Goal: Task Accomplishment & Management: Manage account settings

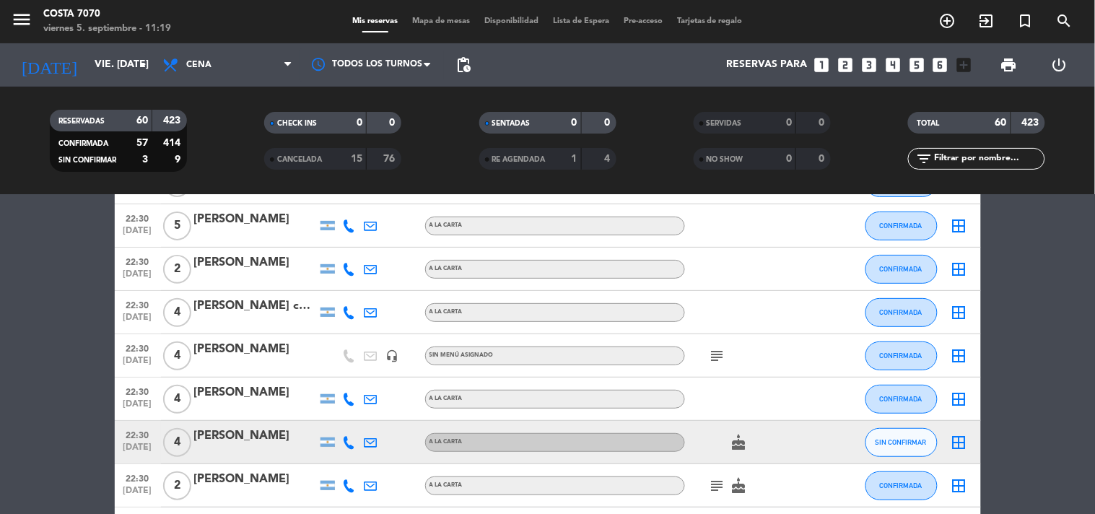
scroll to position [1604, 0]
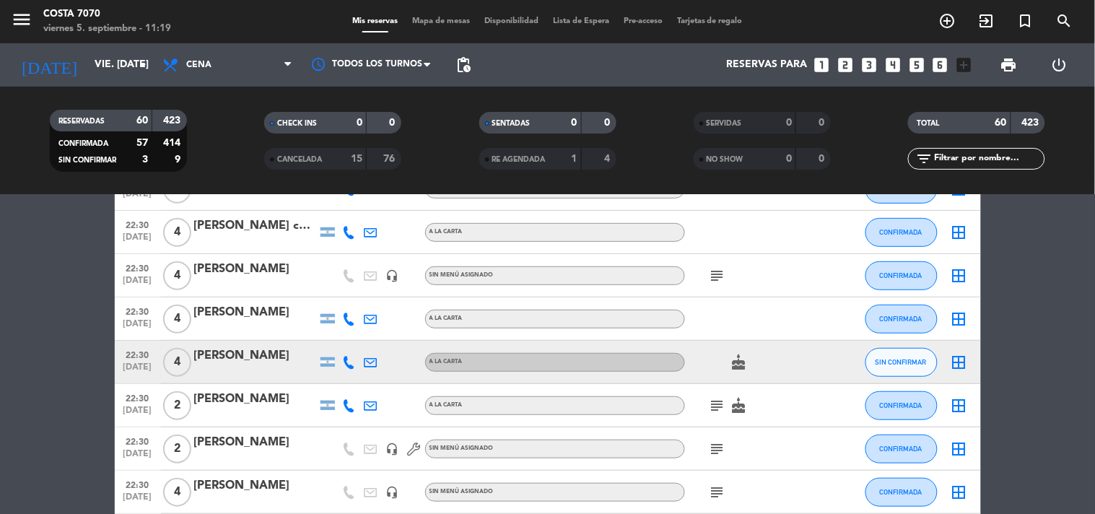
drag, startPoint x: 350, startPoint y: 356, endPoint x: 342, endPoint y: 350, distance: 10.4
click at [349, 356] on icon at bounding box center [349, 362] width 13 height 13
drag, startPoint x: 342, startPoint y: 350, endPoint x: 323, endPoint y: 341, distance: 21.0
click at [328, 344] on div "[PHONE_NUMBER] Copiar content_paste |" at bounding box center [358, 330] width 110 height 40
click at [323, 340] on span "Copiar" at bounding box center [338, 337] width 30 height 15
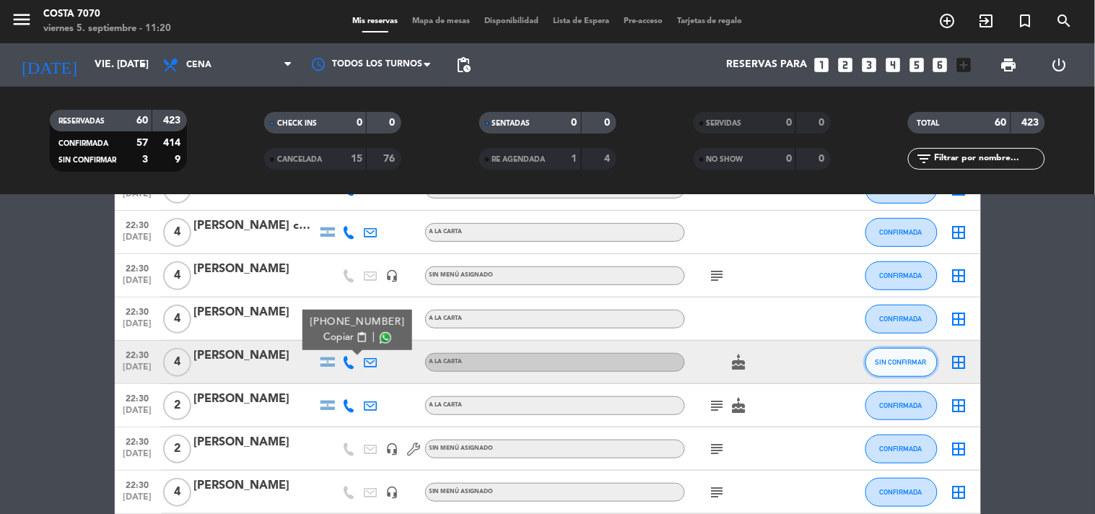
click at [919, 360] on span "SIN CONFIRMAR" at bounding box center [901, 362] width 51 height 8
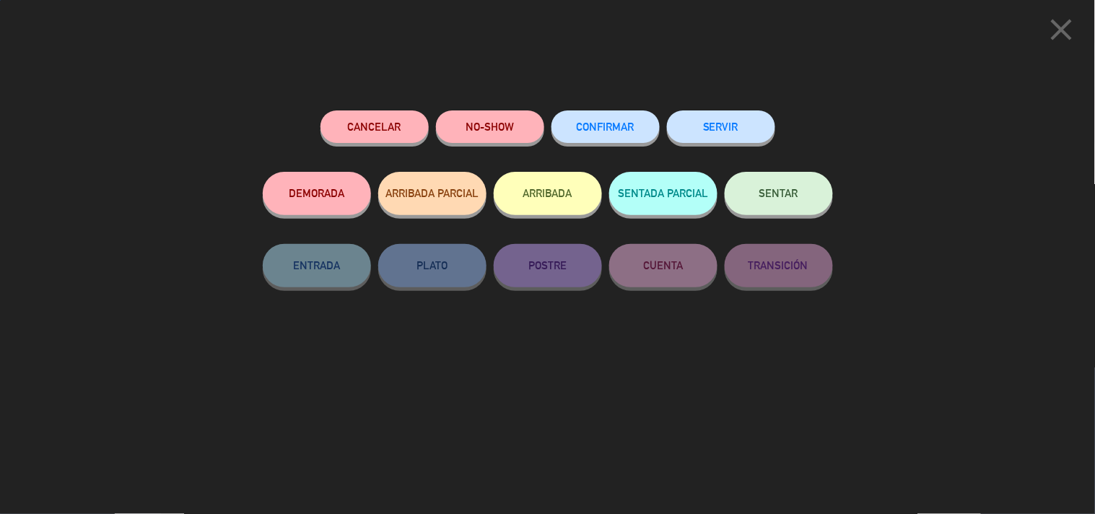
click at [601, 120] on button "CONFIRMAR" at bounding box center [606, 126] width 108 height 32
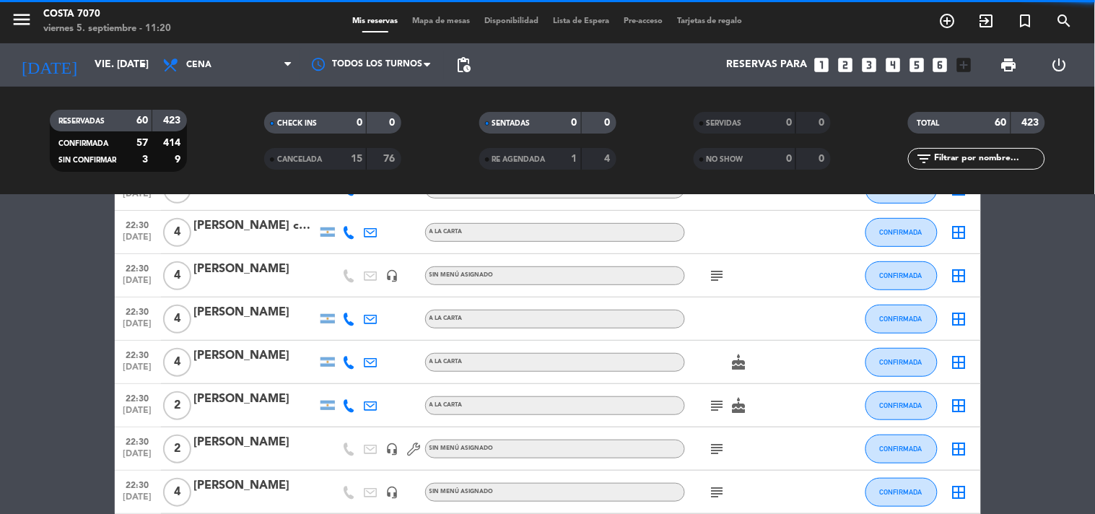
click at [277, 368] on div at bounding box center [255, 372] width 123 height 12
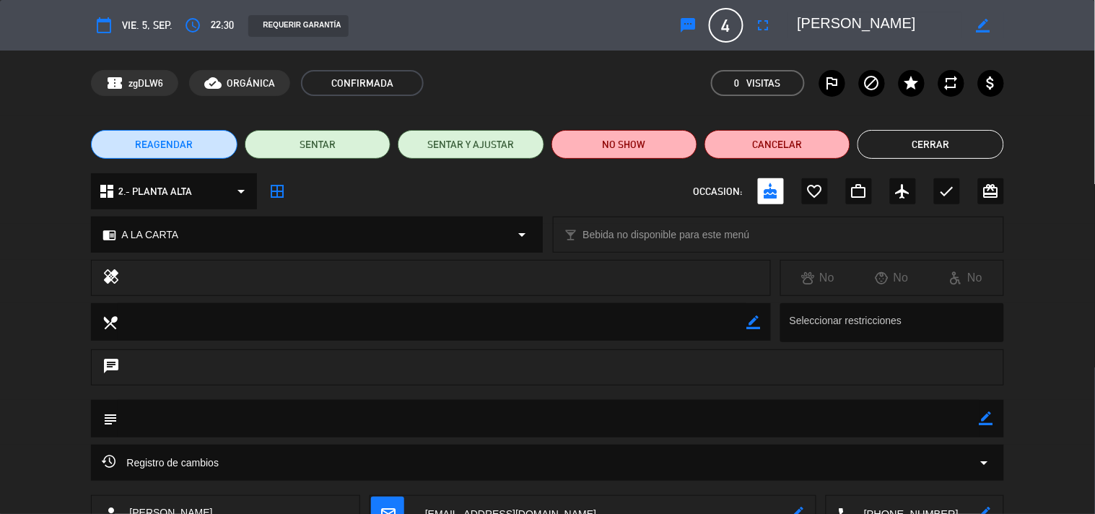
click at [986, 420] on icon "border_color" at bounding box center [987, 419] width 14 height 14
click at [963, 414] on textarea at bounding box center [548, 418] width 861 height 37
type textarea "[PERSON_NAME] - Cumpleaños - Buena ubicación en lo posible"
click at [986, 426] on div at bounding box center [987, 419] width 14 height 38
click at [989, 416] on icon at bounding box center [987, 419] width 14 height 14
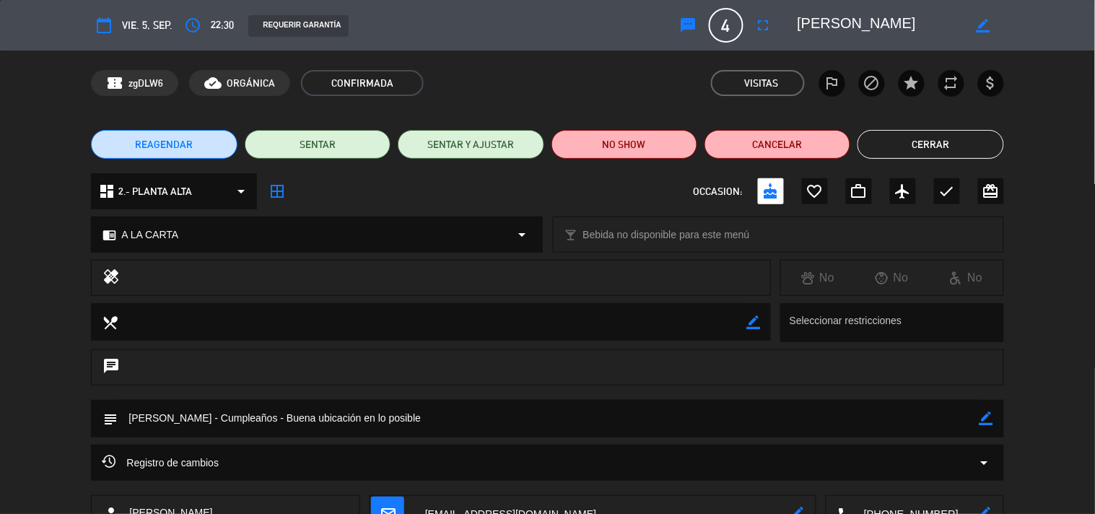
click at [955, 140] on button "Cerrar" at bounding box center [931, 144] width 146 height 29
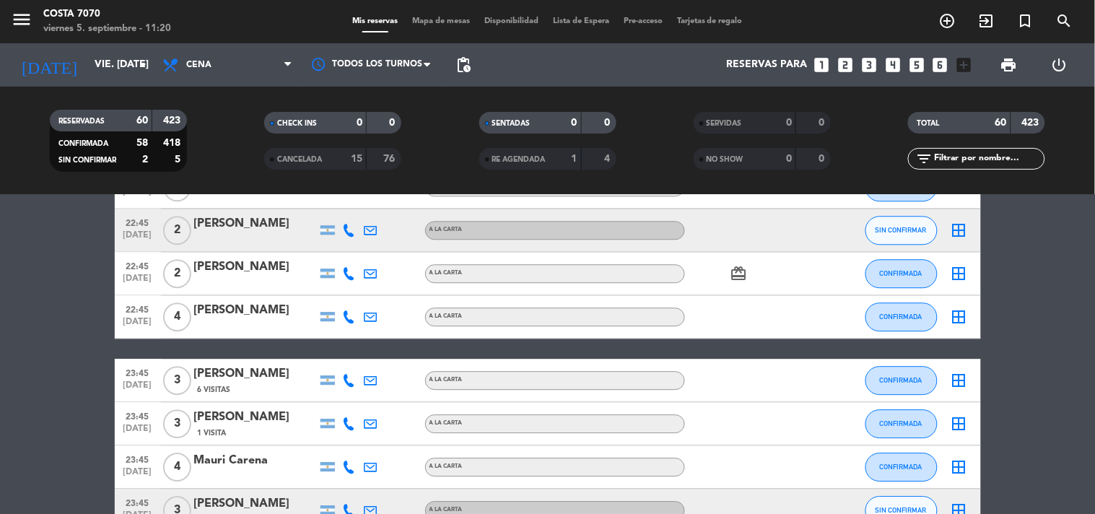
scroll to position [2326, 0]
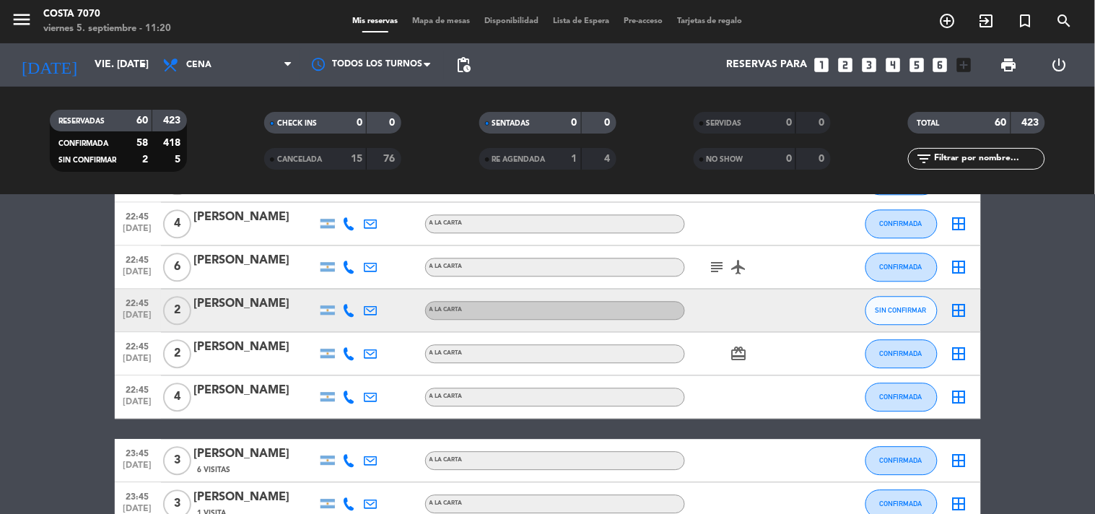
click at [344, 310] on icon at bounding box center [349, 310] width 13 height 13
click at [334, 291] on span "Copiar" at bounding box center [336, 285] width 30 height 15
click at [956, 156] on input "text" at bounding box center [989, 159] width 112 height 16
paste input "[PERSON_NAME]"
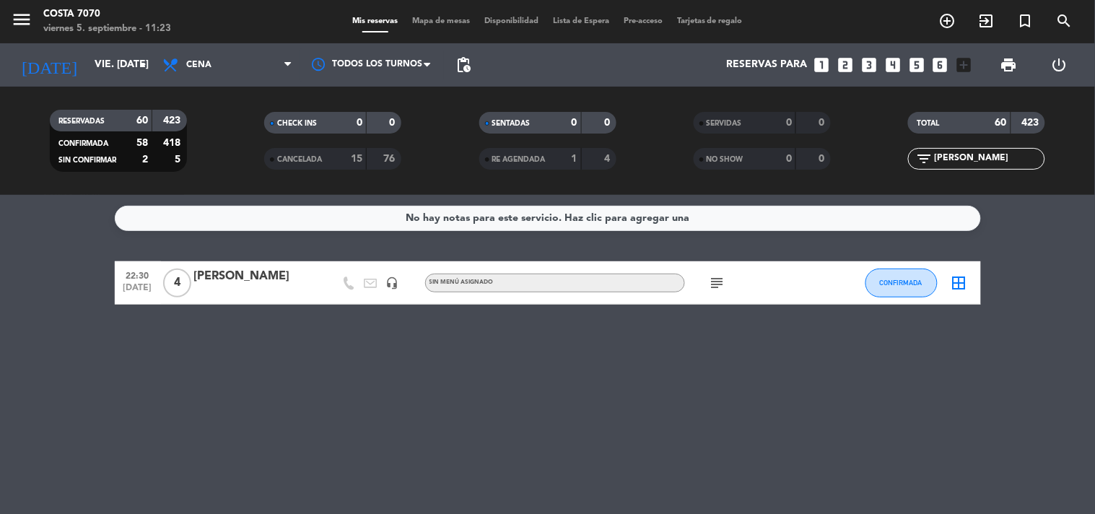
scroll to position [0, 0]
click at [988, 151] on input "[PERSON_NAME]" at bounding box center [989, 159] width 112 height 16
click at [989, 151] on input "[PERSON_NAME]" at bounding box center [989, 159] width 112 height 16
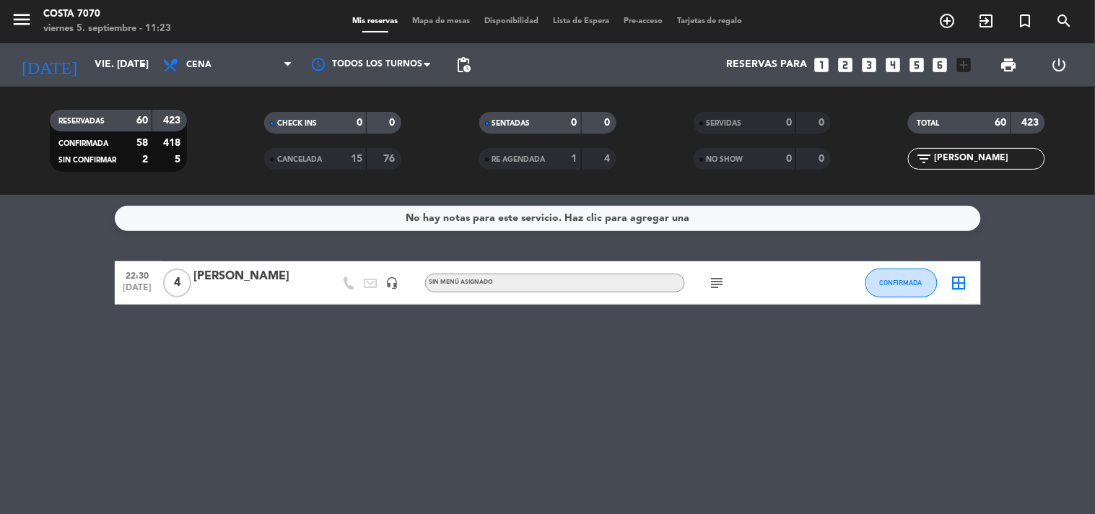
paste input "[PERSON_NAME]"
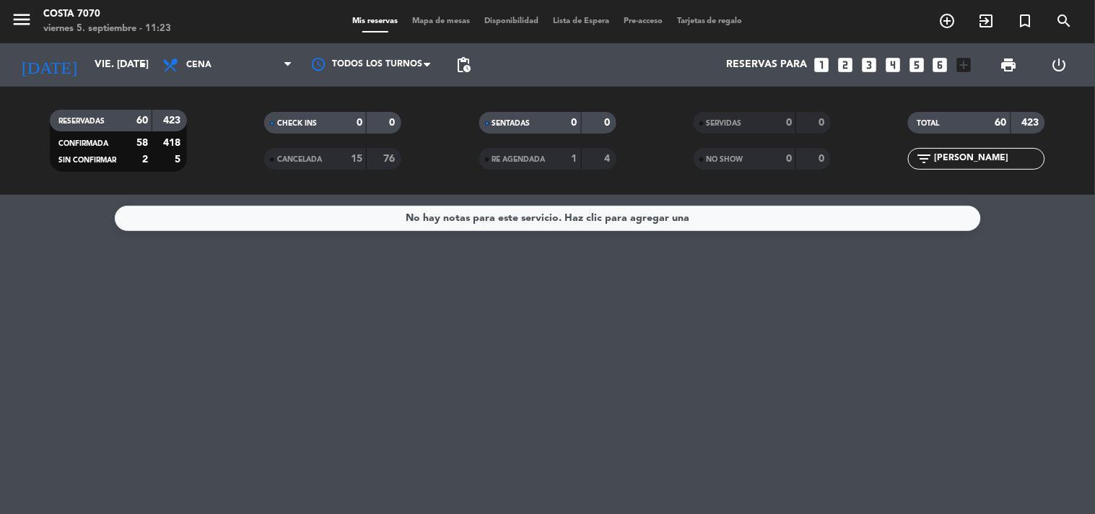
drag, startPoint x: 1020, startPoint y: 160, endPoint x: 609, endPoint y: 161, distance: 410.9
click at [612, 161] on div "RESERVADAS 60 423 CONFIRMADA 58 418 SIN CONFIRMAR 2 5 CHECK INS 0 0 CANCELADA 1…" at bounding box center [547, 140] width 1095 height 79
paste input "[PERSON_NAME]"
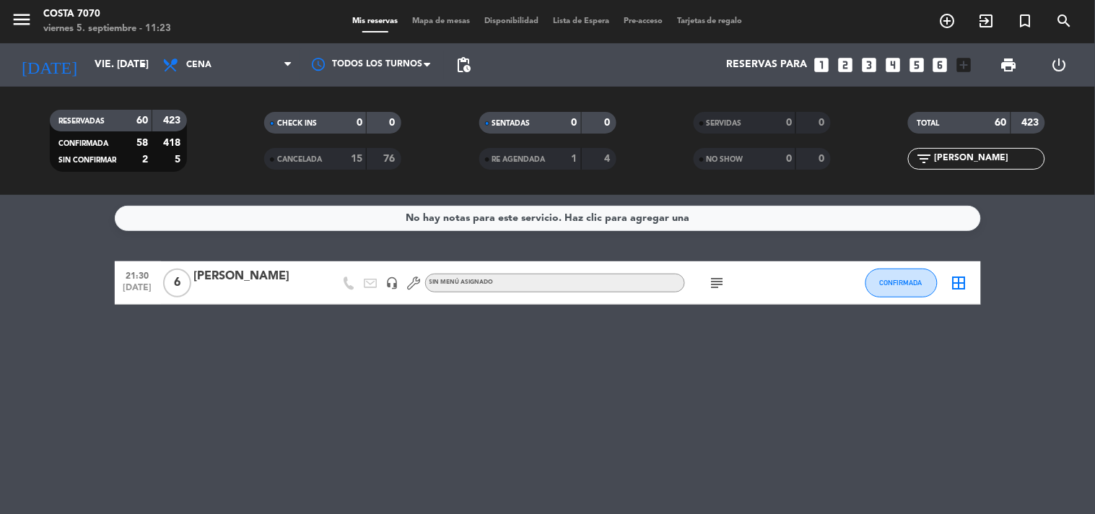
click at [963, 165] on input "[PERSON_NAME]" at bounding box center [989, 159] width 112 height 16
paste input "in [GEOGRAPHIC_DATA]"
type input "[PERSON_NAME]"
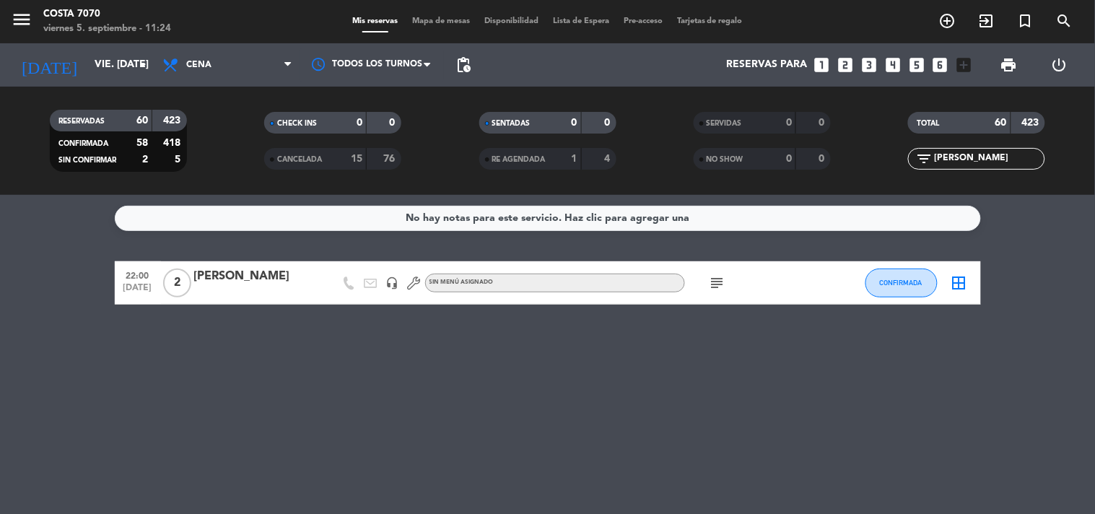
click at [971, 152] on input "[PERSON_NAME]" at bounding box center [989, 159] width 112 height 16
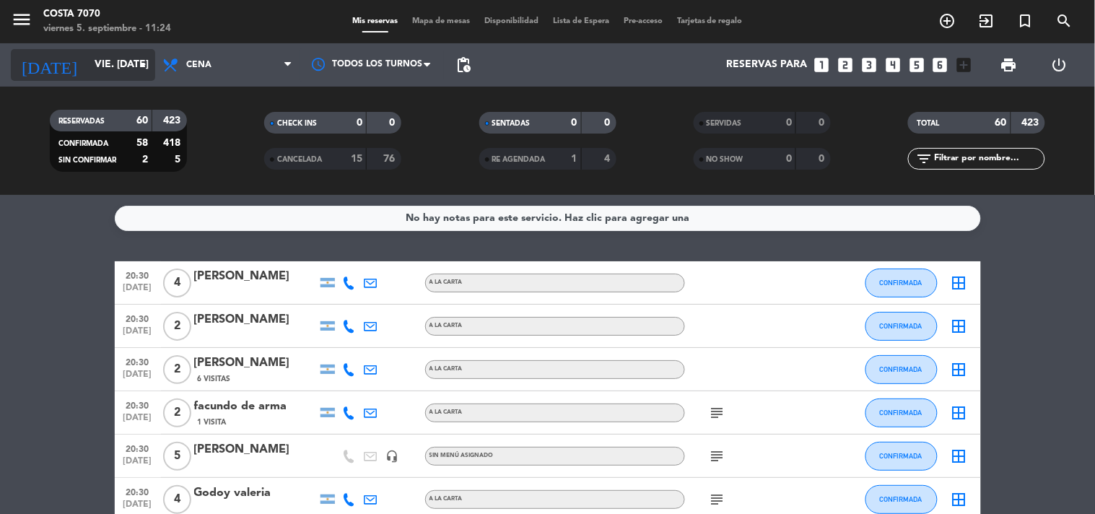
click at [87, 74] on input "vie. [DATE]" at bounding box center [155, 65] width 137 height 26
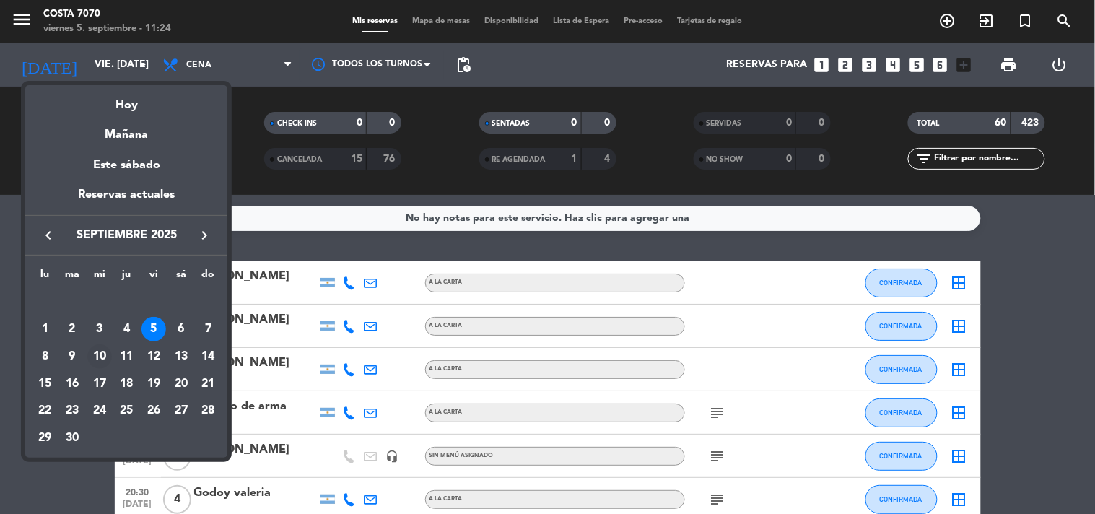
click at [96, 355] on div "10" at bounding box center [99, 356] width 25 height 25
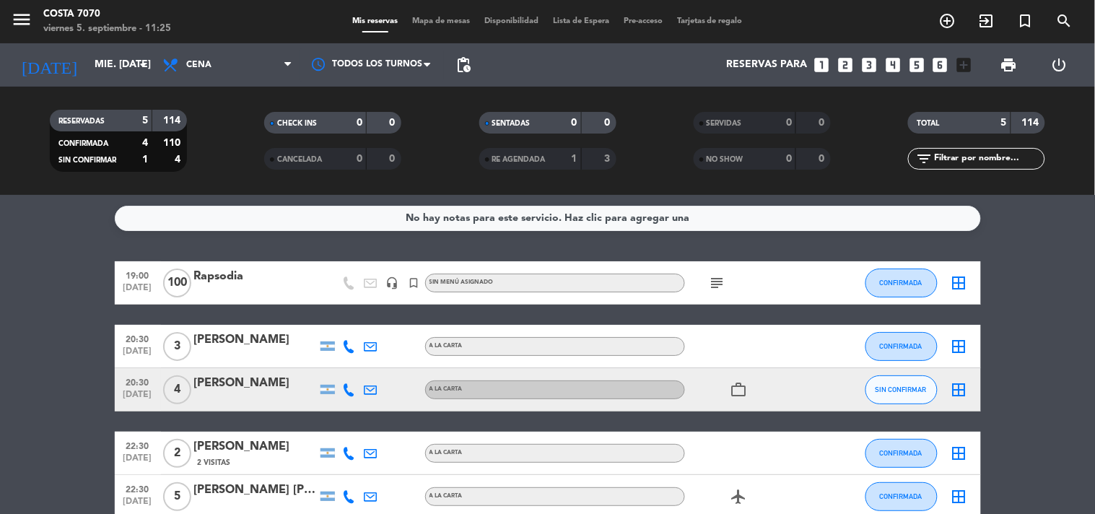
click at [352, 388] on icon at bounding box center [349, 389] width 13 height 13
drag, startPoint x: 347, startPoint y: 372, endPoint x: 314, endPoint y: 222, distance: 153.1
click at [347, 370] on button "Copiar content_paste" at bounding box center [345, 364] width 44 height 15
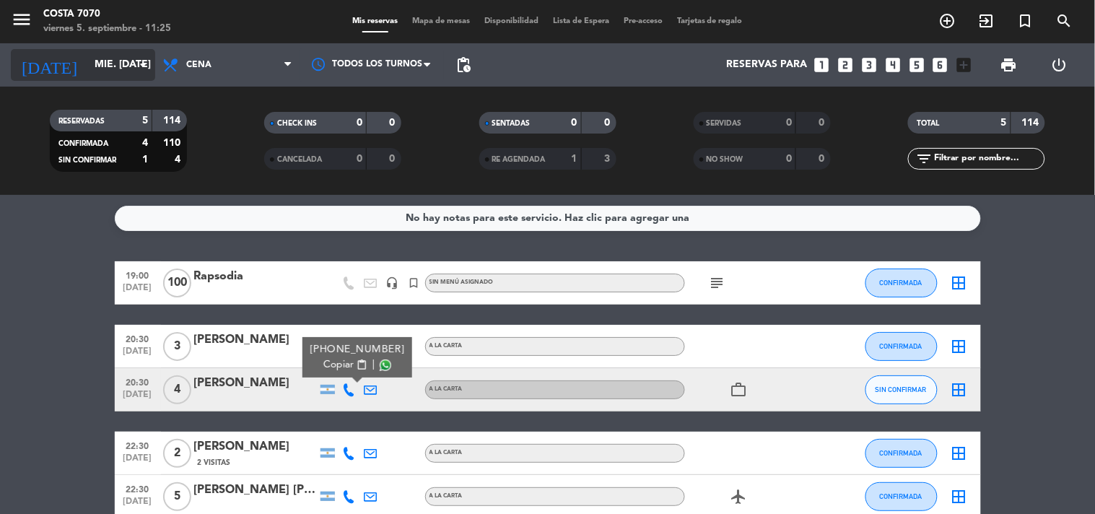
click at [103, 66] on input "mié. [DATE]" at bounding box center [155, 65] width 137 height 26
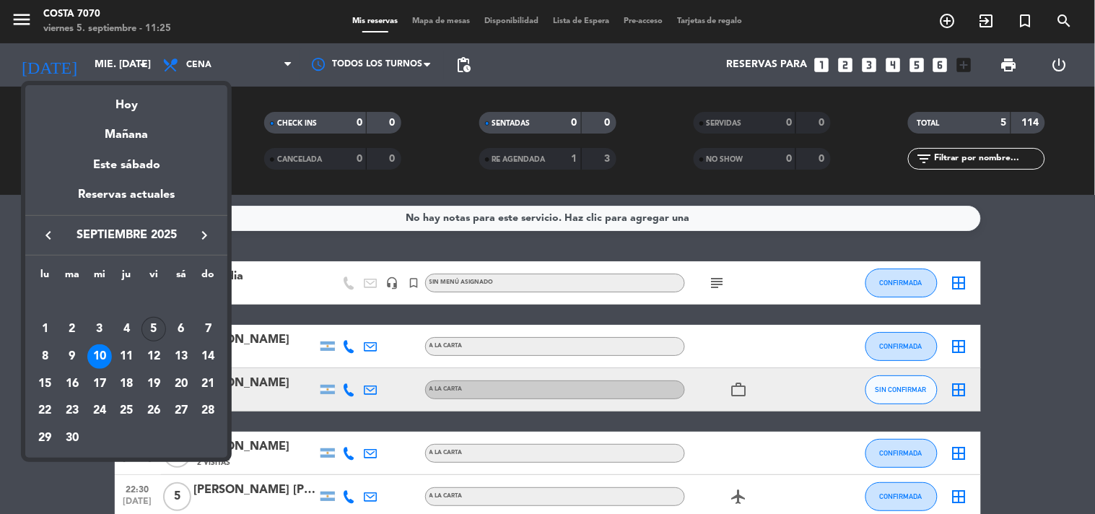
click at [156, 329] on div "5" at bounding box center [154, 329] width 25 height 25
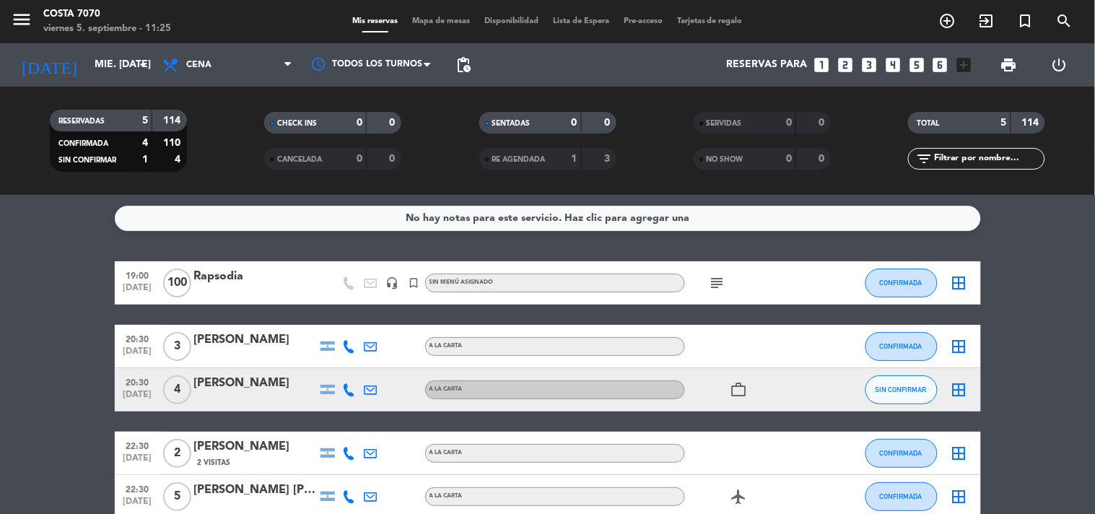
type input "vie. [DATE]"
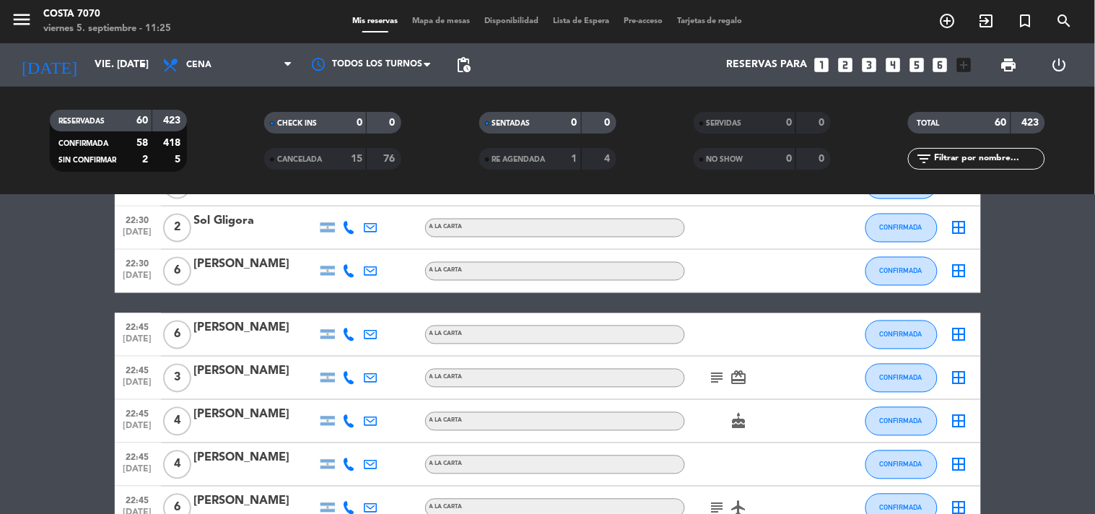
scroll to position [2326, 0]
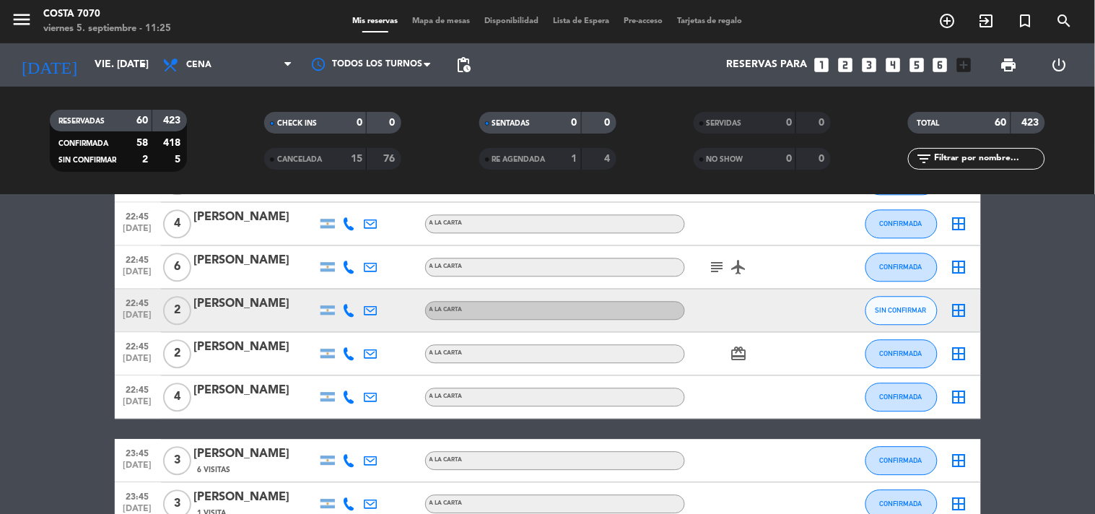
click at [342, 310] on div at bounding box center [350, 310] width 22 height 43
click at [344, 305] on icon at bounding box center [349, 310] width 13 height 13
click at [338, 277] on div "[PHONE_NUMBER]" at bounding box center [354, 270] width 95 height 15
click at [321, 279] on span "Copiar" at bounding box center [336, 285] width 30 height 15
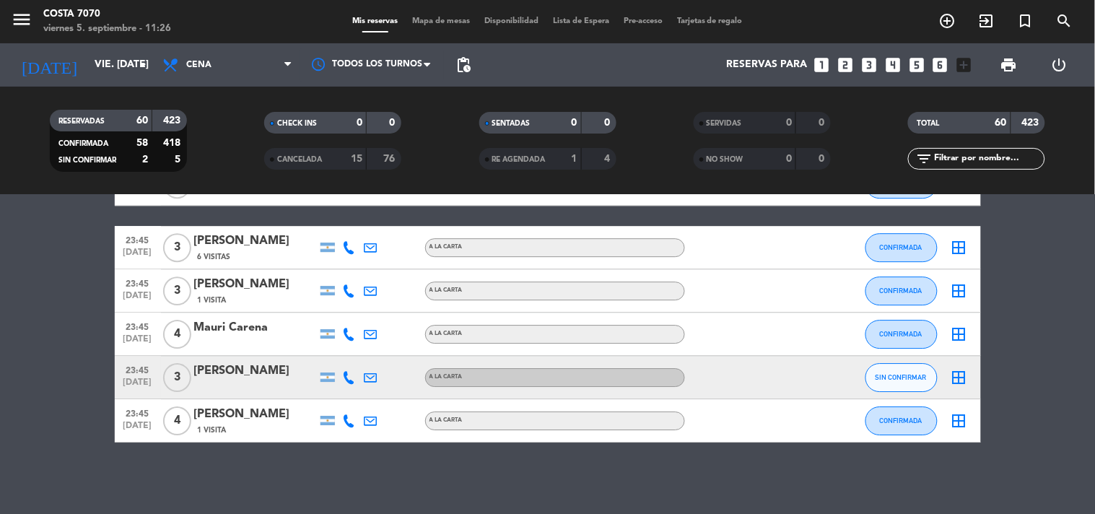
drag, startPoint x: 347, startPoint y: 381, endPoint x: 347, endPoint y: 371, distance: 10.1
click at [348, 381] on icon at bounding box center [349, 377] width 13 height 13
click at [343, 356] on span "Copiar" at bounding box center [338, 352] width 30 height 15
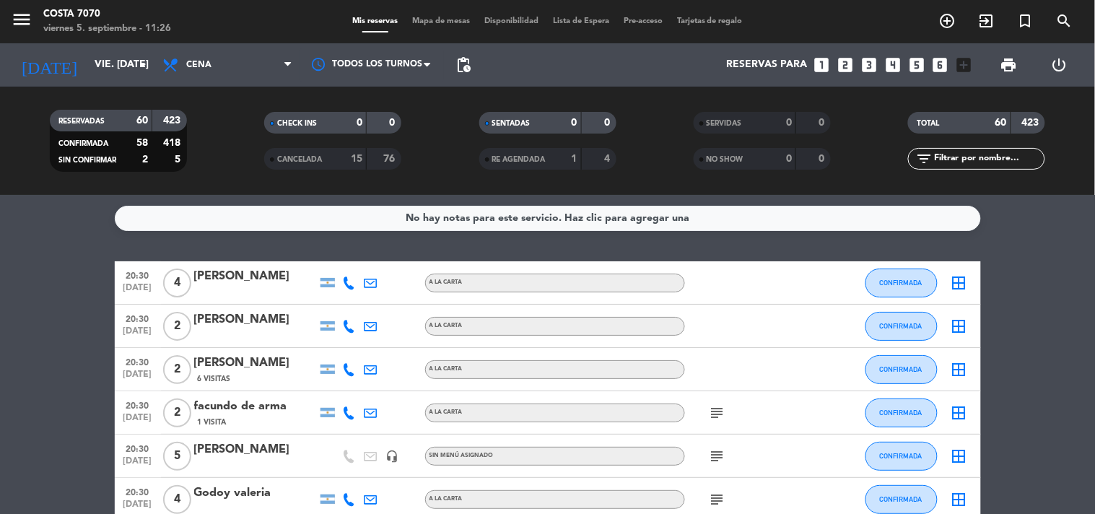
scroll to position [401, 0]
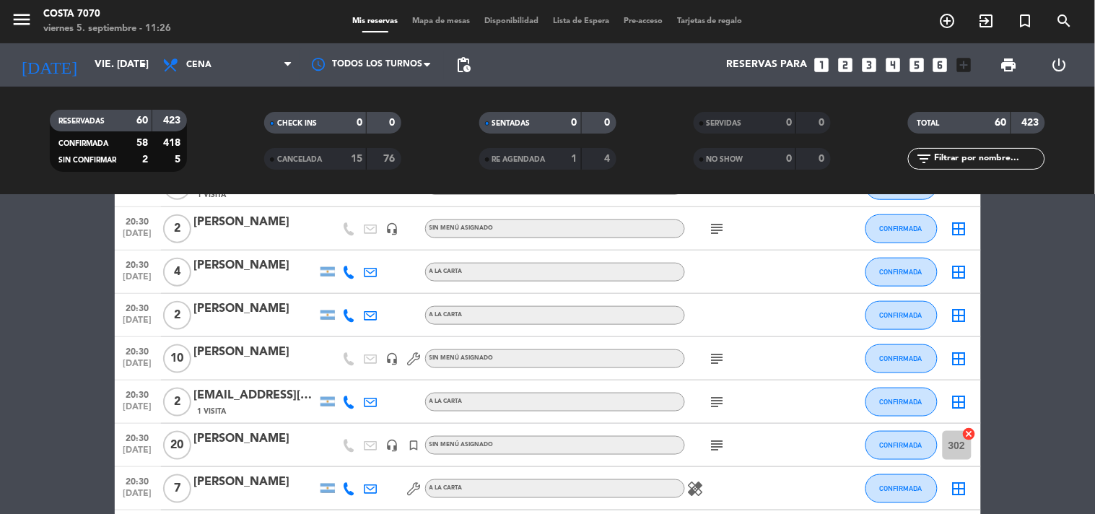
click at [434, 22] on span "Mapa de mesas" at bounding box center [441, 21] width 72 height 8
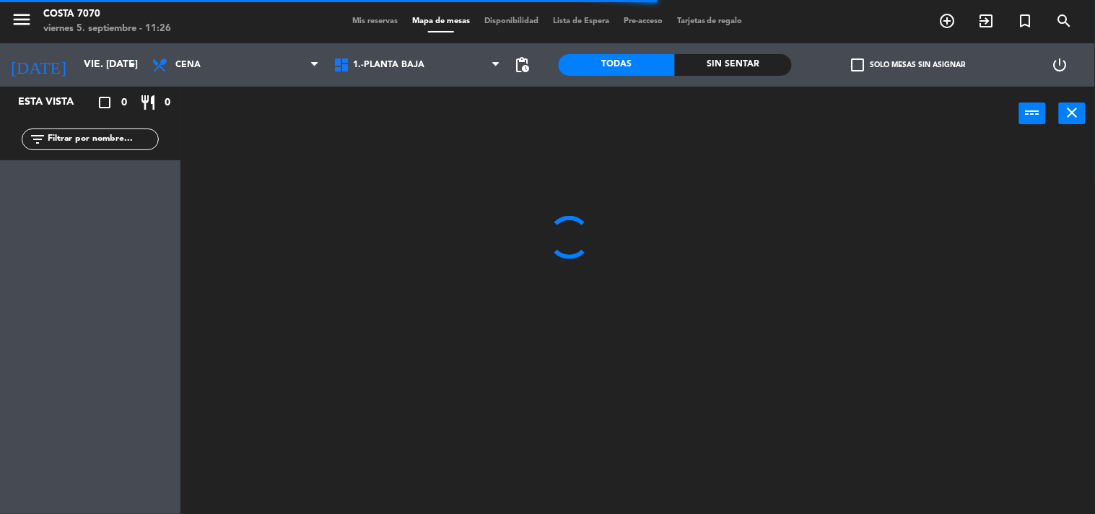
click at [889, 67] on label "check_box_outline_blank Solo mesas sin asignar" at bounding box center [908, 64] width 114 height 13
click at [908, 65] on input "check_box_outline_blank Solo mesas sin asignar" at bounding box center [908, 65] width 0 height 0
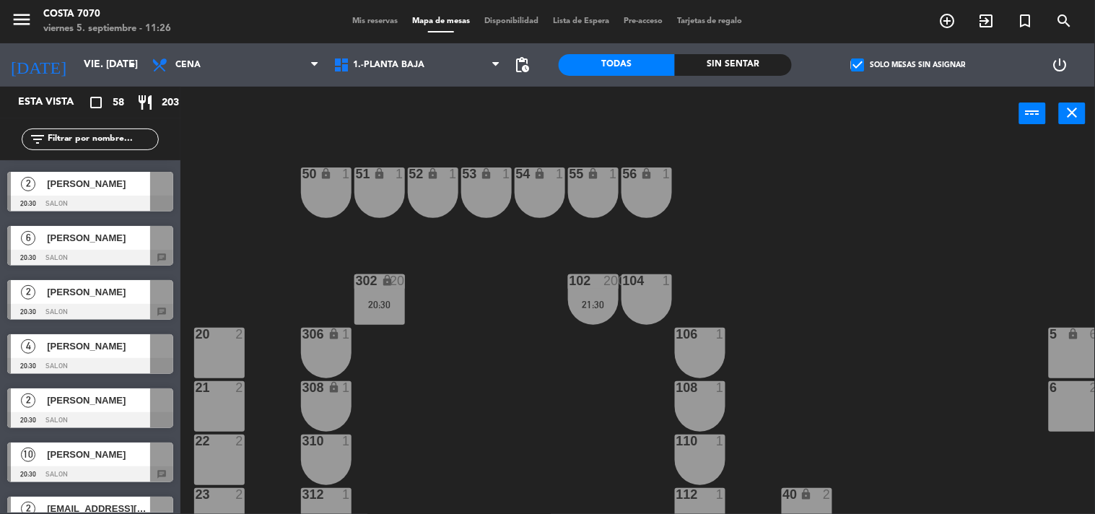
scroll to position [401, 0]
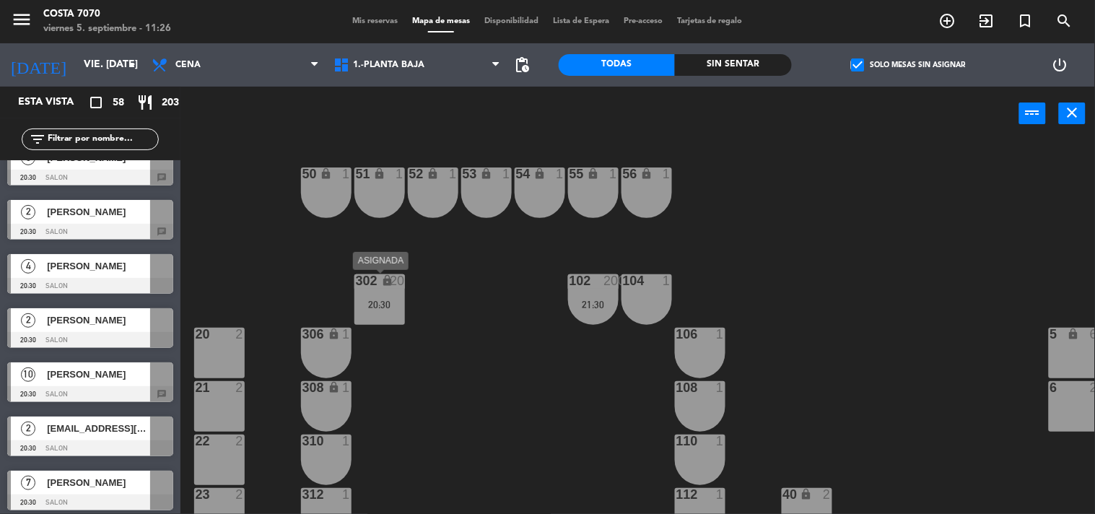
click at [386, 289] on div "302 lock 20 20:30" at bounding box center [380, 299] width 51 height 51
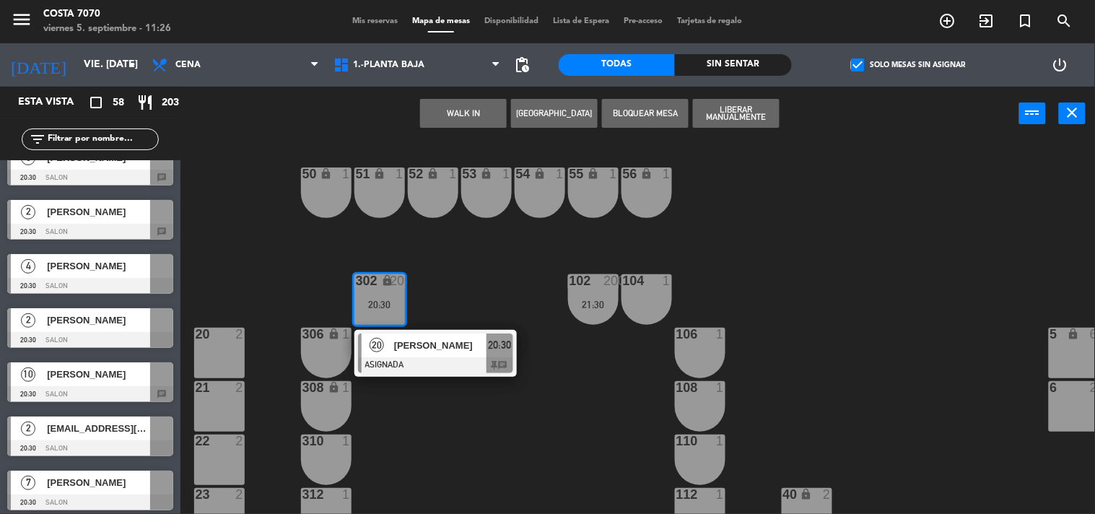
click at [403, 338] on span "[PERSON_NAME]" at bounding box center [440, 345] width 92 height 15
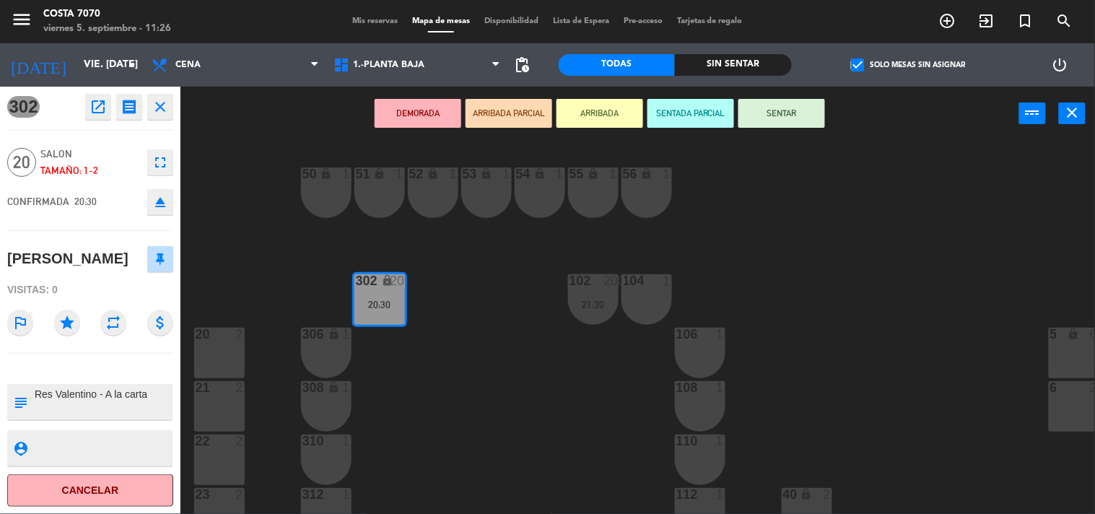
click at [164, 204] on icon "eject" at bounding box center [160, 202] width 17 height 17
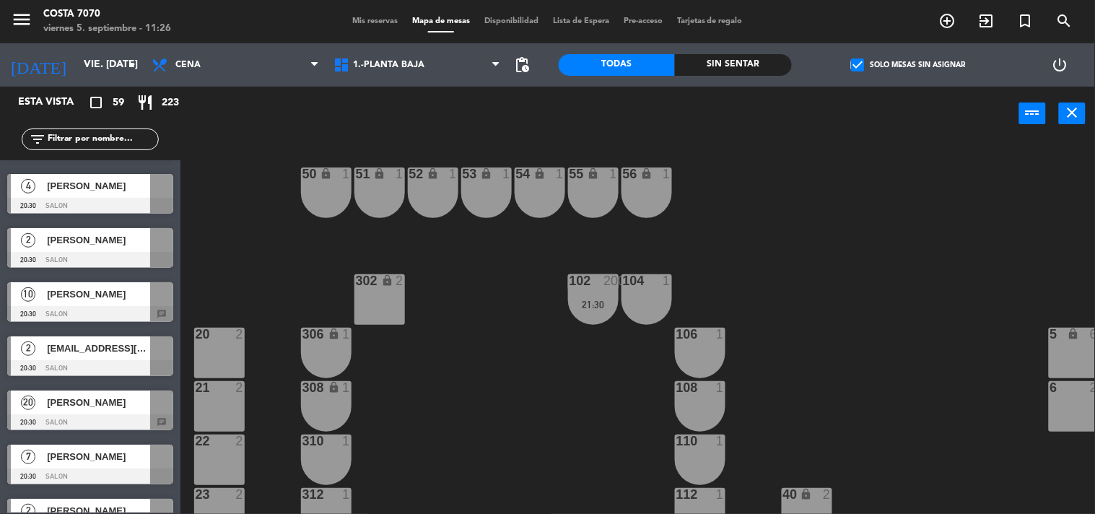
scroll to position [561, 0]
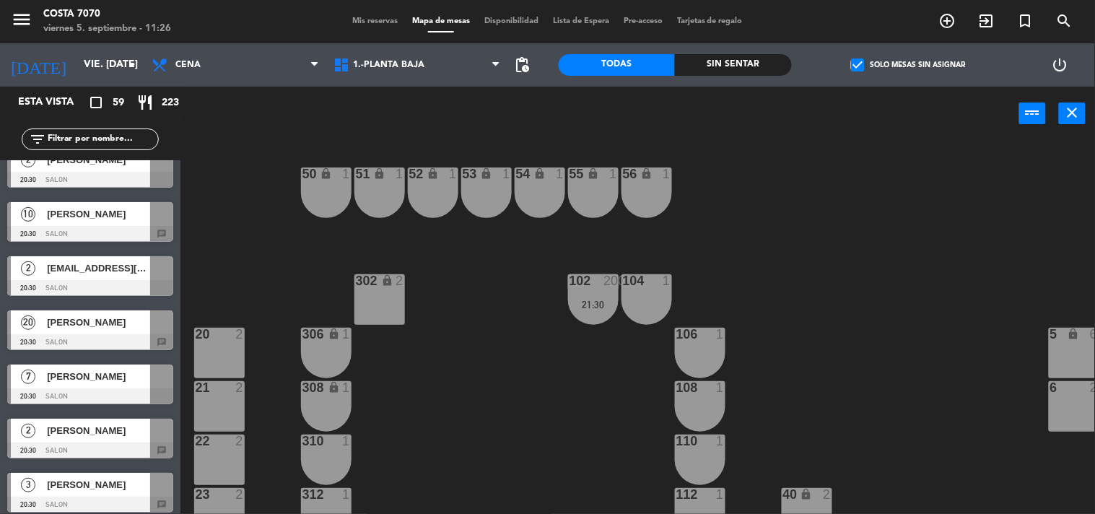
click at [92, 330] on div "[PERSON_NAME]" at bounding box center [97, 322] width 105 height 24
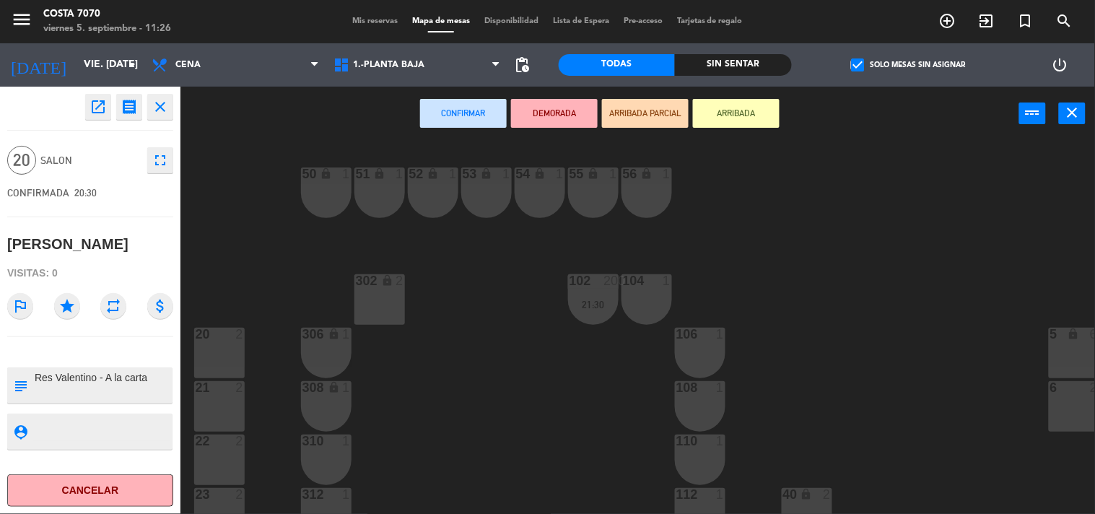
scroll to position [160, 0]
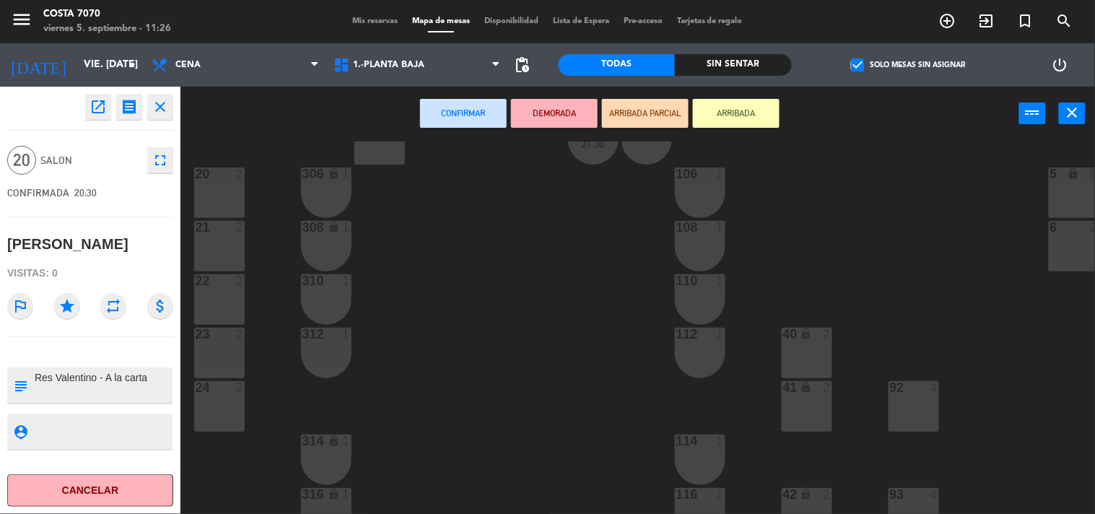
click at [221, 193] on div "20 2" at bounding box center [219, 193] width 51 height 51
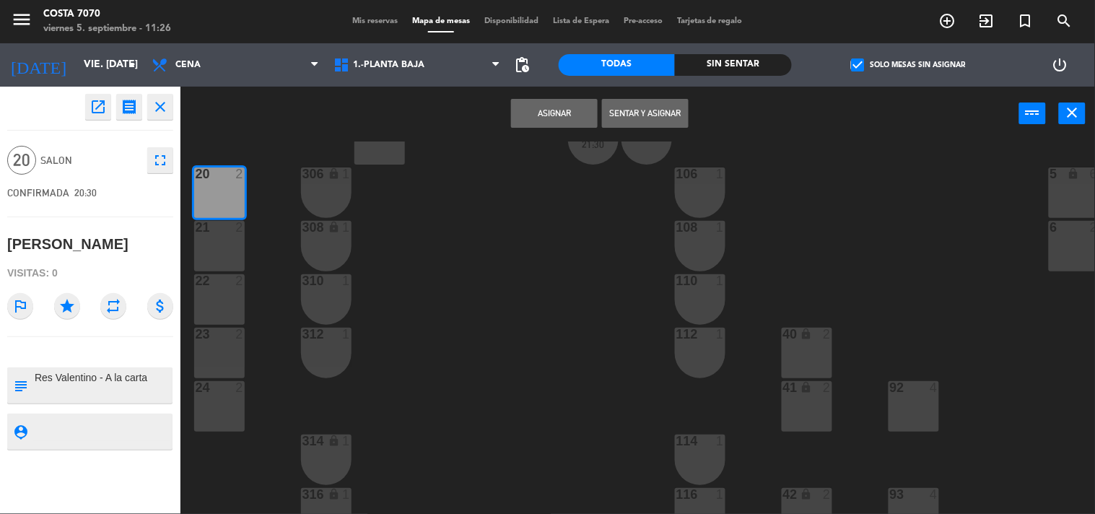
click at [214, 247] on div "21 2" at bounding box center [219, 246] width 51 height 51
click at [207, 301] on div "22 2" at bounding box center [219, 299] width 51 height 51
click at [215, 338] on div at bounding box center [219, 334] width 24 height 13
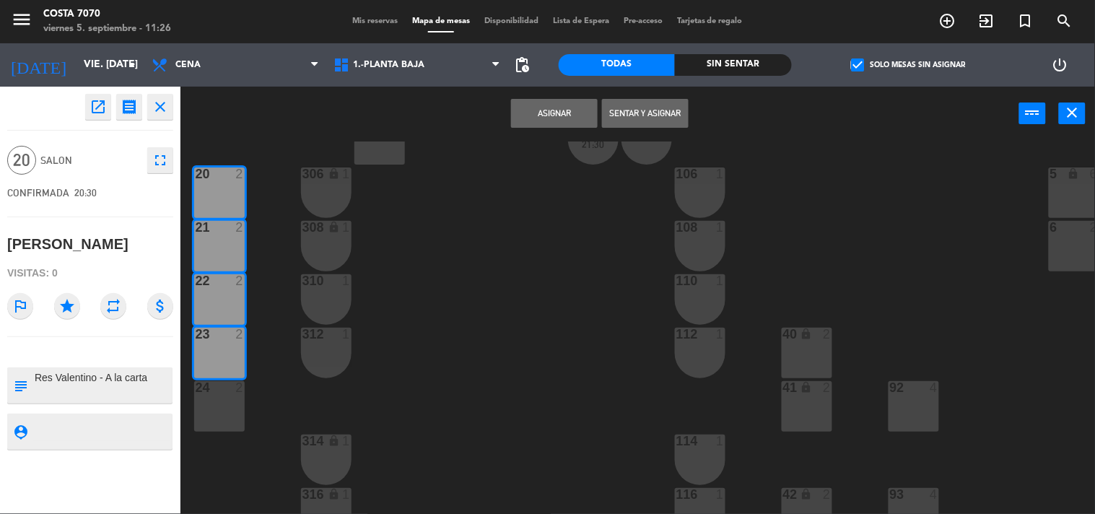
click at [220, 406] on div "24 2" at bounding box center [219, 406] width 51 height 51
click at [536, 116] on button "Asignar" at bounding box center [554, 113] width 87 height 29
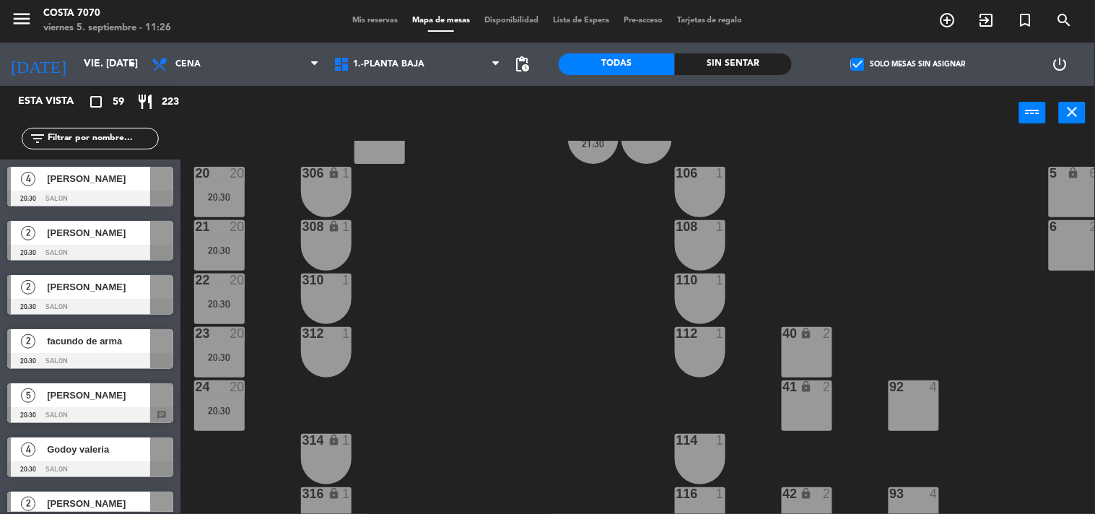
scroll to position [0, 0]
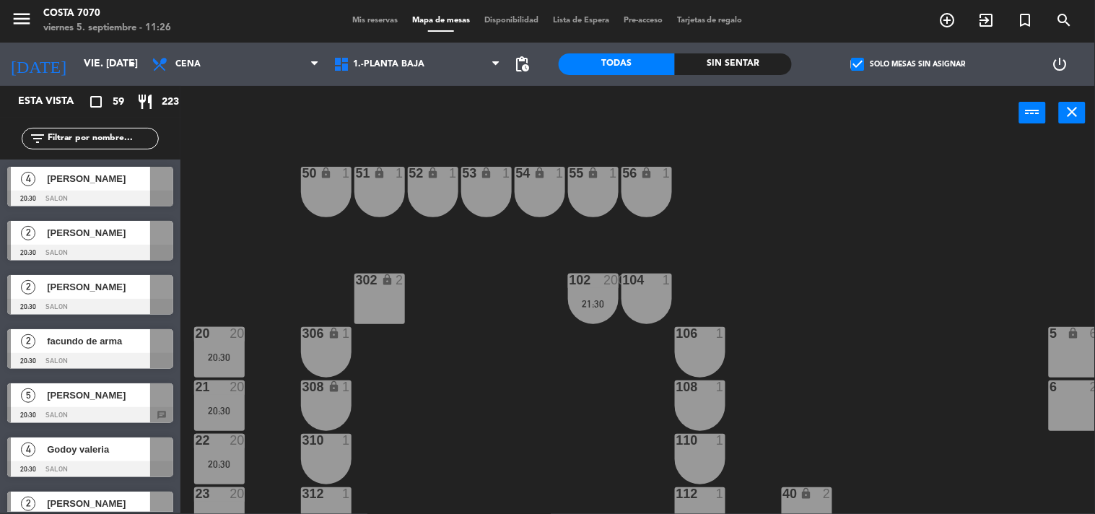
click at [574, 287] on div "102 200" at bounding box center [593, 281] width 51 height 14
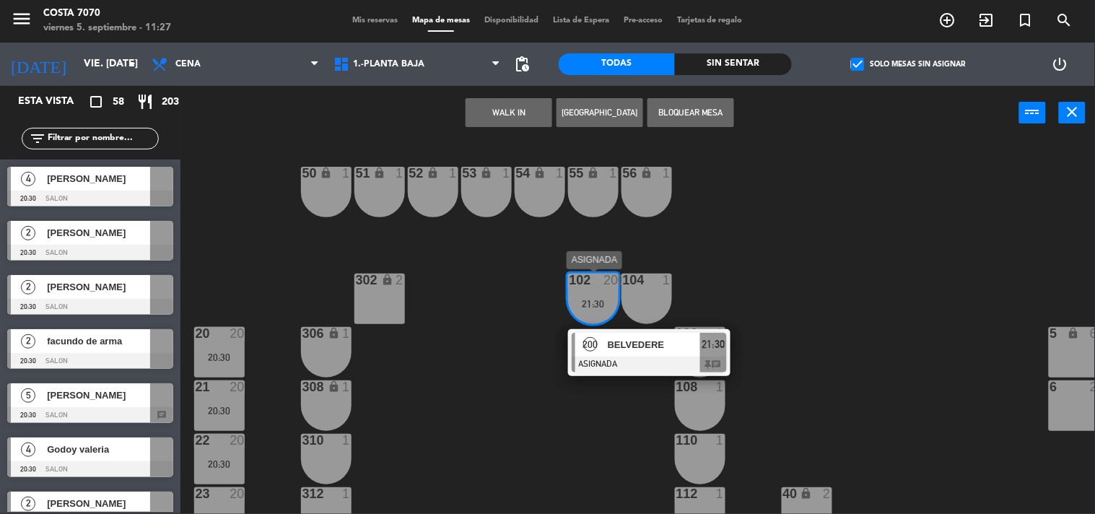
click at [609, 342] on span "BELVEDERE" at bounding box center [654, 344] width 92 height 15
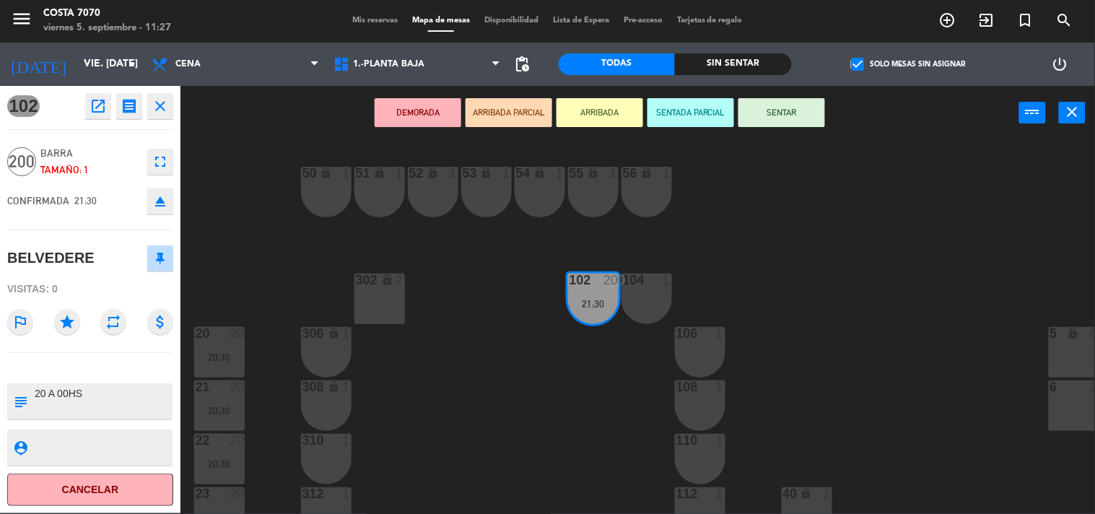
click at [157, 207] on icon "eject" at bounding box center [160, 201] width 17 height 17
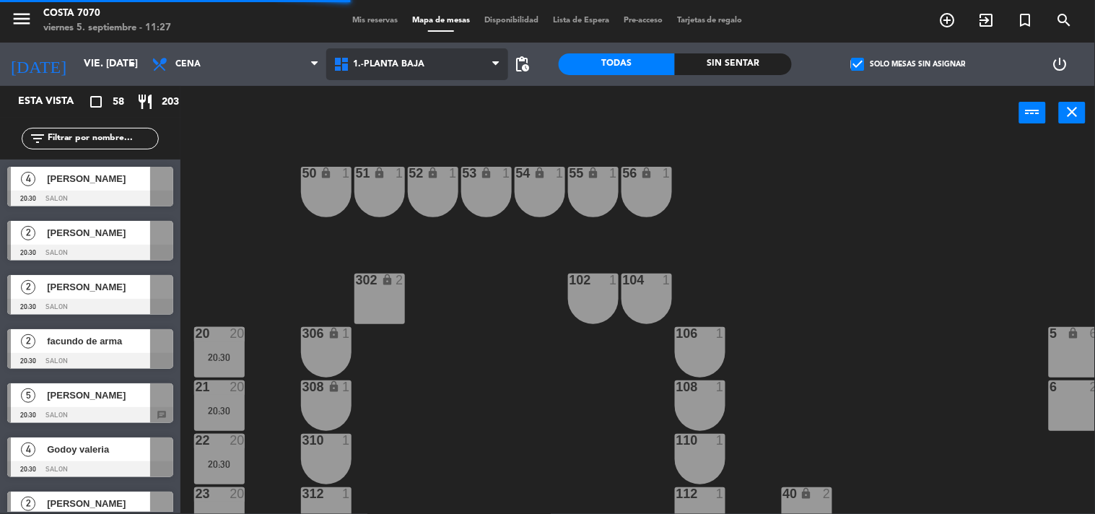
click at [426, 58] on span "1.-PLANTA BAJA" at bounding box center [417, 64] width 182 height 32
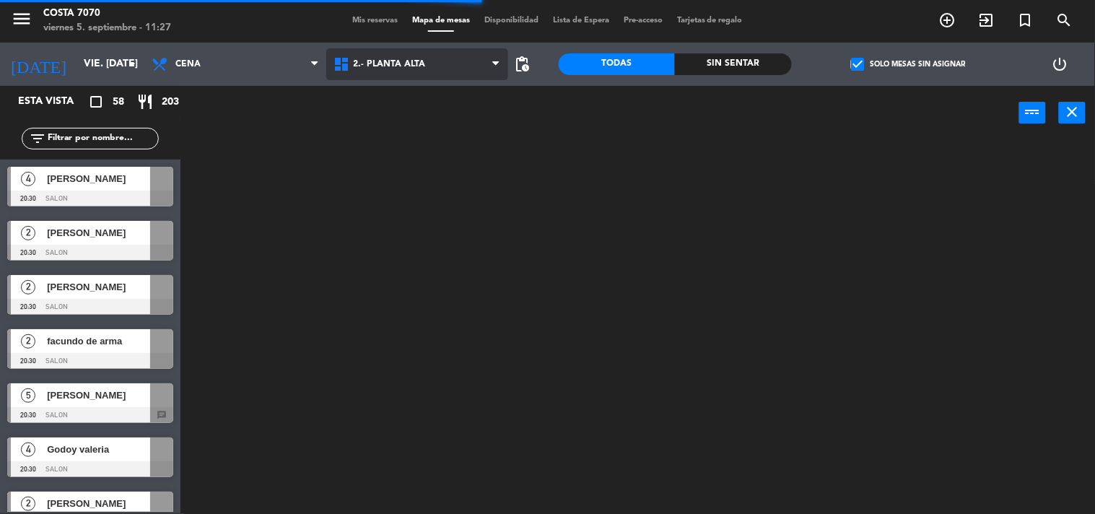
click at [412, 131] on ng-component "menu Costa 7070 viernes 5. septiembre - 11:27 Mis reservas Mapa de mesas Dispon…" at bounding box center [547, 256] width 1095 height 515
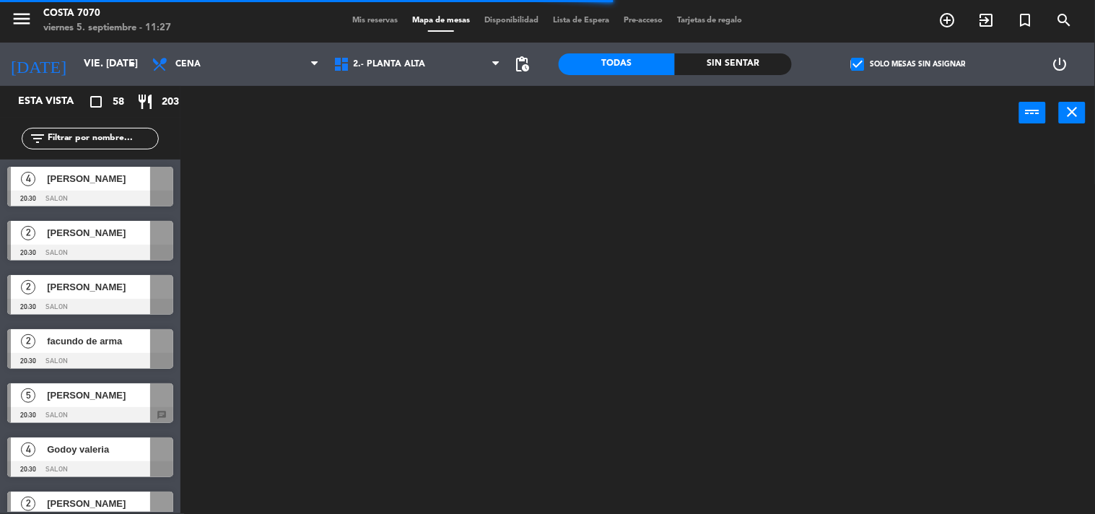
click at [92, 133] on input "text" at bounding box center [102, 139] width 112 height 16
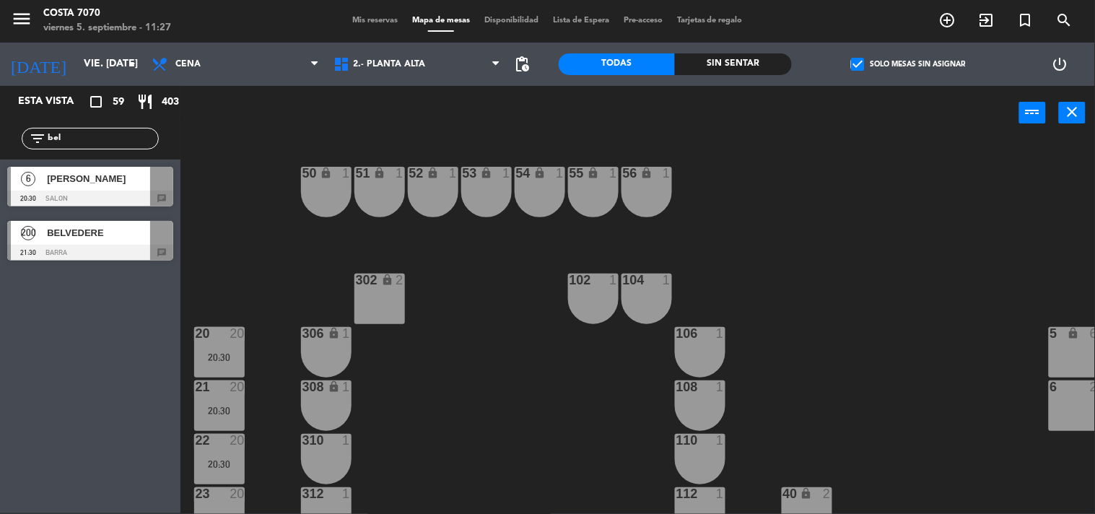
type input "bel"
click at [84, 237] on div "200 BELVEDERE 21:30 BARRA chat" at bounding box center [90, 241] width 181 height 54
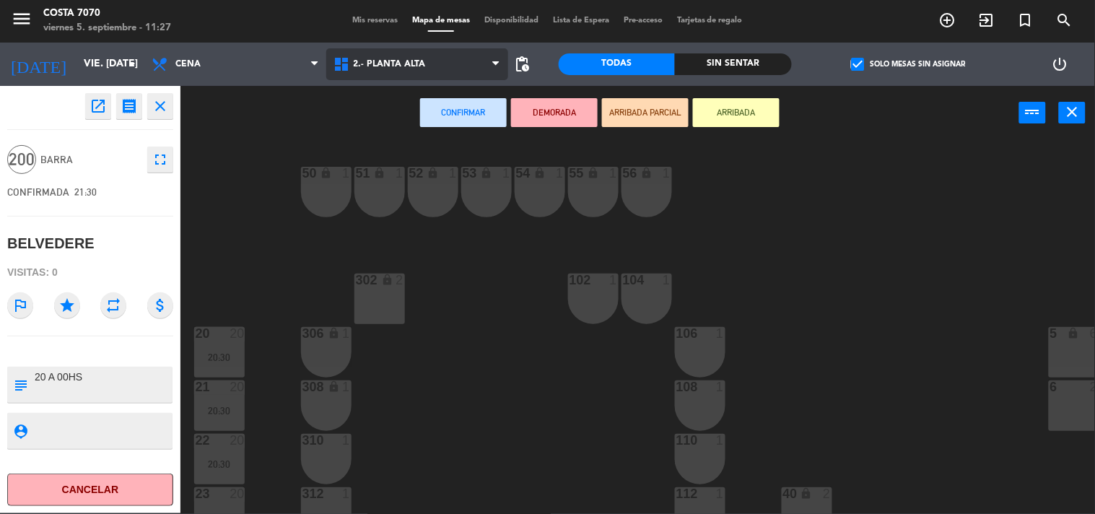
click at [373, 61] on span "2.- PLANTA ALTA" at bounding box center [390, 64] width 72 height 10
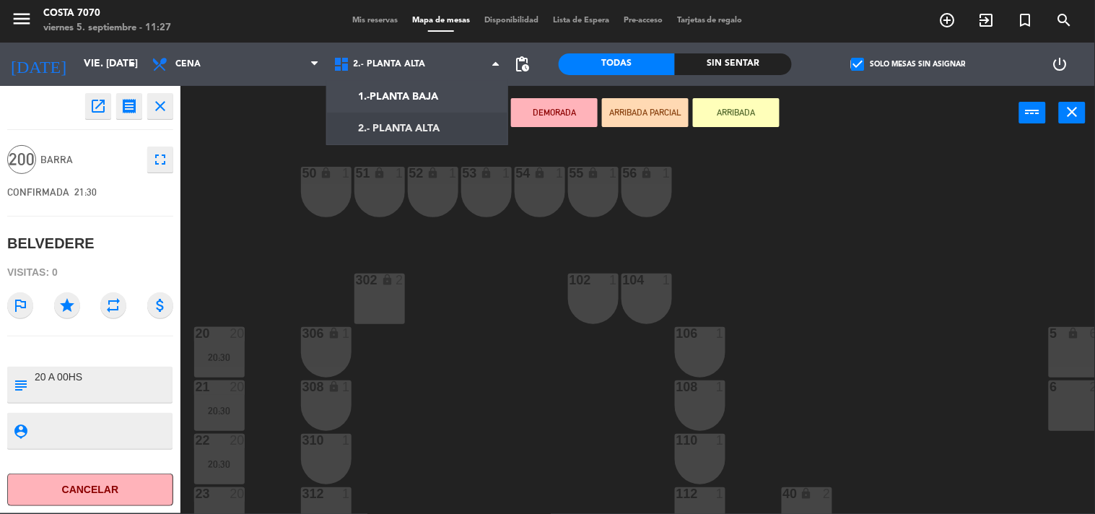
click at [383, 119] on ng-component "menu Costa 7070 viernes 5. septiembre - 11:27 Mis reservas Mapa de mesas Dispon…" at bounding box center [547, 256] width 1095 height 515
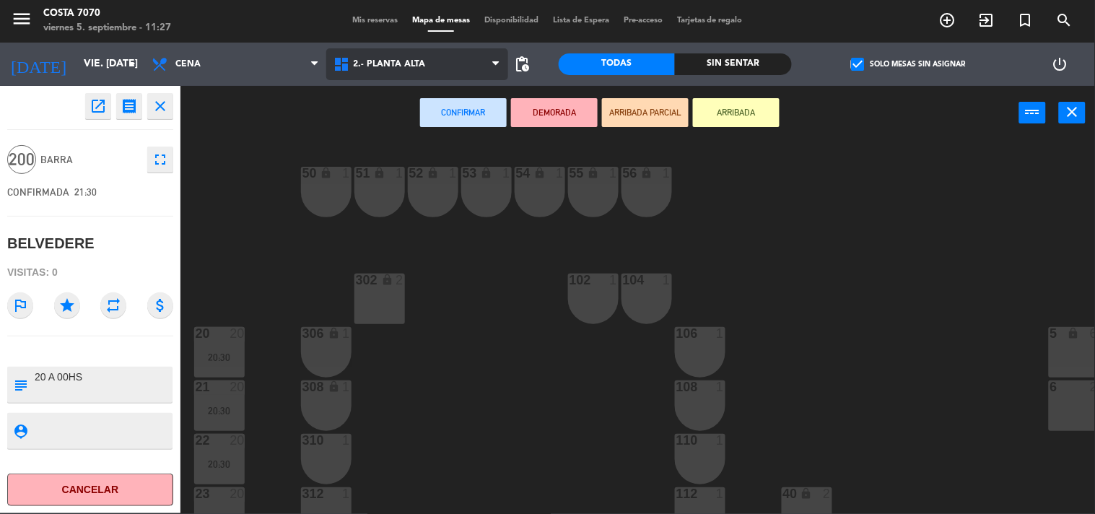
click at [379, 67] on span "2.- PLANTA ALTA" at bounding box center [390, 64] width 72 height 10
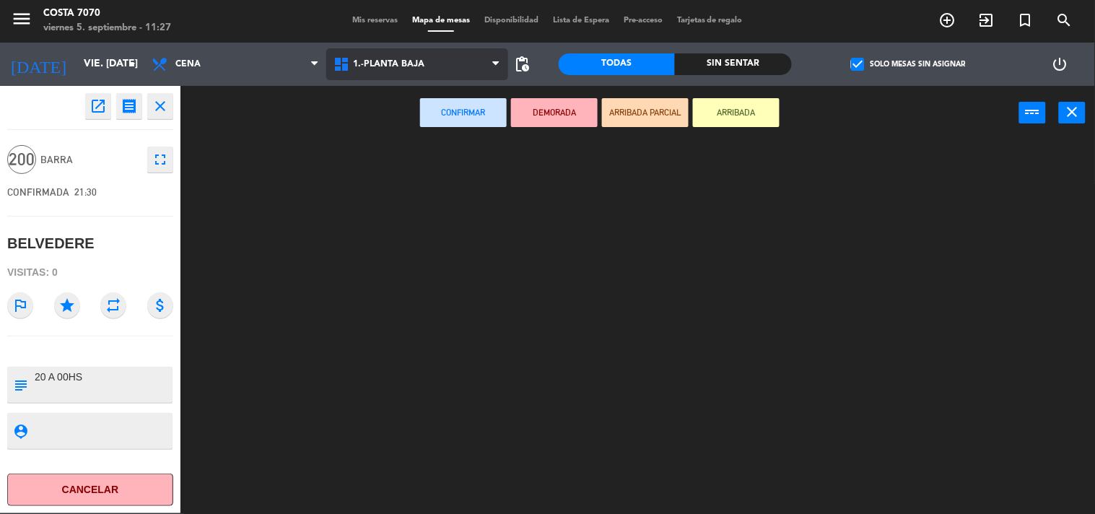
click at [376, 103] on ng-component "menu Costa 7070 viernes 5. septiembre - 11:27 Mis reservas Mapa de mesas Dispon…" at bounding box center [547, 256] width 1095 height 515
click at [388, 61] on span "1.-PLANTA BAJA" at bounding box center [389, 64] width 71 height 10
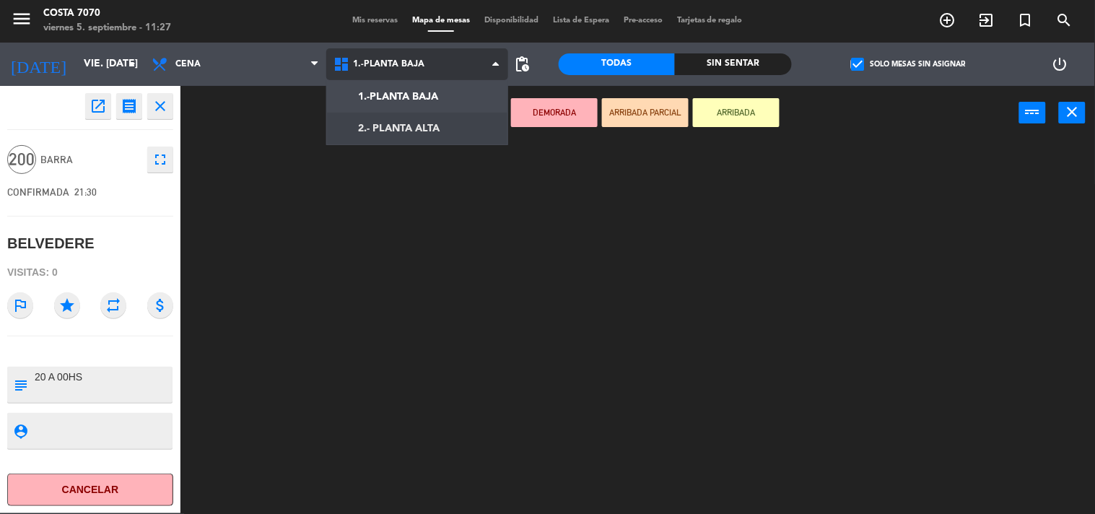
click at [374, 123] on ng-component "menu Costa 7070 viernes 5. septiembre - 11:27 Mis reservas Mapa de mesas Dispon…" at bounding box center [547, 256] width 1095 height 515
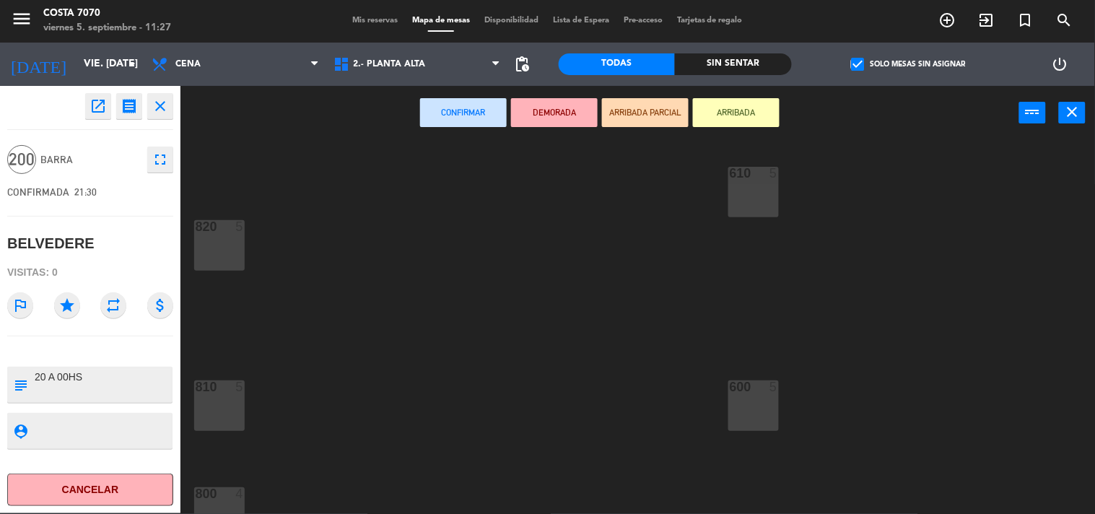
scroll to position [290, 0]
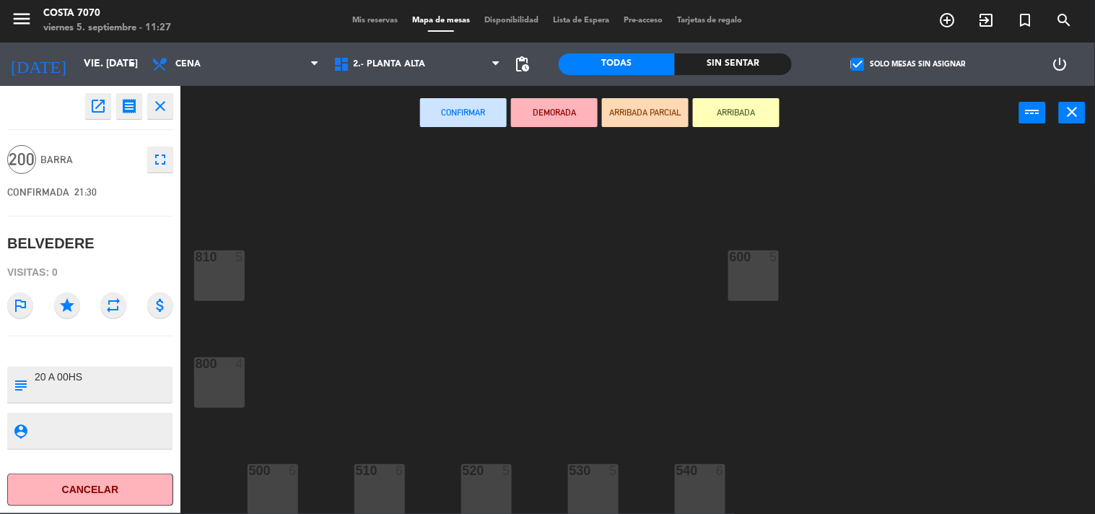
click at [479, 501] on div "520 5" at bounding box center [486, 489] width 51 height 51
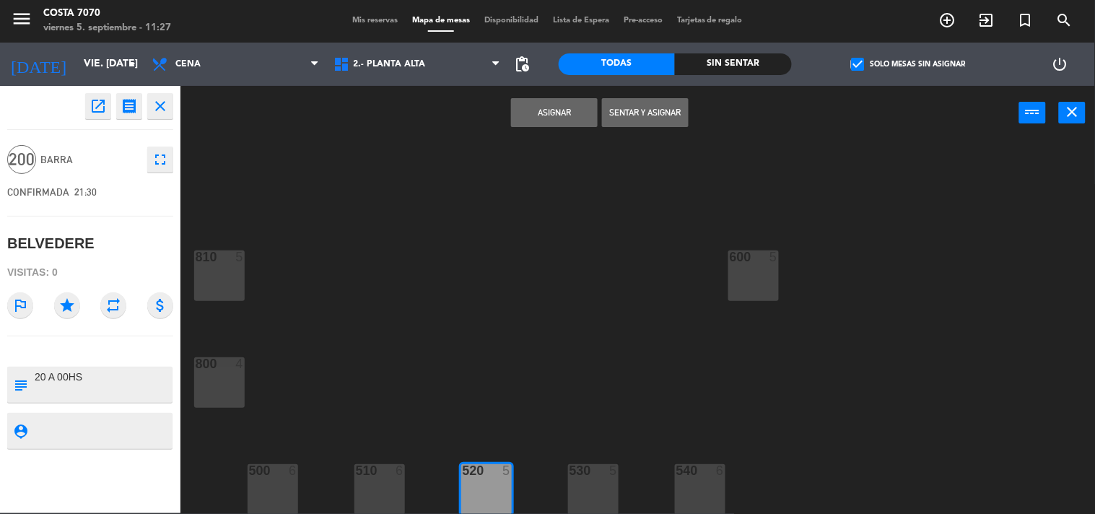
click at [540, 110] on button "Asignar" at bounding box center [554, 112] width 87 height 29
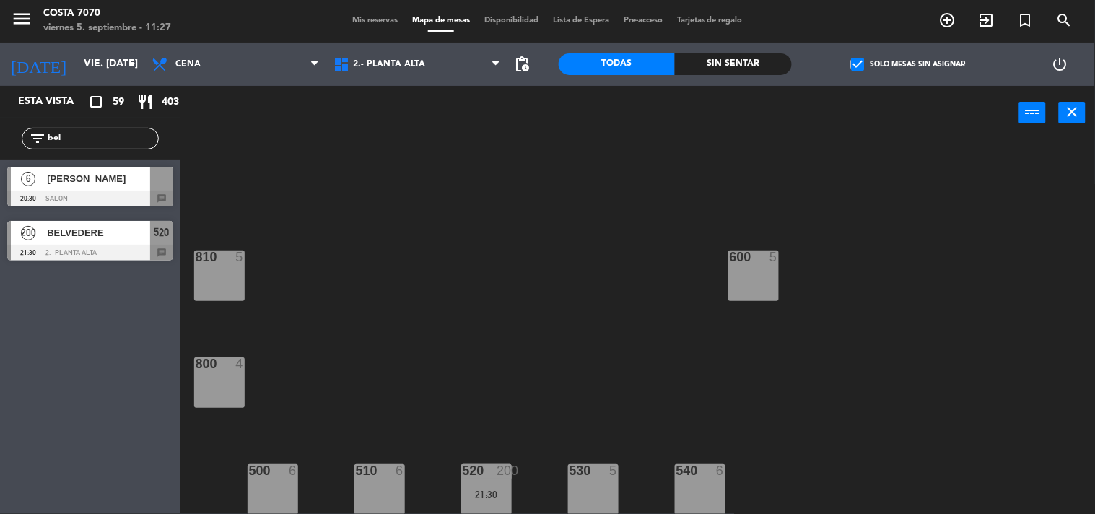
click at [104, 133] on input "bel" at bounding box center [102, 139] width 112 height 16
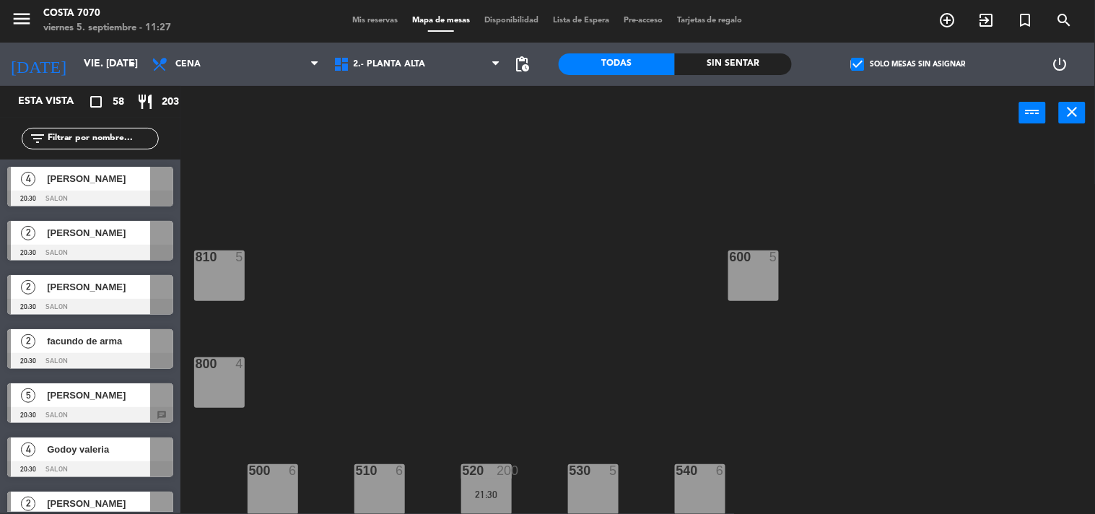
click at [370, 81] on div "1.-PLANTA BAJA 2.- PLANTA ALTA 2.- PLANTA ALTA 1.-PLANTA BAJA 2.- PLANTA ALTA" at bounding box center [417, 64] width 182 height 43
click at [368, 61] on span "2.- PLANTA ALTA" at bounding box center [390, 64] width 72 height 10
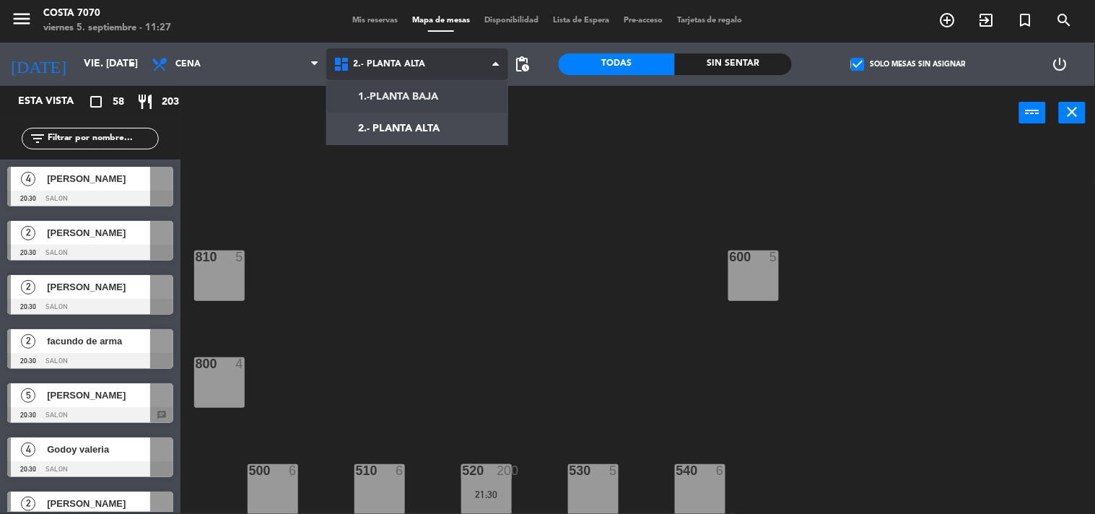
click at [368, 87] on ng-component "menu Costa 7070 viernes 5. septiembre - 11:27 Mis reservas Mapa de mesas Dispon…" at bounding box center [547, 256] width 1095 height 515
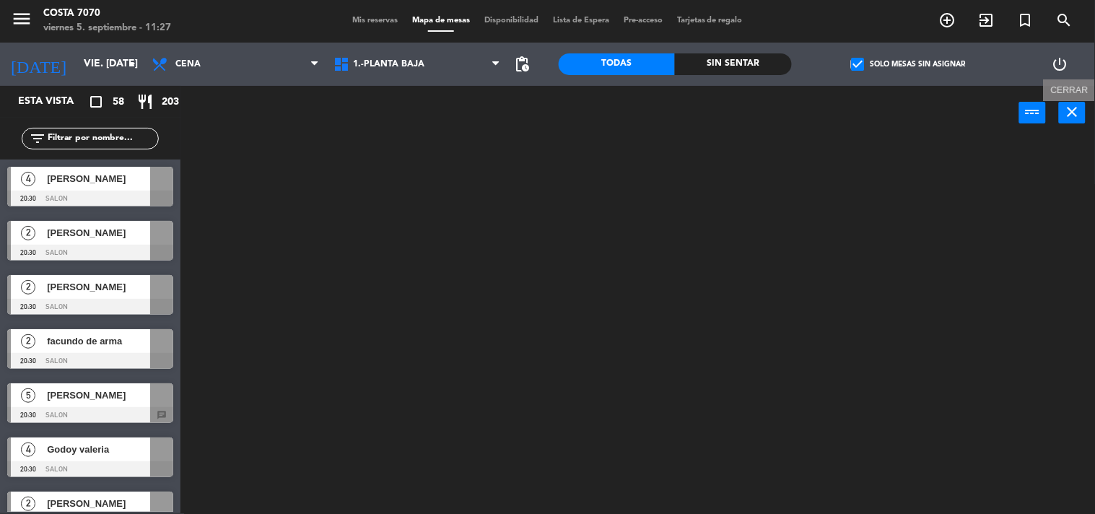
click at [1064, 108] on icon "close" at bounding box center [1072, 111] width 17 height 17
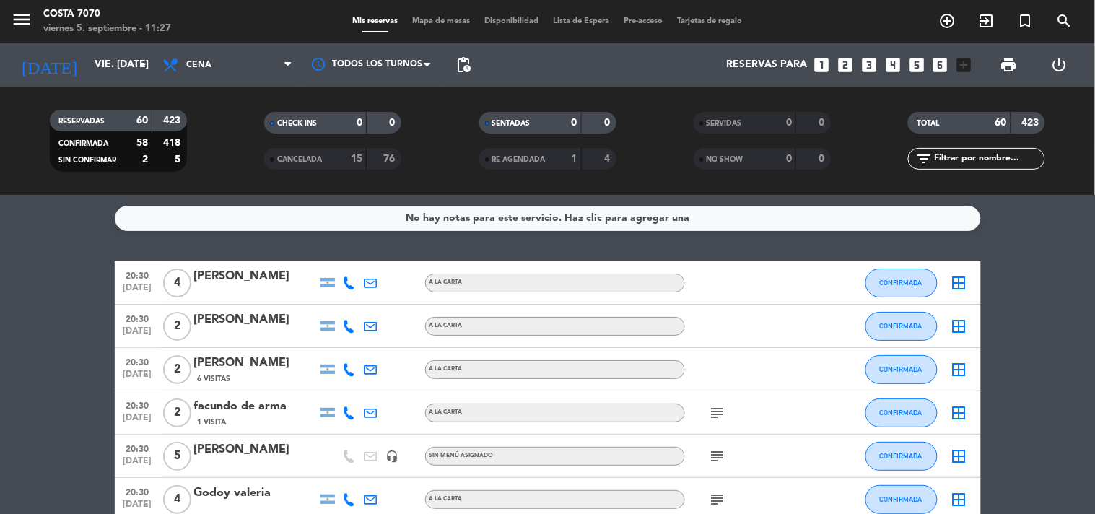
click at [438, 25] on span "Mapa de mesas" at bounding box center [441, 21] width 72 height 8
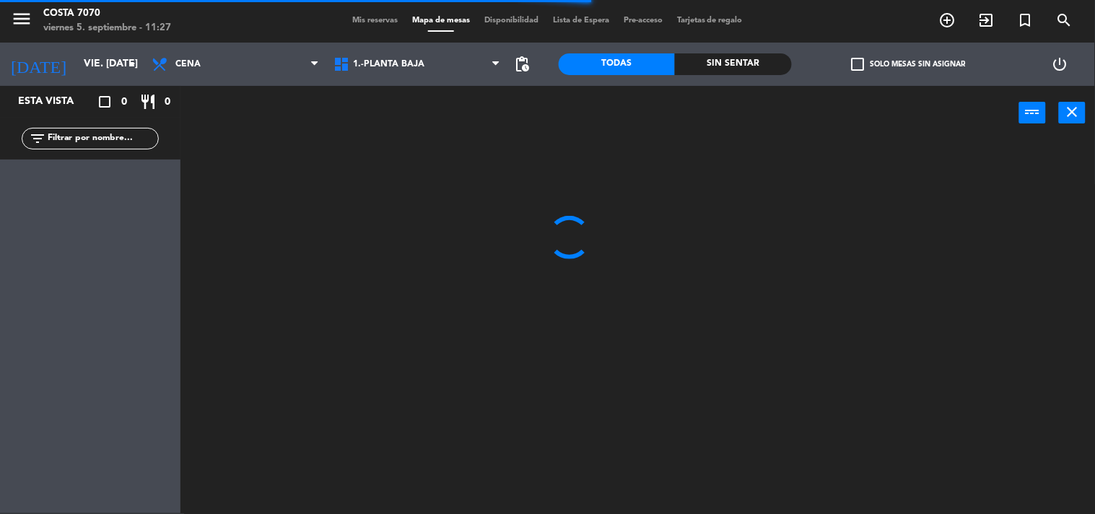
click at [886, 66] on label "check_box_outline_blank Solo mesas sin asignar" at bounding box center [908, 64] width 114 height 13
click at [908, 64] on input "check_box_outline_blank Solo mesas sin asignar" at bounding box center [908, 64] width 0 height 0
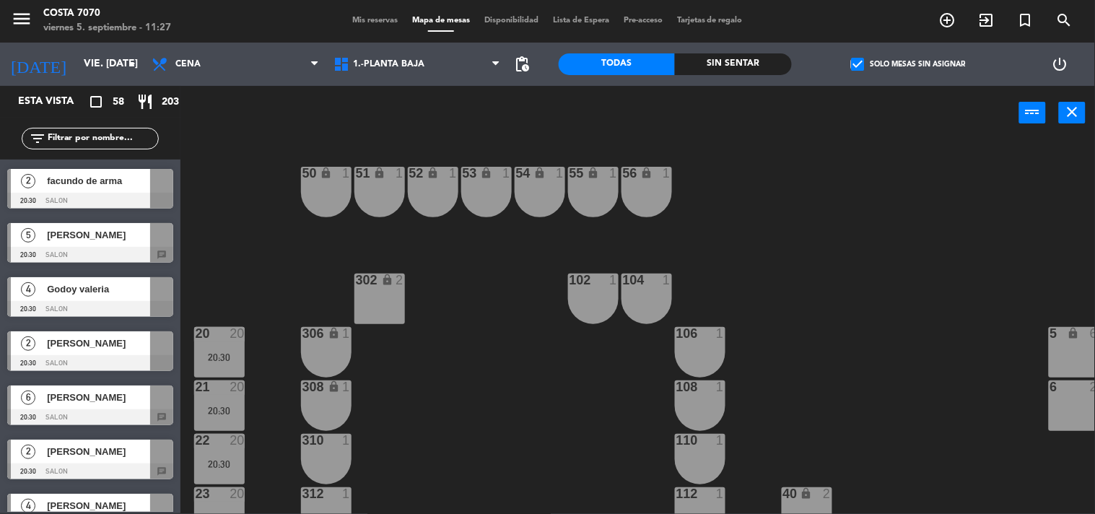
scroll to position [321, 0]
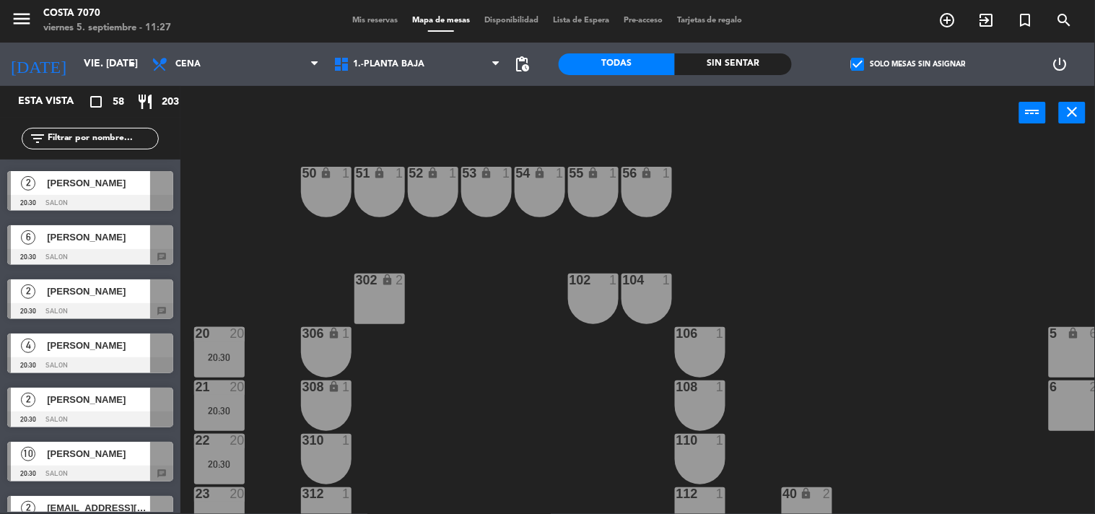
click at [94, 448] on span "[PERSON_NAME]" at bounding box center [98, 453] width 103 height 15
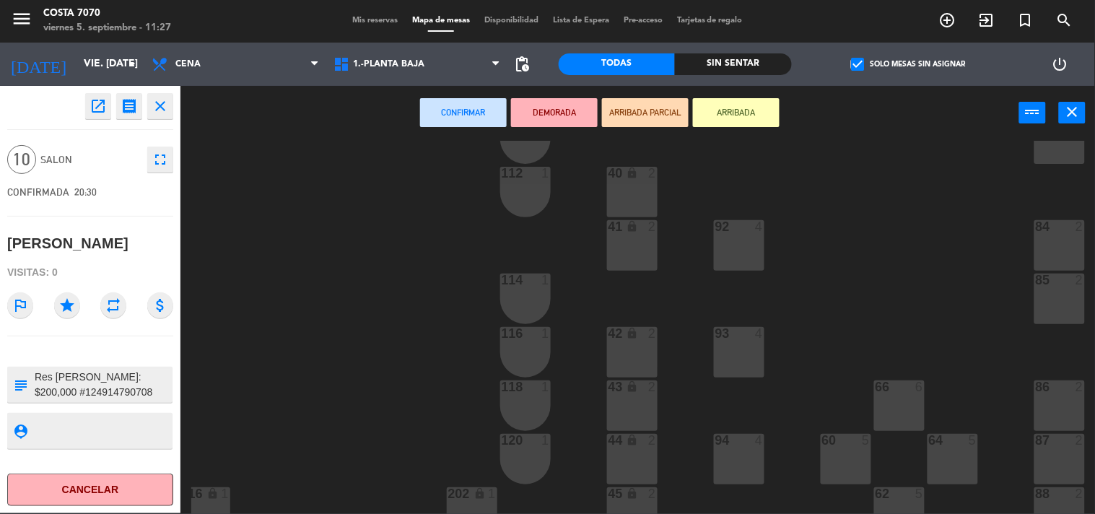
scroll to position [641, 175]
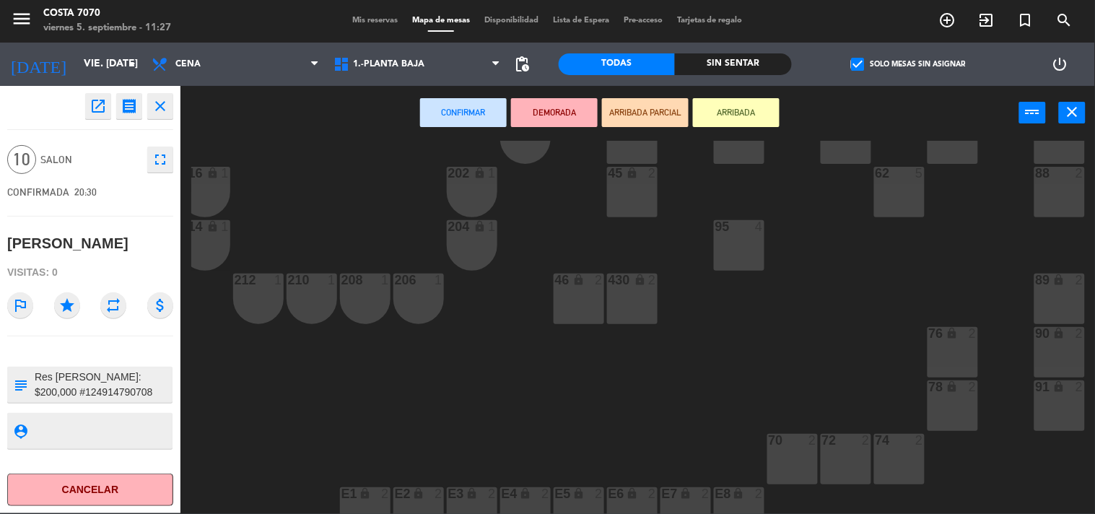
drag, startPoint x: 1065, startPoint y: 412, endPoint x: 1062, endPoint y: 348, distance: 63.6
click at [1062, 400] on div "91 lock 2" at bounding box center [1060, 406] width 51 height 51
drag, startPoint x: 1063, startPoint y: 338, endPoint x: 1062, endPoint y: 330, distance: 8.0
click at [1063, 334] on div "lock" at bounding box center [1060, 334] width 24 height 14
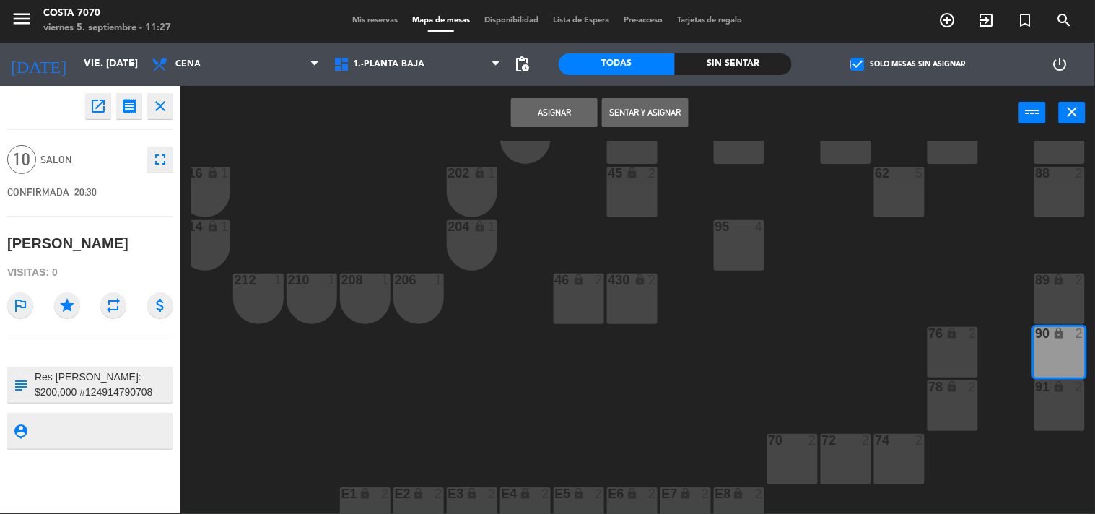
click at [1052, 298] on div "89 lock 2" at bounding box center [1060, 299] width 51 height 51
drag, startPoint x: 1055, startPoint y: 414, endPoint x: 1020, endPoint y: 391, distance: 42.3
click at [1055, 413] on div "91 lock 2" at bounding box center [1060, 406] width 51 height 51
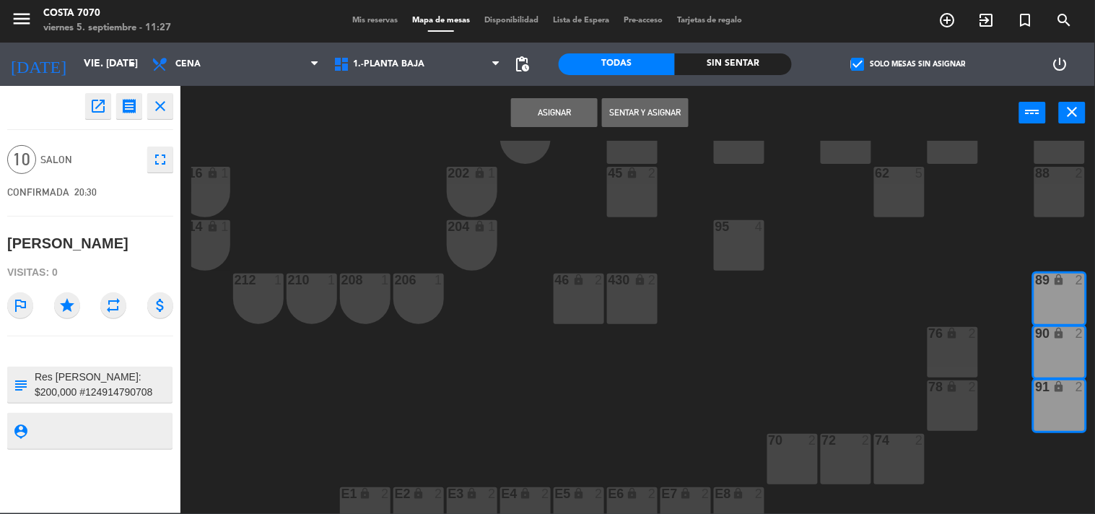
click at [547, 104] on button "Asignar" at bounding box center [554, 112] width 87 height 29
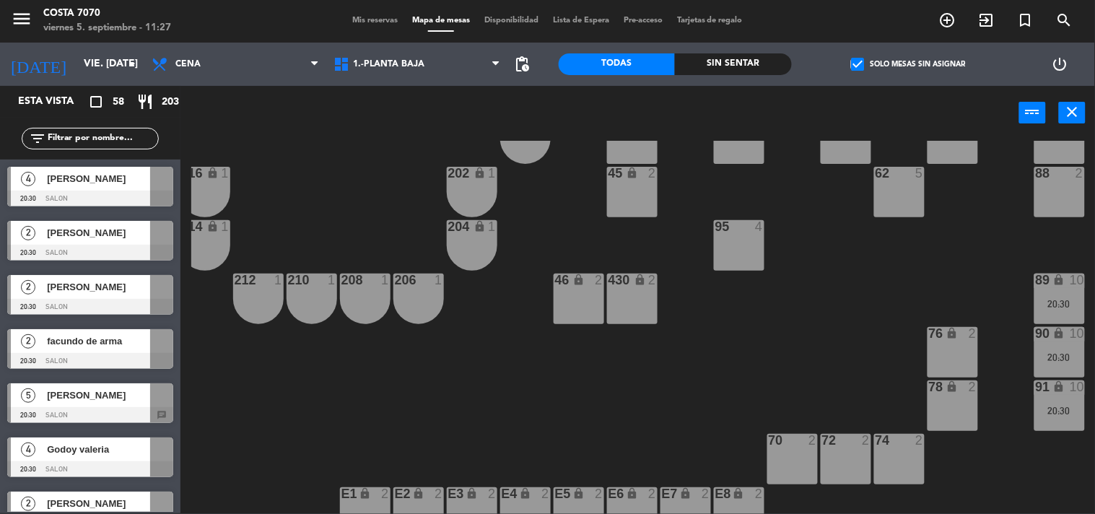
scroll to position [1, 0]
click at [81, 395] on span "[PERSON_NAME]" at bounding box center [98, 395] width 103 height 15
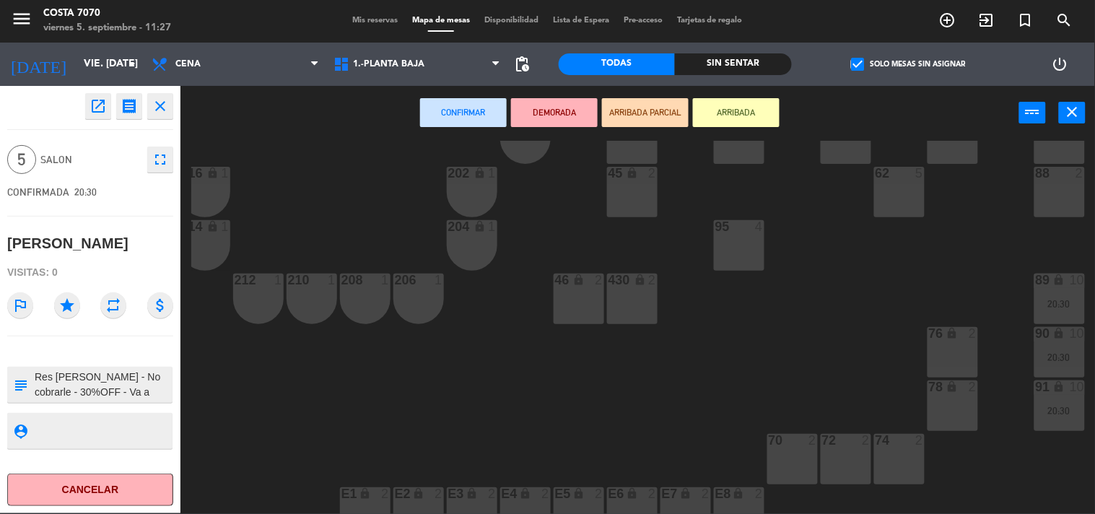
click at [625, 303] on div "430 lock 2" at bounding box center [632, 299] width 51 height 51
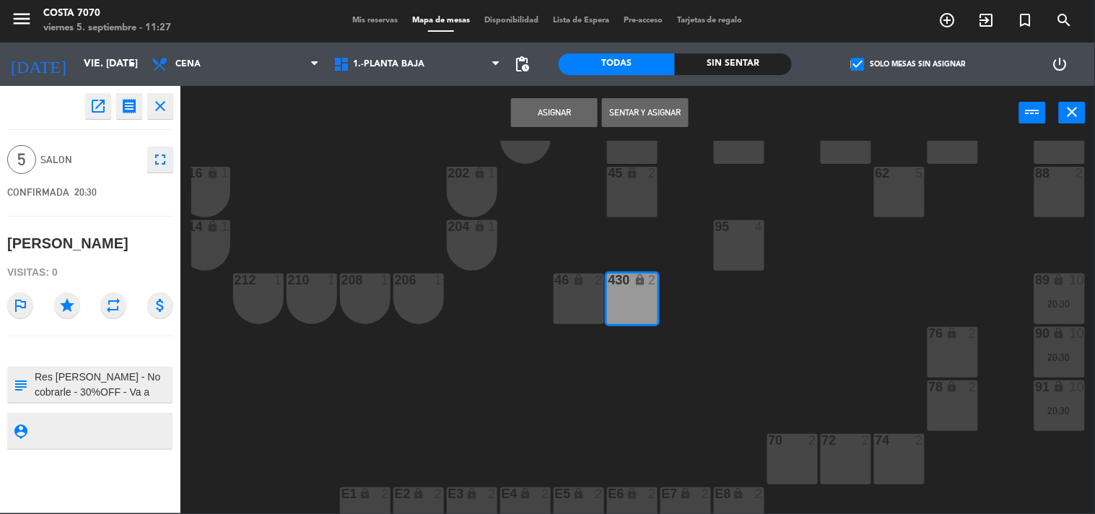
click at [638, 313] on div "430 lock 2" at bounding box center [632, 299] width 51 height 51
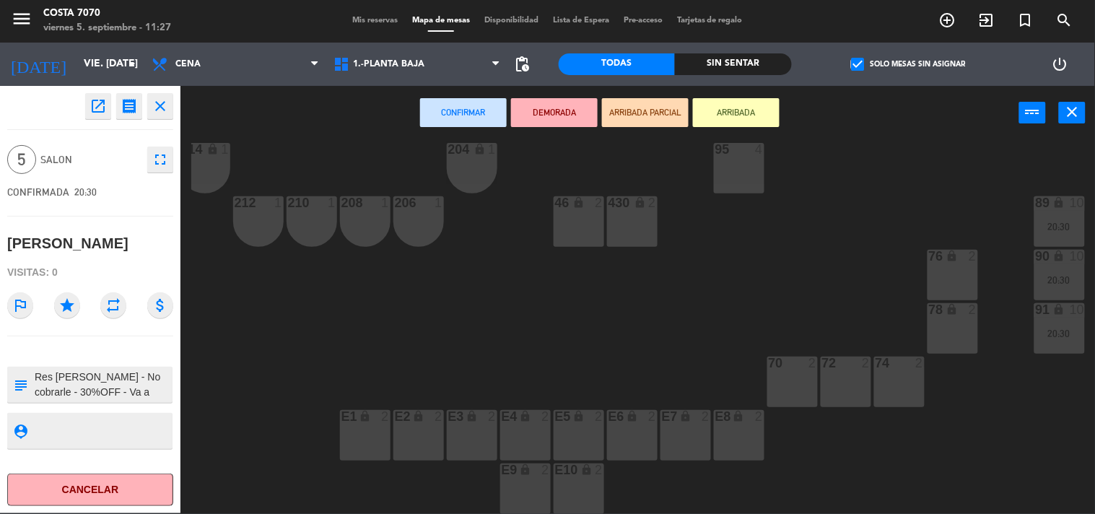
scroll to position [726, 0]
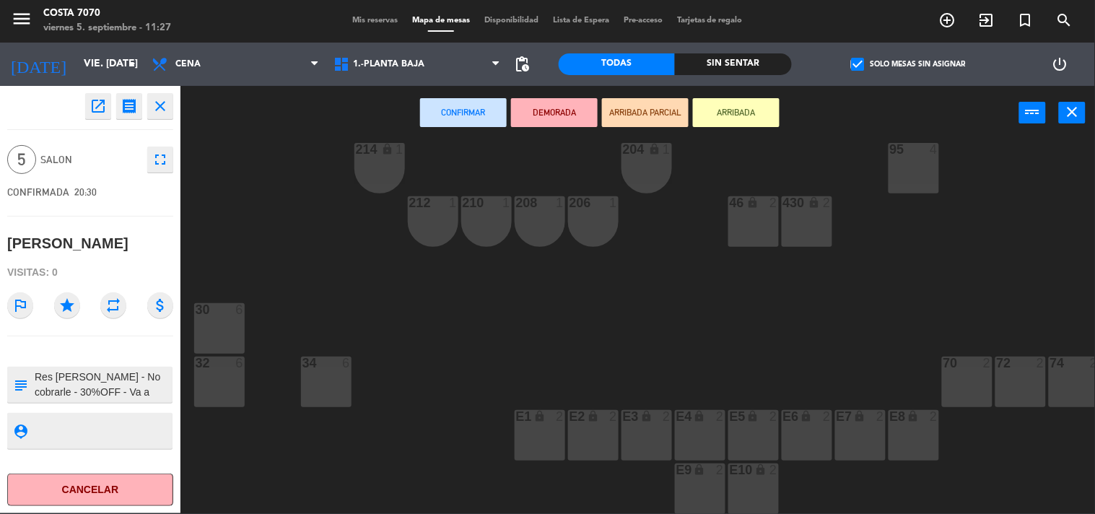
click at [225, 400] on div "50 lock 1 51 lock 1 52 lock 1 53 lock 1 54 lock 1 55 lock 1 56 lock 1 80 2 1 lo…" at bounding box center [643, 327] width 904 height 373
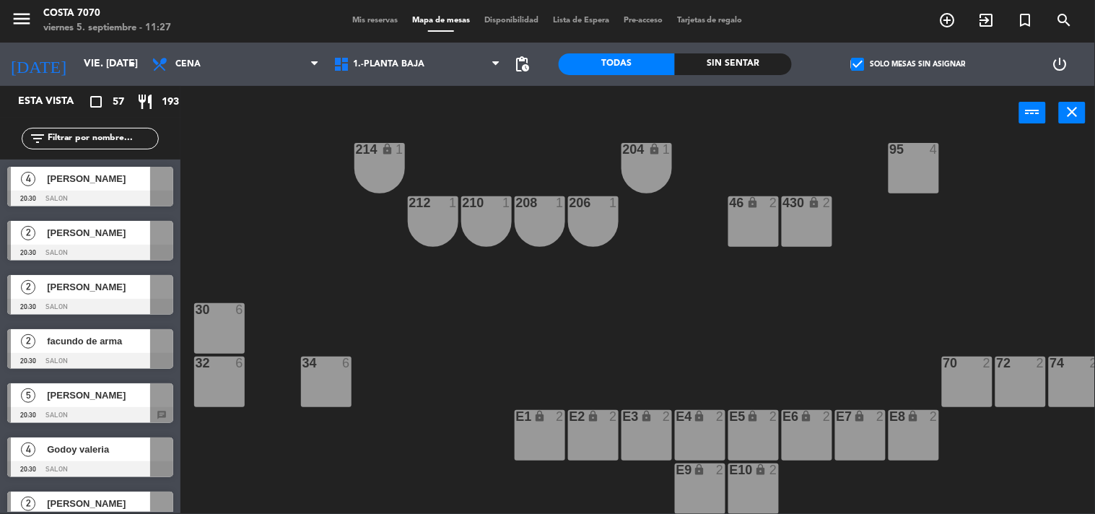
click at [65, 391] on span "[PERSON_NAME]" at bounding box center [98, 395] width 103 height 15
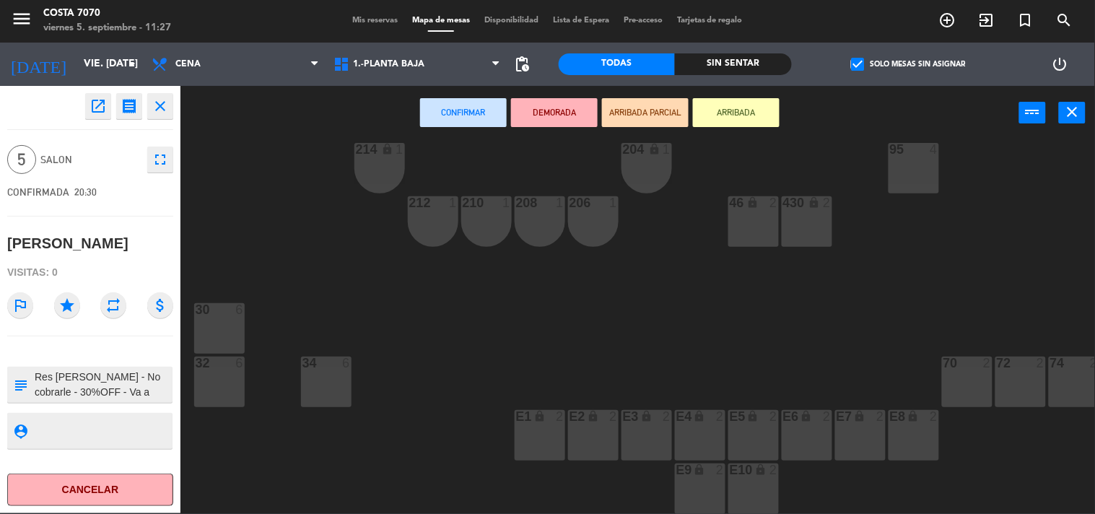
click at [221, 365] on div "32 6" at bounding box center [219, 382] width 51 height 51
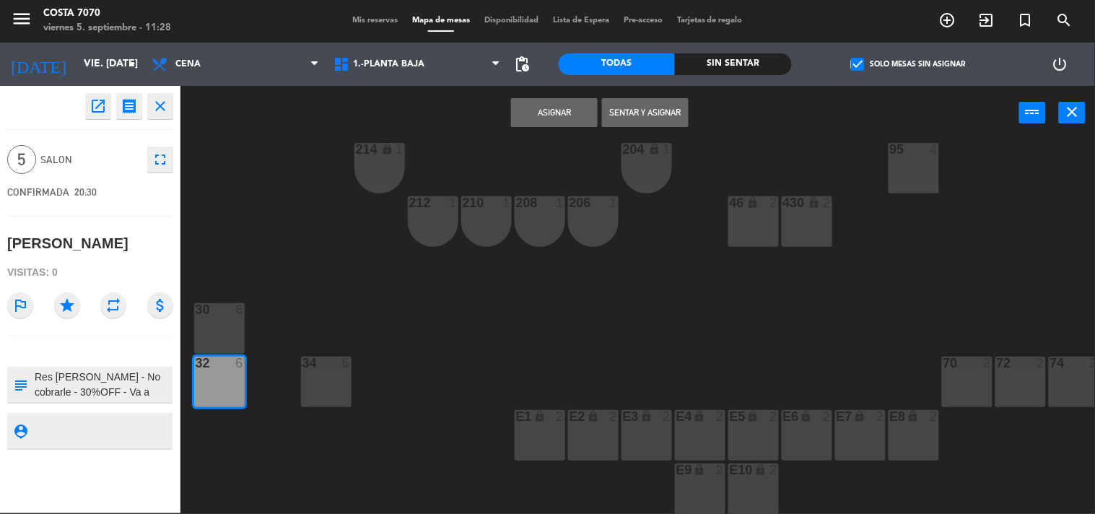
click at [539, 118] on button "Asignar" at bounding box center [554, 112] width 87 height 29
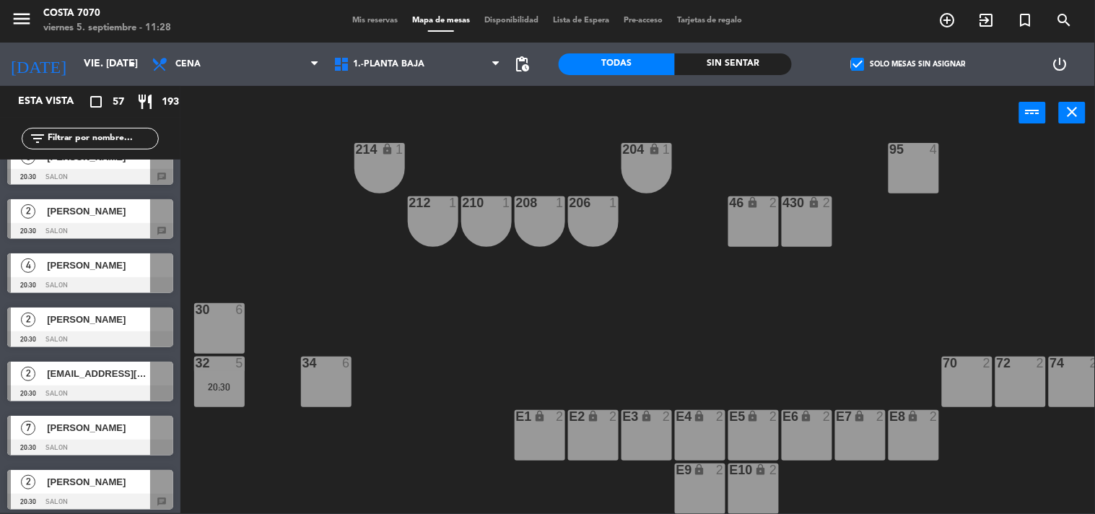
scroll to position [481, 0]
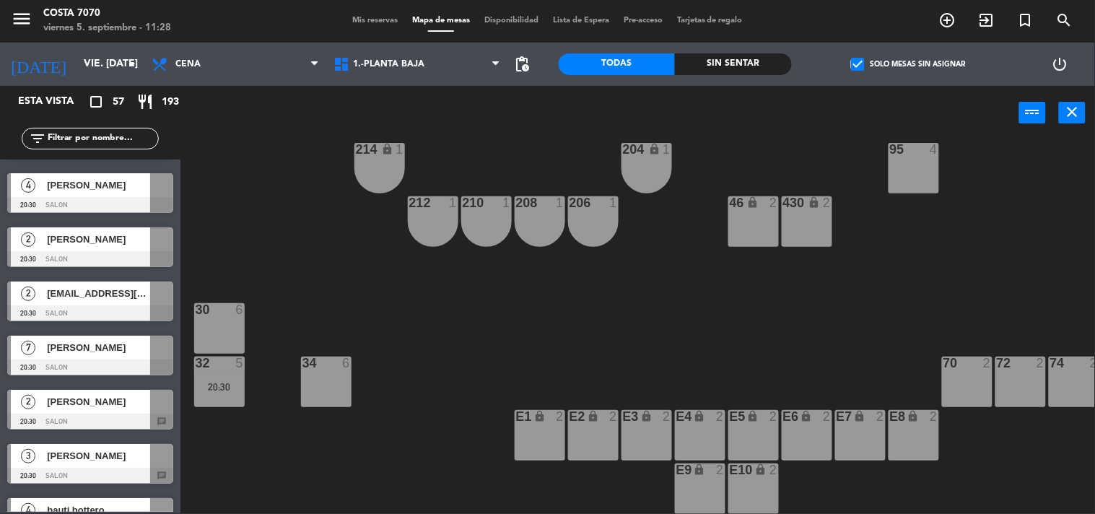
click at [87, 349] on span "[PERSON_NAME]" at bounding box center [98, 347] width 103 height 15
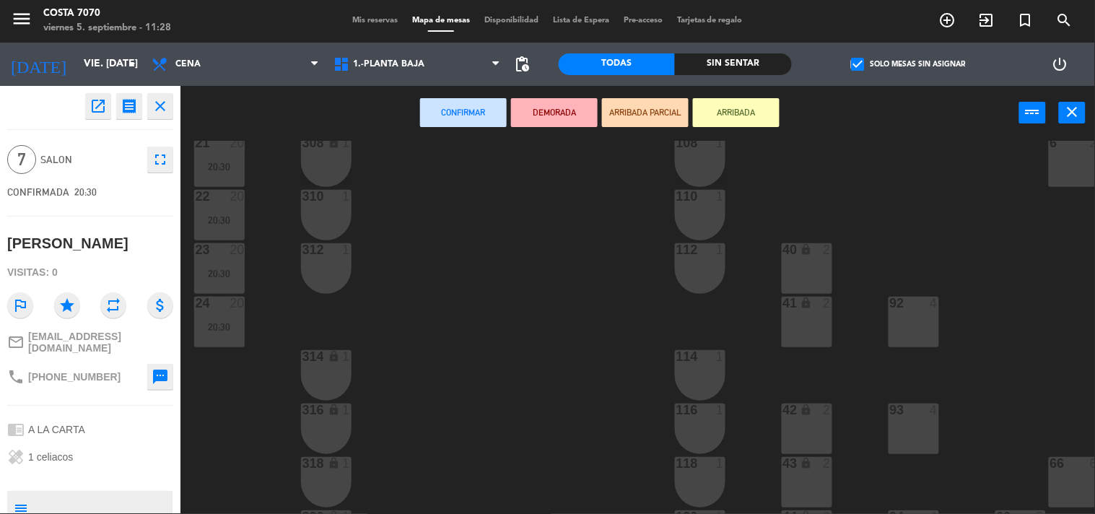
scroll to position [726, 0]
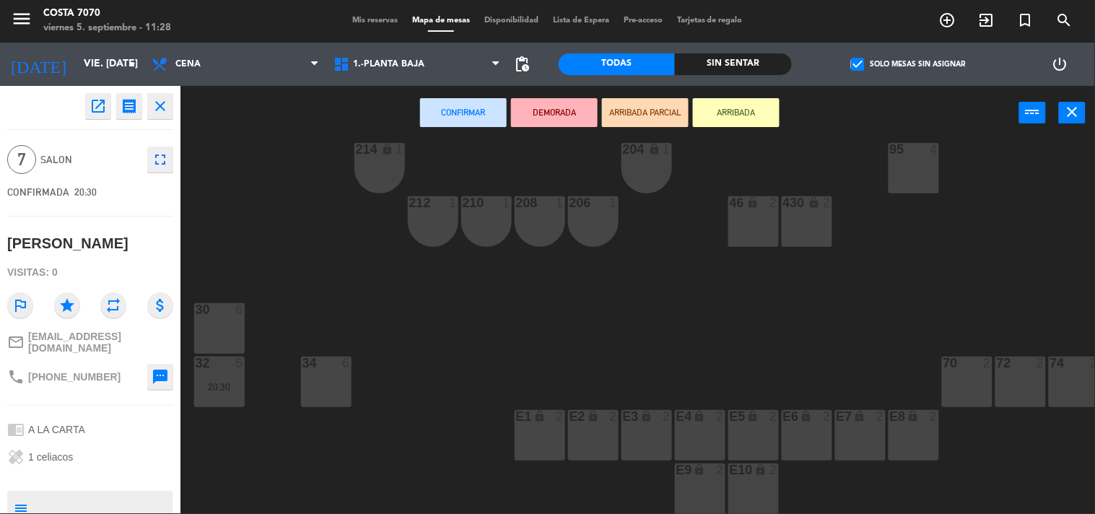
click at [958, 373] on div "70 2" at bounding box center [967, 382] width 51 height 51
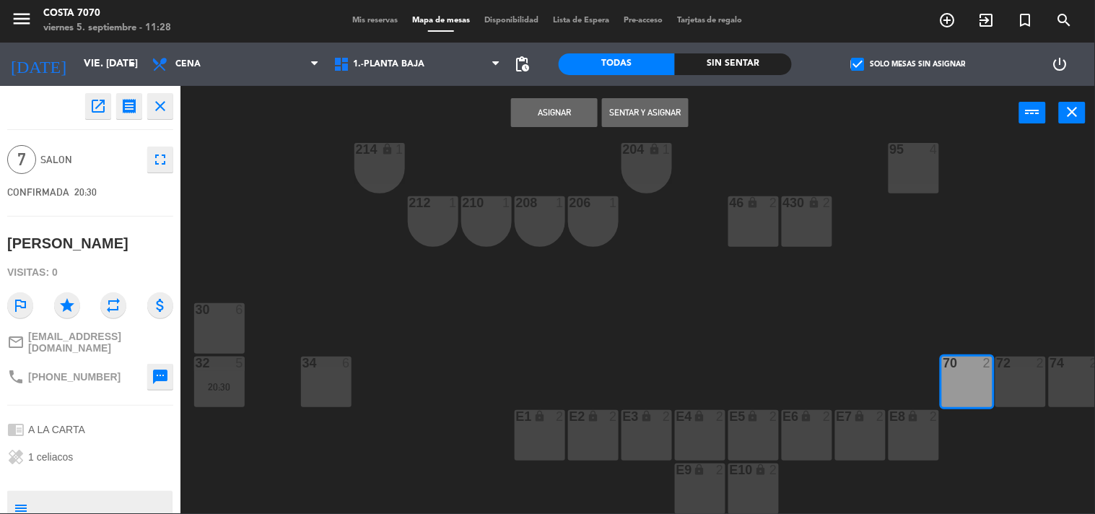
click at [1022, 372] on div "72 2" at bounding box center [1021, 382] width 51 height 51
click at [1069, 365] on div "74 2" at bounding box center [1074, 382] width 51 height 51
click at [570, 114] on button "Asignar" at bounding box center [554, 112] width 87 height 29
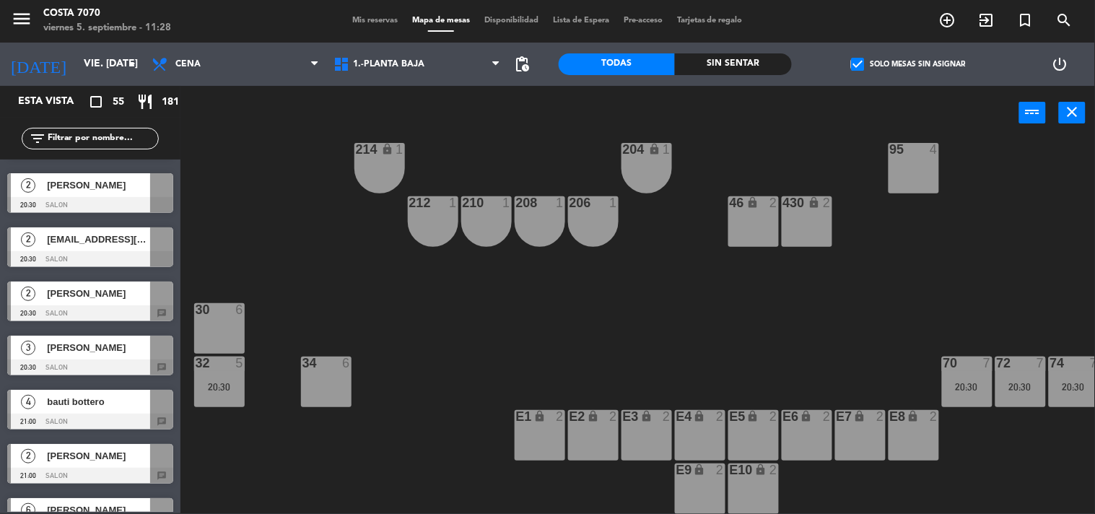
scroll to position [641, 0]
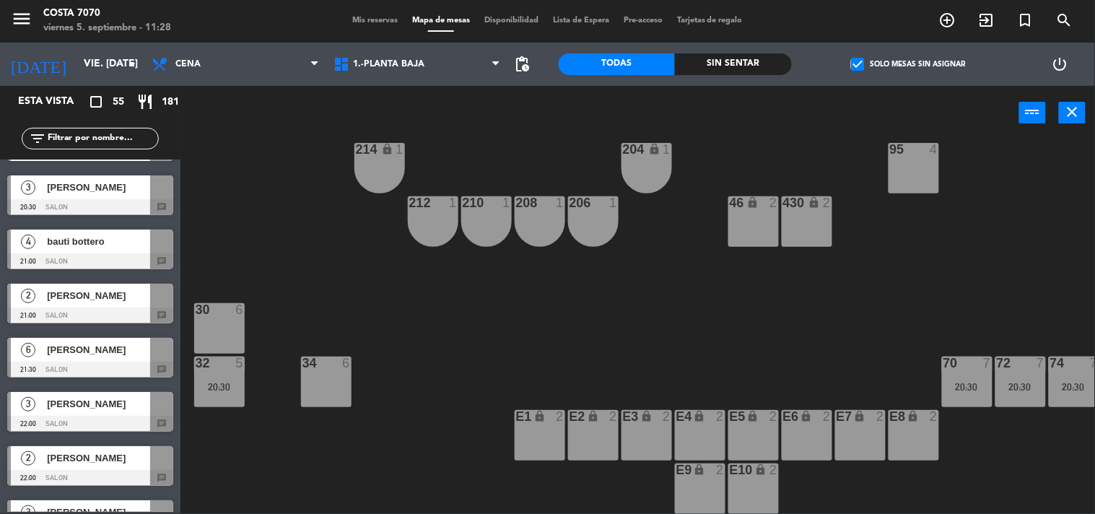
click at [98, 308] on div at bounding box center [90, 316] width 166 height 16
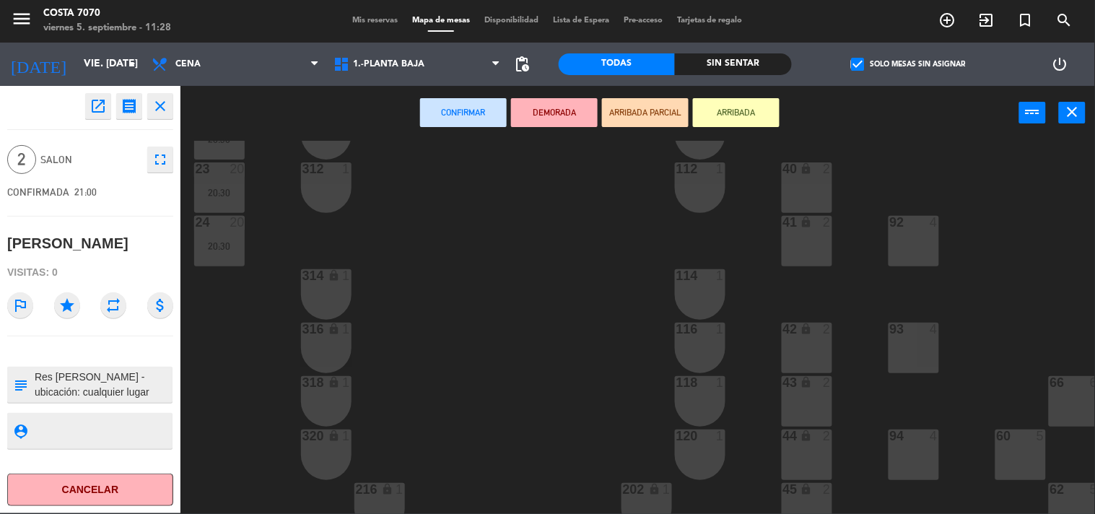
scroll to position [244, 0]
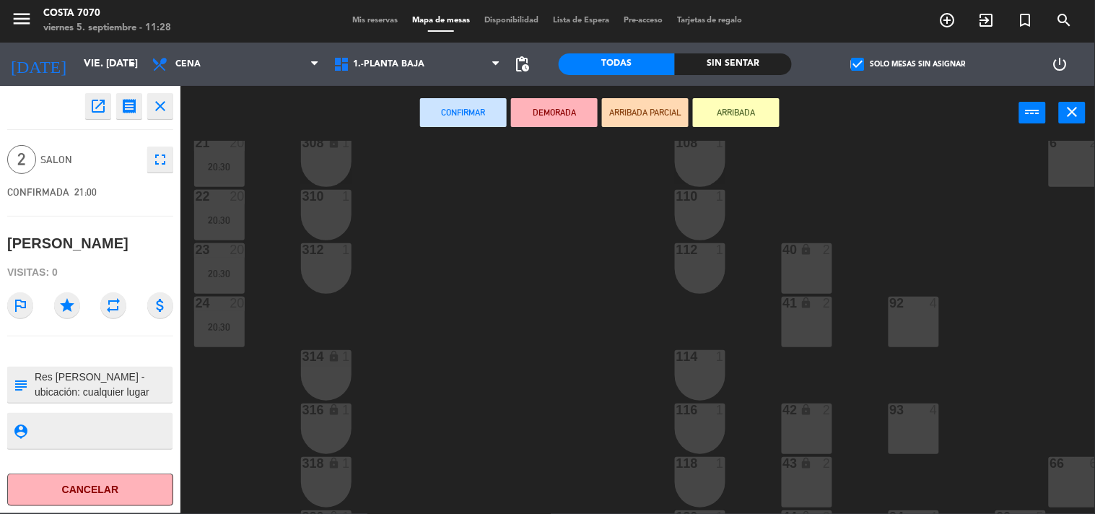
click at [796, 320] on div "41 lock 2" at bounding box center [807, 322] width 51 height 51
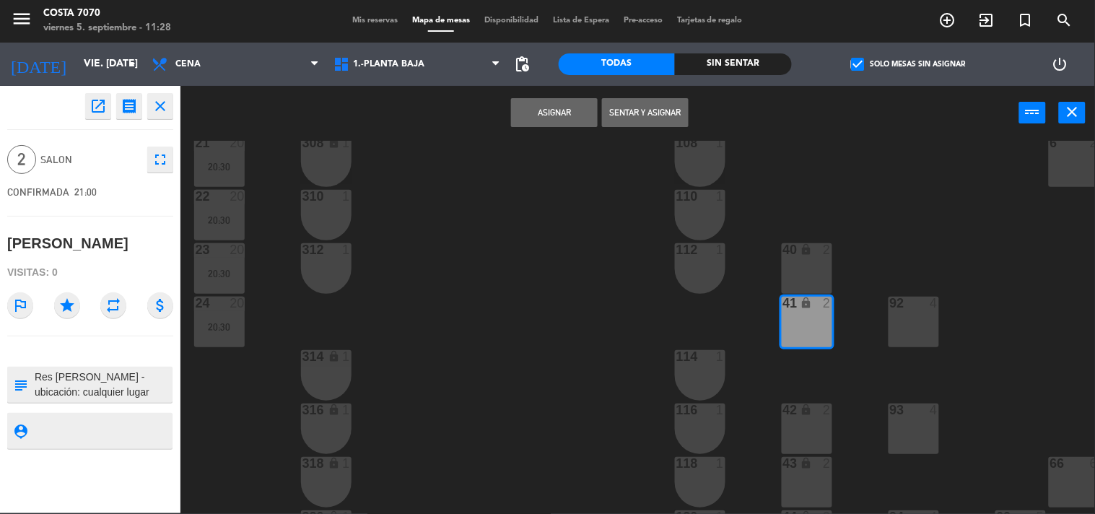
click at [583, 121] on button "Asignar" at bounding box center [554, 112] width 87 height 29
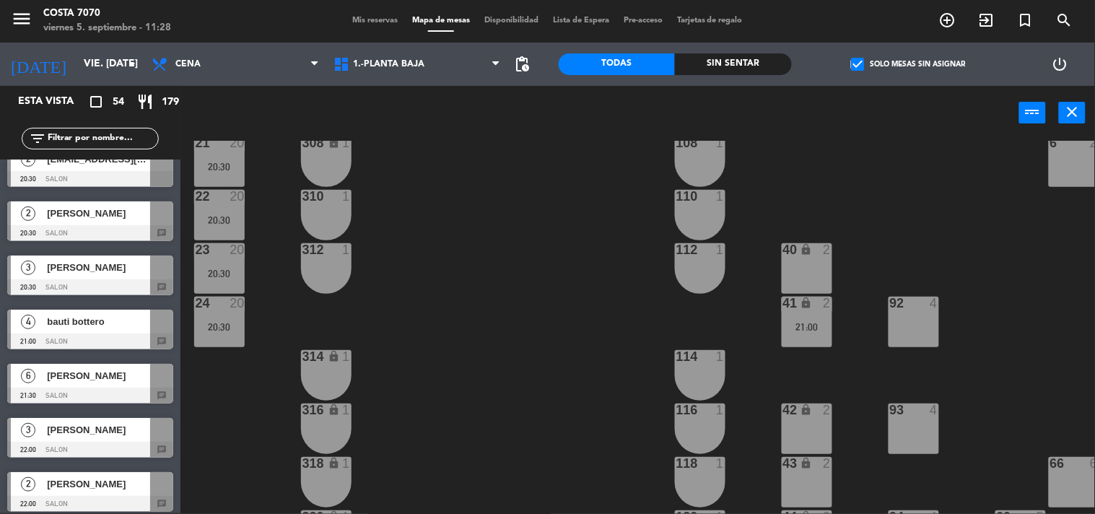
scroll to position [641, 0]
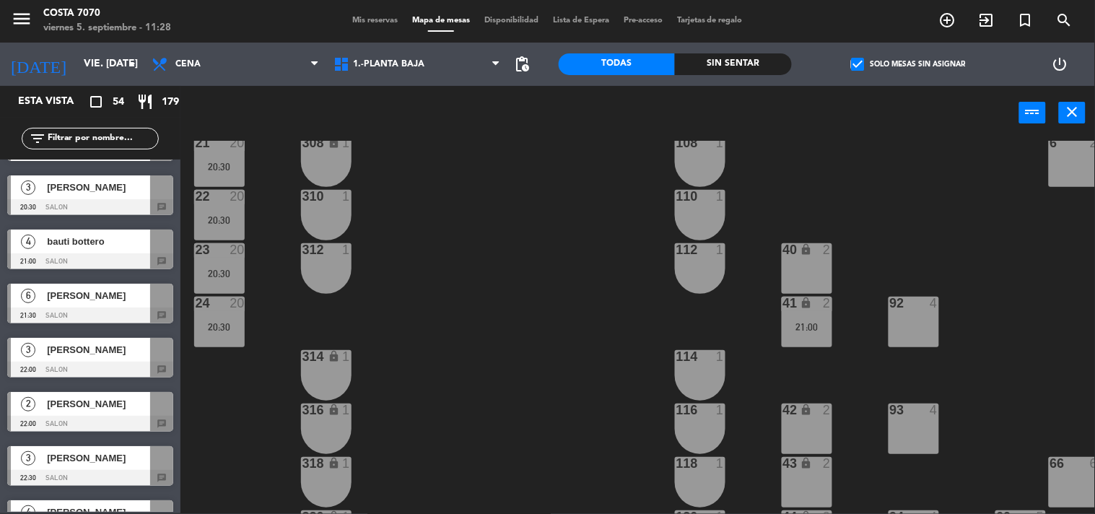
click at [95, 398] on span "[PERSON_NAME]" at bounding box center [98, 403] width 103 height 15
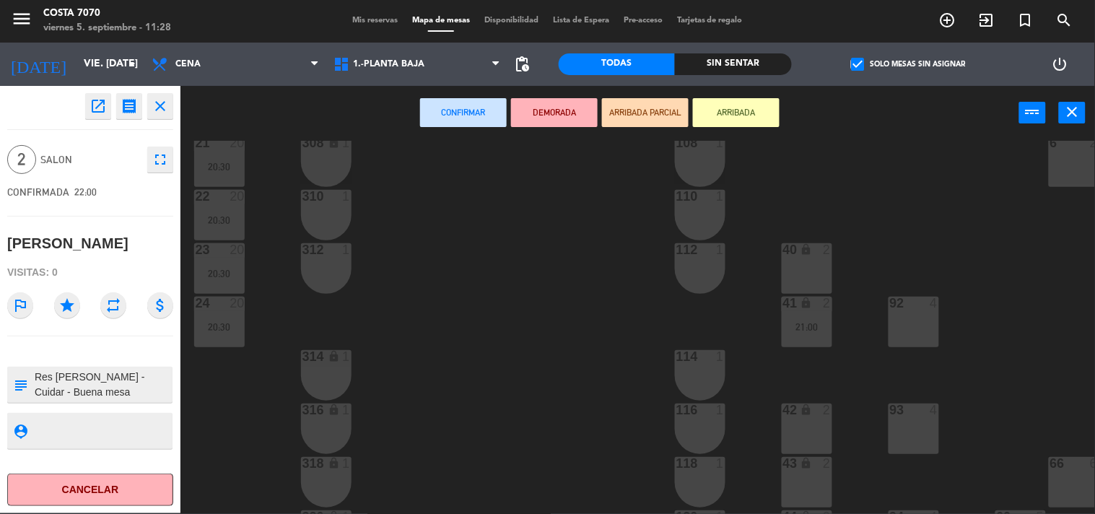
click at [773, 345] on div "50 lock 1 51 lock 1 52 lock 1 53 lock 1 54 lock 1 55 lock 1 56 lock 1 80 2 1 lo…" at bounding box center [643, 327] width 904 height 373
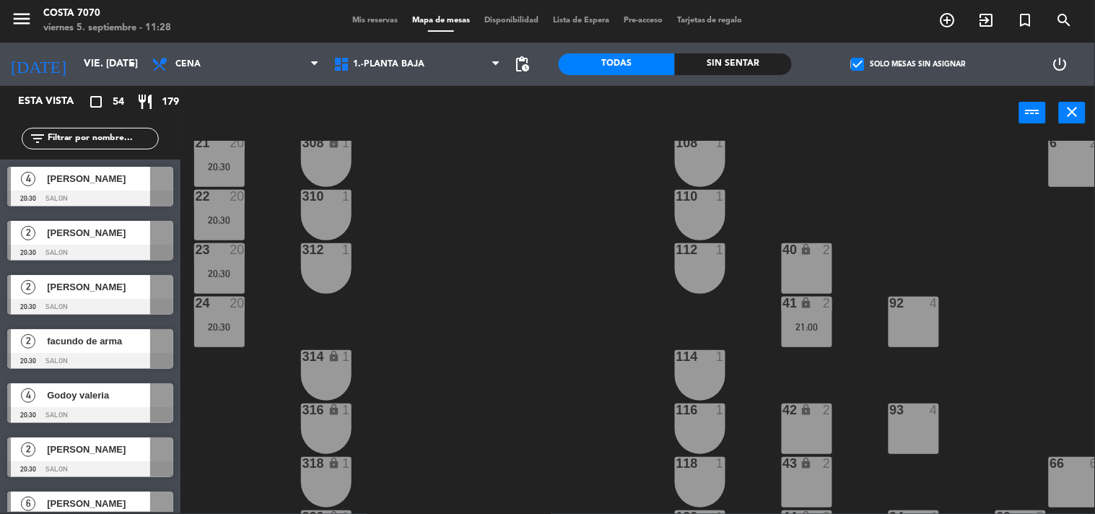
scroll to position [1, 0]
drag, startPoint x: 775, startPoint y: 338, endPoint x: 809, endPoint y: 329, distance: 34.3
click at [780, 336] on div "50 lock 1 51 lock 1 52 lock 1 53 lock 1 54 lock 1 55 lock 1 56 lock 1 80 2 1 lo…" at bounding box center [643, 327] width 904 height 373
click at [816, 326] on div "21:00" at bounding box center [807, 327] width 51 height 10
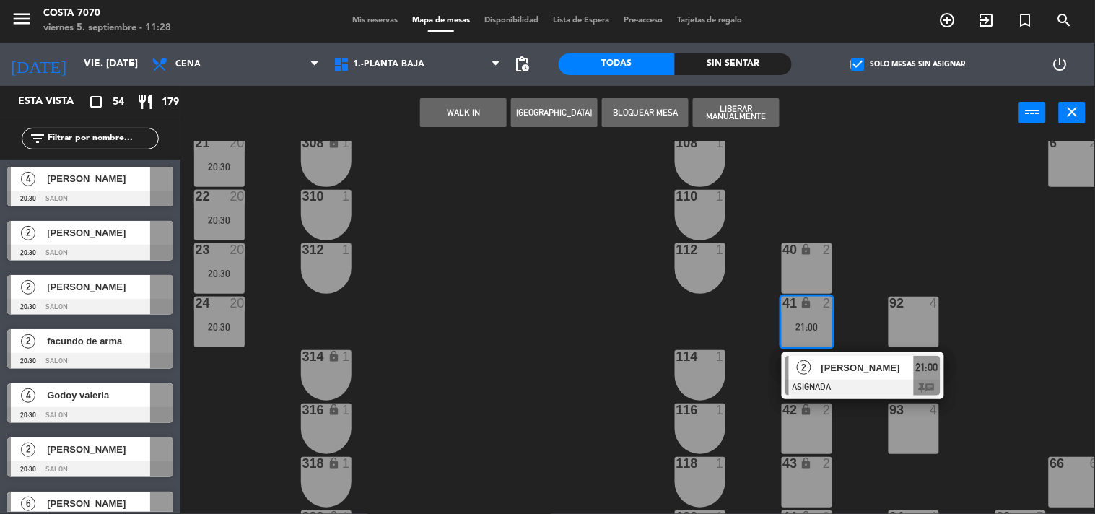
click at [839, 373] on span "[PERSON_NAME]" at bounding box center [868, 367] width 92 height 15
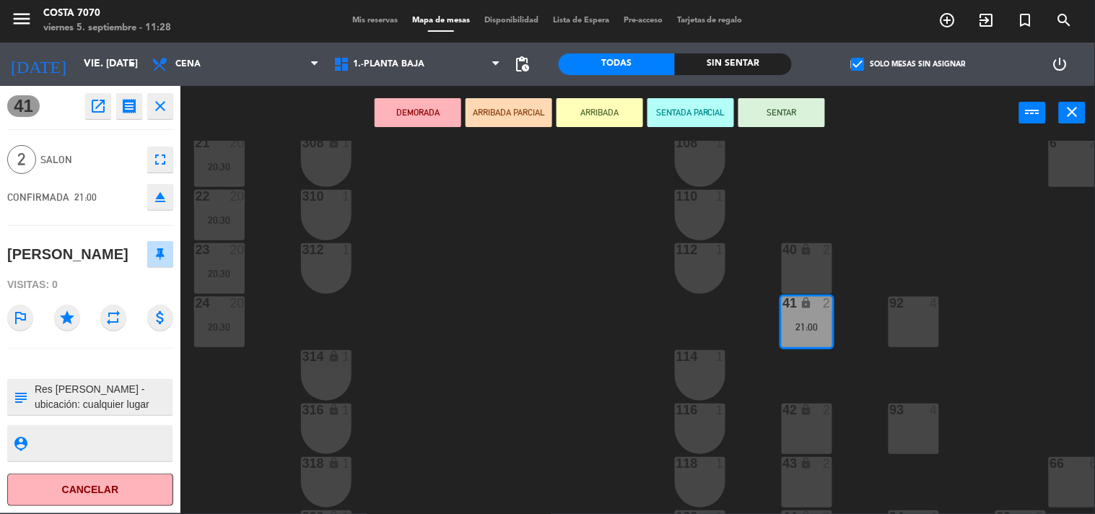
click at [157, 196] on icon "eject" at bounding box center [160, 196] width 17 height 17
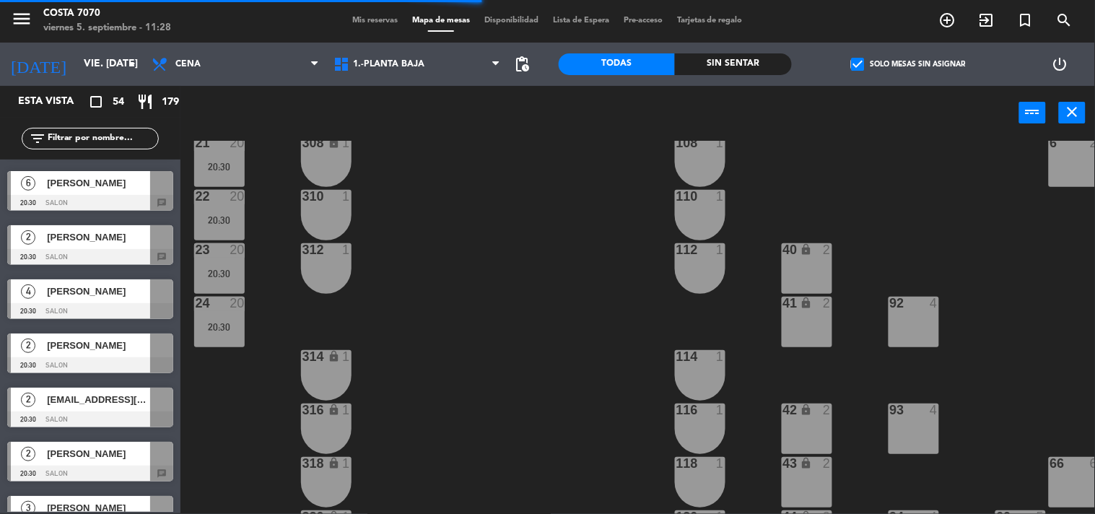
scroll to position [0, 0]
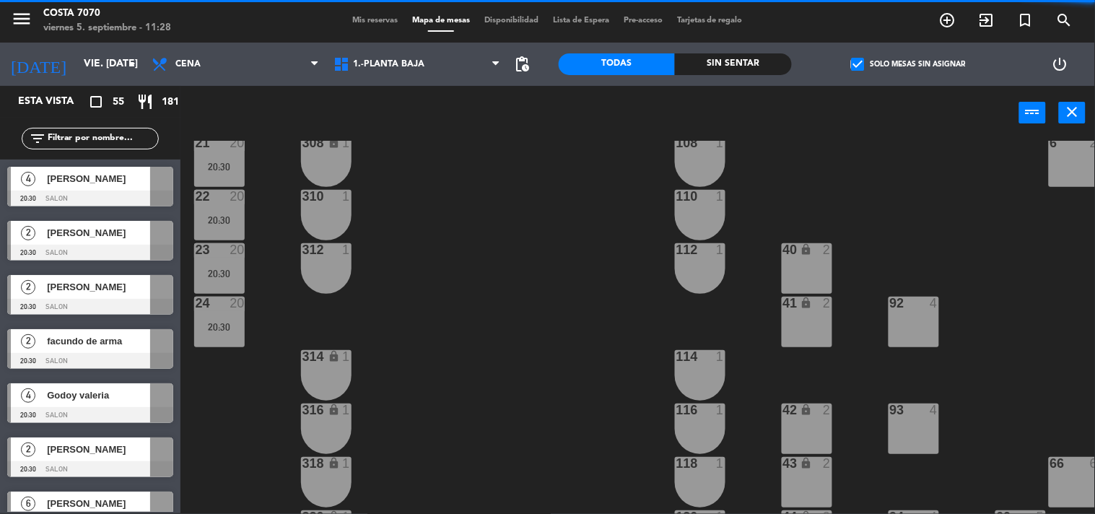
click at [88, 191] on div at bounding box center [90, 199] width 166 height 16
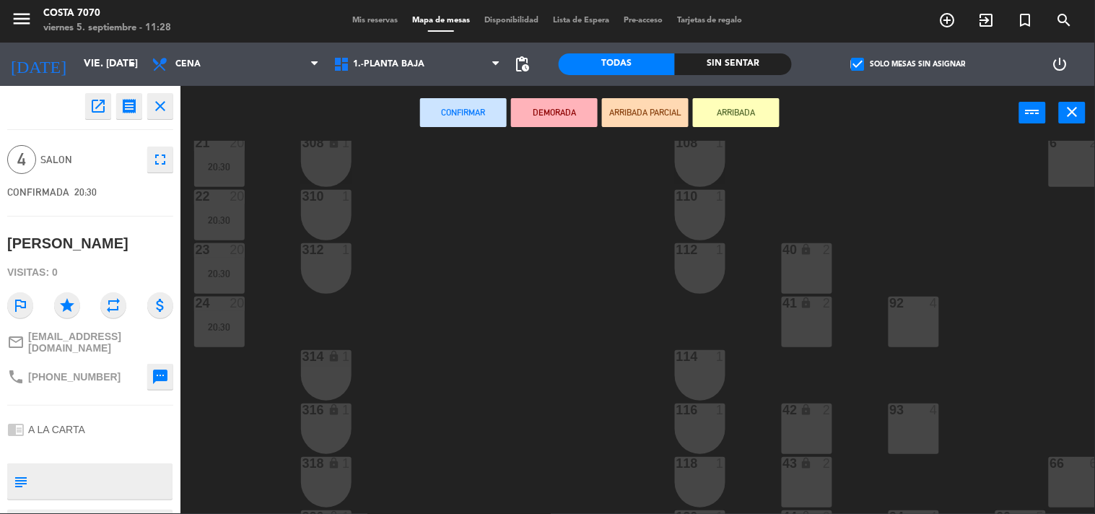
scroll to position [726, 0]
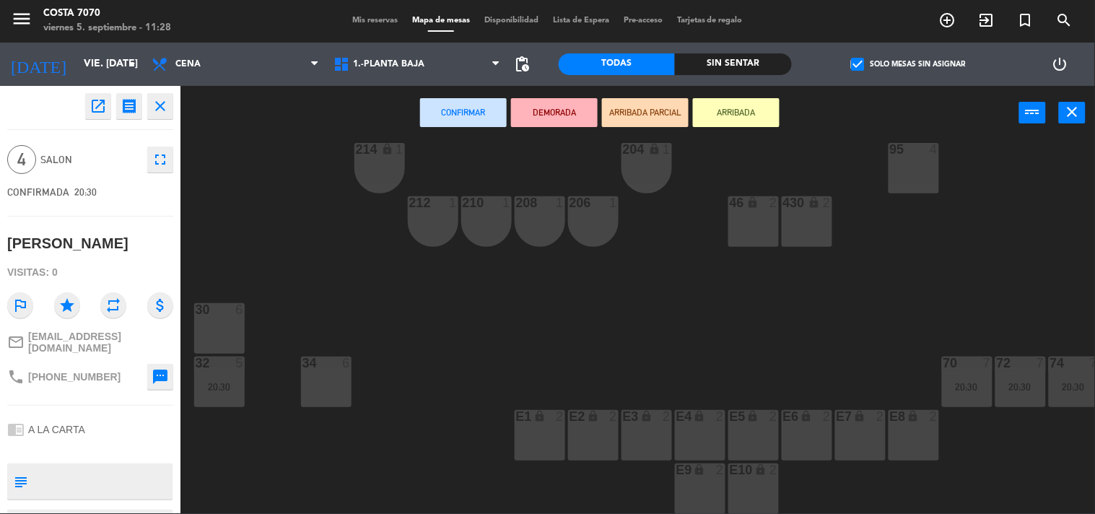
click at [254, 233] on div "50 lock 1 51 lock 1 52 lock 1 53 lock 1 54 lock 1 55 lock 1 56 lock 1 80 2 1 lo…" at bounding box center [643, 327] width 904 height 373
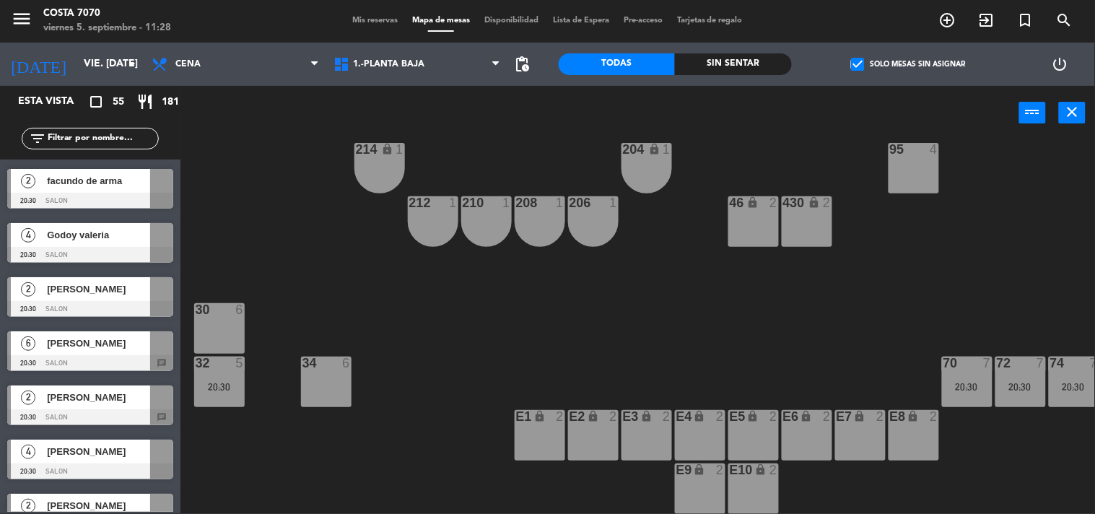
scroll to position [240, 0]
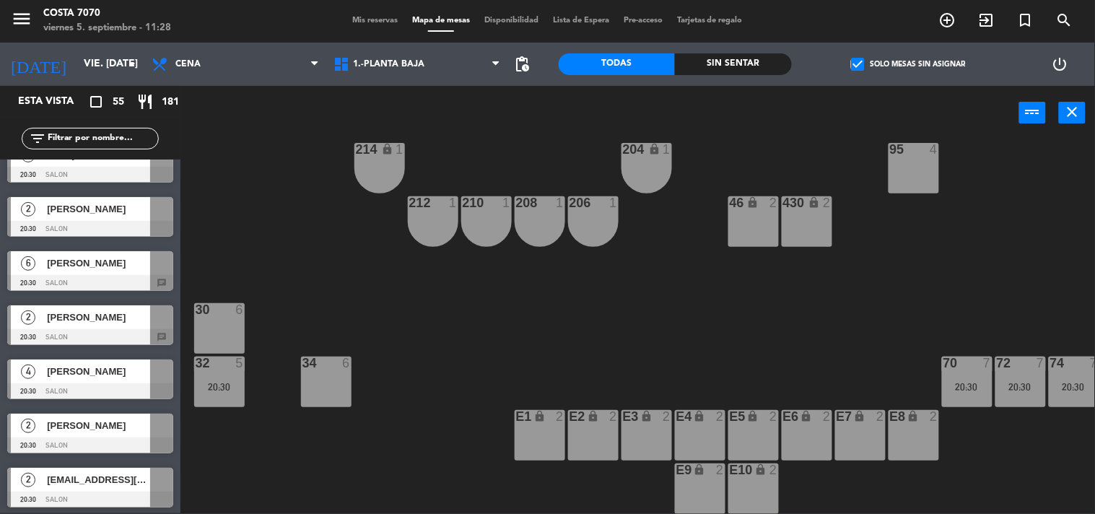
click at [112, 279] on div at bounding box center [90, 283] width 166 height 16
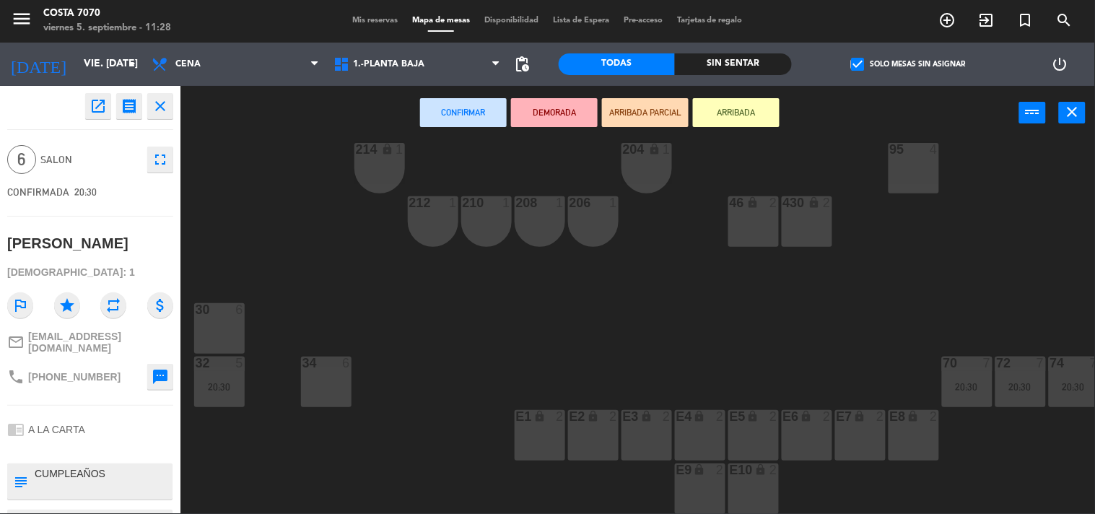
click at [334, 381] on div "34 6" at bounding box center [326, 382] width 51 height 51
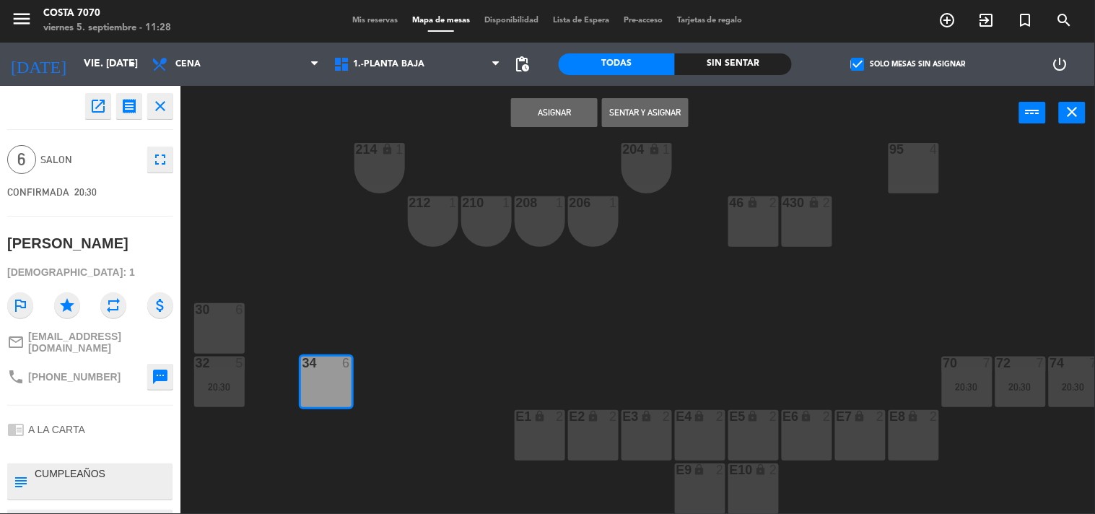
click at [556, 117] on button "Asignar" at bounding box center [554, 112] width 87 height 29
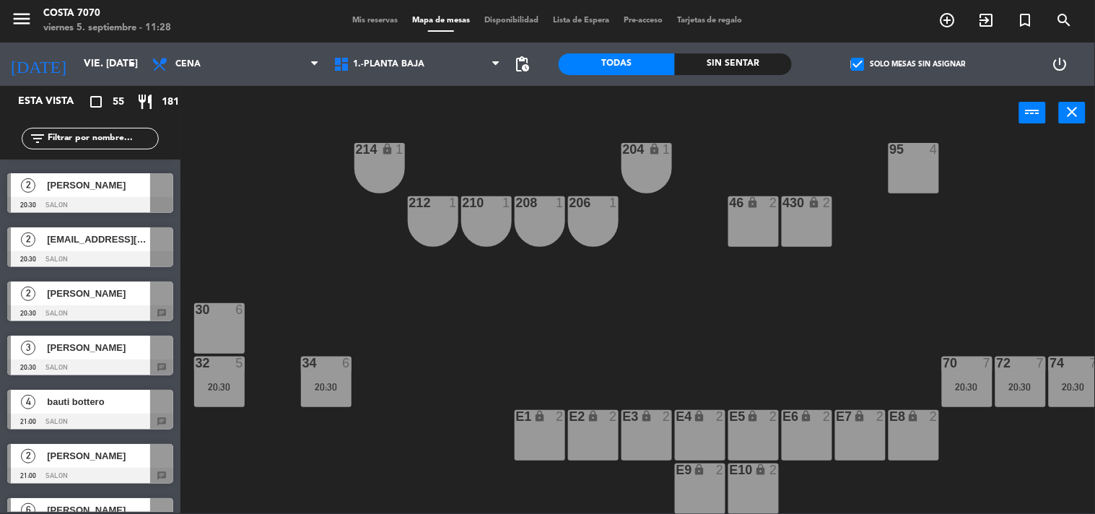
scroll to position [561, 0]
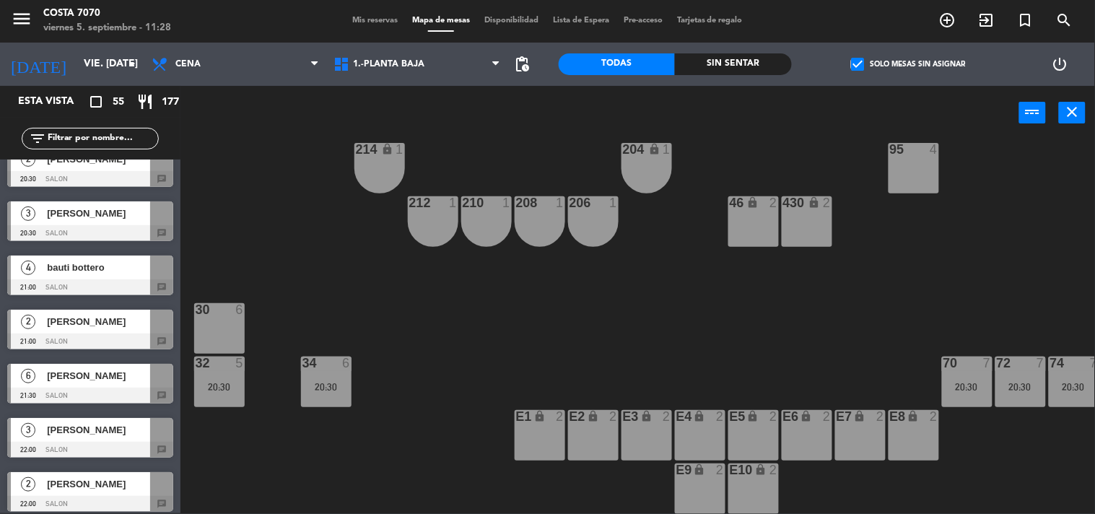
click at [87, 285] on div at bounding box center [90, 287] width 166 height 16
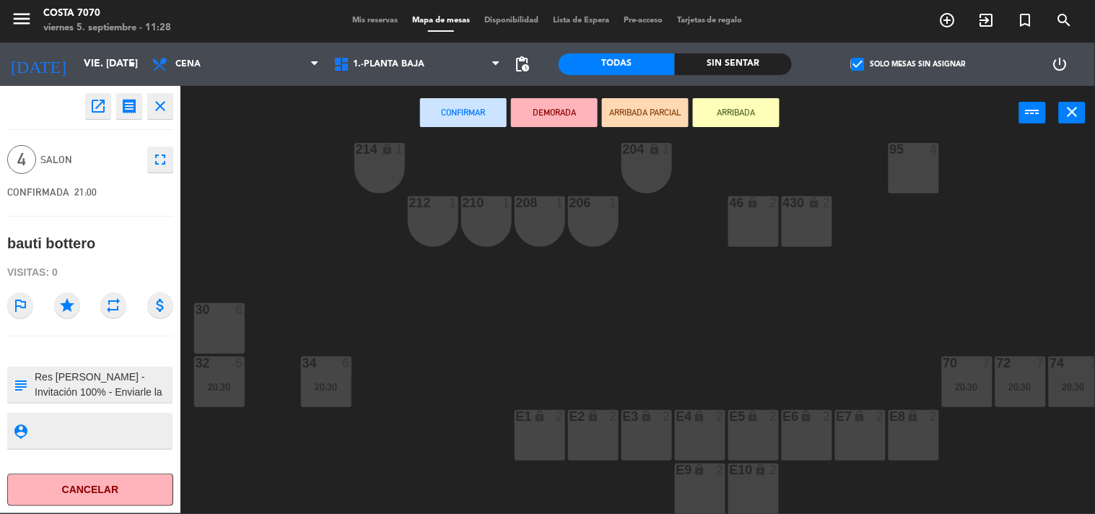
scroll to position [325, 0]
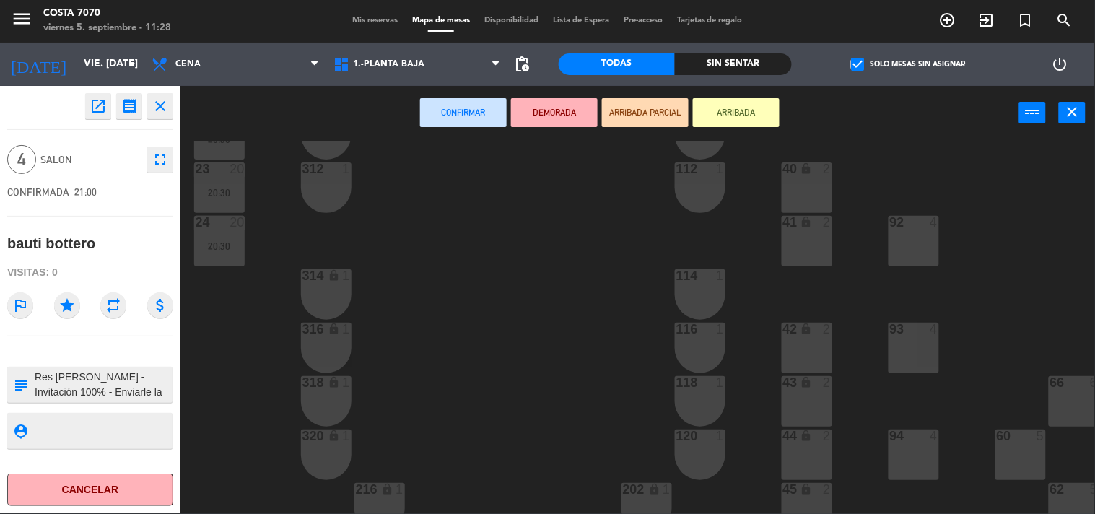
click at [809, 340] on div "42 lock 2" at bounding box center [807, 348] width 51 height 51
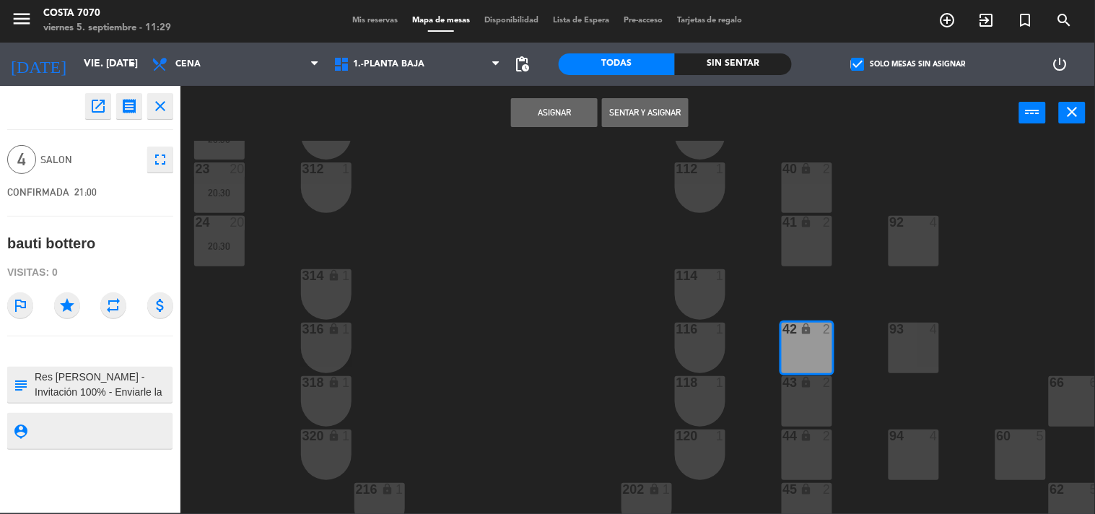
click at [809, 387] on icon "lock" at bounding box center [807, 382] width 12 height 12
drag, startPoint x: 560, startPoint y: 104, endPoint x: 513, endPoint y: 217, distance: 122.7
click at [560, 105] on button "Asignar" at bounding box center [554, 112] width 87 height 29
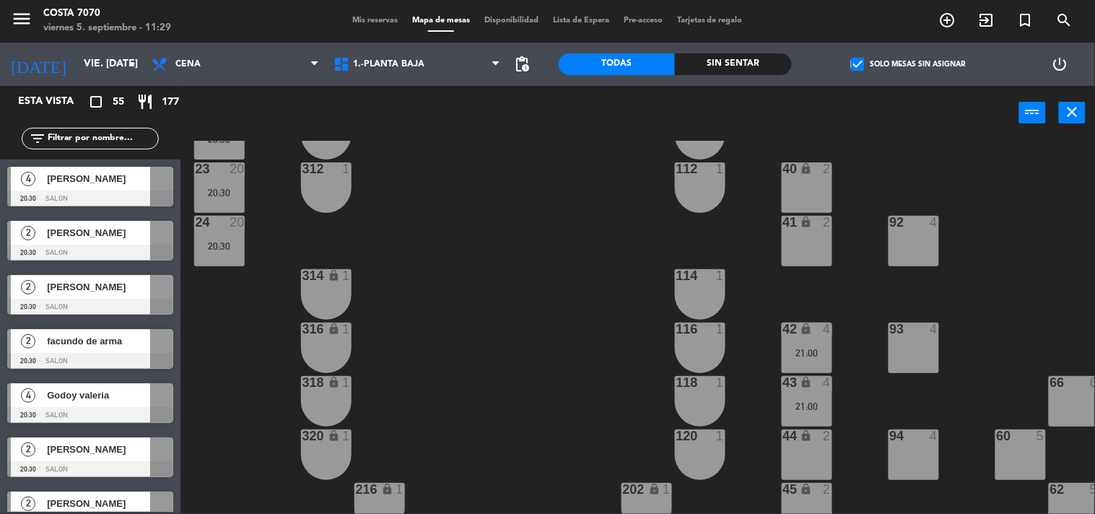
scroll to position [1, 0]
click at [510, 225] on div "50 lock 1 51 lock 1 52 lock 1 53 lock 1 54 lock 1 55 lock 1 56 lock 1 80 2 1 lo…" at bounding box center [643, 327] width 904 height 373
click at [361, 22] on span "Mis reservas" at bounding box center [375, 21] width 60 height 8
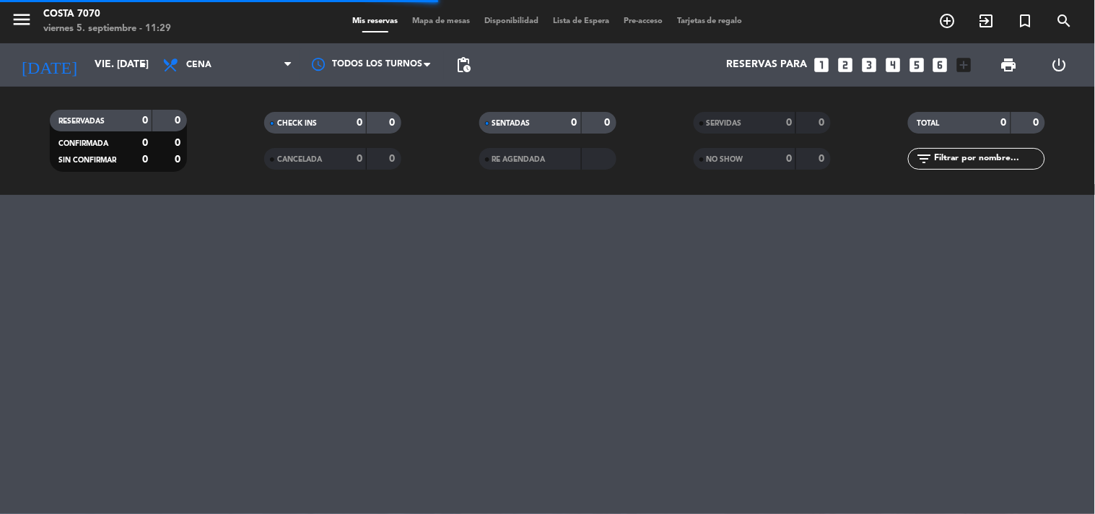
click at [869, 58] on icon "looks_3" at bounding box center [869, 65] width 19 height 19
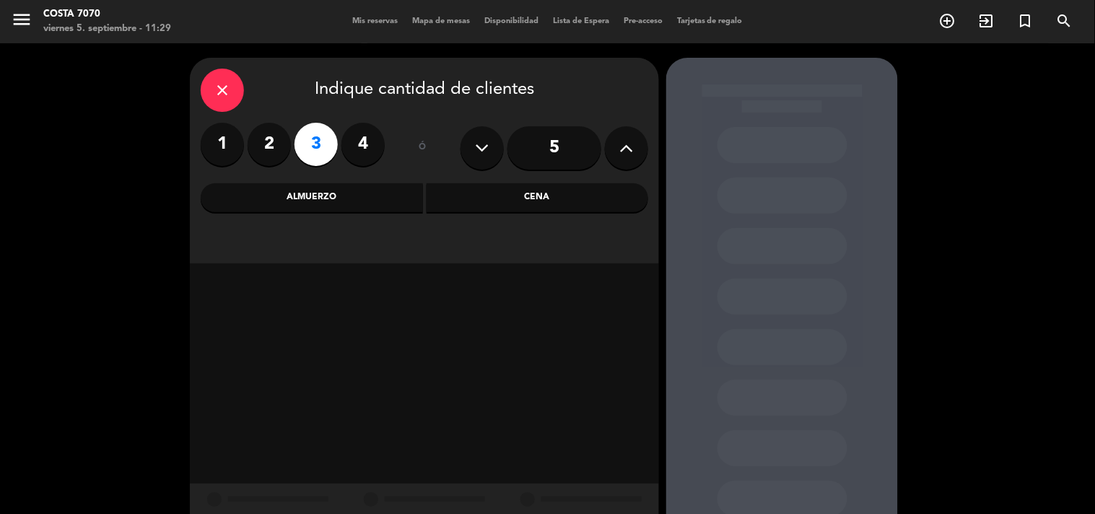
click at [521, 193] on div "Cena" at bounding box center [538, 197] width 222 height 29
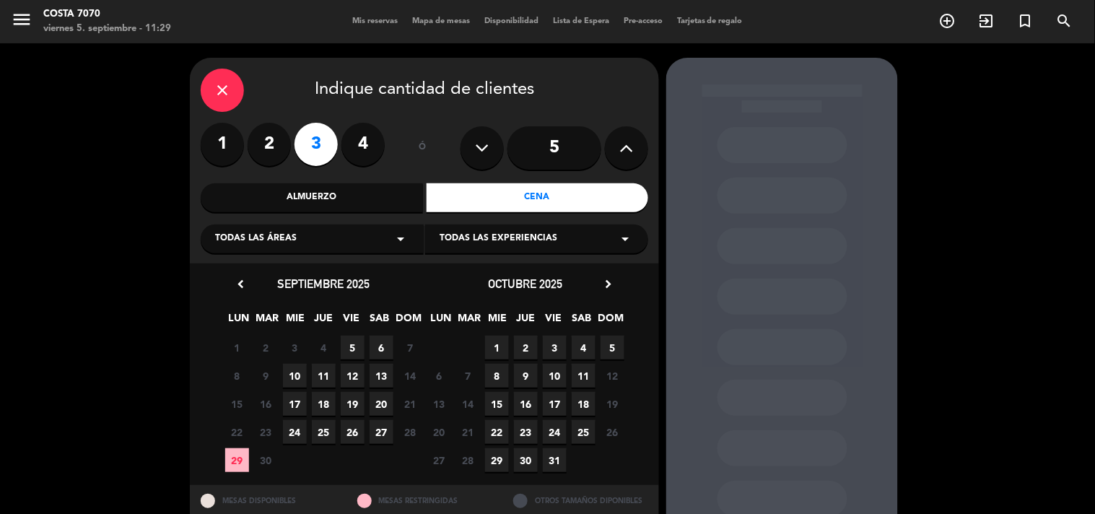
click at [348, 347] on span "5" at bounding box center [353, 348] width 24 height 24
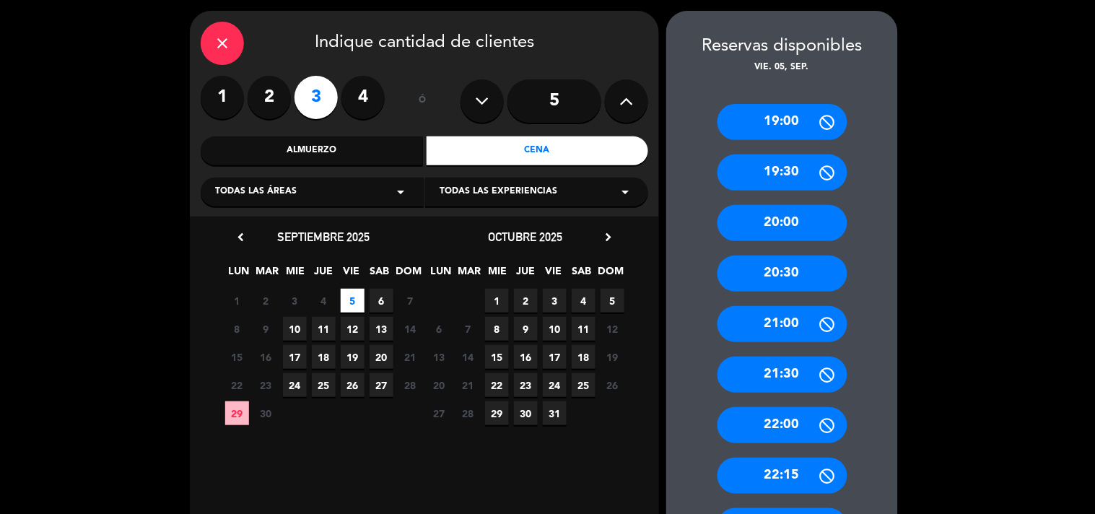
scroll to position [127, 0]
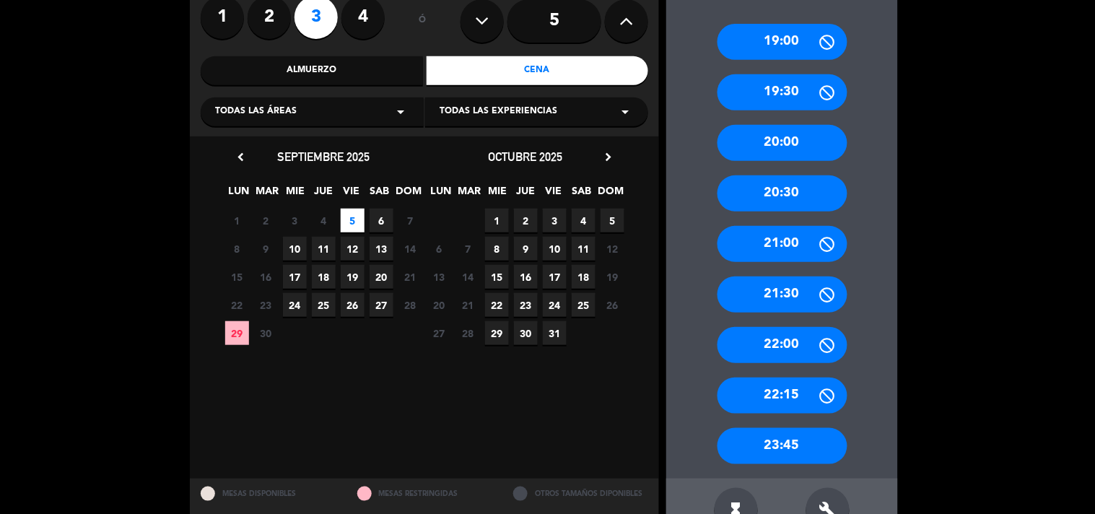
click at [838, 508] on div "build" at bounding box center [828, 509] width 43 height 43
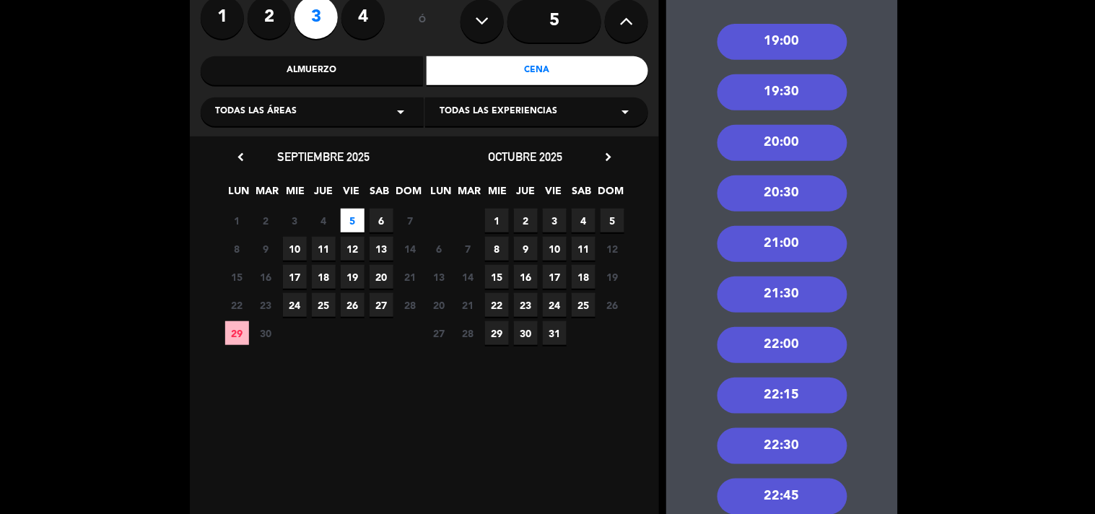
scroll to position [207, 0]
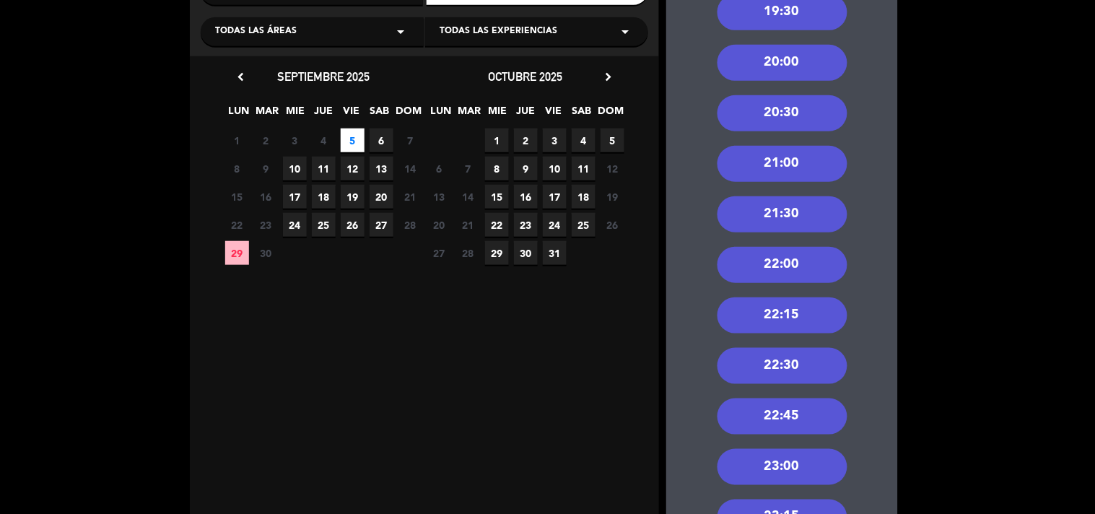
click at [820, 368] on div "22:30" at bounding box center [783, 366] width 130 height 36
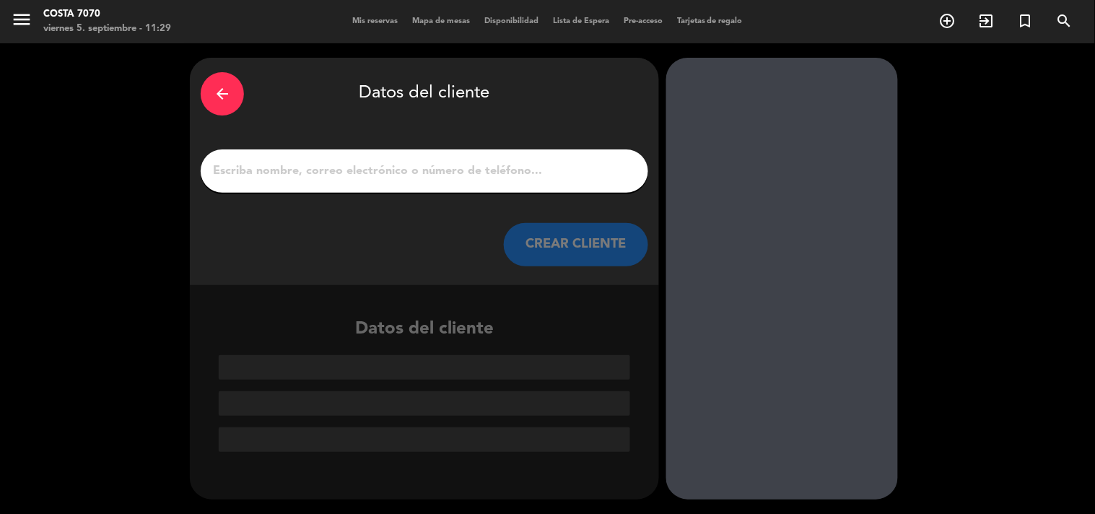
click at [513, 172] on input "1" at bounding box center [425, 171] width 426 height 20
paste input "[PERSON_NAME]"
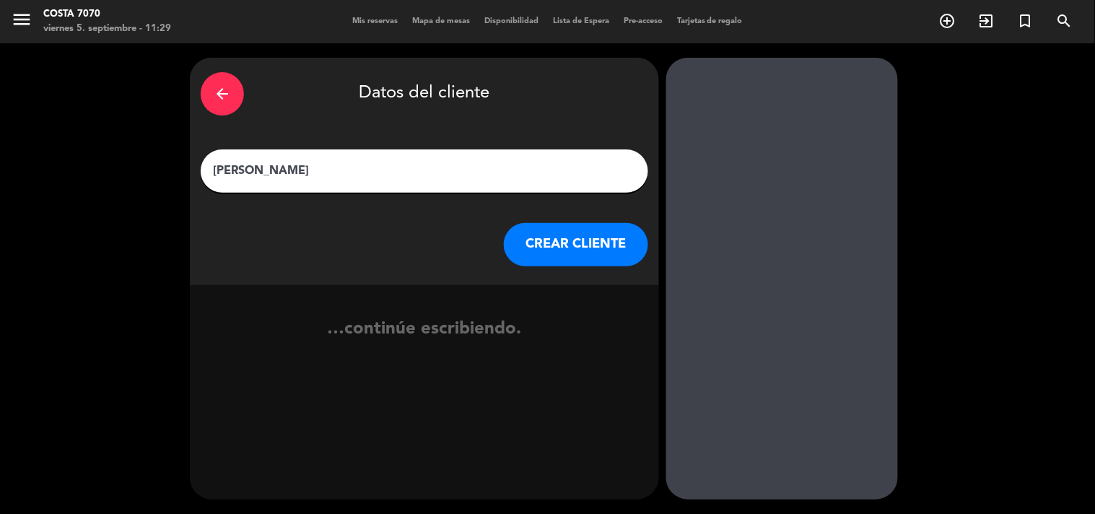
type input "[PERSON_NAME]"
click at [578, 239] on button "CREAR CLIENTE" at bounding box center [576, 244] width 144 height 43
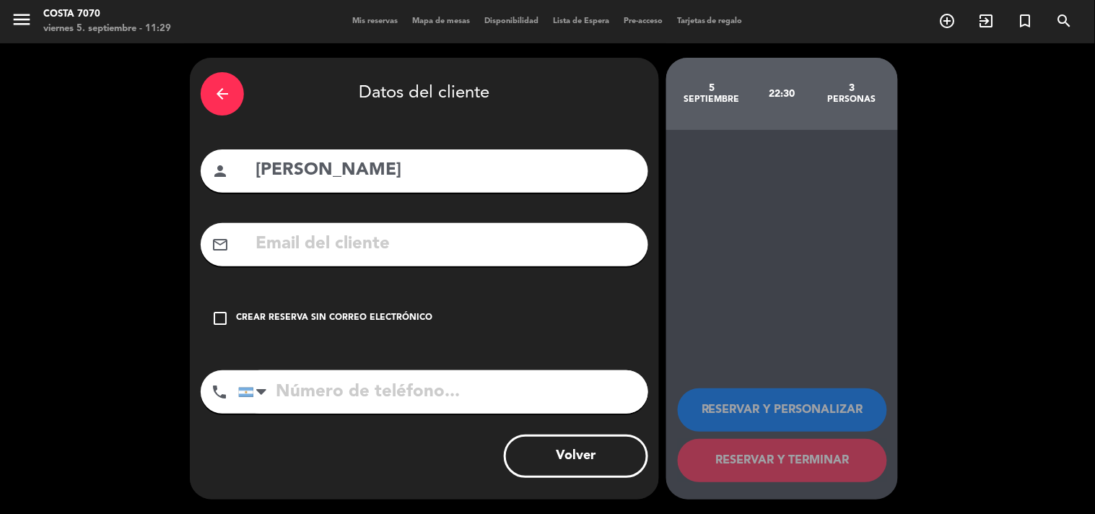
click at [365, 316] on div "Crear reserva sin correo electrónico" at bounding box center [334, 318] width 196 height 14
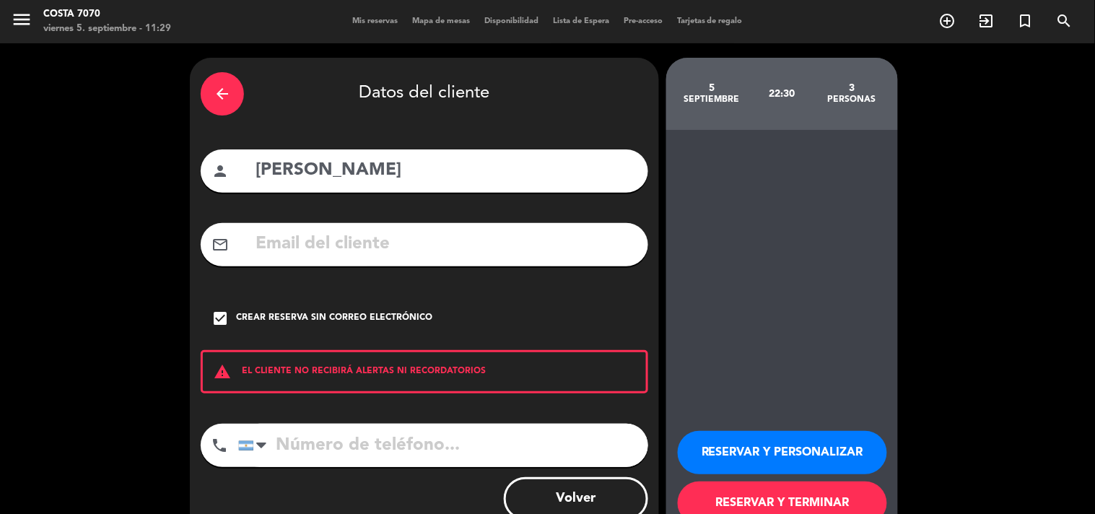
scroll to position [42, 0]
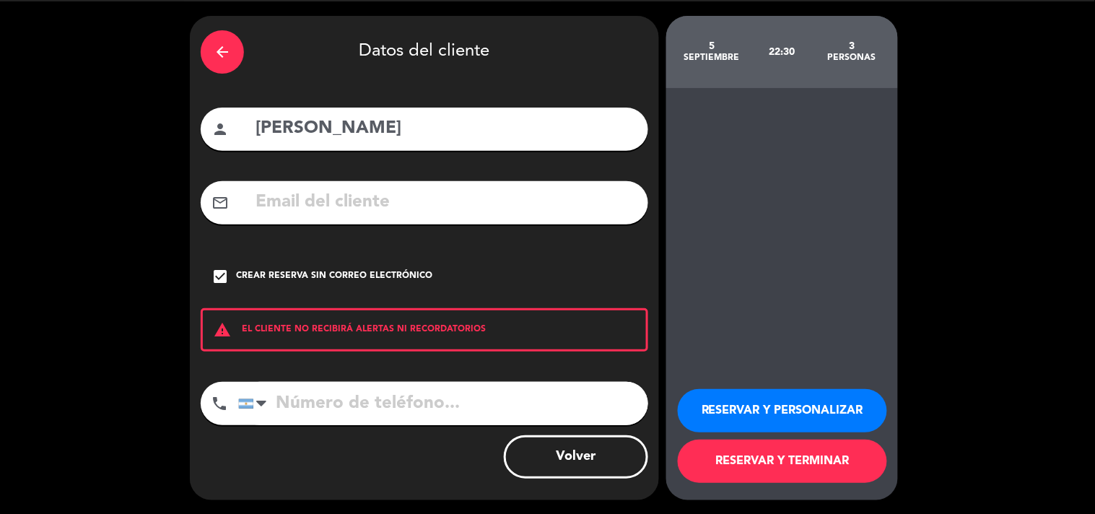
click at [731, 405] on button "RESERVAR Y PERSONALIZAR" at bounding box center [782, 410] width 209 height 43
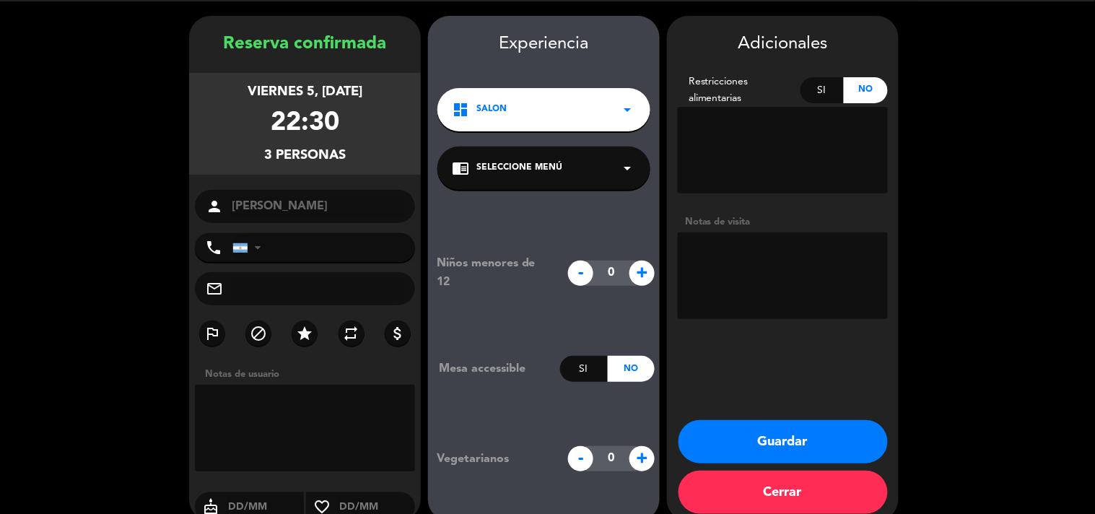
scroll to position [58, 0]
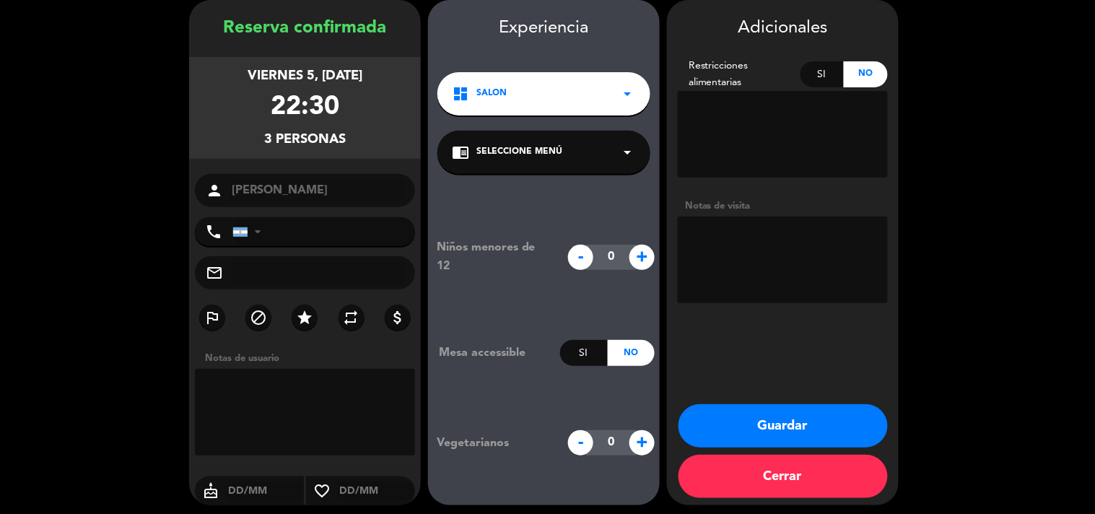
click at [761, 227] on textarea at bounding box center [783, 260] width 210 height 87
paste textarea "Postre y alguna copa cortesía Pagan 100%"
type textarea "Res [PERSON_NAME] - Postre y alguna copa cortesía Pagan 100%"
click at [768, 417] on button "Guardar" at bounding box center [783, 425] width 209 height 43
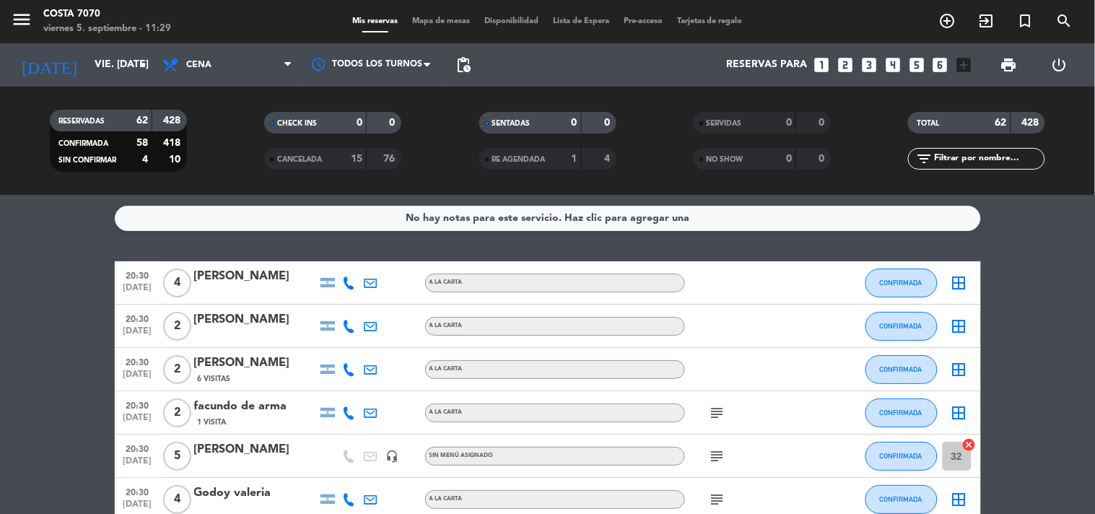
click at [448, 22] on span "Mapa de mesas" at bounding box center [441, 21] width 72 height 8
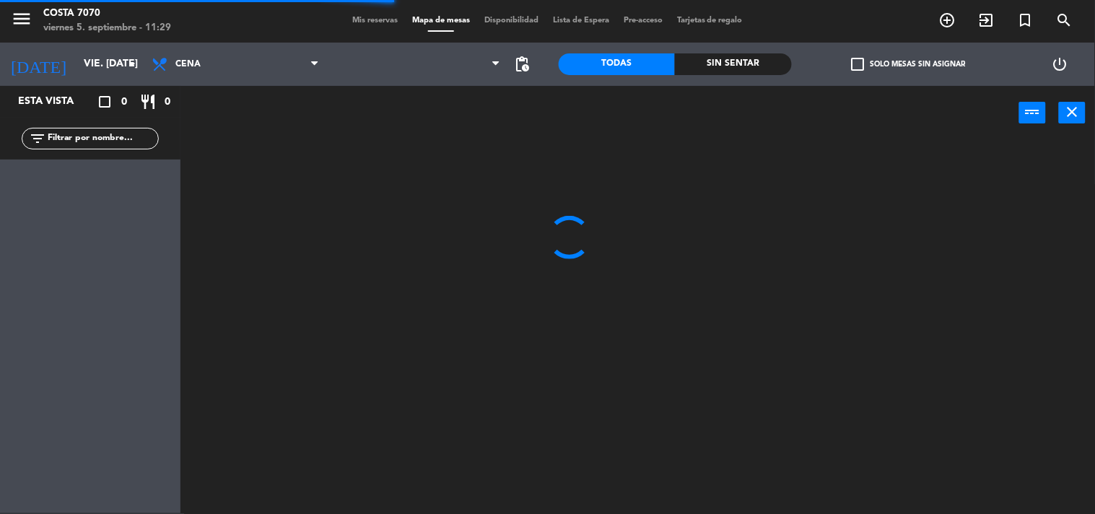
click at [108, 139] on input "text" at bounding box center [102, 139] width 112 height 16
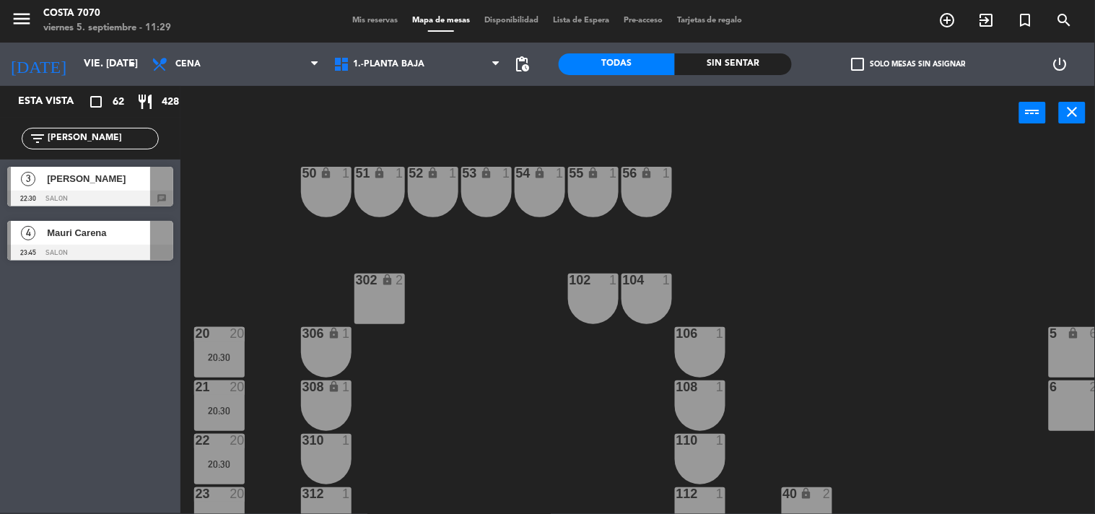
type input "[PERSON_NAME]"
click at [104, 176] on span "[PERSON_NAME]" at bounding box center [98, 178] width 103 height 15
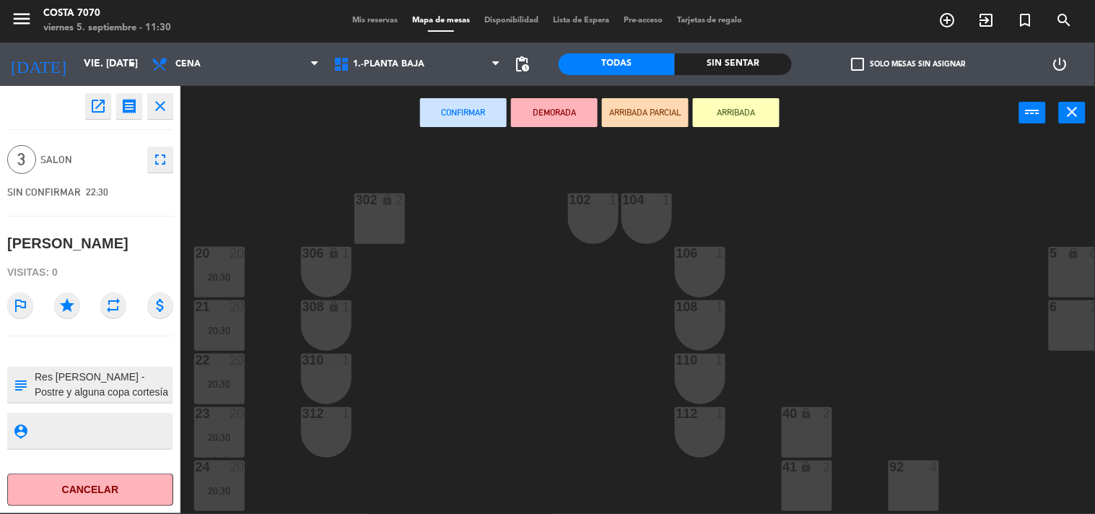
scroll to position [160, 0]
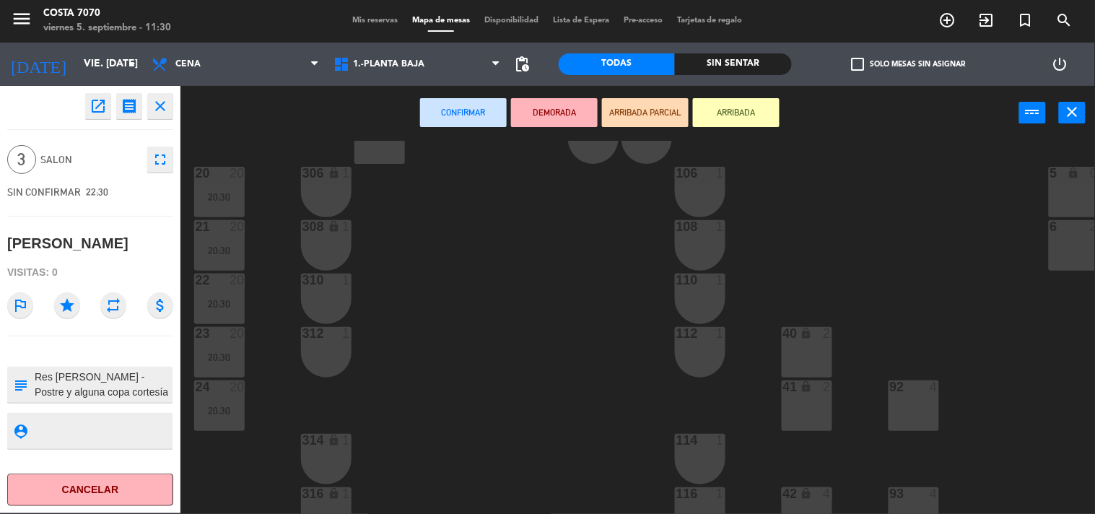
click at [822, 354] on div "40 lock 2" at bounding box center [807, 352] width 51 height 51
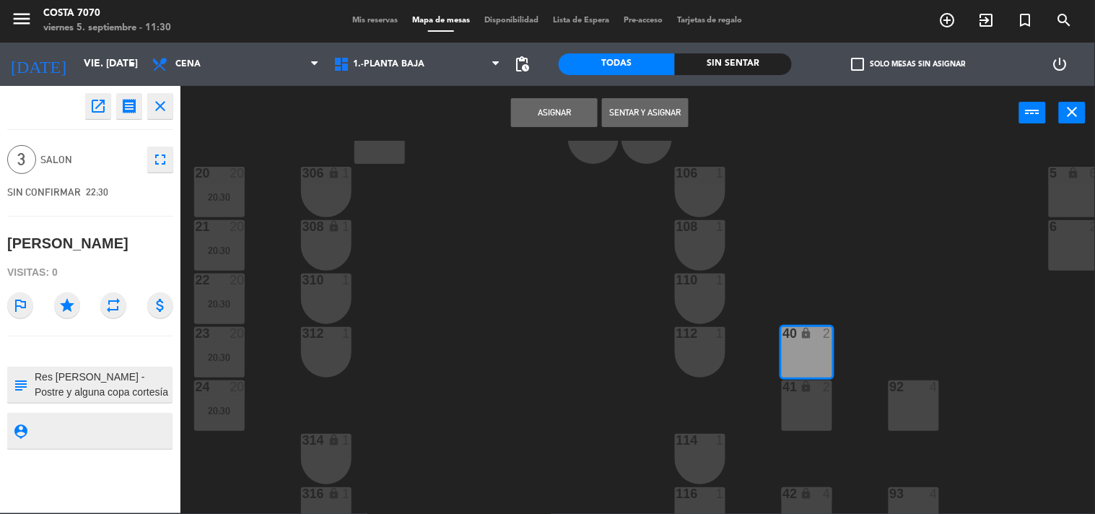
click at [542, 100] on button "Asignar" at bounding box center [554, 112] width 87 height 29
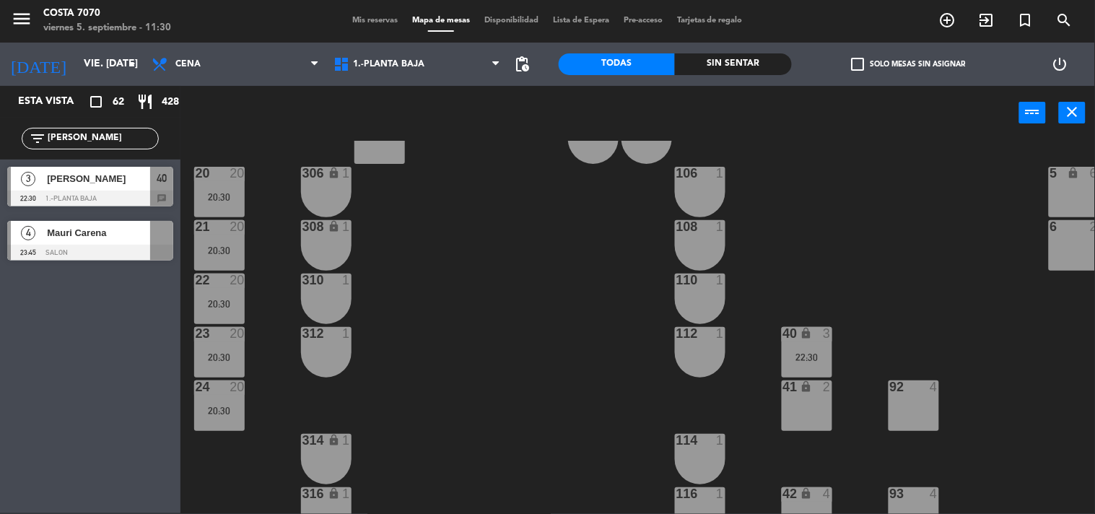
scroll to position [401, 0]
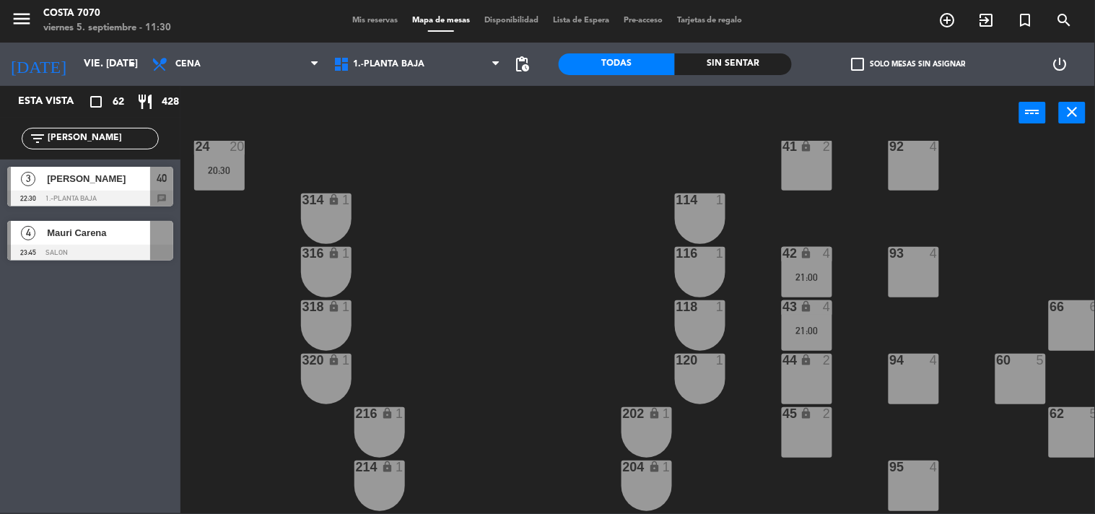
click at [74, 139] on input "[PERSON_NAME]" at bounding box center [102, 139] width 112 height 16
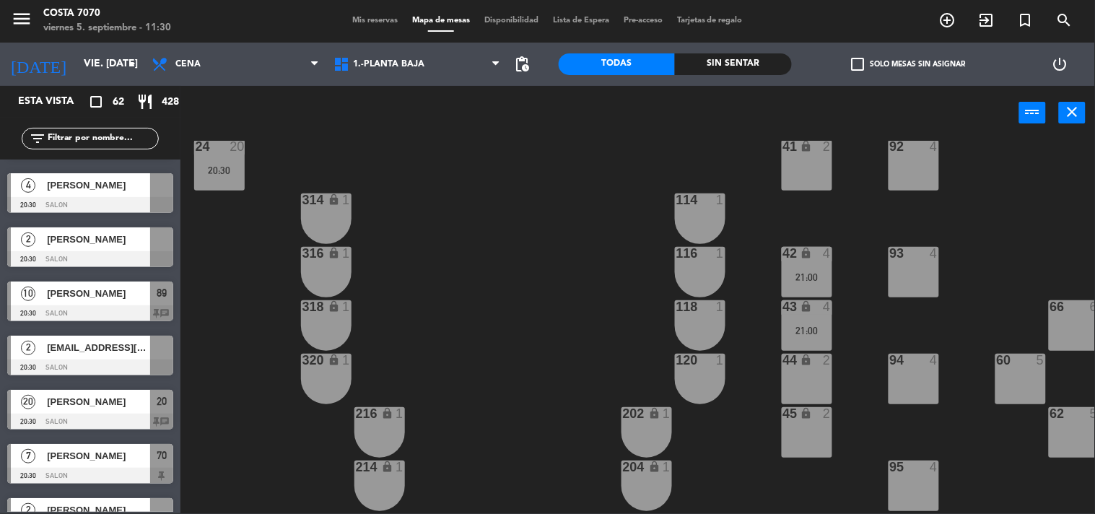
scroll to position [561, 0]
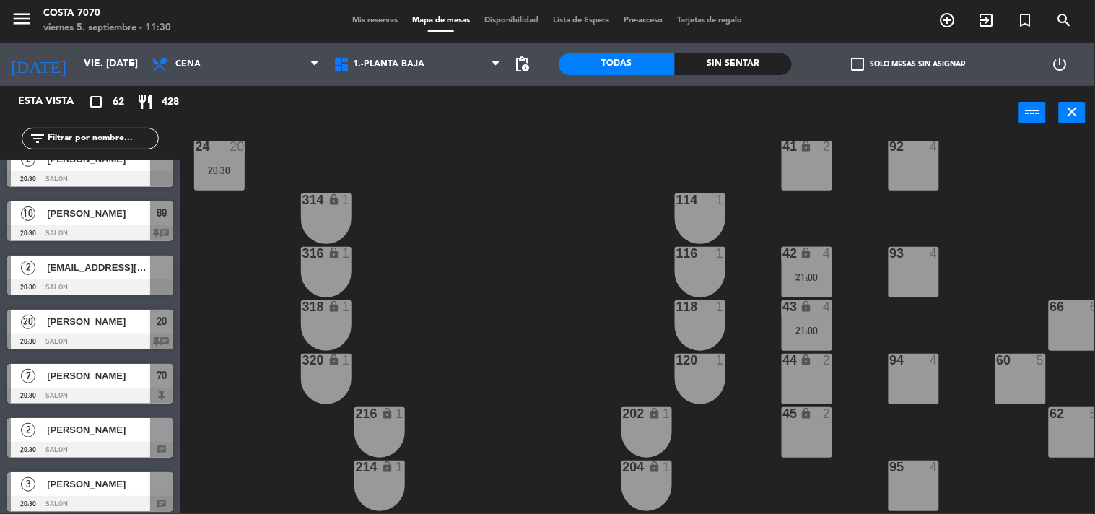
click at [900, 69] on label "check_box_outline_blank Solo mesas sin asignar" at bounding box center [908, 64] width 114 height 13
click at [908, 64] on input "check_box_outline_blank Solo mesas sin asignar" at bounding box center [908, 64] width 0 height 0
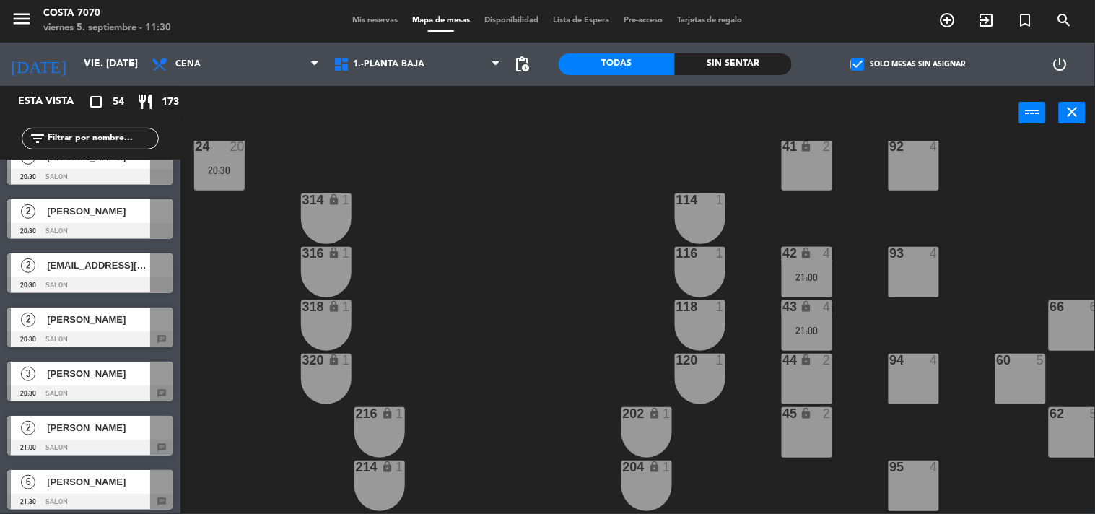
scroll to position [481, 0]
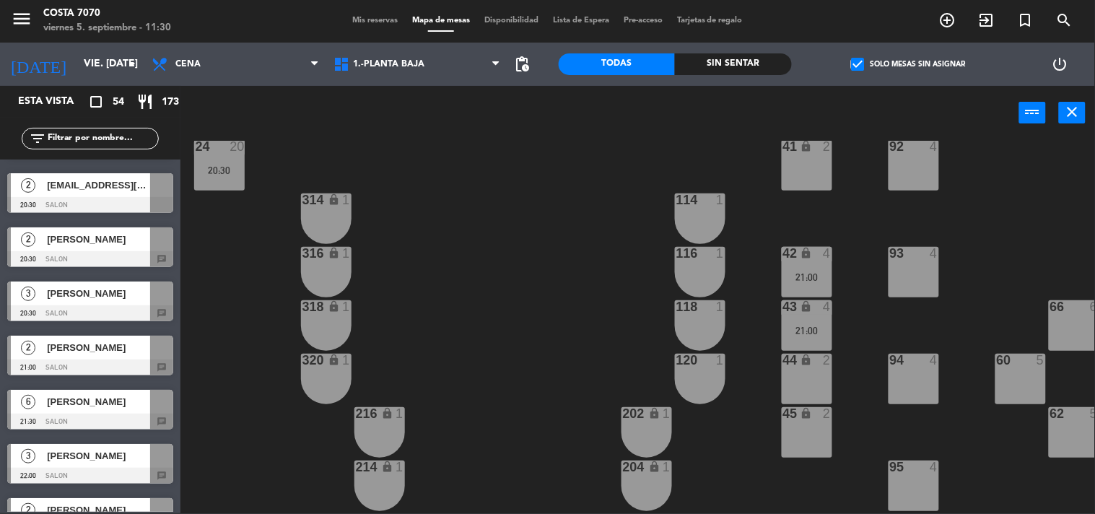
click at [87, 362] on div at bounding box center [90, 368] width 166 height 16
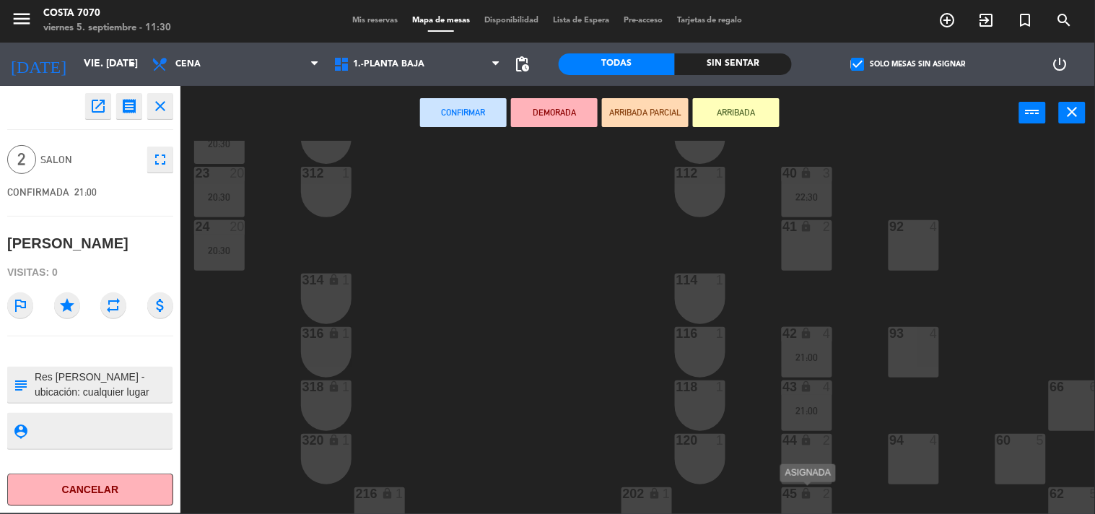
scroll to position [160, 0]
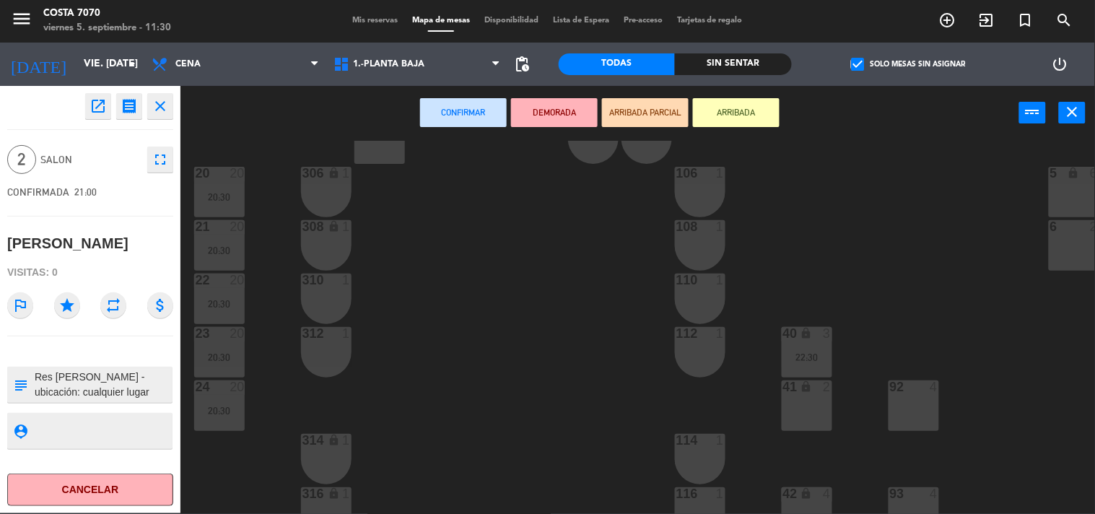
click at [799, 381] on div "lock" at bounding box center [807, 388] width 24 height 14
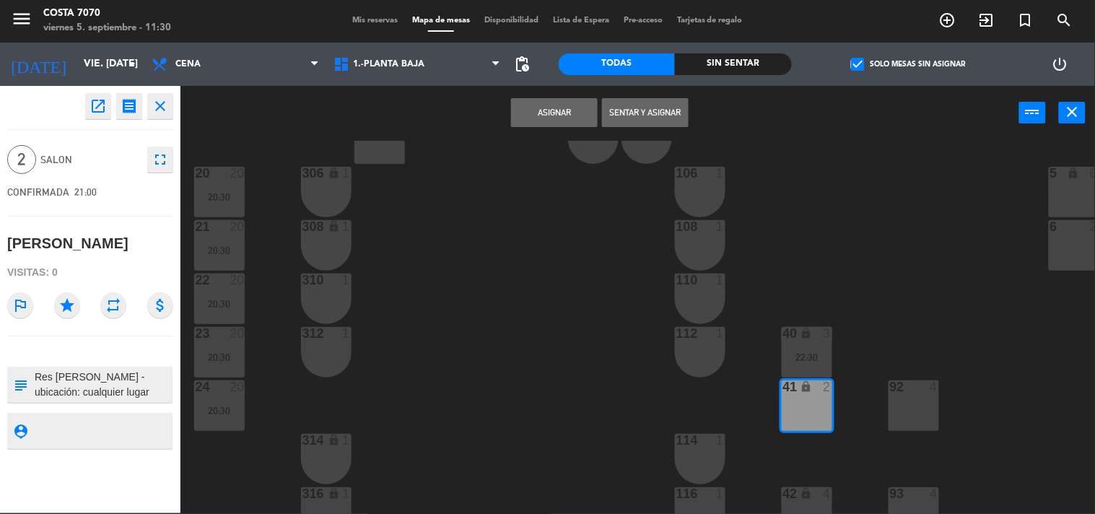
click at [560, 106] on button "Asignar" at bounding box center [554, 112] width 87 height 29
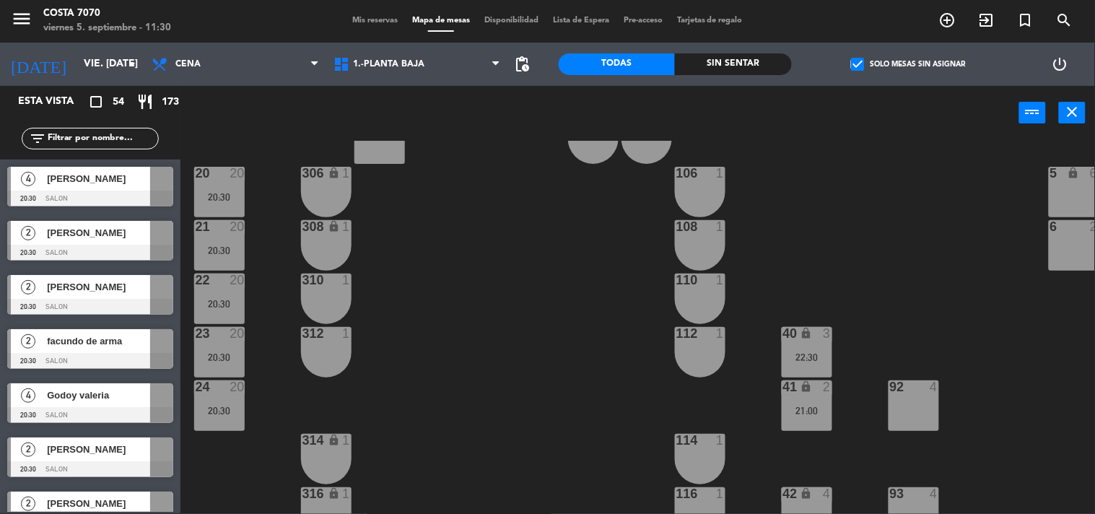
scroll to position [1, 0]
click at [531, 342] on div "50 lock 1 51 lock 1 52 lock 1 53 lock 1 54 lock 1 55 lock 1 56 lock 1 80 2 1 lo…" at bounding box center [643, 327] width 904 height 373
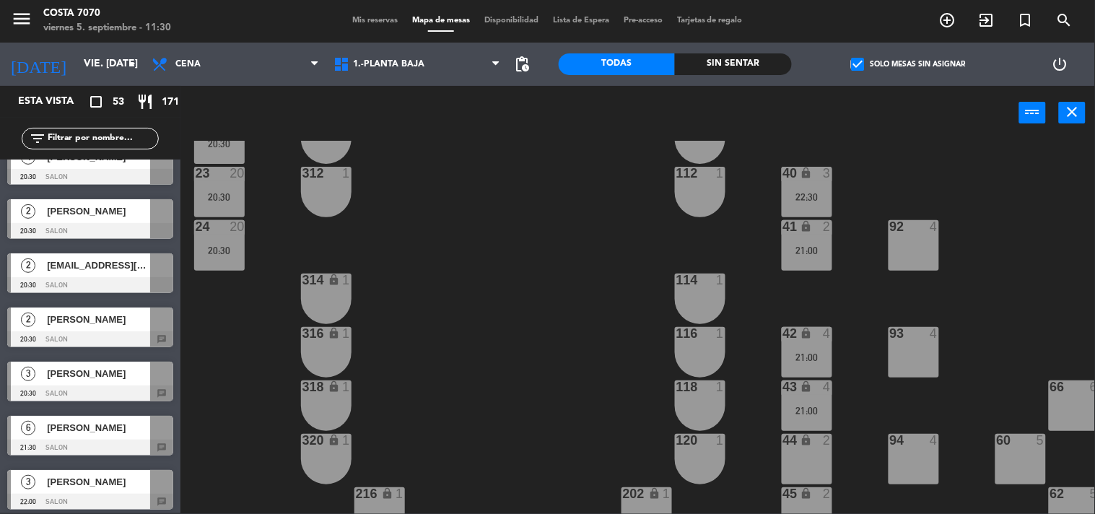
scroll to position [481, 0]
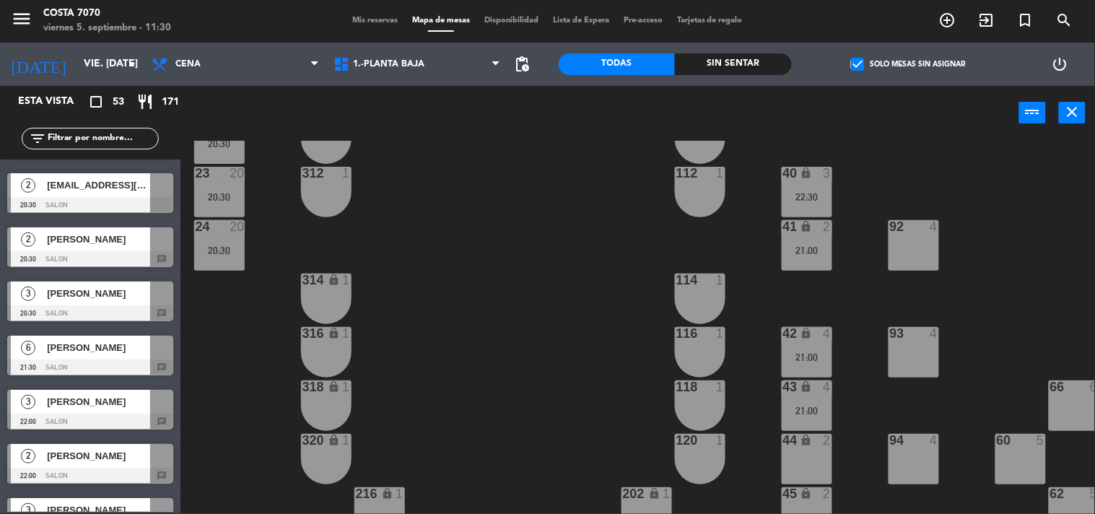
drag, startPoint x: 90, startPoint y: 360, endPoint x: 139, endPoint y: 359, distance: 49.1
click at [90, 359] on div "6 [PERSON_NAME] 21:30 SALON chat" at bounding box center [90, 356] width 181 height 54
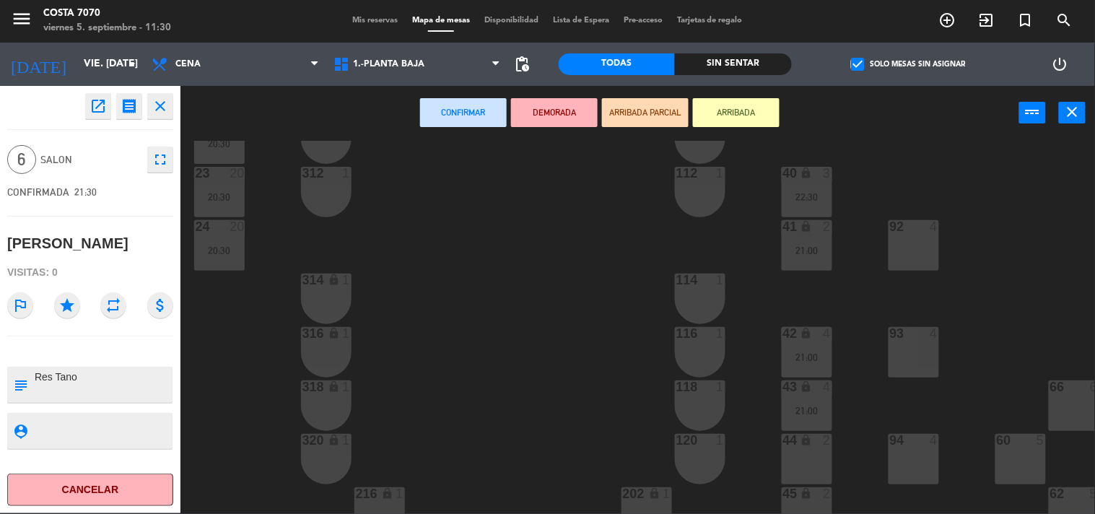
scroll to position [401, 0]
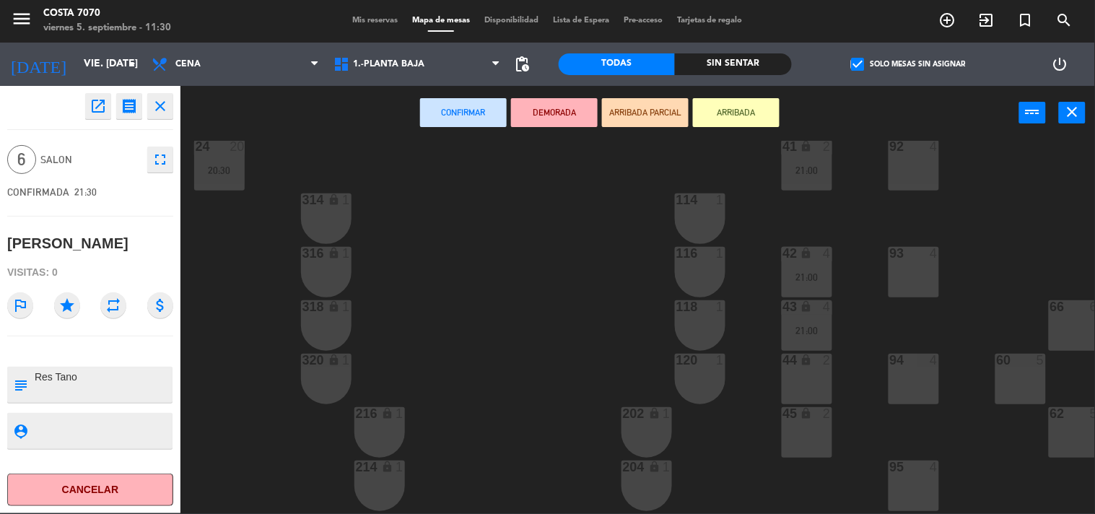
click at [820, 417] on div "2" at bounding box center [831, 414] width 24 height 14
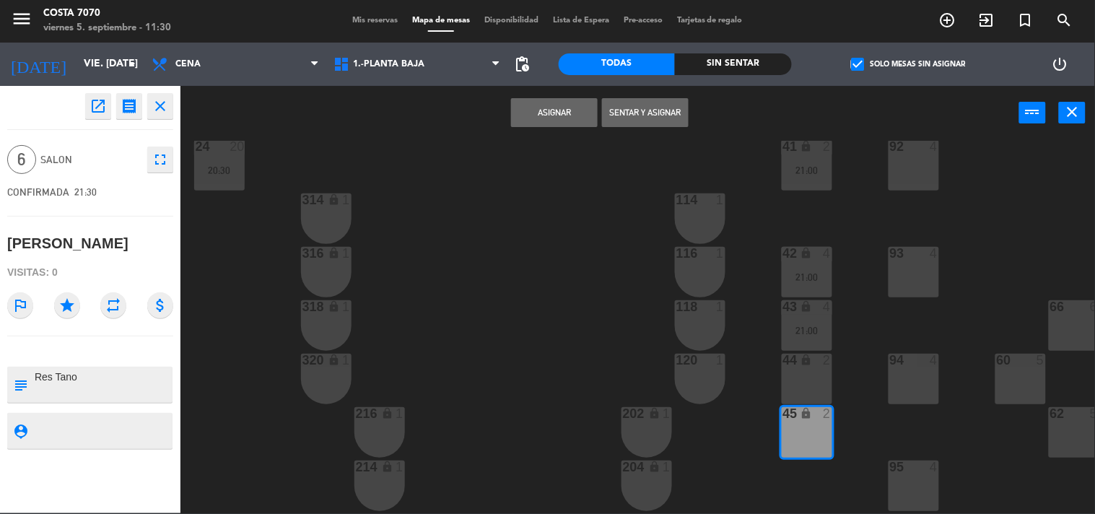
click at [818, 381] on div "44 lock 2" at bounding box center [807, 379] width 51 height 51
click at [536, 110] on button "Asignar" at bounding box center [554, 112] width 87 height 29
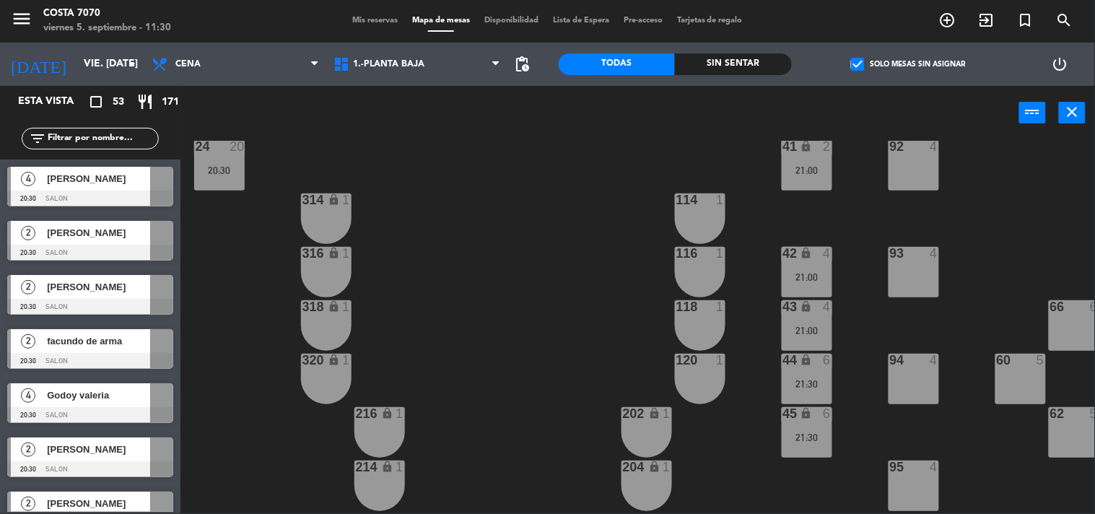
scroll to position [1, 0]
click at [505, 270] on div "50 lock 1 51 lock 1 52 lock 1 53 lock 1 54 lock 1 55 lock 1 56 lock 1 80 2 1 lo…" at bounding box center [643, 327] width 904 height 373
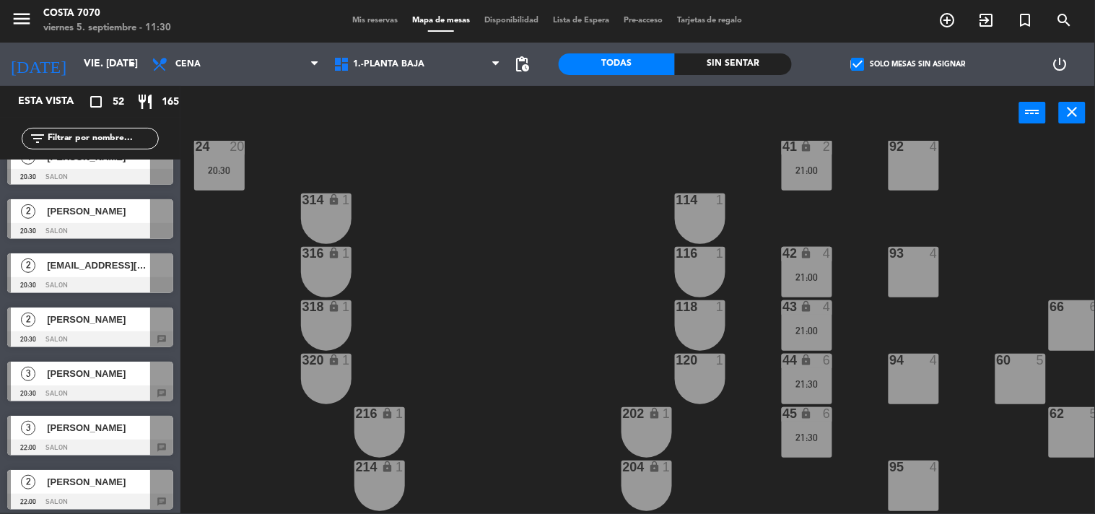
scroll to position [481, 0]
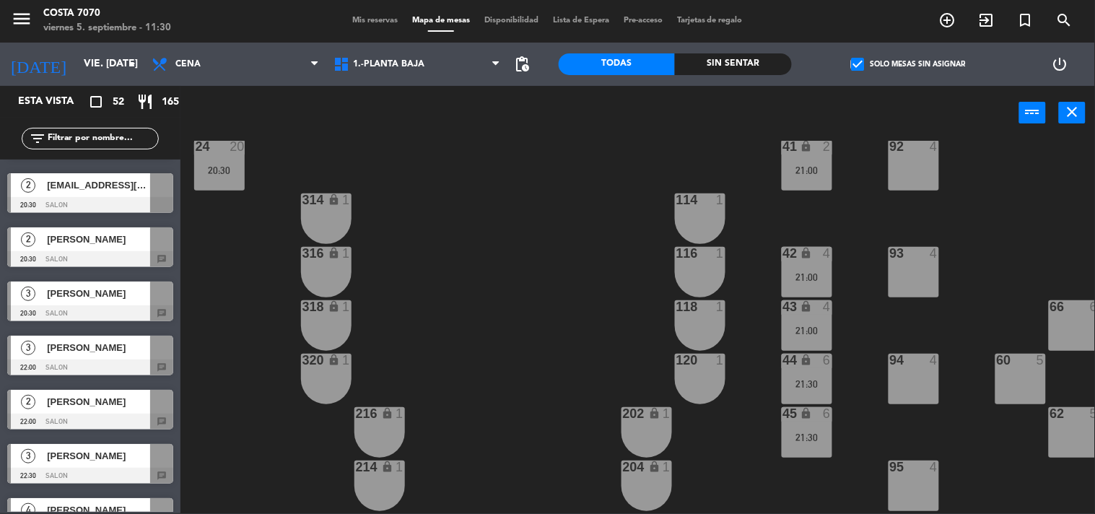
click at [96, 356] on div "[PERSON_NAME]" at bounding box center [97, 348] width 105 height 24
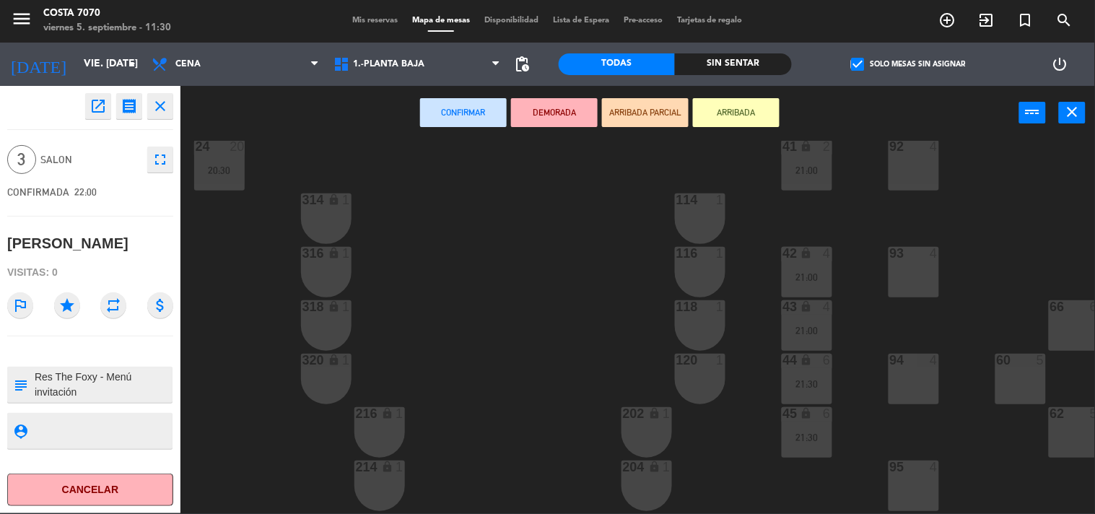
click at [688, 231] on div "114 1" at bounding box center [700, 219] width 51 height 51
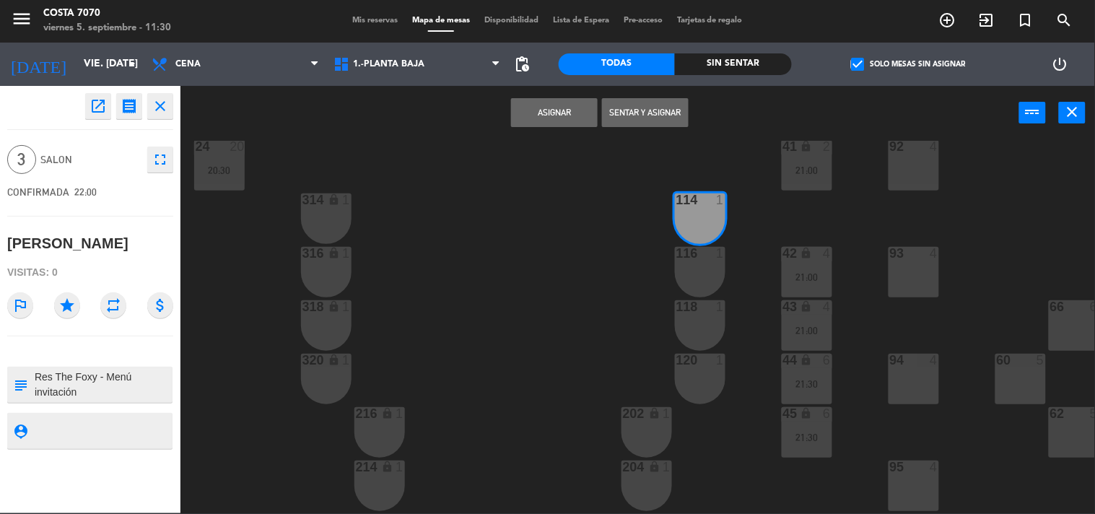
click at [698, 258] on div at bounding box center [700, 253] width 24 height 13
drag, startPoint x: 565, startPoint y: 117, endPoint x: 520, endPoint y: 208, distance: 101.7
click at [565, 117] on button "Asignar" at bounding box center [554, 112] width 87 height 29
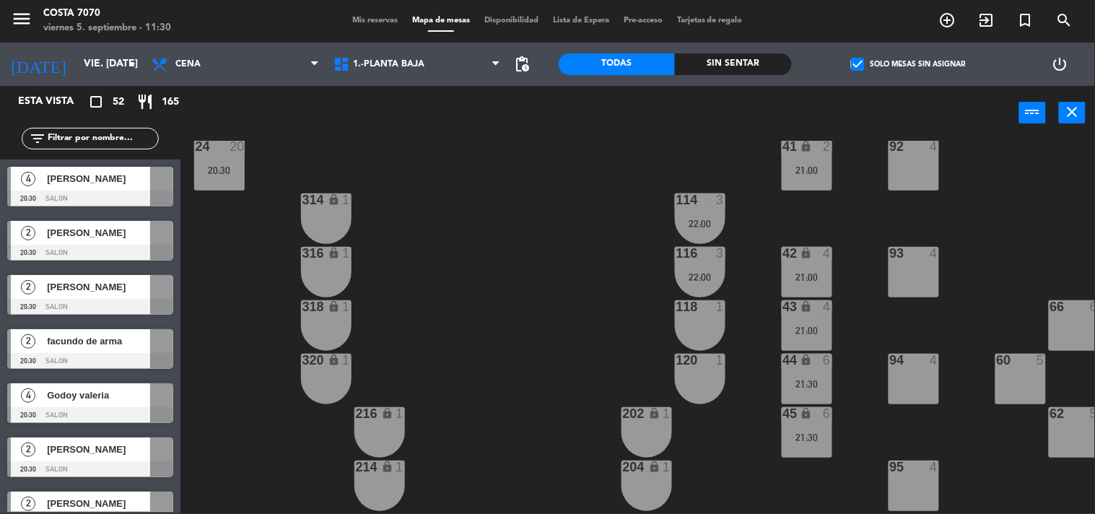
click at [520, 237] on div "50 lock 1 51 lock 1 52 lock 1 53 lock 1 54 lock 1 55 lock 1 56 lock 1 80 2 1 lo…" at bounding box center [643, 327] width 904 height 373
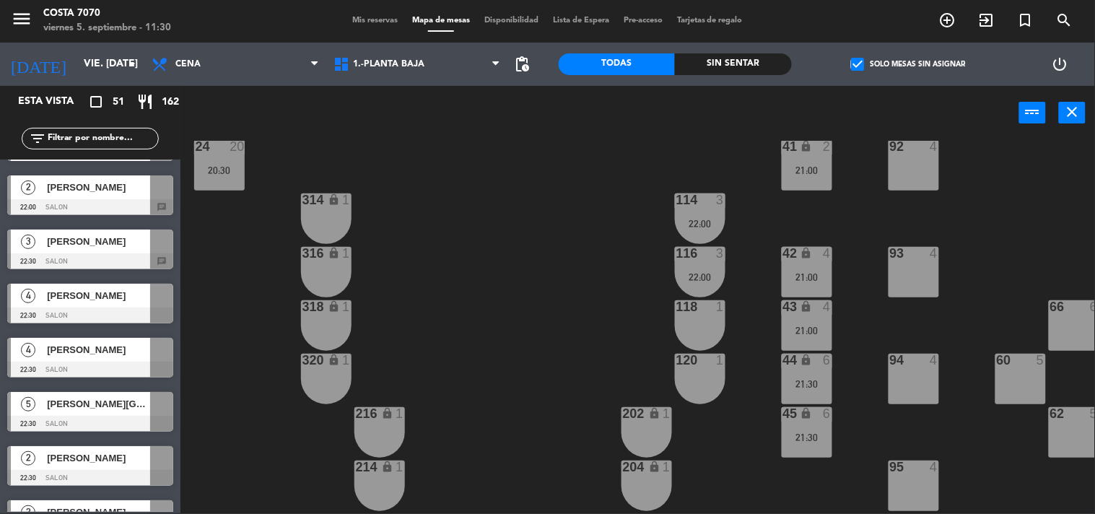
scroll to position [561, 0]
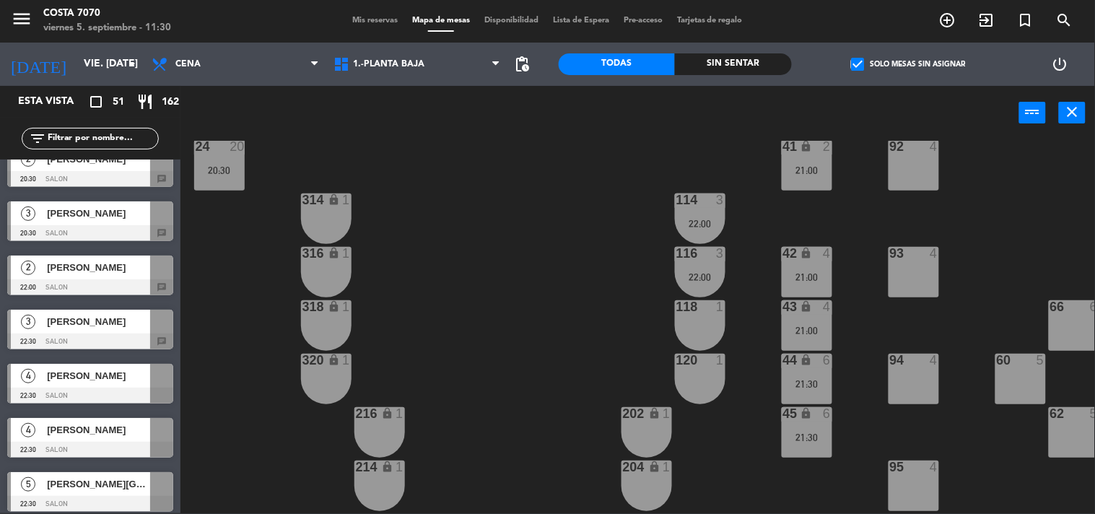
click at [103, 271] on span "[PERSON_NAME]" at bounding box center [98, 267] width 103 height 15
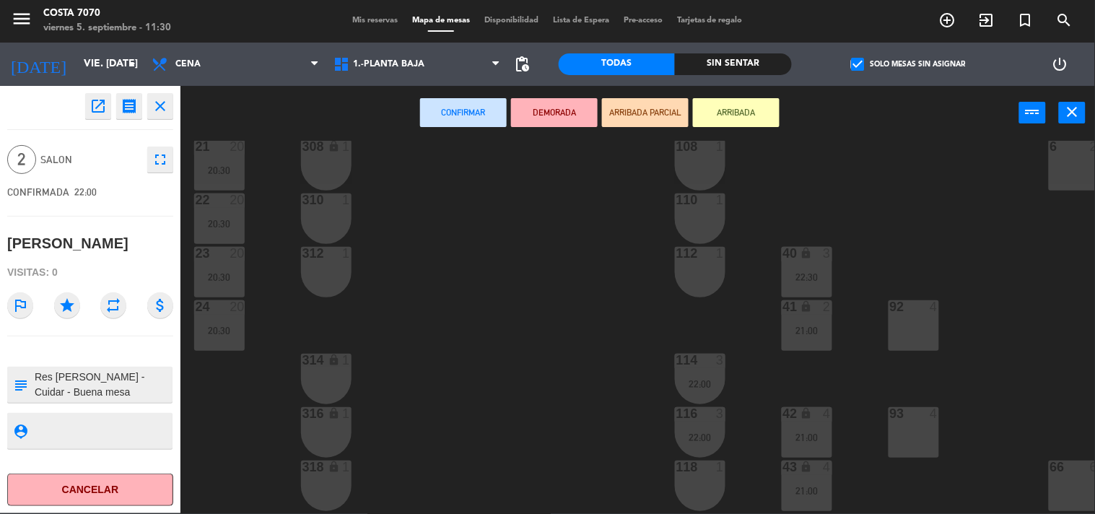
scroll to position [80, 0]
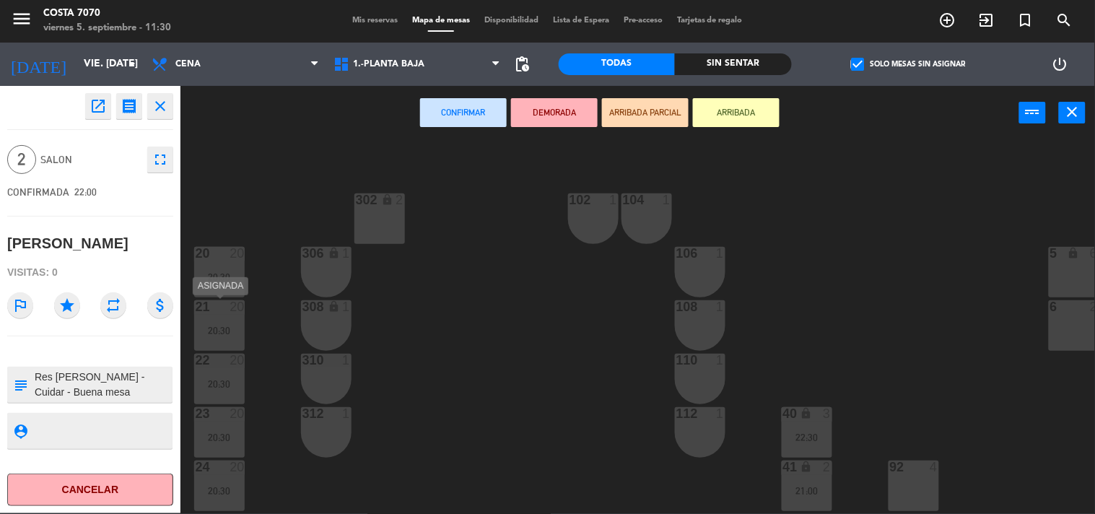
click at [214, 323] on div "21 20 20:30" at bounding box center [219, 325] width 51 height 51
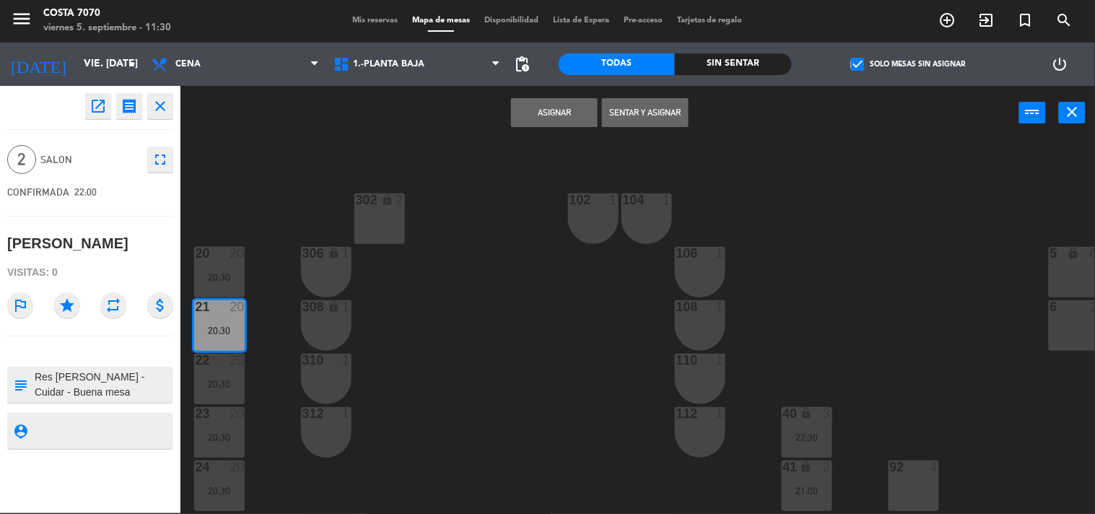
click at [562, 107] on button "Asignar" at bounding box center [554, 112] width 87 height 29
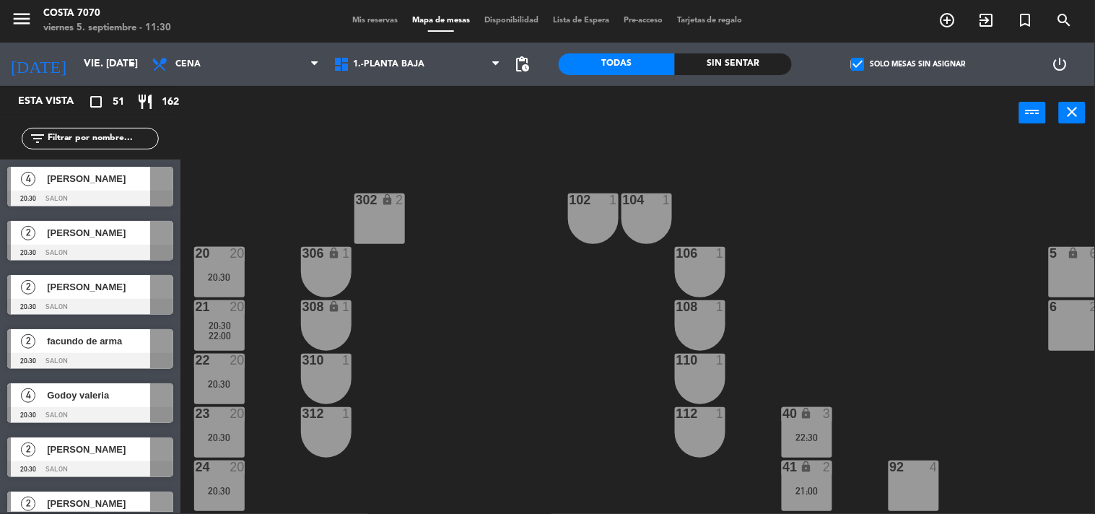
click at [412, 305] on div "50 lock 1 51 lock 1 52 lock 1 53 lock 1 54 lock 1 55 lock 1 56 lock 1 80 2 1 lo…" at bounding box center [643, 327] width 904 height 373
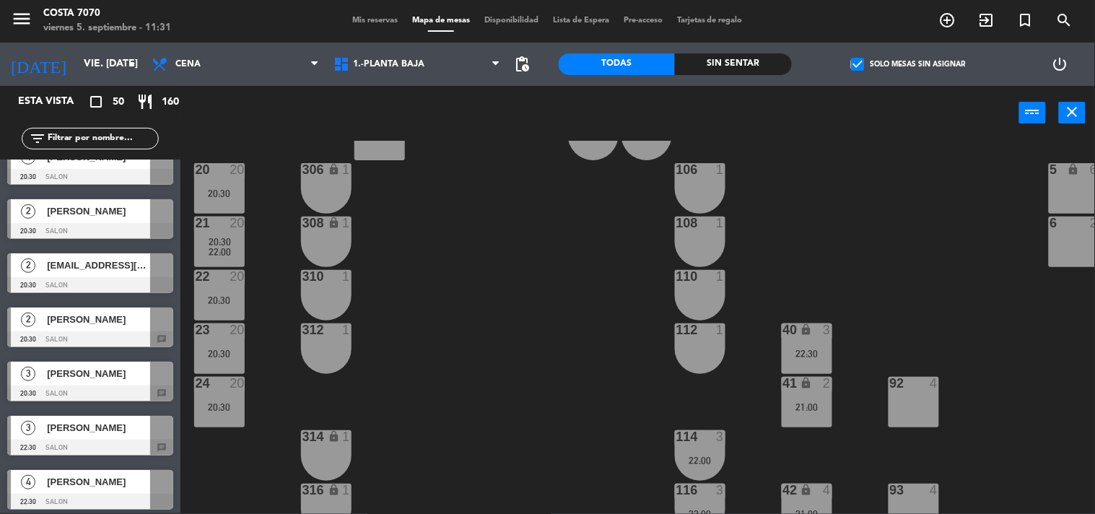
scroll to position [0, 0]
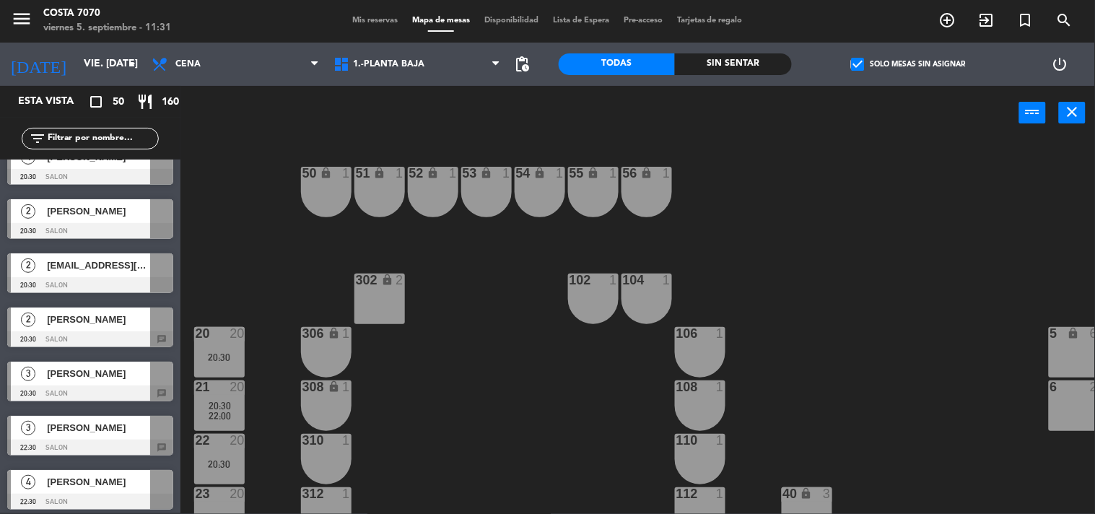
click at [78, 376] on span "[PERSON_NAME]" at bounding box center [98, 373] width 103 height 15
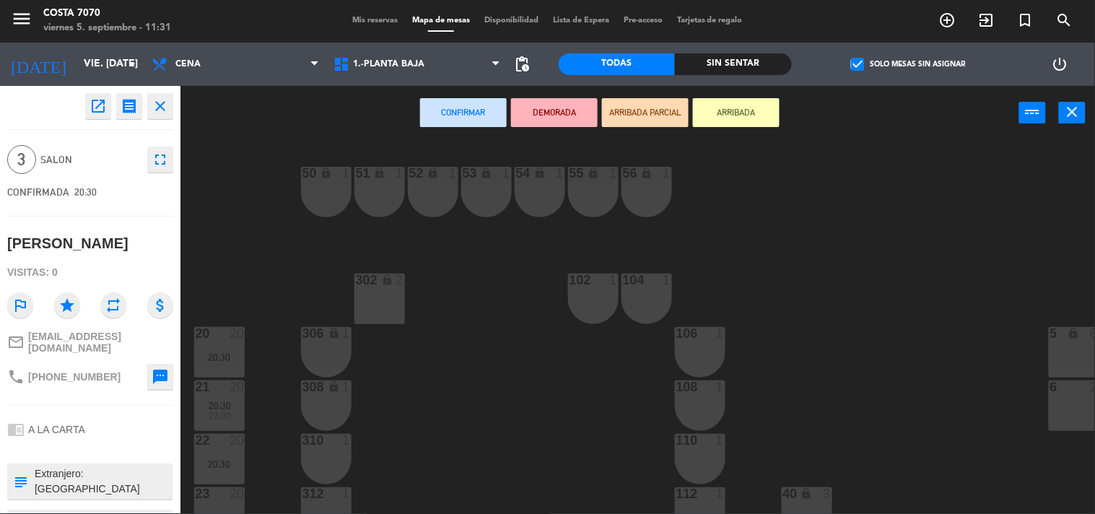
click at [600, 290] on div "102 1" at bounding box center [593, 299] width 51 height 51
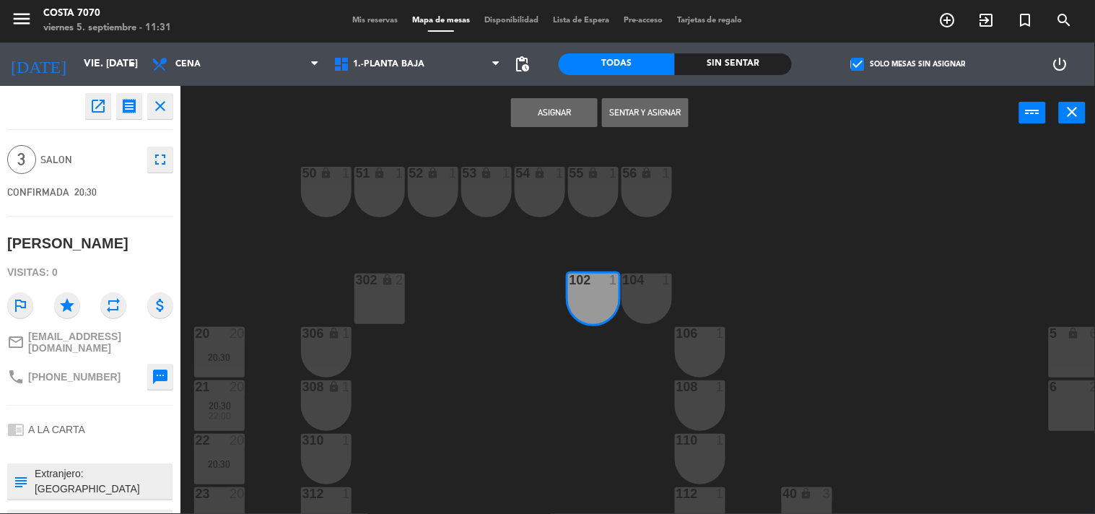
click at [627, 290] on div "104 1" at bounding box center [647, 299] width 51 height 51
click at [558, 110] on button "Asignar" at bounding box center [554, 112] width 87 height 29
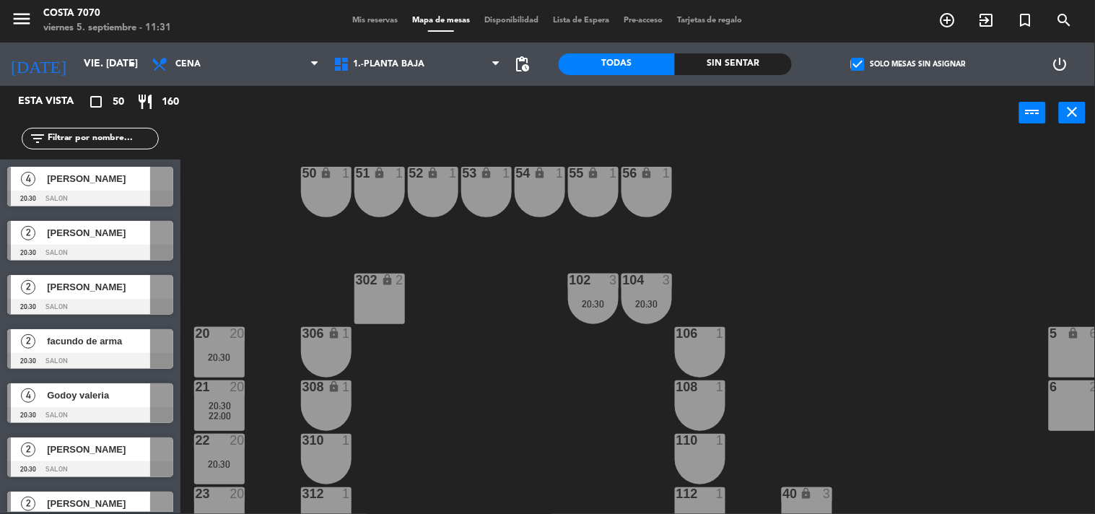
scroll to position [1, 0]
click at [92, 239] on span "[PERSON_NAME]" at bounding box center [98, 232] width 103 height 15
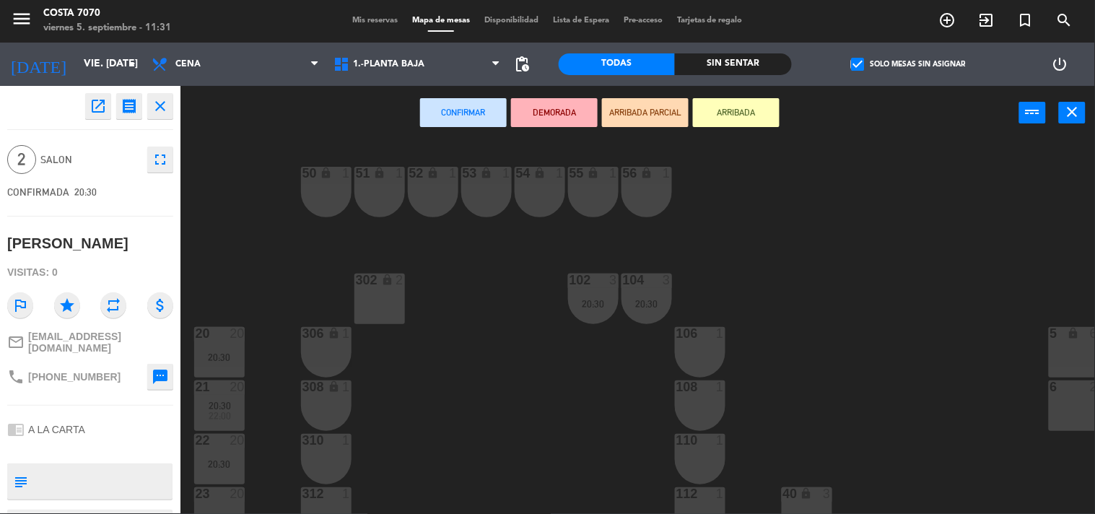
click at [329, 355] on div "306 lock 1" at bounding box center [326, 352] width 51 height 51
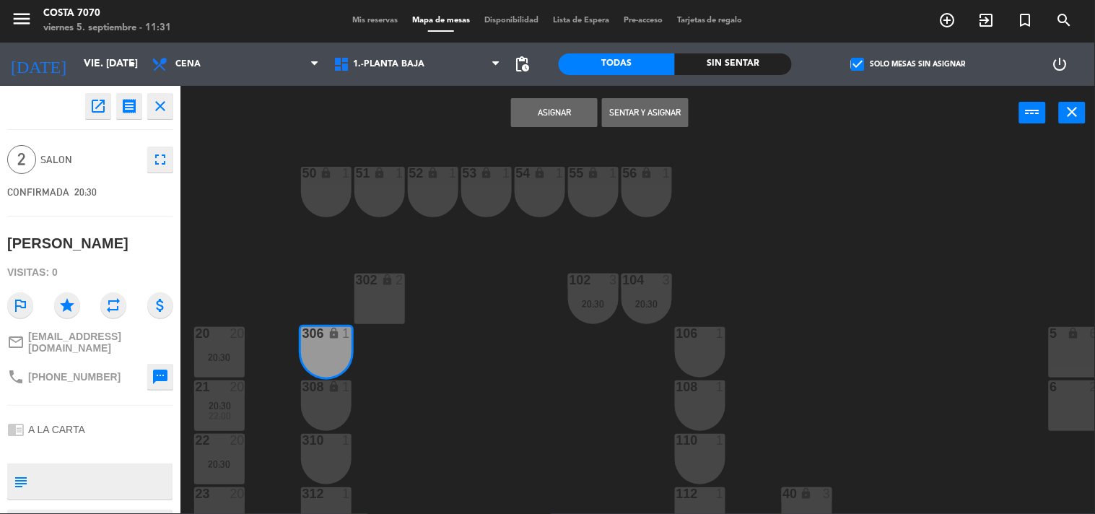
click at [330, 383] on icon "lock" at bounding box center [334, 387] width 12 height 12
click at [567, 110] on button "Asignar" at bounding box center [554, 112] width 87 height 29
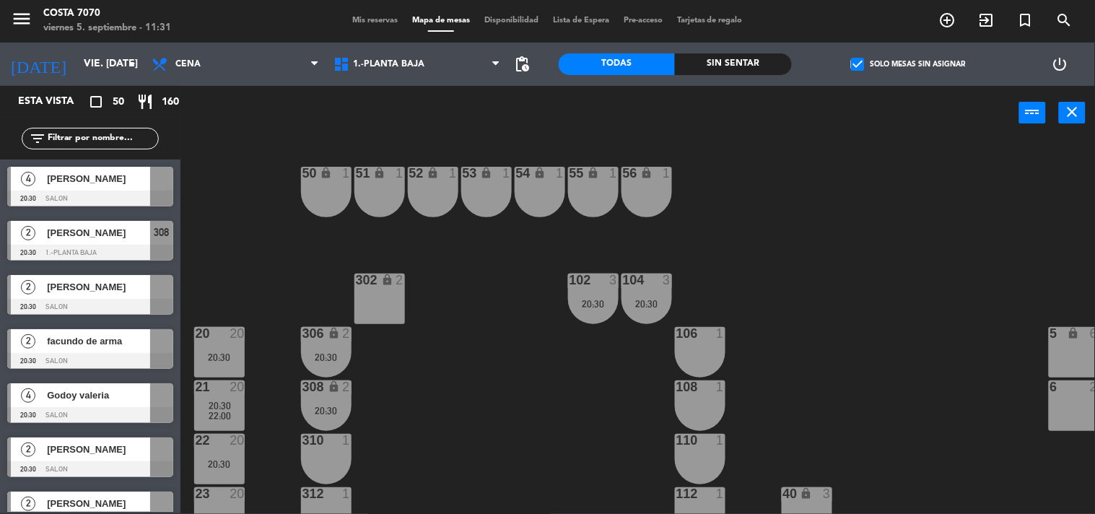
click at [109, 295] on div "[PERSON_NAME]" at bounding box center [97, 287] width 105 height 24
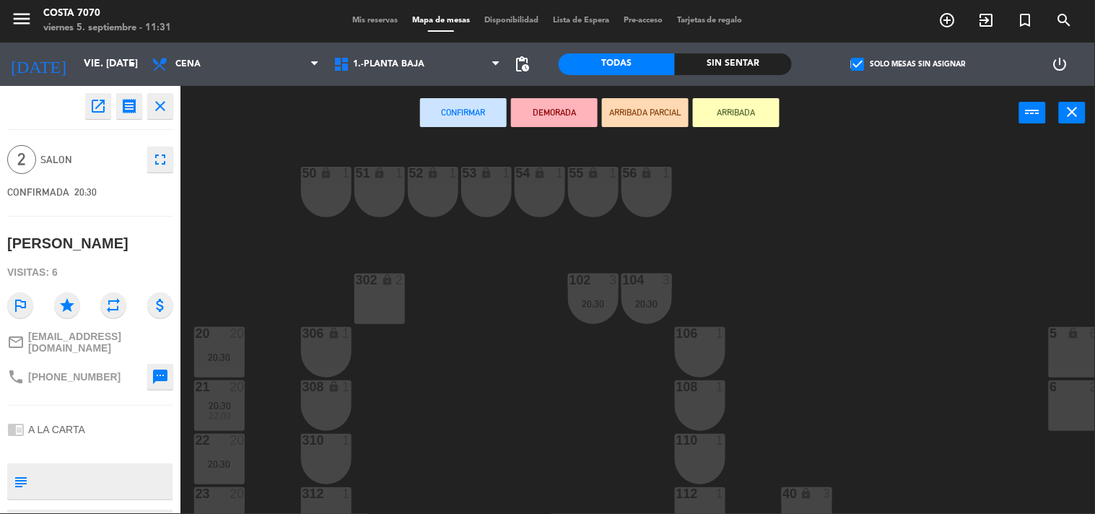
scroll to position [80, 0]
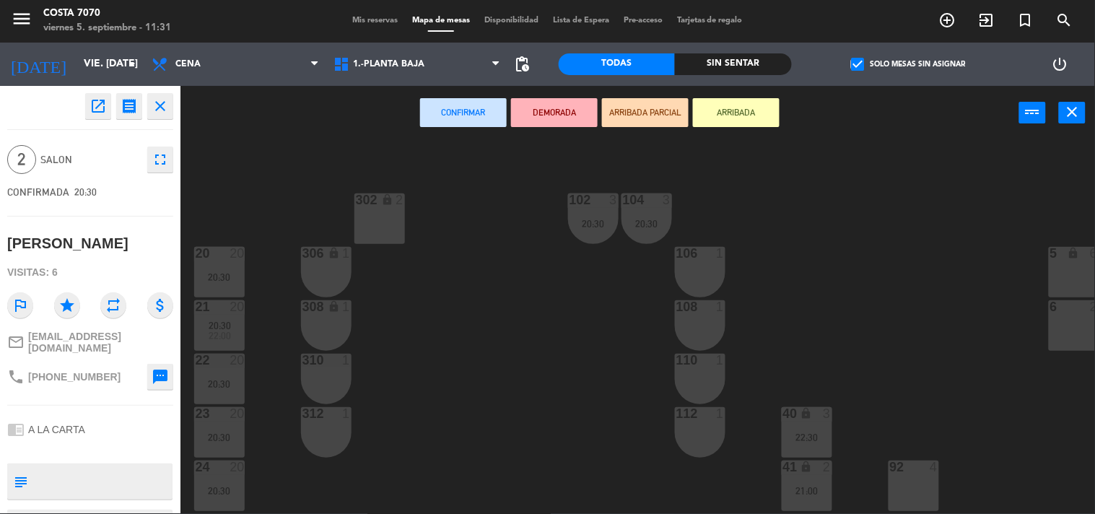
click at [320, 377] on div "310 1" at bounding box center [326, 379] width 51 height 51
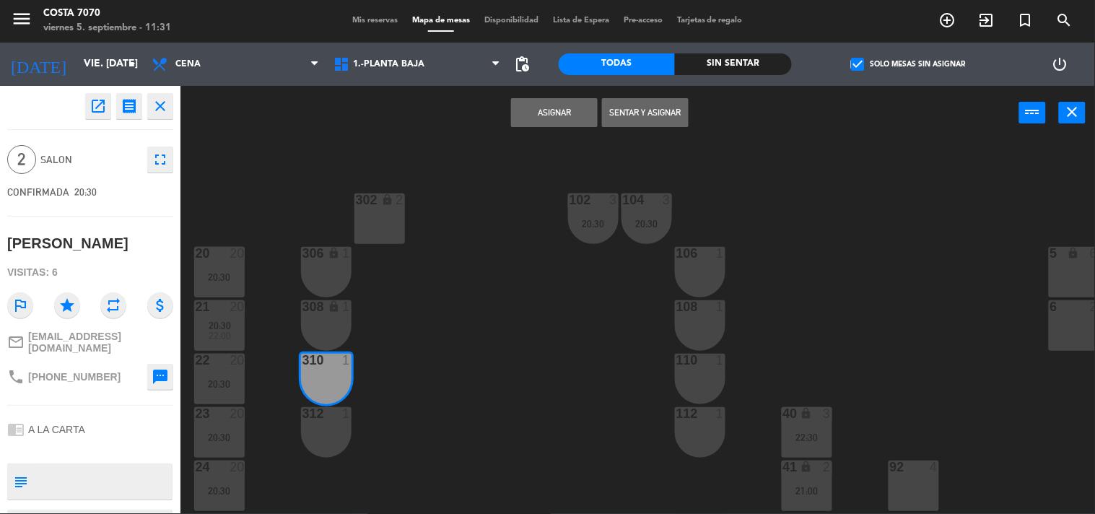
click at [323, 434] on div "312 1" at bounding box center [326, 432] width 51 height 51
click at [554, 120] on button "Asignar" at bounding box center [554, 112] width 87 height 29
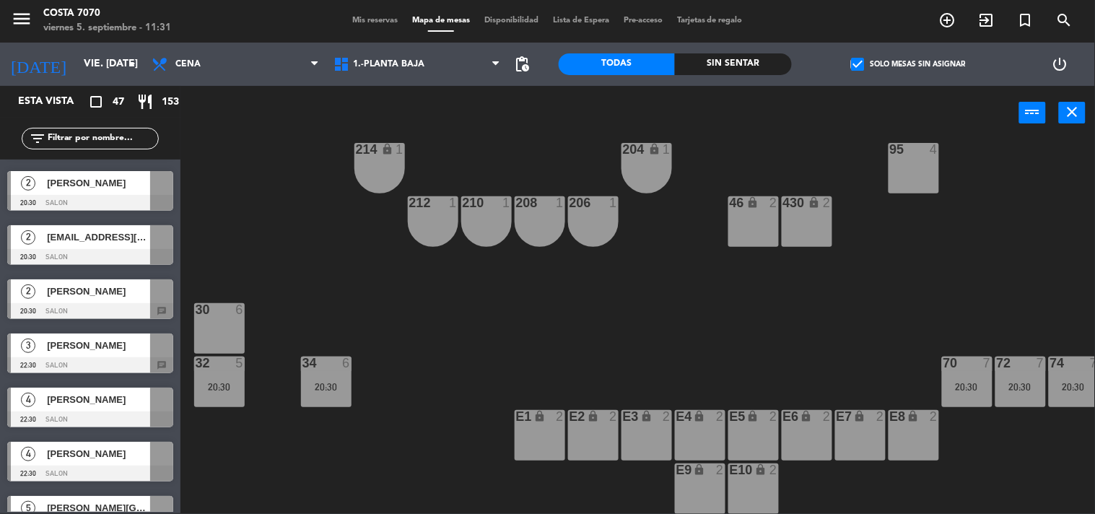
scroll to position [0, 0]
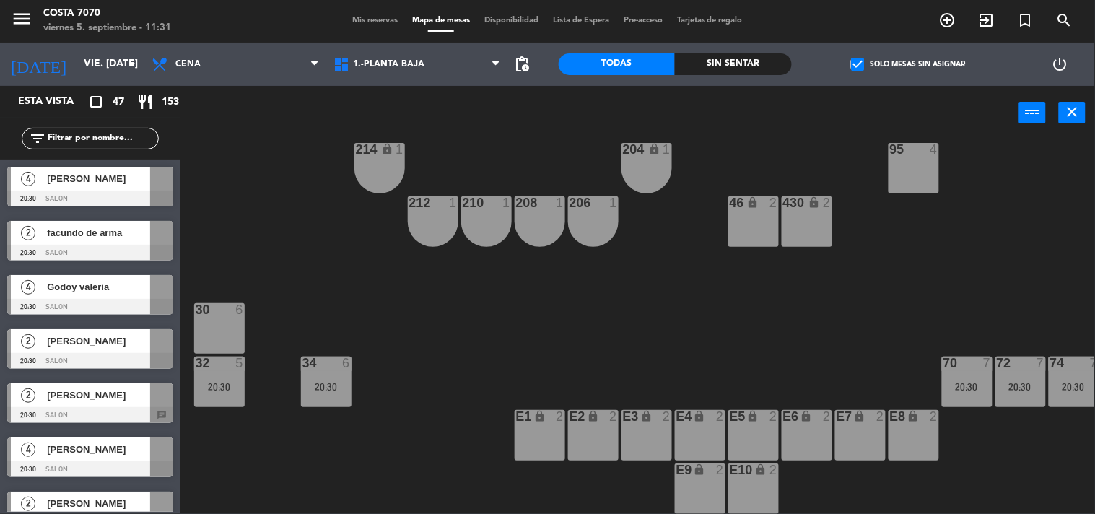
click at [76, 179] on span "[PERSON_NAME]" at bounding box center [98, 178] width 103 height 15
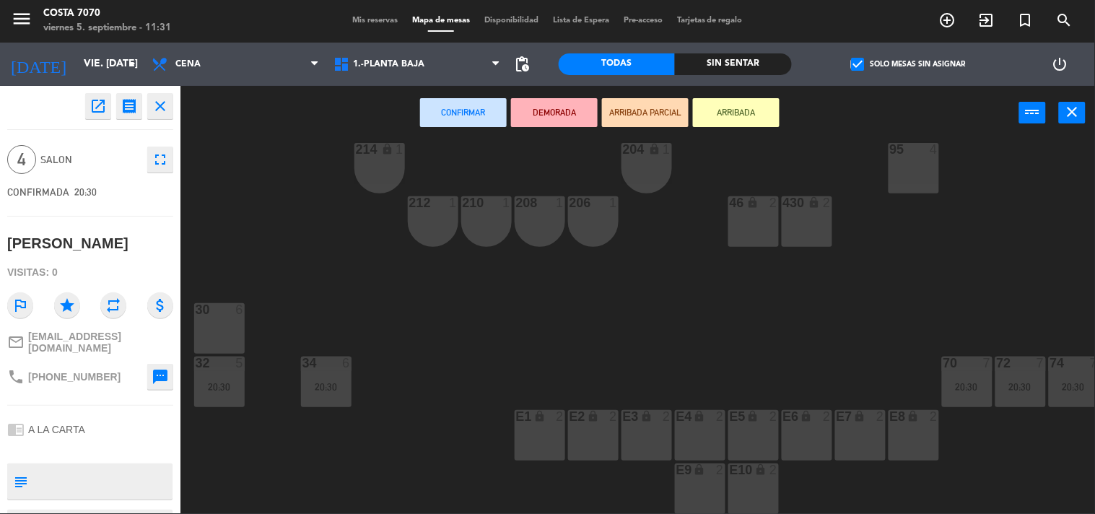
scroll to position [561, 0]
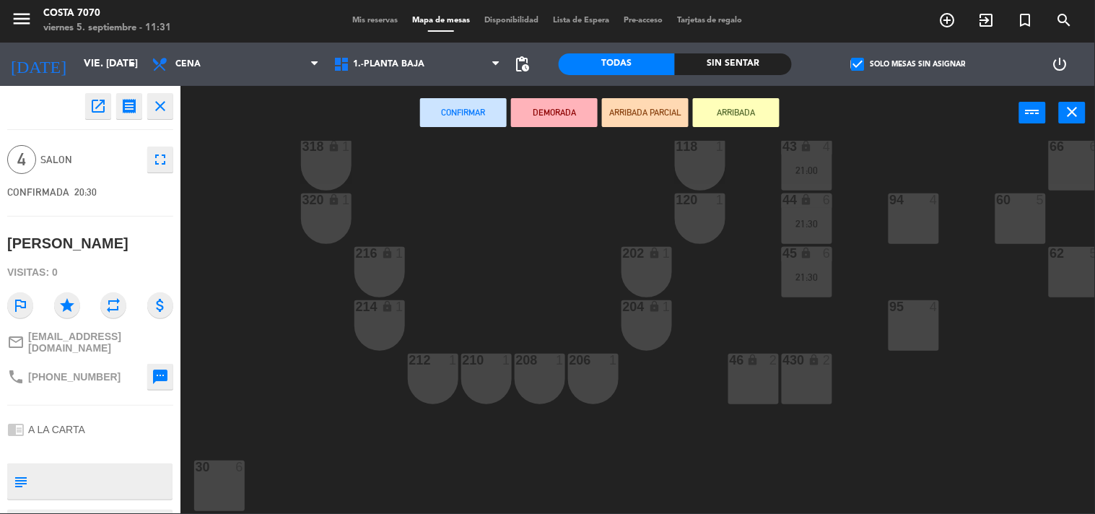
drag, startPoint x: 746, startPoint y: 379, endPoint x: 708, endPoint y: 365, distance: 40.7
click at [746, 378] on div "46 lock 2" at bounding box center [754, 379] width 51 height 51
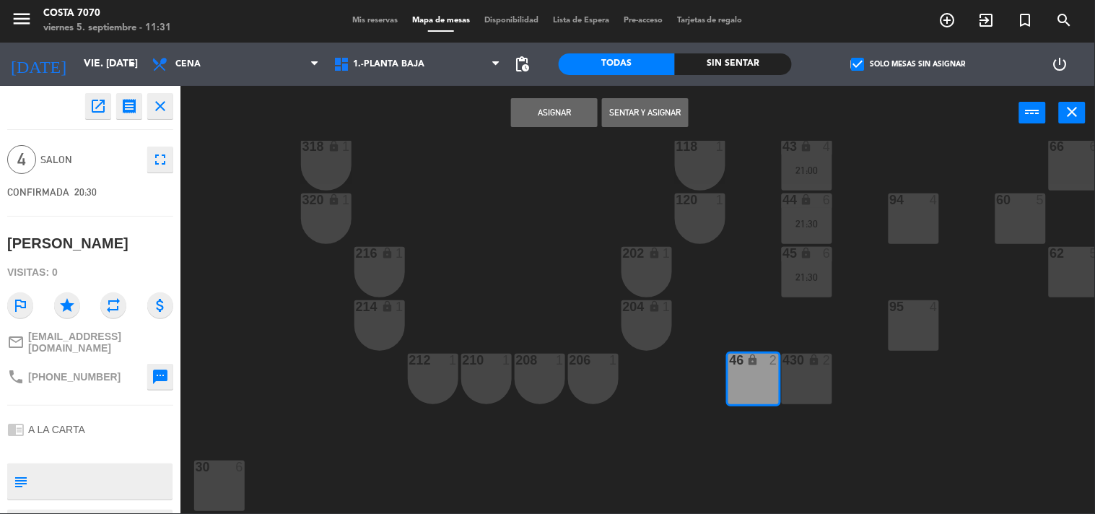
click at [560, 111] on button "Asignar" at bounding box center [554, 112] width 87 height 29
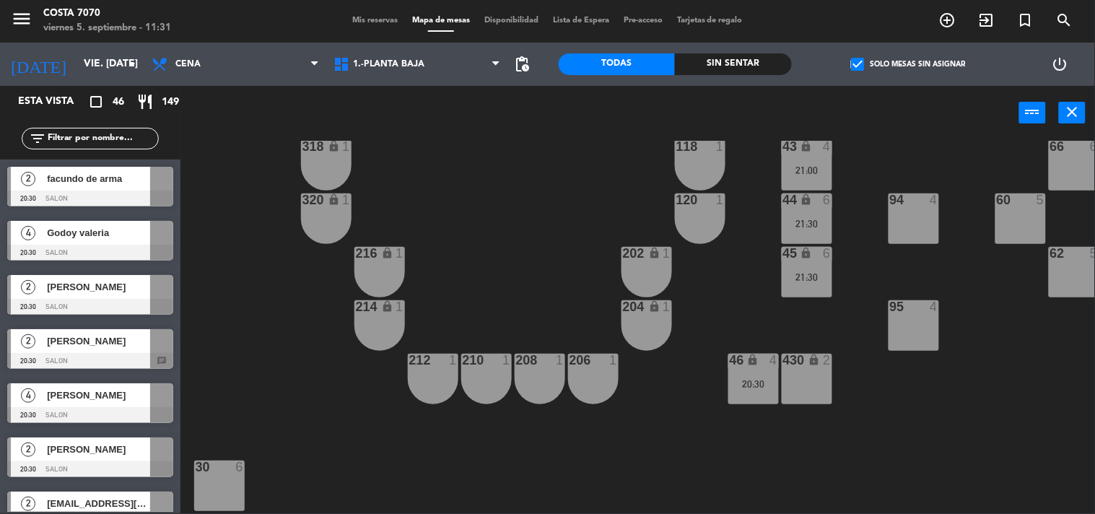
click at [91, 245] on div at bounding box center [90, 253] width 166 height 16
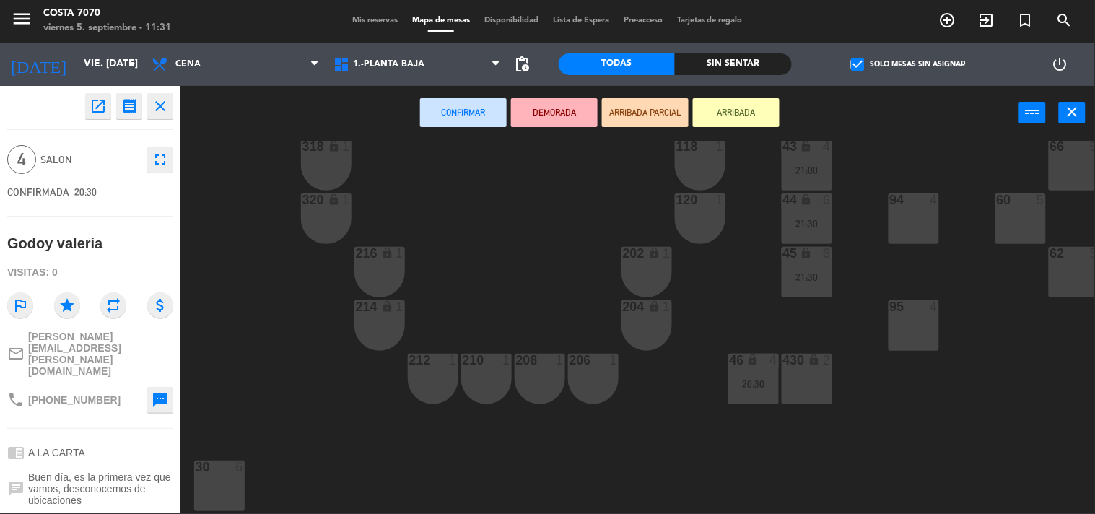
click at [924, 327] on div "95 4" at bounding box center [914, 325] width 51 height 51
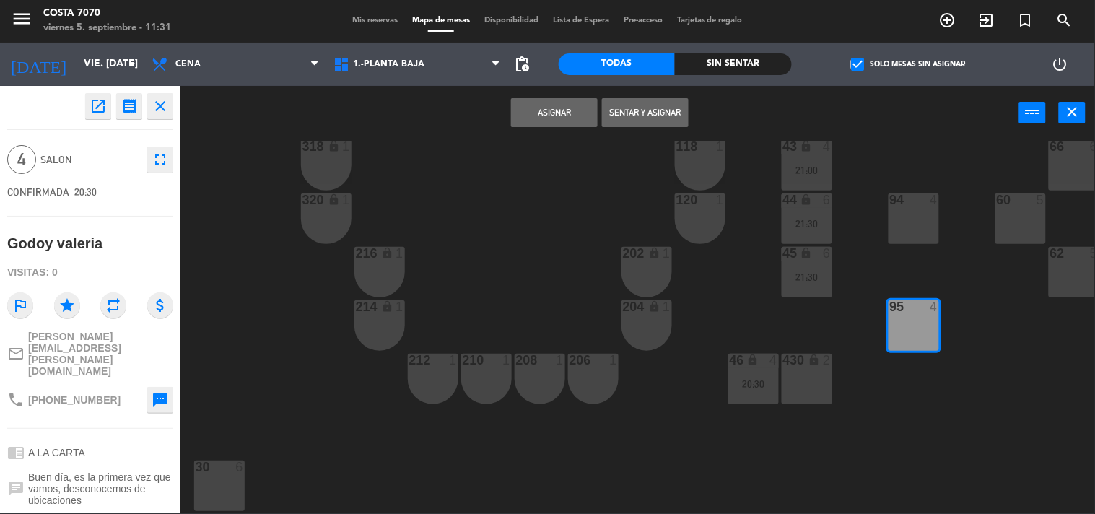
click at [937, 325] on div "95 4" at bounding box center [914, 325] width 51 height 51
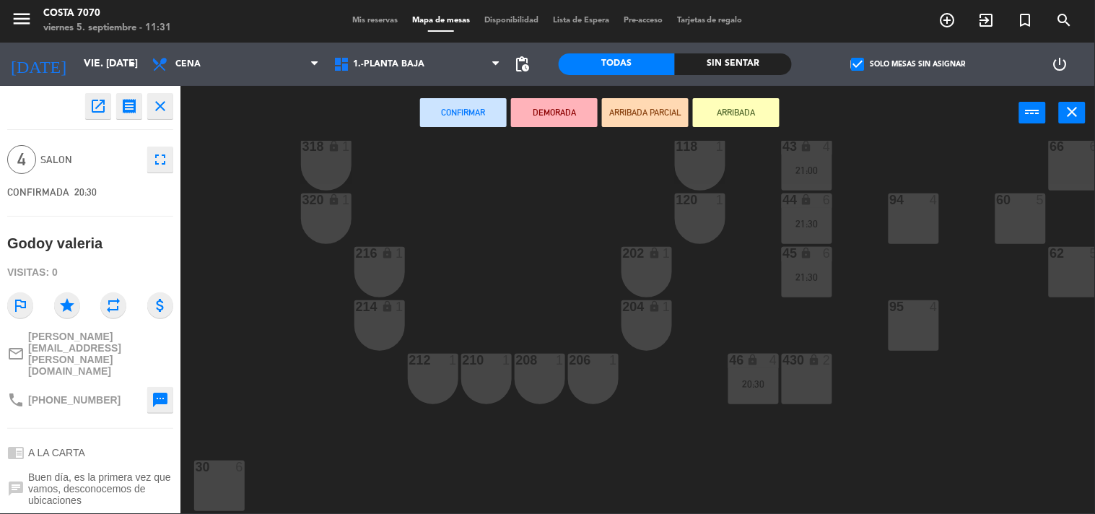
click at [922, 217] on div "94 4" at bounding box center [914, 219] width 51 height 51
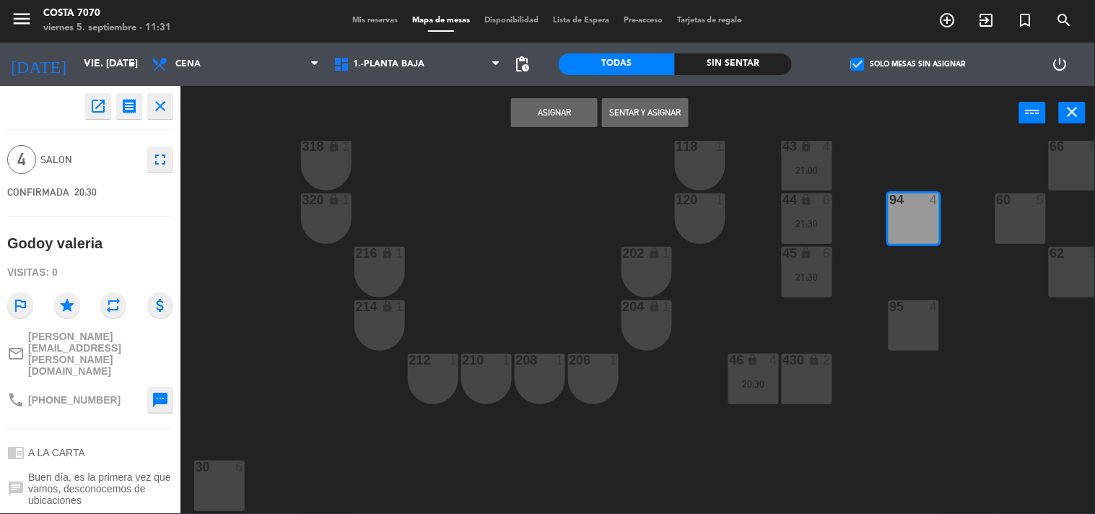
click at [535, 114] on button "Asignar" at bounding box center [554, 112] width 87 height 29
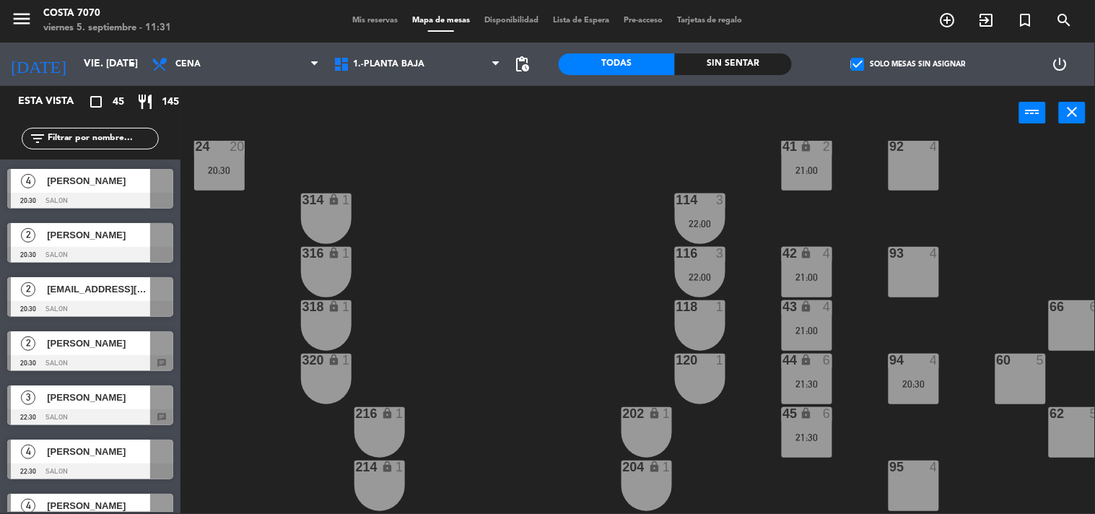
scroll to position [0, 0]
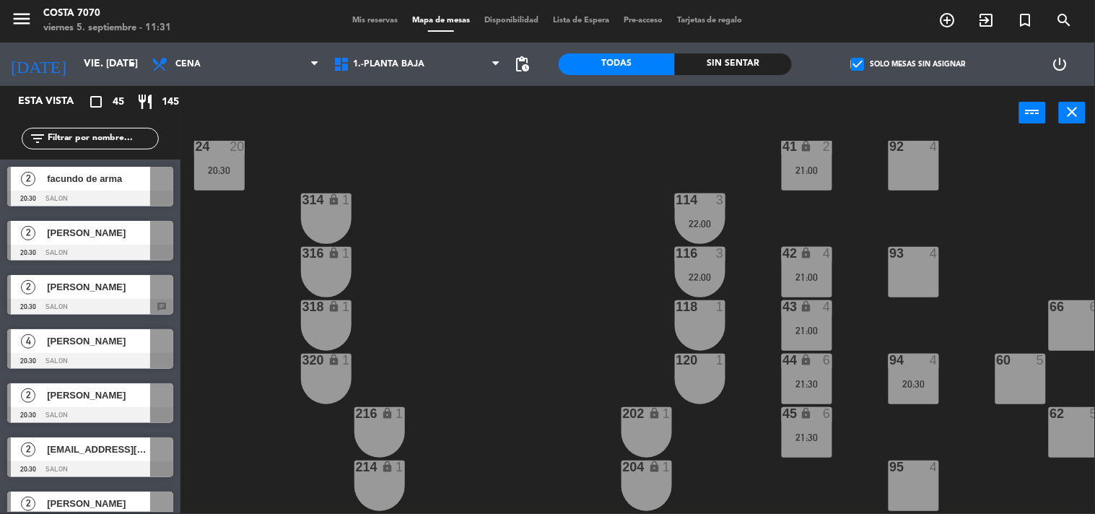
click at [69, 173] on span "facundo de arma" at bounding box center [98, 178] width 103 height 15
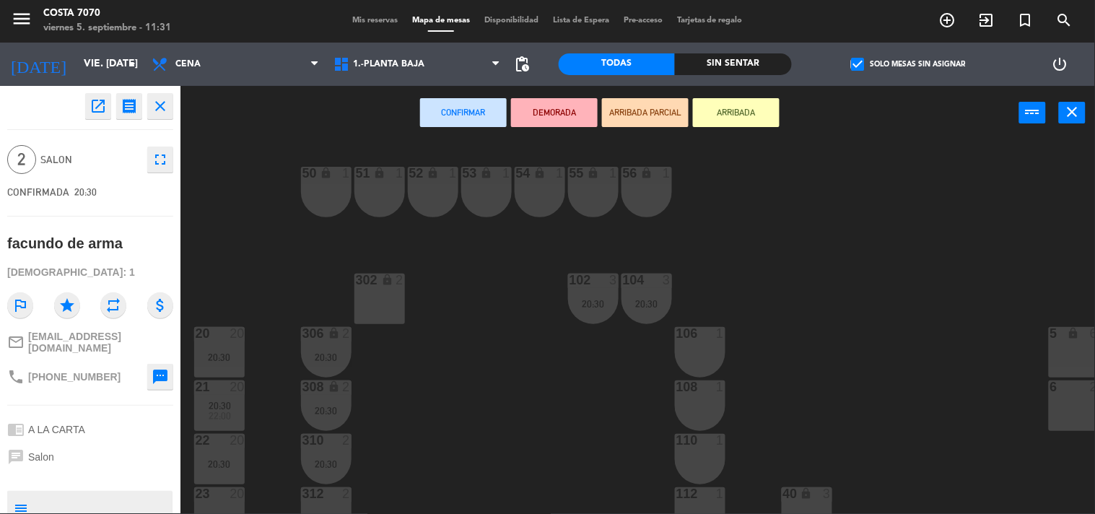
click at [704, 351] on div "106 1" at bounding box center [700, 352] width 51 height 51
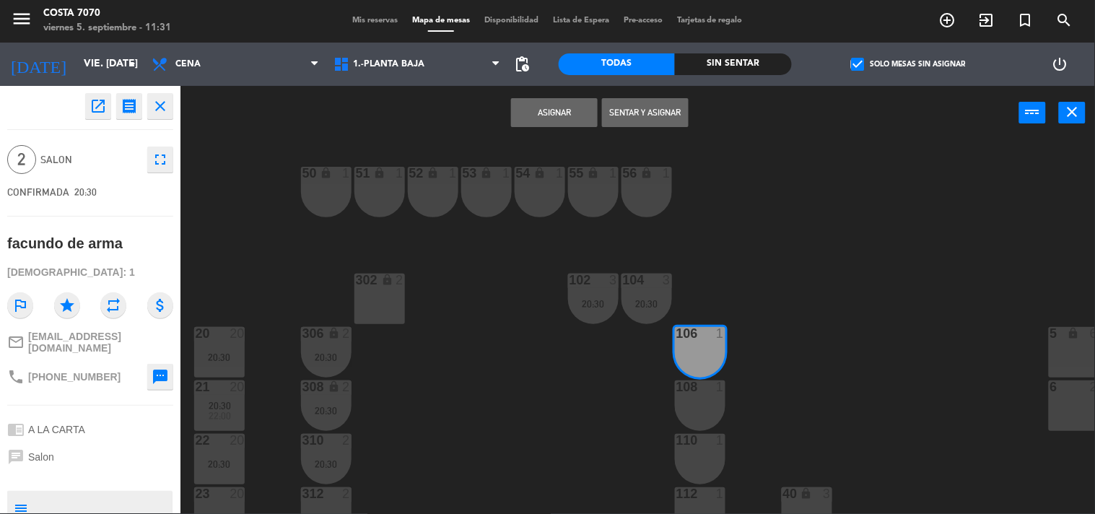
click at [698, 396] on div "108 1" at bounding box center [700, 406] width 51 height 51
click at [567, 108] on button "Asignar" at bounding box center [554, 112] width 87 height 29
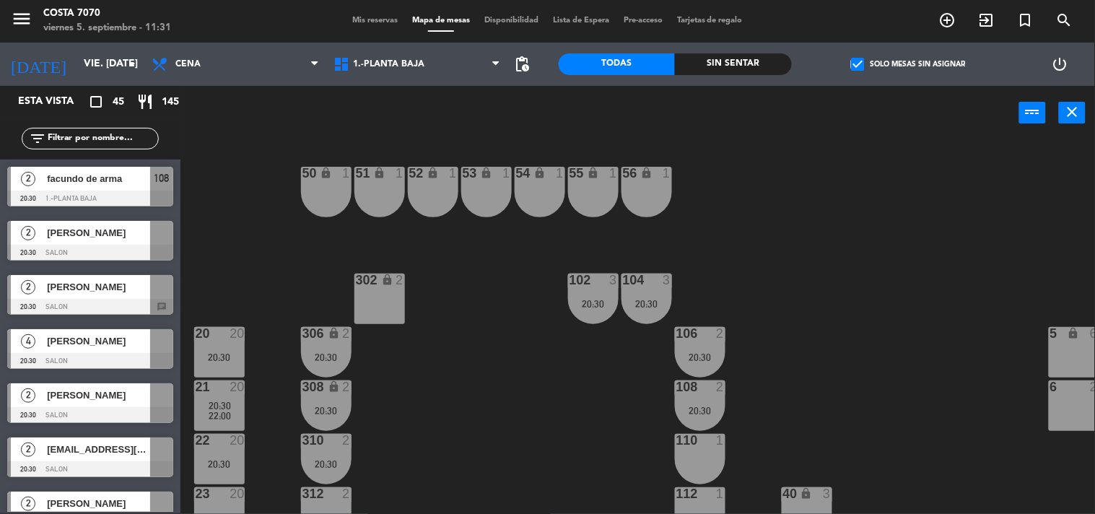
click at [498, 345] on div "50 lock 1 51 lock 1 52 lock 1 53 lock 1 54 lock 1 55 lock 1 56 lock 1 80 2 1 lo…" at bounding box center [643, 327] width 904 height 373
click at [84, 292] on span "[PERSON_NAME]" at bounding box center [98, 286] width 103 height 15
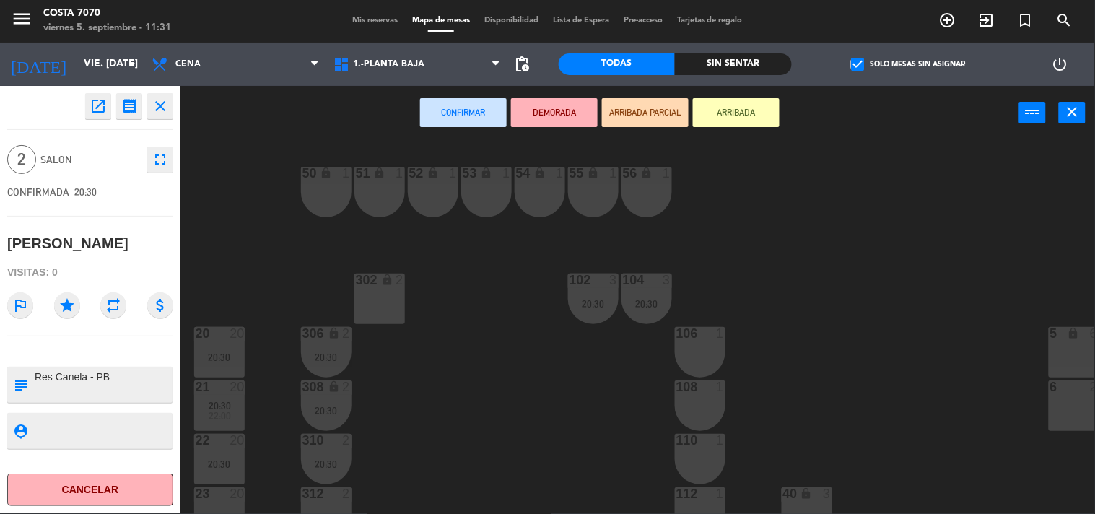
scroll to position [160, 0]
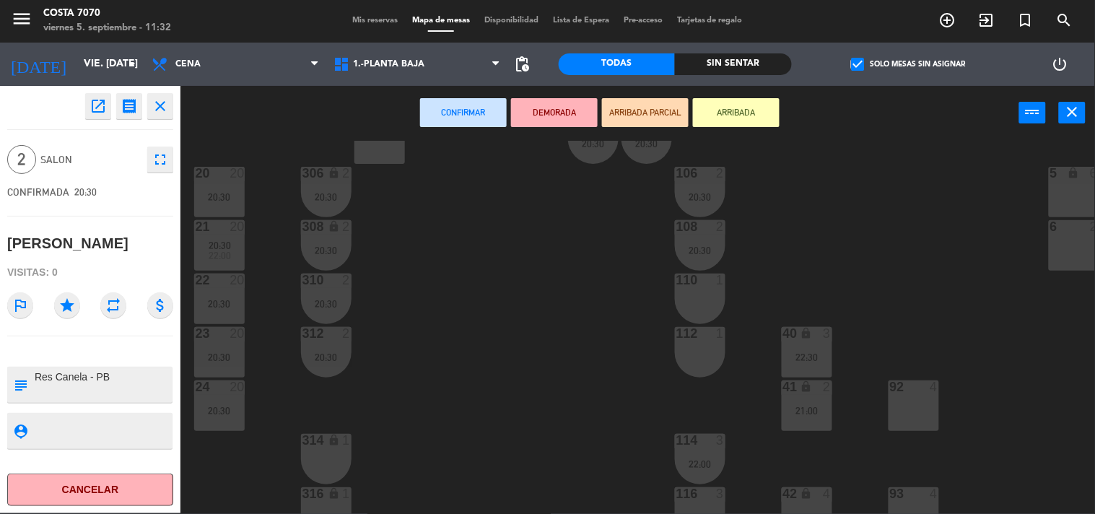
click at [334, 443] on icon "lock" at bounding box center [334, 440] width 12 height 12
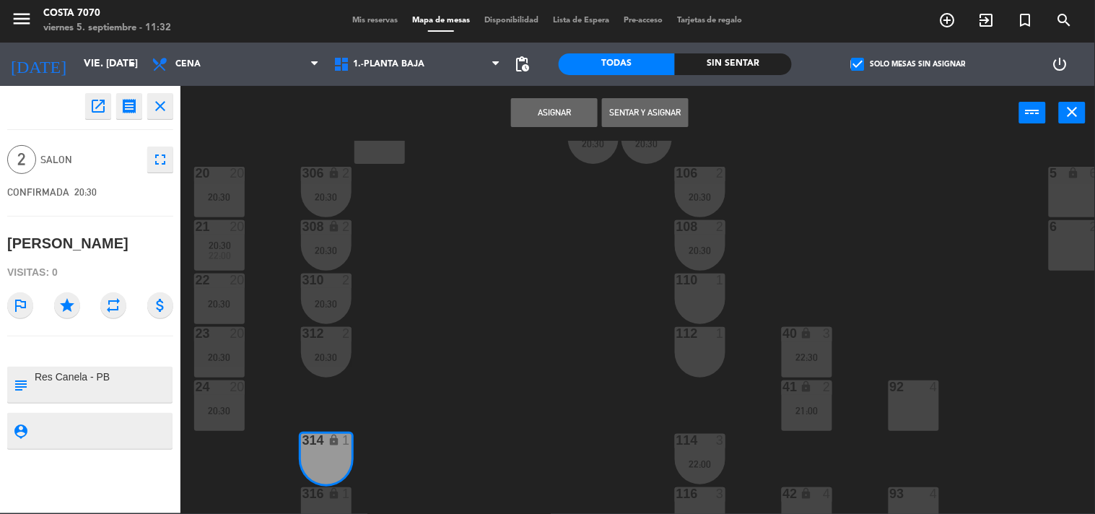
click at [329, 492] on icon "lock" at bounding box center [334, 493] width 12 height 12
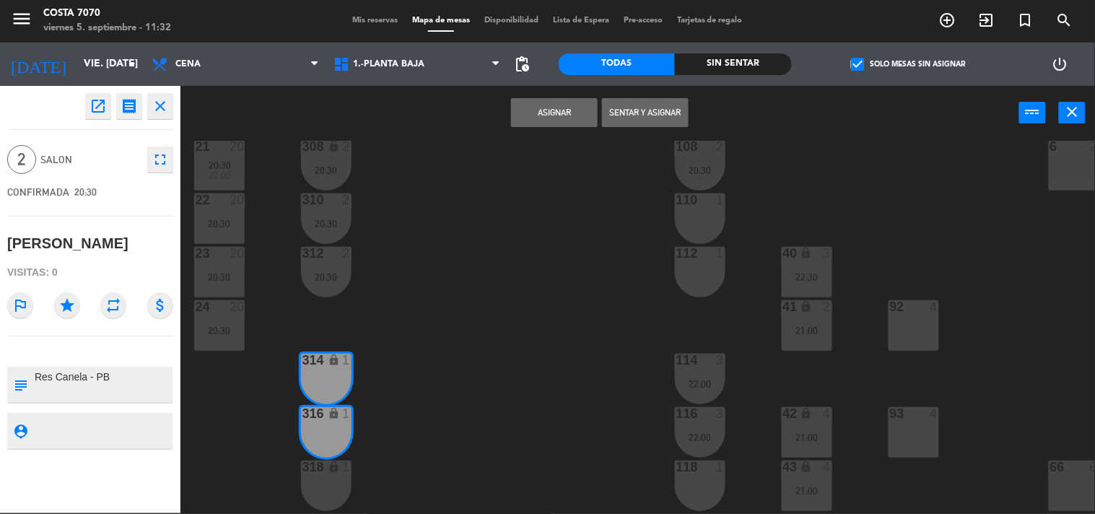
click at [542, 106] on button "Asignar" at bounding box center [554, 112] width 87 height 29
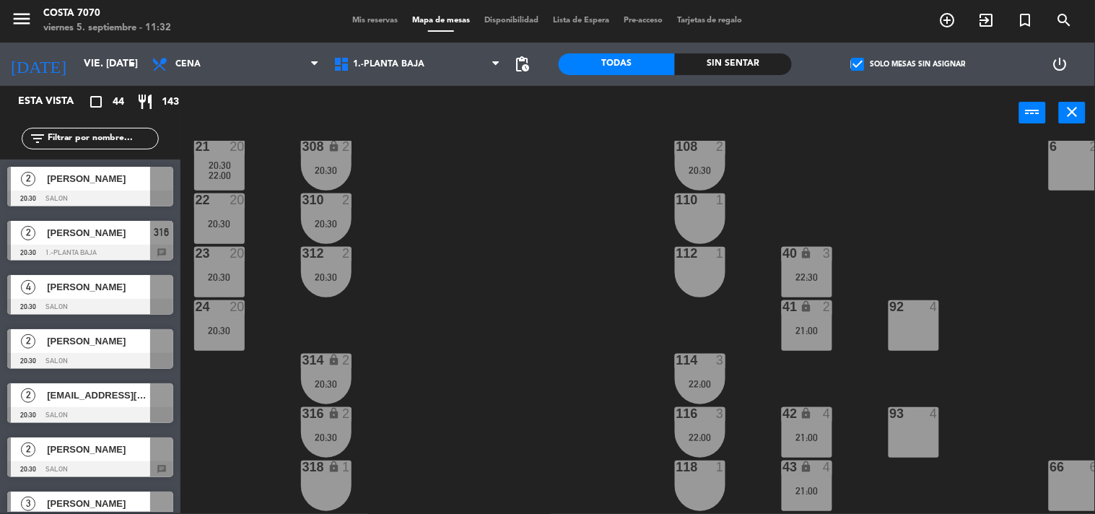
click at [431, 336] on div "50 lock 1 51 lock 1 52 lock 1 53 lock 1 54 lock 1 55 lock 1 56 lock 1 80 2 1 lo…" at bounding box center [643, 327] width 904 height 373
click at [58, 174] on div "2 [PERSON_NAME] 20:30 SALON" at bounding box center [90, 187] width 181 height 54
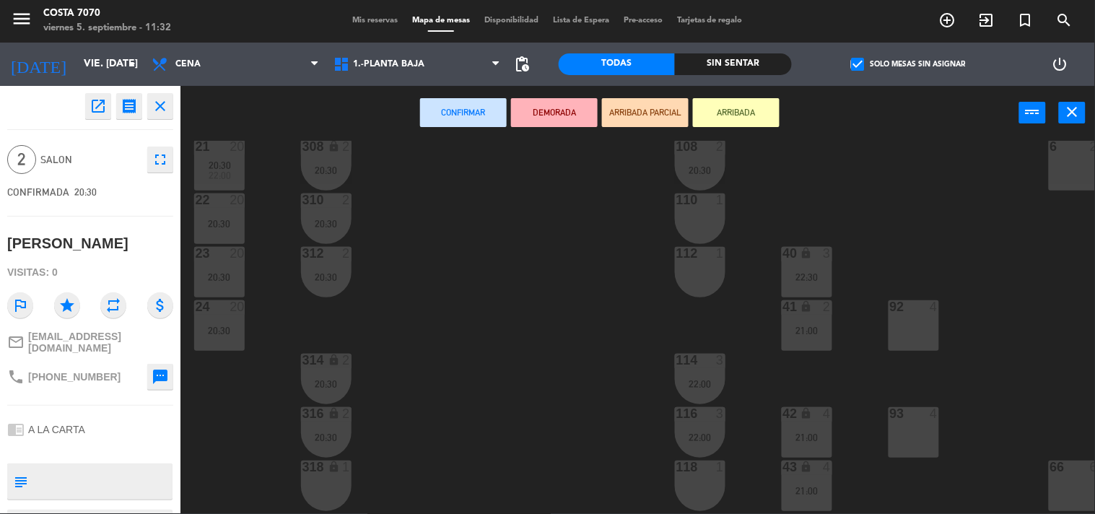
scroll to position [0, 0]
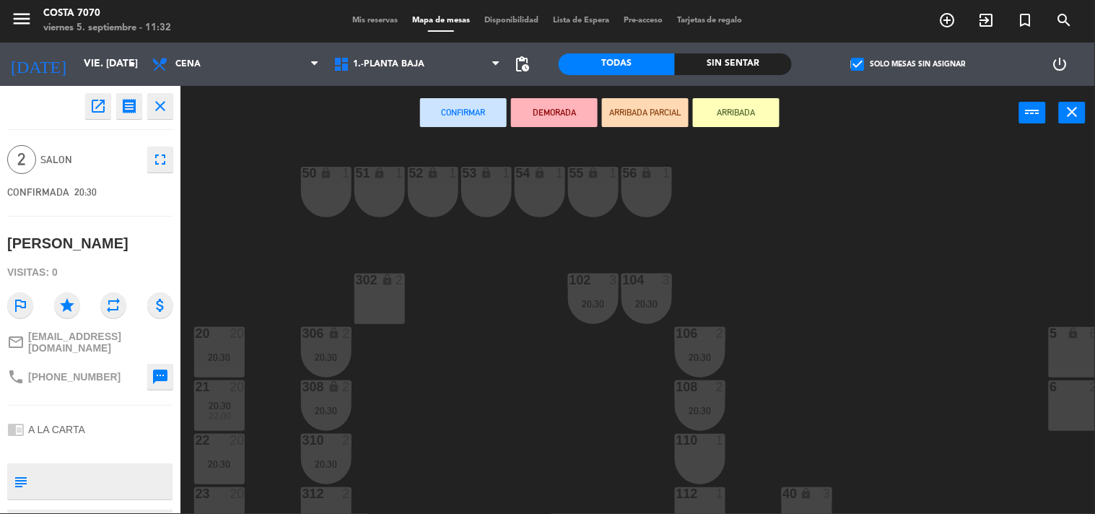
click at [388, 295] on div "302 lock 2" at bounding box center [380, 299] width 51 height 51
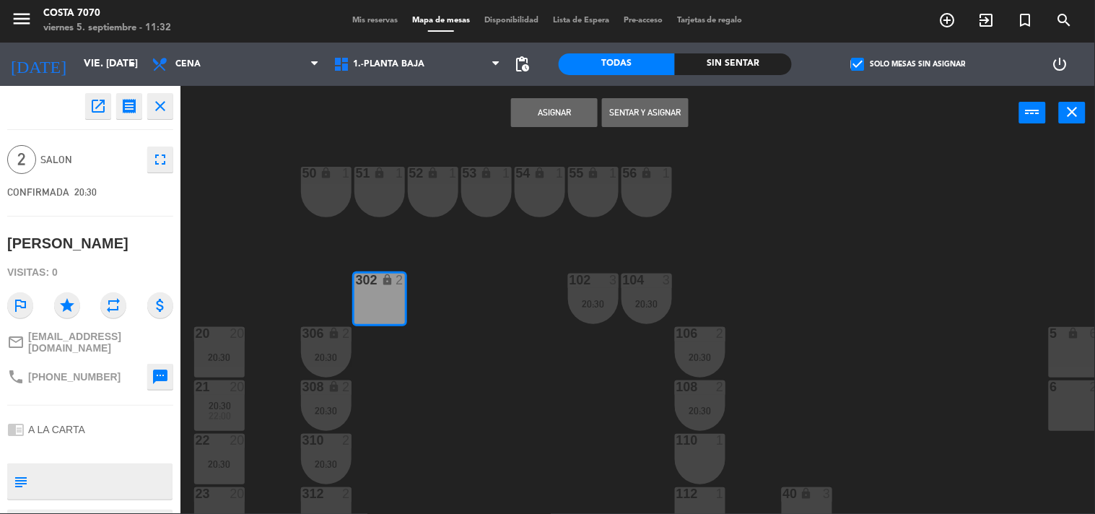
click at [563, 113] on button "Asignar" at bounding box center [554, 112] width 87 height 29
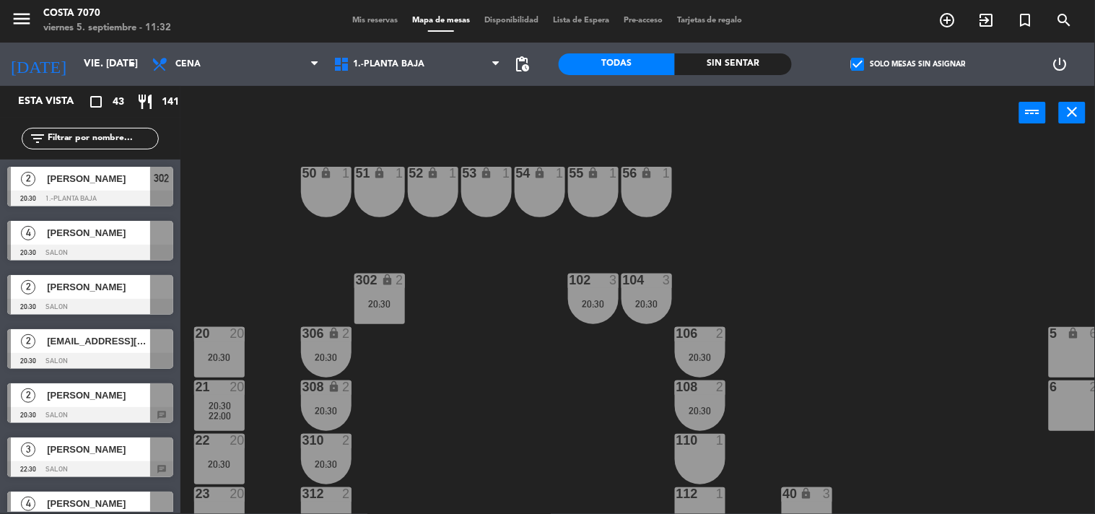
click at [98, 292] on span "[PERSON_NAME]" at bounding box center [98, 286] width 103 height 15
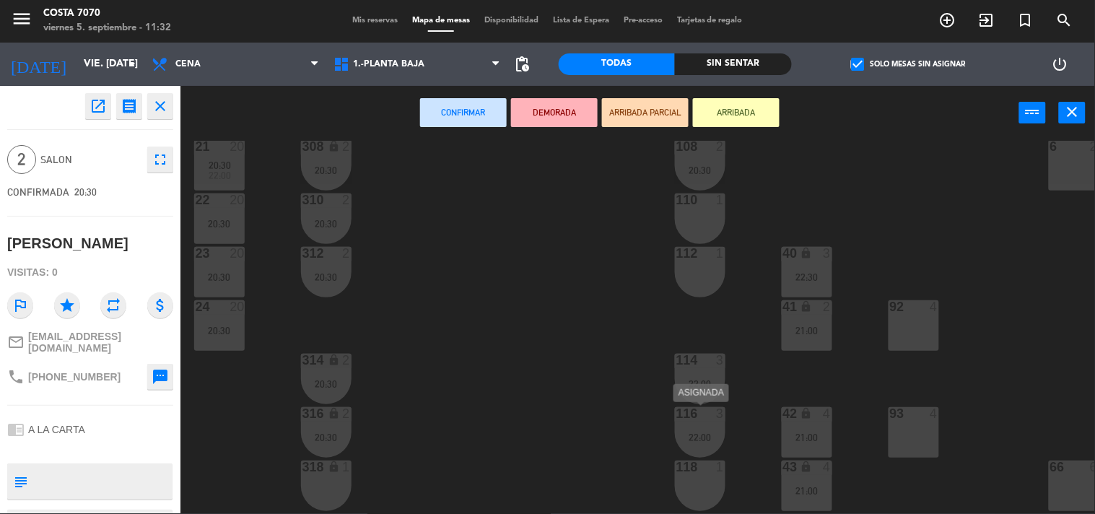
scroll to position [321, 0]
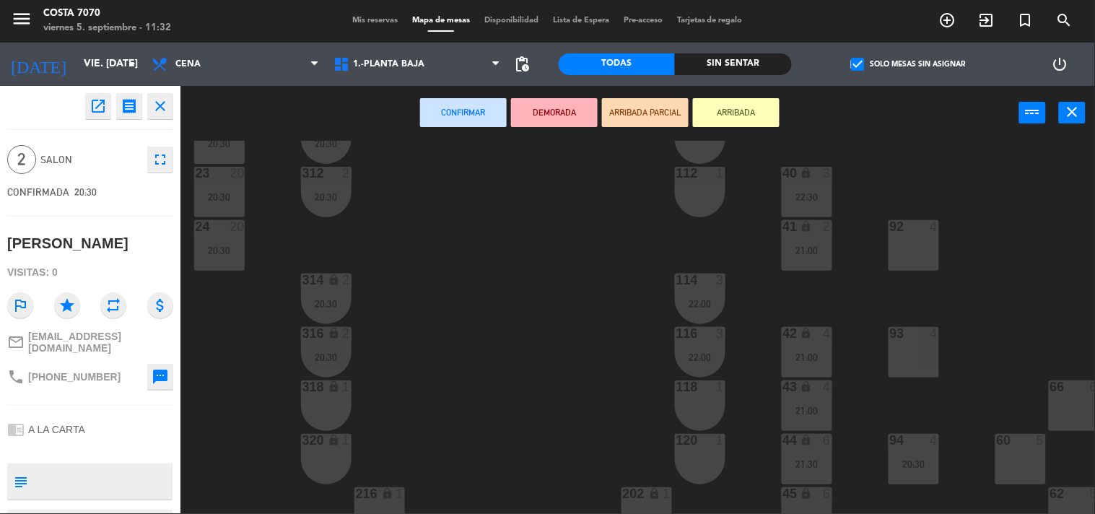
drag, startPoint x: 703, startPoint y: 441, endPoint x: 699, endPoint y: 417, distance: 24.1
click at [702, 437] on div at bounding box center [700, 440] width 24 height 13
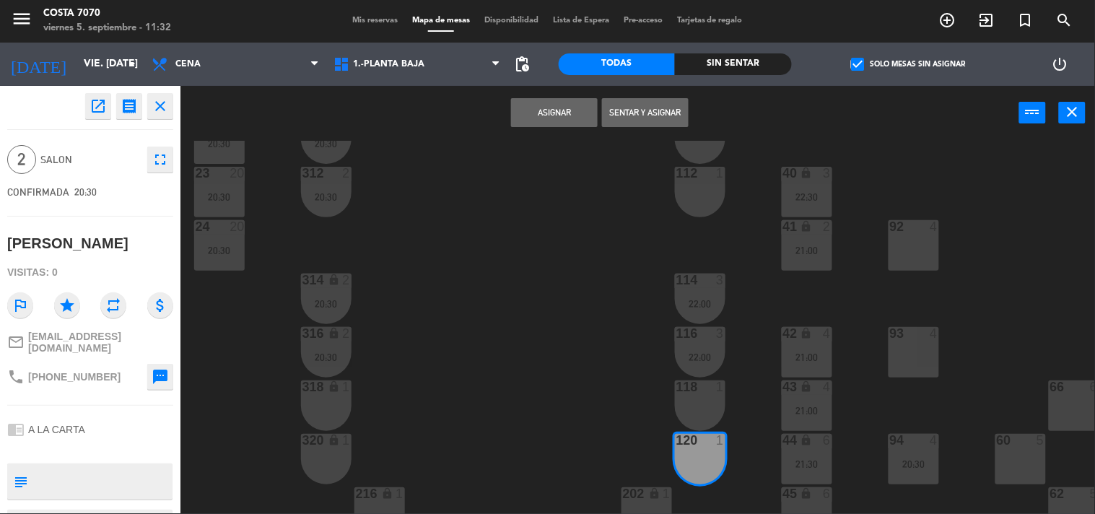
drag, startPoint x: 699, startPoint y: 401, endPoint x: 695, endPoint y: 368, distance: 32.8
click at [699, 399] on div "118 1" at bounding box center [700, 406] width 51 height 51
click at [566, 112] on button "Asignar" at bounding box center [554, 112] width 87 height 29
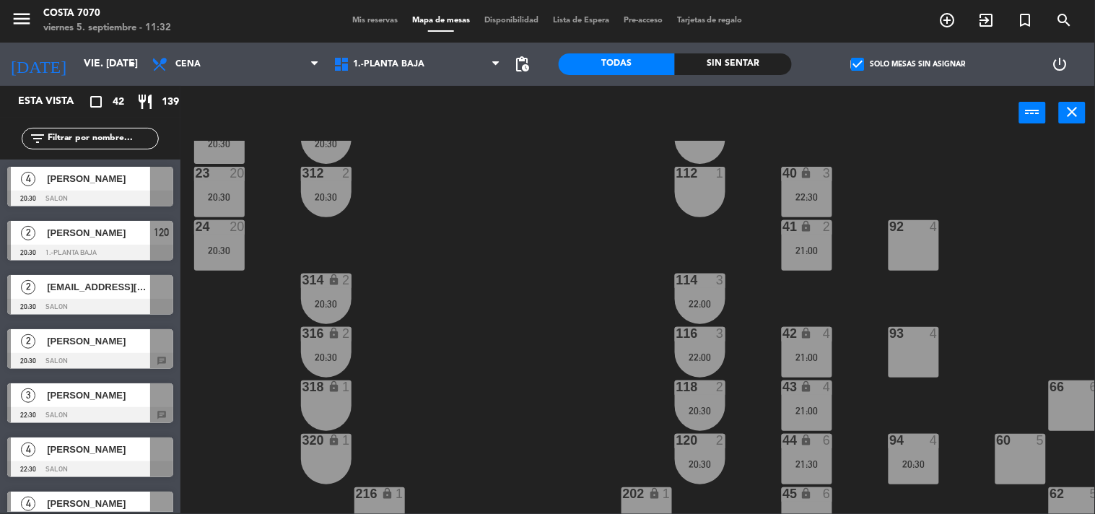
click at [375, 371] on div "50 lock 1 51 lock 1 52 lock 1 53 lock 1 54 lock 1 55 lock 1 56 lock 1 80 2 1 lo…" at bounding box center [643, 327] width 904 height 373
click at [84, 290] on span "[PERSON_NAME]" at bounding box center [98, 286] width 103 height 15
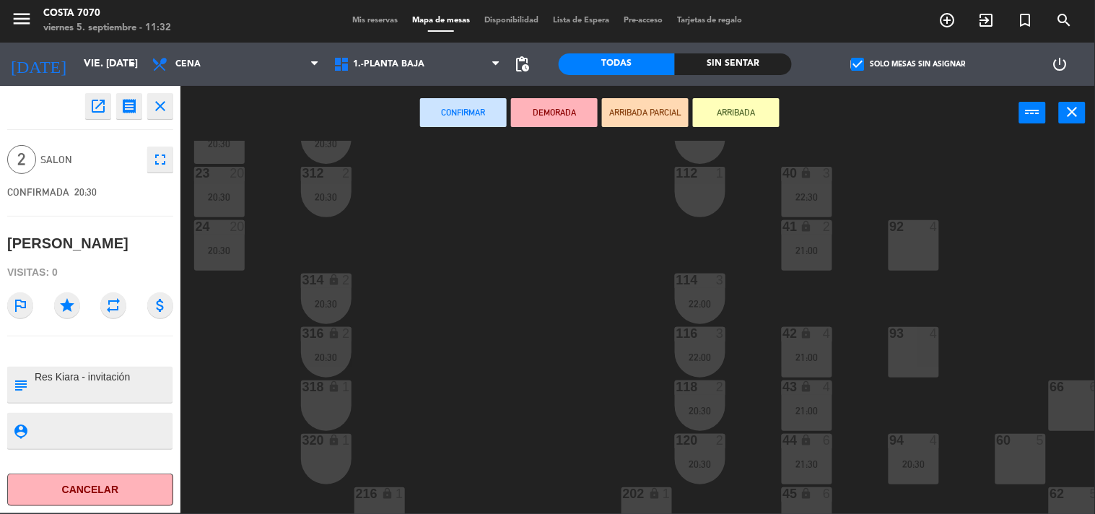
click at [316, 412] on div "318 lock 1" at bounding box center [326, 406] width 51 height 51
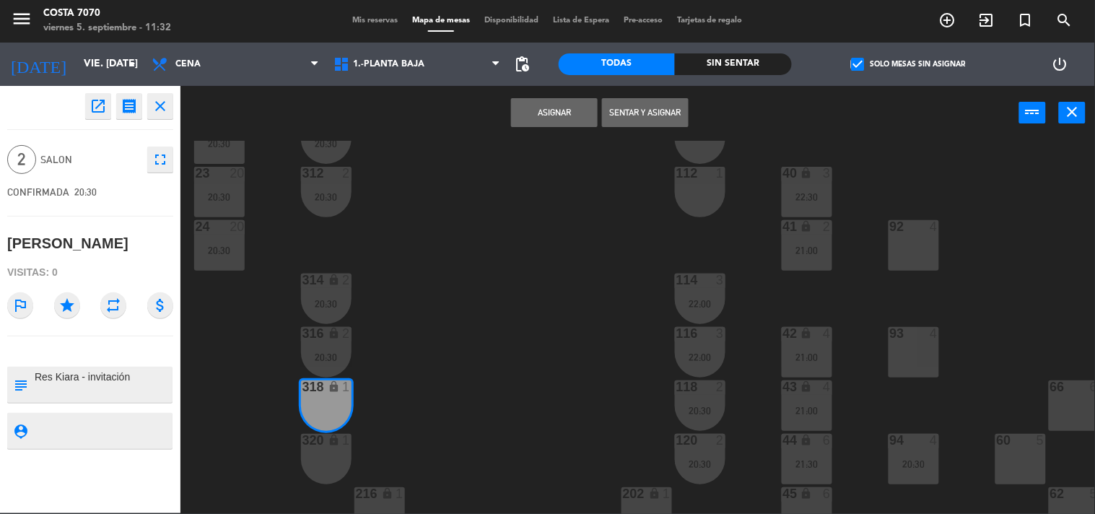
click at [331, 410] on div "318 lock 1" at bounding box center [326, 406] width 51 height 51
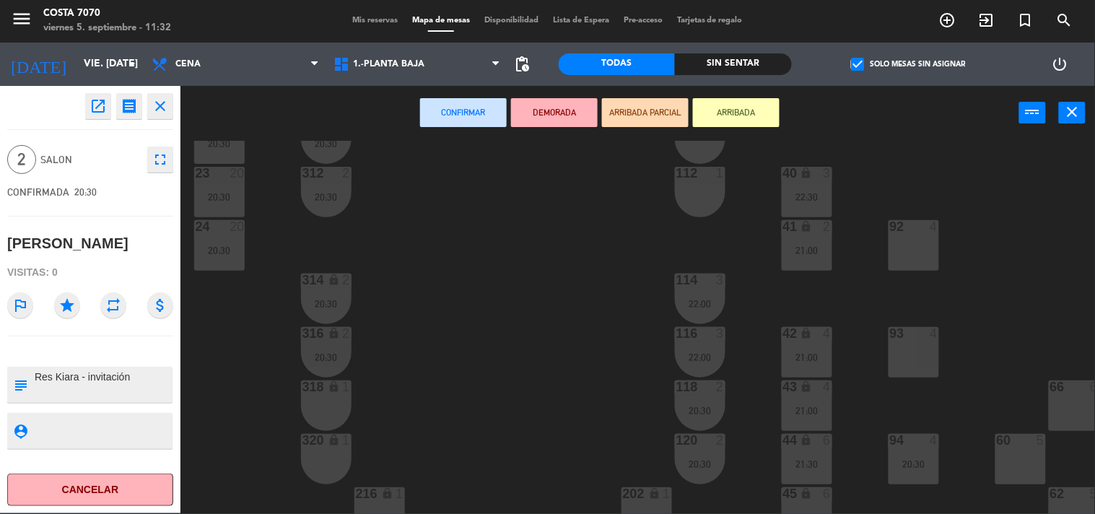
drag, startPoint x: 471, startPoint y: 397, endPoint x: 655, endPoint y: 419, distance: 185.4
click at [472, 396] on div "50 lock 1 51 lock 1 52 lock 1 53 lock 1 54 lock 1 55 lock 1 56 lock 1 80 2 1 lo…" at bounding box center [643, 327] width 904 height 373
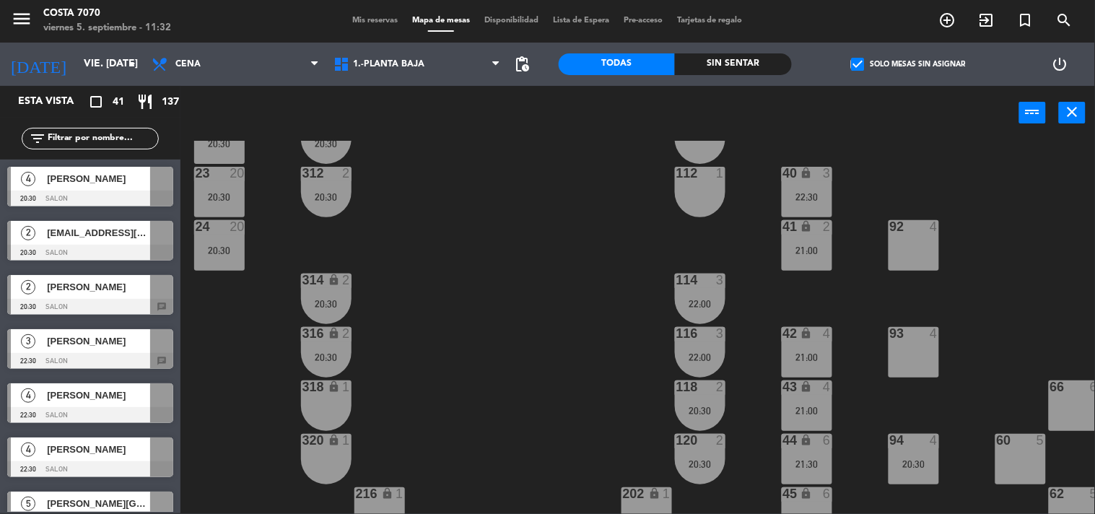
click at [699, 383] on div at bounding box center [700, 387] width 24 height 13
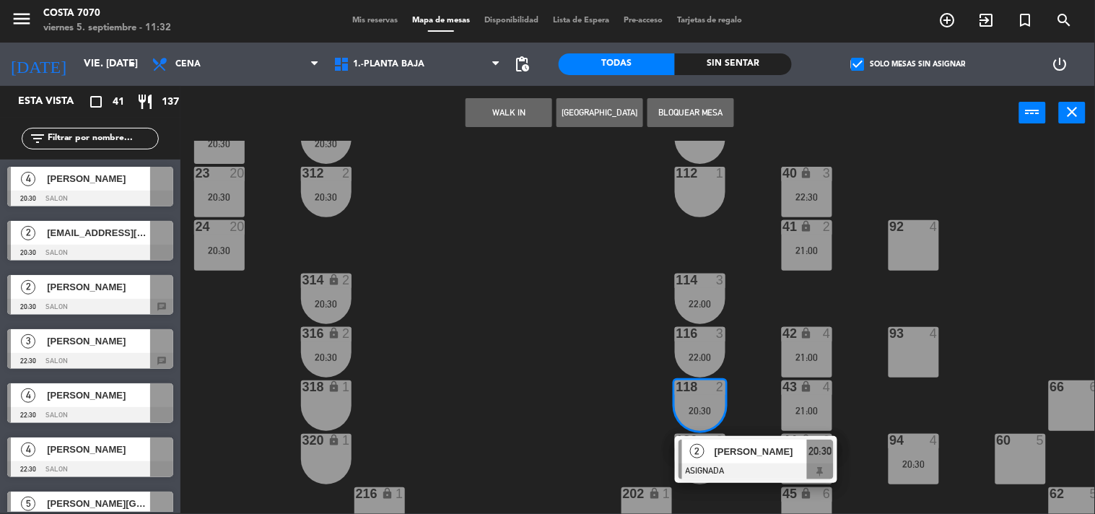
click at [705, 448] on div "2" at bounding box center [697, 452] width 31 height 24
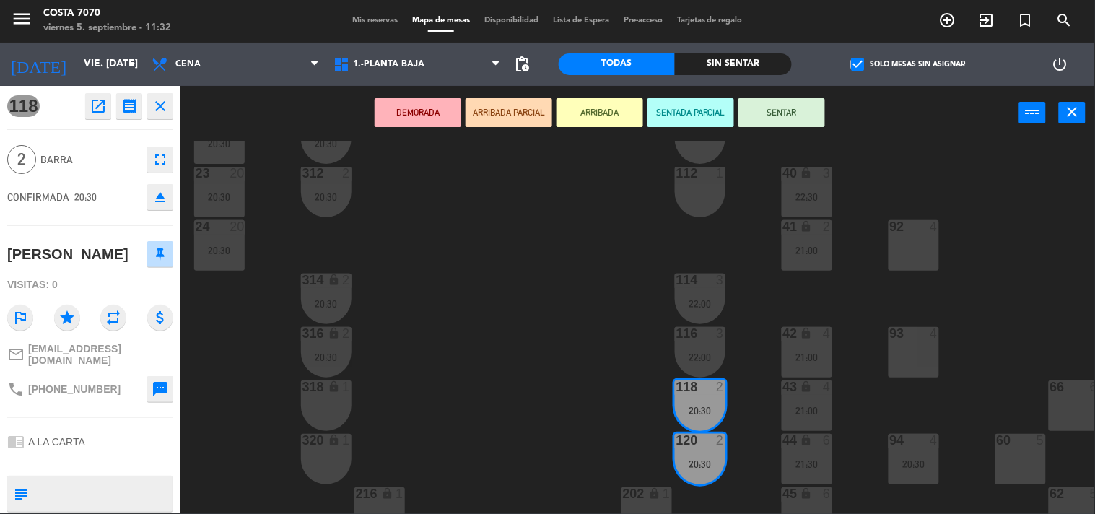
click at [171, 194] on button "eject" at bounding box center [160, 197] width 26 height 26
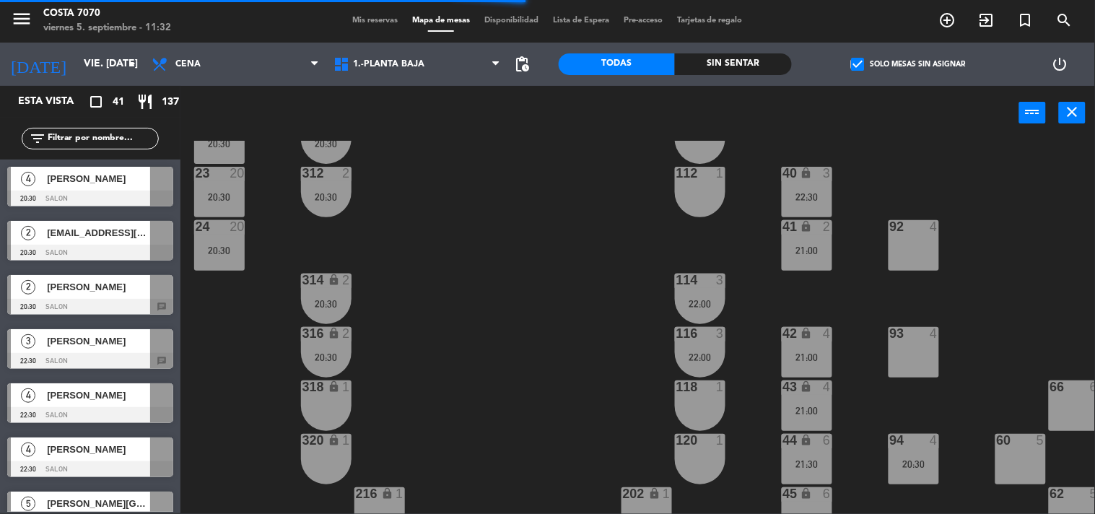
click at [90, 290] on span "[PERSON_NAME]" at bounding box center [98, 286] width 103 height 15
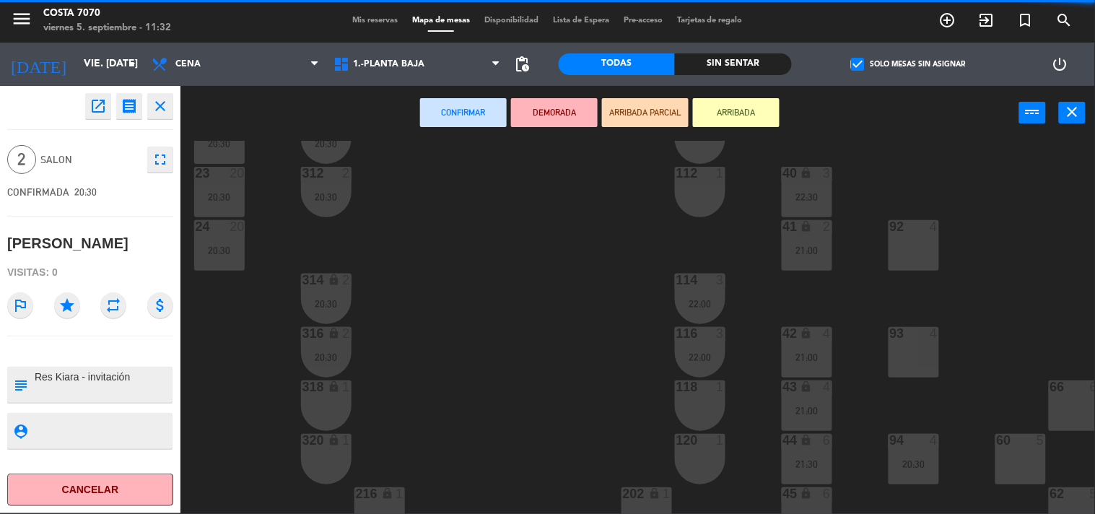
click at [602, 352] on div "50 lock 1 51 lock 1 52 lock 1 53 lock 1 54 lock 1 55 lock 1 56 lock 1 80 2 1 lo…" at bounding box center [643, 327] width 904 height 373
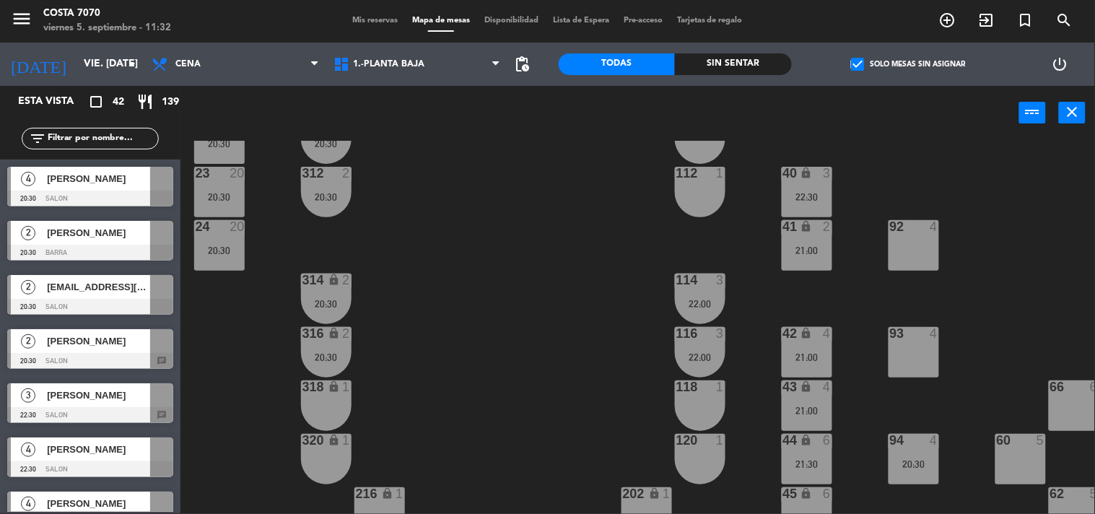
click at [694, 291] on div "114 3 22:00" at bounding box center [700, 299] width 51 height 51
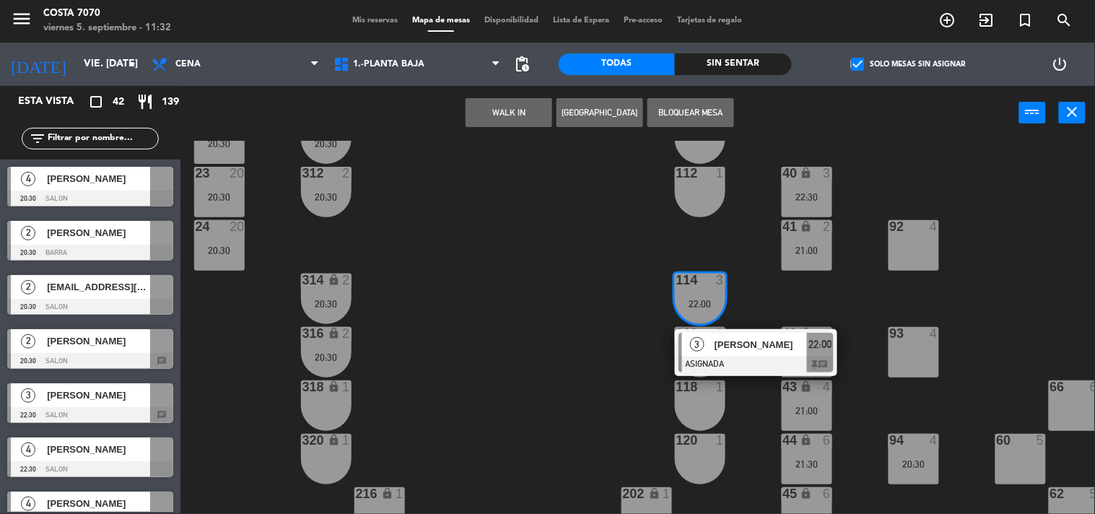
click at [712, 339] on div "3" at bounding box center [697, 345] width 31 height 24
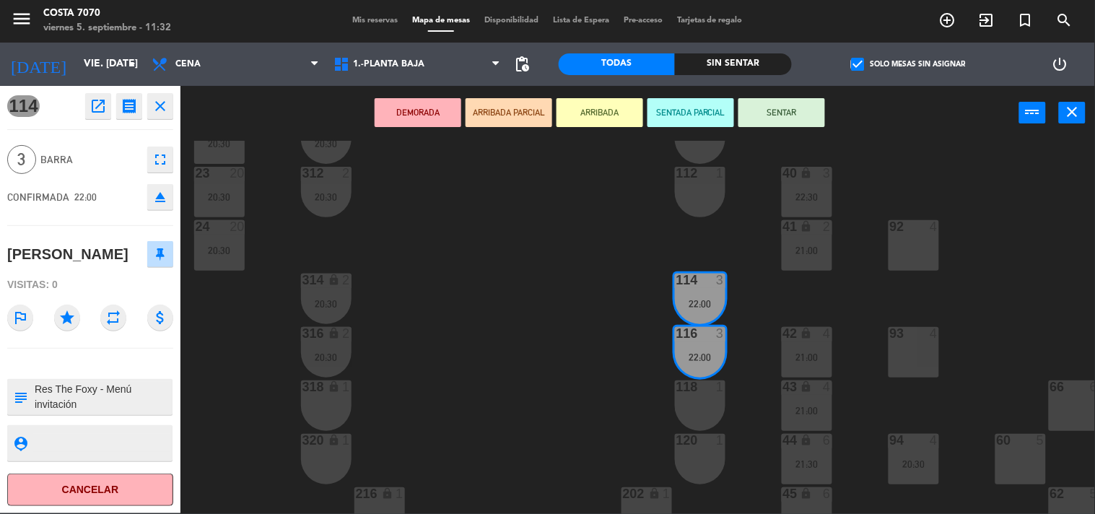
click at [156, 207] on button "eject" at bounding box center [160, 197] width 26 height 26
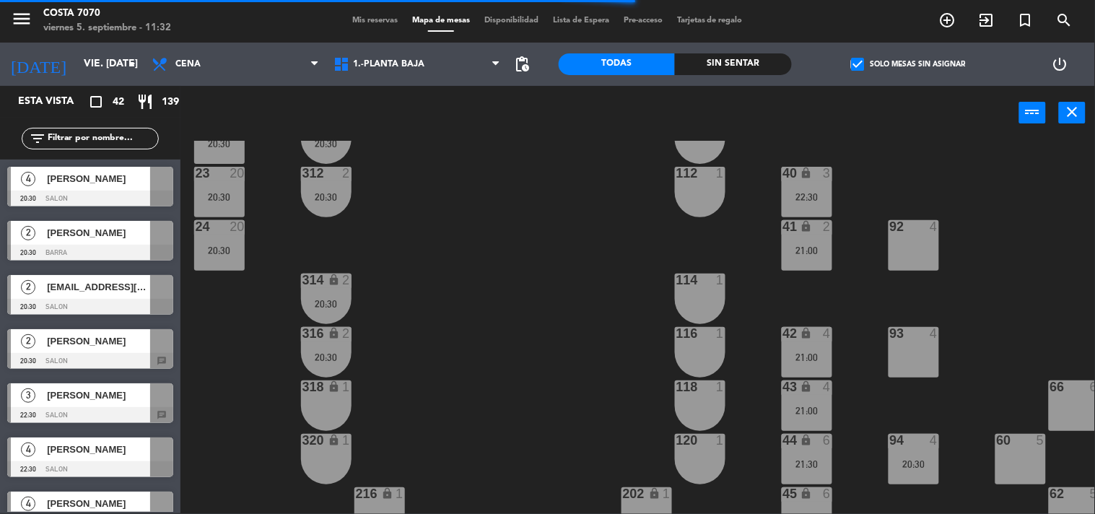
click at [98, 356] on div at bounding box center [90, 361] width 166 height 16
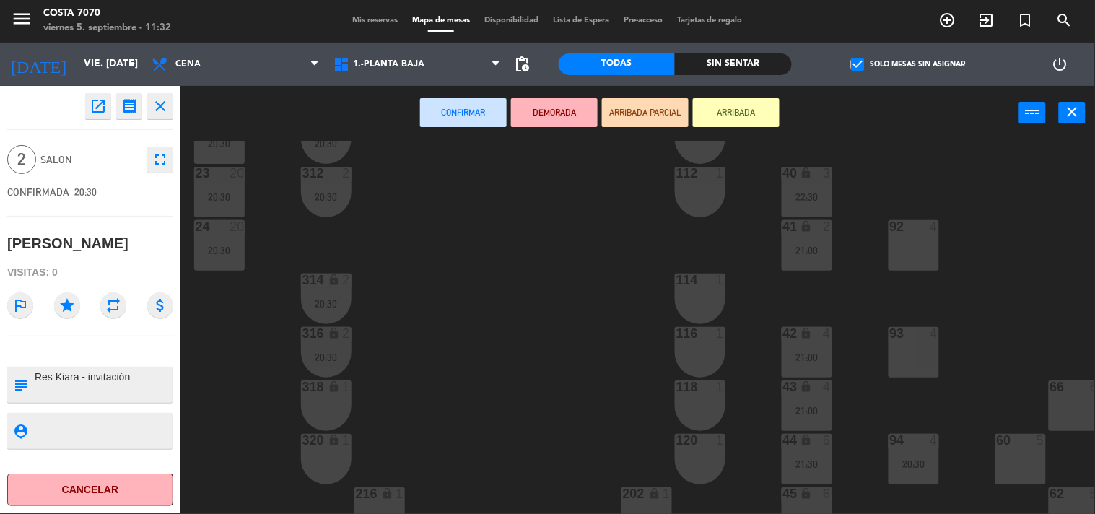
click at [704, 287] on div "114 1" at bounding box center [700, 299] width 51 height 51
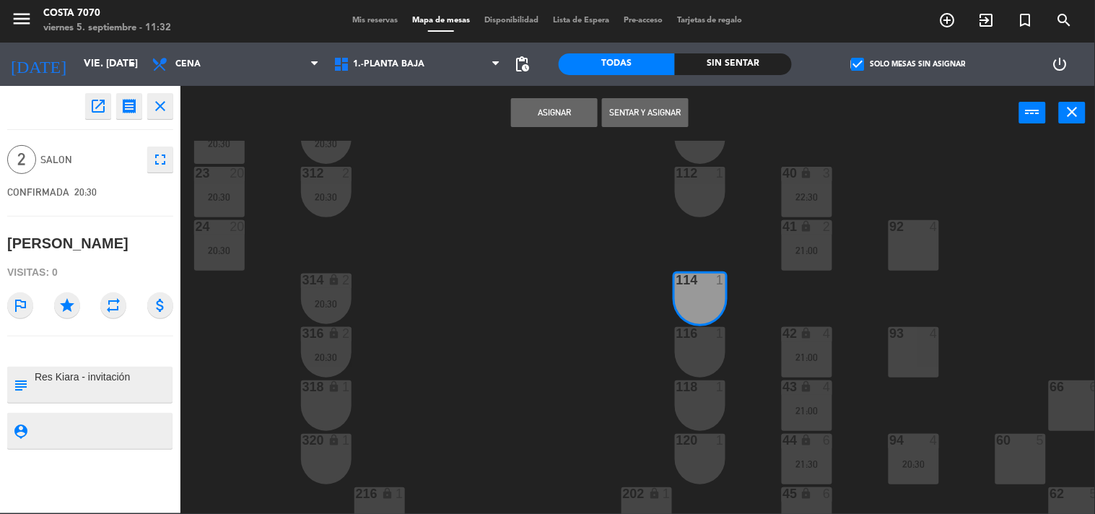
click at [692, 340] on div "116 1" at bounding box center [700, 334] width 51 height 14
click at [558, 118] on button "Asignar" at bounding box center [554, 112] width 87 height 29
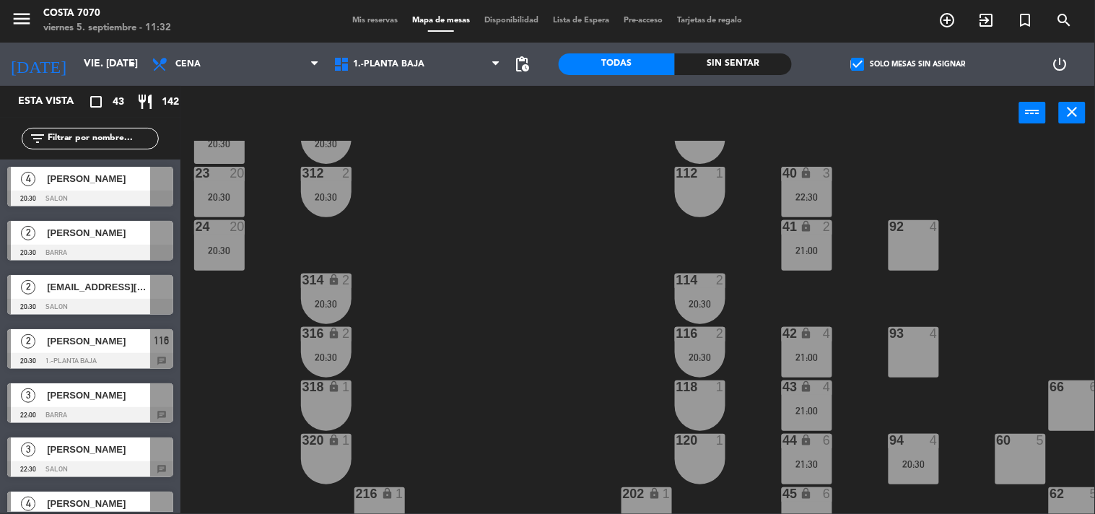
click at [487, 207] on div "50 lock 1 51 lock 1 52 lock 1 53 lock 1 54 lock 1 55 lock 1 56 lock 1 80 2 1 lo…" at bounding box center [643, 327] width 904 height 373
click at [92, 404] on div "[PERSON_NAME]" at bounding box center [97, 395] width 105 height 24
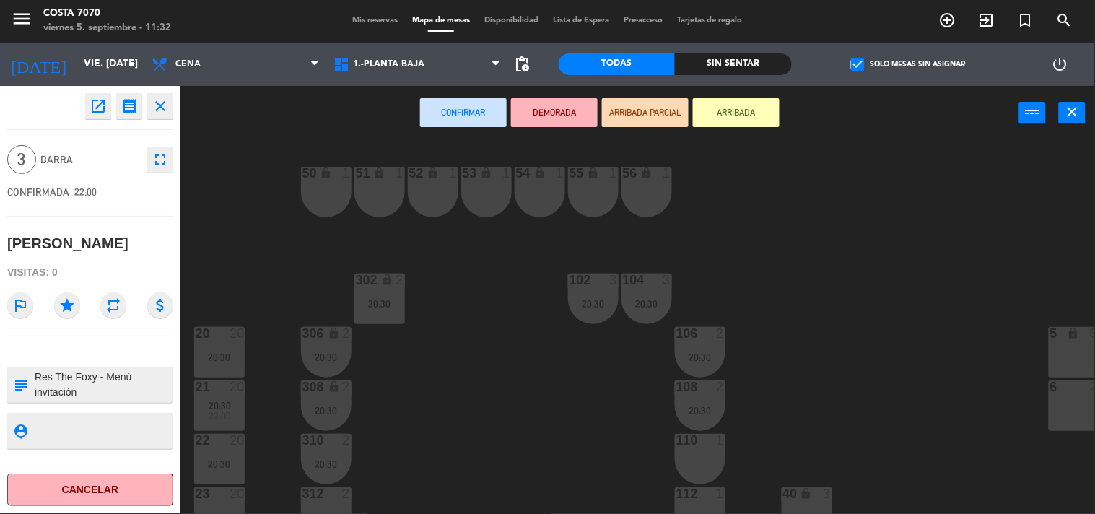
scroll to position [160, 0]
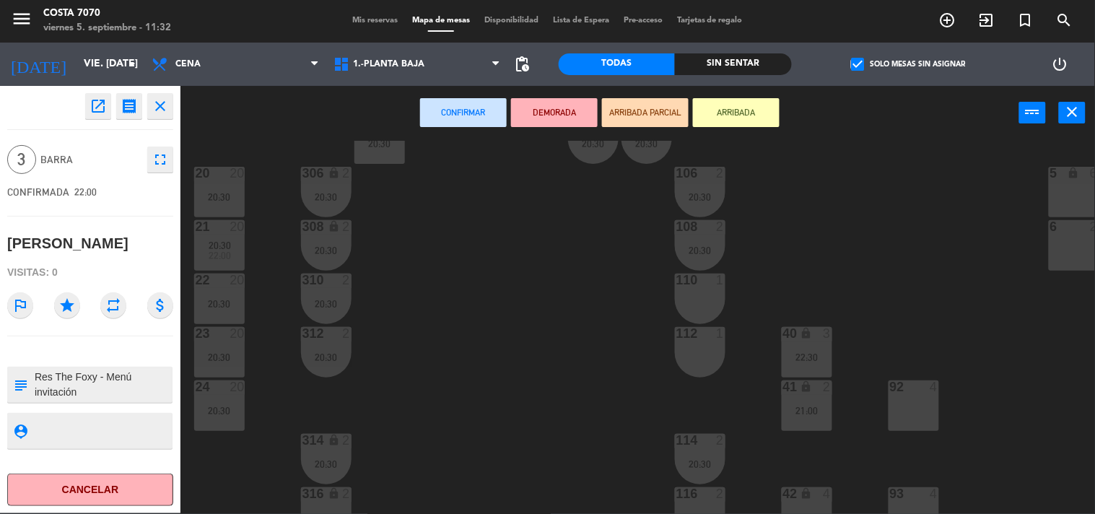
click at [698, 301] on div "110 1" at bounding box center [700, 299] width 51 height 51
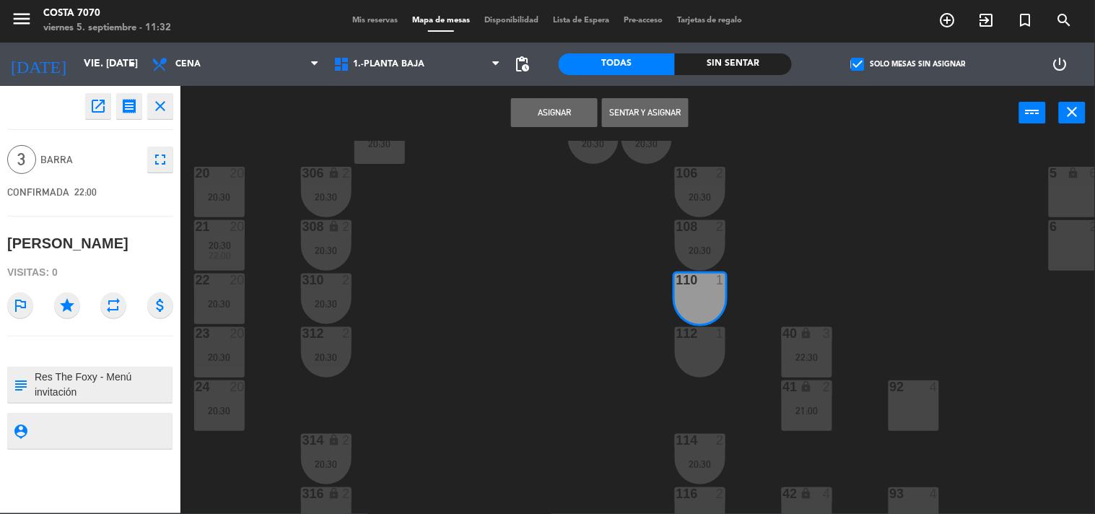
click at [695, 293] on div "110 1" at bounding box center [700, 299] width 51 height 51
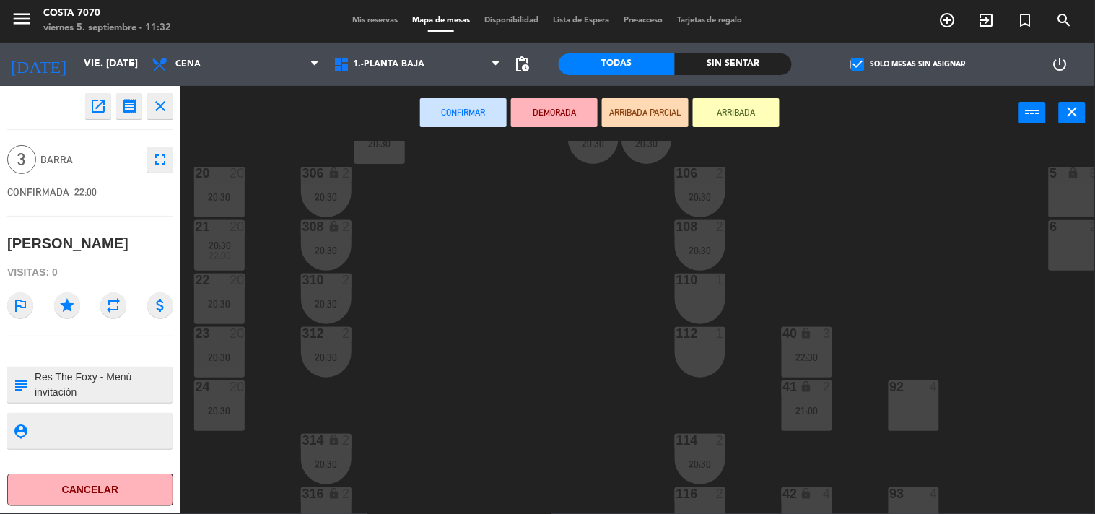
scroll to position [321, 0]
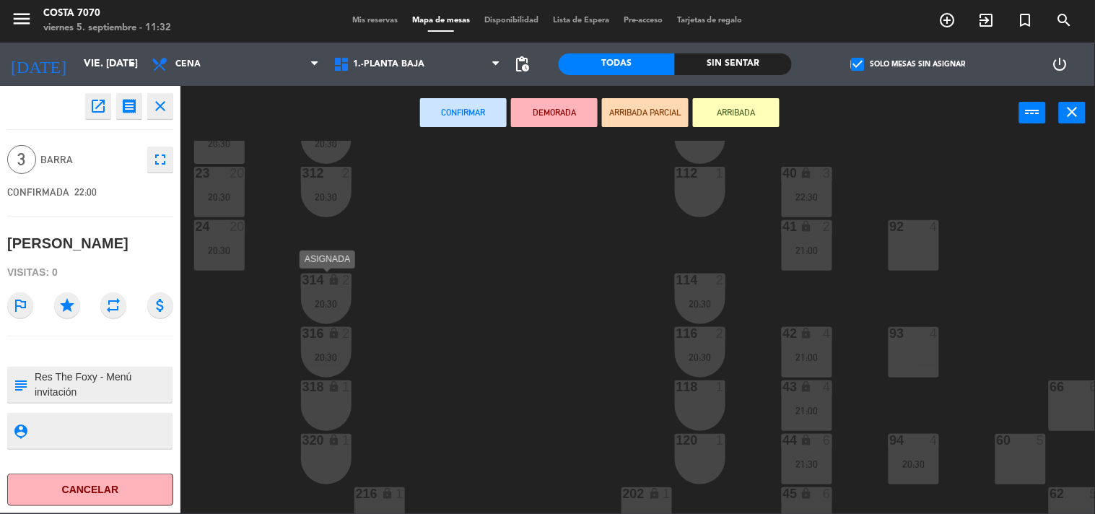
click at [316, 296] on div "314 lock 2 20:30" at bounding box center [326, 299] width 51 height 51
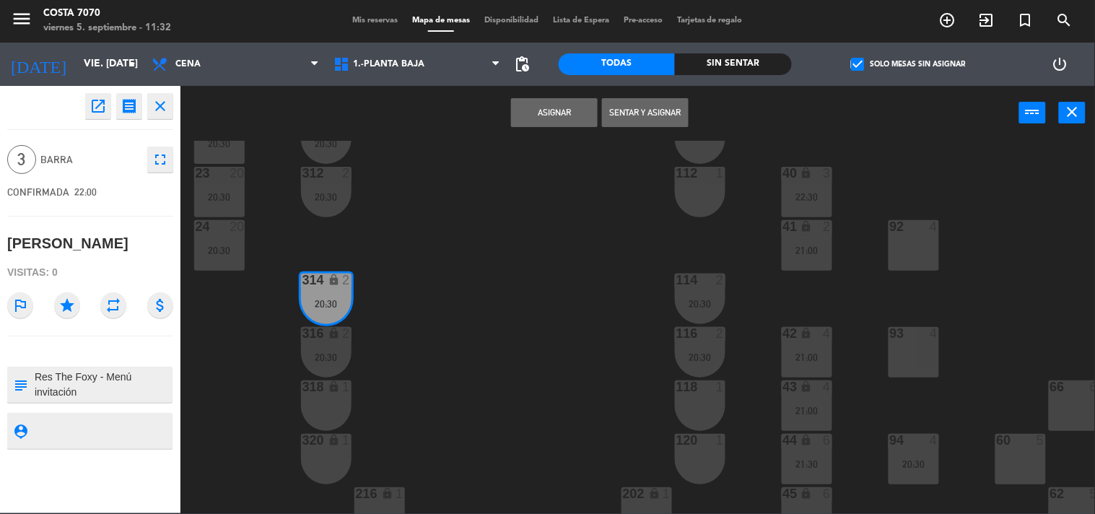
click at [414, 340] on div "50 lock 1 51 lock 1 52 lock 1 53 lock 1 54 lock 1 55 lock 1 56 lock 1 80 2 1 lo…" at bounding box center [643, 327] width 904 height 373
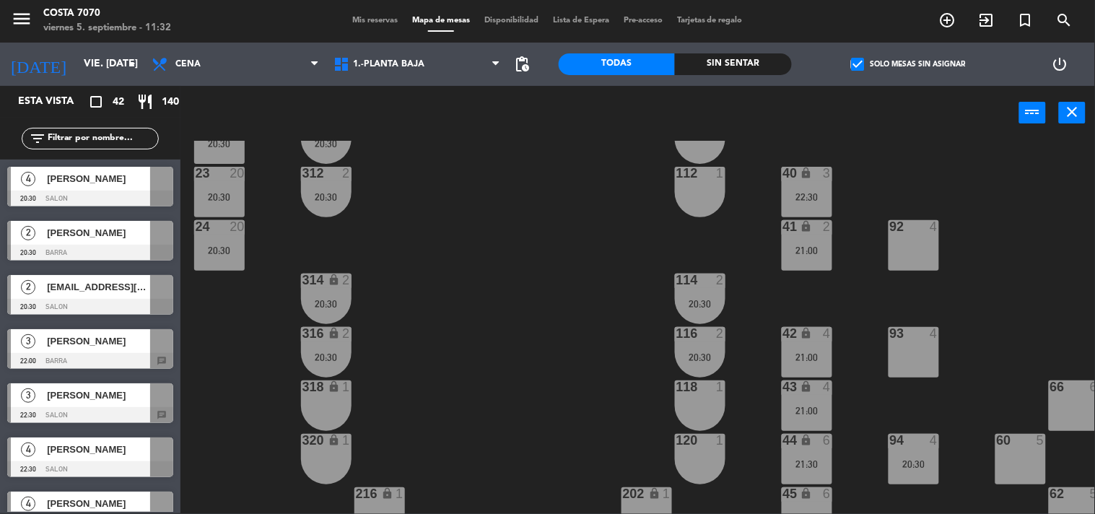
click at [347, 302] on div "20:30" at bounding box center [326, 304] width 51 height 10
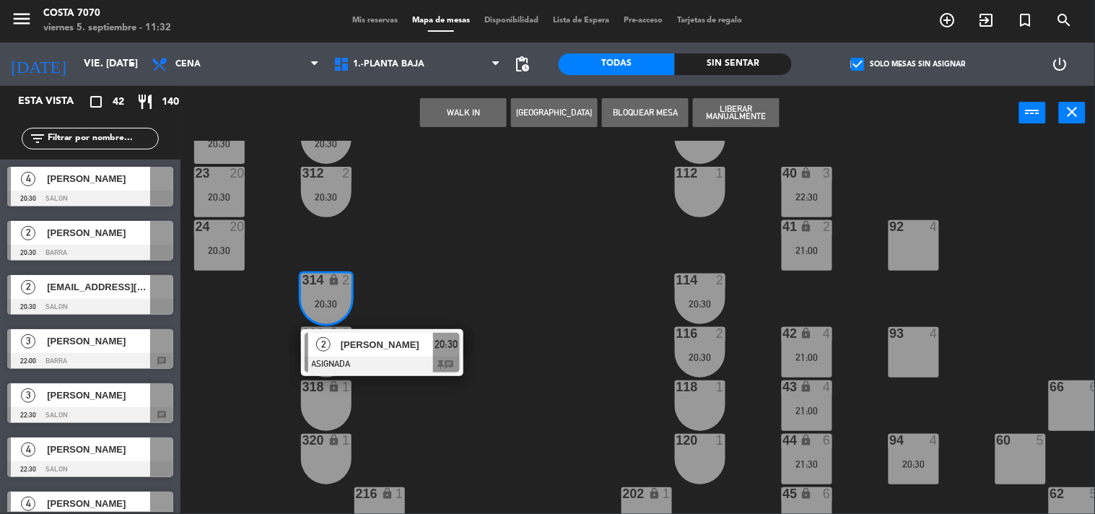
click at [364, 343] on div "2 [PERSON_NAME] ASIGNADA 20:30 chat" at bounding box center [382, 352] width 184 height 47
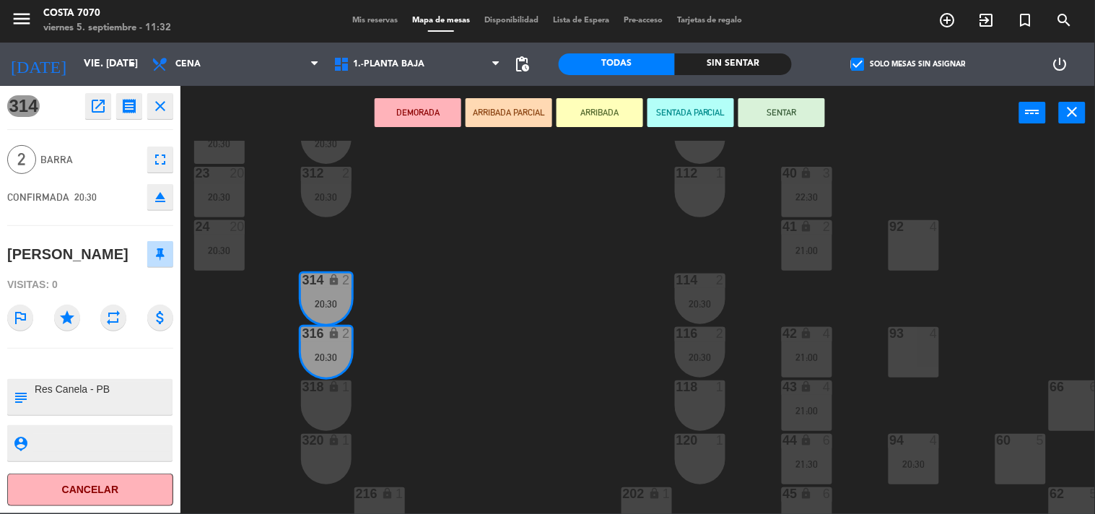
click at [167, 203] on icon "eject" at bounding box center [160, 196] width 17 height 17
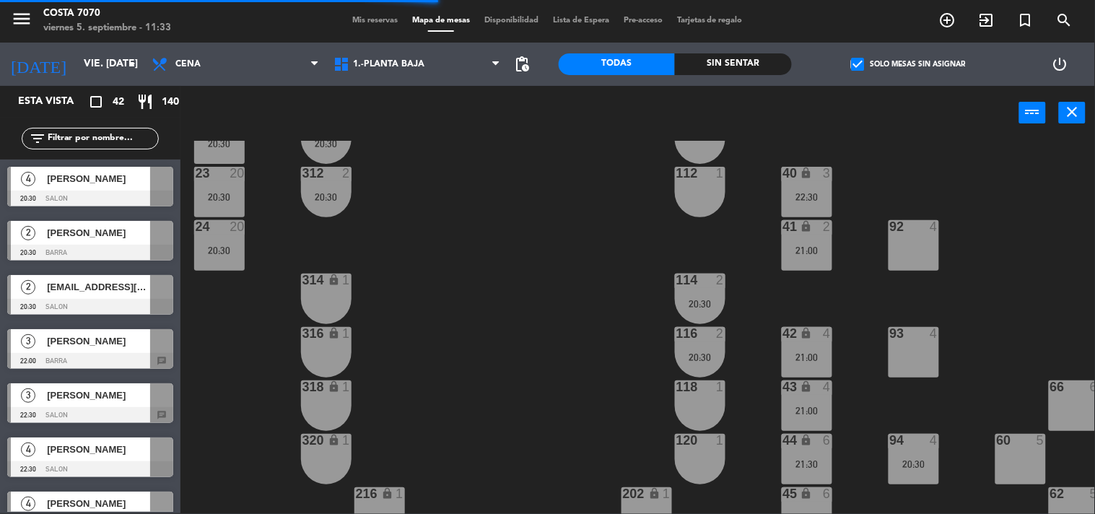
click at [95, 338] on span "[PERSON_NAME]" at bounding box center [98, 341] width 103 height 15
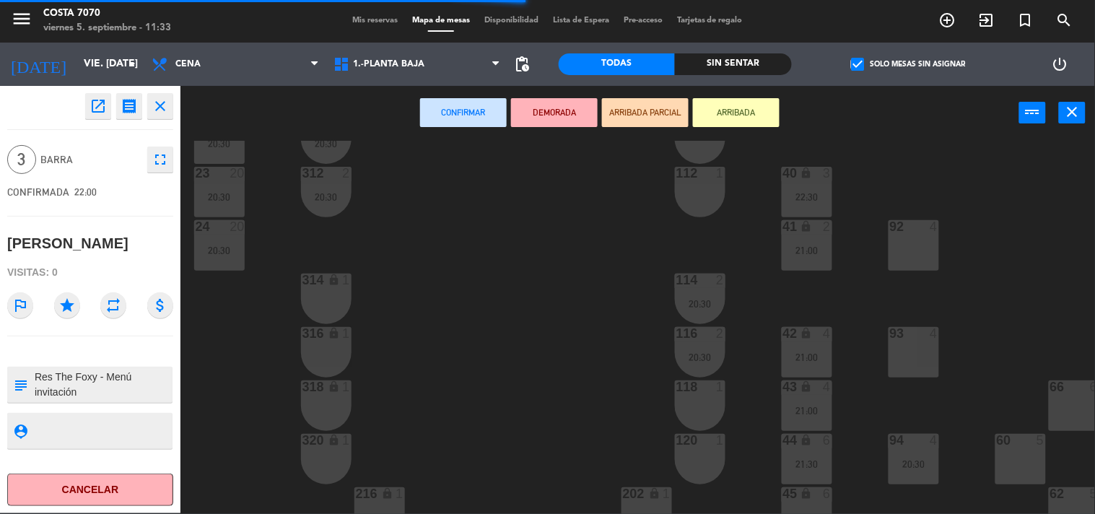
click at [322, 298] on div "314 lock 1" at bounding box center [326, 299] width 51 height 51
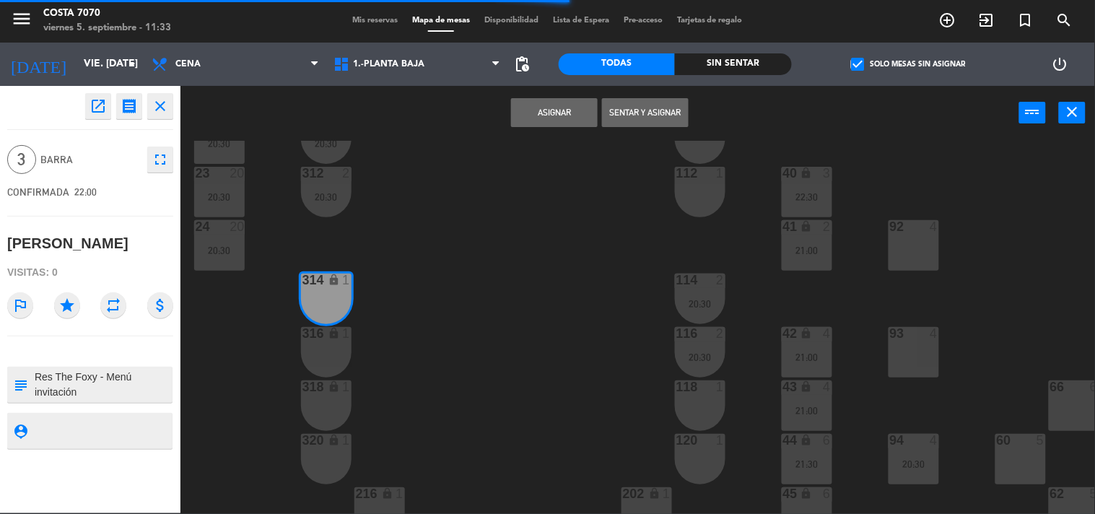
click at [316, 323] on div "50 lock 1 51 lock 1 52 lock 1 53 lock 1 54 lock 1 55 lock 1 56 lock 1 80 2 1 lo…" at bounding box center [643, 327] width 904 height 373
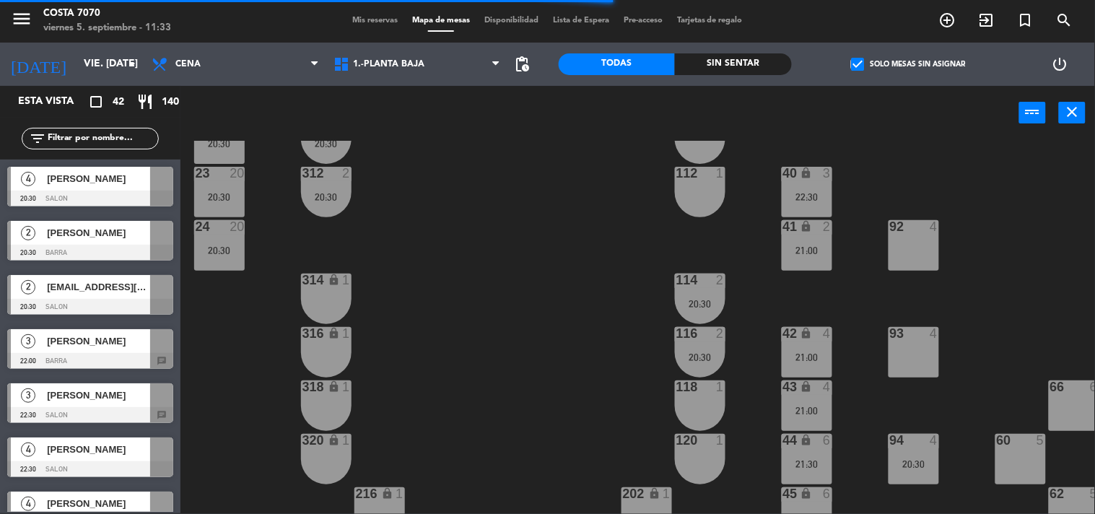
click at [319, 285] on div "lock" at bounding box center [326, 281] width 24 height 14
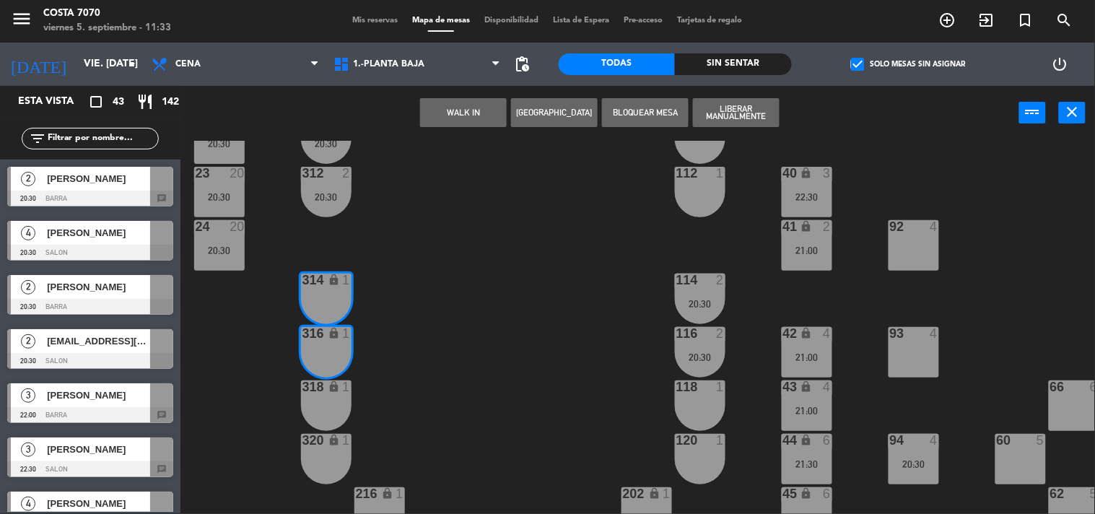
click at [107, 401] on span "[PERSON_NAME]" at bounding box center [98, 395] width 103 height 15
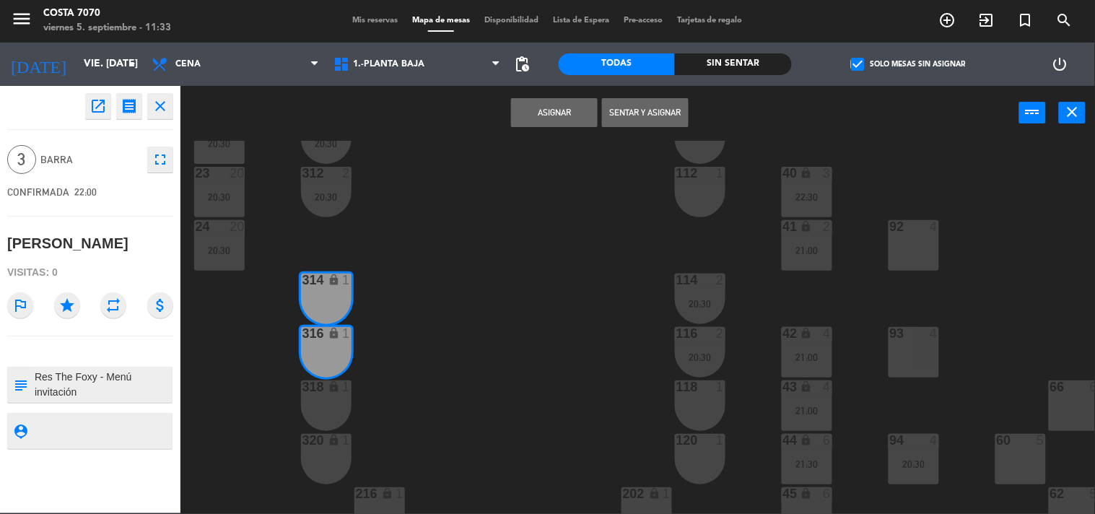
click at [551, 103] on button "Asignar" at bounding box center [554, 112] width 87 height 29
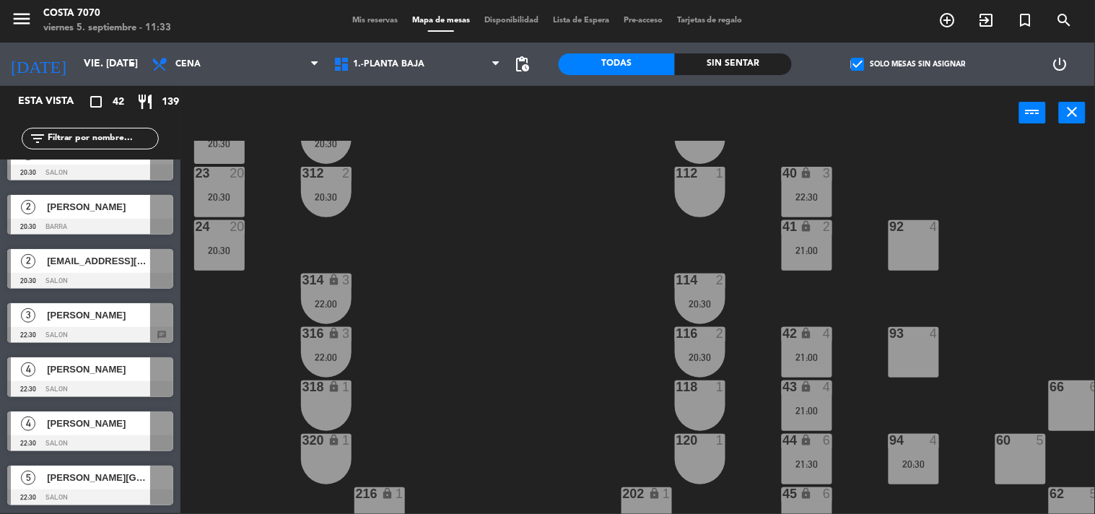
scroll to position [0, 0]
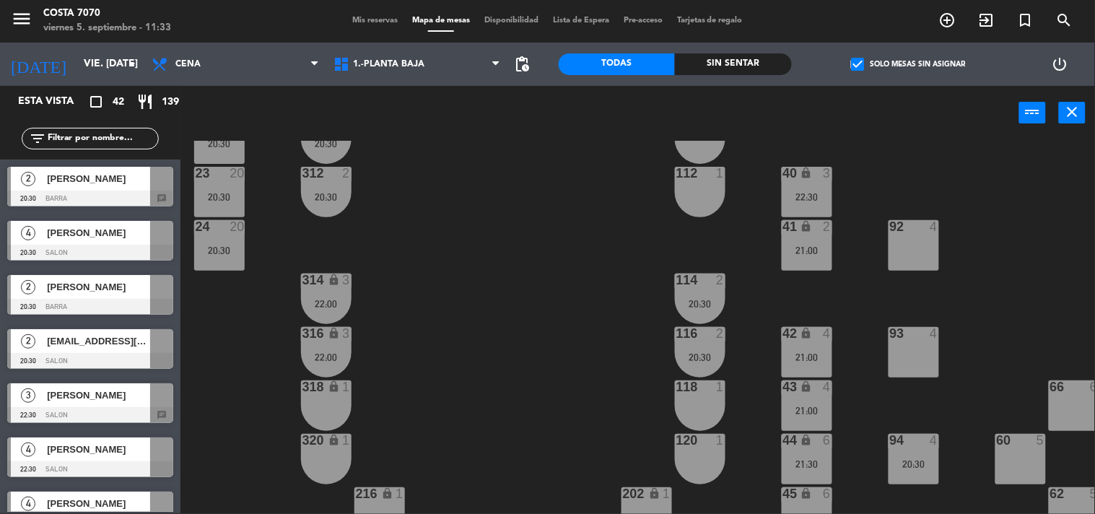
drag, startPoint x: 81, startPoint y: 202, endPoint x: 147, endPoint y: 239, distance: 76.0
click at [83, 200] on div "2 [PERSON_NAME] 20:30 BARRA chat" at bounding box center [90, 187] width 181 height 54
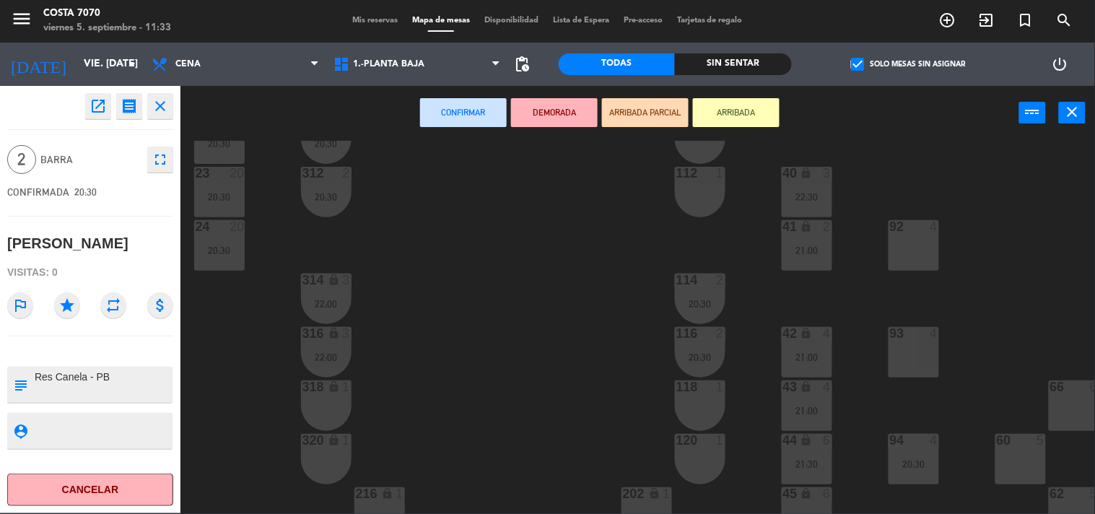
click at [323, 404] on div "318 lock 1" at bounding box center [326, 406] width 51 height 51
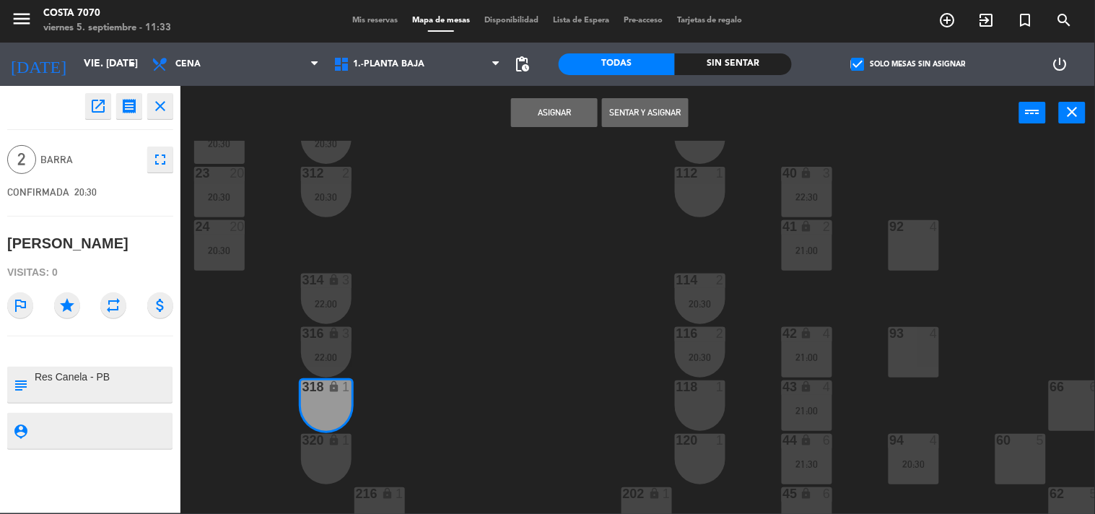
click at [327, 464] on div "320 lock 1" at bounding box center [326, 459] width 51 height 51
click at [554, 116] on button "Asignar" at bounding box center [554, 112] width 87 height 29
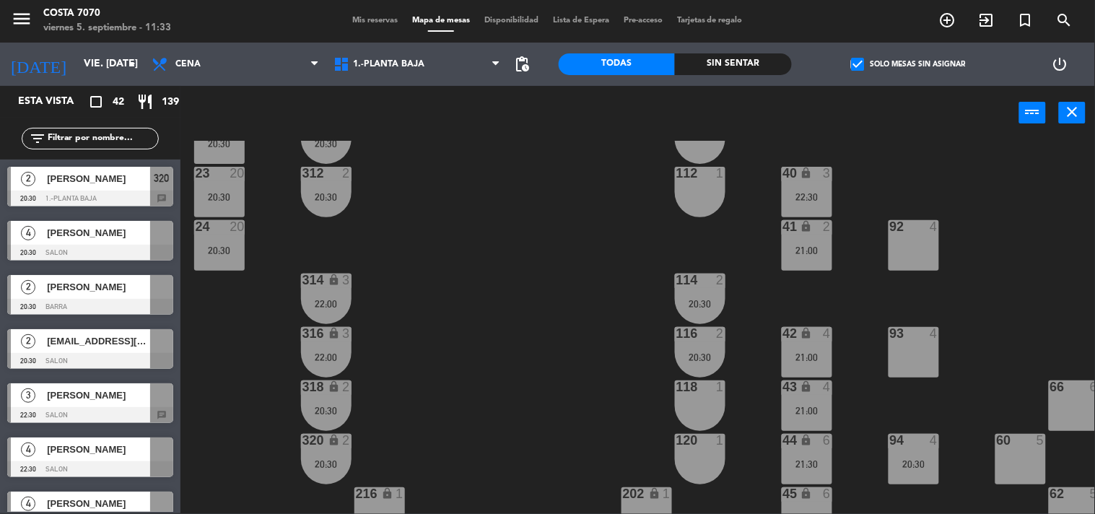
click at [474, 318] on div "50 lock 1 51 lock 1 52 lock 1 53 lock 1 54 lock 1 55 lock 1 56 lock 1 80 2 1 lo…" at bounding box center [643, 327] width 904 height 373
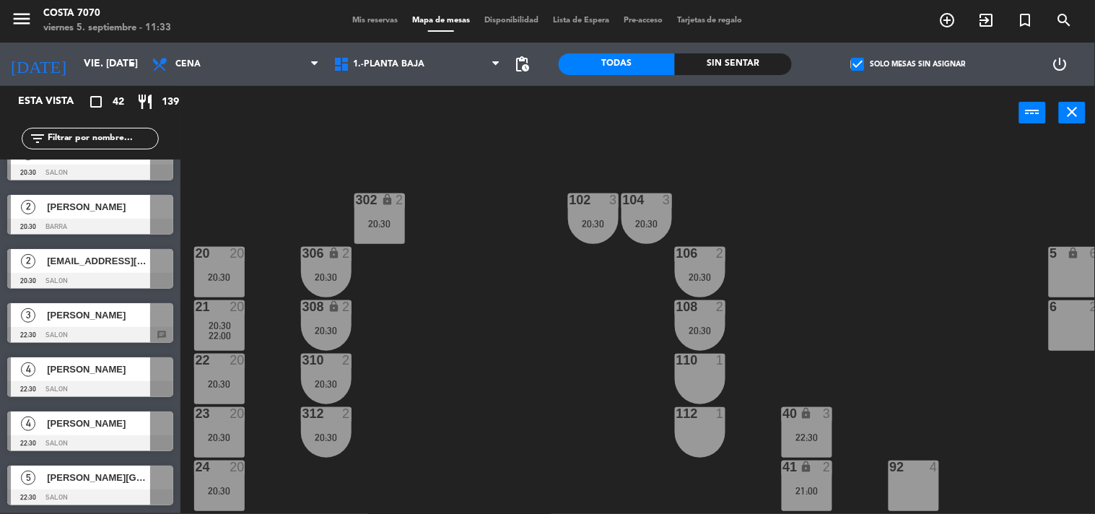
scroll to position [160, 0]
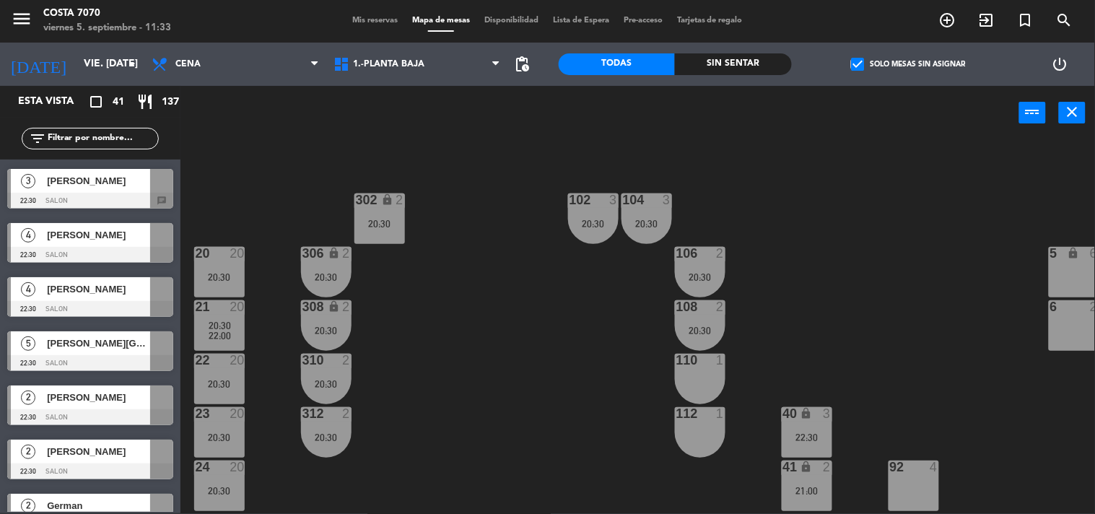
click at [105, 196] on div at bounding box center [90, 201] width 166 height 16
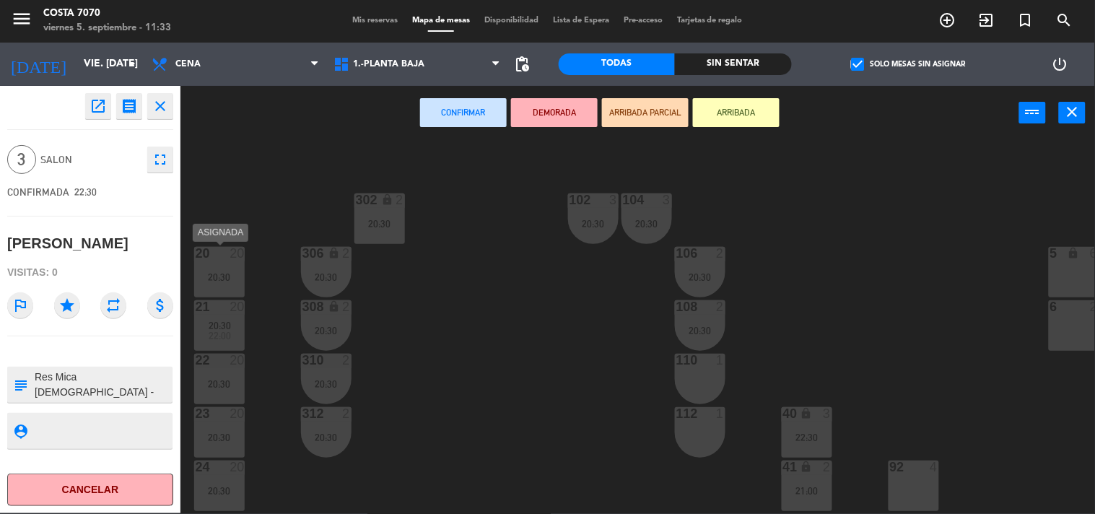
click at [228, 275] on div "20:30" at bounding box center [219, 277] width 51 height 10
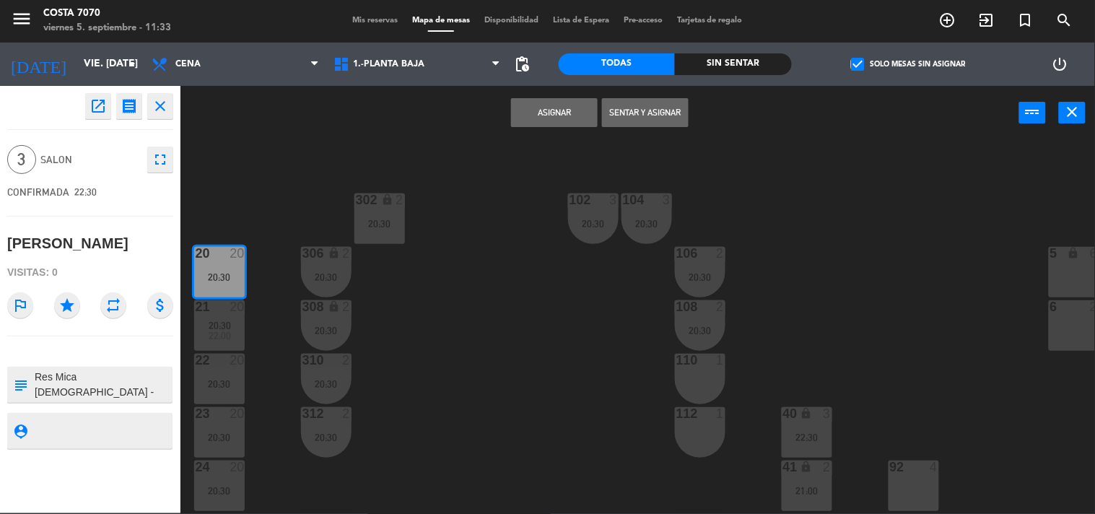
click at [537, 121] on button "Asignar" at bounding box center [554, 112] width 87 height 29
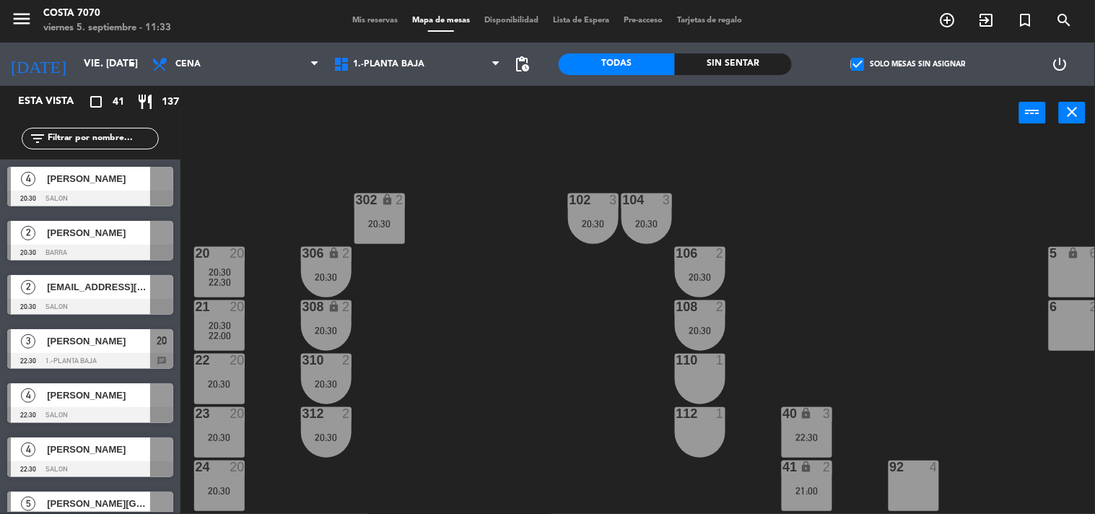
click at [87, 399] on span "[PERSON_NAME]" at bounding box center [98, 395] width 103 height 15
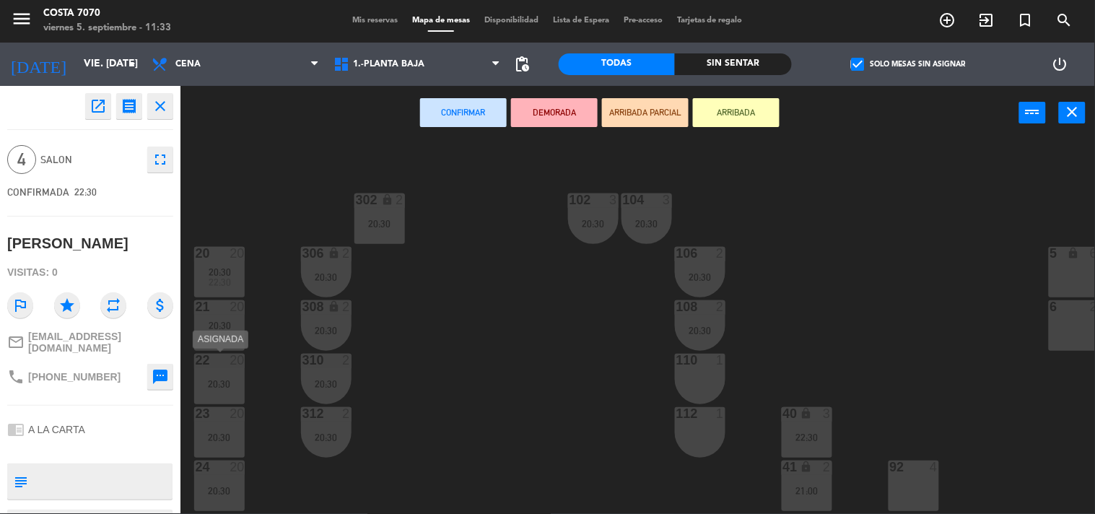
click at [230, 380] on div "20:30" at bounding box center [219, 384] width 51 height 10
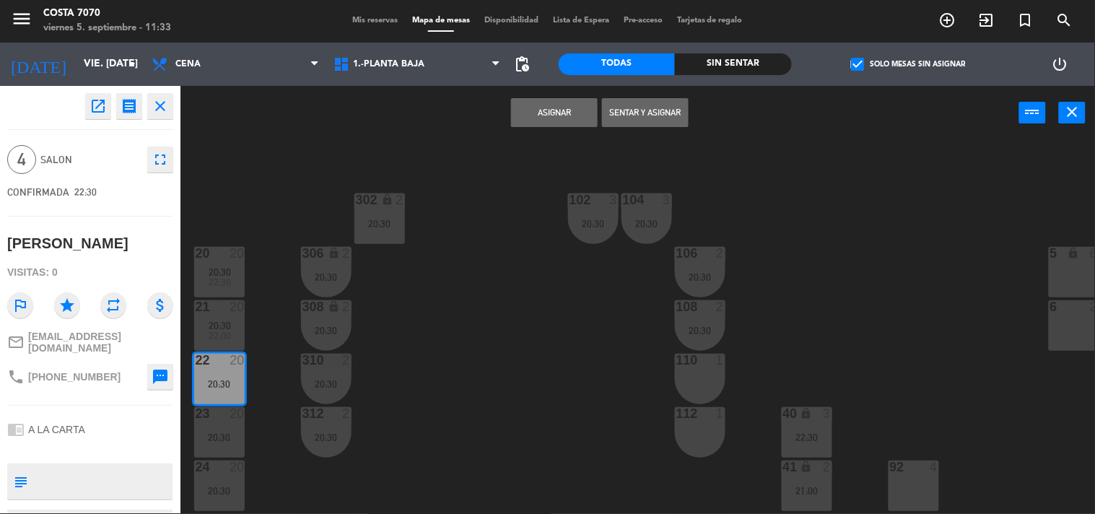
click at [226, 433] on div "20:30" at bounding box center [219, 438] width 51 height 10
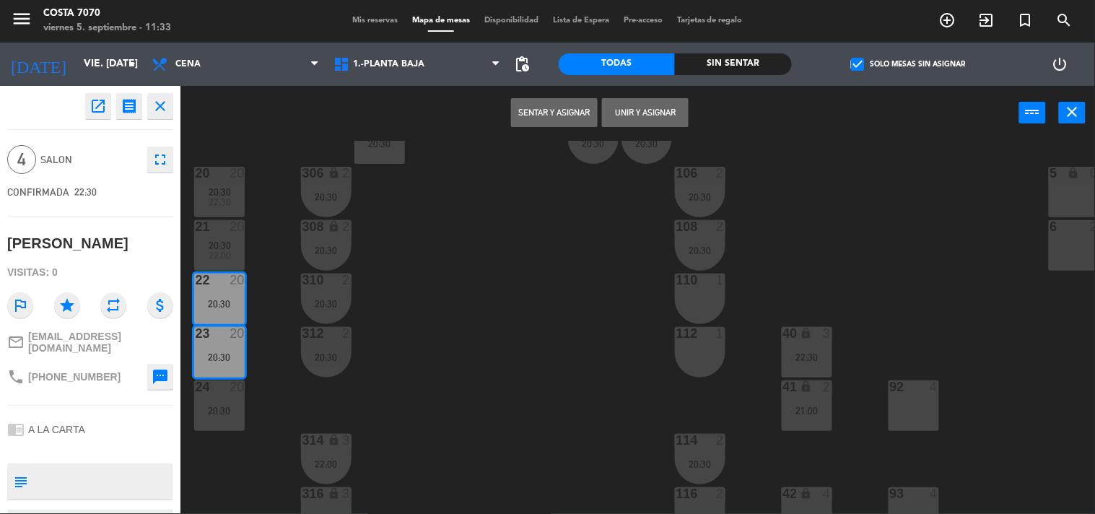
click at [462, 262] on div "50 lock 1 51 lock 1 52 lock 1 53 lock 1 54 lock 1 55 lock 1 56 lock 1 80 2 1 lo…" at bounding box center [643, 327] width 904 height 373
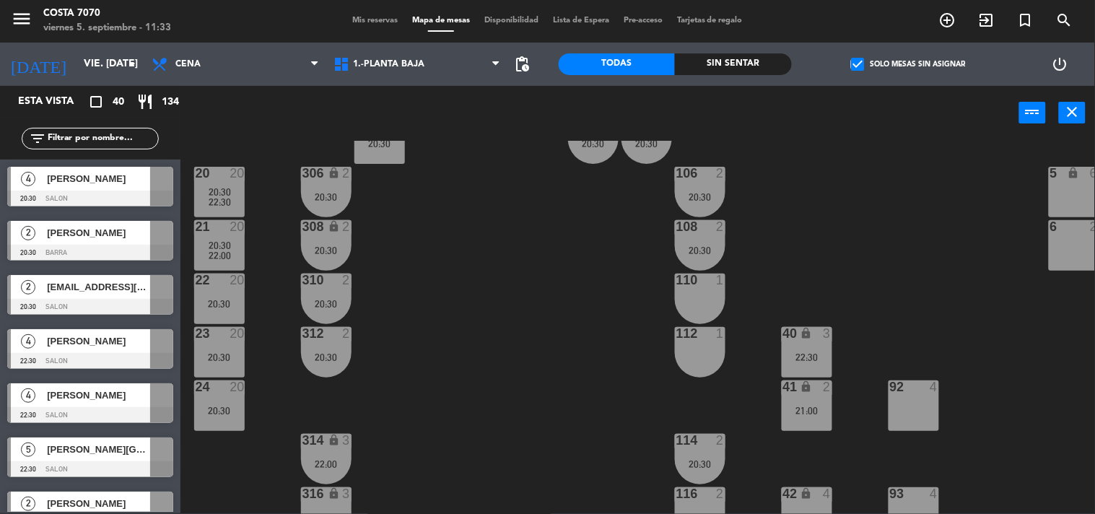
click at [97, 455] on span "[PERSON_NAME][GEOGRAPHIC_DATA]" at bounding box center [98, 449] width 103 height 15
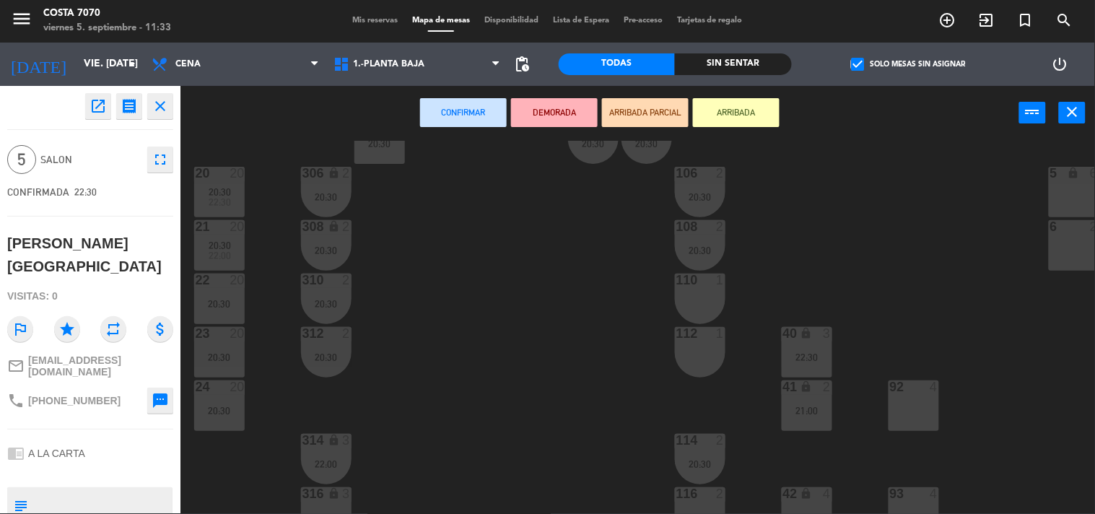
drag, startPoint x: 235, startPoint y: 458, endPoint x: 155, endPoint y: 446, distance: 80.3
click at [234, 458] on div "50 lock 1 51 lock 1 52 lock 1 53 lock 1 54 lock 1 55 lock 1 56 lock 1 80 2 1 lo…" at bounding box center [643, 327] width 904 height 373
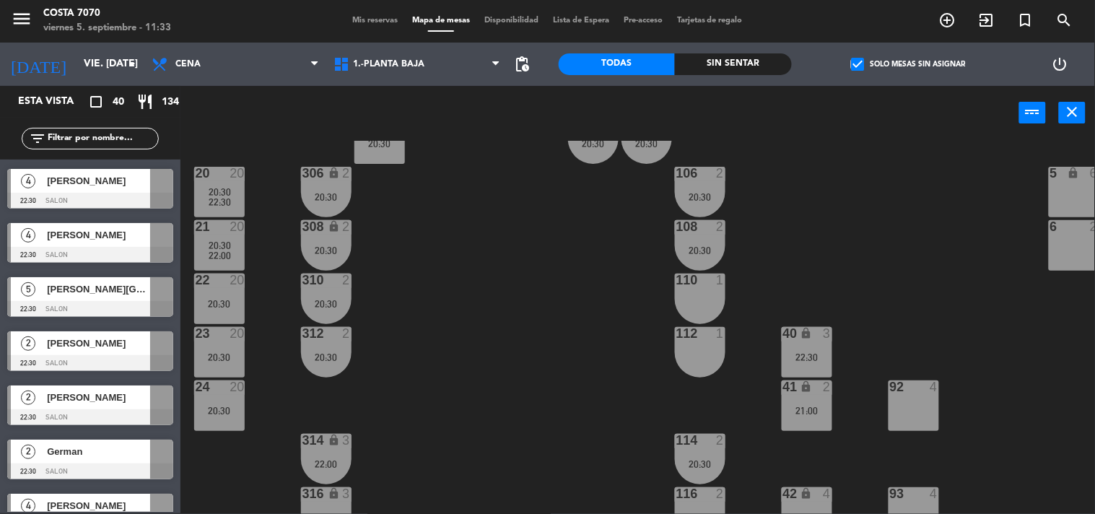
scroll to position [321, 0]
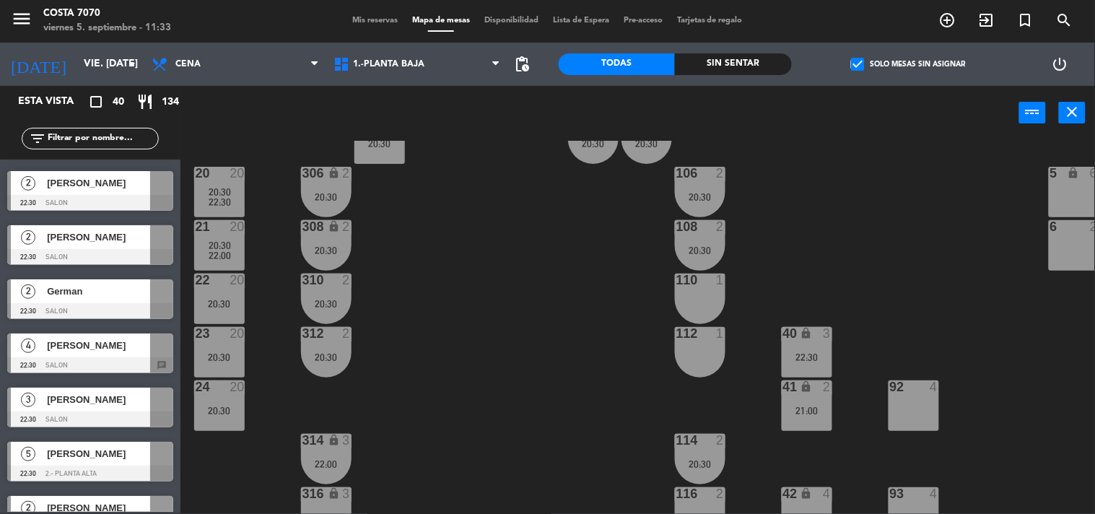
click at [111, 468] on div at bounding box center [90, 474] width 166 height 16
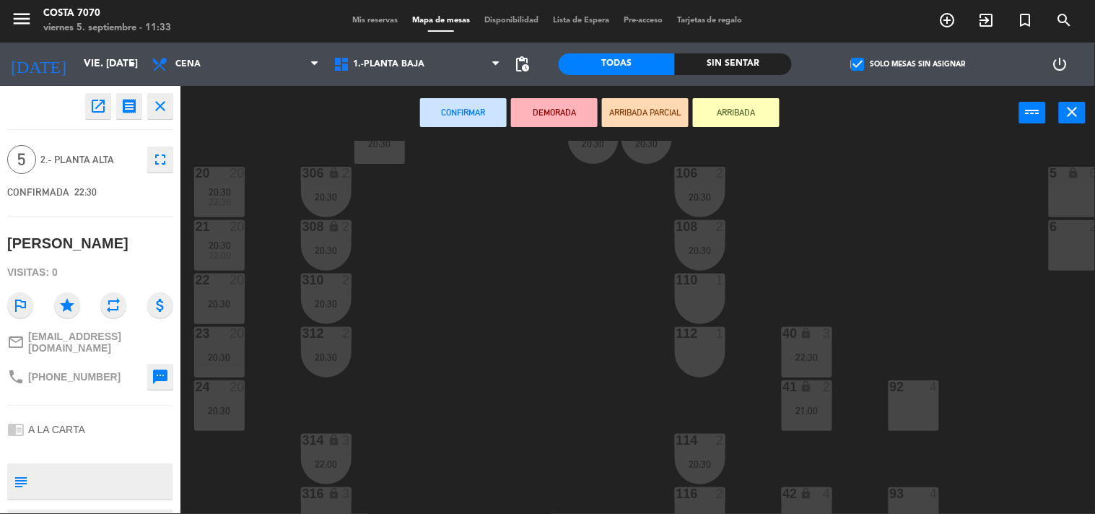
click at [224, 462] on div "50 lock 1 51 lock 1 52 lock 1 53 lock 1 54 lock 1 55 lock 1 56 lock 1 80 2 1 lo…" at bounding box center [643, 327] width 904 height 373
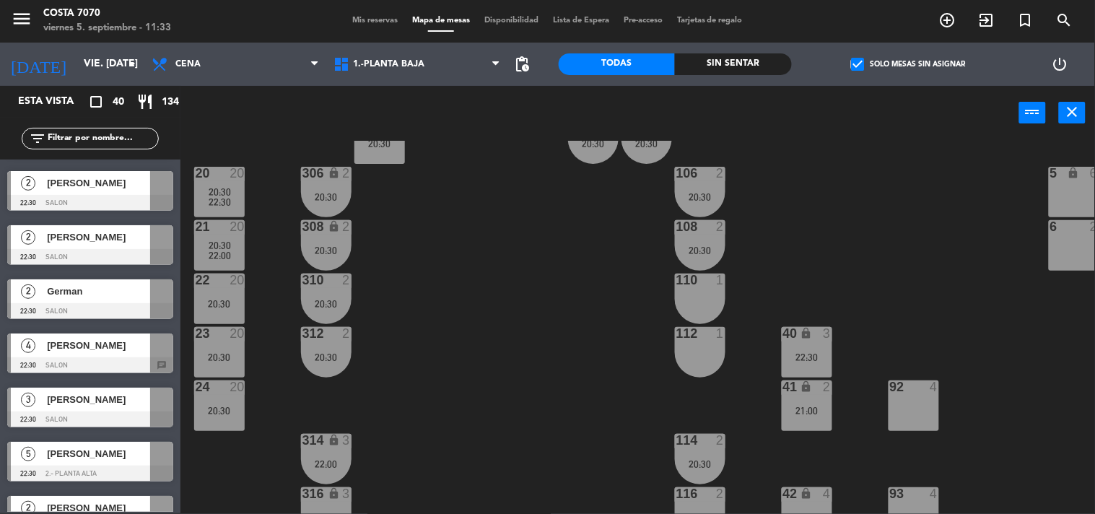
click at [105, 349] on span "[PERSON_NAME]" at bounding box center [98, 345] width 103 height 15
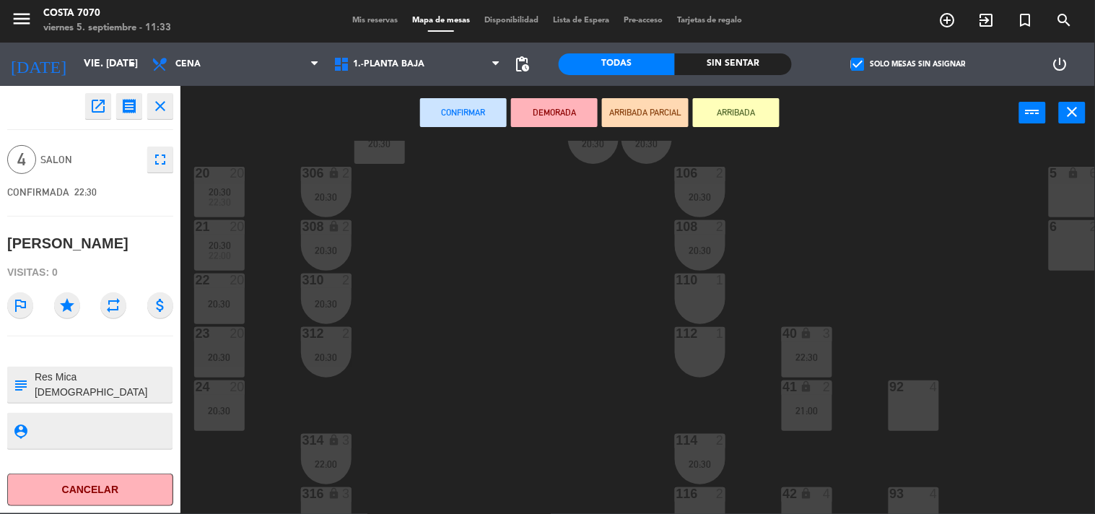
drag, startPoint x: 224, startPoint y: 308, endPoint x: 214, endPoint y: 319, distance: 14.3
click at [222, 308] on div "20:30" at bounding box center [219, 304] width 51 height 10
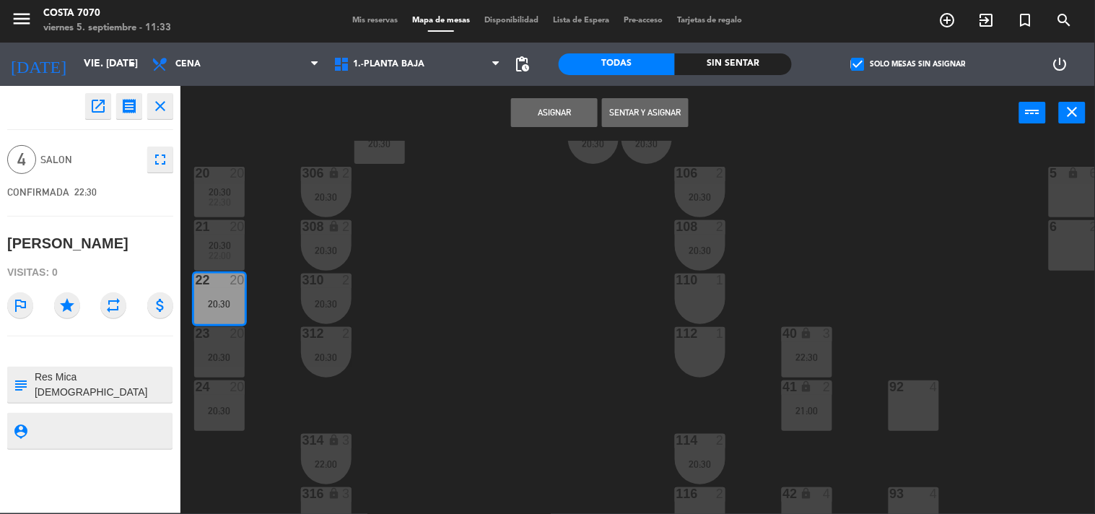
click at [214, 357] on div "20:30" at bounding box center [219, 357] width 51 height 10
click at [627, 111] on button "Unir y asignar" at bounding box center [645, 112] width 87 height 29
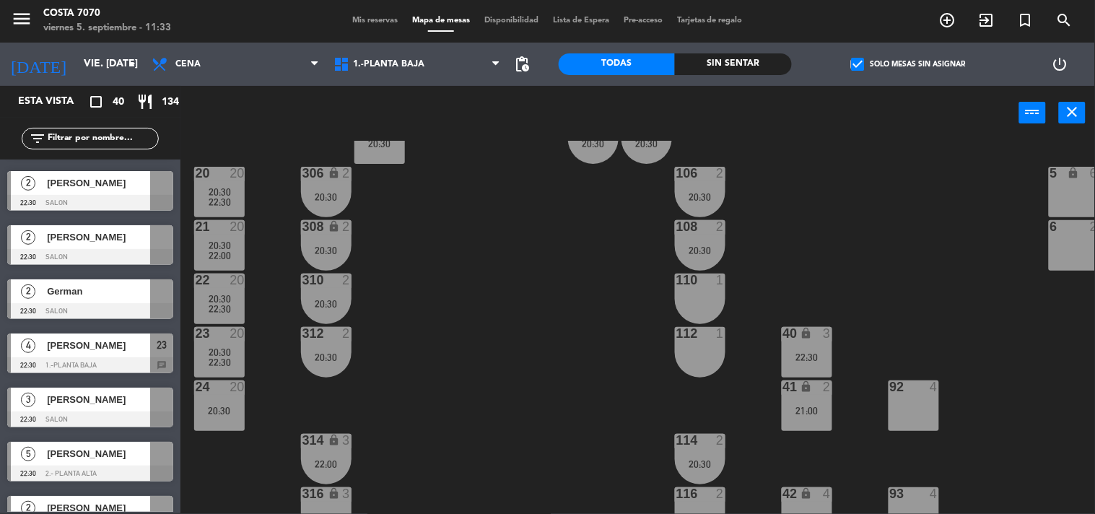
click at [84, 412] on div at bounding box center [90, 420] width 166 height 16
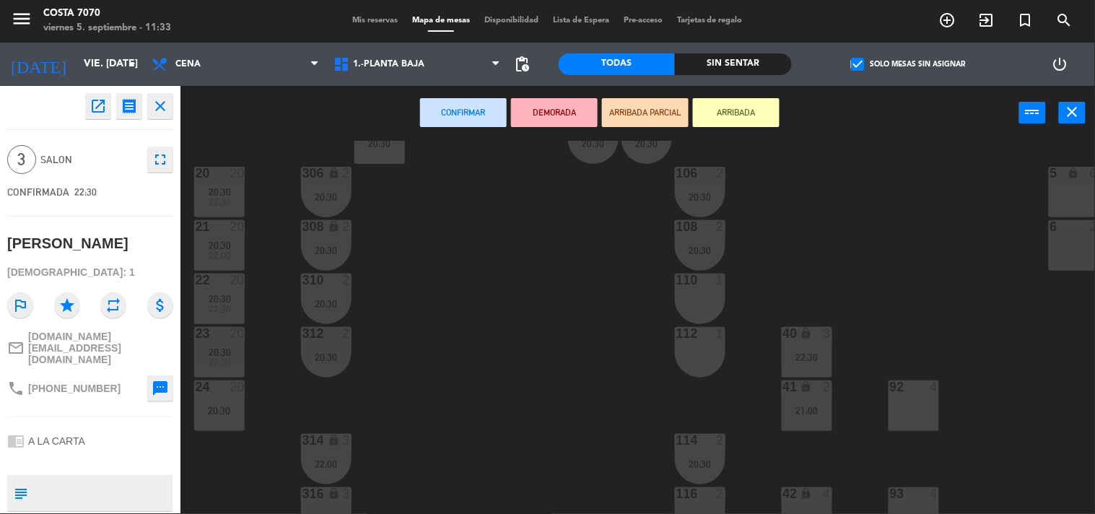
click at [224, 415] on div "20:30" at bounding box center [219, 411] width 51 height 10
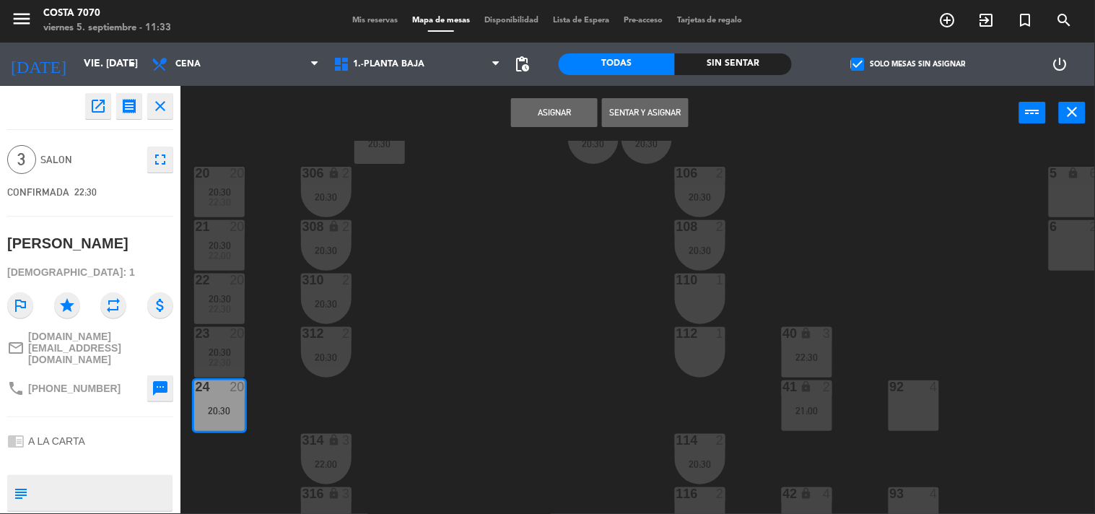
click at [538, 109] on button "Asignar" at bounding box center [554, 112] width 87 height 29
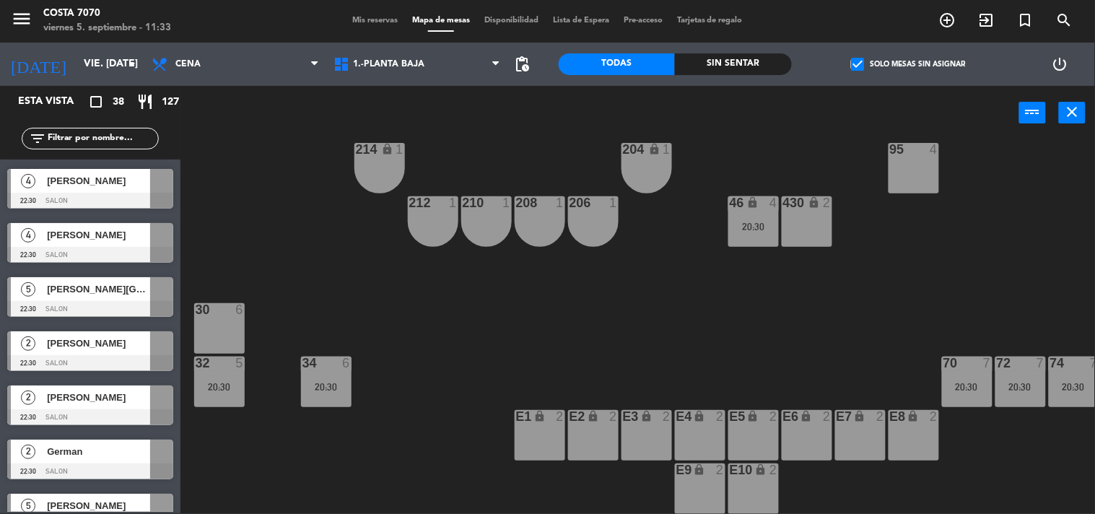
scroll to position [0, 0]
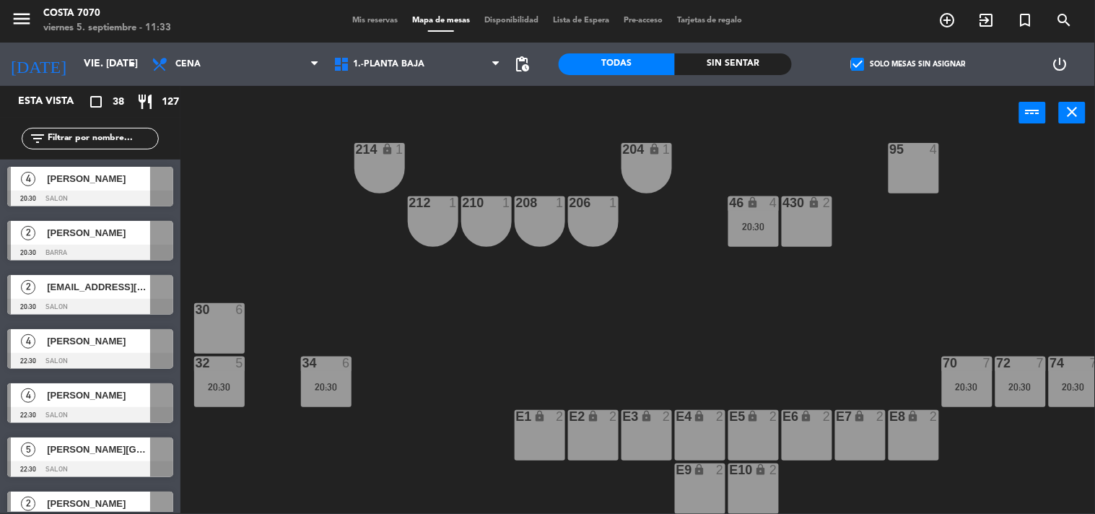
click at [95, 465] on div at bounding box center [90, 469] width 166 height 16
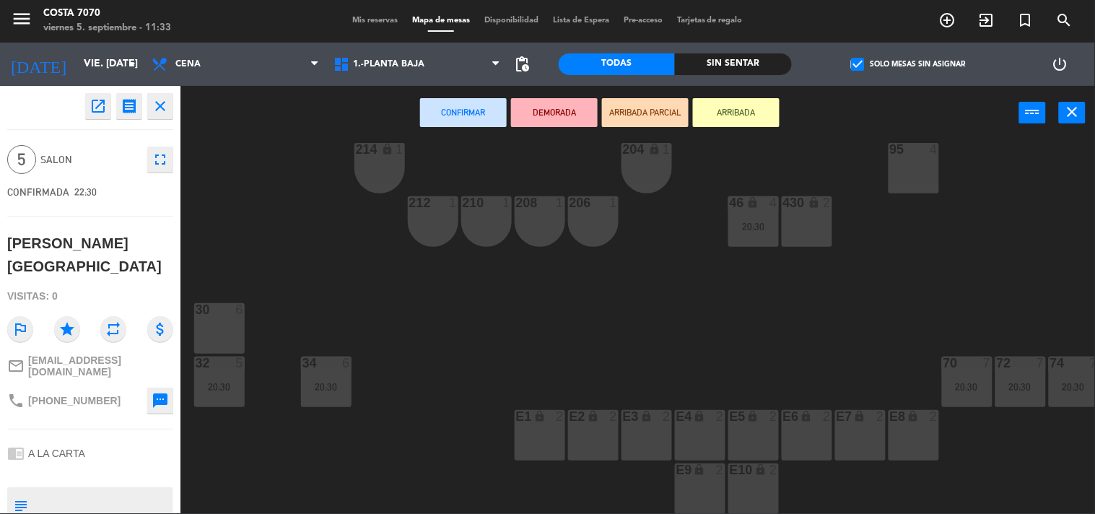
click at [212, 322] on div "30 6" at bounding box center [219, 328] width 51 height 51
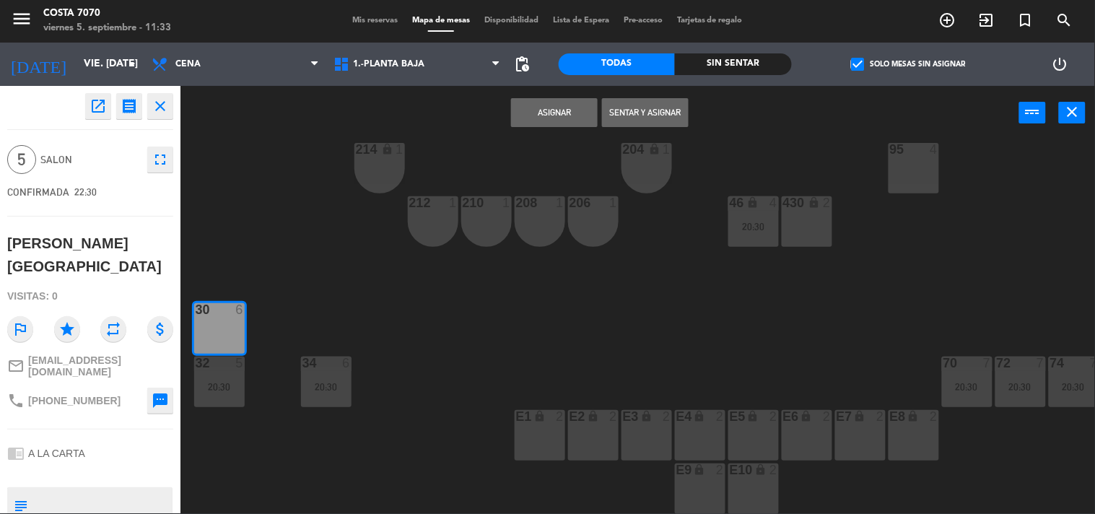
click at [553, 107] on button "Asignar" at bounding box center [554, 112] width 87 height 29
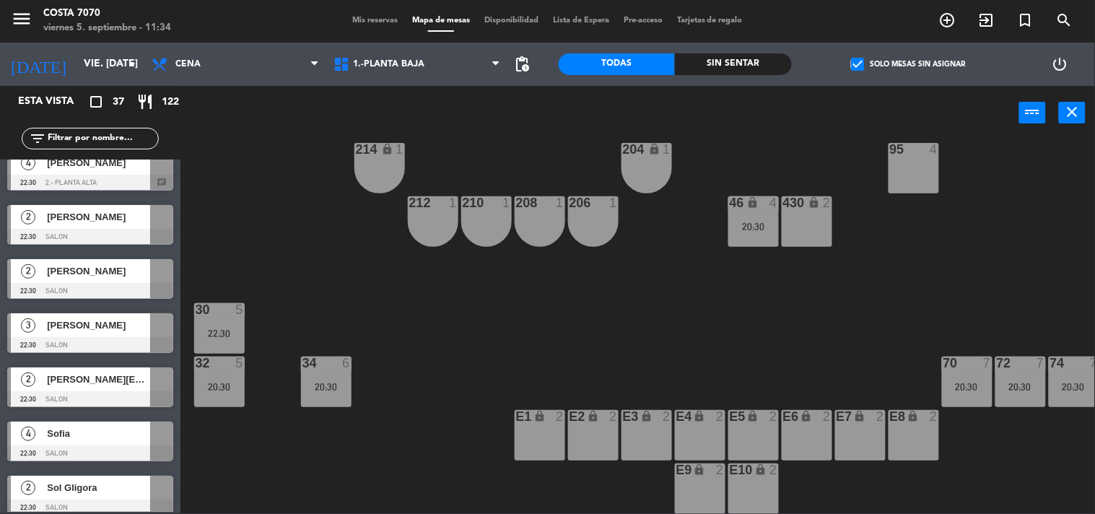
scroll to position [1043, 0]
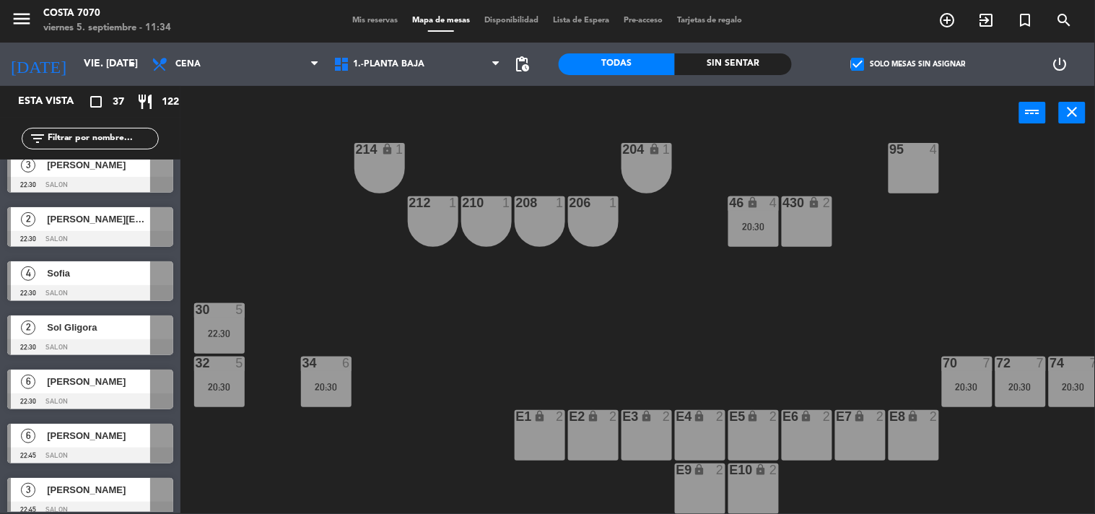
click at [101, 394] on div at bounding box center [90, 402] width 166 height 16
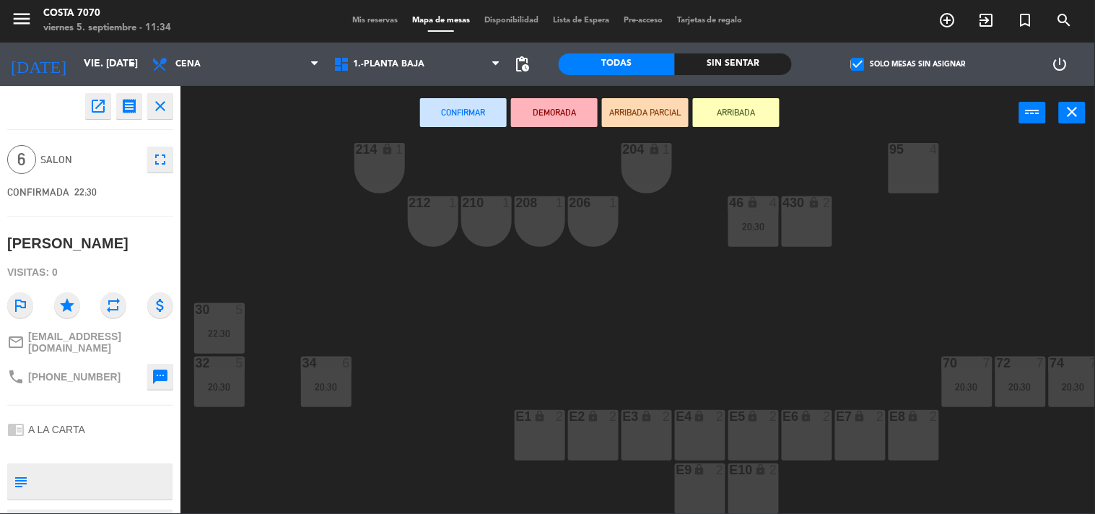
drag, startPoint x: 235, startPoint y: 439, endPoint x: 200, endPoint y: 435, distance: 35.6
click at [235, 440] on div "50 lock 1 51 lock 1 52 lock 1 53 lock 1 54 lock 1 55 lock 1 56 lock 1 80 2 1 lo…" at bounding box center [643, 327] width 904 height 373
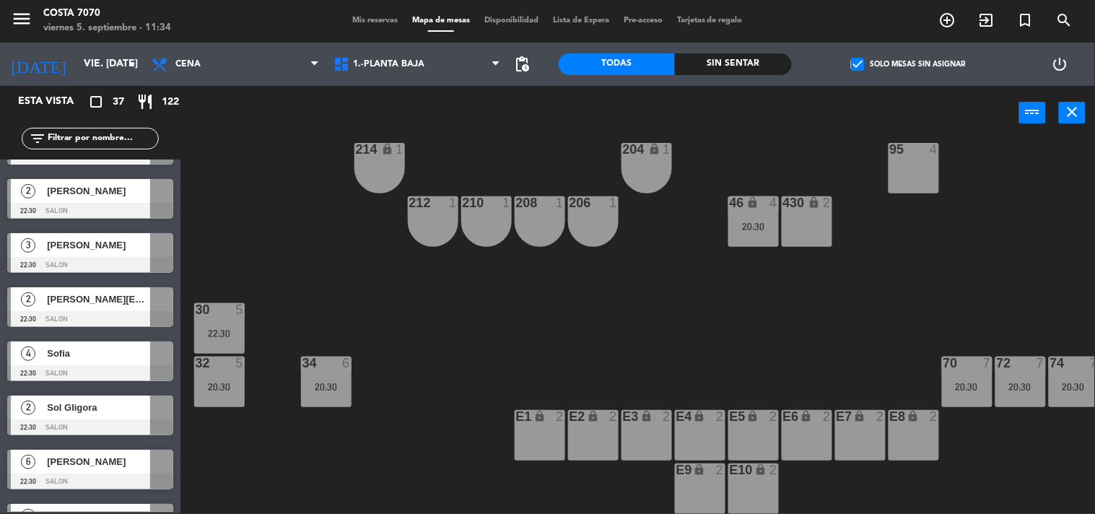
scroll to position [1123, 0]
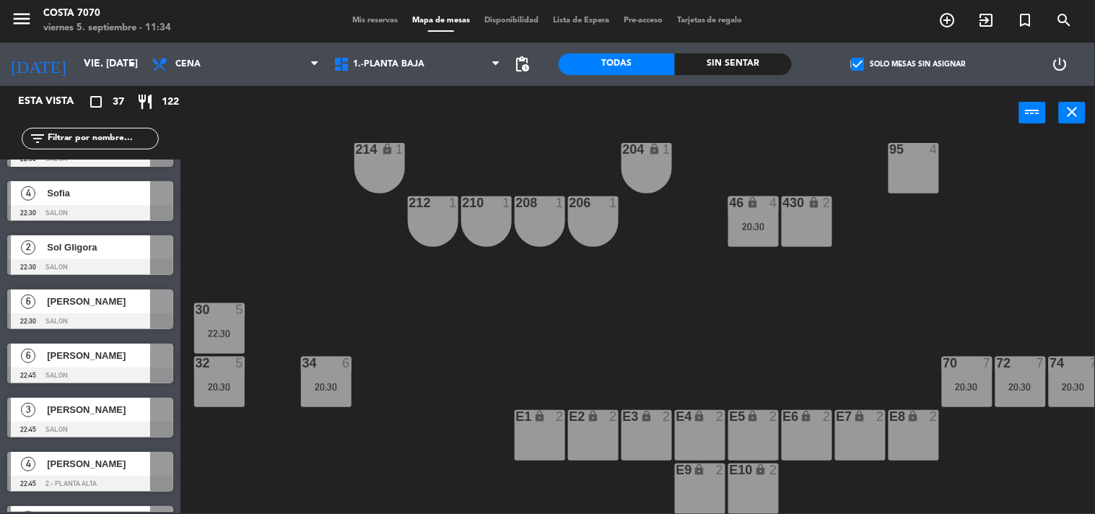
click at [105, 362] on span "[PERSON_NAME]" at bounding box center [98, 355] width 103 height 15
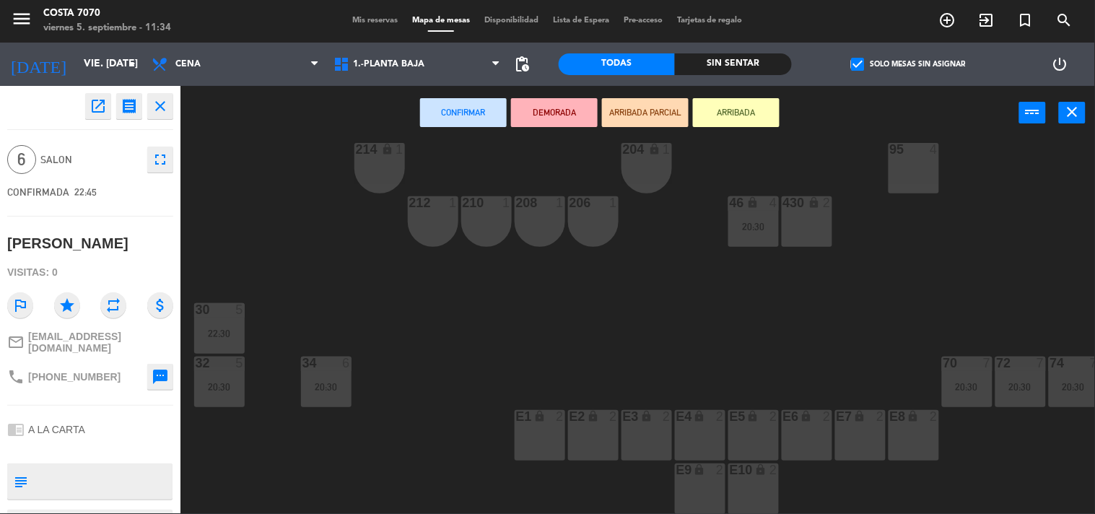
click at [210, 387] on div "20:30" at bounding box center [219, 387] width 51 height 10
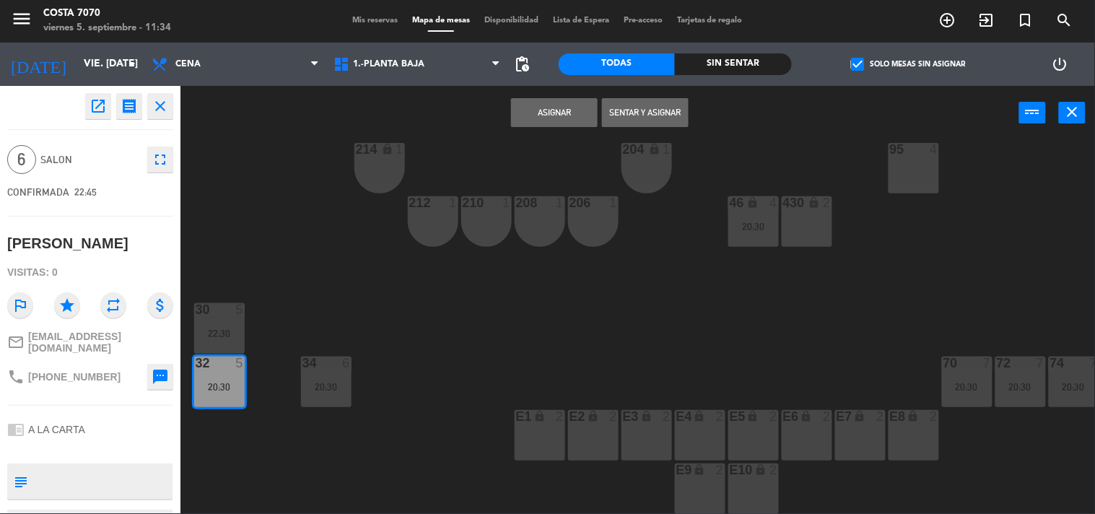
click at [533, 119] on button "Asignar" at bounding box center [554, 112] width 87 height 29
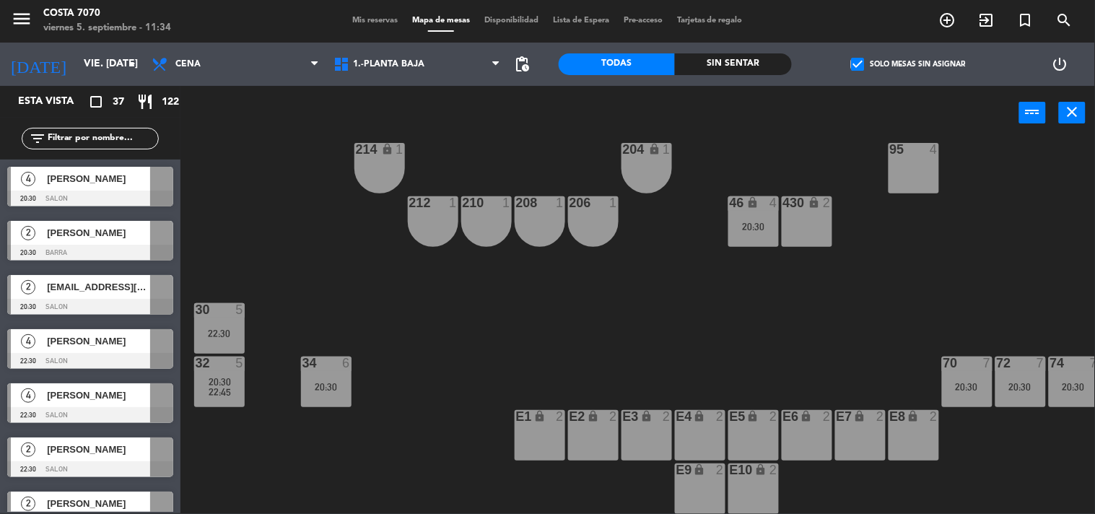
scroll to position [3, 0]
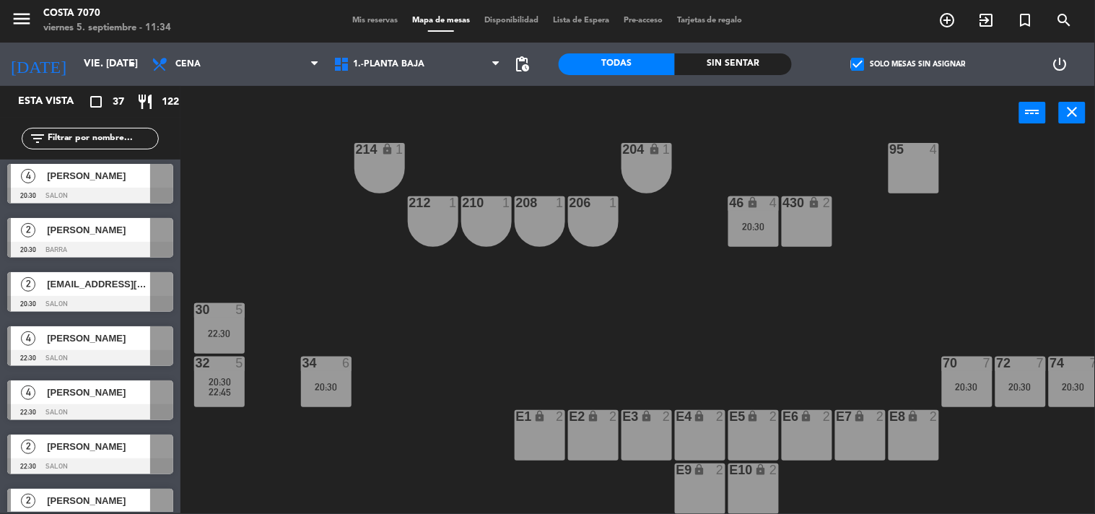
click at [197, 333] on div "22:30" at bounding box center [219, 334] width 51 height 10
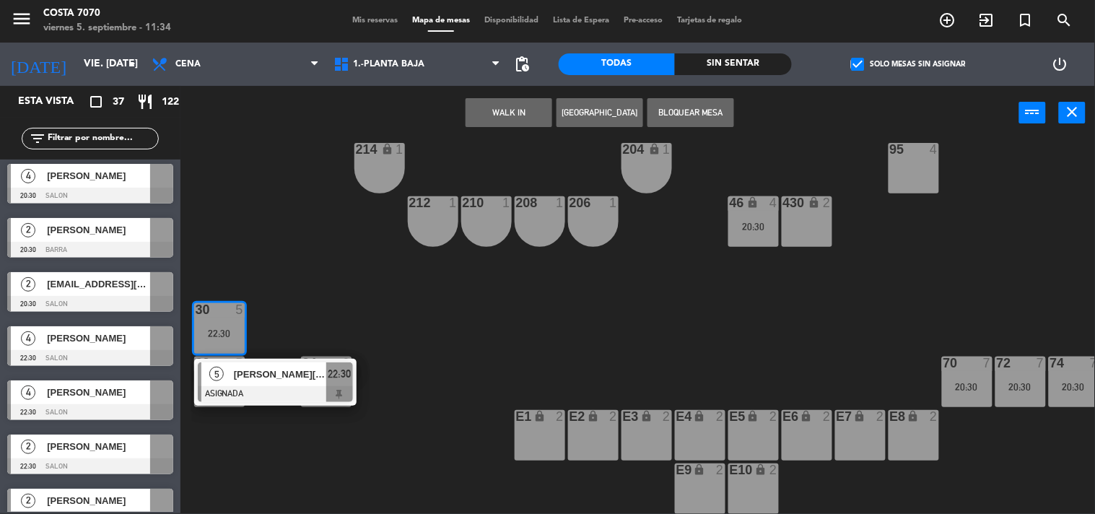
click at [264, 378] on span "[PERSON_NAME][GEOGRAPHIC_DATA]" at bounding box center [280, 374] width 92 height 15
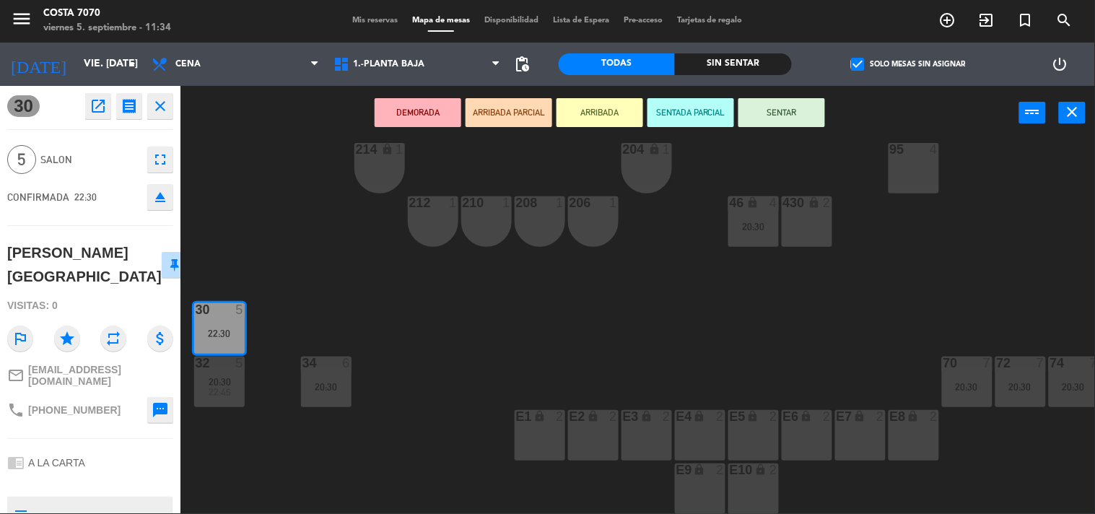
click at [290, 211] on div "50 lock 1 51 lock 1 52 lock 1 53 lock 1 54 lock 1 55 lock 1 56 lock 1 80 2 1 lo…" at bounding box center [643, 327] width 904 height 373
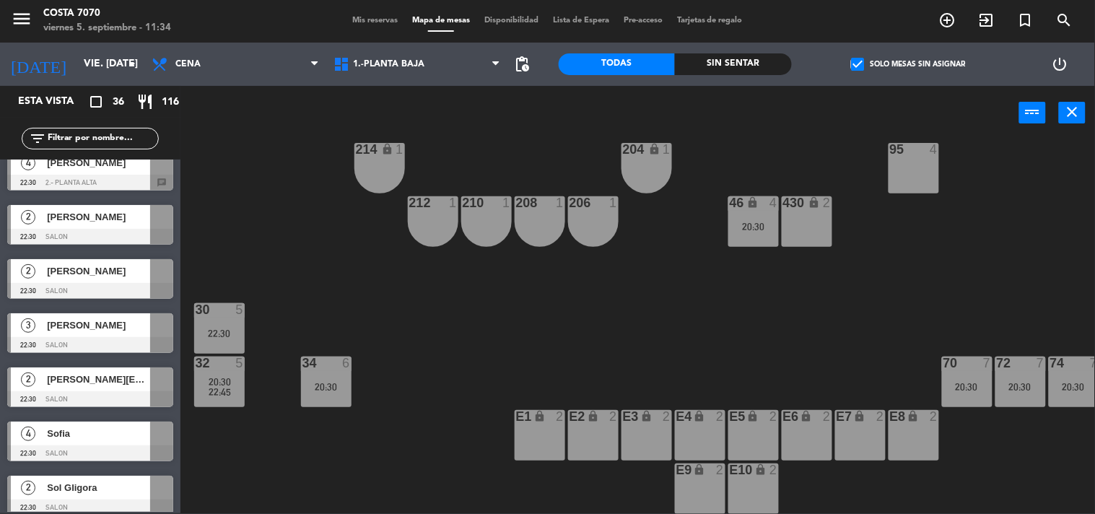
scroll to position [1043, 0]
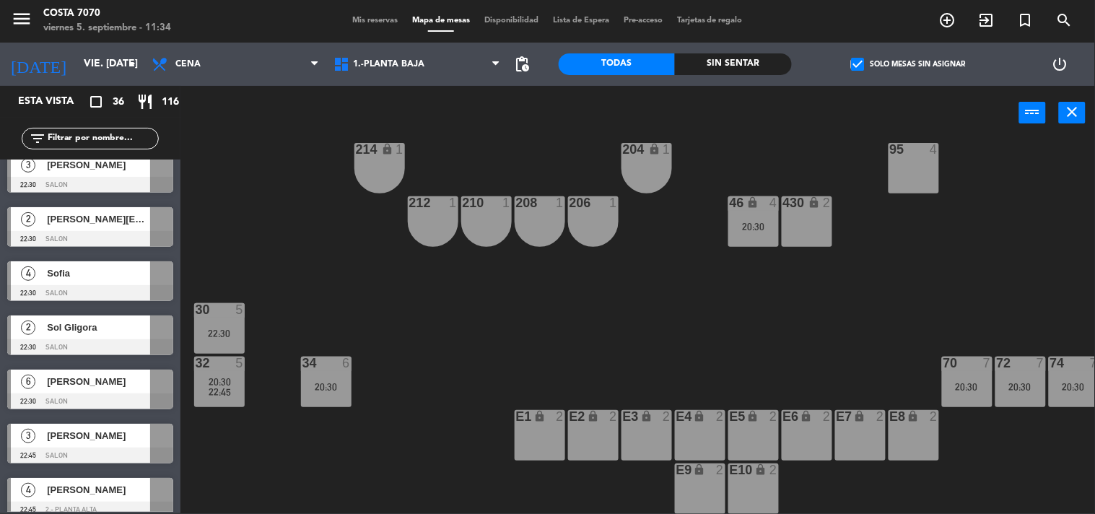
click at [104, 394] on div at bounding box center [90, 402] width 166 height 16
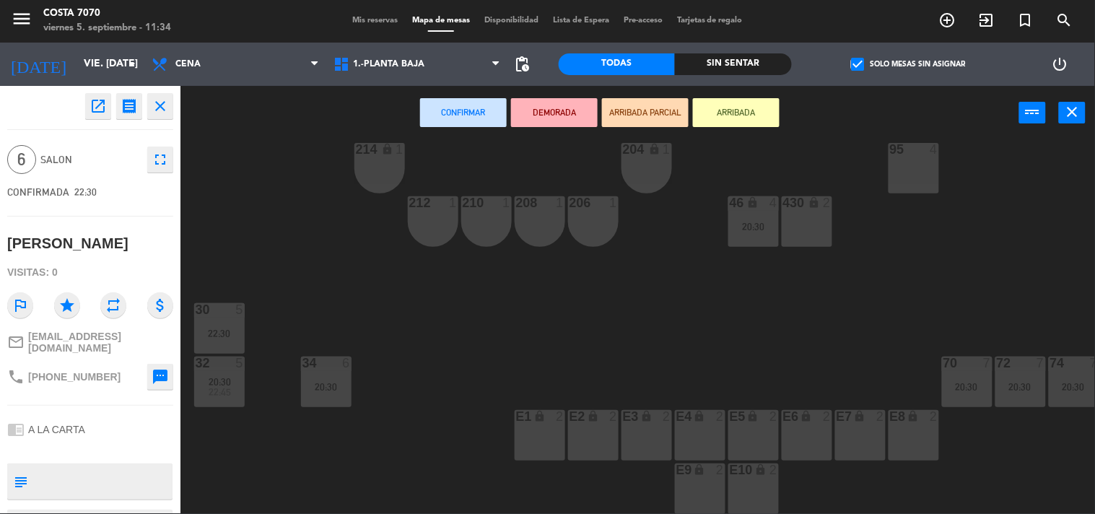
scroll to position [641, 0]
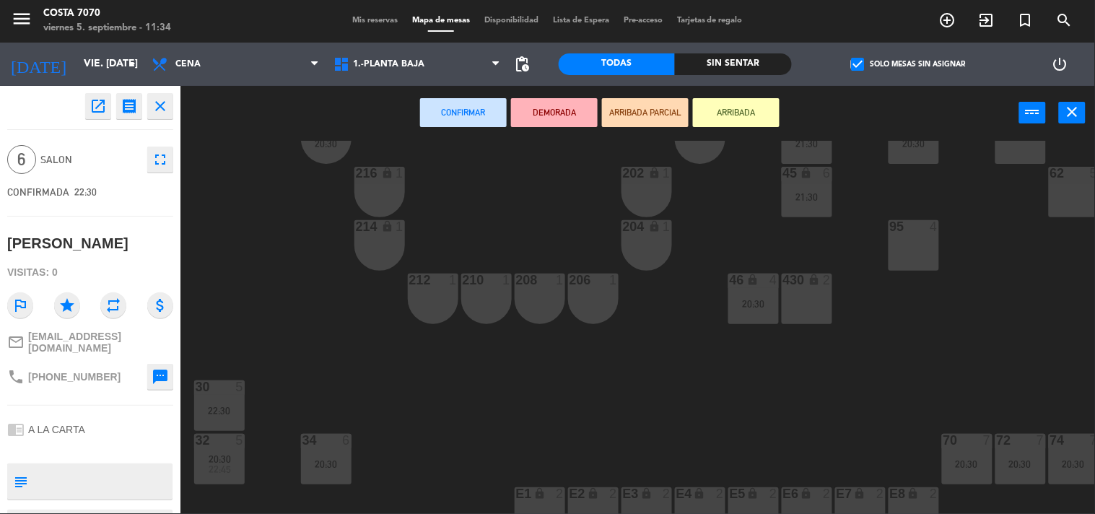
click at [800, 326] on div "50 lock 1 51 lock 1 52 lock 1 53 lock 1 54 lock 1 55 lock 1 56 lock 1 80 2 1 lo…" at bounding box center [643, 327] width 904 height 373
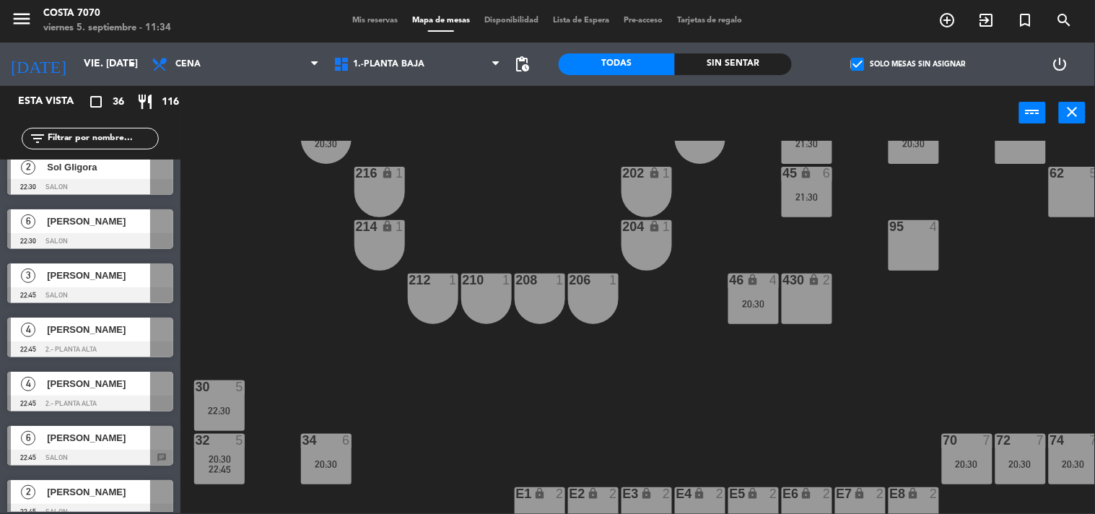
scroll to position [1123, 0]
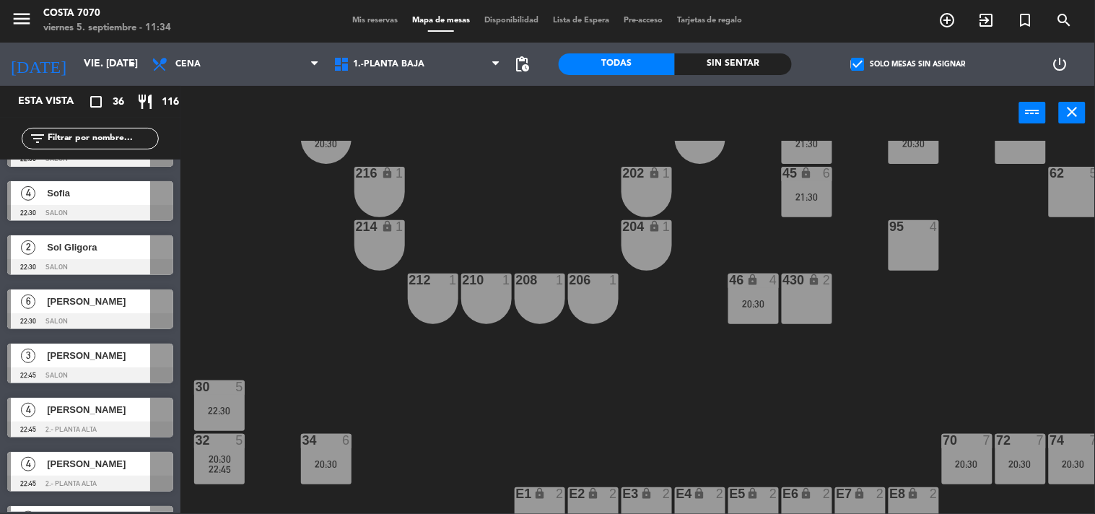
click at [84, 318] on div at bounding box center [90, 321] width 166 height 16
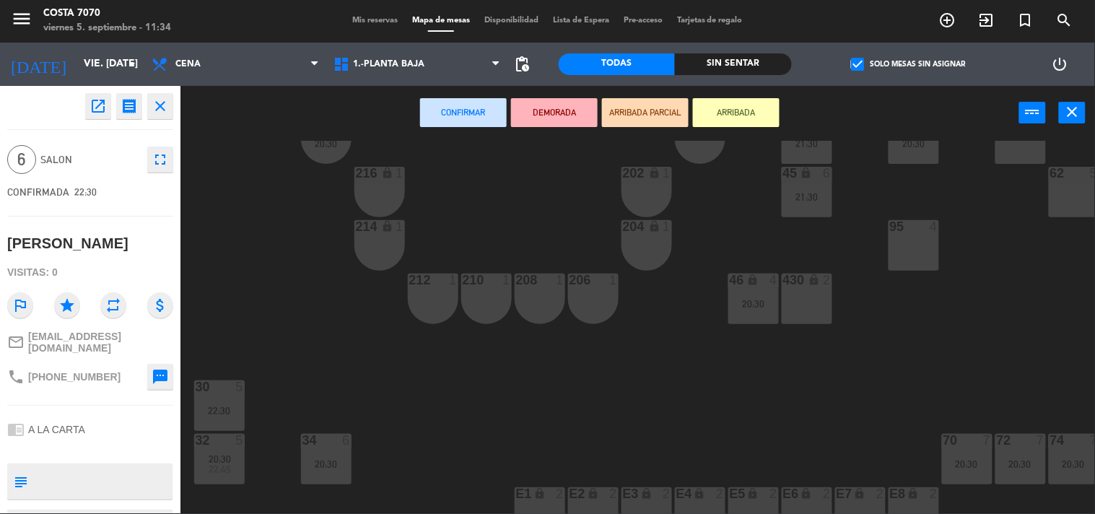
click at [804, 305] on div "430 lock 2" at bounding box center [807, 299] width 51 height 51
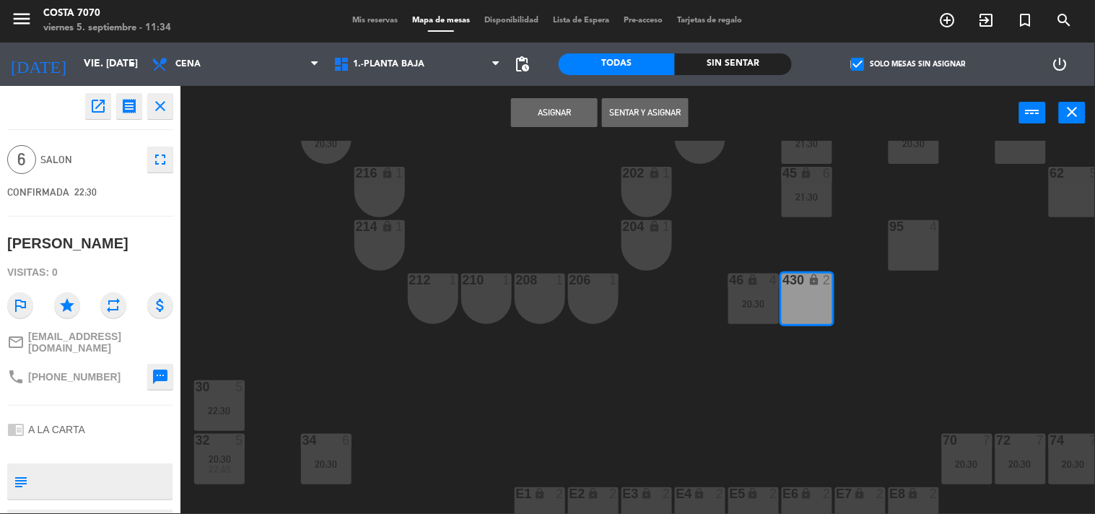
click at [554, 103] on button "Asignar" at bounding box center [554, 112] width 87 height 29
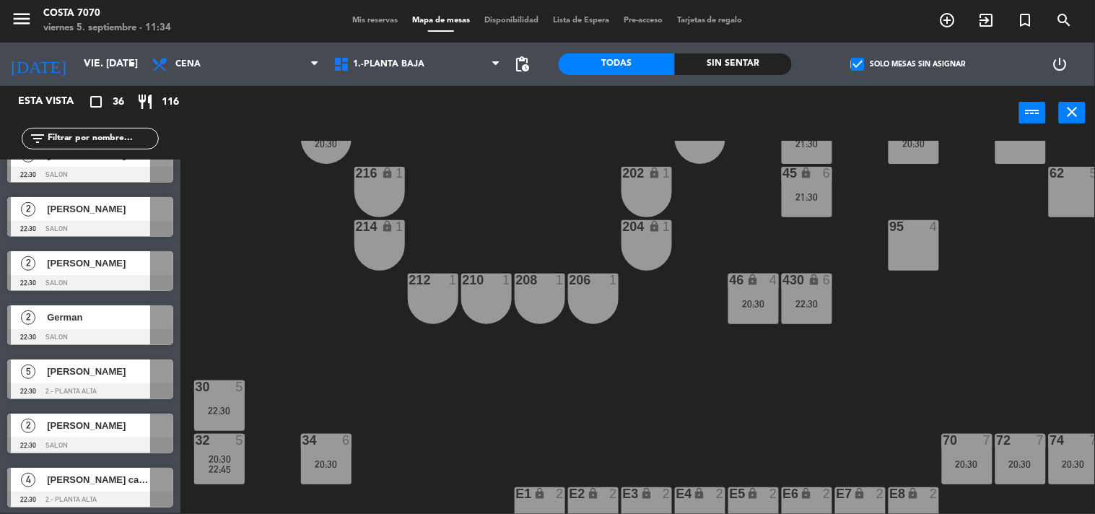
scroll to position [401, 0]
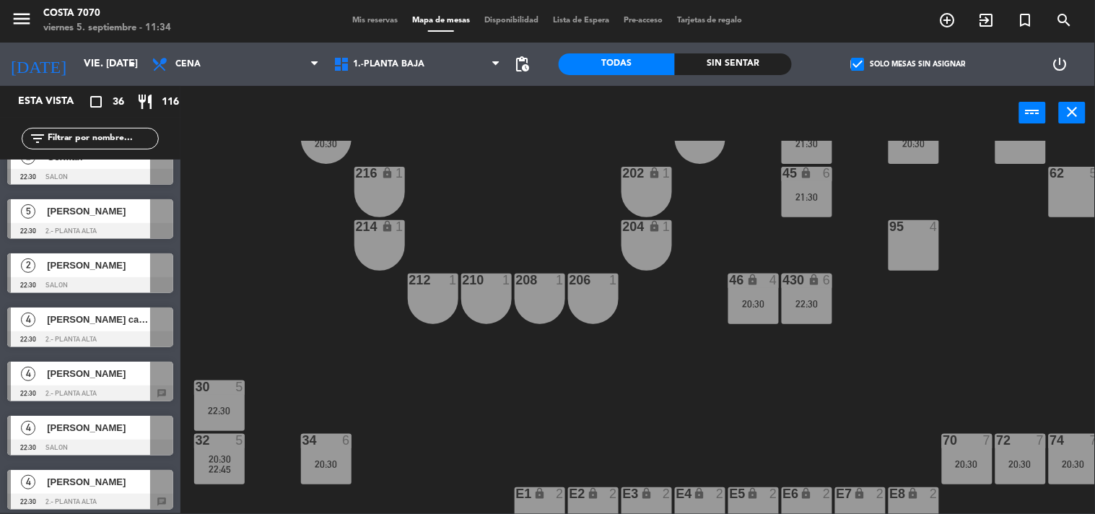
click at [102, 381] on div "[PERSON_NAME]" at bounding box center [97, 374] width 105 height 24
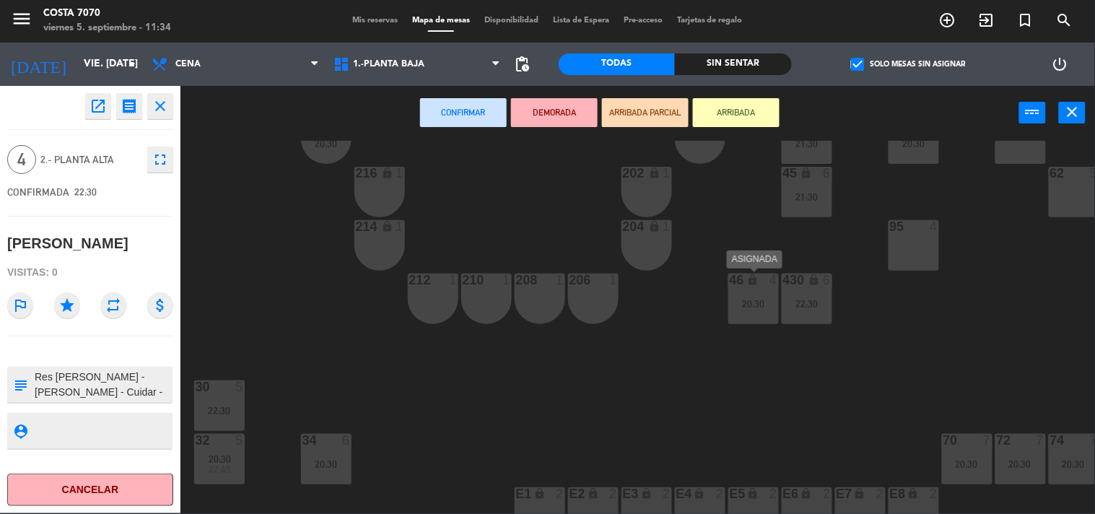
click at [749, 305] on div "20:30" at bounding box center [754, 304] width 51 height 10
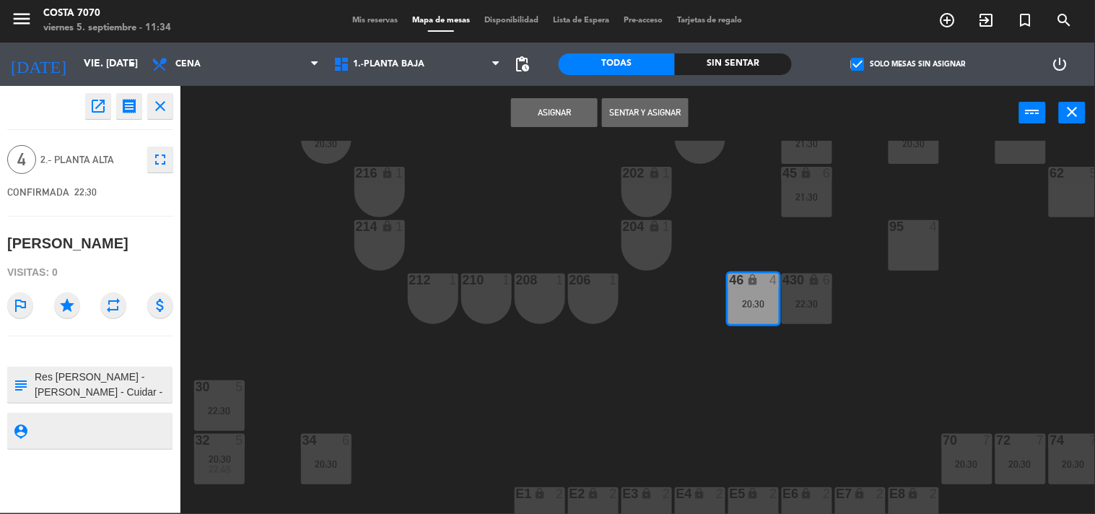
click at [546, 108] on button "Asignar" at bounding box center [554, 112] width 87 height 29
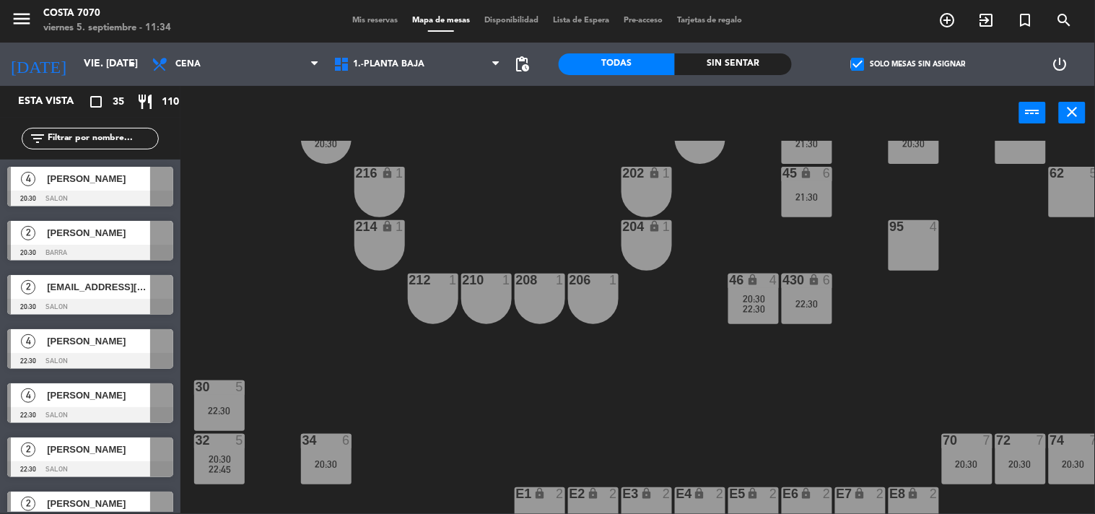
scroll to position [1, 0]
click at [739, 378] on div "50 lock 1 51 lock 1 52 lock 1 53 lock 1 54 lock 1 55 lock 1 56 lock 1 80 2 1 lo…" at bounding box center [643, 327] width 904 height 373
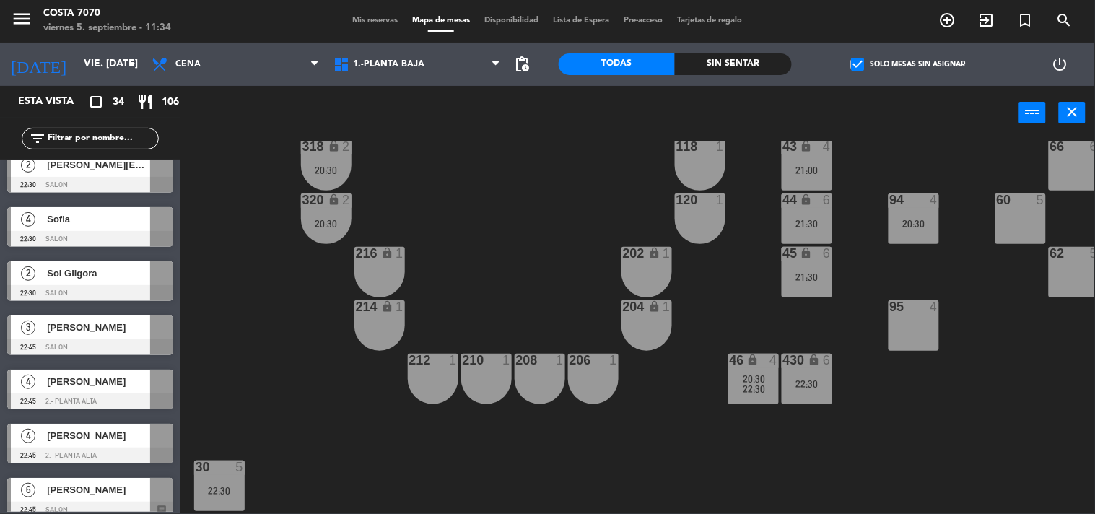
scroll to position [1283, 0]
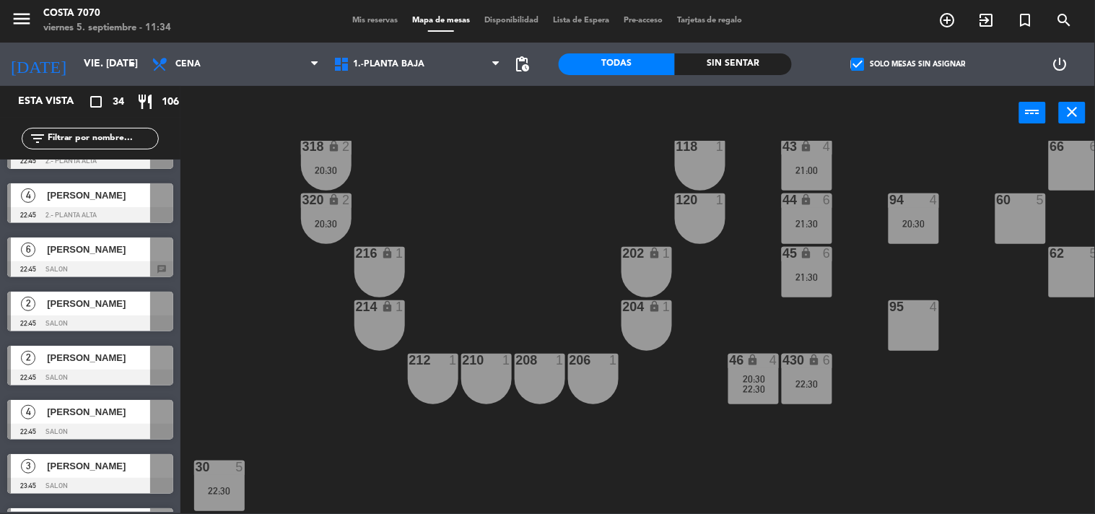
click at [77, 250] on span "[PERSON_NAME]" at bounding box center [98, 249] width 103 height 15
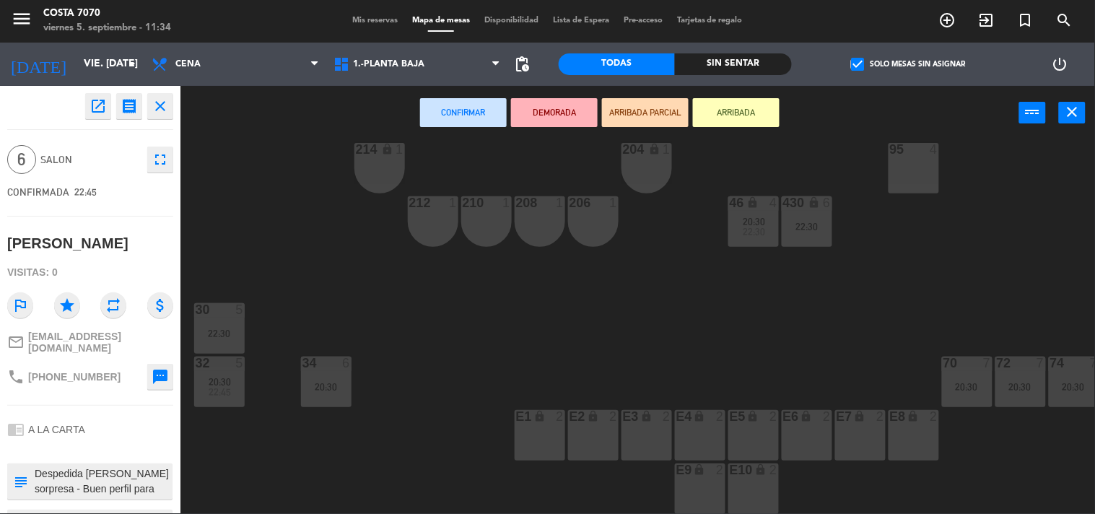
scroll to position [726, 0]
click at [311, 382] on div "20:30" at bounding box center [326, 387] width 51 height 10
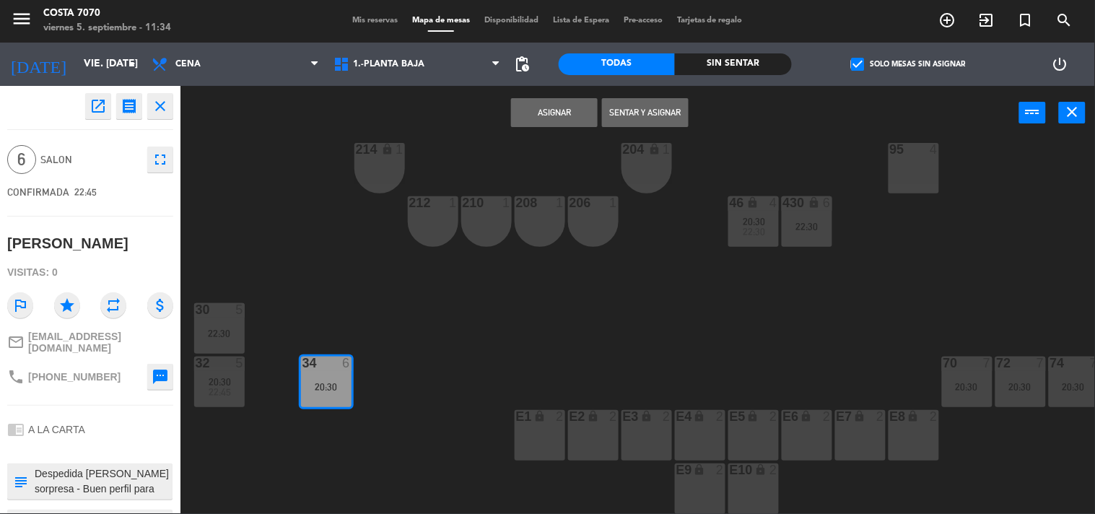
click at [534, 112] on button "Asignar" at bounding box center [554, 112] width 87 height 29
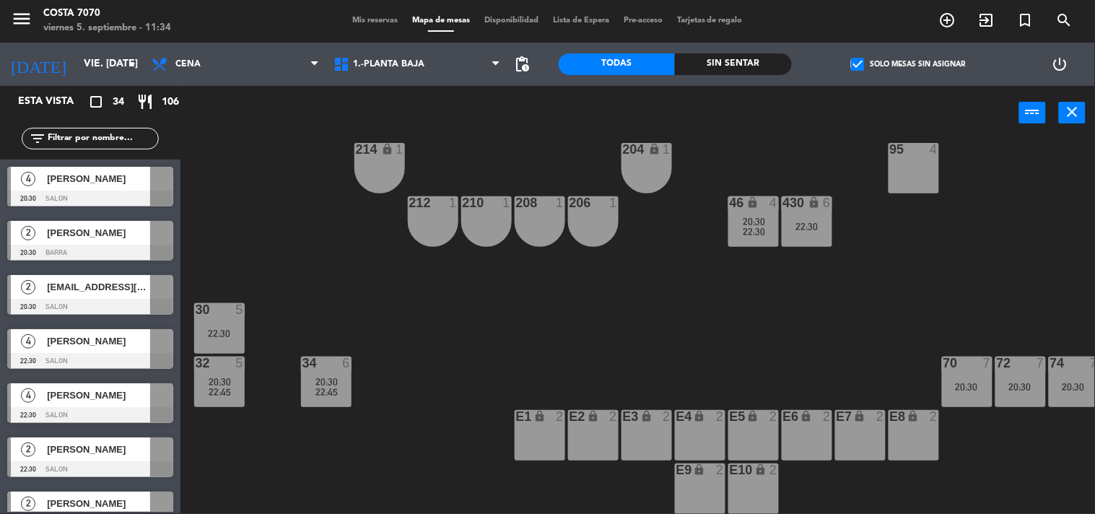
scroll to position [163, 0]
drag, startPoint x: 286, startPoint y: 267, endPoint x: 277, endPoint y: 279, distance: 14.4
click at [287, 266] on div "50 lock 1 51 lock 1 52 lock 1 53 lock 1 54 lock 1 55 lock 1 56 lock 1 80 2 1 lo…" at bounding box center [643, 327] width 904 height 373
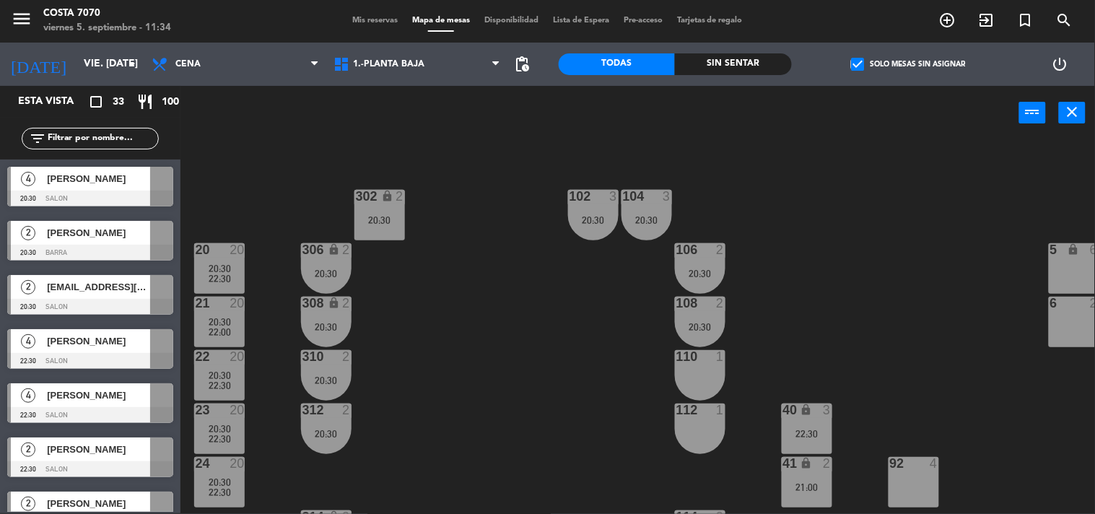
scroll to position [244, 0]
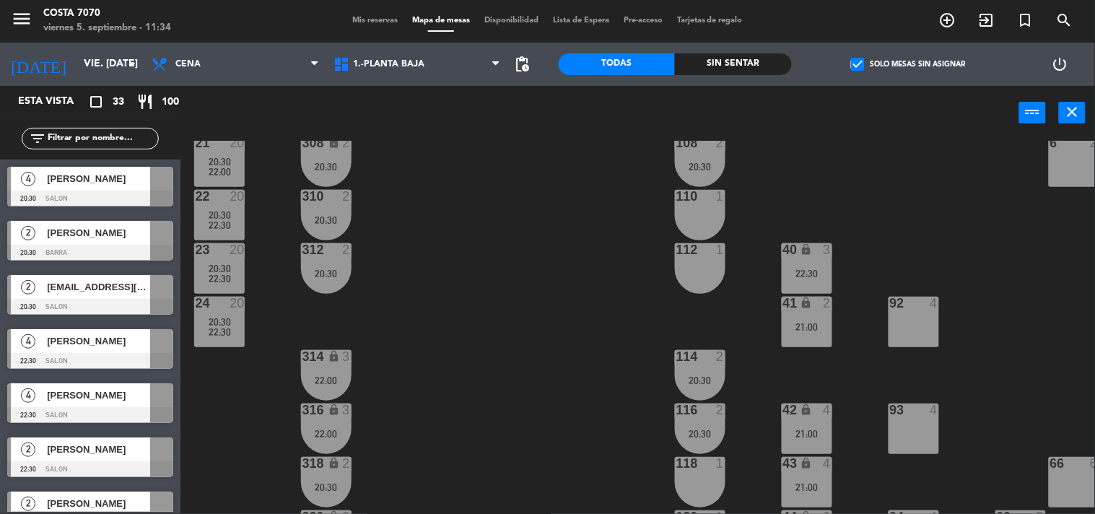
click at [103, 230] on span "[PERSON_NAME]" at bounding box center [98, 232] width 103 height 15
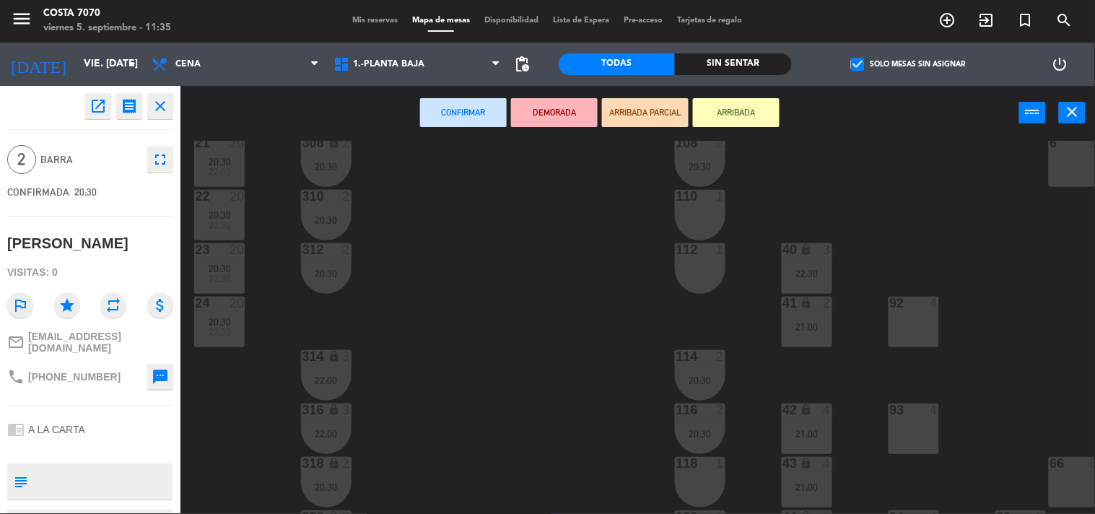
click at [691, 225] on div "110 1" at bounding box center [700, 215] width 51 height 51
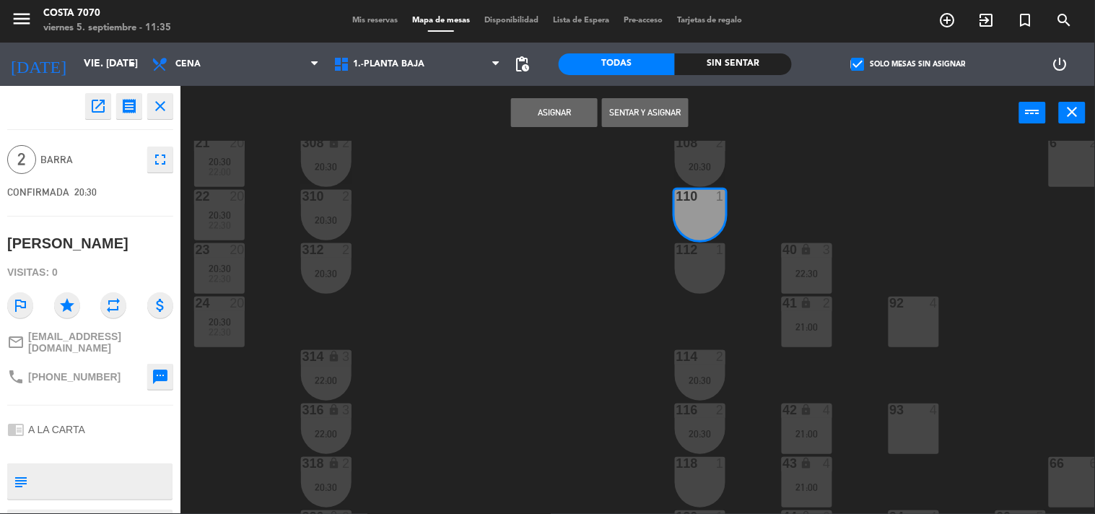
click at [696, 258] on div "112 1" at bounding box center [700, 268] width 51 height 51
click at [562, 106] on button "Asignar" at bounding box center [554, 112] width 87 height 29
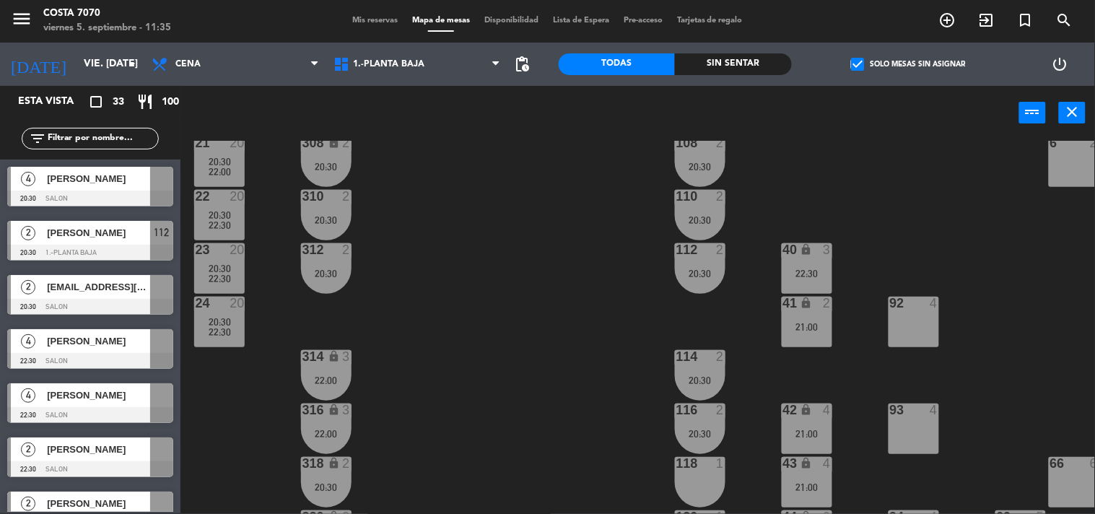
click at [77, 188] on div "[PERSON_NAME]" at bounding box center [97, 179] width 105 height 24
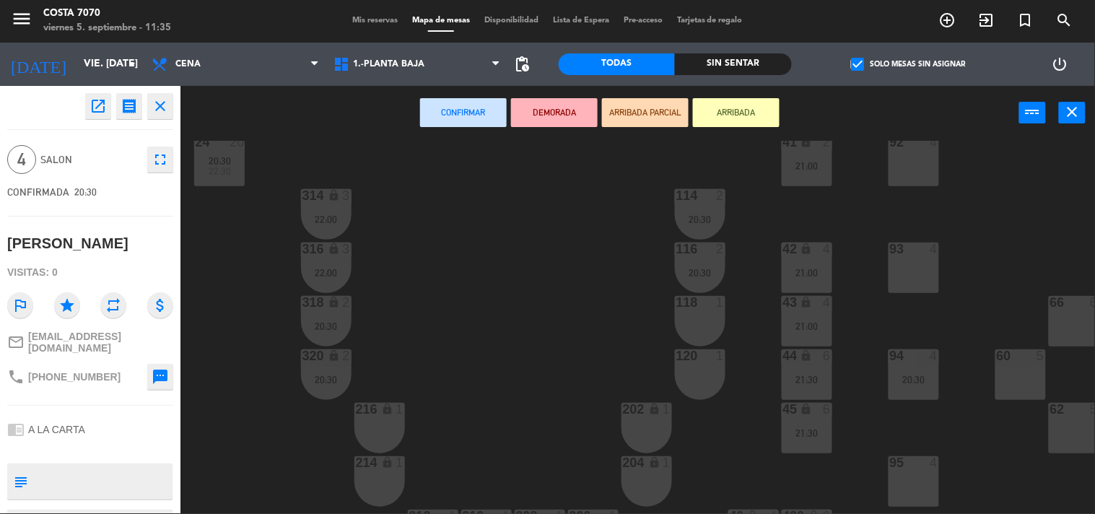
scroll to position [485, 0]
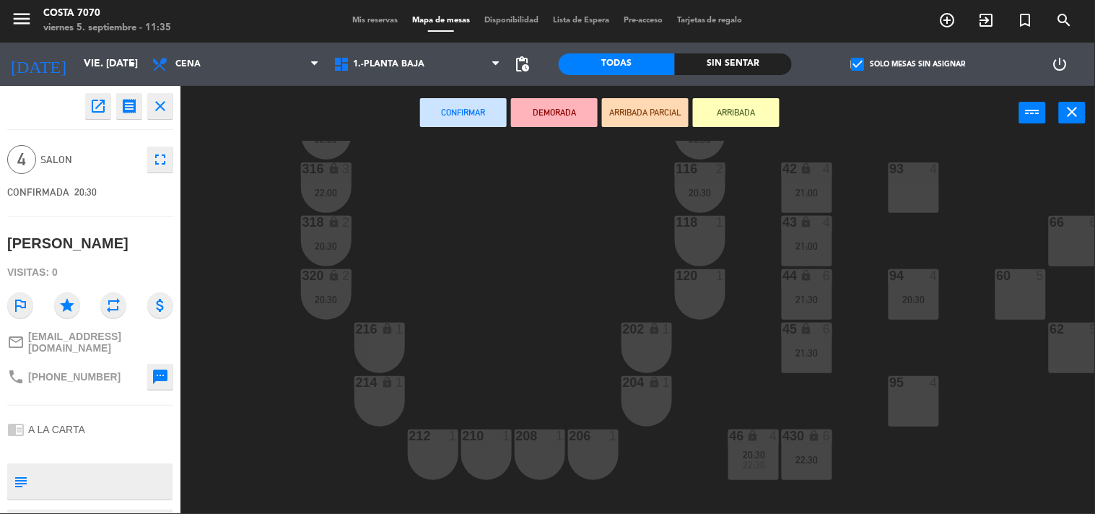
drag, startPoint x: 914, startPoint y: 397, endPoint x: 841, endPoint y: 373, distance: 76.9
click at [912, 393] on div "95 4" at bounding box center [914, 401] width 51 height 51
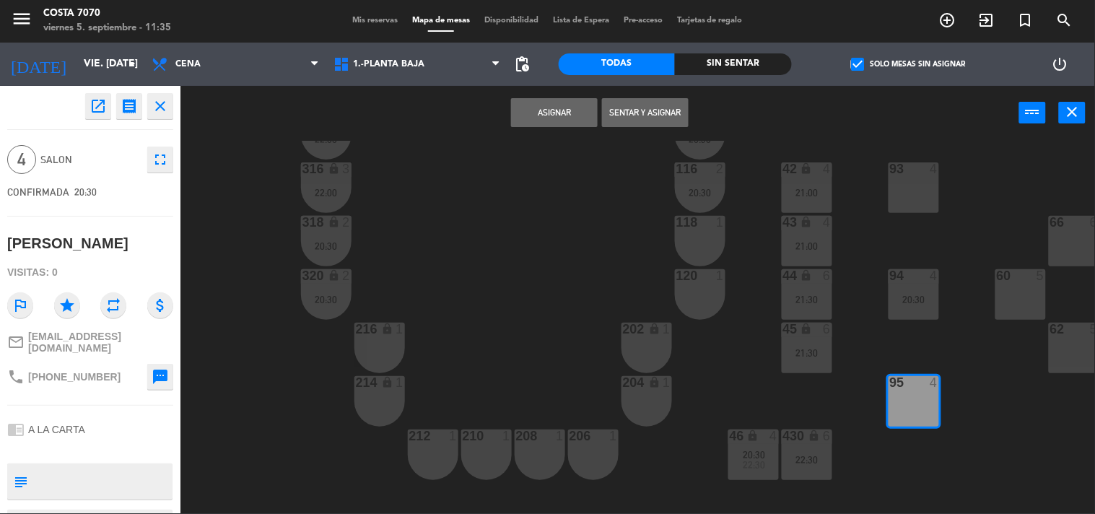
click at [523, 104] on button "Asignar" at bounding box center [554, 112] width 87 height 29
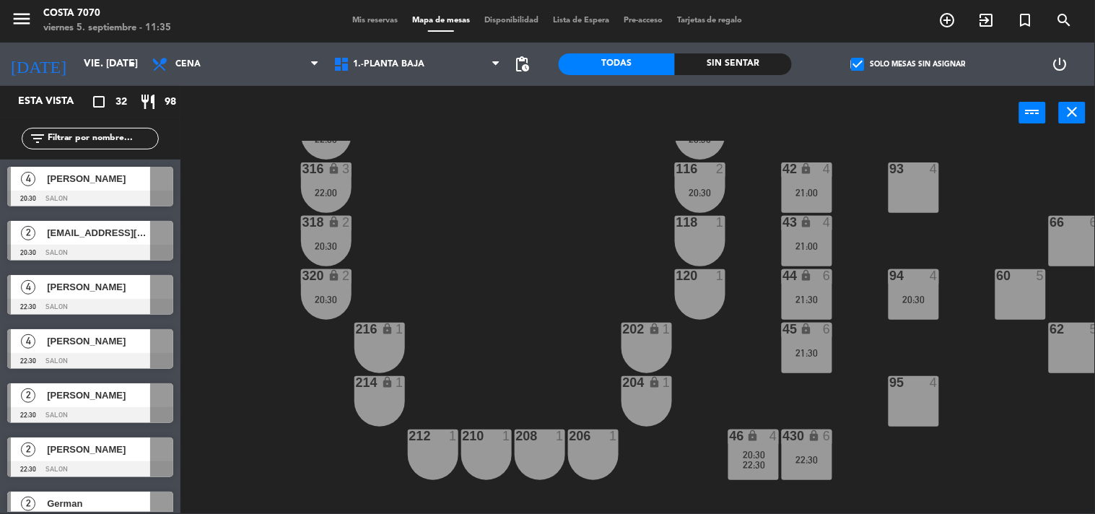
click at [502, 326] on div "50 lock 1 51 lock 1 52 lock 1 53 lock 1 54 lock 1 55 lock 1 56 lock 1 80 2 1 lo…" at bounding box center [643, 327] width 904 height 373
click at [100, 297] on div "[PERSON_NAME]" at bounding box center [97, 287] width 105 height 24
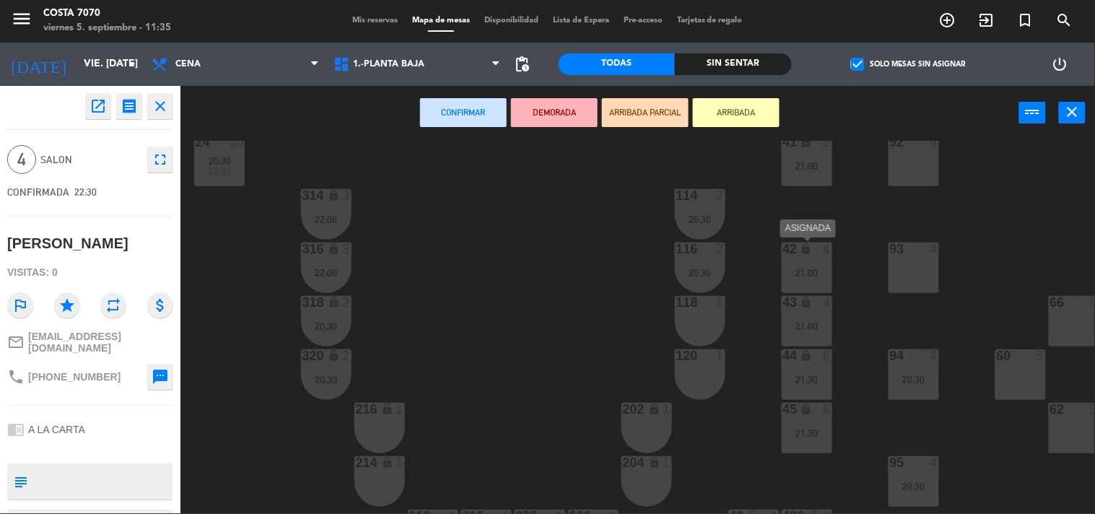
scroll to position [325, 0]
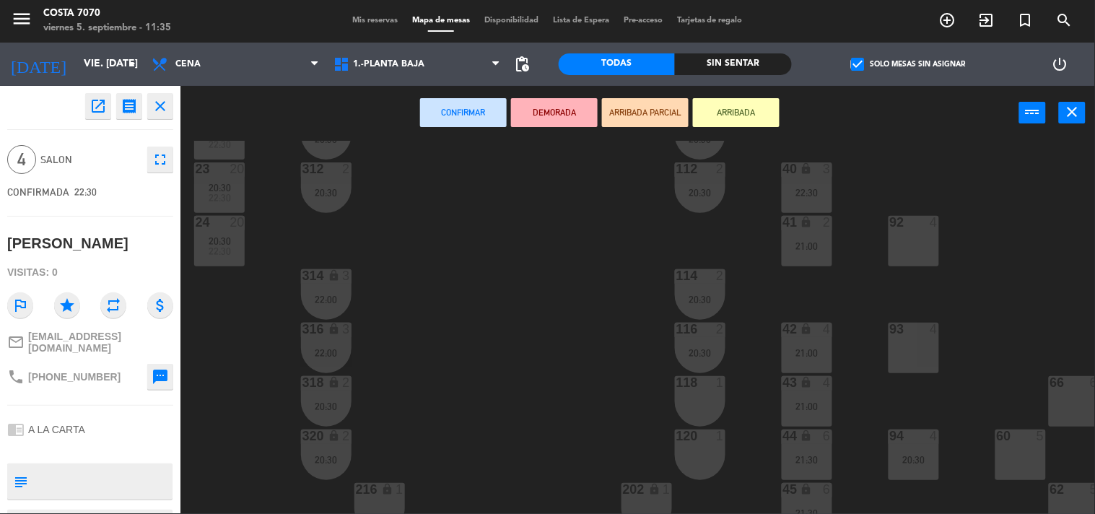
click at [917, 247] on div "92 4" at bounding box center [914, 241] width 51 height 51
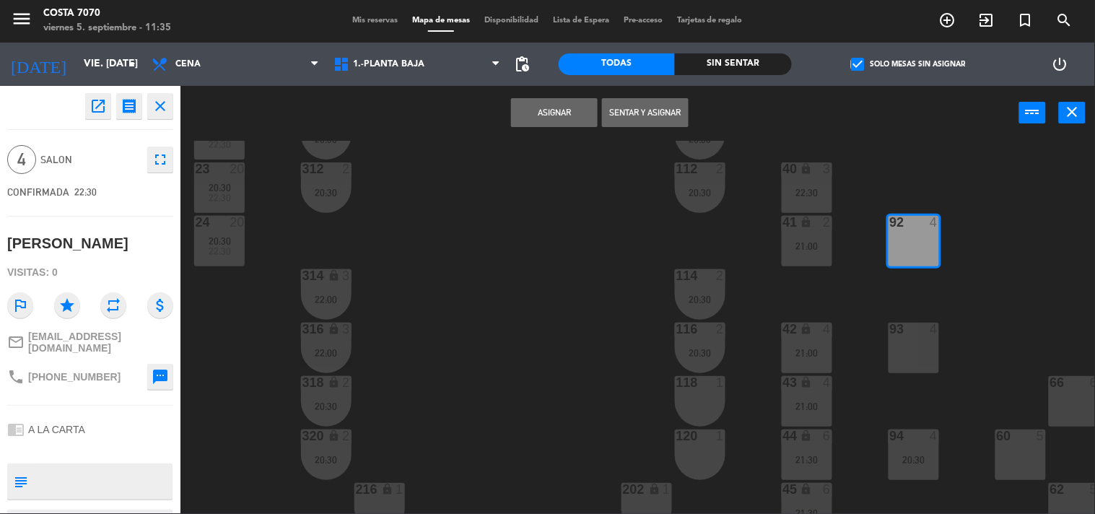
click at [908, 241] on div "92 4" at bounding box center [914, 241] width 51 height 51
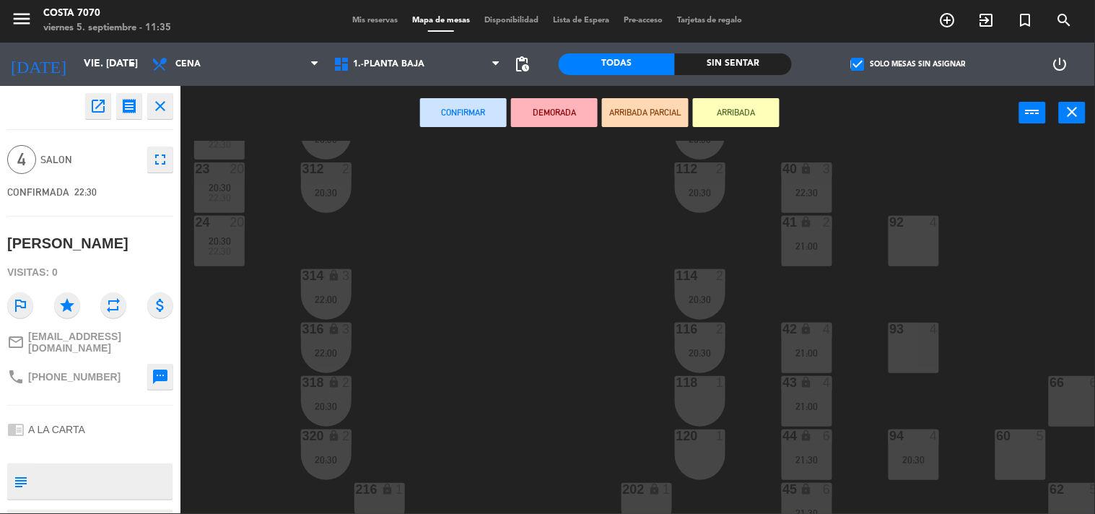
drag, startPoint x: 926, startPoint y: 369, endPoint x: 900, endPoint y: 359, distance: 28.6
click at [926, 366] on div "93 4" at bounding box center [914, 348] width 51 height 51
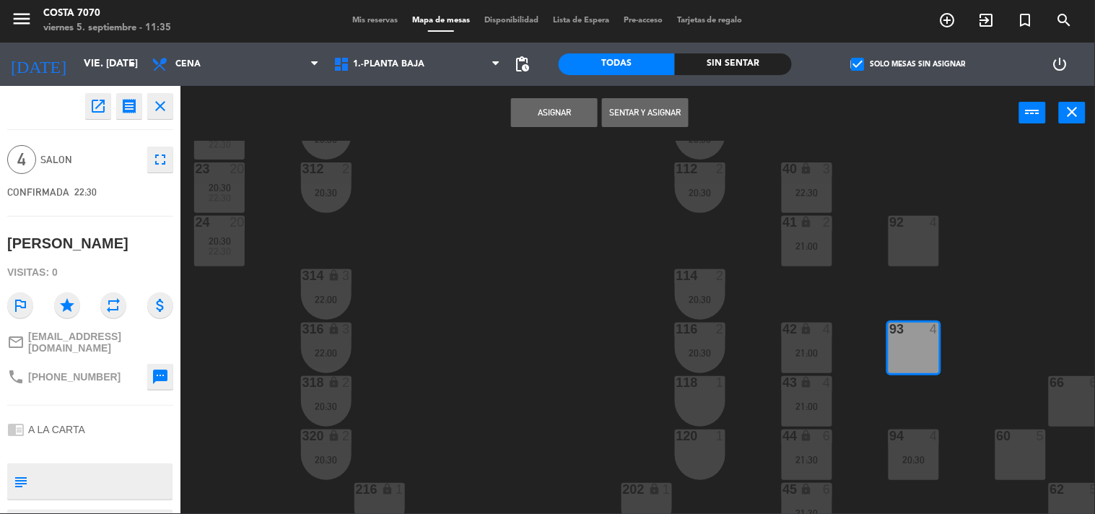
click at [530, 108] on button "Asignar" at bounding box center [554, 112] width 87 height 29
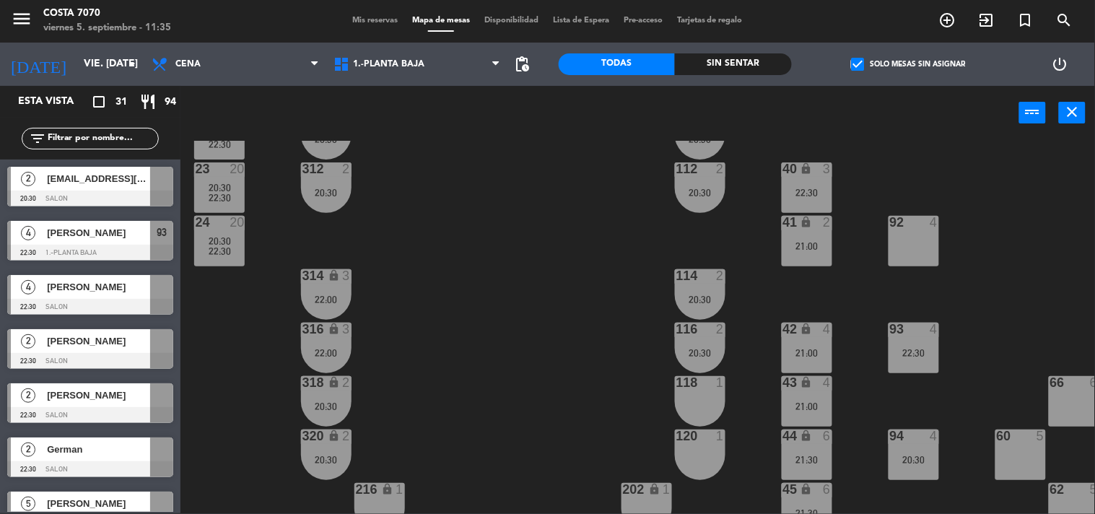
scroll to position [160, 0]
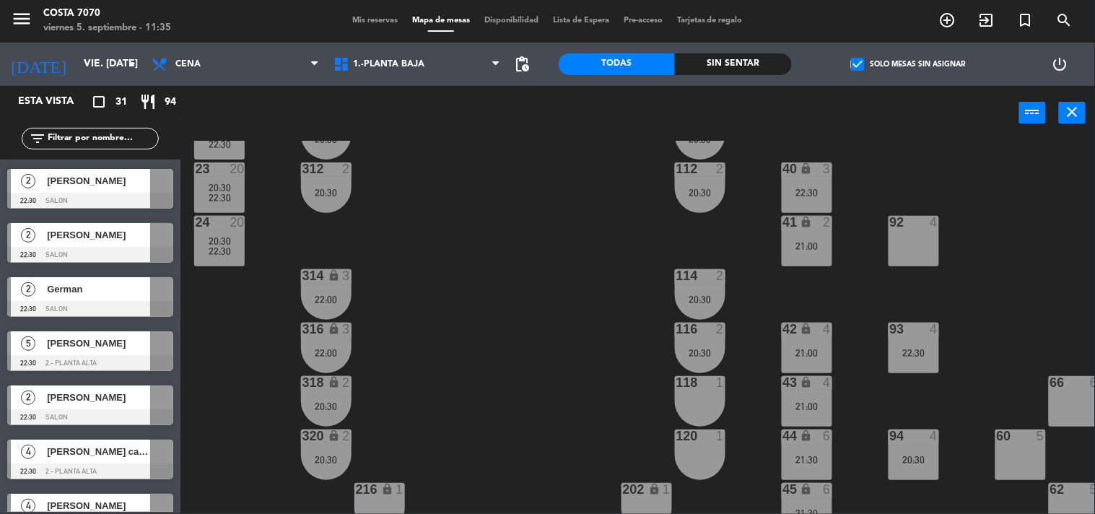
click at [92, 344] on span "[PERSON_NAME]" at bounding box center [98, 343] width 103 height 15
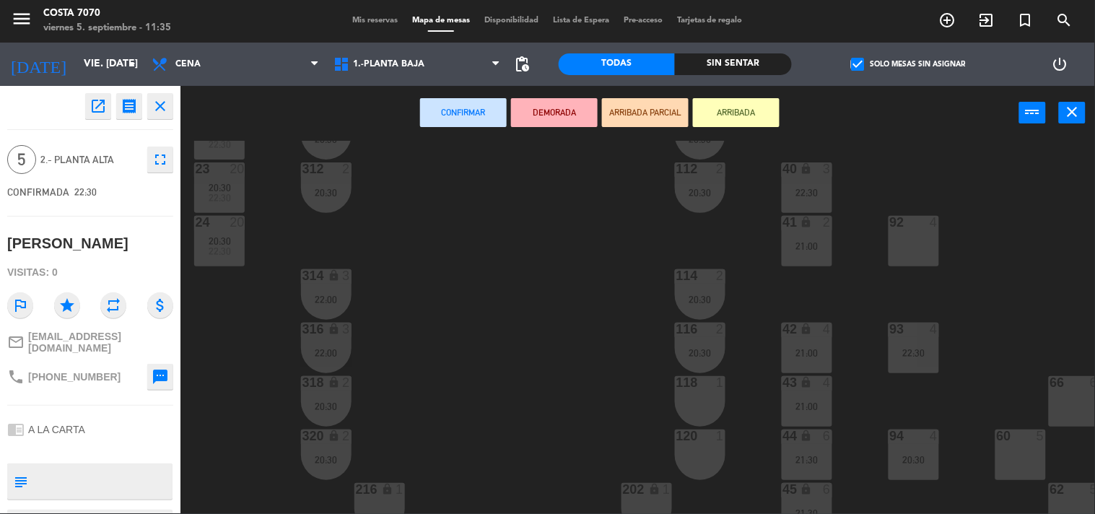
scroll to position [565, 0]
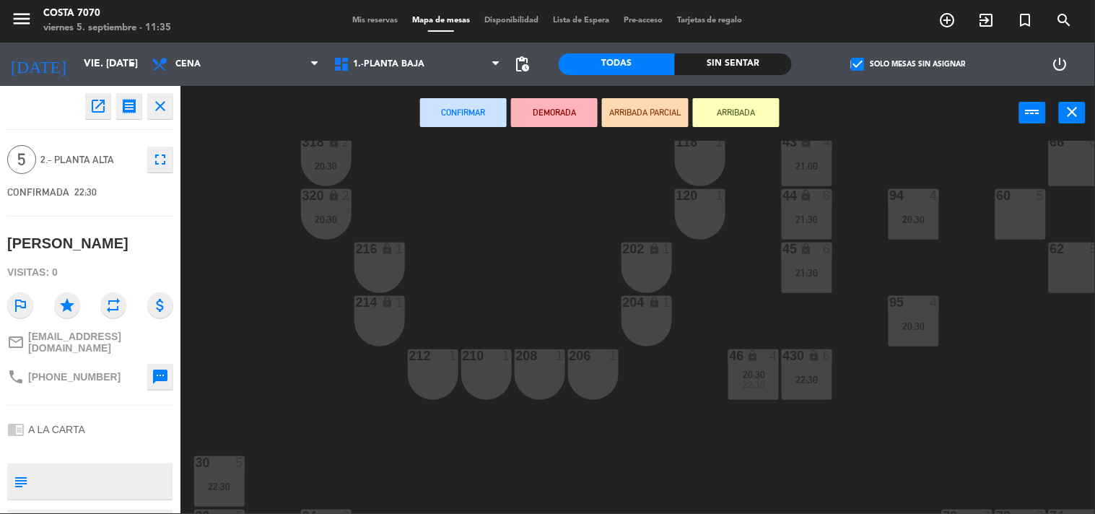
click at [1070, 265] on div "62 5" at bounding box center [1074, 268] width 51 height 51
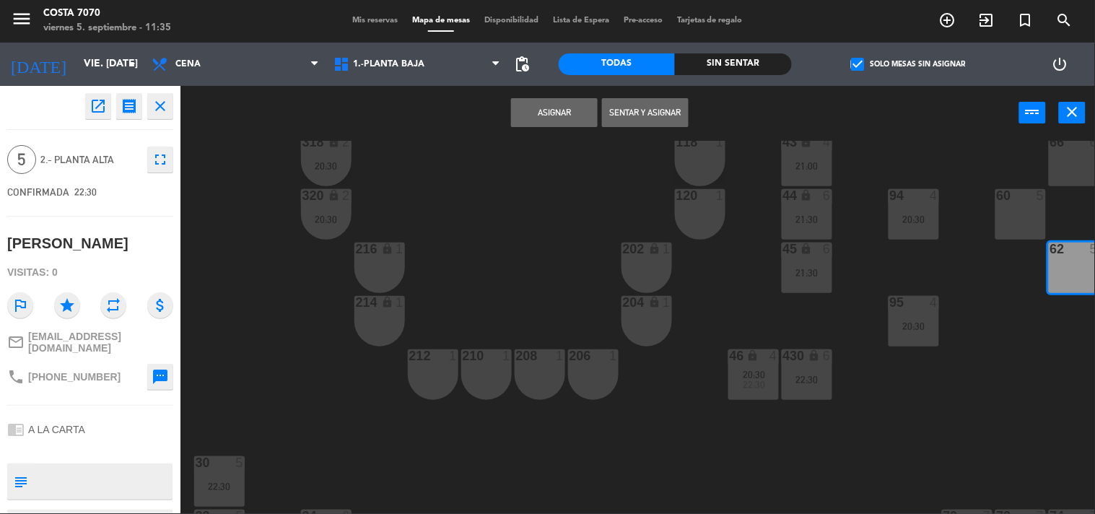
click at [529, 117] on button "Asignar" at bounding box center [554, 112] width 87 height 29
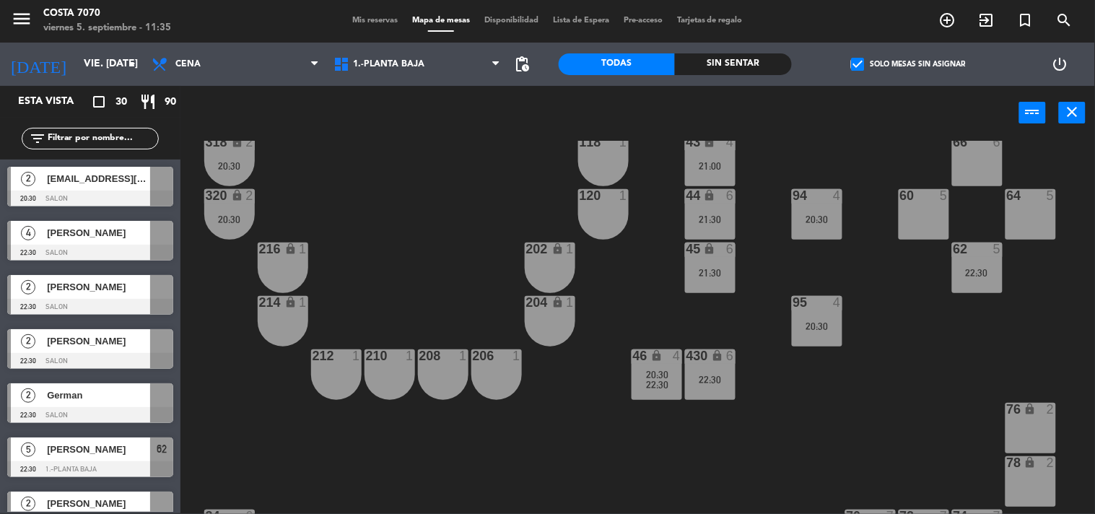
scroll to position [565, 175]
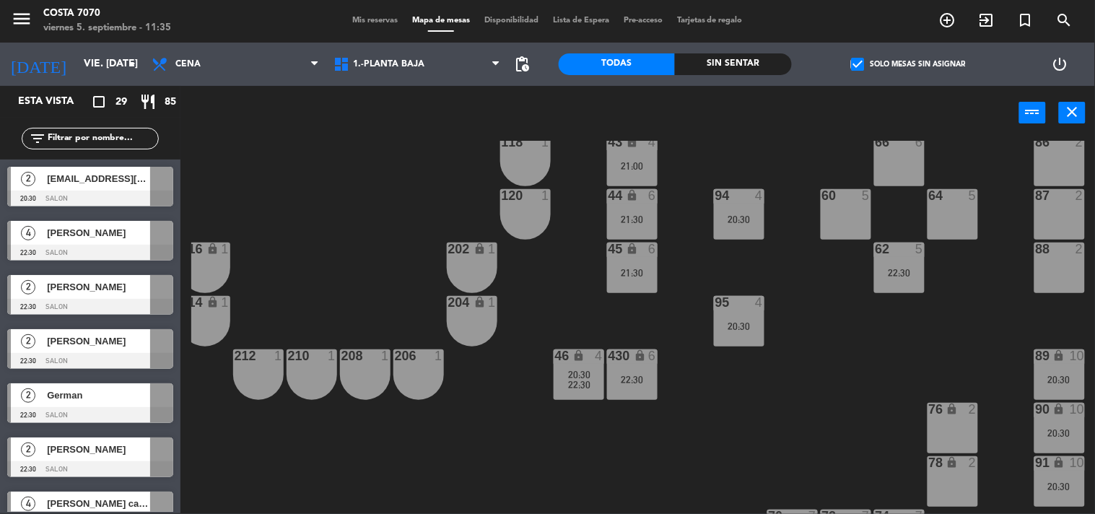
click at [84, 188] on div "[EMAIL_ADDRESS][DOMAIN_NAME]" at bounding box center [97, 179] width 105 height 24
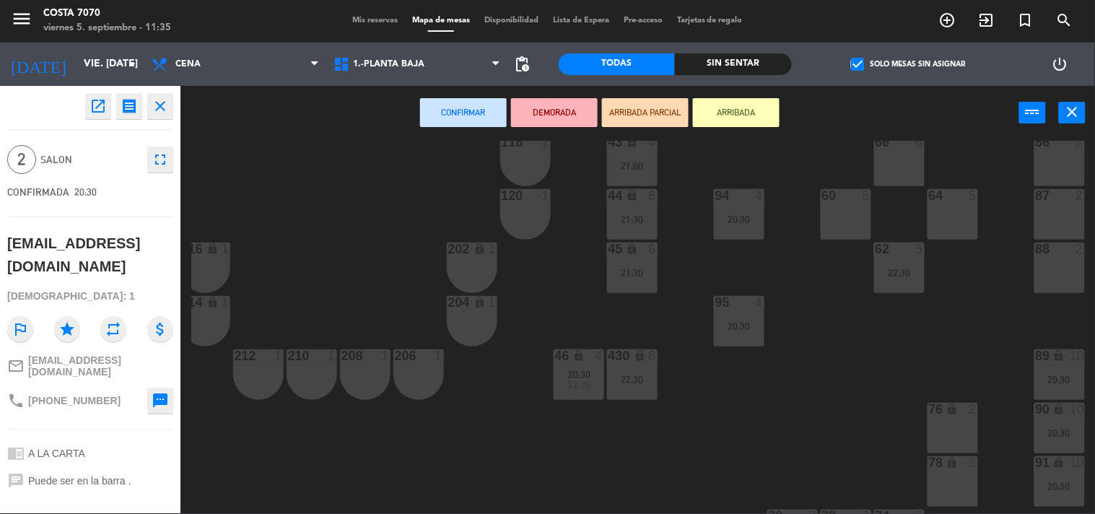
scroll to position [405, 175]
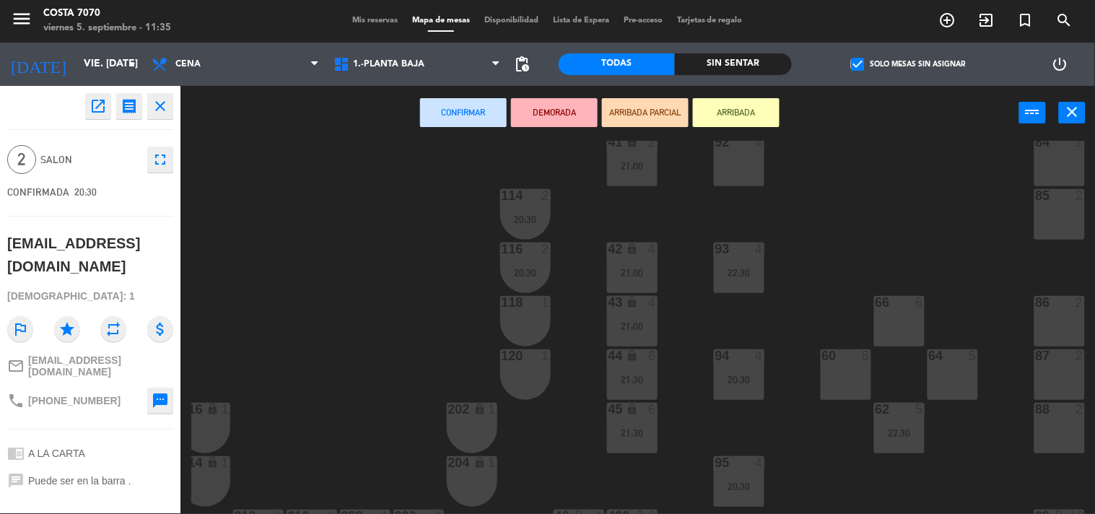
click at [531, 326] on div "118 1" at bounding box center [525, 321] width 51 height 51
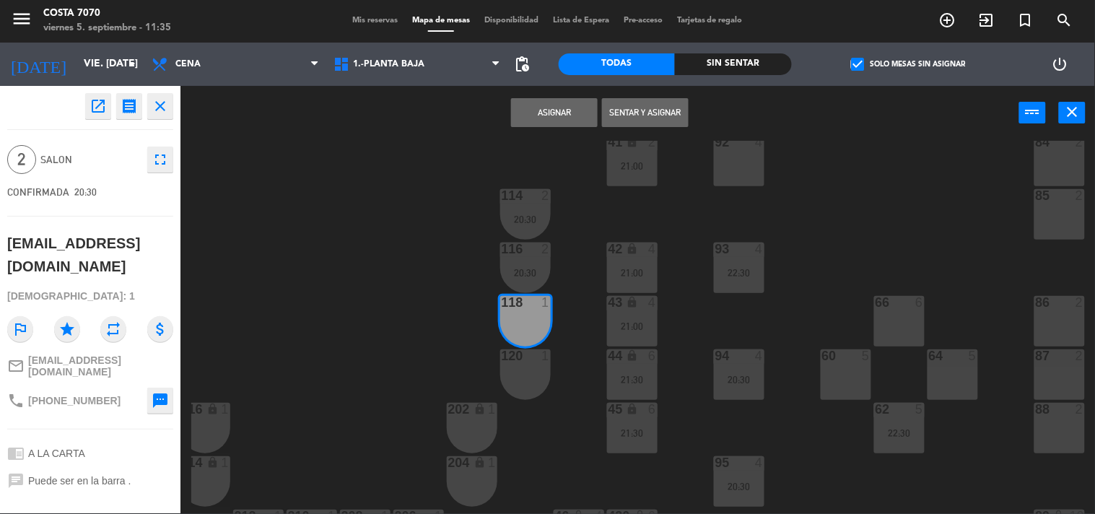
click at [531, 374] on div "120 1" at bounding box center [525, 374] width 51 height 51
click at [523, 319] on div "118 1" at bounding box center [525, 321] width 51 height 51
click at [518, 387] on div "120 1" at bounding box center [525, 374] width 51 height 51
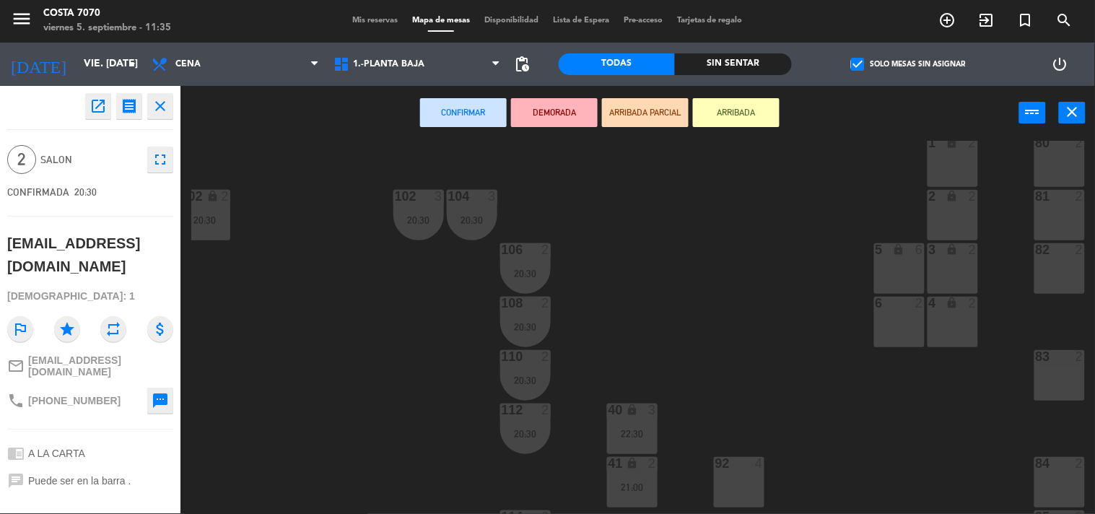
scroll to position [485, 175]
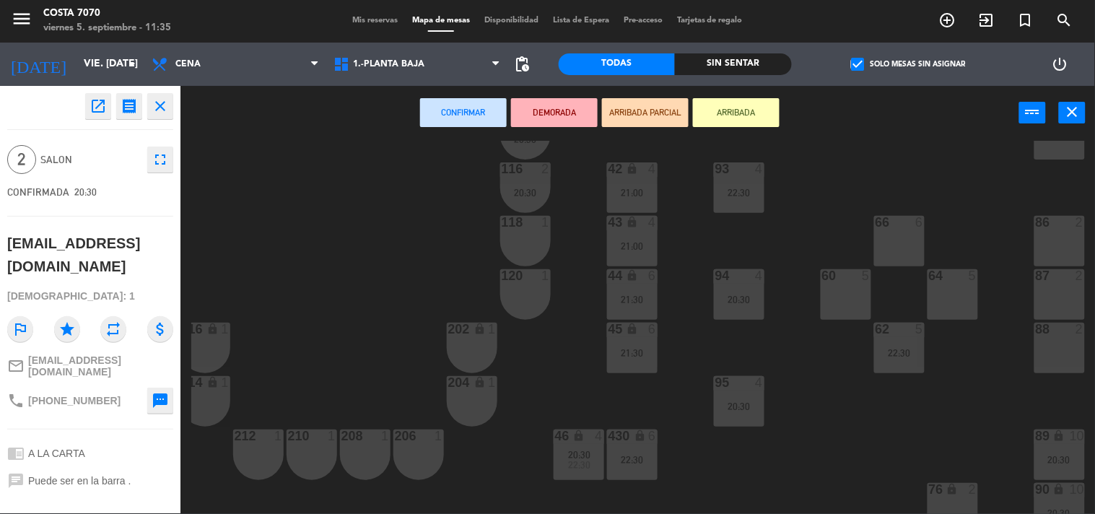
drag, startPoint x: 269, startPoint y: 444, endPoint x: 308, endPoint y: 444, distance: 39.0
click at [269, 444] on div "212 1" at bounding box center [258, 455] width 51 height 51
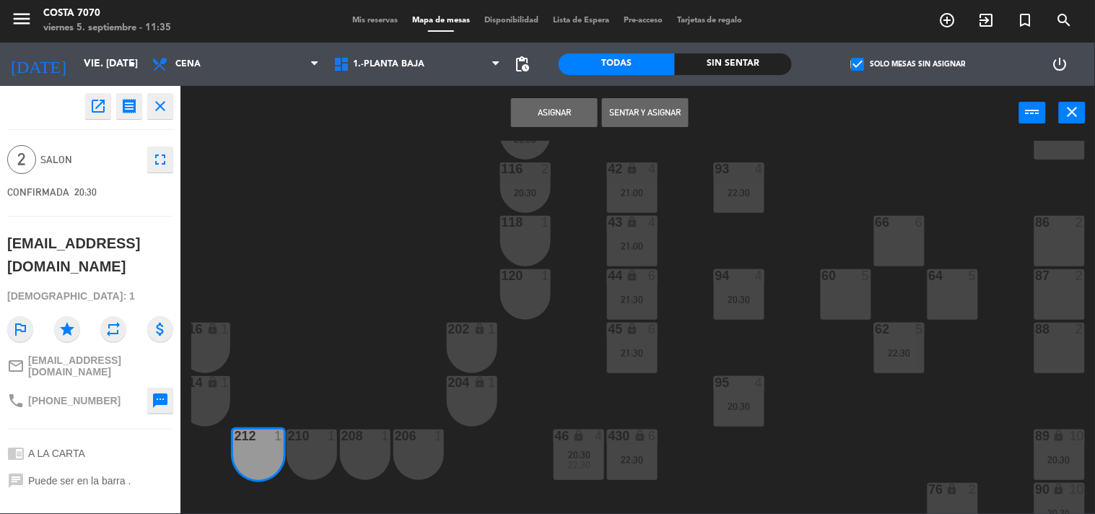
click at [308, 444] on div "210 1" at bounding box center [312, 455] width 51 height 51
click at [544, 100] on button "Asignar" at bounding box center [554, 112] width 87 height 29
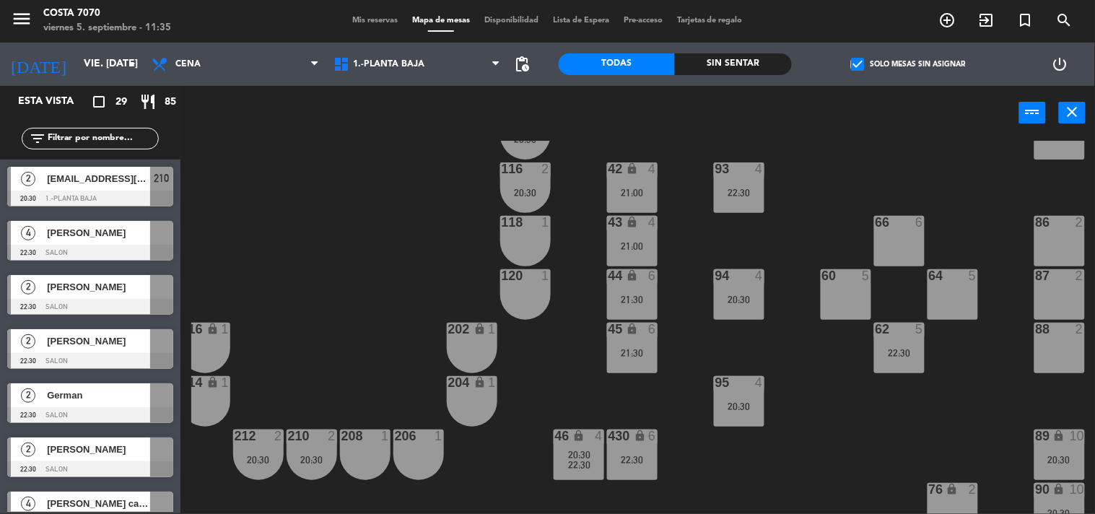
click at [264, 233] on div "50 lock 1 51 lock 1 52 lock 1 53 lock 1 54 lock 1 55 lock 1 56 lock 1 80 2 1 lo…" at bounding box center [643, 327] width 904 height 373
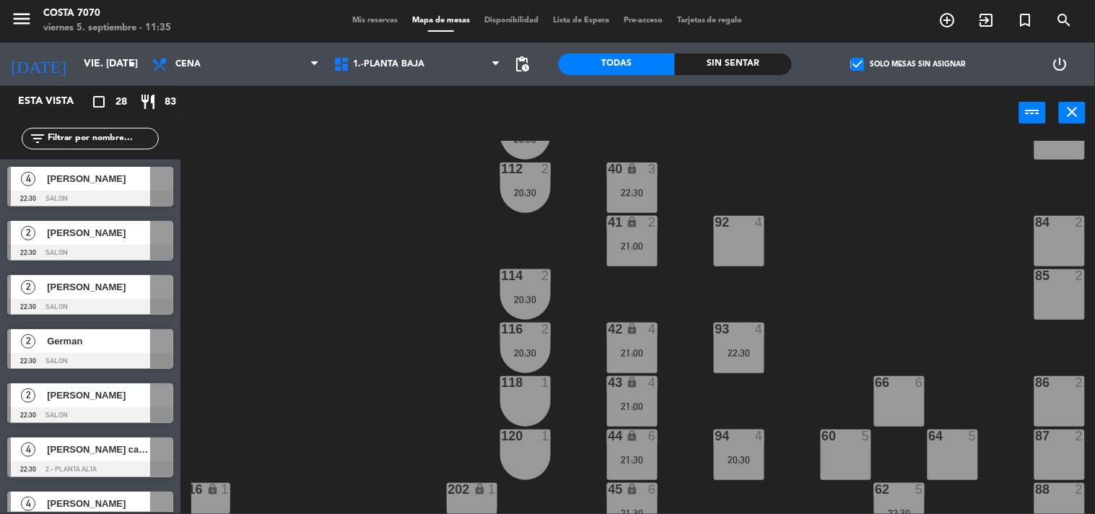
scroll to position [244, 175]
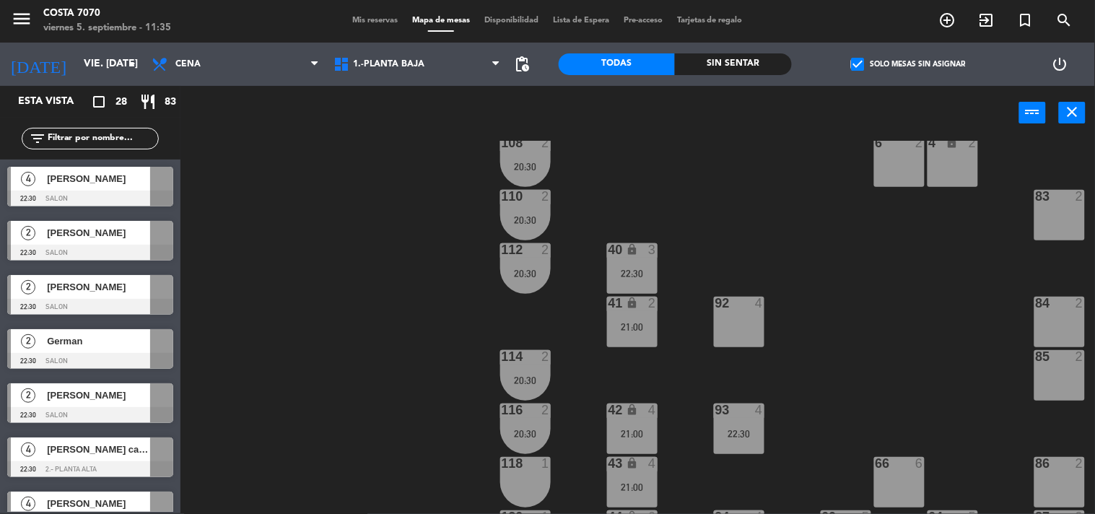
click at [85, 245] on div at bounding box center [90, 253] width 166 height 16
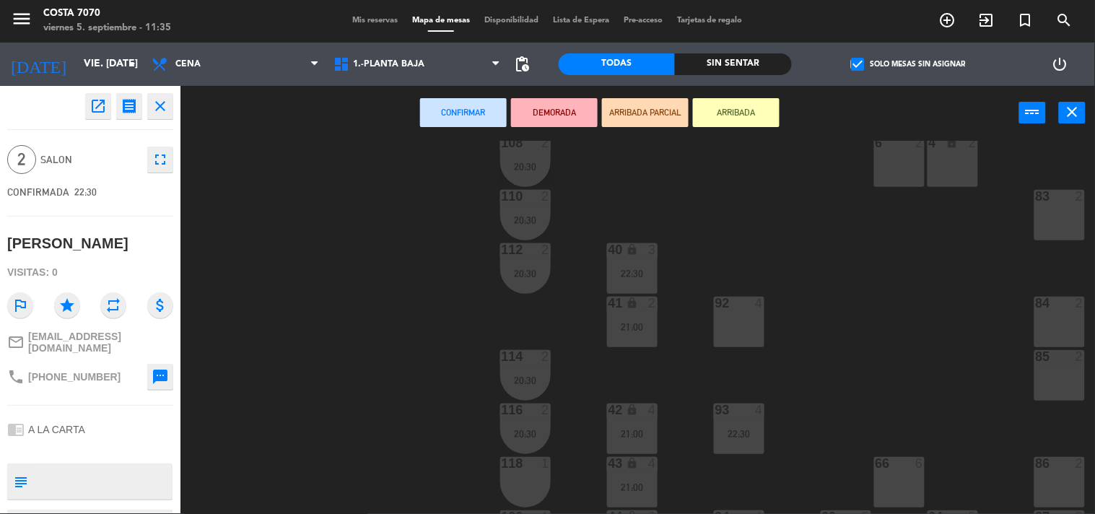
scroll to position [84, 175]
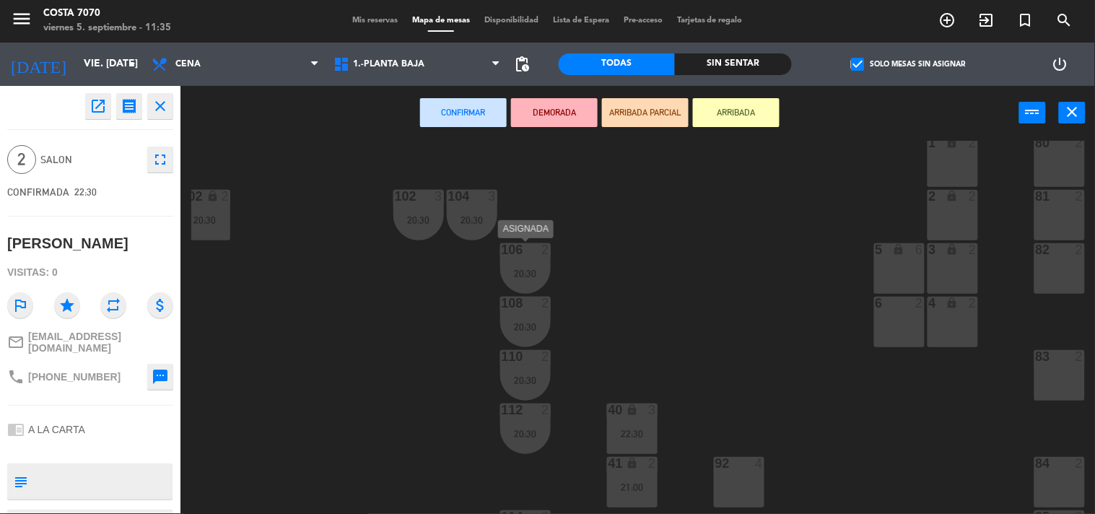
click at [530, 280] on div "106 2 20:30" at bounding box center [525, 268] width 51 height 51
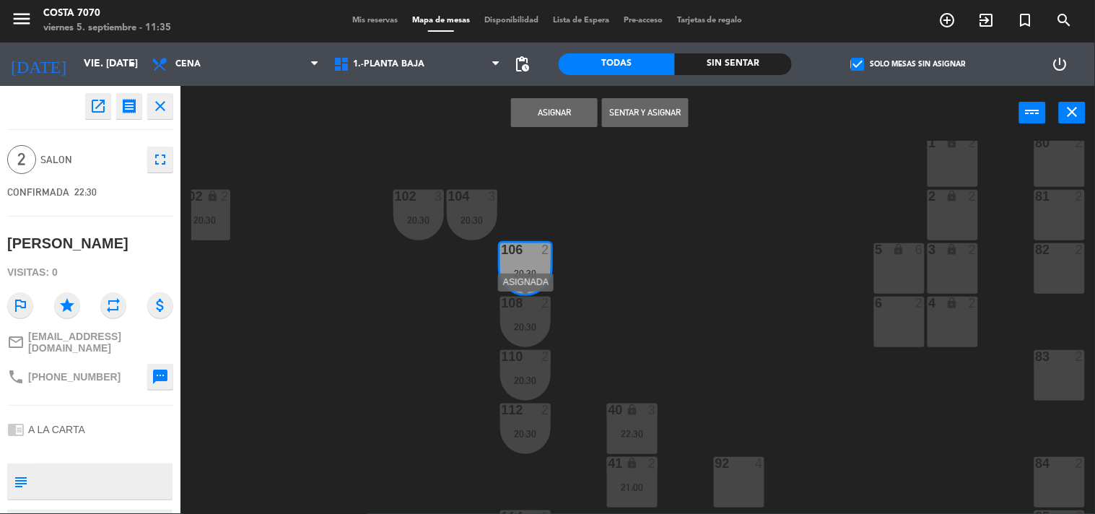
drag, startPoint x: 532, startPoint y: 316, endPoint x: 529, endPoint y: 282, distance: 34.8
click at [531, 318] on div "108 2 20:30" at bounding box center [525, 322] width 51 height 51
click at [640, 112] on button "Unir y asignar" at bounding box center [645, 112] width 87 height 29
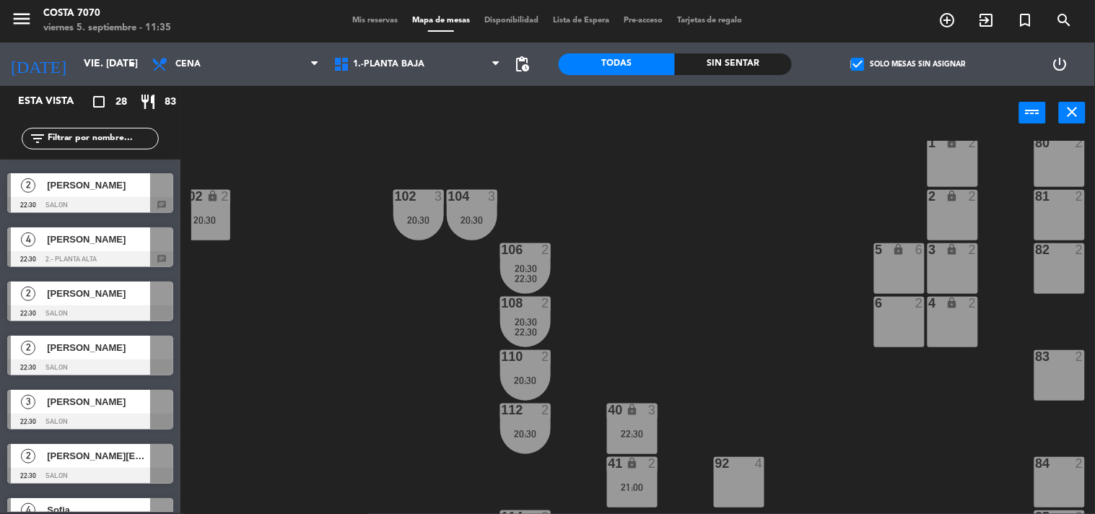
scroll to position [561, 0]
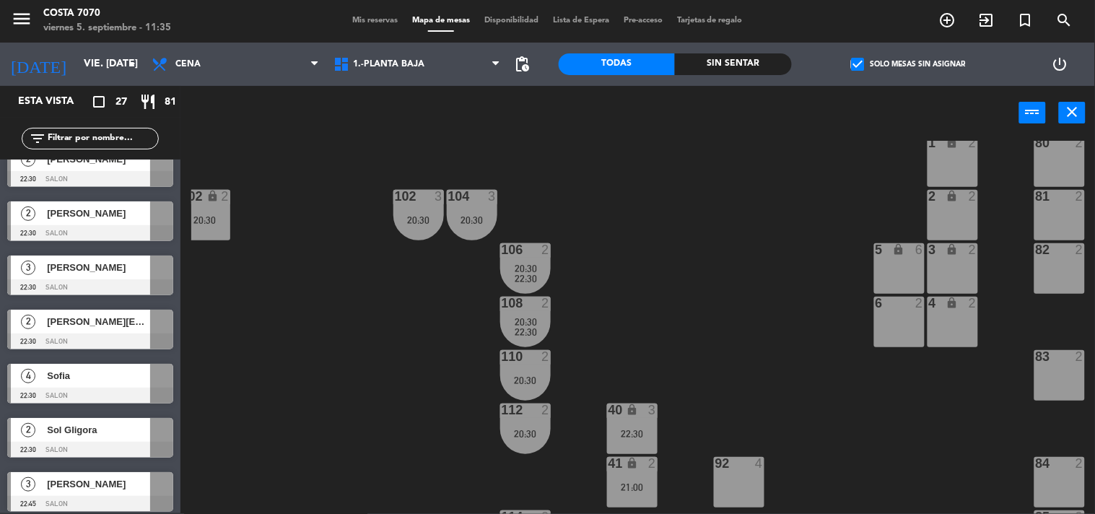
click at [47, 328] on span "[PERSON_NAME][EMAIL_ADDRESS][DOMAIN_NAME]" at bounding box center [98, 321] width 103 height 15
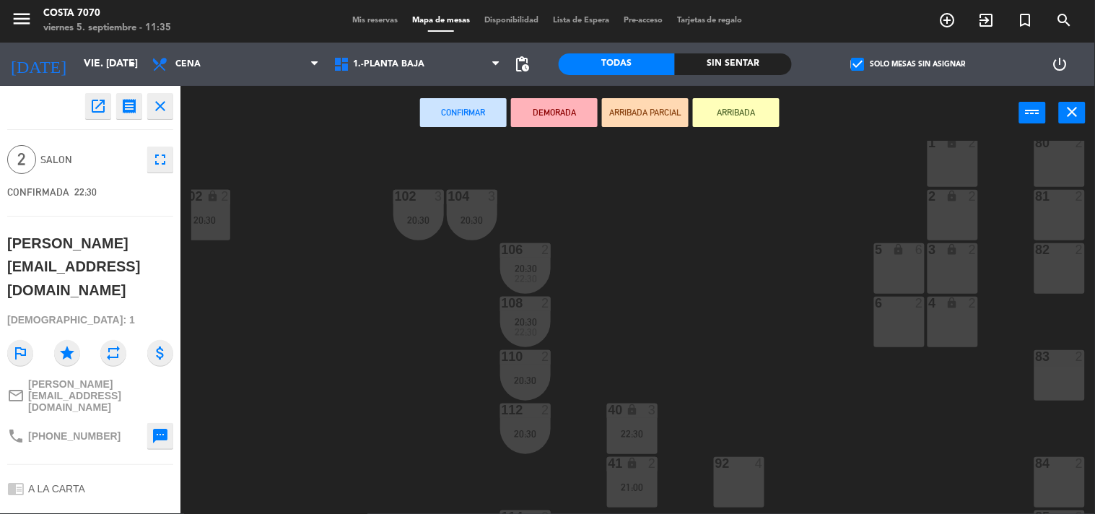
click at [292, 283] on div "50 lock 1 51 lock 1 52 lock 1 53 lock 1 54 lock 1 55 lock 1 56 lock 1 80 2 1 lo…" at bounding box center [643, 327] width 904 height 373
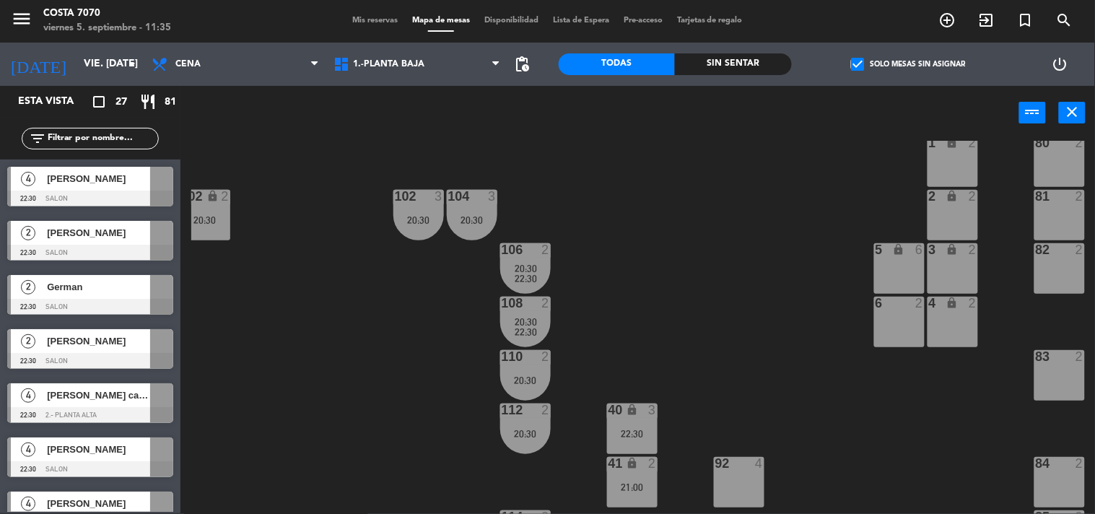
scroll to position [1, 0]
click at [110, 297] on div "German" at bounding box center [97, 287] width 105 height 24
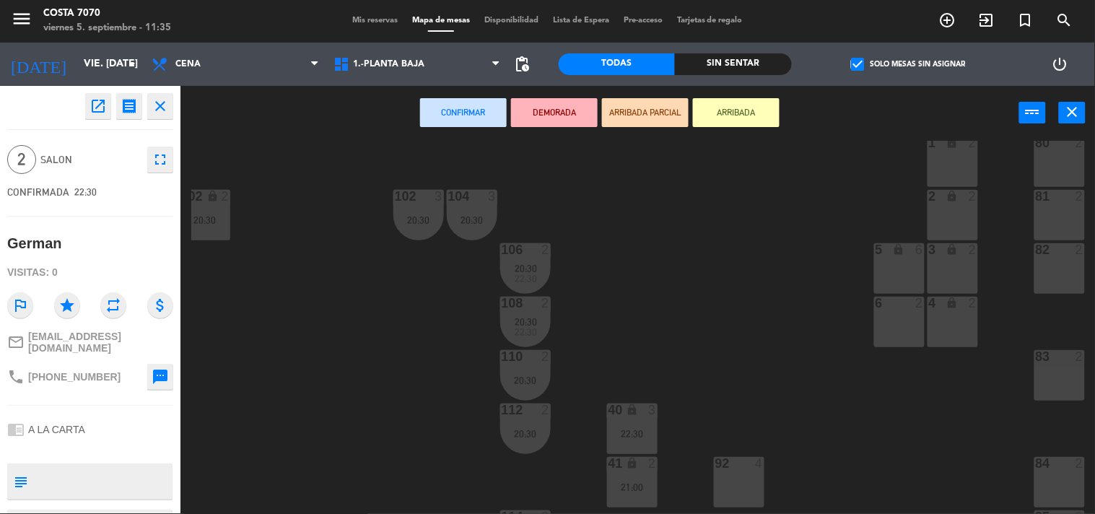
click at [516, 369] on div "110 2 20:30" at bounding box center [525, 375] width 51 height 51
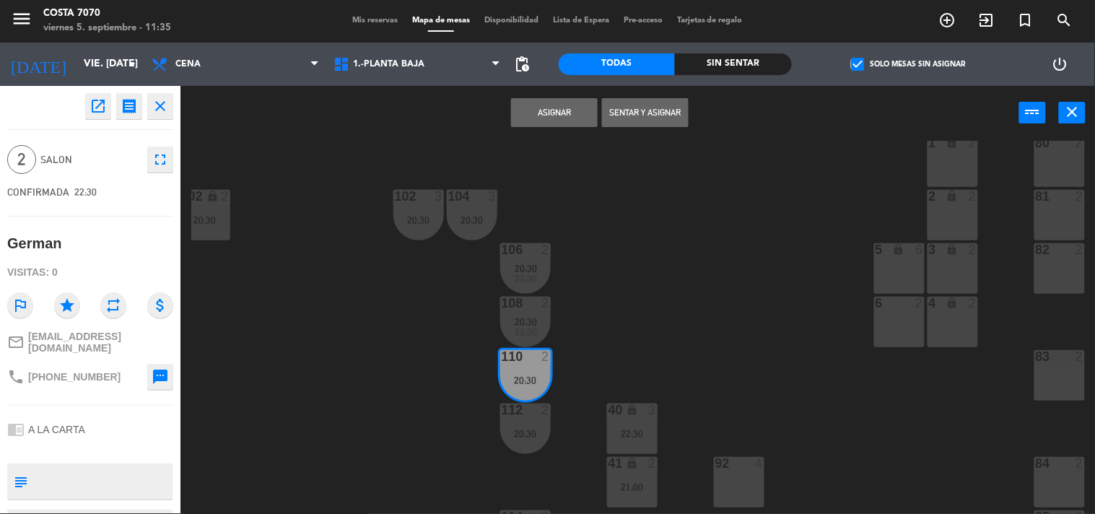
click at [503, 414] on div "112" at bounding box center [502, 410] width 1 height 13
click at [666, 111] on button "Unir y asignar" at bounding box center [645, 112] width 87 height 29
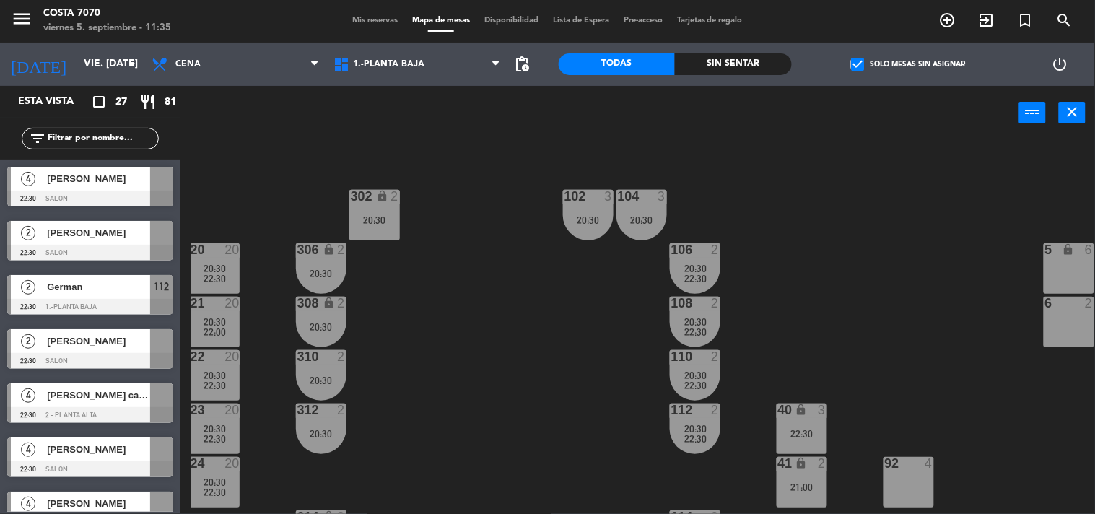
scroll to position [84, 0]
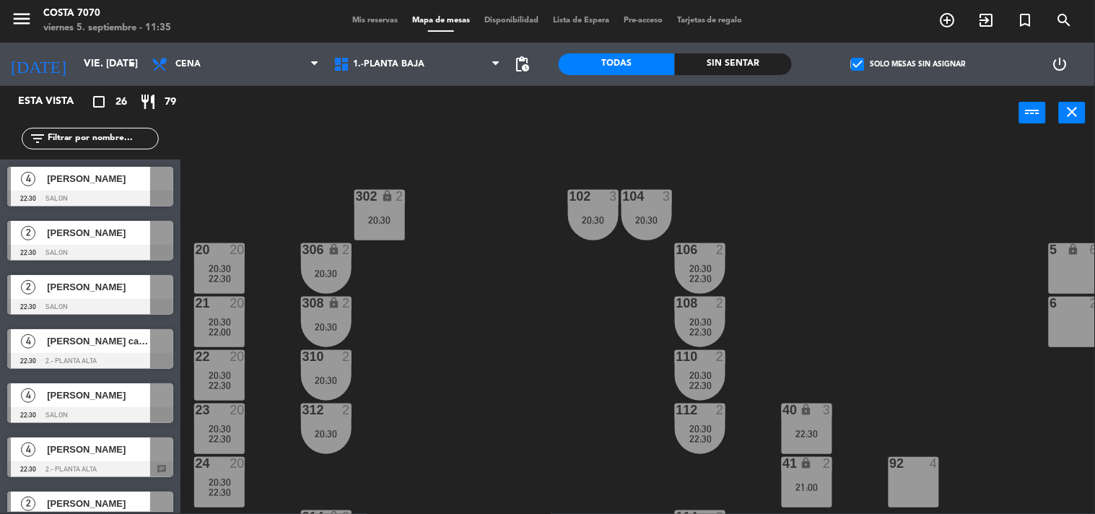
click at [84, 239] on span "[PERSON_NAME]" at bounding box center [98, 232] width 103 height 15
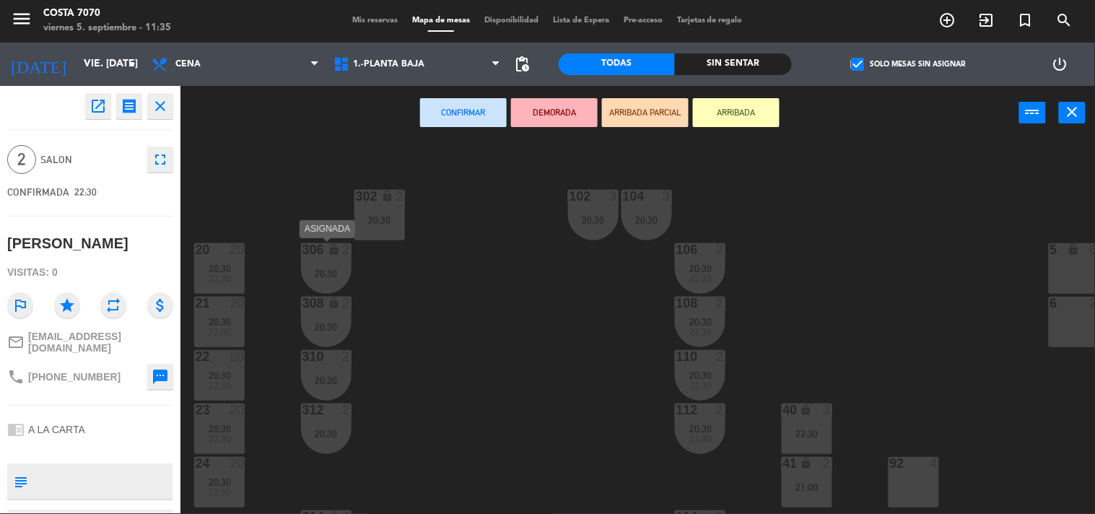
click at [345, 277] on div "20:30" at bounding box center [326, 274] width 51 height 10
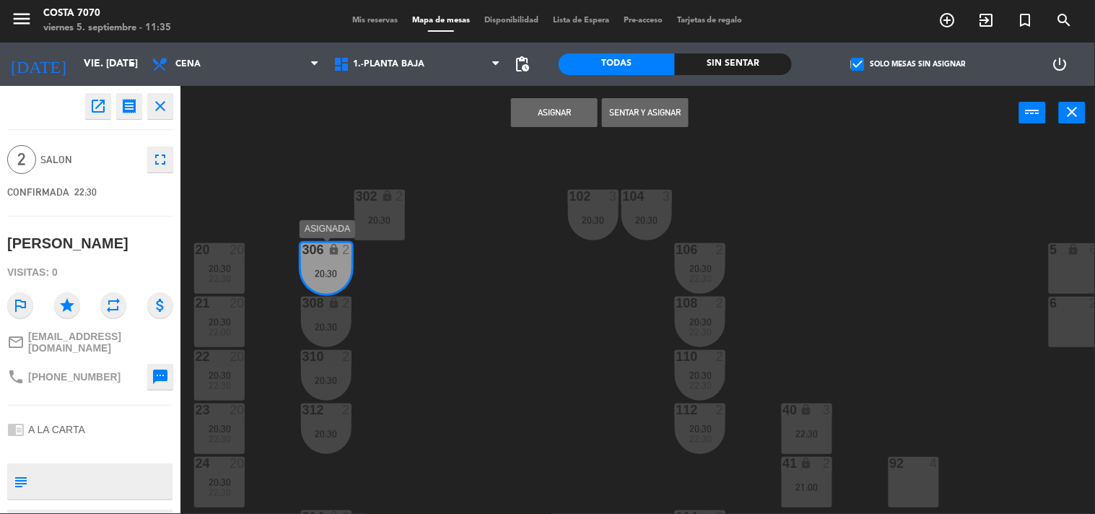
click at [328, 256] on div "306 lock 2" at bounding box center [326, 250] width 51 height 14
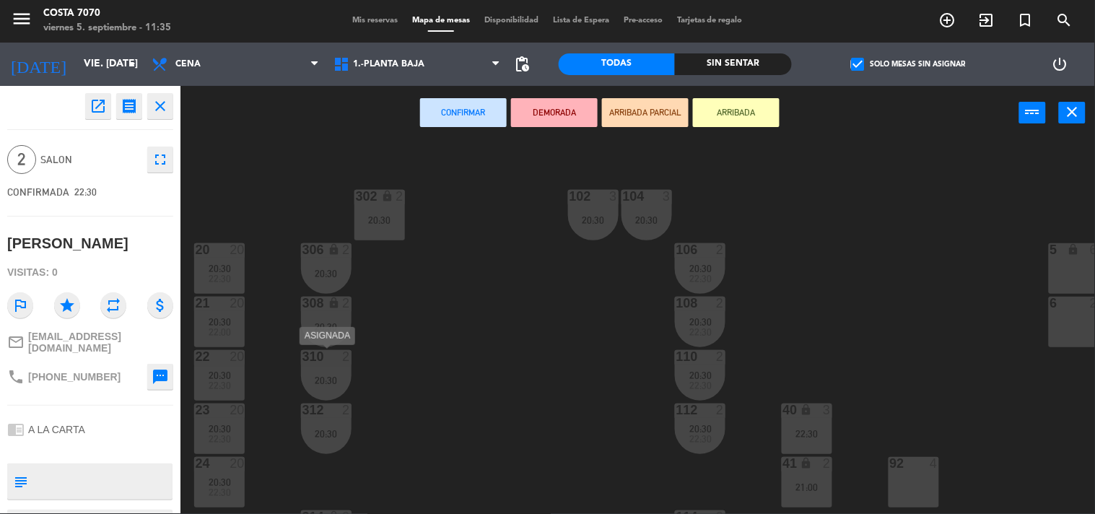
click at [329, 375] on div "20:30" at bounding box center [326, 380] width 51 height 10
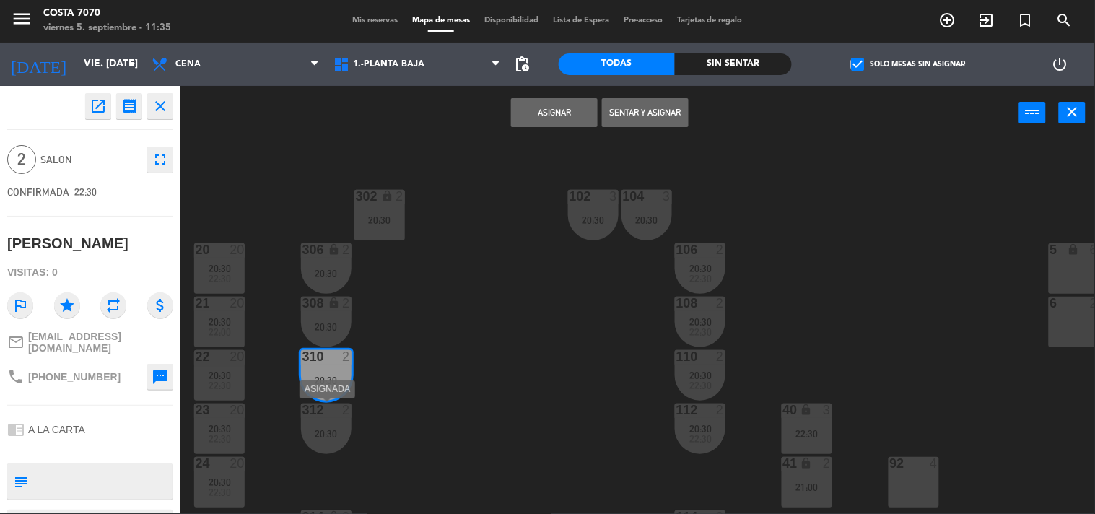
click at [349, 423] on div "312 2 20:30" at bounding box center [326, 429] width 51 height 51
click at [629, 112] on button "Unir y asignar" at bounding box center [645, 112] width 87 height 29
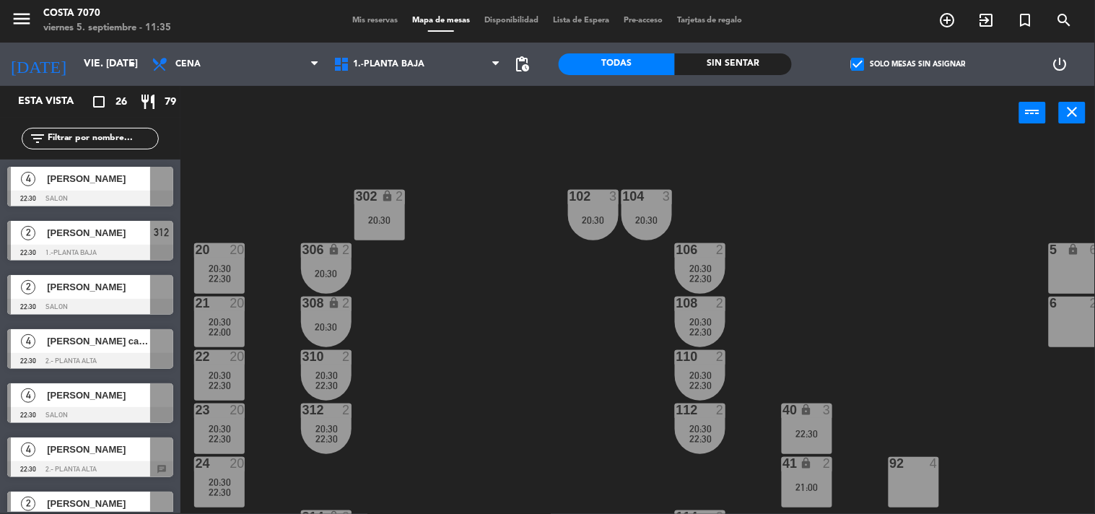
click at [428, 334] on div "50 lock 1 51 lock 1 52 lock 1 53 lock 1 54 lock 1 55 lock 1 56 lock 1 80 2 1 lo…" at bounding box center [643, 327] width 904 height 373
click at [330, 325] on div "20:30" at bounding box center [326, 327] width 51 height 10
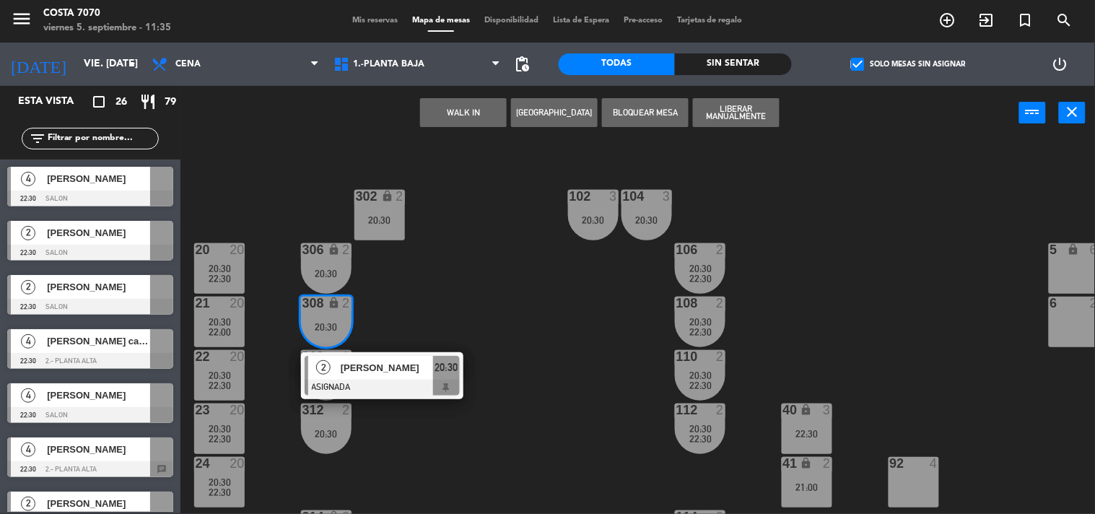
click at [467, 290] on div "50 lock 1 51 lock 1 52 lock 1 53 lock 1 54 lock 1 55 lock 1 56 lock 1 80 2 1 lo…" at bounding box center [643, 327] width 904 height 373
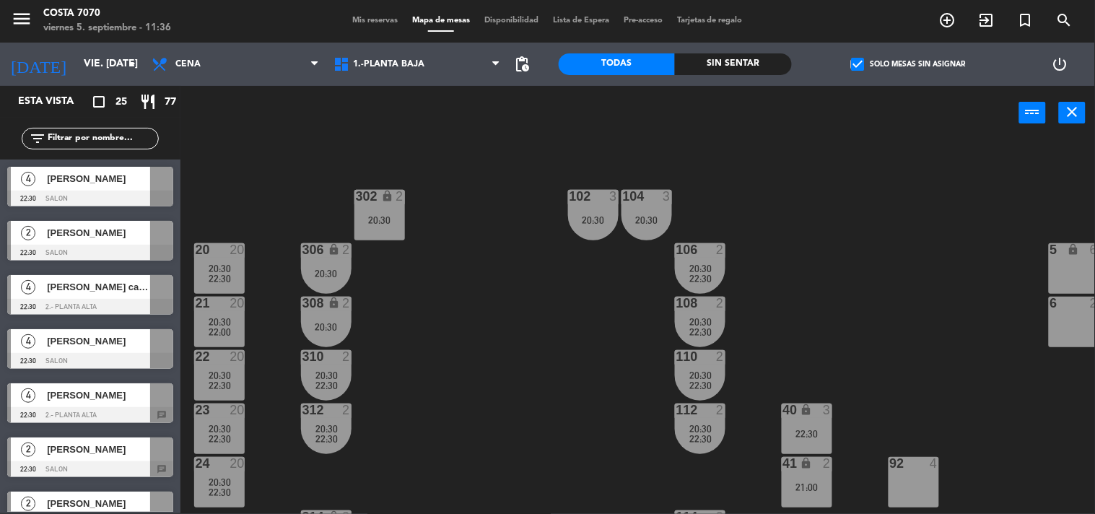
click at [89, 243] on div "[PERSON_NAME]" at bounding box center [97, 233] width 105 height 24
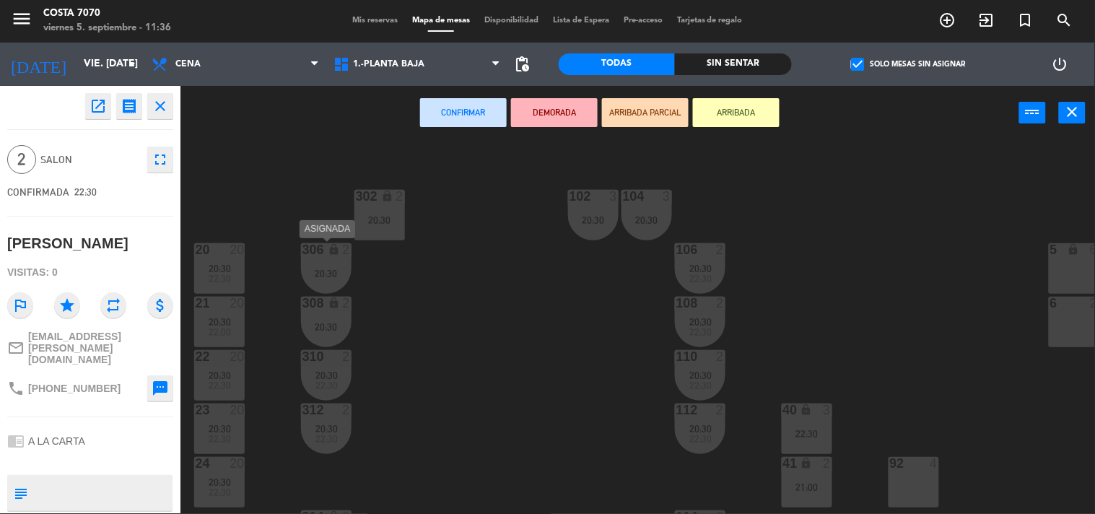
click at [326, 260] on div "306 lock 2 20:30" at bounding box center [326, 268] width 51 height 51
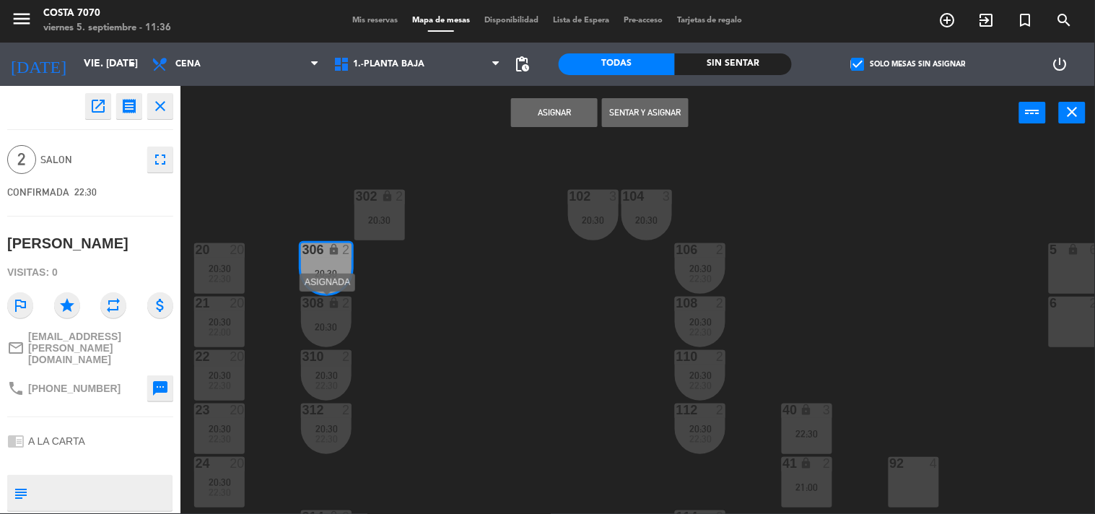
click at [318, 316] on div "308 lock 2 20:30" at bounding box center [326, 322] width 51 height 51
drag, startPoint x: 625, startPoint y: 113, endPoint x: 543, endPoint y: 208, distance: 125.4
click at [625, 113] on button "Unir y asignar" at bounding box center [645, 112] width 87 height 29
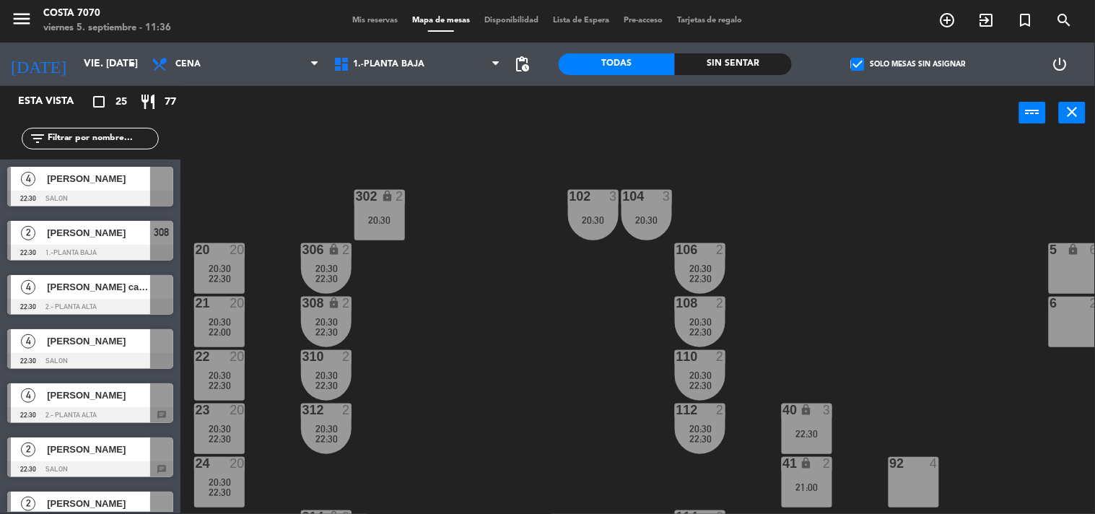
click at [529, 279] on div "50 lock 1 51 lock 1 52 lock 1 53 lock 1 54 lock 1 55 lock 1 56 lock 1 80 2 1 lo…" at bounding box center [643, 327] width 904 height 373
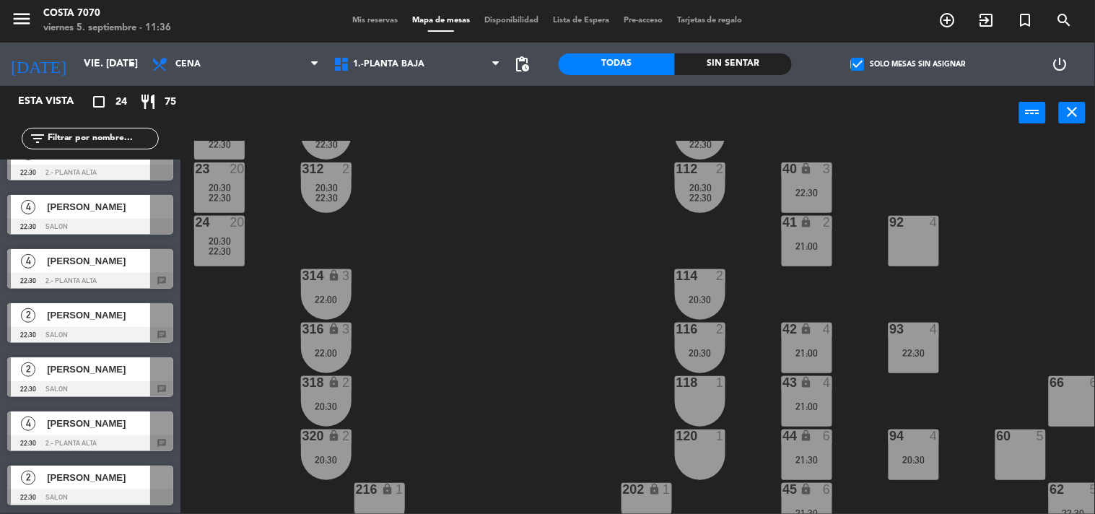
scroll to position [0, 0]
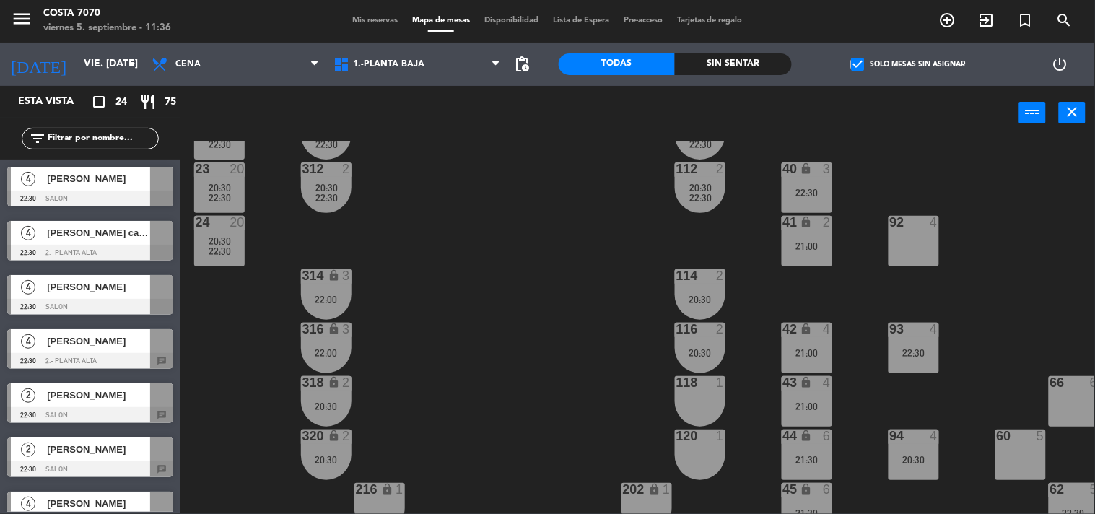
click at [113, 448] on span "[PERSON_NAME]" at bounding box center [98, 449] width 103 height 15
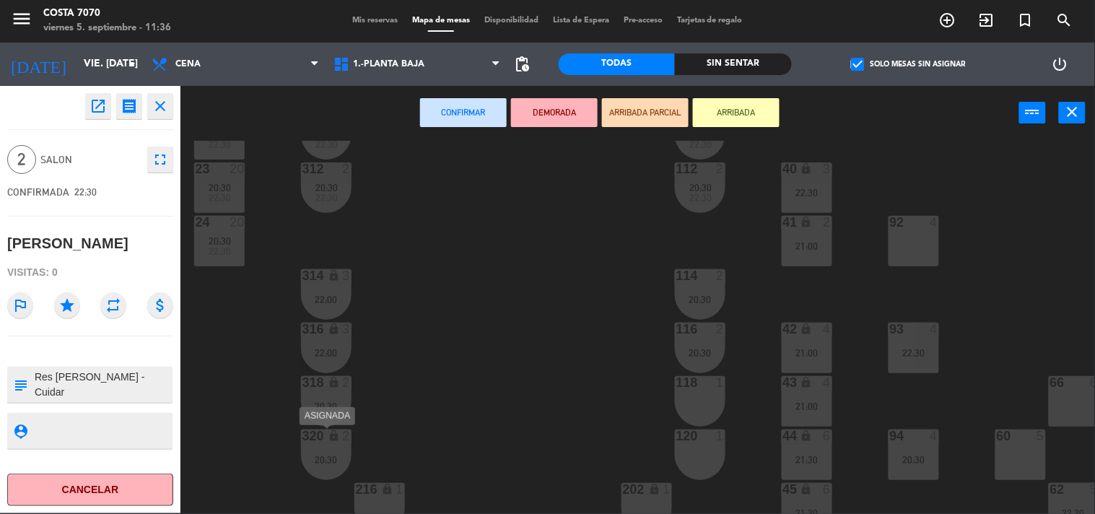
click at [331, 443] on div "320 lock 2" at bounding box center [326, 437] width 51 height 14
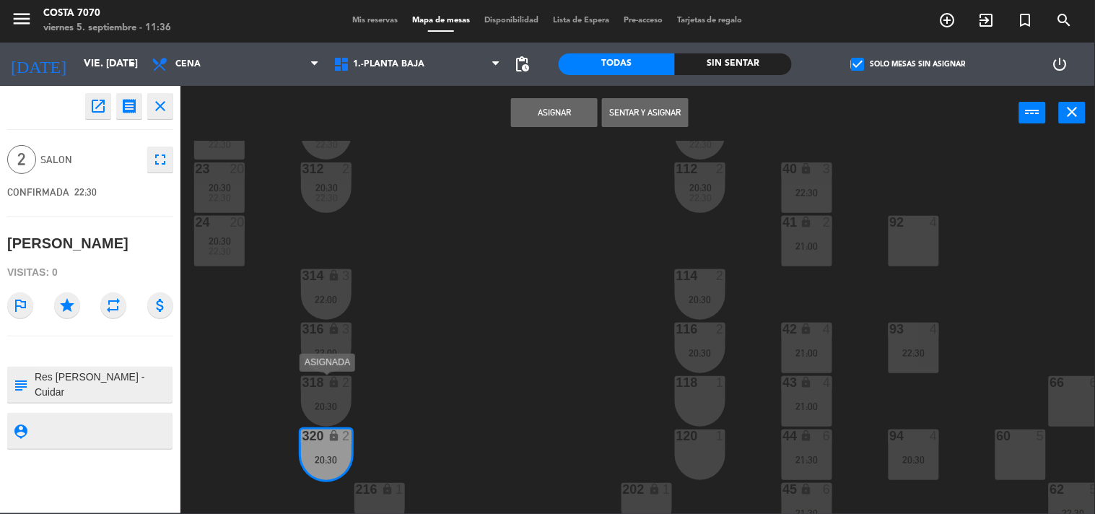
click at [337, 397] on div "318 lock 2 20:30" at bounding box center [326, 401] width 51 height 51
click at [644, 111] on button "Unir y asignar" at bounding box center [645, 112] width 87 height 29
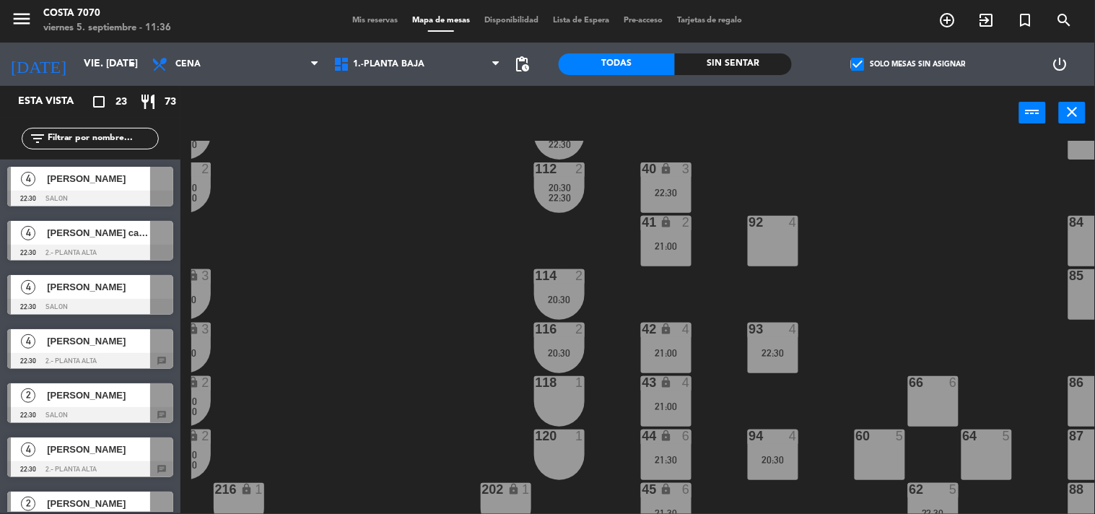
scroll to position [325, 175]
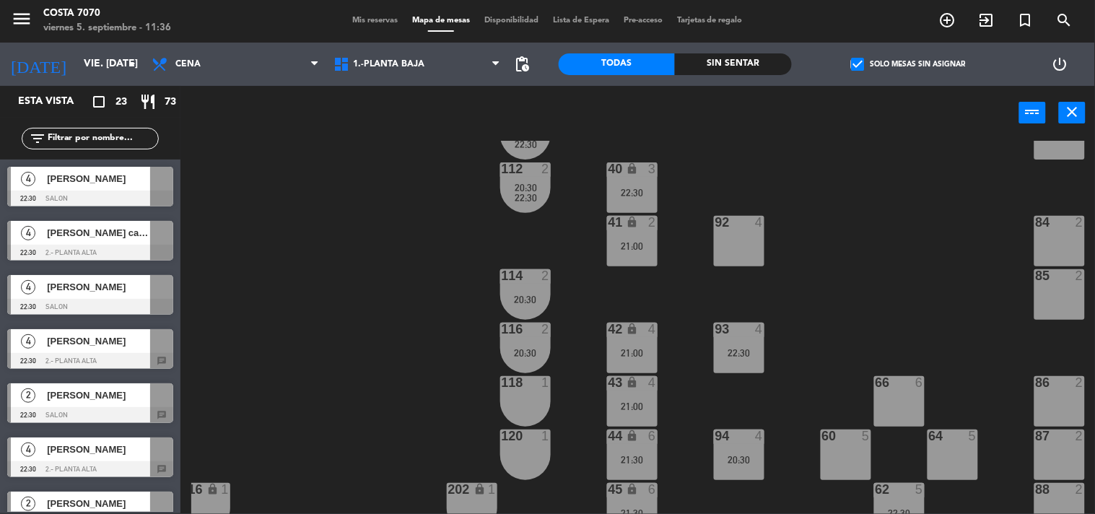
click at [120, 186] on div "[PERSON_NAME]" at bounding box center [97, 179] width 105 height 24
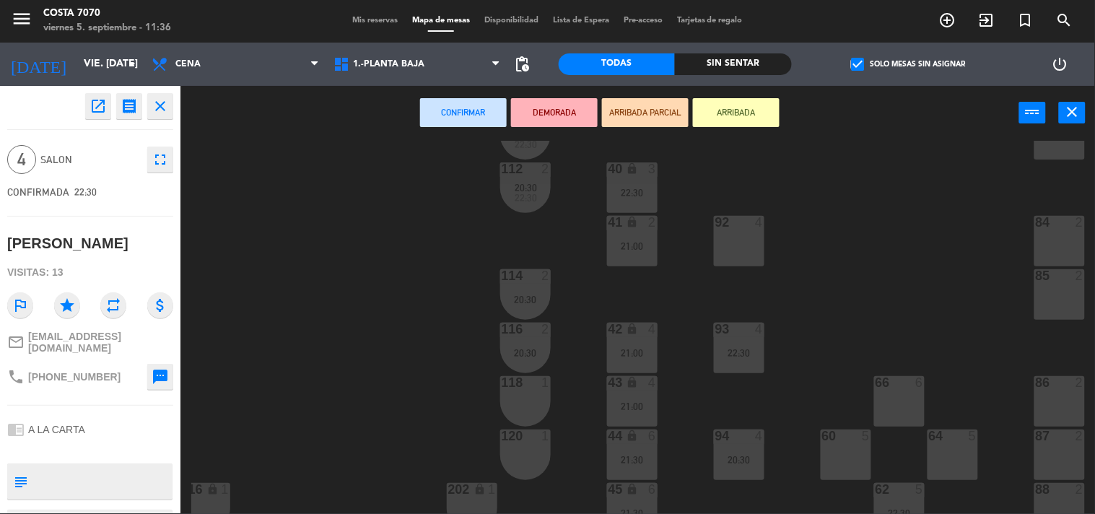
click at [736, 227] on div at bounding box center [739, 222] width 24 height 13
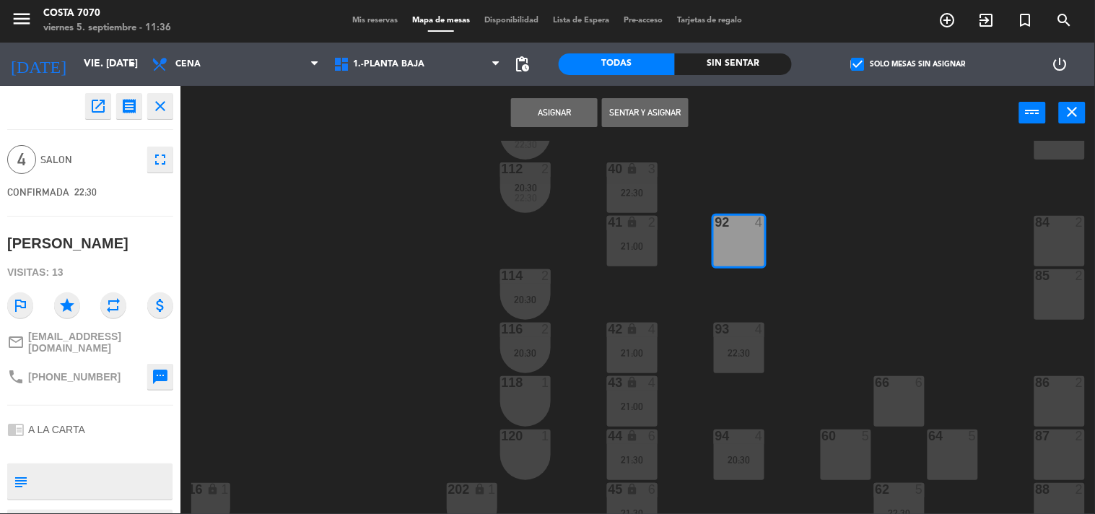
click at [560, 113] on button "Asignar" at bounding box center [554, 112] width 87 height 29
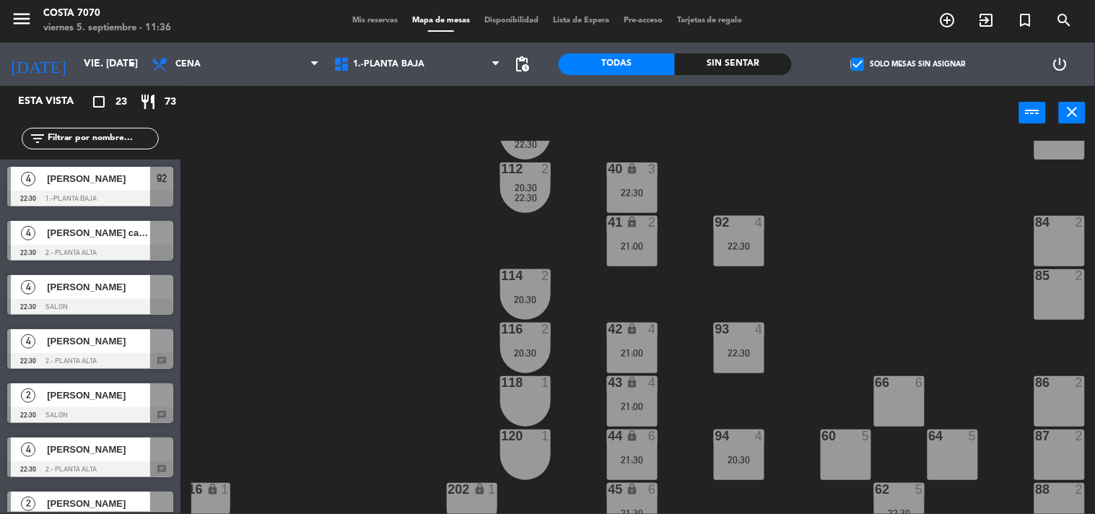
scroll to position [485, 175]
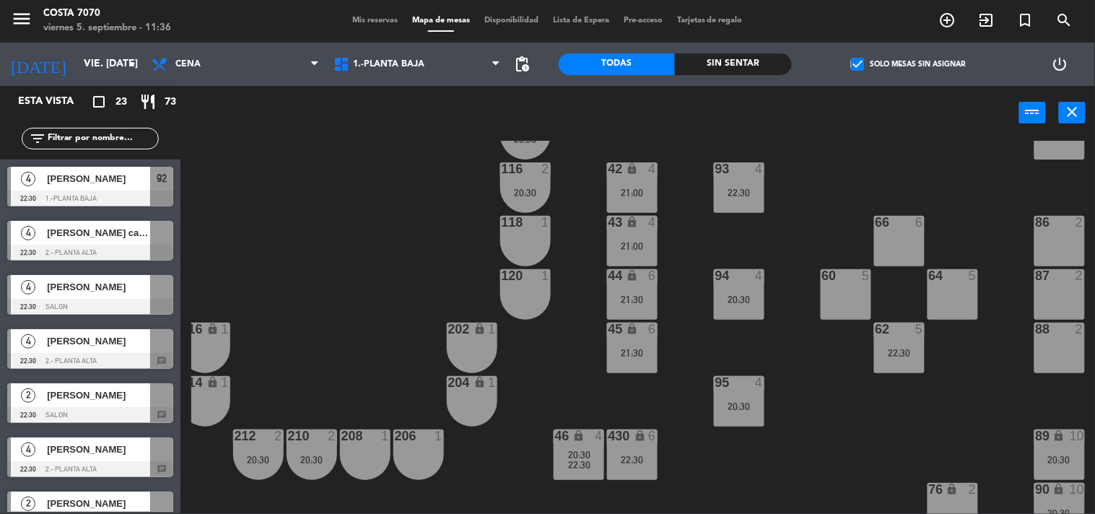
click at [61, 240] on span "[PERSON_NAME] cairo" at bounding box center [98, 232] width 103 height 15
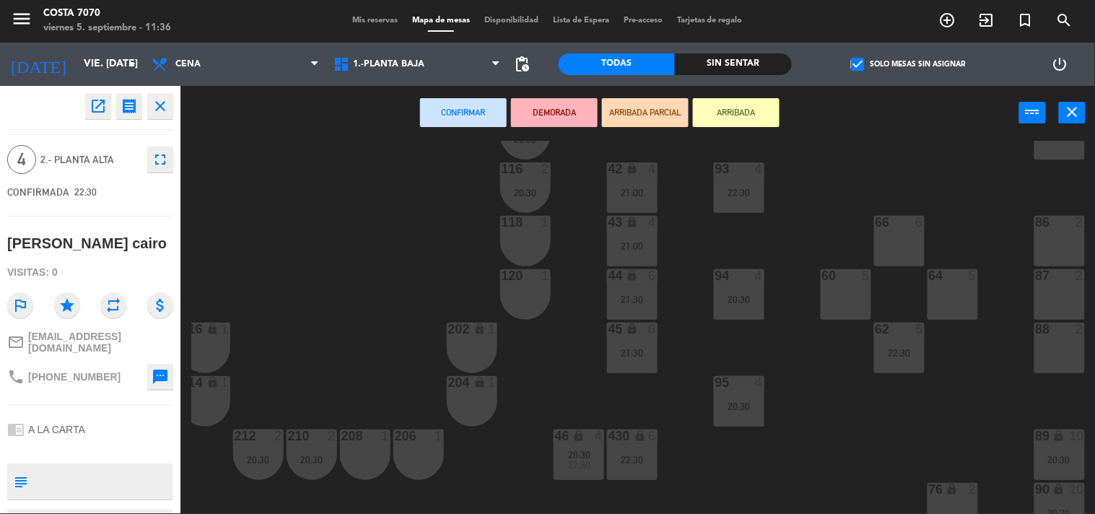
click at [739, 311] on div "94 4 20:30" at bounding box center [739, 294] width 51 height 51
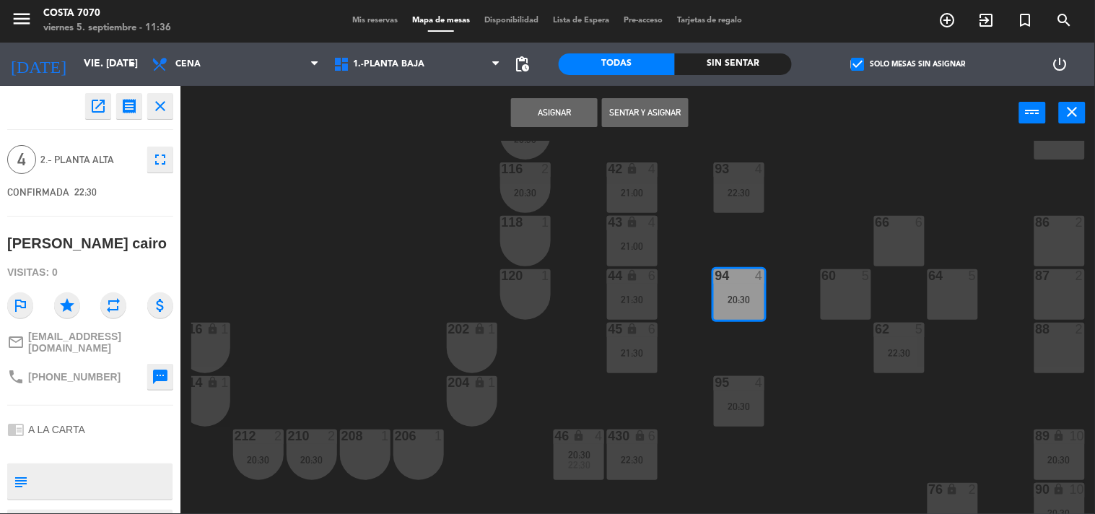
click at [568, 113] on button "Asignar" at bounding box center [554, 112] width 87 height 29
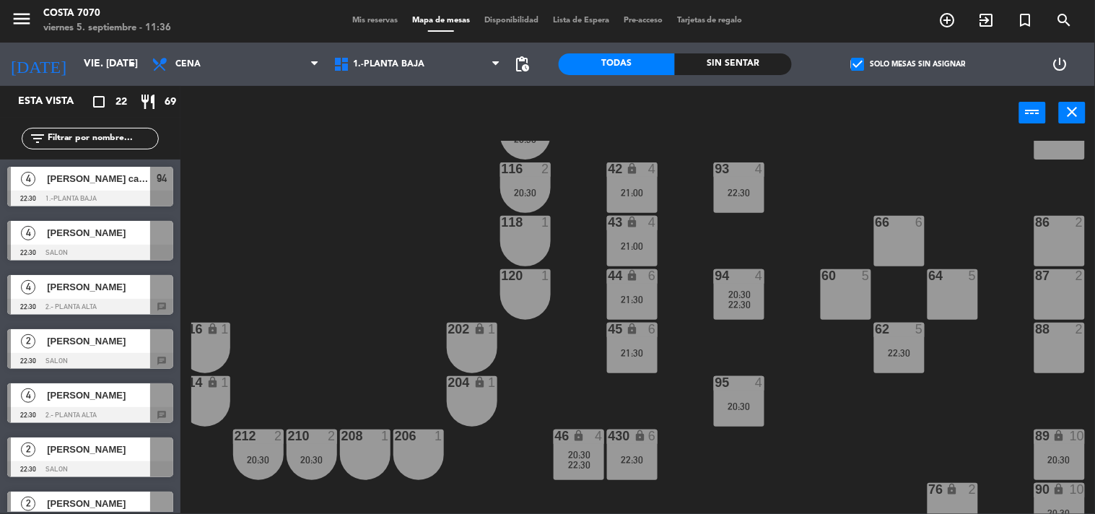
click at [105, 404] on div "[PERSON_NAME]" at bounding box center [97, 395] width 105 height 24
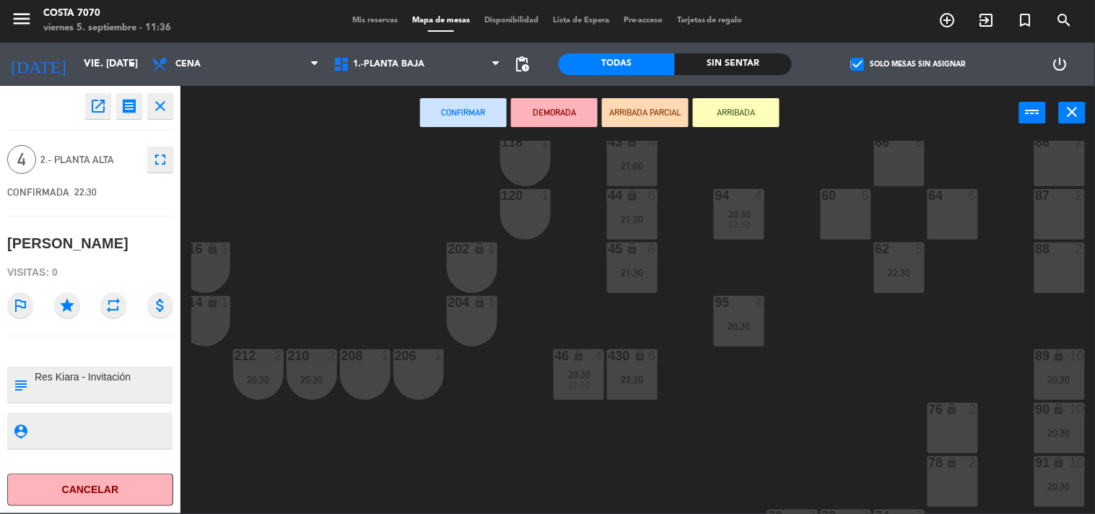
scroll to position [405, 175]
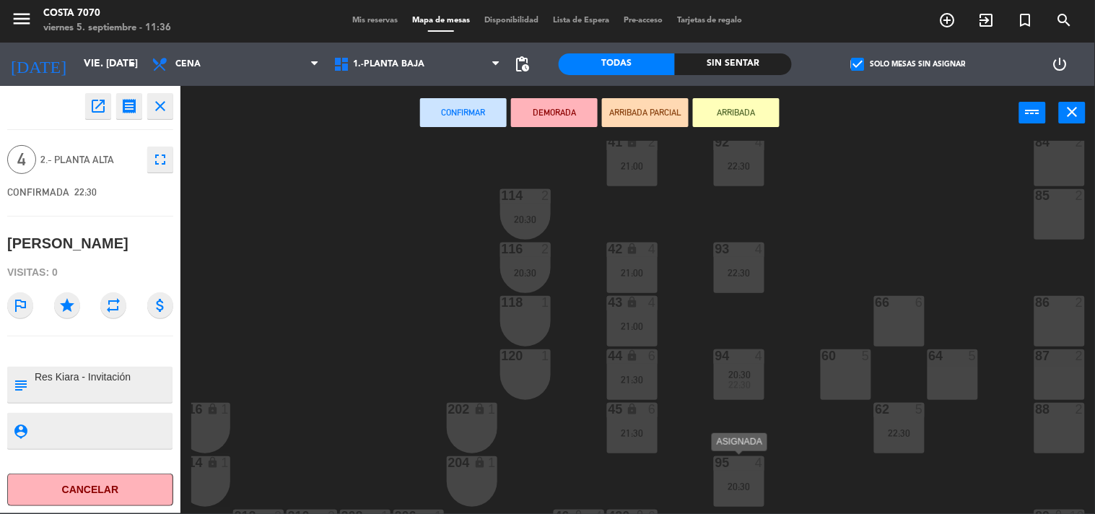
drag, startPoint x: 747, startPoint y: 488, endPoint x: 732, endPoint y: 481, distance: 16.1
click at [747, 490] on div "20:30" at bounding box center [739, 487] width 51 height 10
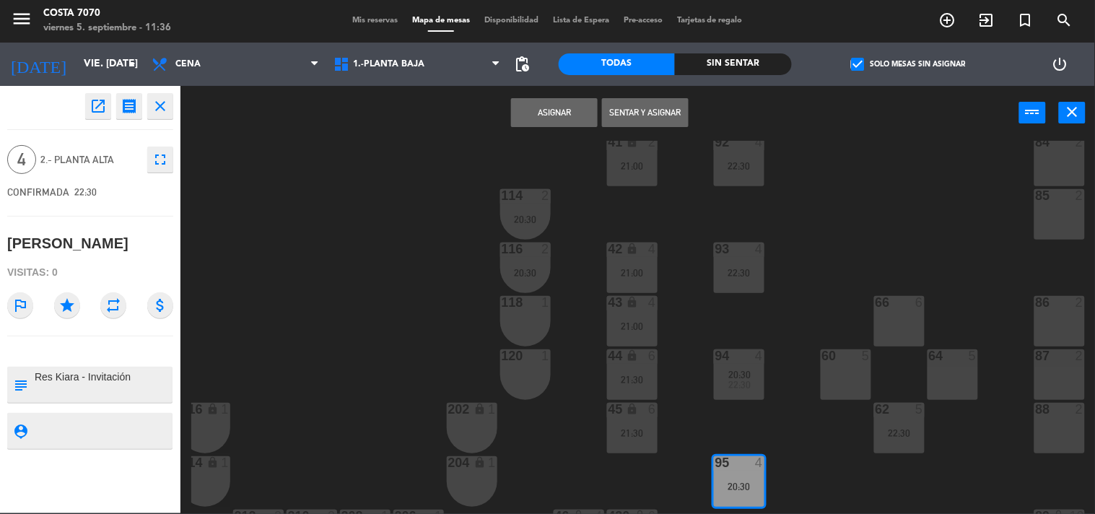
click at [545, 114] on button "Asignar" at bounding box center [554, 112] width 87 height 29
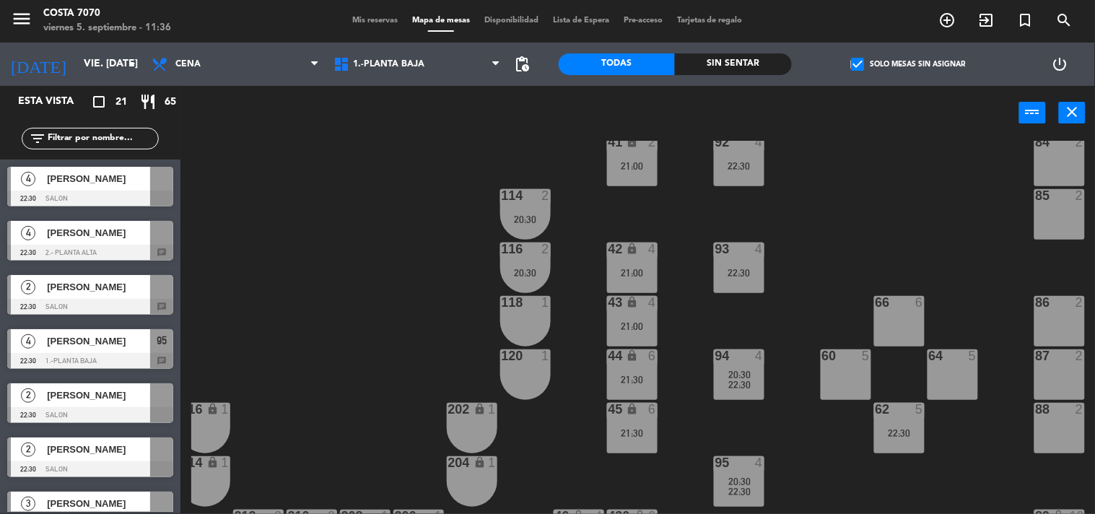
drag, startPoint x: 327, startPoint y: 295, endPoint x: 284, endPoint y: 274, distance: 47.2
click at [322, 292] on div "50 lock 1 51 lock 1 52 lock 1 53 lock 1 54 lock 1 55 lock 1 56 lock 1 80 2 1 lo…" at bounding box center [643, 327] width 904 height 373
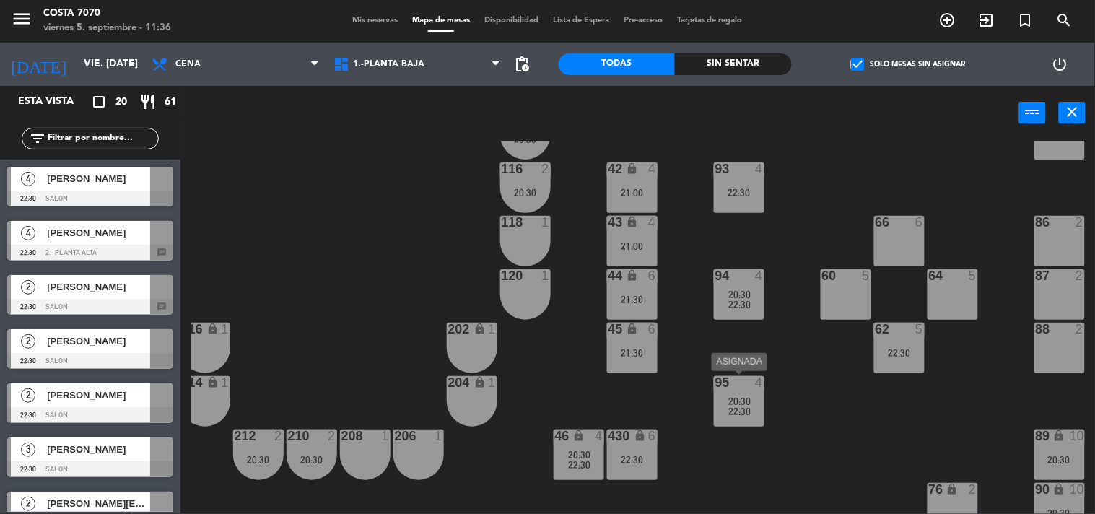
click at [735, 417] on div "95 4 20:30 22:30" at bounding box center [739, 401] width 51 height 51
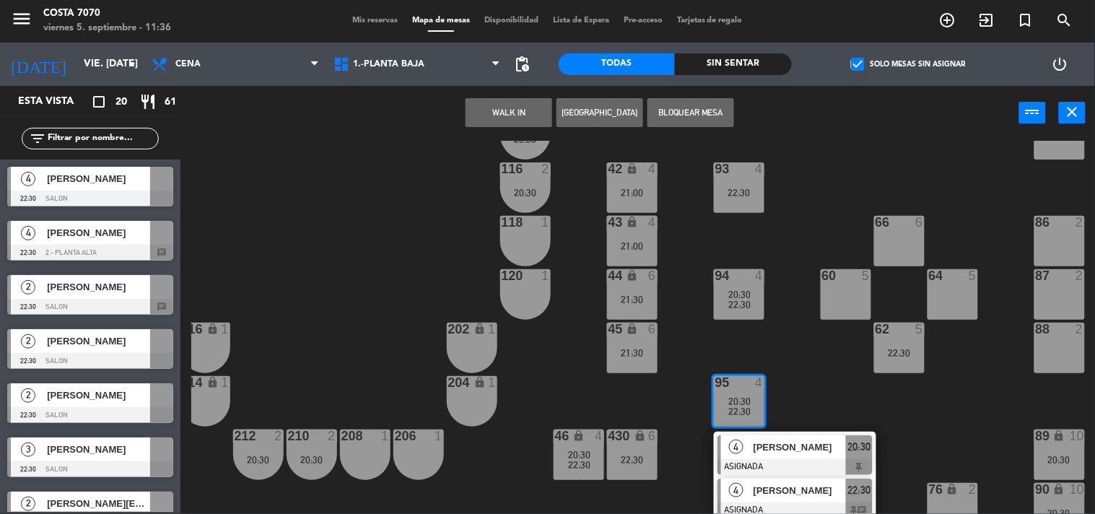
click at [767, 485] on span "[PERSON_NAME]" at bounding box center [800, 490] width 92 height 15
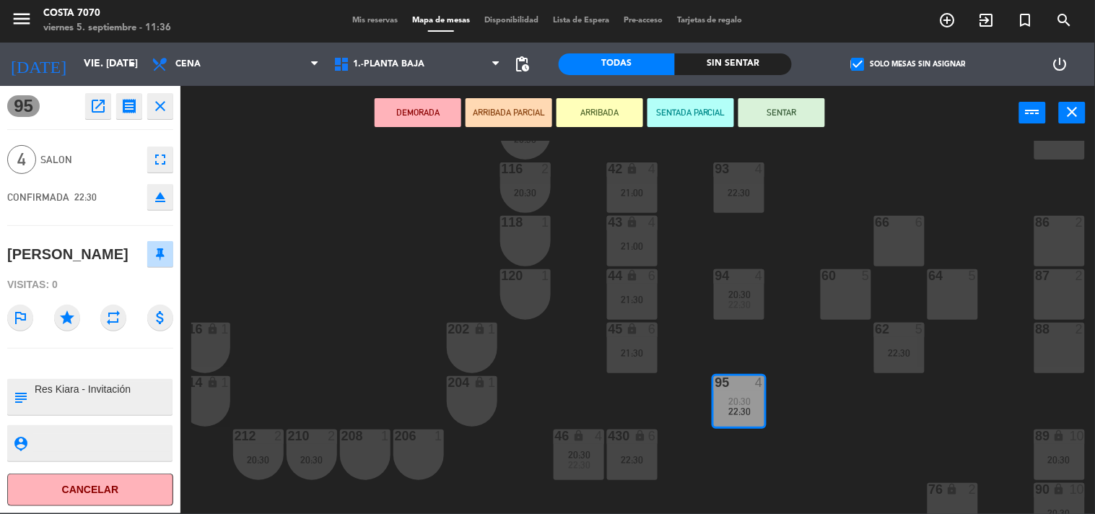
click at [159, 198] on icon "eject" at bounding box center [160, 196] width 17 height 17
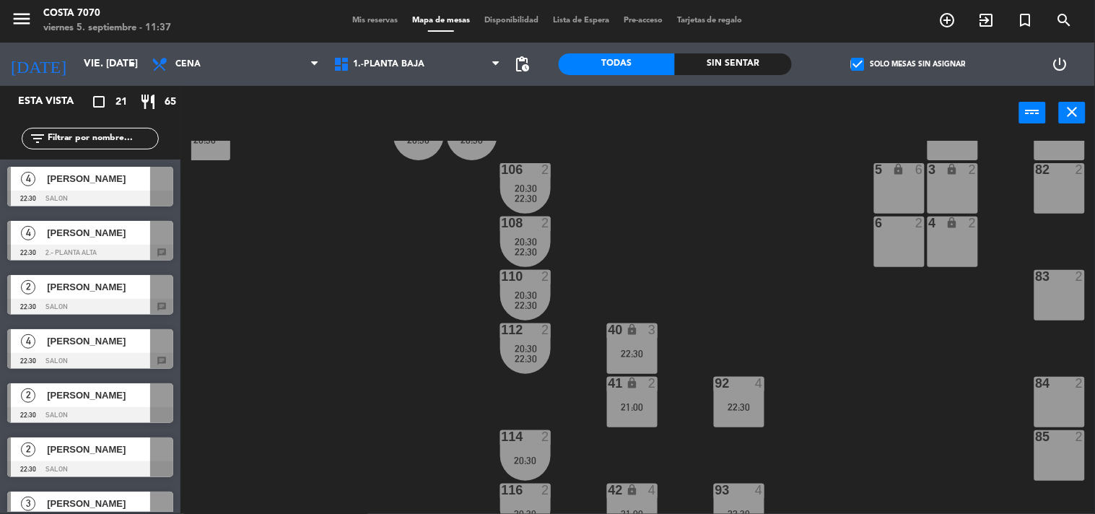
scroll to position [84, 175]
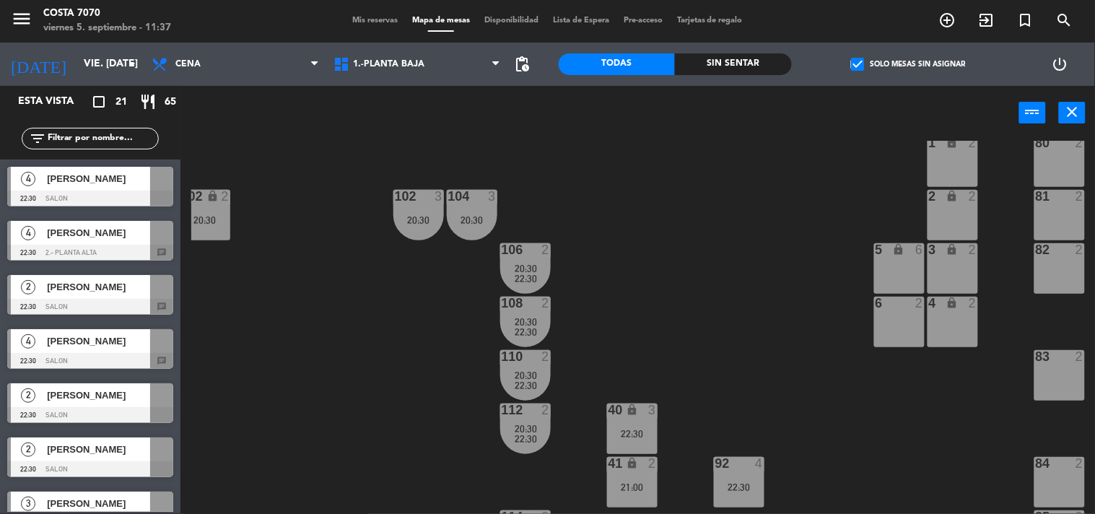
click at [95, 500] on span "[PERSON_NAME]" at bounding box center [98, 503] width 103 height 15
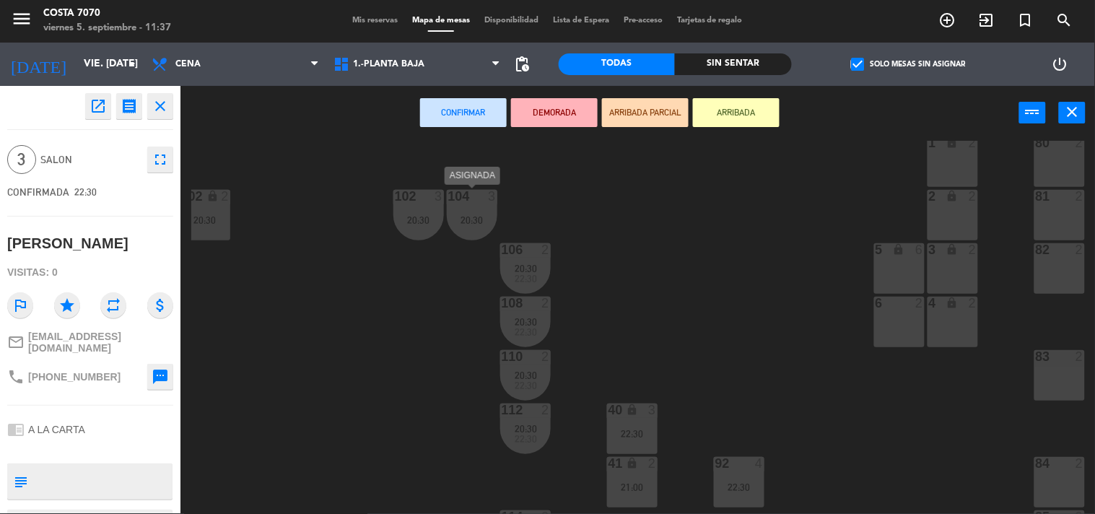
drag, startPoint x: 479, startPoint y: 212, endPoint x: 442, endPoint y: 212, distance: 37.5
click at [479, 210] on div "104 3 20:30" at bounding box center [472, 215] width 51 height 51
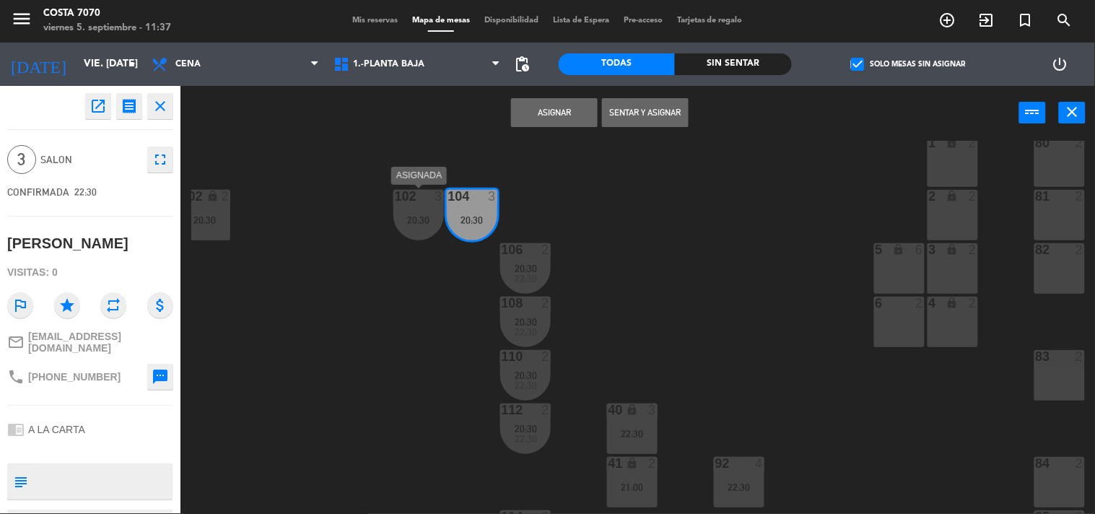
click at [442, 212] on div "102 3 20:30" at bounding box center [419, 215] width 51 height 51
click at [639, 121] on button "Unir y asignar" at bounding box center [645, 112] width 87 height 29
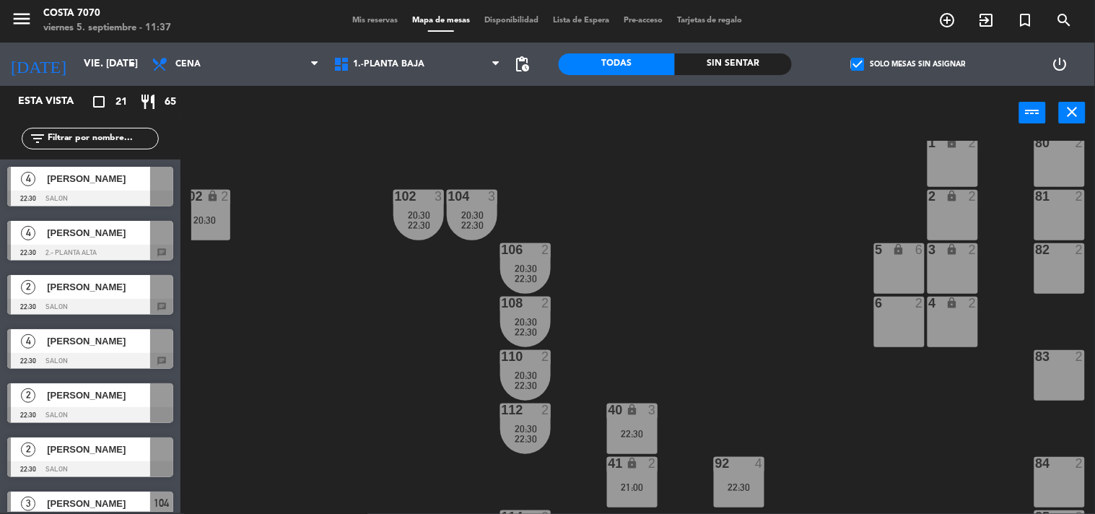
scroll to position [84, 0]
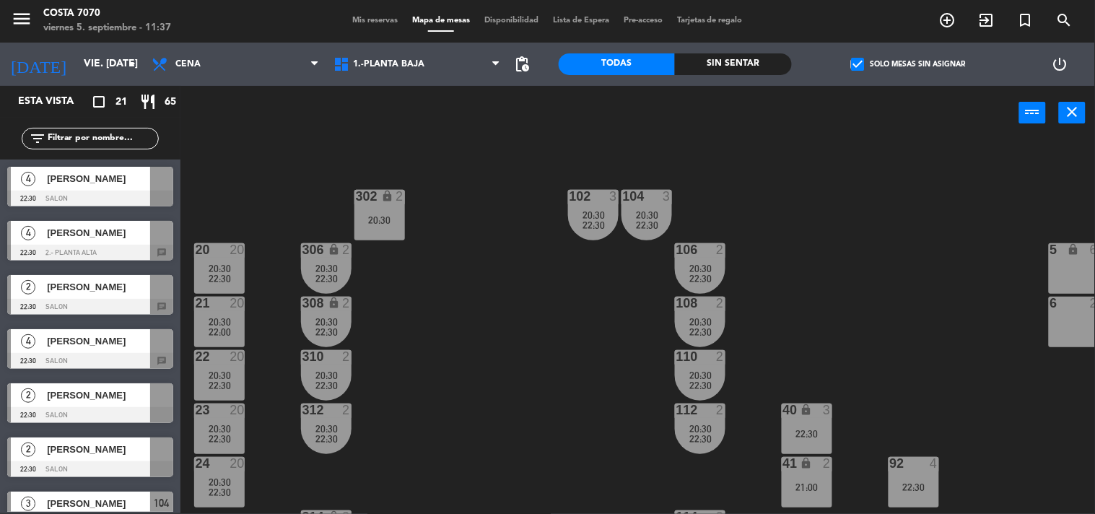
drag, startPoint x: 123, startPoint y: 293, endPoint x: 183, endPoint y: 282, distance: 60.9
click at [124, 293] on div "2 [PERSON_NAME] 22:30 SALON chat" at bounding box center [90, 295] width 181 height 54
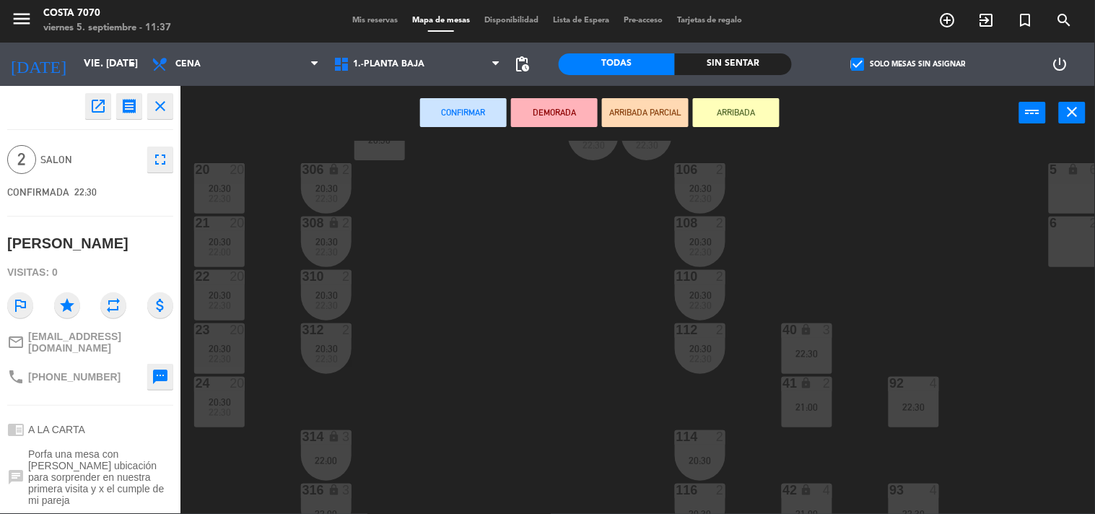
scroll to position [244, 0]
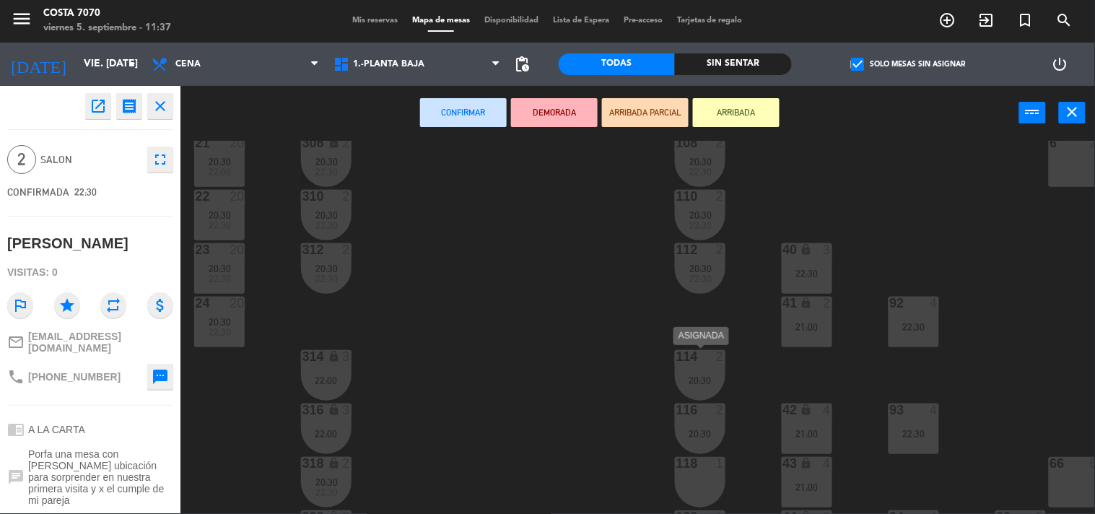
drag, startPoint x: 717, startPoint y: 378, endPoint x: 705, endPoint y: 409, distance: 33.4
click at [716, 378] on div "20:30" at bounding box center [700, 380] width 51 height 10
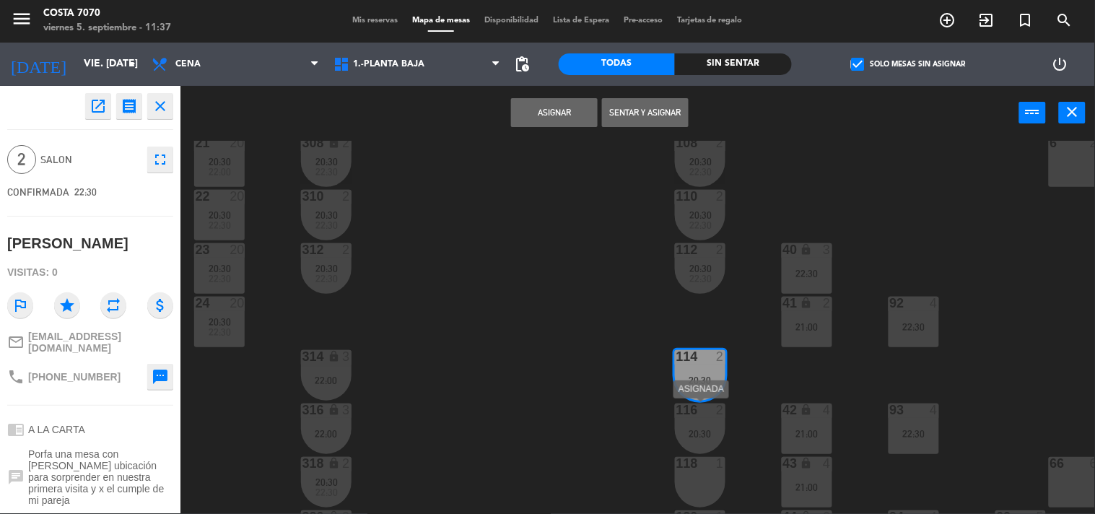
click at [697, 444] on div "116 2 20:30" at bounding box center [700, 429] width 51 height 51
drag, startPoint x: 662, startPoint y: 121, endPoint x: 581, endPoint y: 242, distance: 145.6
click at [661, 121] on button "Unir y asignar" at bounding box center [645, 112] width 87 height 29
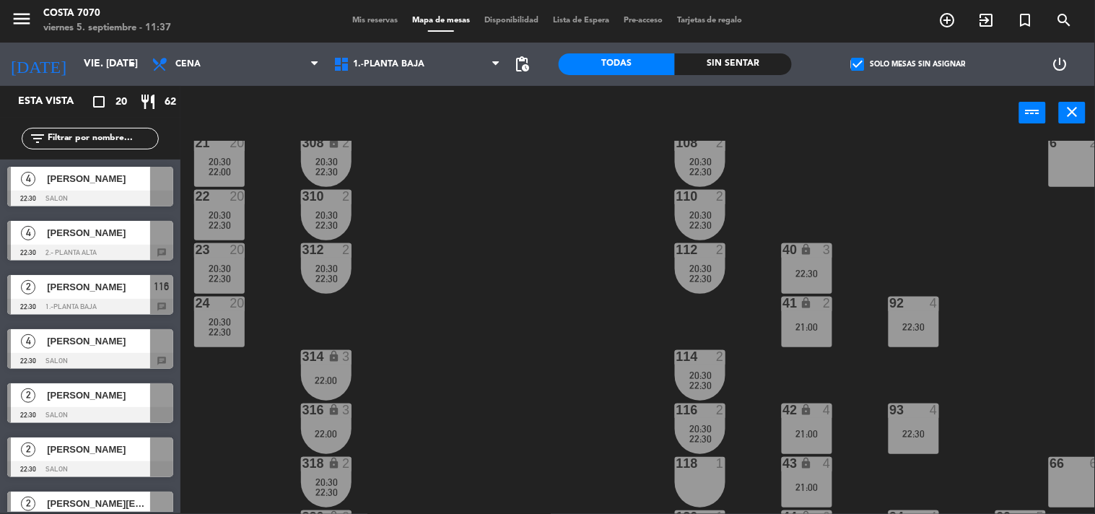
click at [510, 342] on div "50 lock 1 51 lock 1 52 lock 1 53 lock 1 54 lock 1 55 lock 1 56 lock 1 80 2 1 lo…" at bounding box center [643, 327] width 904 height 373
click at [113, 248] on div "4 [PERSON_NAME] 22:30 2.- PLANTA ALTA chat" at bounding box center [90, 241] width 181 height 54
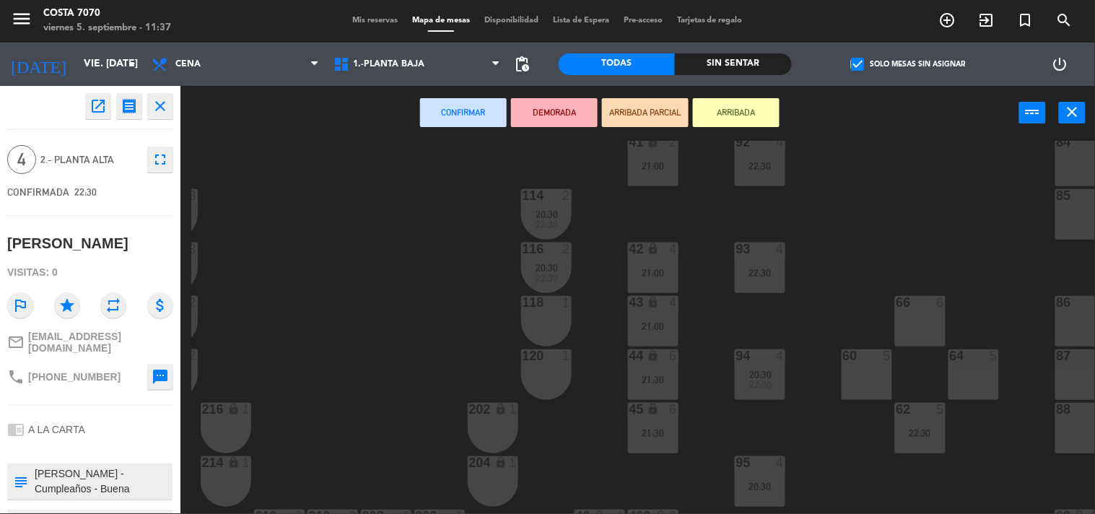
scroll to position [485, 154]
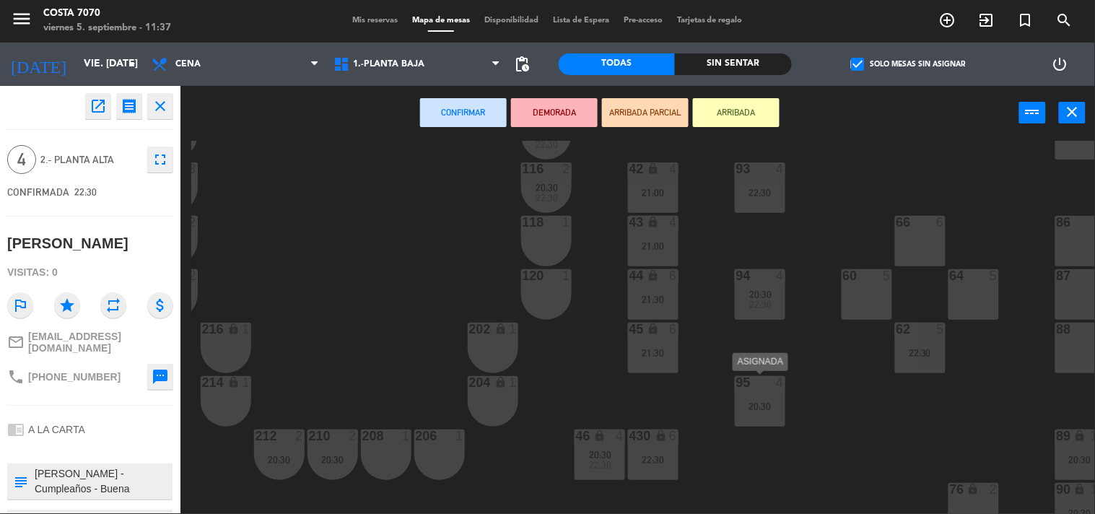
click at [768, 407] on div "20:30" at bounding box center [760, 406] width 51 height 10
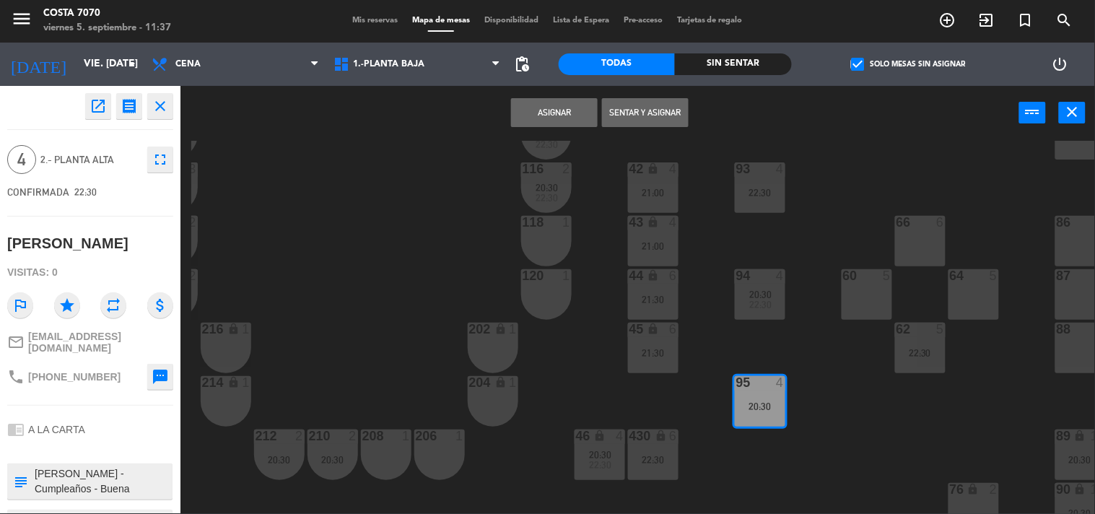
click at [580, 118] on button "Asignar" at bounding box center [554, 112] width 87 height 29
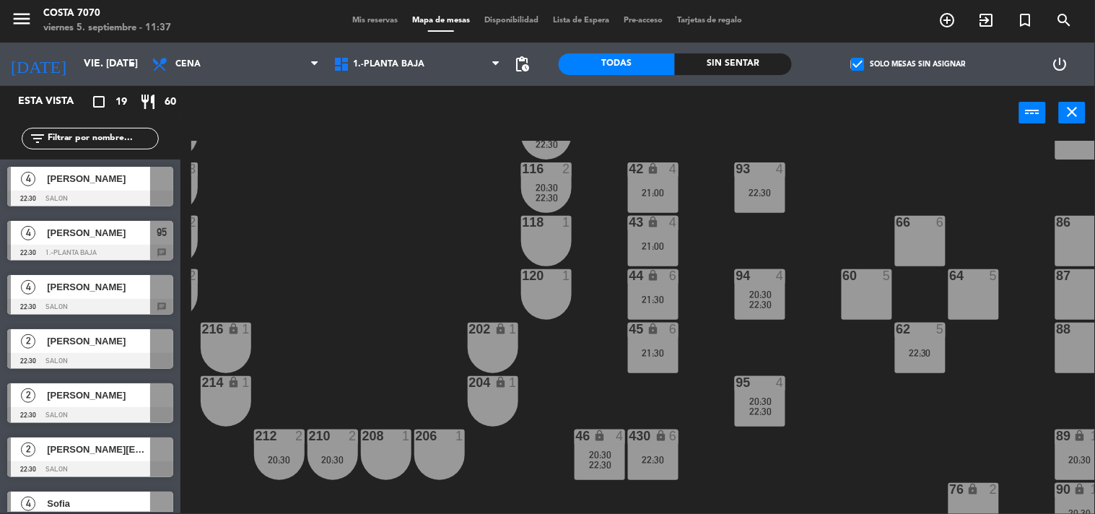
click at [817, 379] on div "50 lock 1 51 lock 1 52 lock 1 53 lock 1 54 lock 1 55 lock 1 56 lock 1 80 2 1 lo…" at bounding box center [643, 327] width 904 height 373
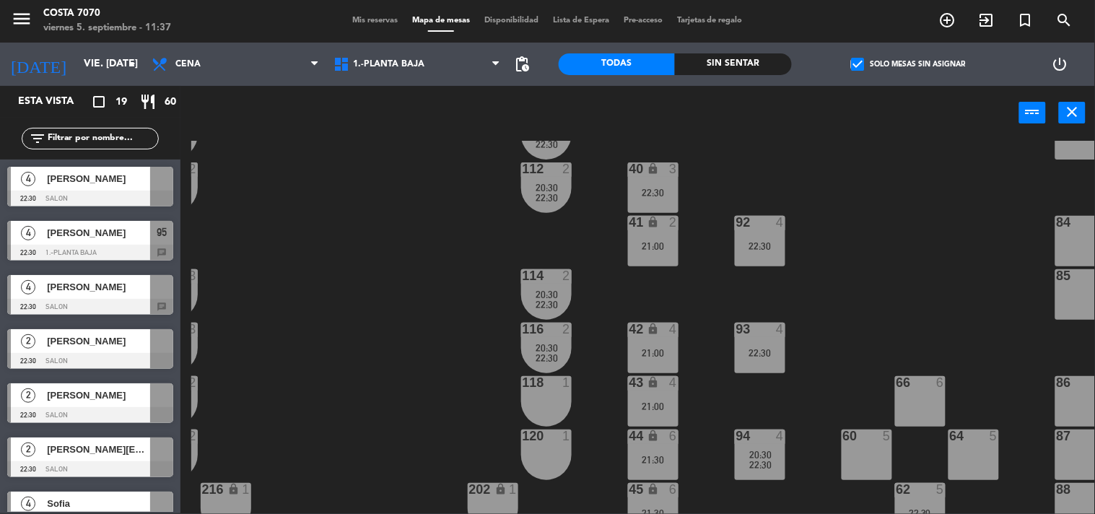
scroll to position [565, 154]
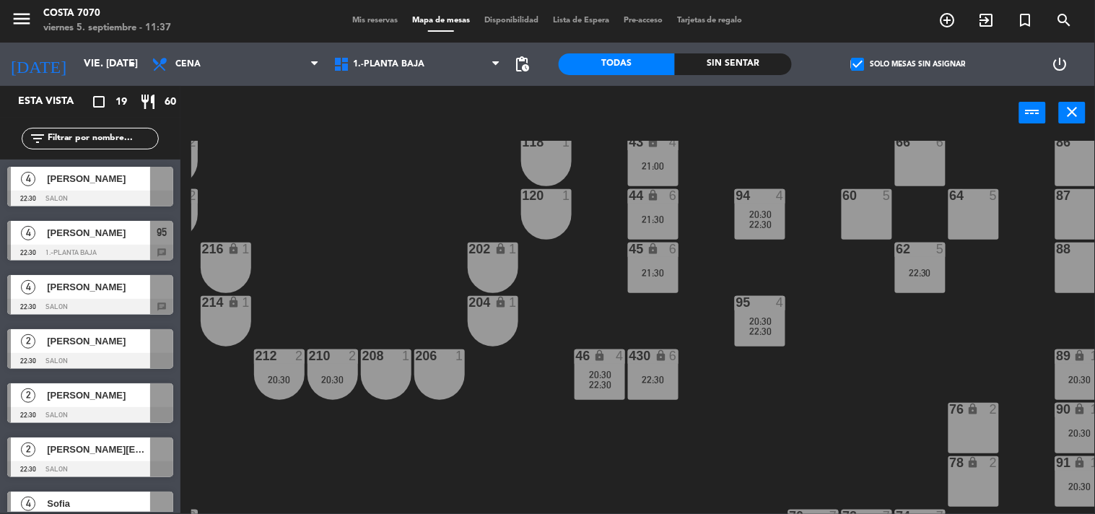
click at [752, 212] on span "20:30" at bounding box center [760, 215] width 22 height 12
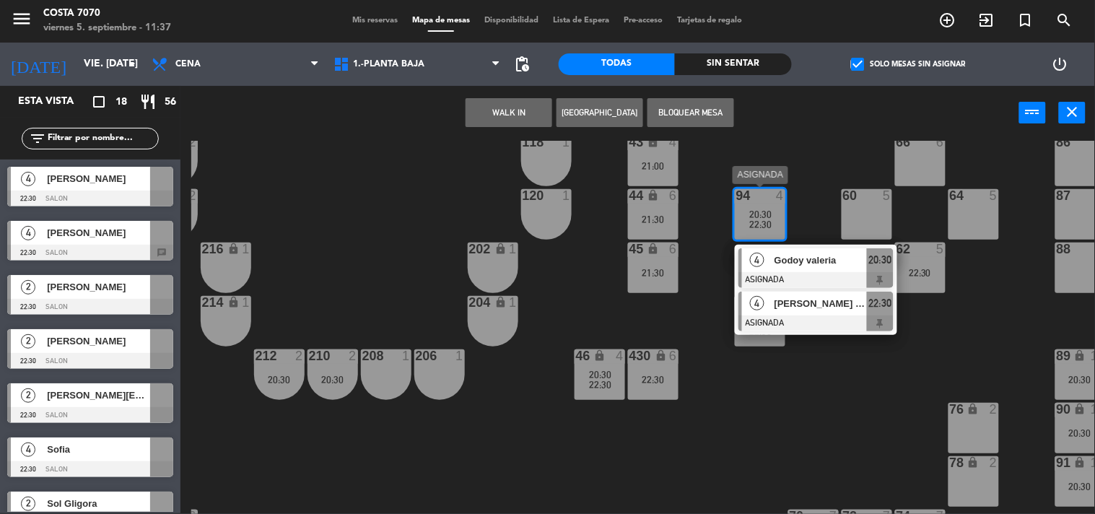
click at [785, 308] on span "[PERSON_NAME] cairo" at bounding box center [821, 303] width 92 height 15
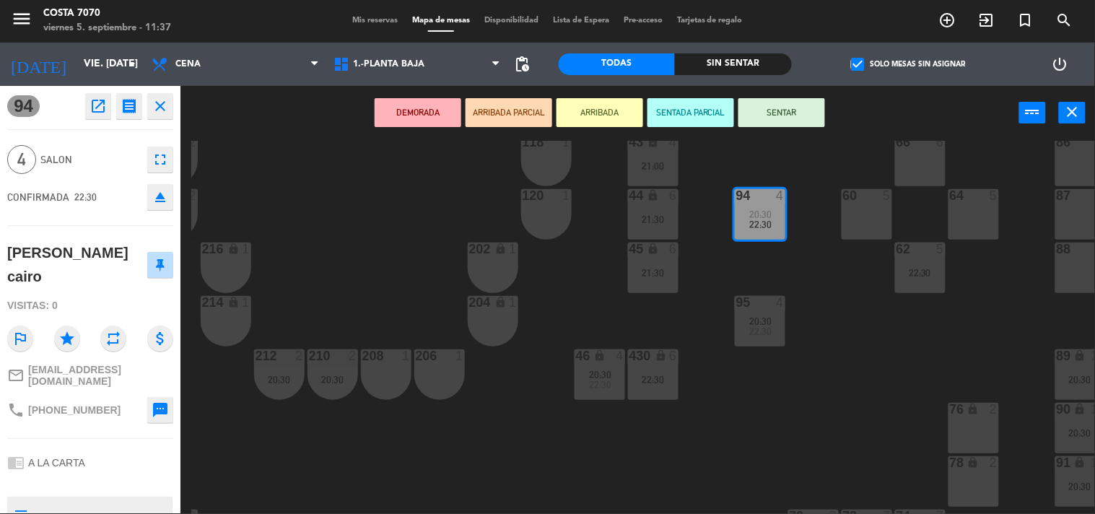
click at [164, 191] on icon "eject" at bounding box center [160, 196] width 17 height 17
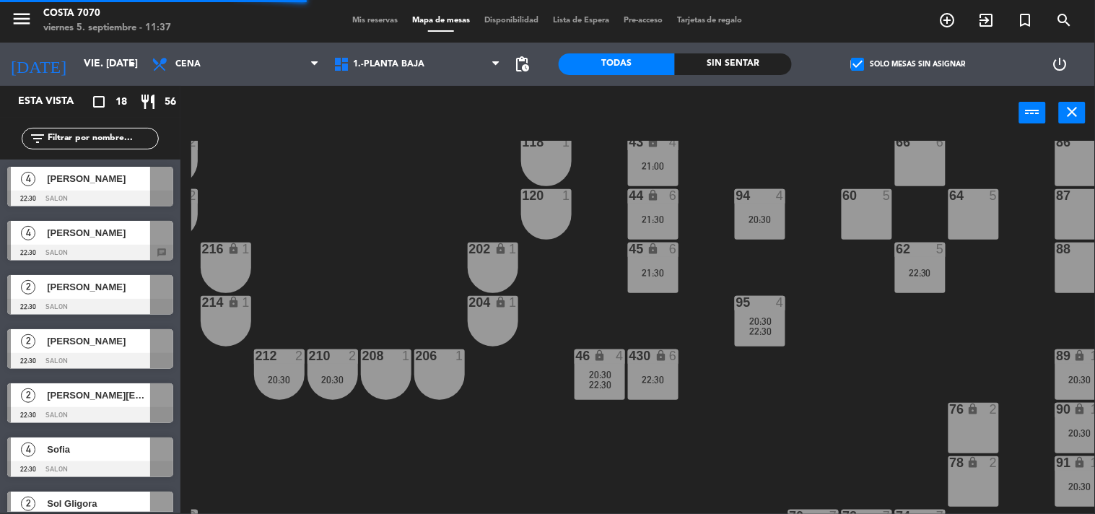
click at [756, 312] on div "95 4 20:30 22:30" at bounding box center [760, 321] width 51 height 51
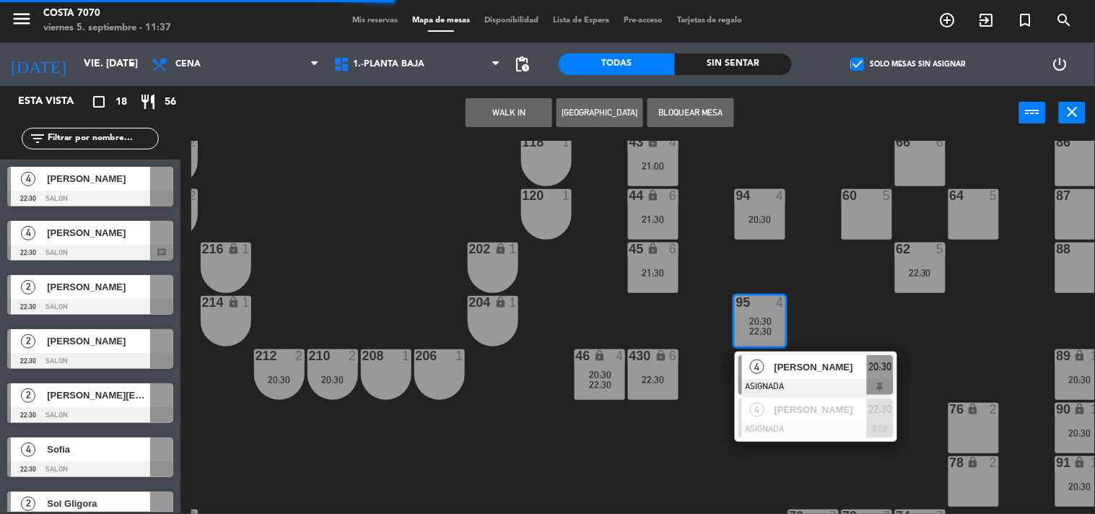
drag, startPoint x: 778, startPoint y: 419, endPoint x: 569, endPoint y: 358, distance: 217.3
click at [775, 420] on div "4 [PERSON_NAME] ASIGNADA 22:30 chat" at bounding box center [816, 418] width 184 height 47
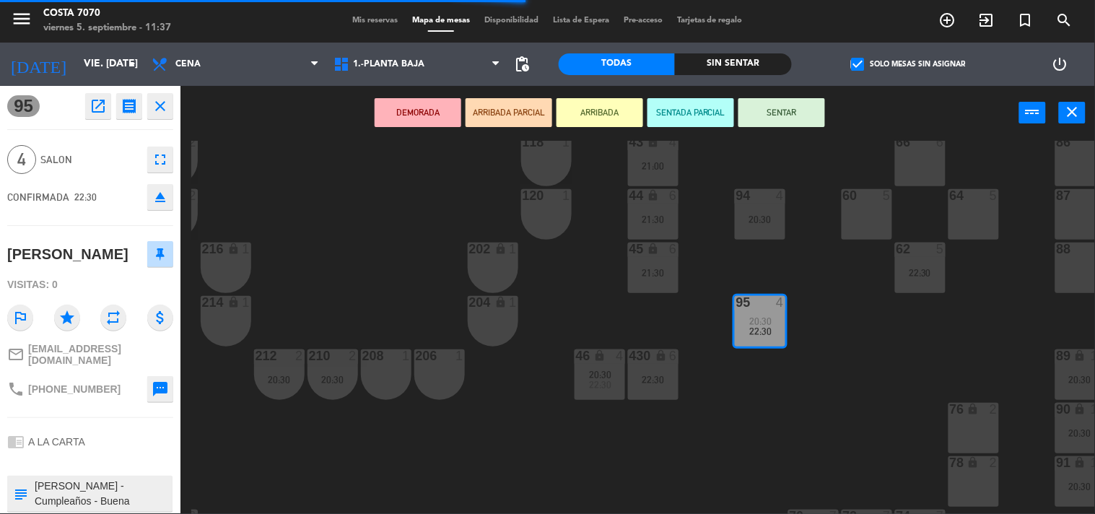
click at [164, 196] on icon "eject" at bounding box center [160, 196] width 17 height 17
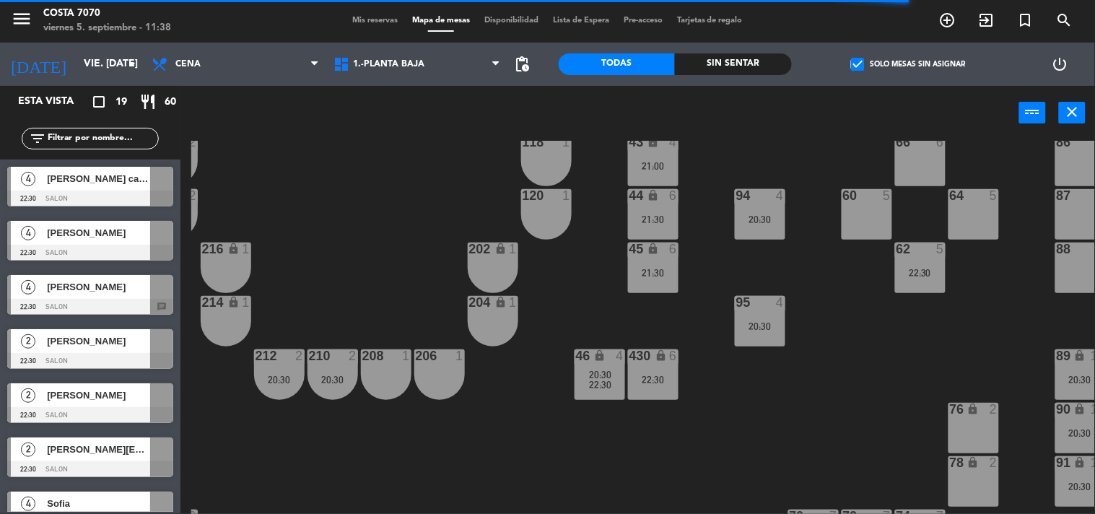
click at [117, 233] on span "[PERSON_NAME]" at bounding box center [98, 232] width 103 height 15
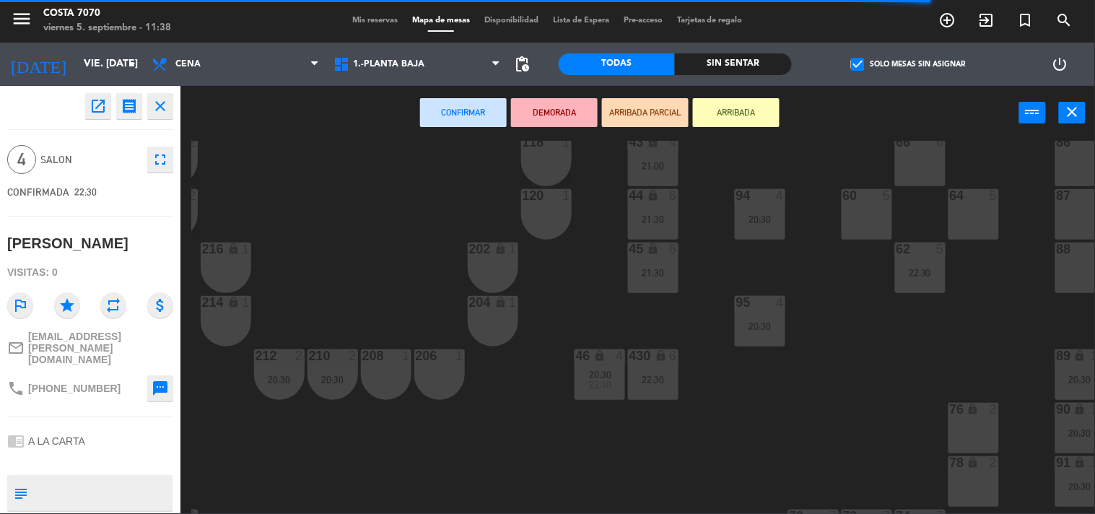
click at [327, 258] on div "50 lock 1 51 lock 1 52 lock 1 53 lock 1 54 lock 1 55 lock 1 56 lock 1 80 2 1 lo…" at bounding box center [643, 327] width 904 height 373
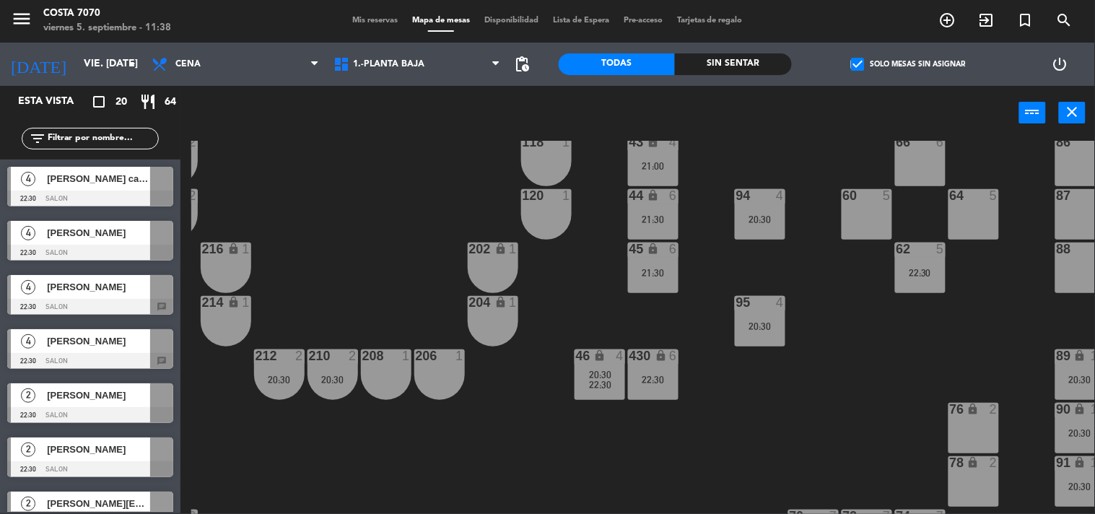
click at [118, 290] on div "4 [PERSON_NAME] 22:30 SALON chat" at bounding box center [90, 295] width 181 height 54
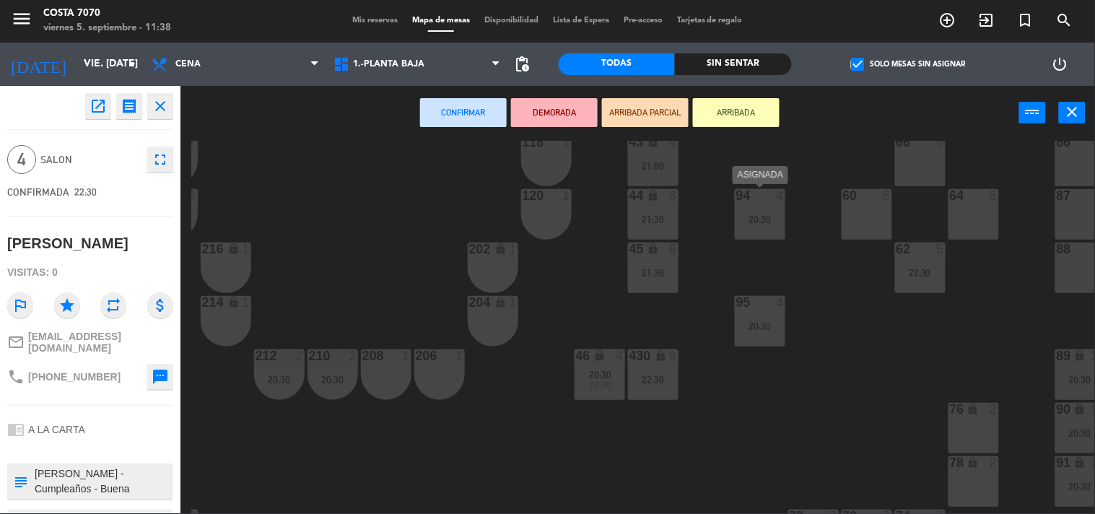
click at [784, 224] on div "20:30" at bounding box center [760, 219] width 51 height 10
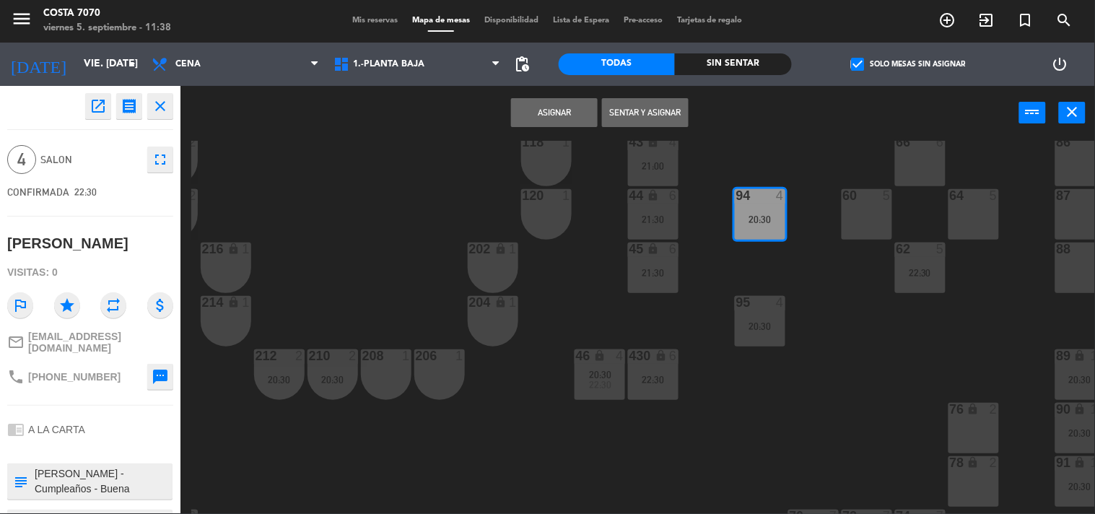
click at [557, 109] on button "Asignar" at bounding box center [554, 112] width 87 height 29
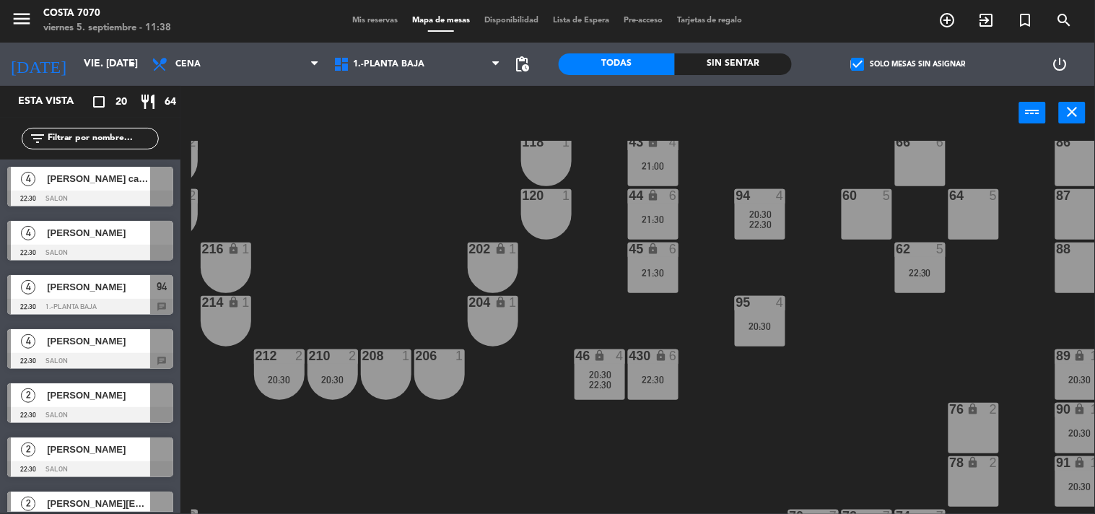
click at [103, 190] on div "4 [PERSON_NAME] cairo 22:30 SALON" at bounding box center [90, 187] width 181 height 54
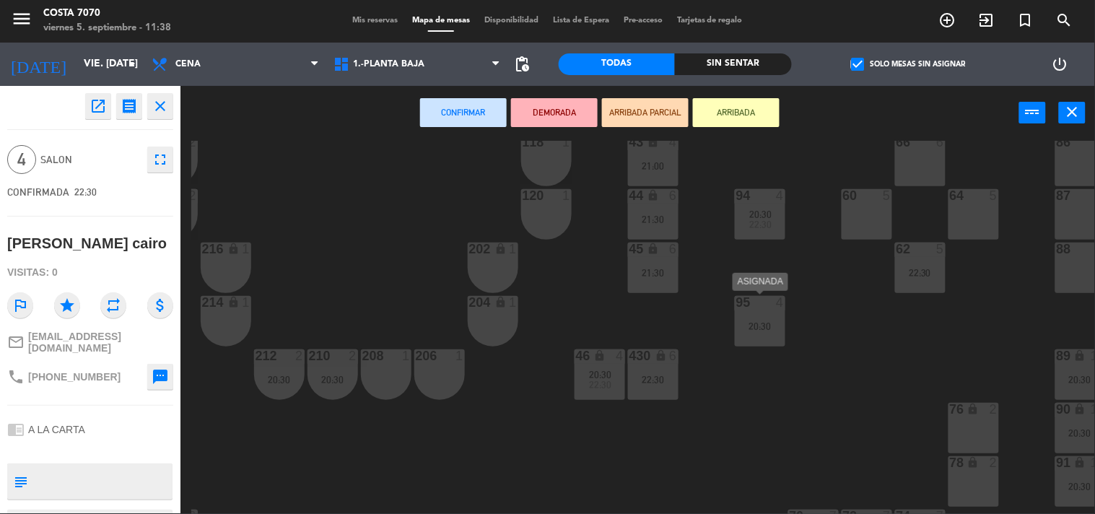
click at [755, 322] on div "20:30" at bounding box center [760, 326] width 51 height 10
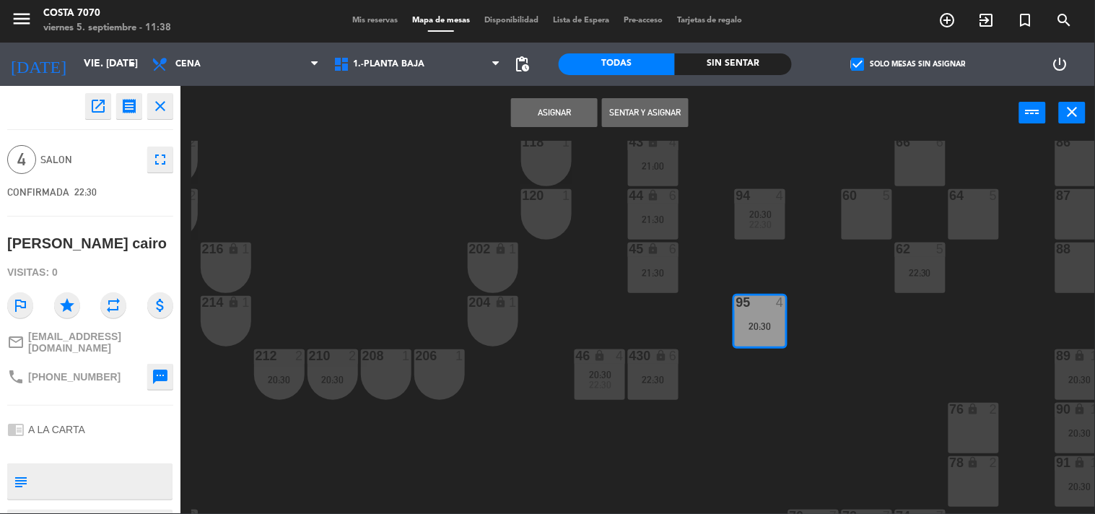
click at [563, 111] on button "Asignar" at bounding box center [554, 112] width 87 height 29
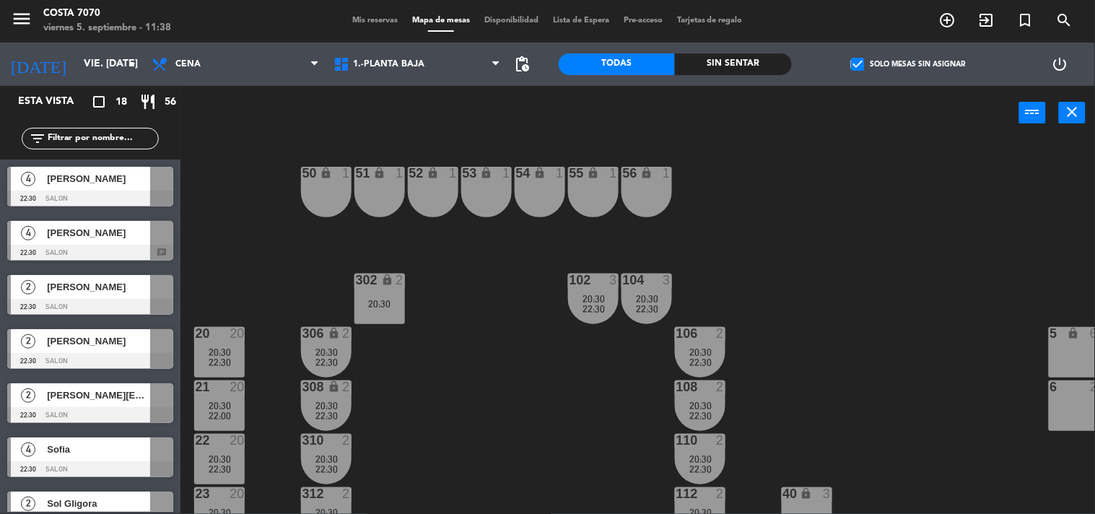
scroll to position [80, 0]
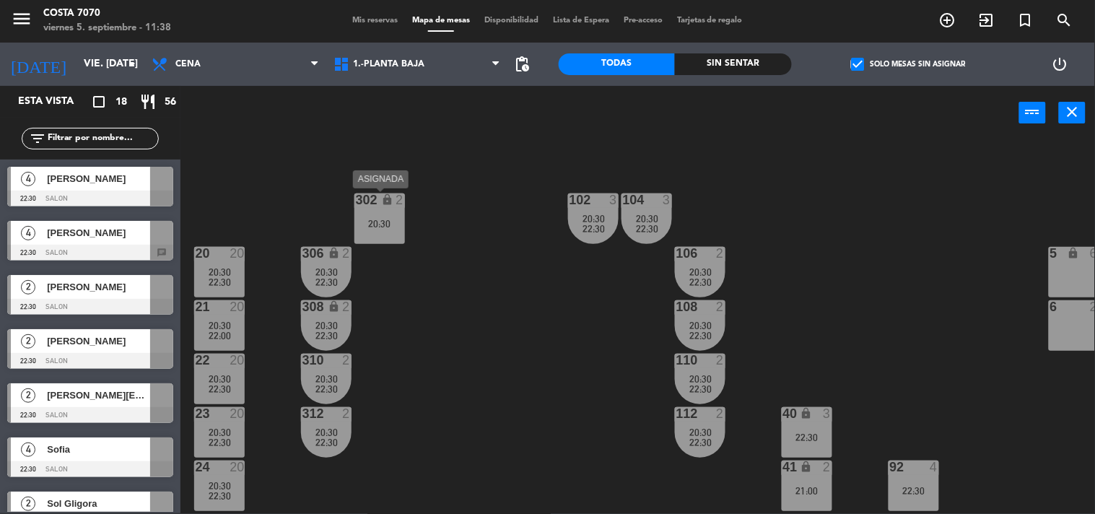
click at [366, 214] on div "302 lock 2 20:30" at bounding box center [380, 219] width 51 height 51
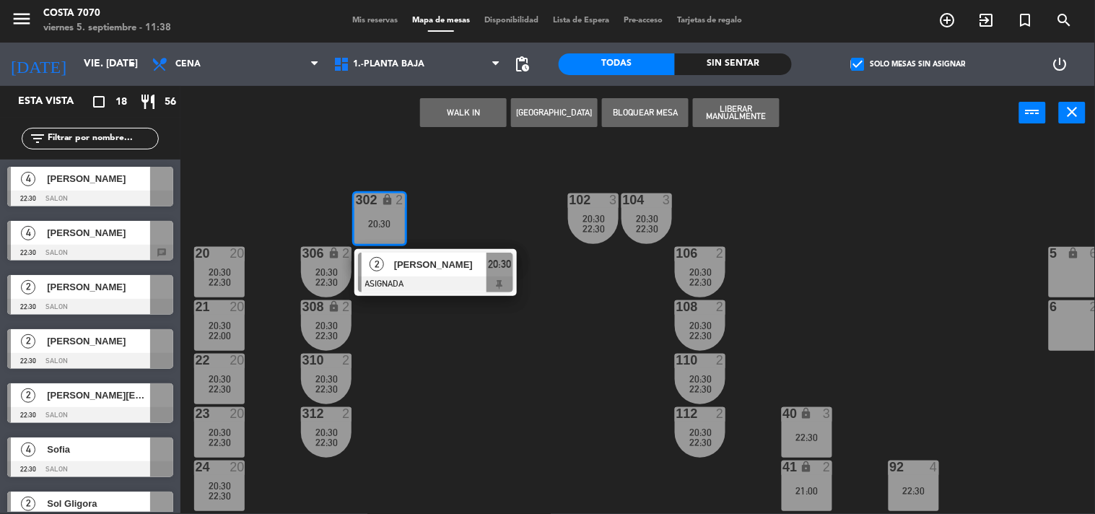
click at [453, 364] on div "50 lock 1 51 lock 1 52 lock 1 53 lock 1 54 lock 1 55 lock 1 56 lock 1 80 2 1 lo…" at bounding box center [643, 327] width 904 height 373
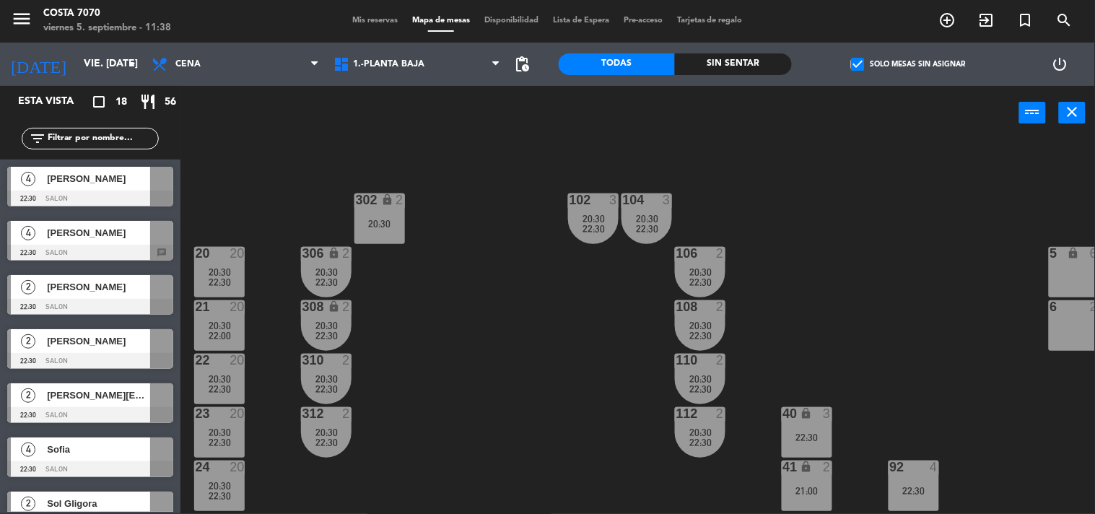
click at [123, 344] on span "[PERSON_NAME]" at bounding box center [98, 341] width 103 height 15
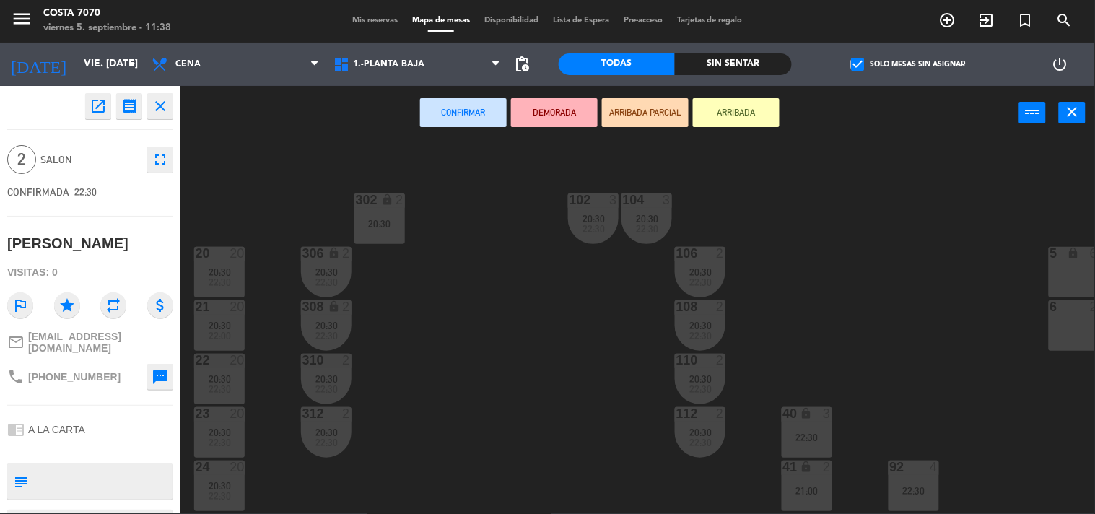
click at [395, 218] on div "20:30" at bounding box center [380, 223] width 51 height 11
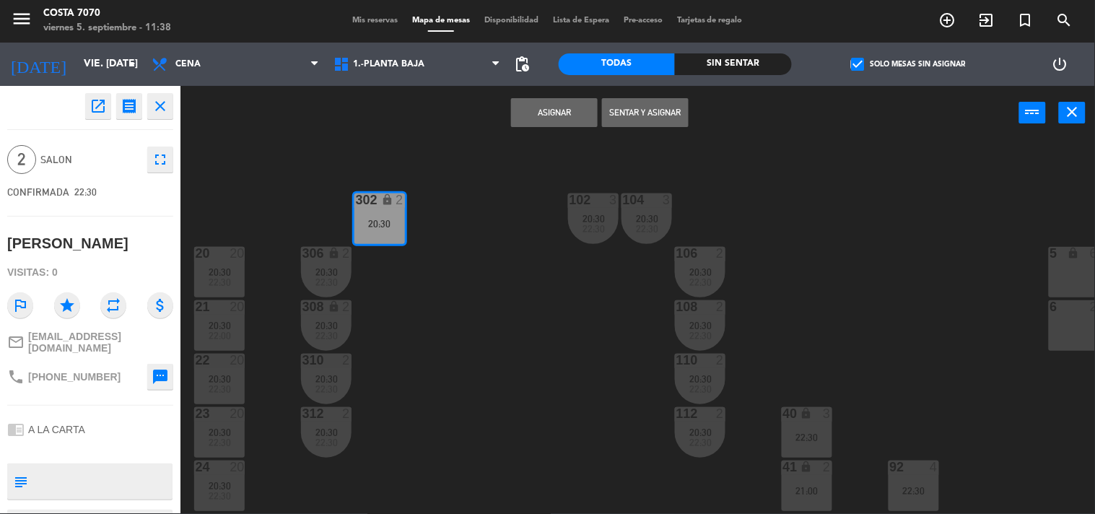
click at [557, 113] on button "Asignar" at bounding box center [554, 112] width 87 height 29
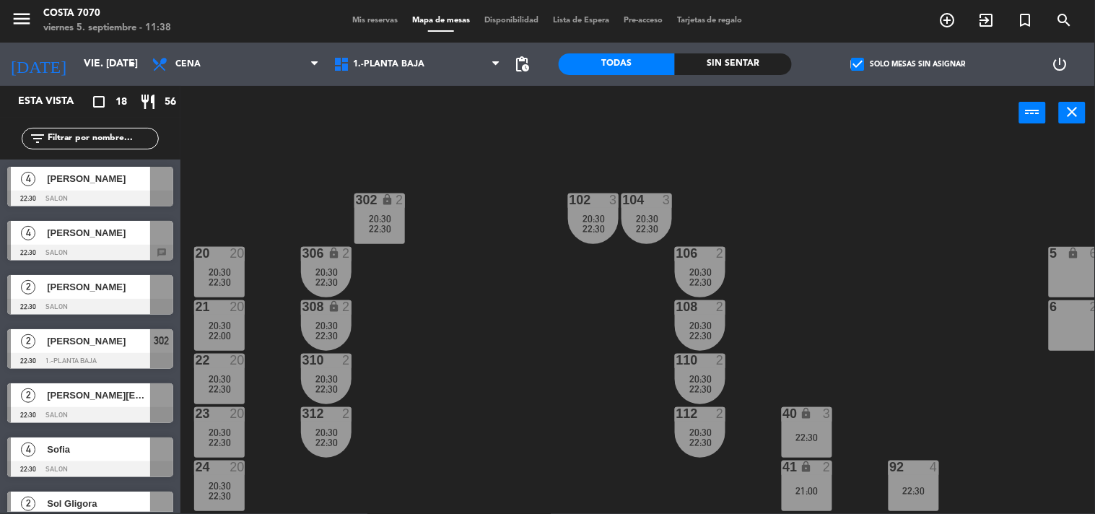
click at [484, 286] on div "50 lock 1 51 lock 1 52 lock 1 53 lock 1 54 lock 1 55 lock 1 56 lock 1 80 2 1 lo…" at bounding box center [643, 327] width 904 height 373
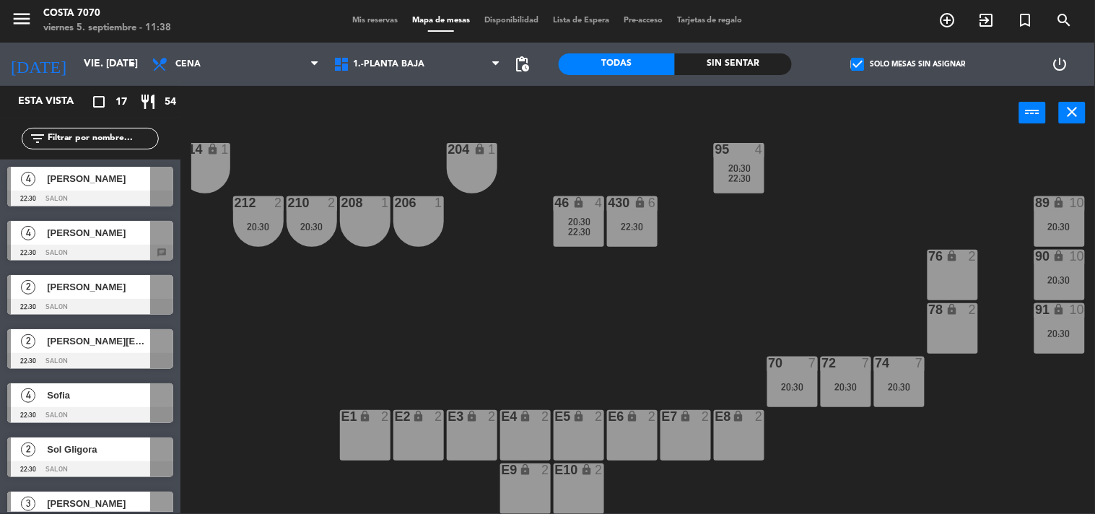
scroll to position [481, 175]
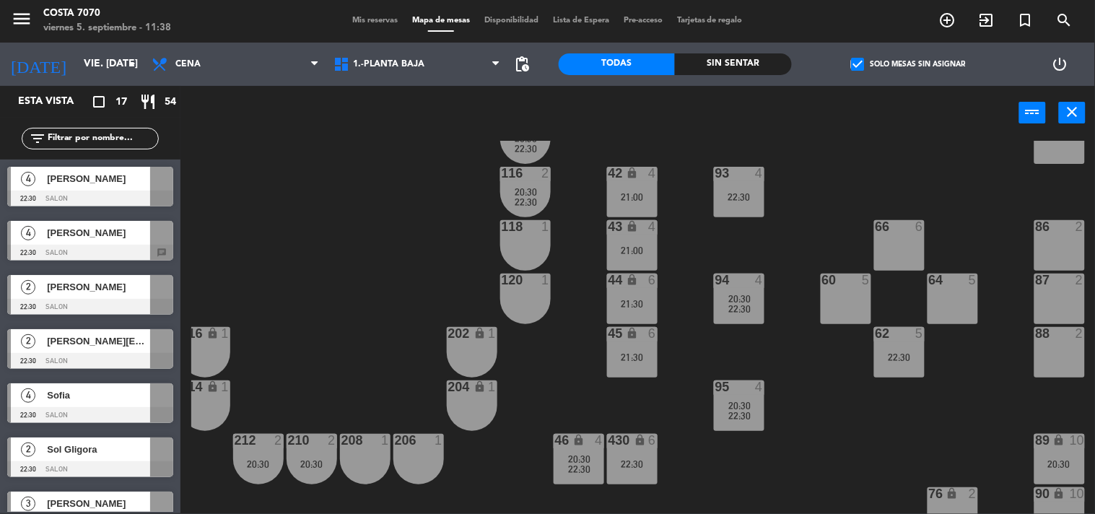
click at [73, 239] on span "[PERSON_NAME]" at bounding box center [98, 232] width 103 height 15
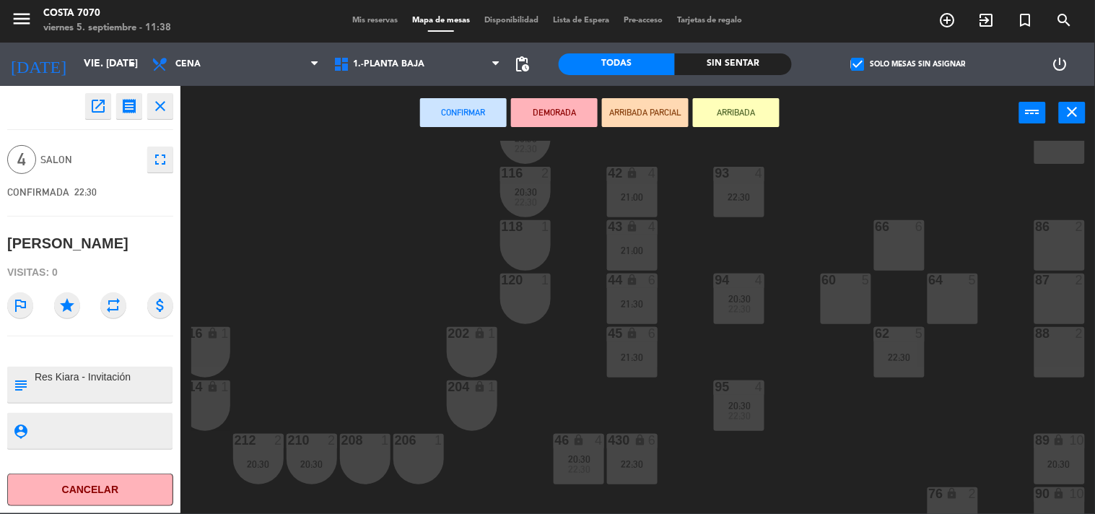
click at [833, 304] on div "60 5" at bounding box center [846, 299] width 51 height 51
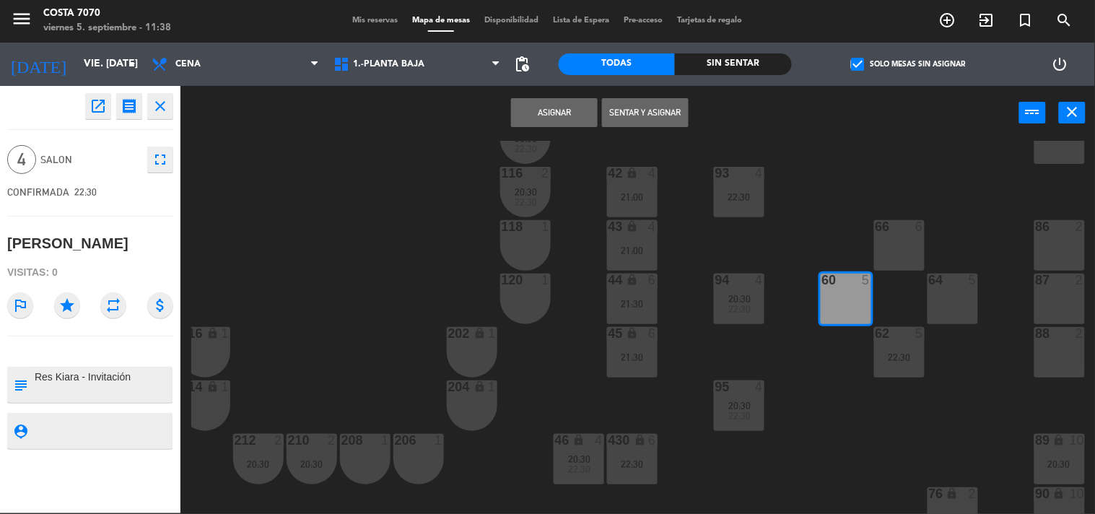
click at [934, 412] on div "50 lock 1 51 lock 1 52 lock 1 53 lock 1 54 lock 1 55 lock 1 56 lock 1 80 2 1 lo…" at bounding box center [643, 327] width 904 height 373
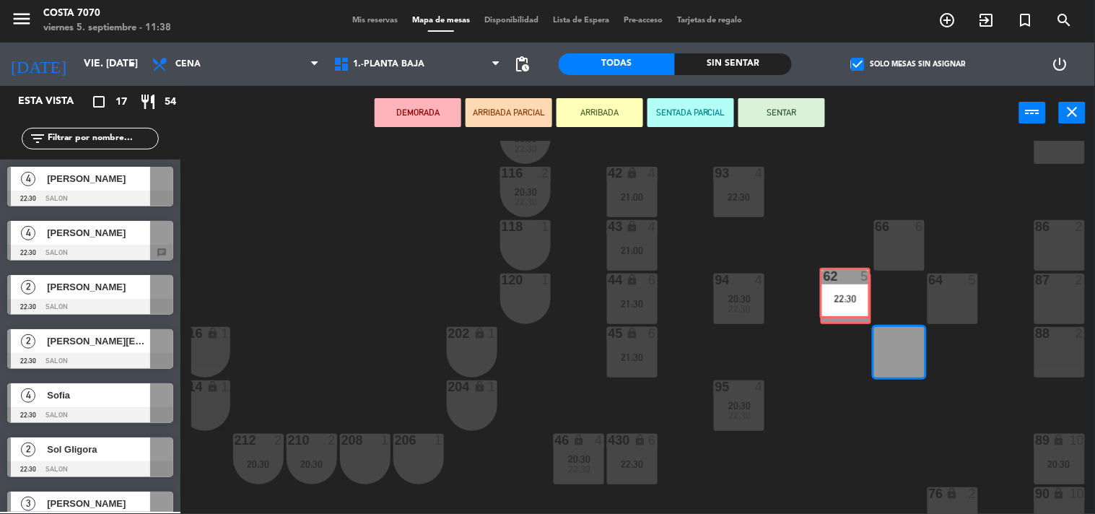
drag, startPoint x: 877, startPoint y: 323, endPoint x: 839, endPoint y: 293, distance: 47.8
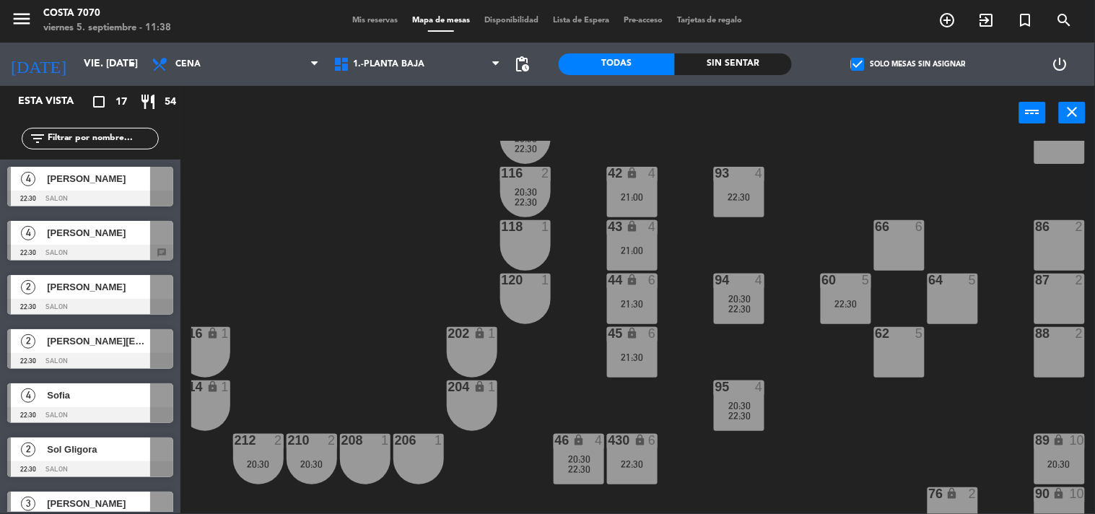
click at [75, 245] on div at bounding box center [90, 253] width 166 height 16
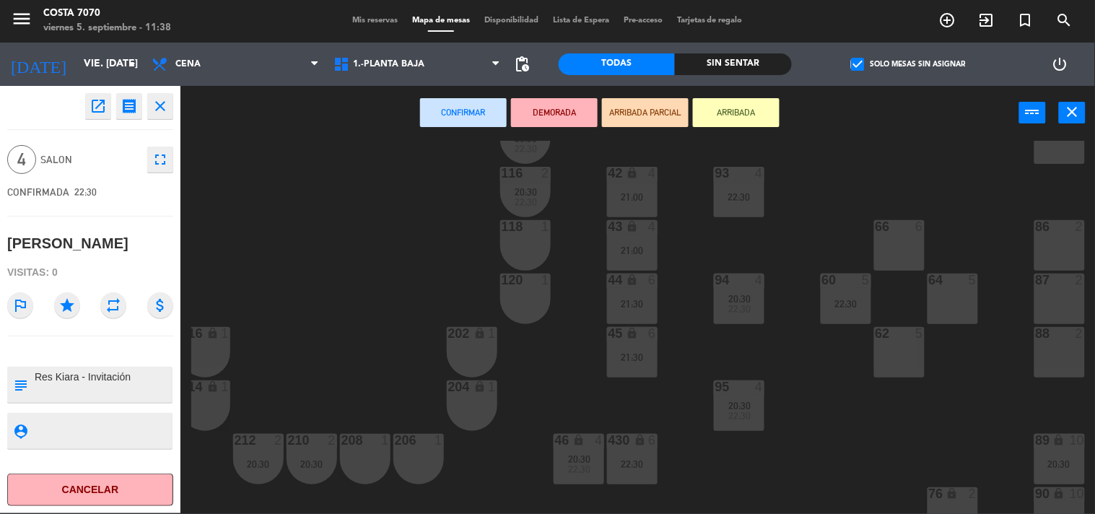
click at [874, 345] on div "62 5" at bounding box center [899, 352] width 51 height 51
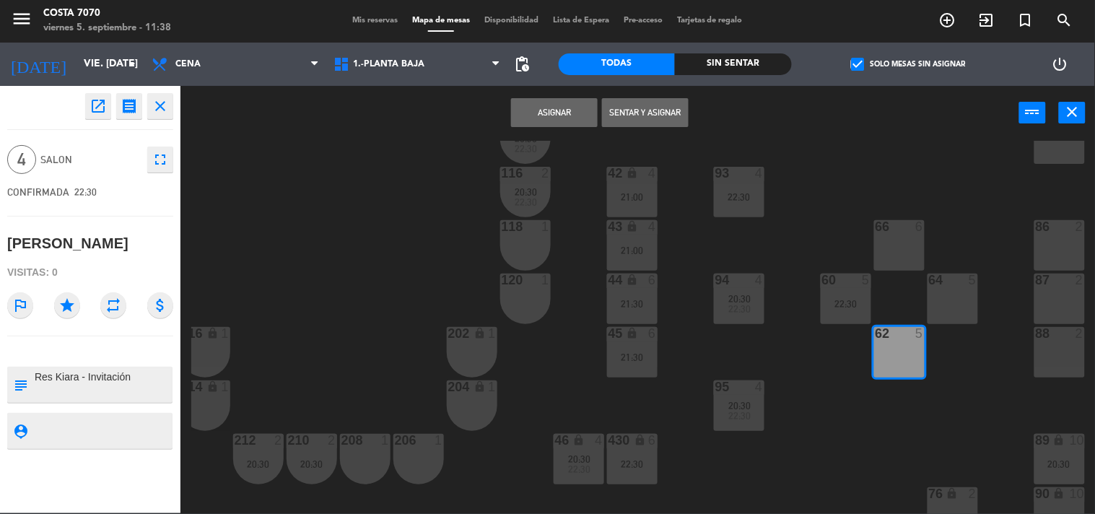
click at [575, 110] on button "Asignar" at bounding box center [554, 112] width 87 height 29
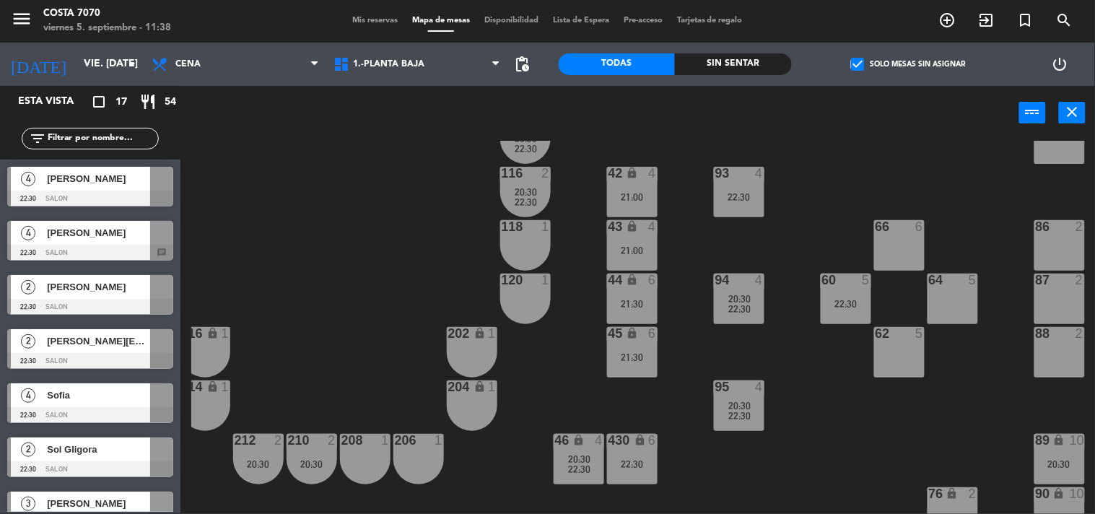
click at [71, 188] on div "4 [PERSON_NAME] 22:30 SALON" at bounding box center [90, 187] width 181 height 54
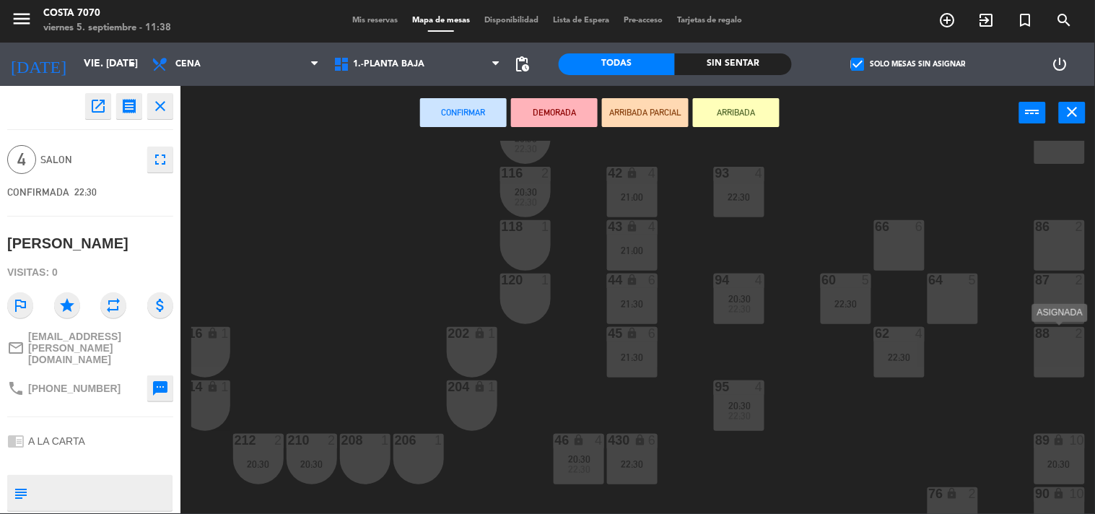
scroll to position [641, 175]
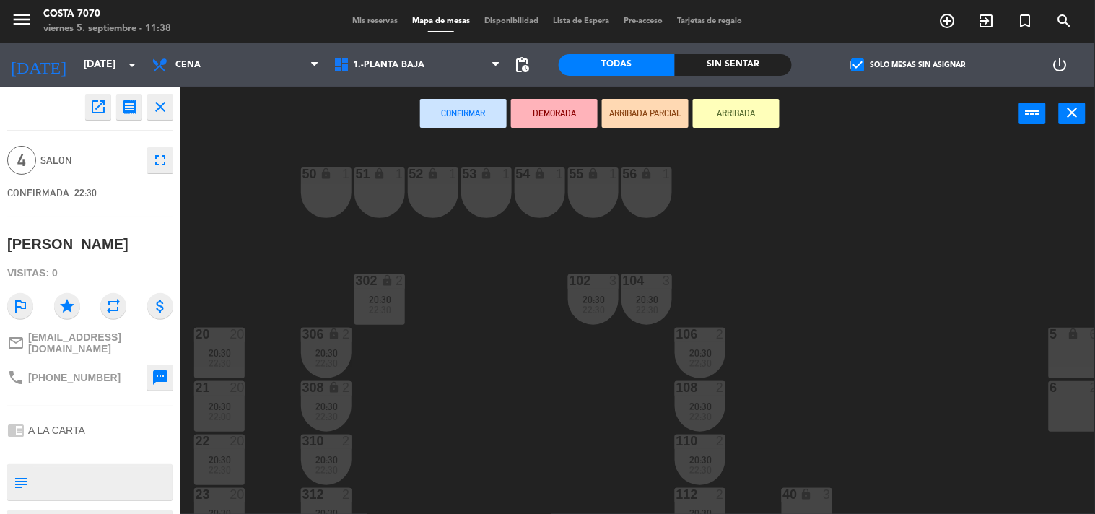
scroll to position [481, 175]
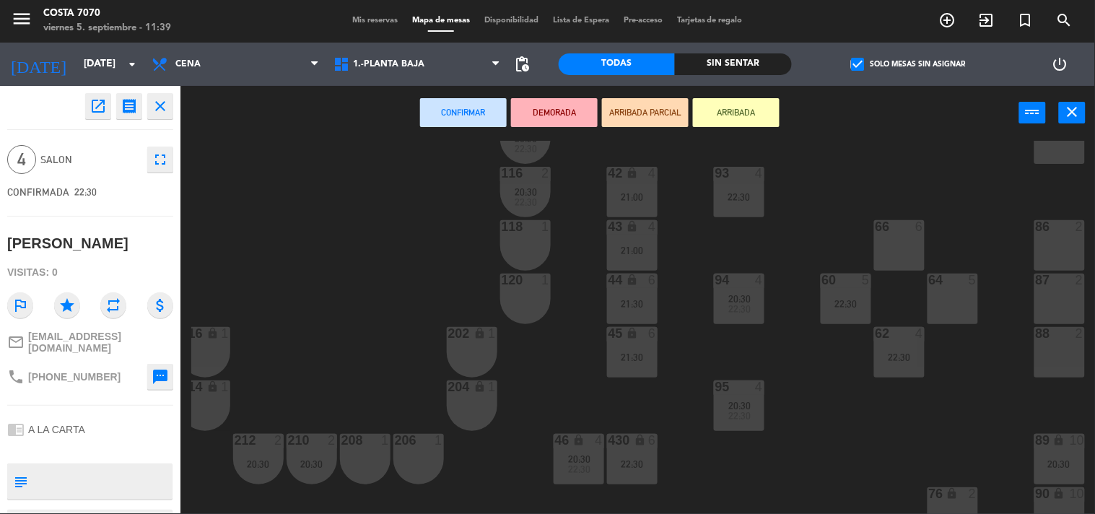
click at [542, 348] on div "50 lock 1 51 lock 1 52 lock 1 53 lock 1 54 lock 1 55 lock 1 56 lock 1 80 2 1 lo…" at bounding box center [643, 327] width 904 height 373
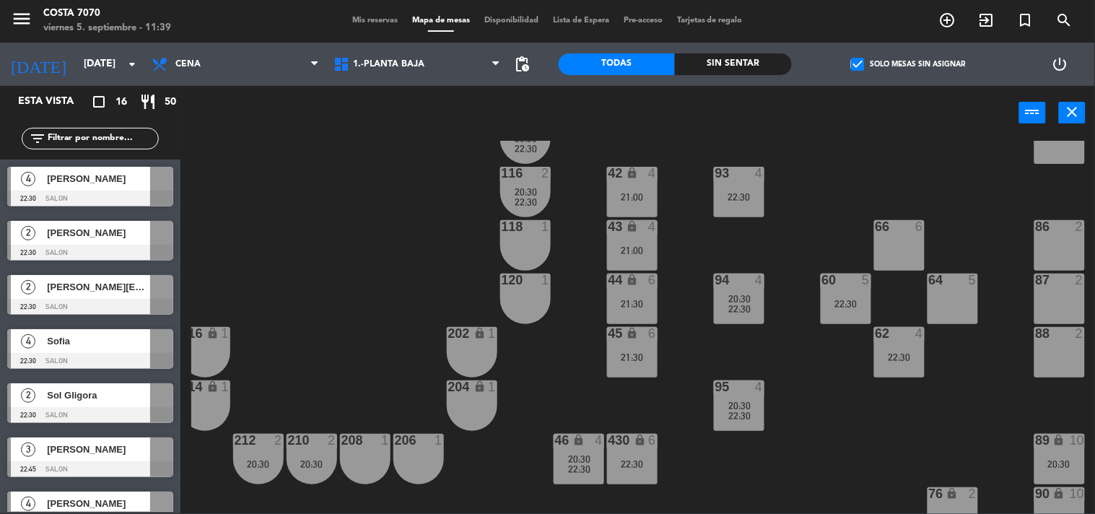
click at [95, 179] on span "[PERSON_NAME]" at bounding box center [98, 178] width 103 height 15
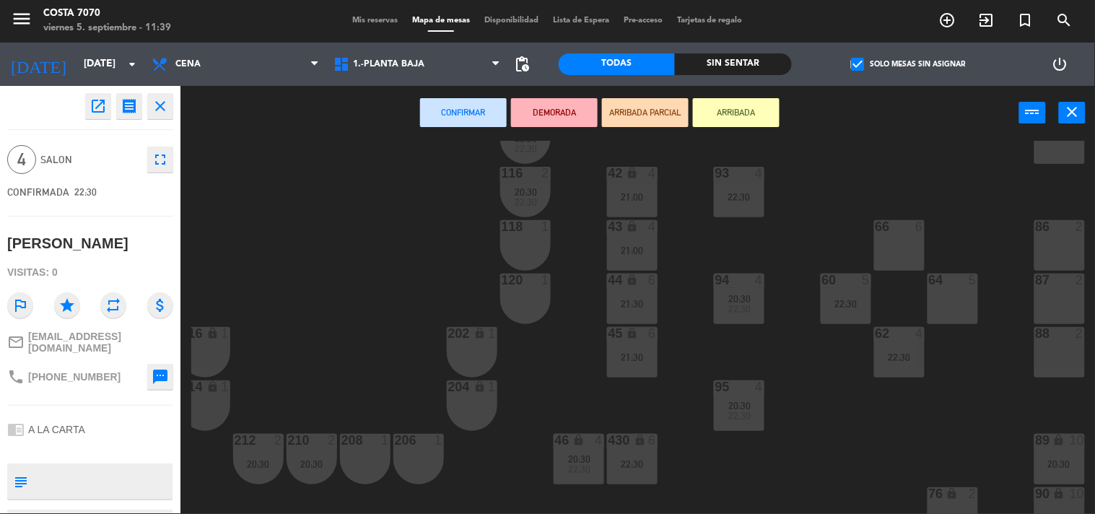
scroll to position [240, 175]
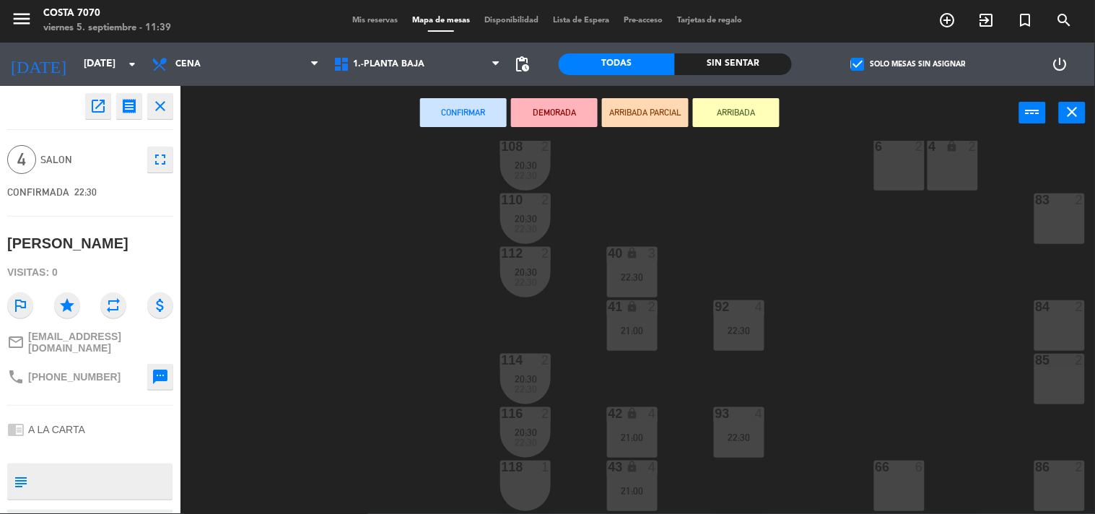
click at [1063, 467] on div at bounding box center [1060, 467] width 24 height 13
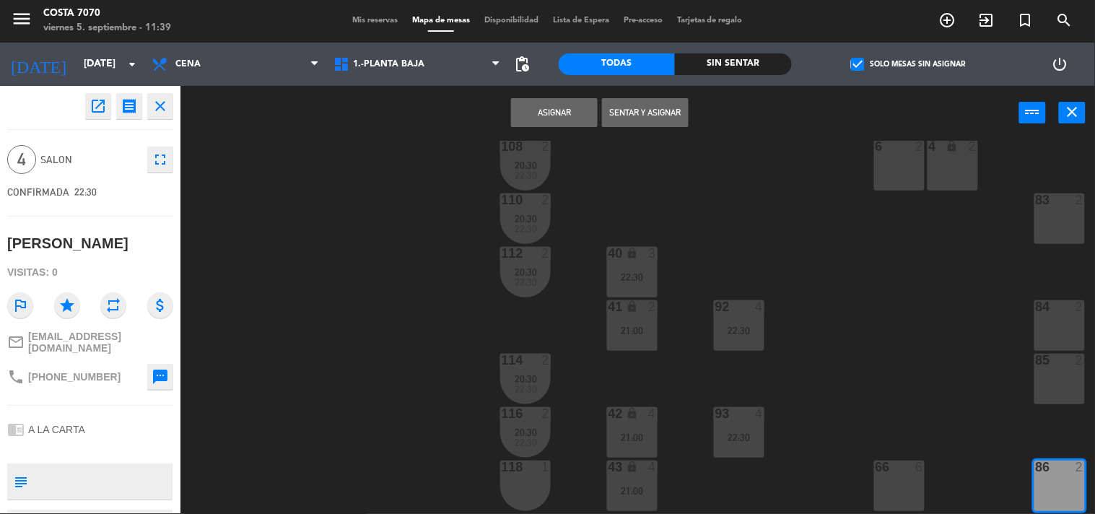
scroll to position [401, 175]
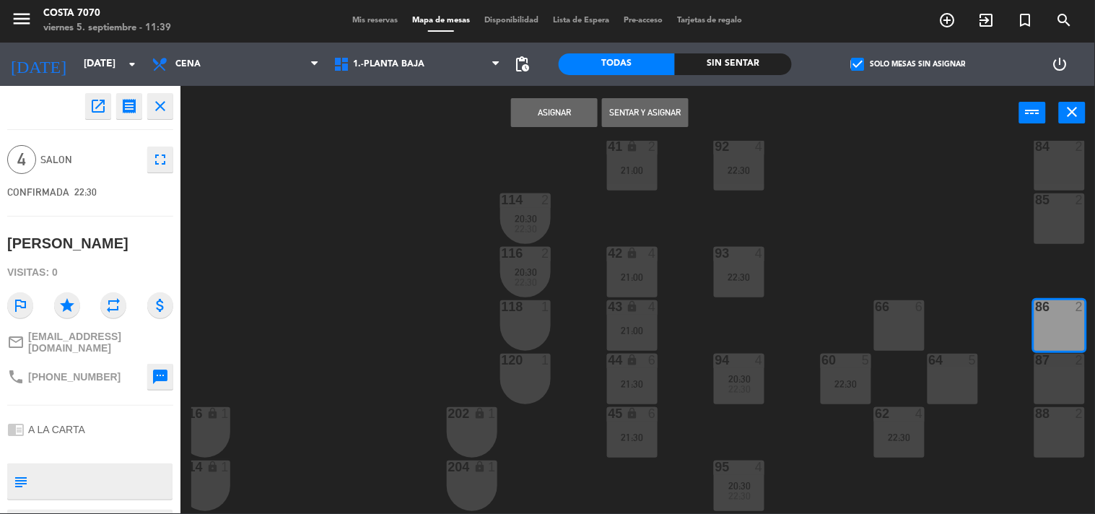
click at [1058, 396] on div "87 2" at bounding box center [1060, 379] width 51 height 51
click at [531, 107] on button "Asignar" at bounding box center [554, 112] width 87 height 29
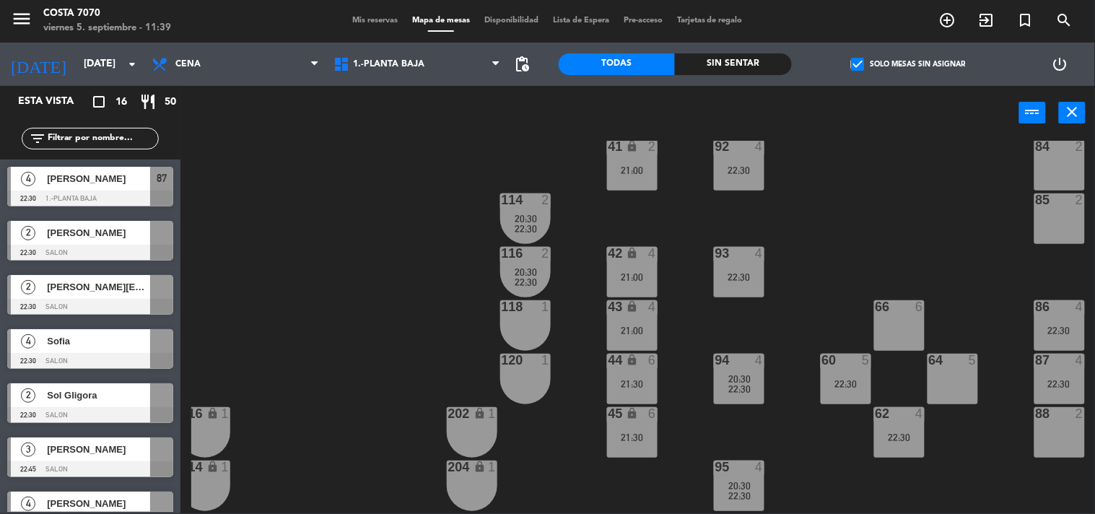
click at [355, 267] on div "50 lock 1 51 lock 1 52 lock 1 53 lock 1 54 lock 1 55 lock 1 56 lock 1 80 2 1 lo…" at bounding box center [643, 327] width 904 height 373
click at [94, 241] on div "[PERSON_NAME]" at bounding box center [97, 233] width 105 height 24
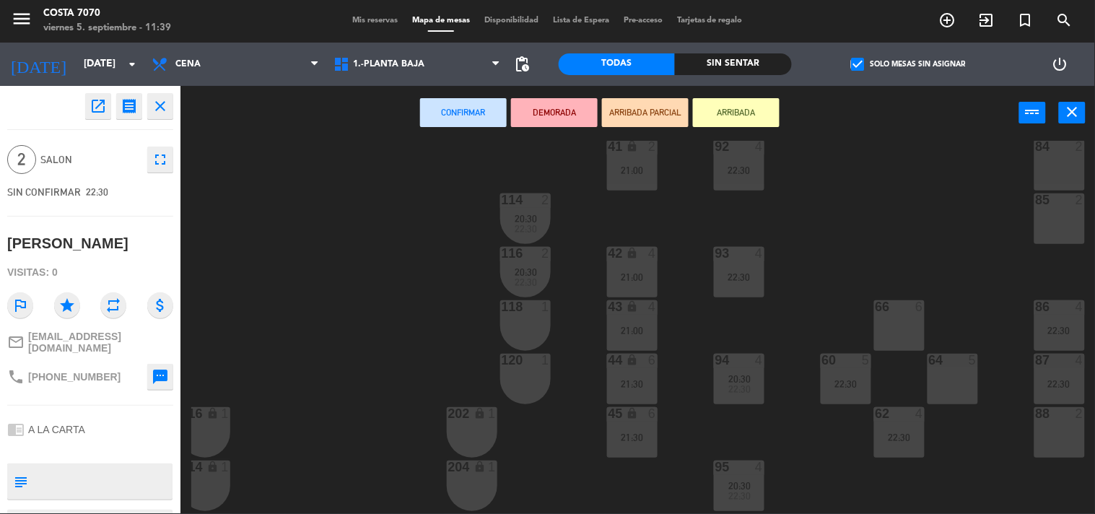
click at [1064, 433] on div "88 2" at bounding box center [1060, 432] width 51 height 51
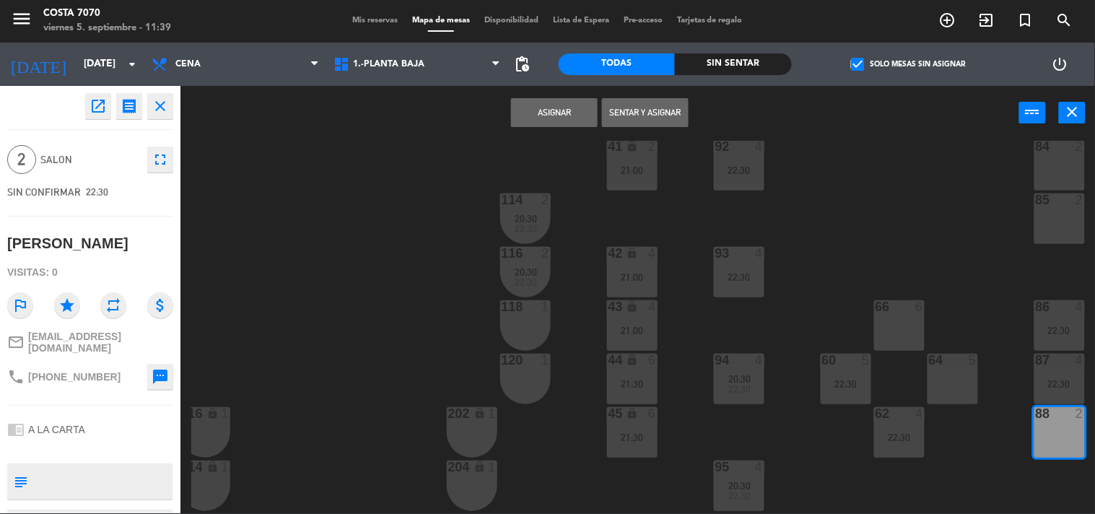
click at [535, 108] on button "Asignar" at bounding box center [554, 112] width 87 height 29
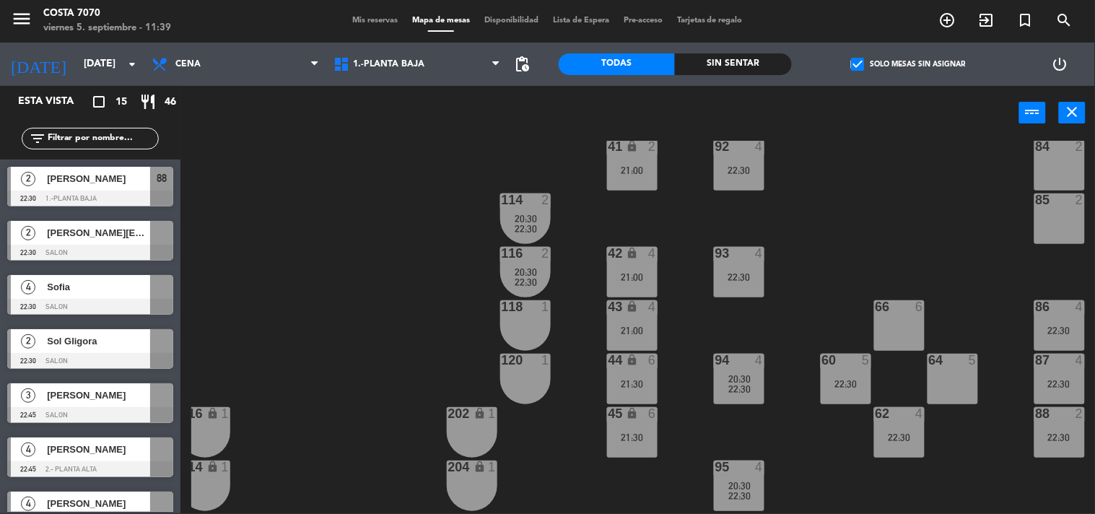
click at [344, 251] on div "50 lock 1 51 lock 1 52 lock 1 53 lock 1 54 lock 1 55 lock 1 56 lock 1 80 2 1 lo…" at bounding box center [643, 327] width 904 height 373
click at [116, 285] on span "Sofia" at bounding box center [98, 286] width 103 height 15
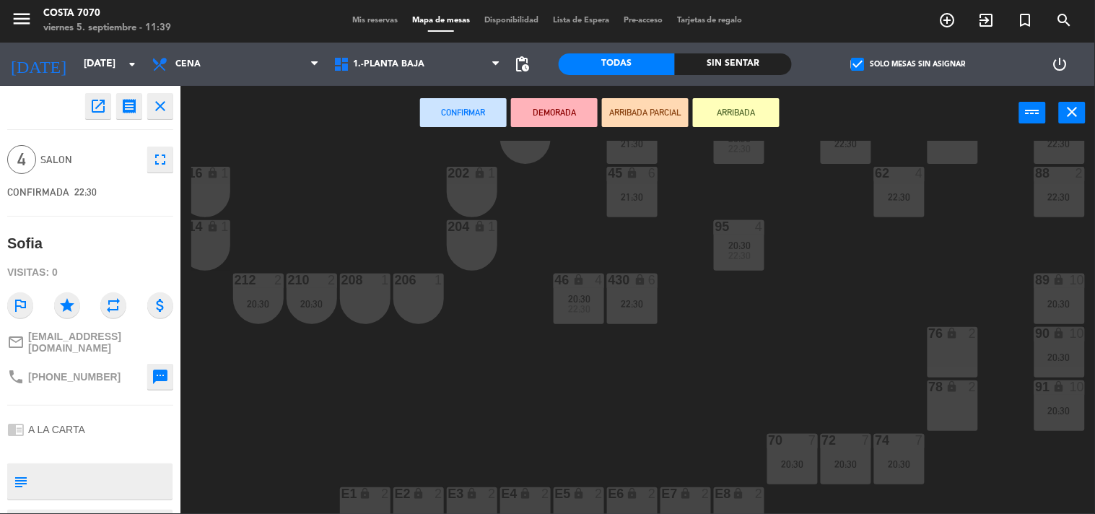
scroll to position [722, 175]
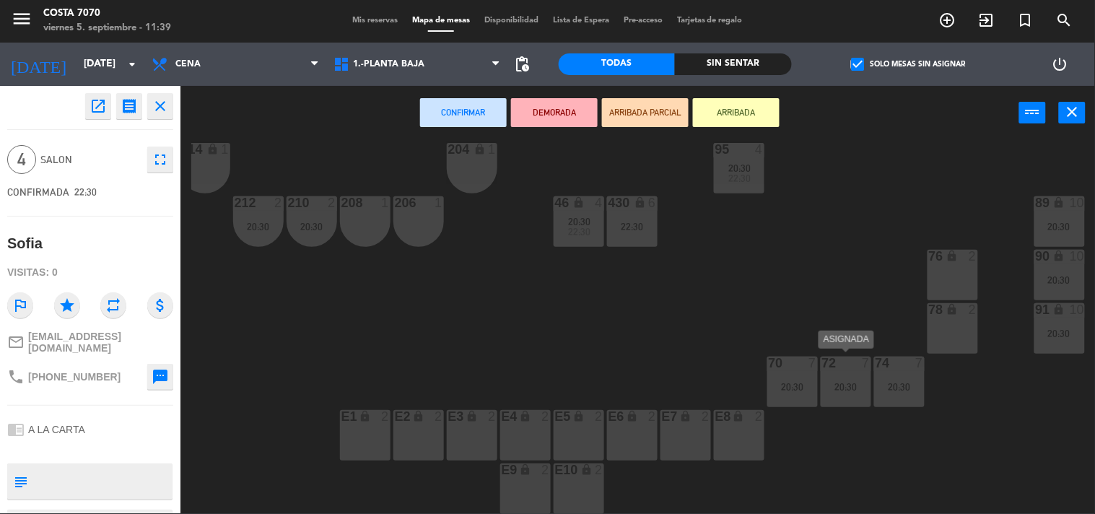
click at [859, 386] on div "20:30" at bounding box center [846, 387] width 51 height 10
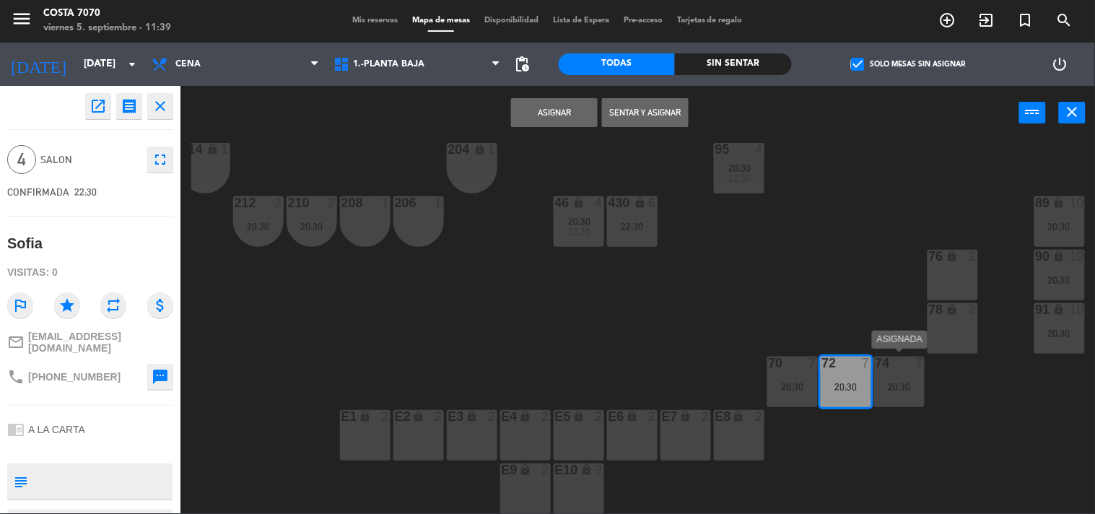
click at [898, 382] on div "20:30" at bounding box center [899, 387] width 51 height 10
click at [658, 118] on button "Unir y asignar" at bounding box center [645, 112] width 87 height 29
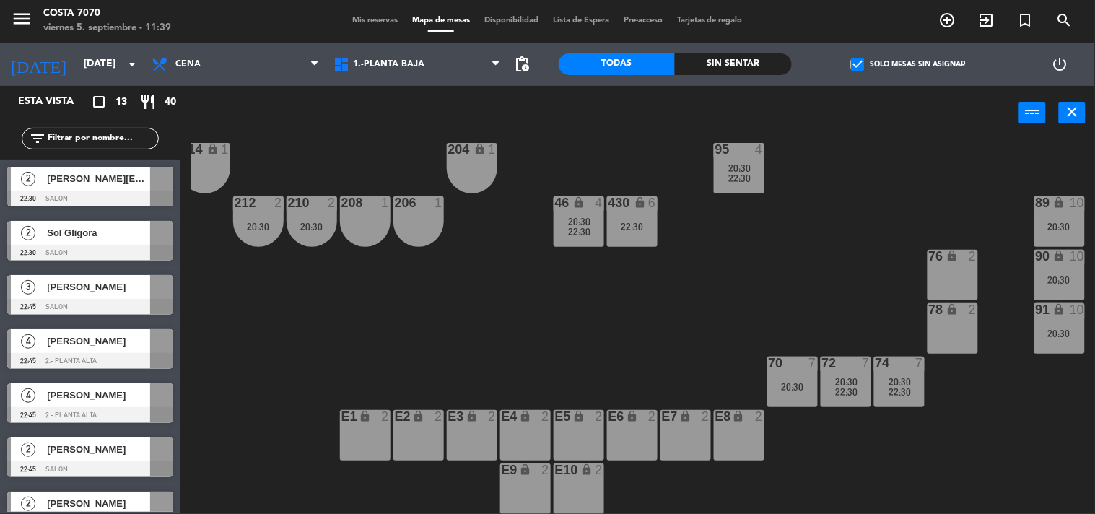
click at [84, 178] on span "[PERSON_NAME][EMAIL_ADDRESS][DOMAIN_NAME]" at bounding box center [98, 178] width 103 height 15
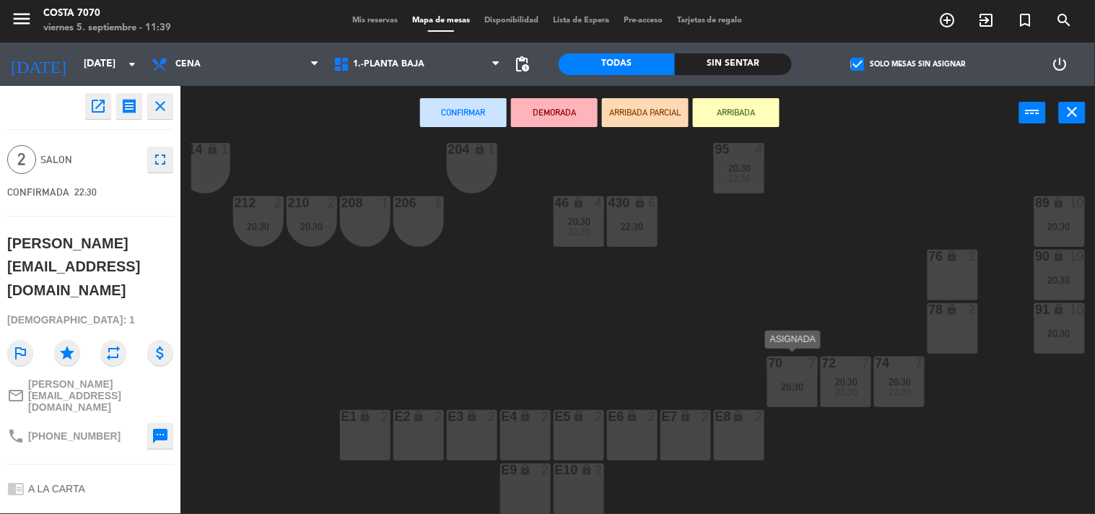
click at [773, 376] on div "70 7 20:30" at bounding box center [793, 382] width 51 height 51
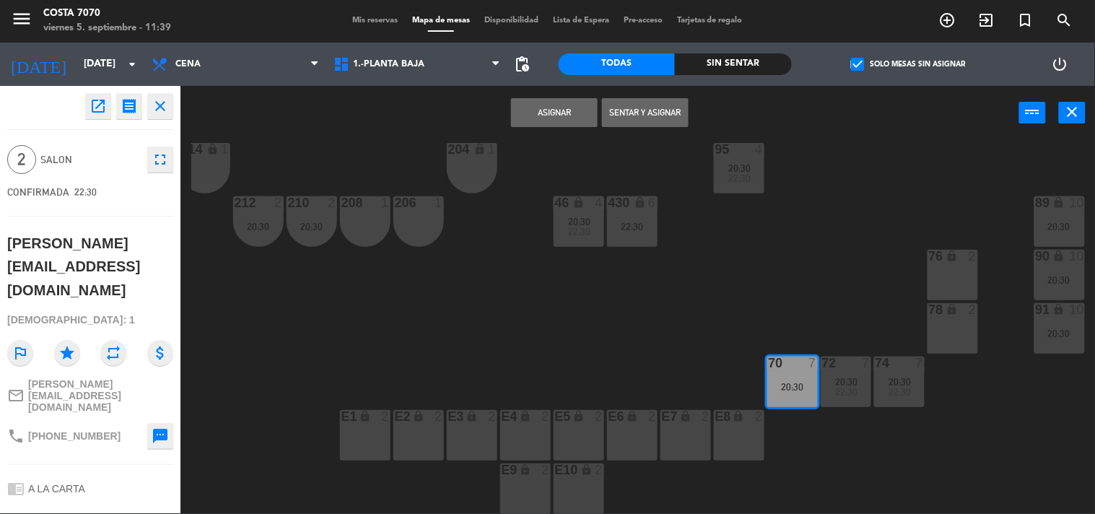
click at [538, 103] on button "Asignar" at bounding box center [554, 112] width 87 height 29
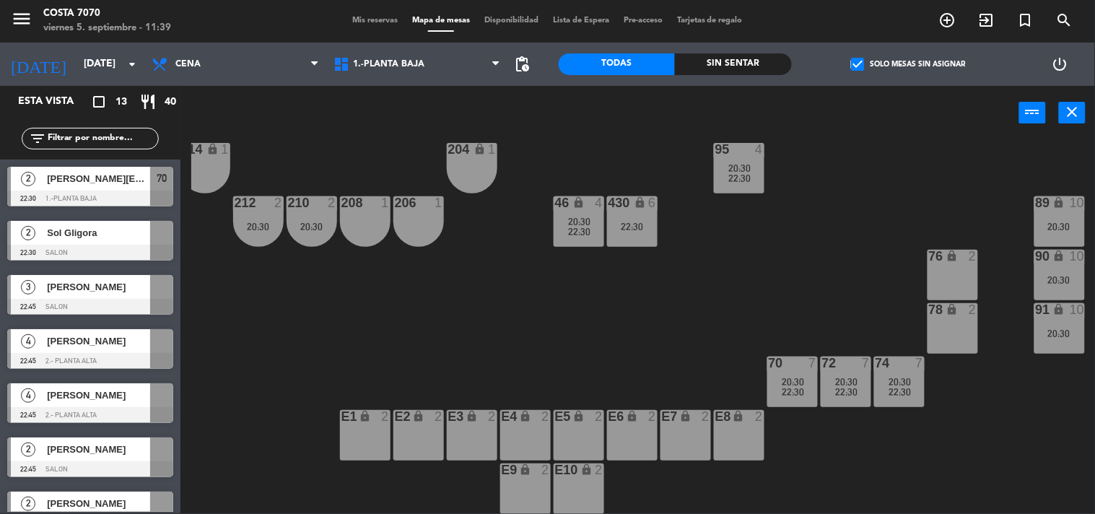
click at [469, 342] on div "50 lock 1 51 lock 1 52 lock 1 53 lock 1 54 lock 1 55 lock 1 56 lock 1 80 2 1 lo…" at bounding box center [643, 327] width 904 height 373
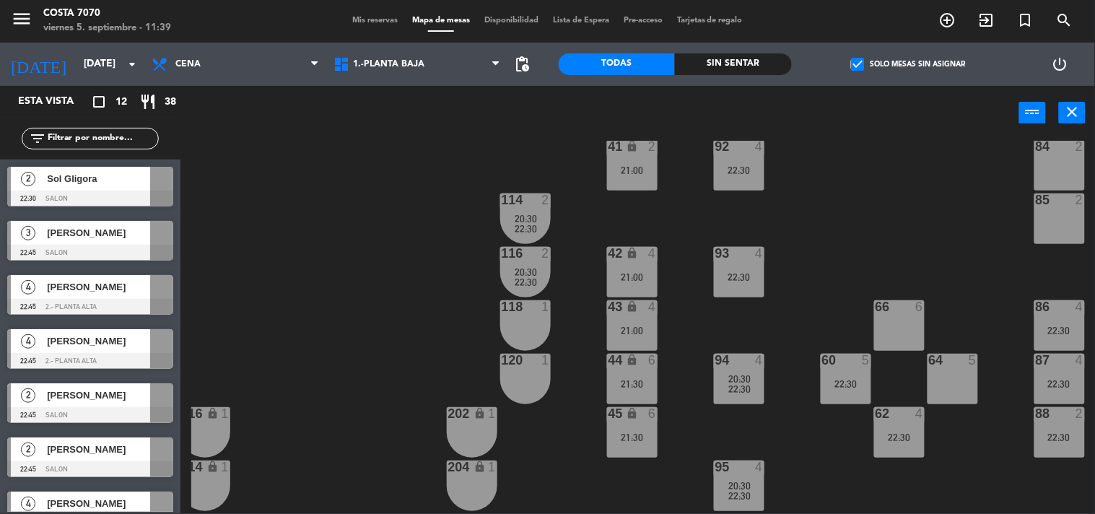
scroll to position [321, 175]
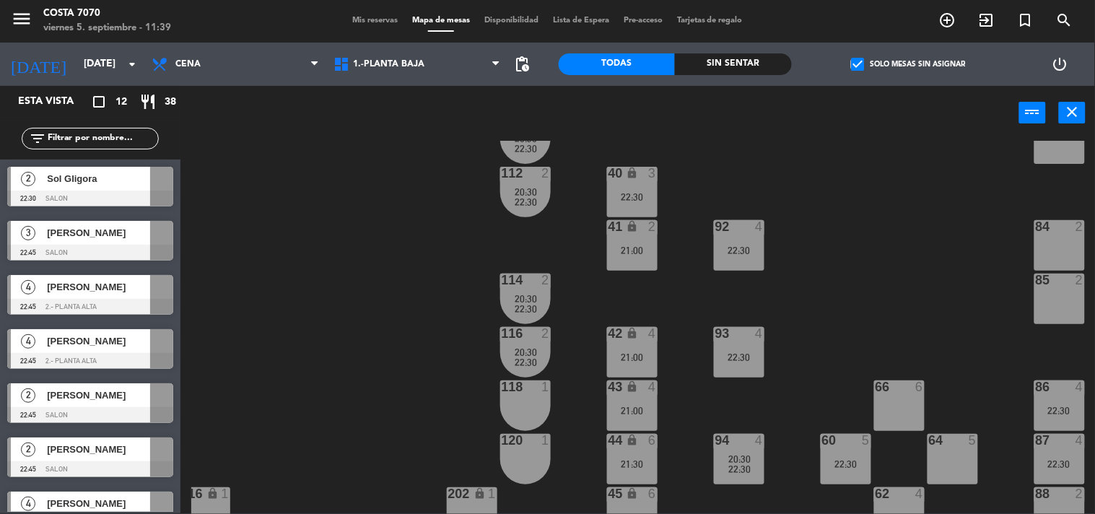
click at [87, 236] on span "[PERSON_NAME]" at bounding box center [98, 232] width 103 height 15
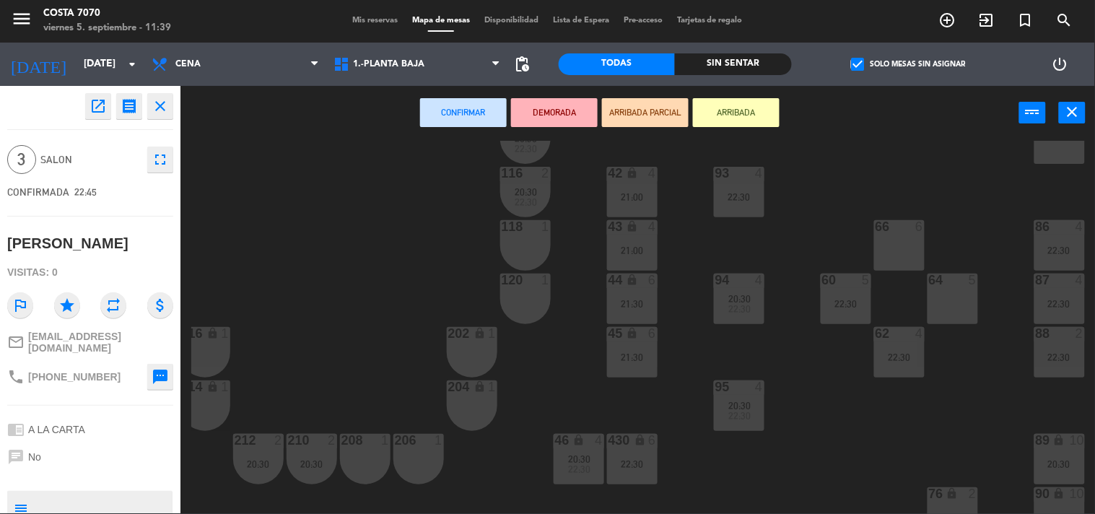
scroll to position [722, 175]
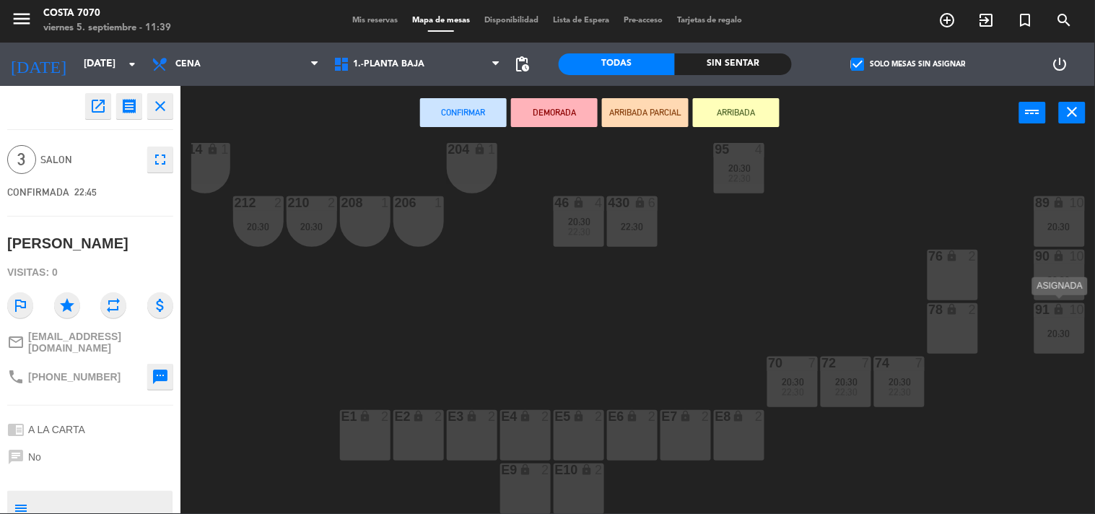
drag, startPoint x: 1064, startPoint y: 329, endPoint x: 1034, endPoint y: 328, distance: 30.3
click at [1065, 329] on div "20:30" at bounding box center [1060, 334] width 51 height 10
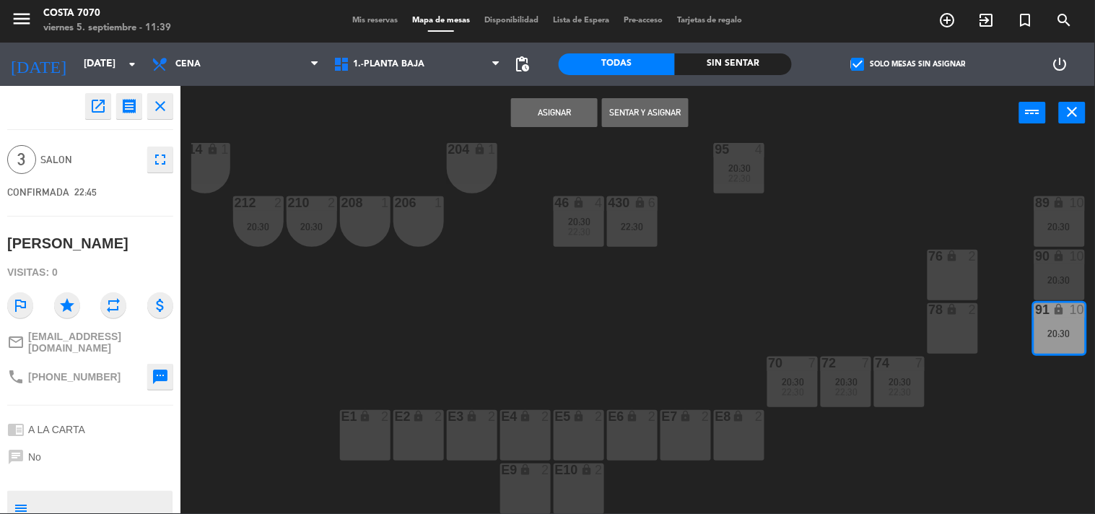
click at [572, 116] on button "Asignar" at bounding box center [554, 112] width 87 height 29
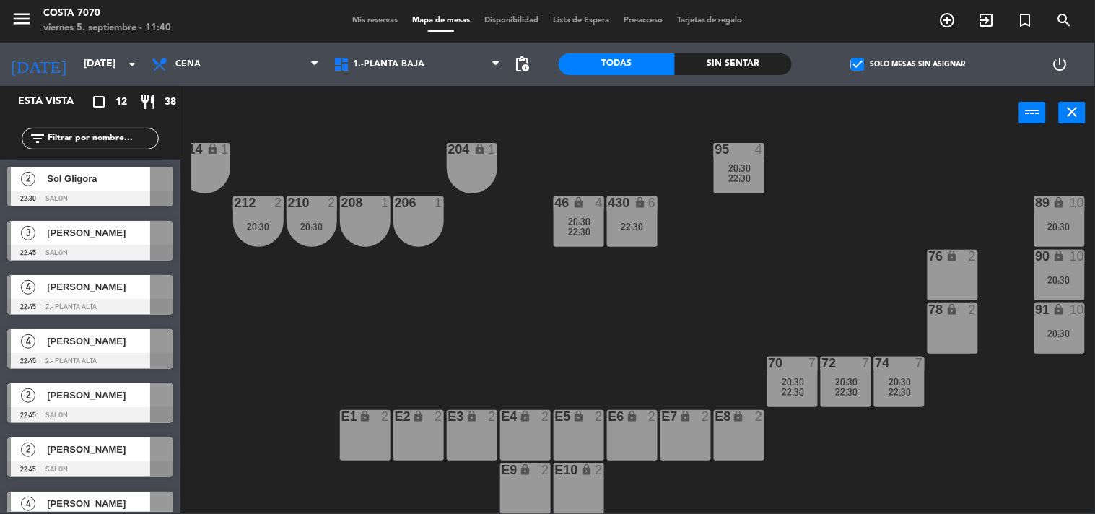
drag, startPoint x: 95, startPoint y: 283, endPoint x: 126, endPoint y: 274, distance: 32.2
click at [95, 280] on div "4 Leila Larrosa 22:45 2.- PLANTA ALTA" at bounding box center [90, 295] width 181 height 54
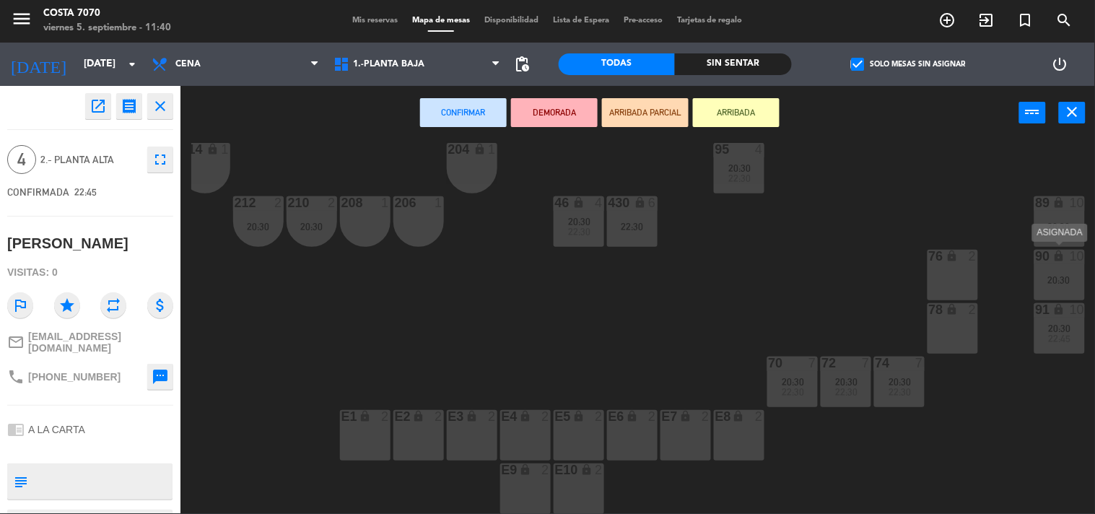
click at [1064, 256] on icon "lock" at bounding box center [1059, 256] width 12 height 12
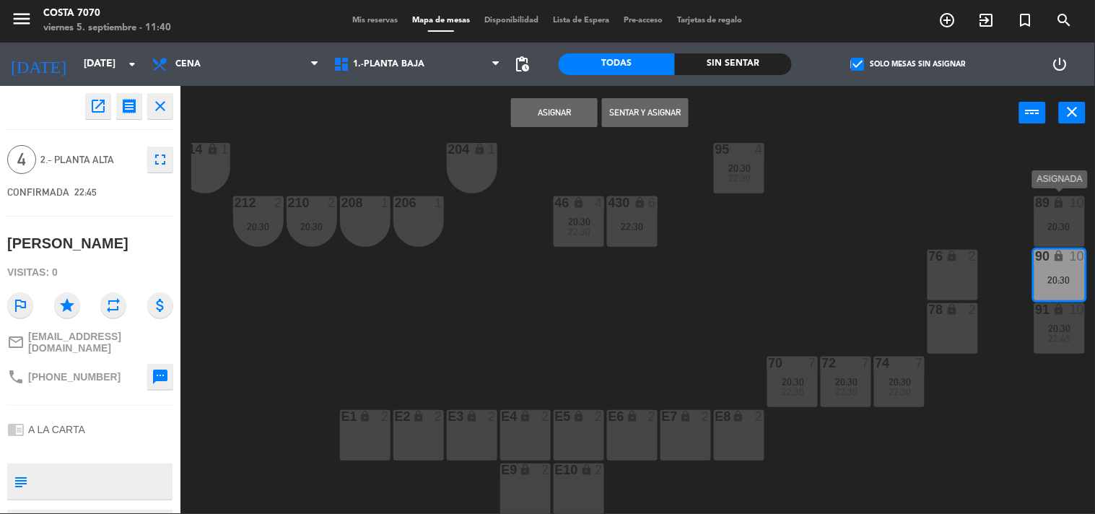
click at [1049, 199] on div "lock" at bounding box center [1060, 203] width 24 height 14
click at [661, 110] on button "Unir y asignar" at bounding box center [645, 112] width 87 height 29
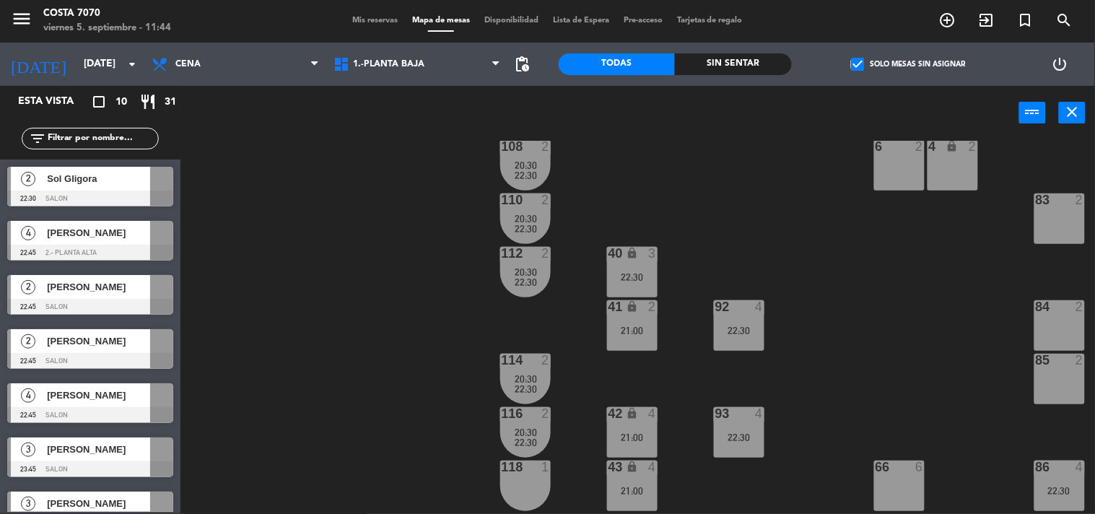
scroll to position [160, 175]
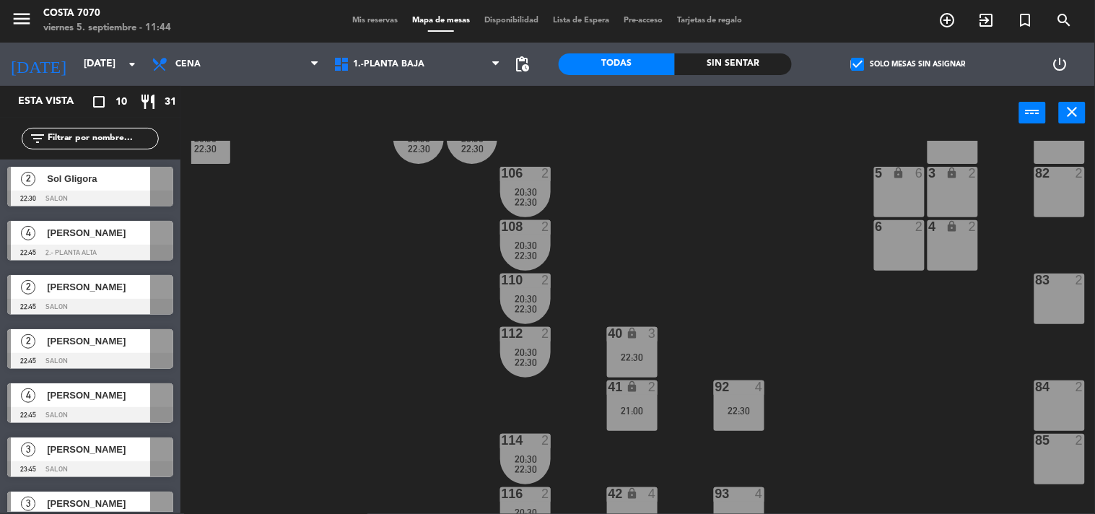
click at [58, 184] on span "Sol Gligora" at bounding box center [98, 178] width 103 height 15
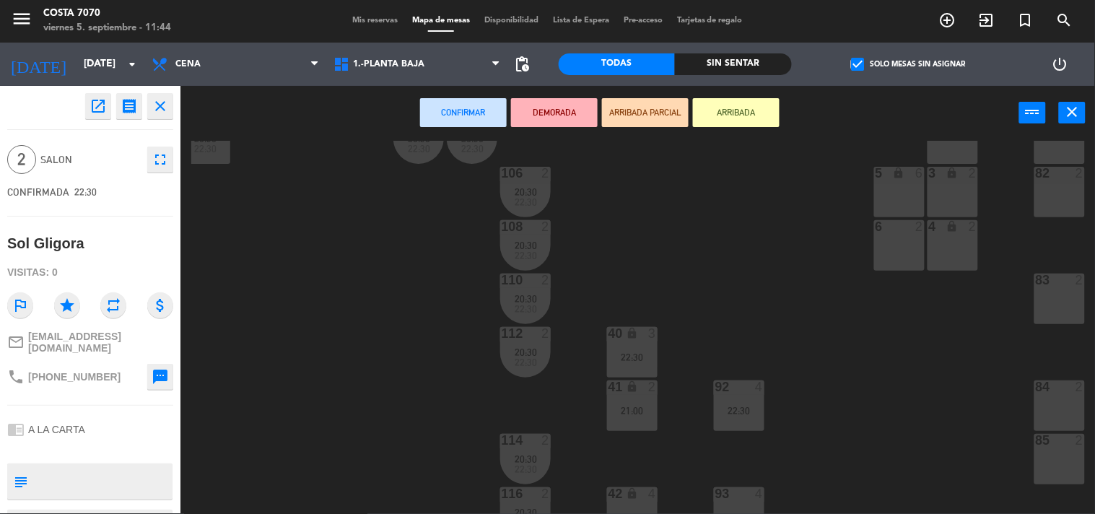
scroll to position [321, 175]
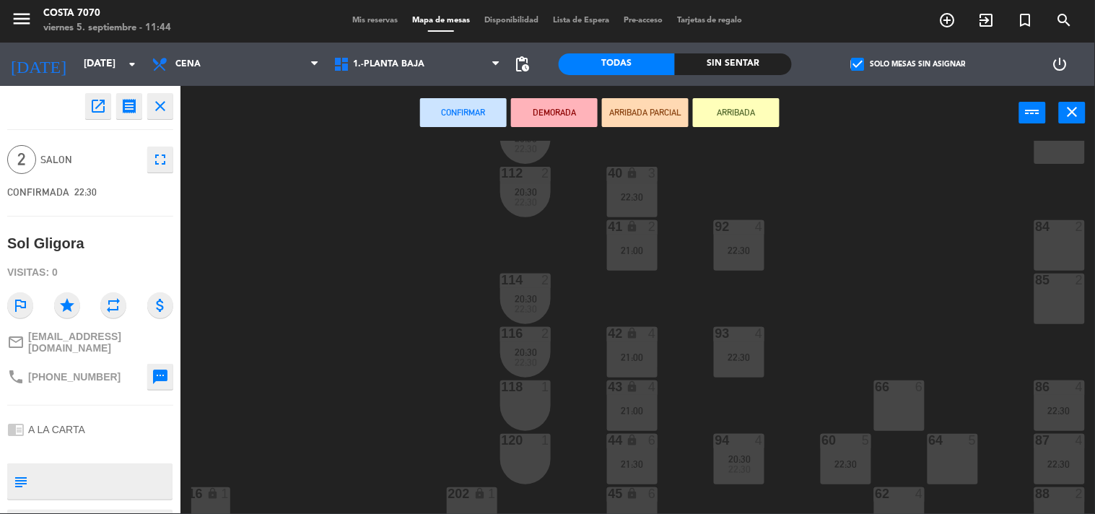
click at [514, 401] on div "118 1" at bounding box center [525, 406] width 51 height 51
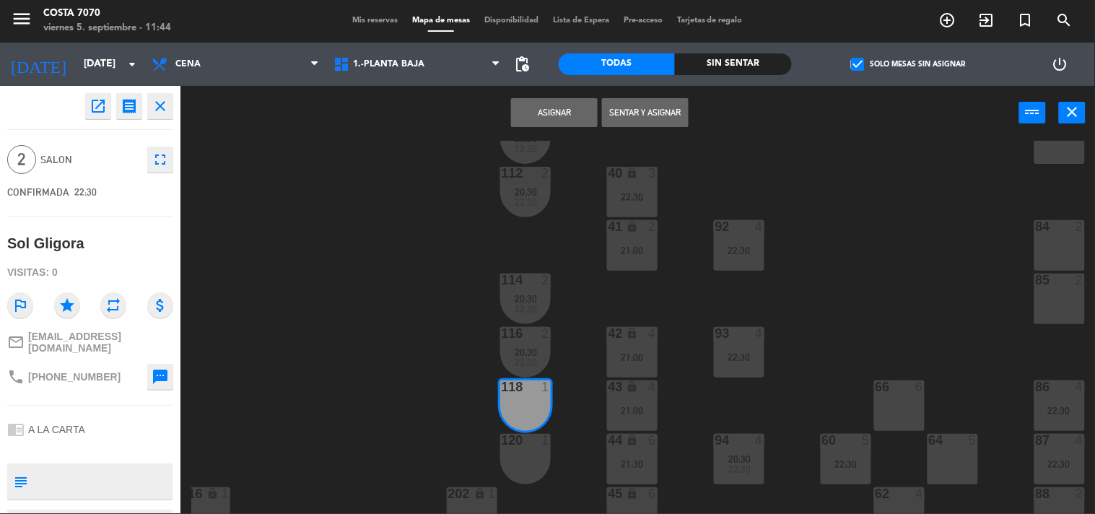
click at [529, 451] on div "120 1" at bounding box center [525, 459] width 51 height 51
click at [532, 113] on button "Asignar" at bounding box center [554, 112] width 87 height 29
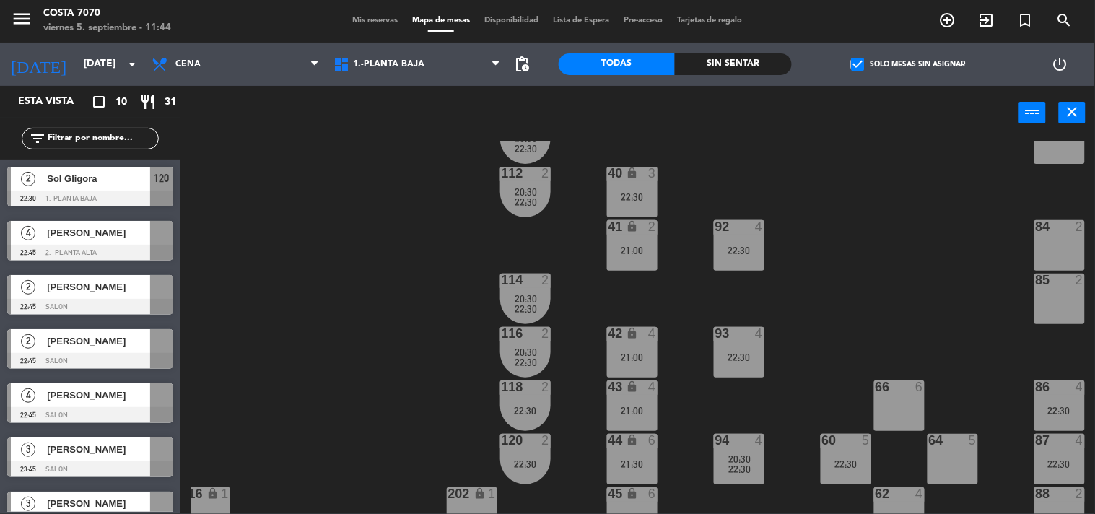
click at [308, 323] on div "50 lock 1 51 lock 1 52 lock 1 53 lock 1 54 lock 1 55 lock 1 56 lock 1 80 2 1 lo…" at bounding box center [643, 327] width 904 height 373
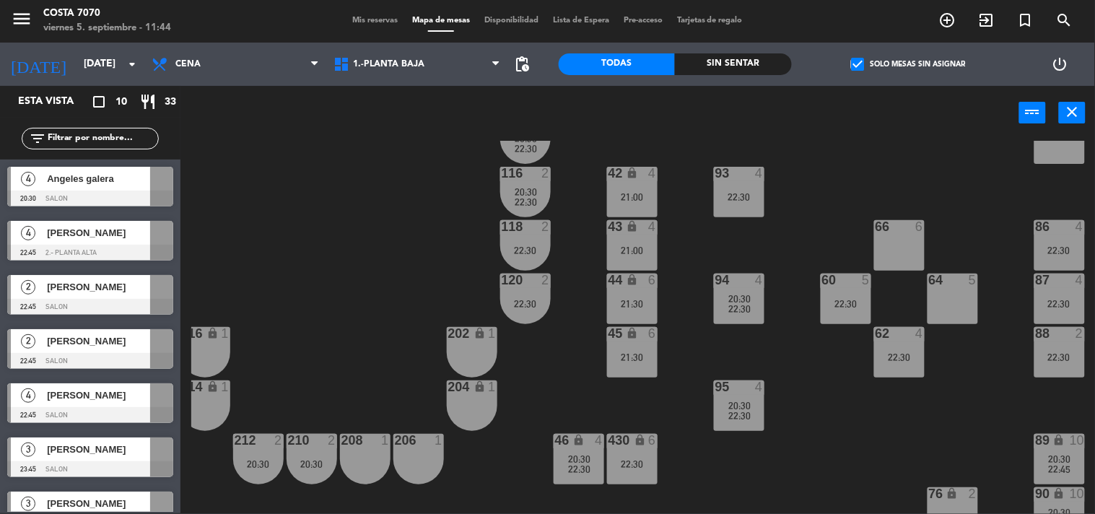
scroll to position [641, 175]
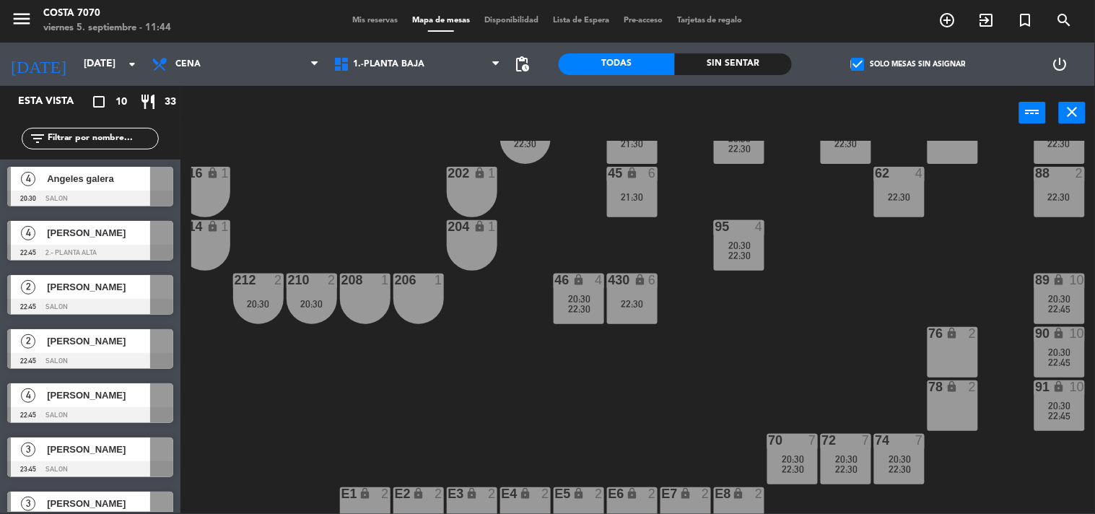
click at [80, 195] on div "4 Angeles galera 20:30 SALON" at bounding box center [90, 187] width 181 height 54
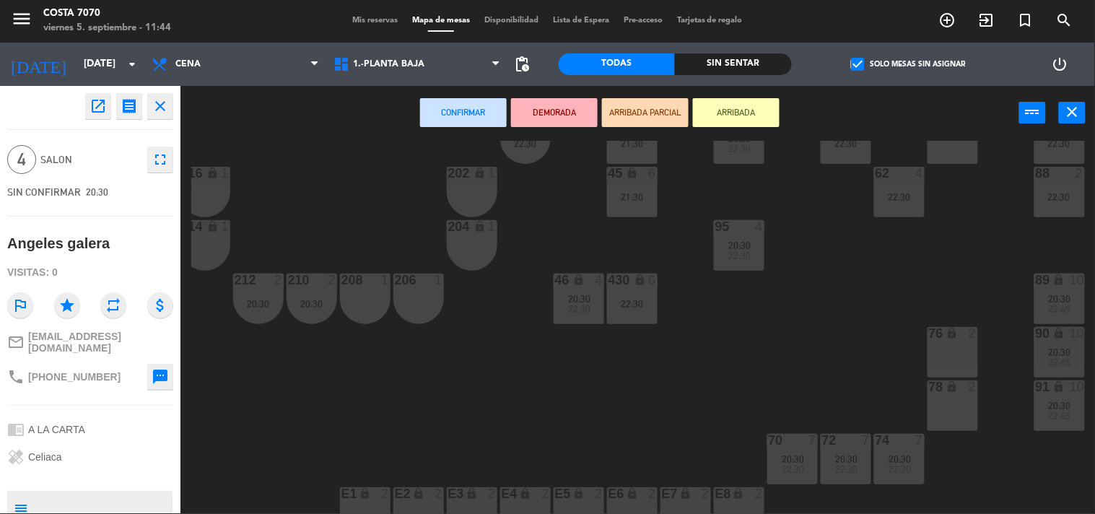
click at [954, 347] on div "76 lock 2" at bounding box center [953, 352] width 51 height 51
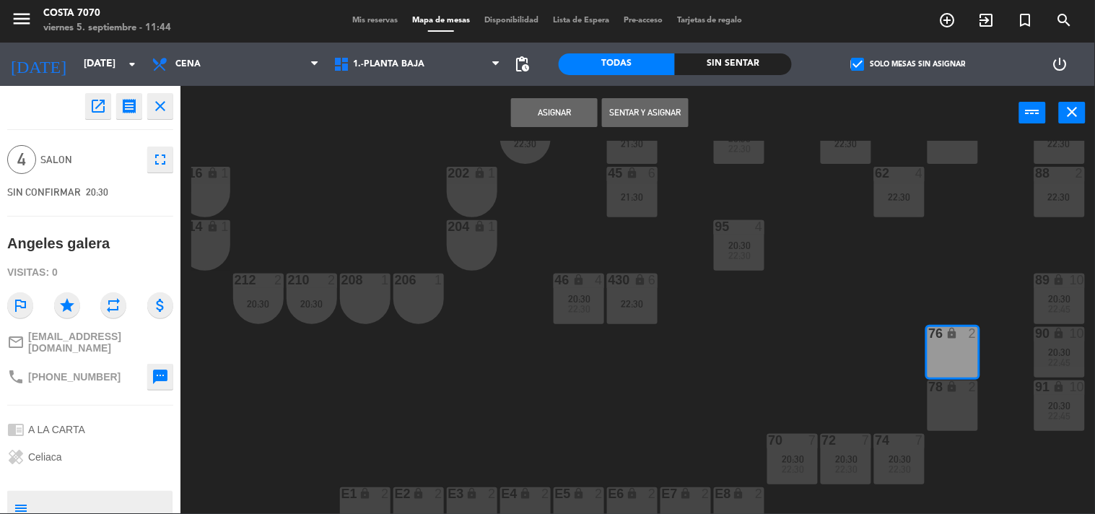
click at [957, 394] on div "78 lock 2" at bounding box center [953, 406] width 51 height 51
click at [569, 110] on button "Asignar" at bounding box center [554, 112] width 87 height 29
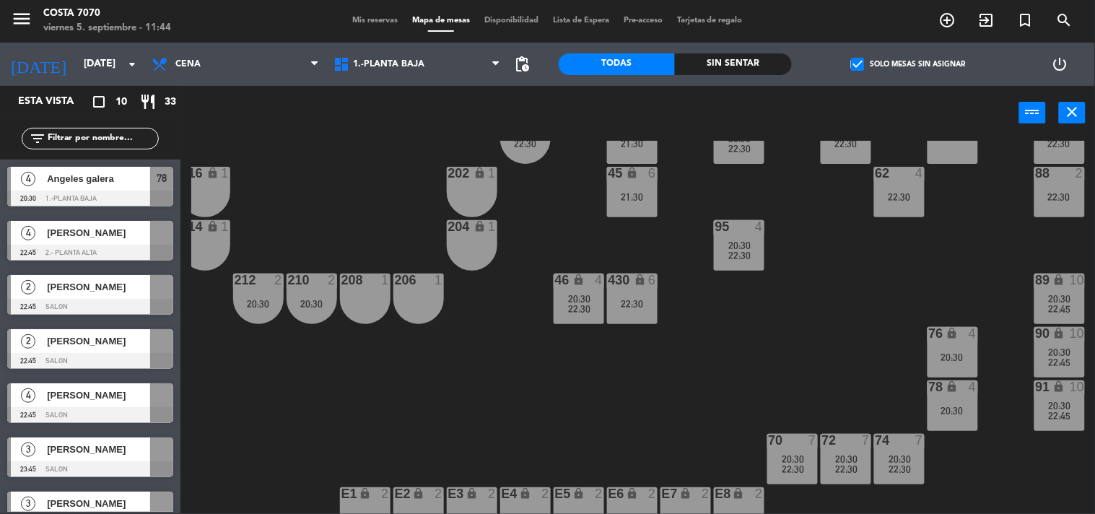
click at [518, 403] on div "50 lock 1 51 lock 1 52 lock 1 53 lock 1 54 lock 1 55 lock 1 56 lock 1 80 2 1 lo…" at bounding box center [643, 327] width 904 height 373
click at [954, 357] on div "20:30" at bounding box center [953, 357] width 51 height 10
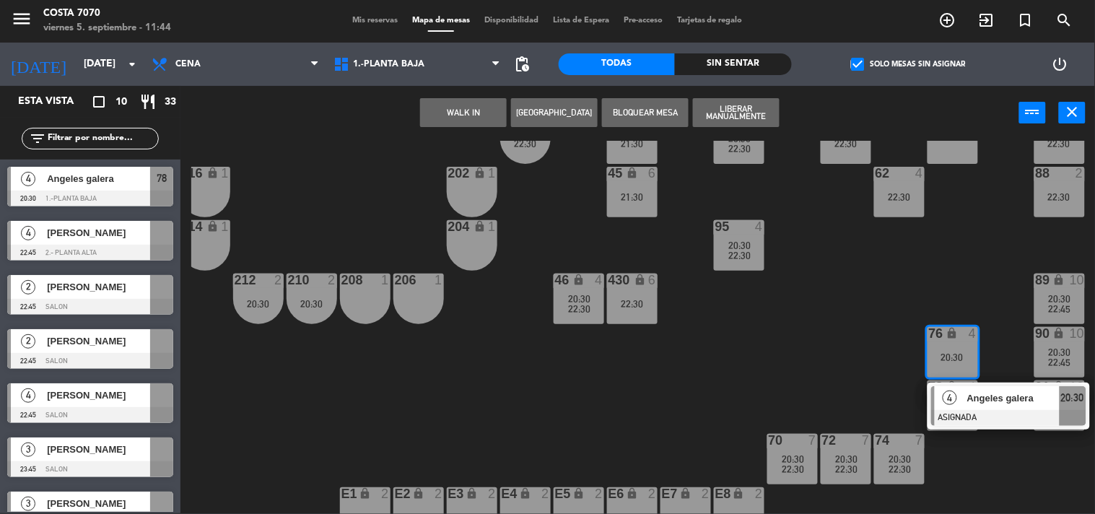
click at [982, 407] on div "Angeles galera" at bounding box center [1013, 398] width 94 height 24
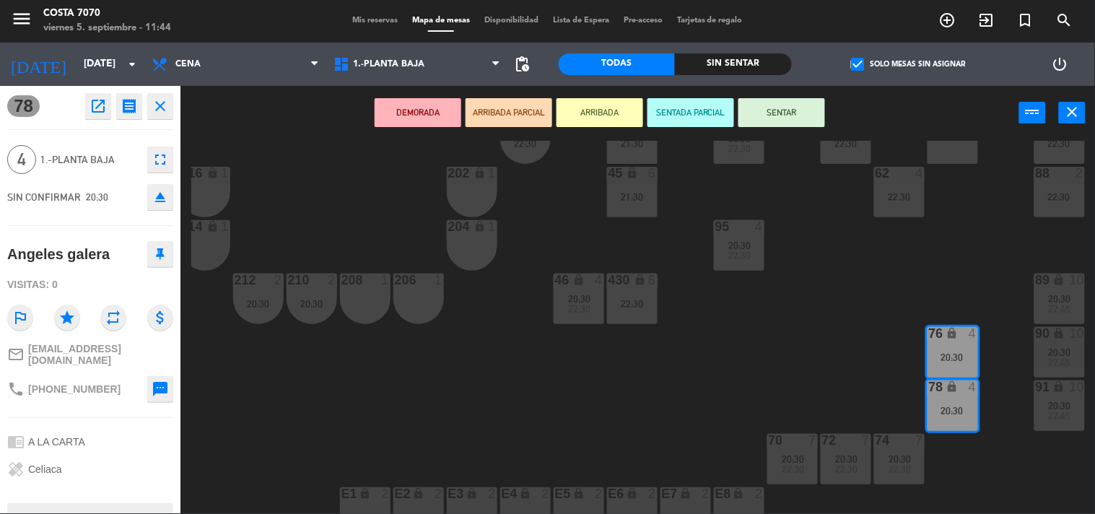
click at [170, 207] on button "eject" at bounding box center [160, 197] width 26 height 26
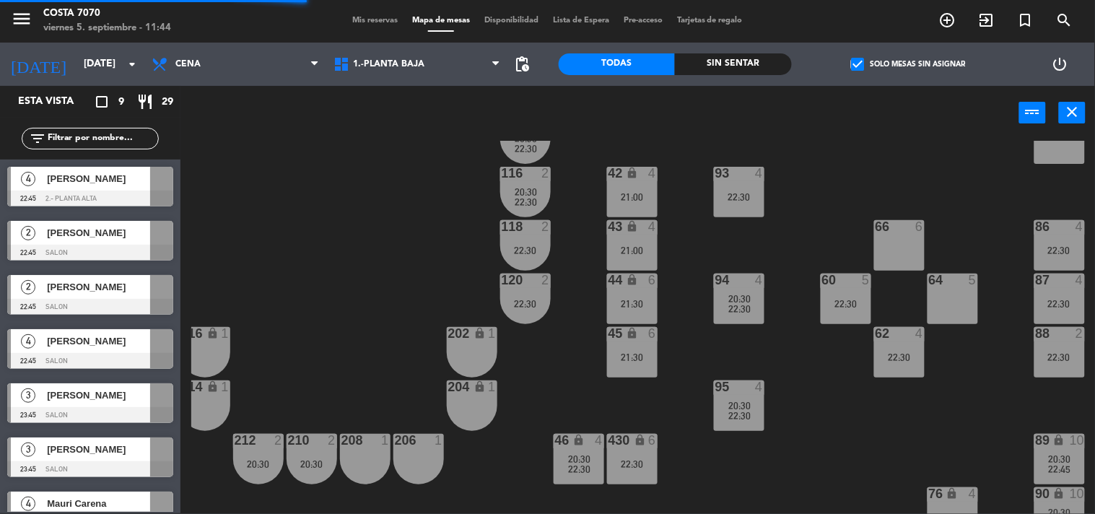
scroll to position [240, 175]
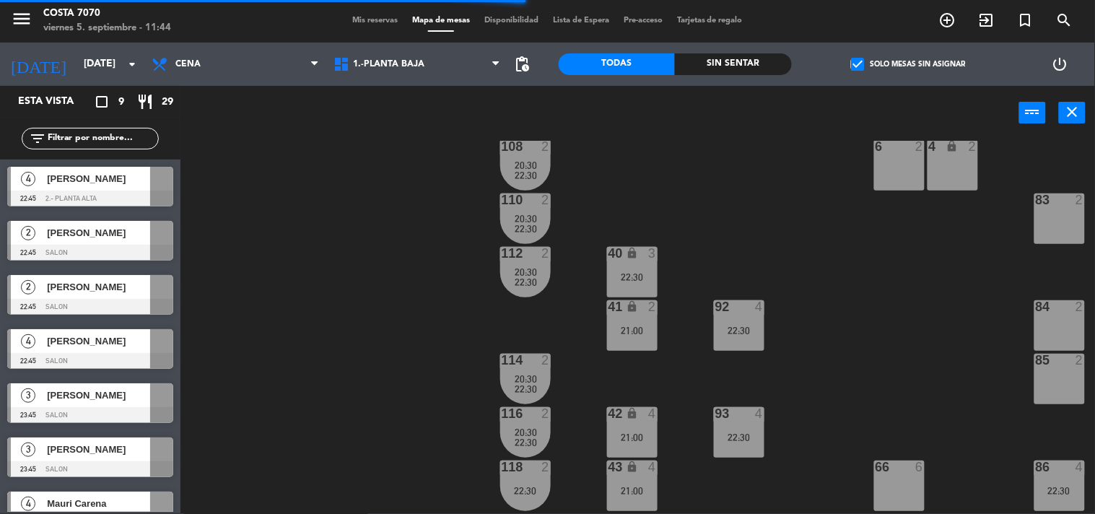
click at [67, 195] on div "4 Nahuel López 22:45 2.- PLANTA ALTA" at bounding box center [90, 187] width 181 height 54
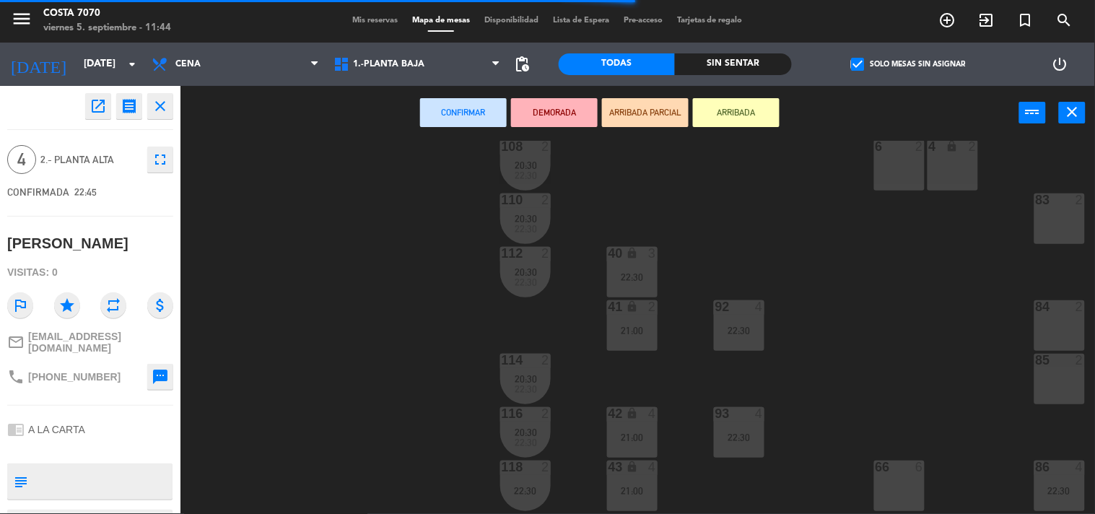
click at [1069, 371] on div "85 2" at bounding box center [1060, 379] width 51 height 51
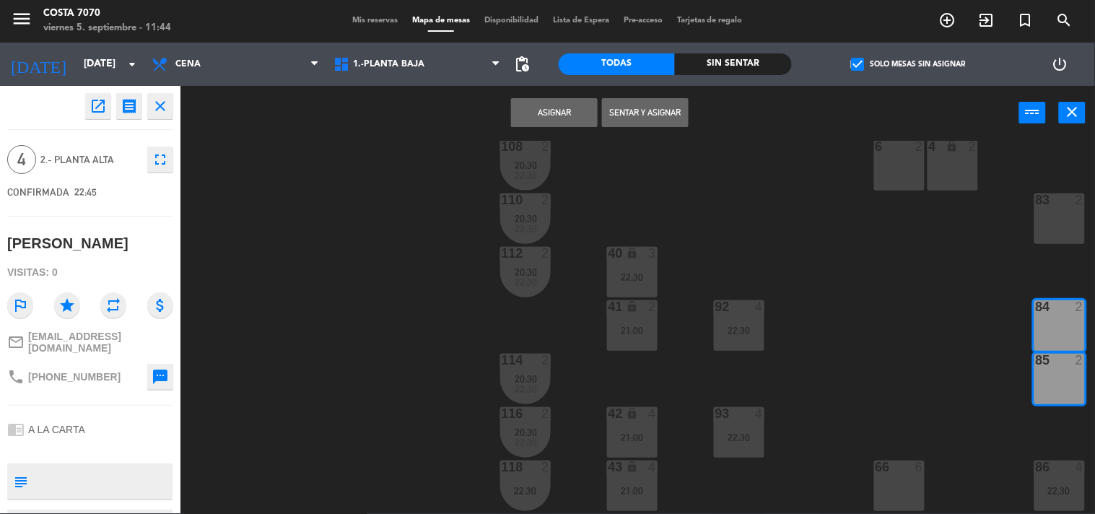
drag, startPoint x: 557, startPoint y: 111, endPoint x: 609, endPoint y: 128, distance: 54.6
click at [557, 111] on button "Asignar" at bounding box center [554, 112] width 87 height 29
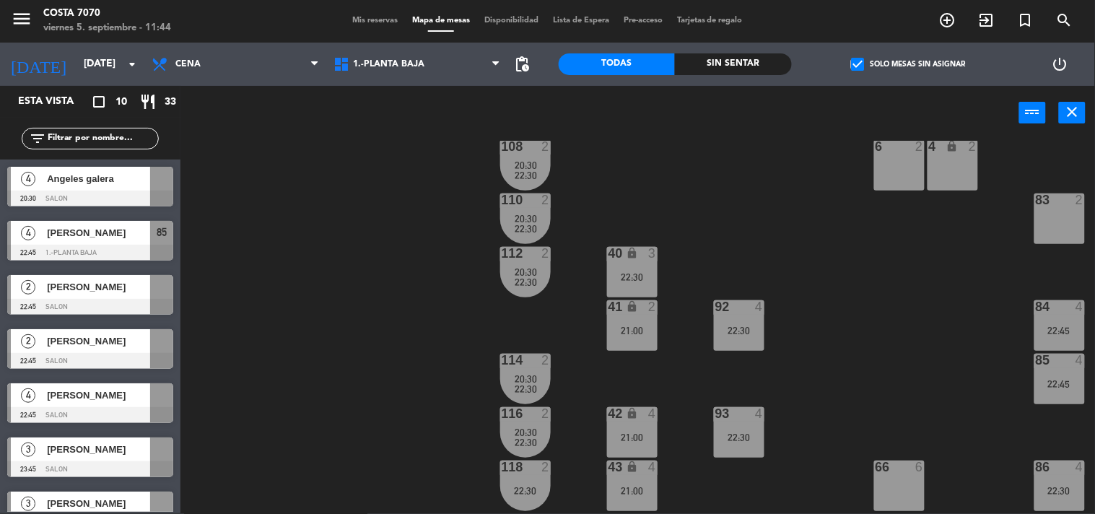
click at [887, 251] on div "50 lock 1 51 lock 1 52 lock 1 53 lock 1 54 lock 1 55 lock 1 56 lock 1 80 2 1 lo…" at bounding box center [643, 327] width 904 height 373
drag, startPoint x: 90, startPoint y: 297, endPoint x: 574, endPoint y: 265, distance: 485.6
click at [90, 297] on div "2 Paola Agullo 22:45 SALON" at bounding box center [90, 295] width 181 height 54
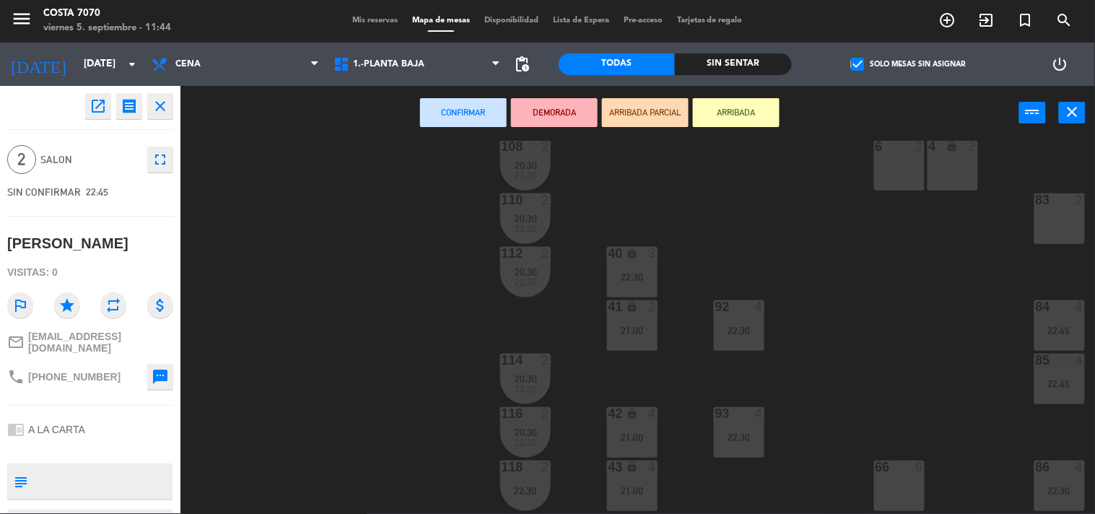
click at [1065, 220] on div "83 2" at bounding box center [1060, 219] width 51 height 51
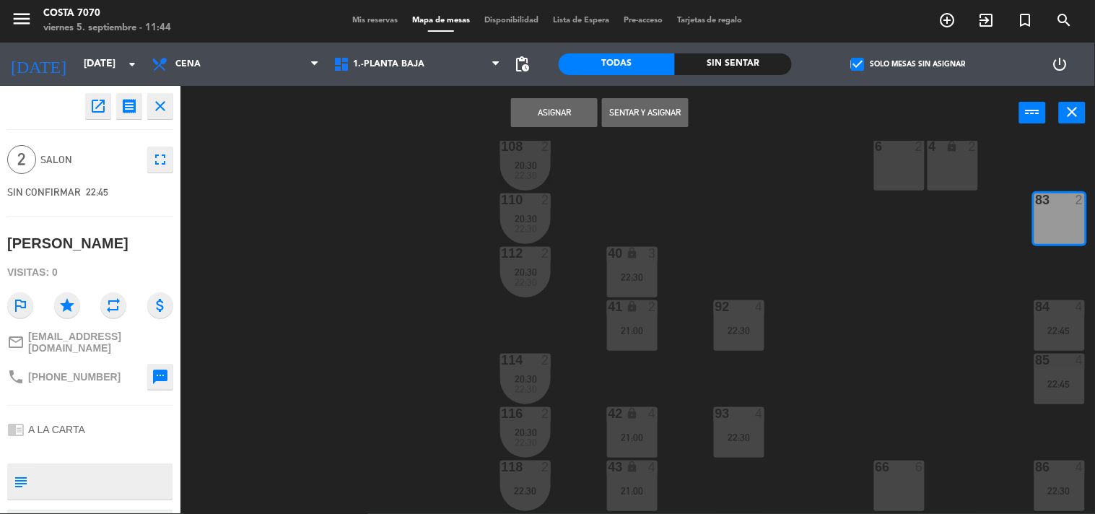
drag, startPoint x: 542, startPoint y: 118, endPoint x: 697, endPoint y: 188, distance: 170.0
click at [542, 117] on button "Asignar" at bounding box center [554, 112] width 87 height 29
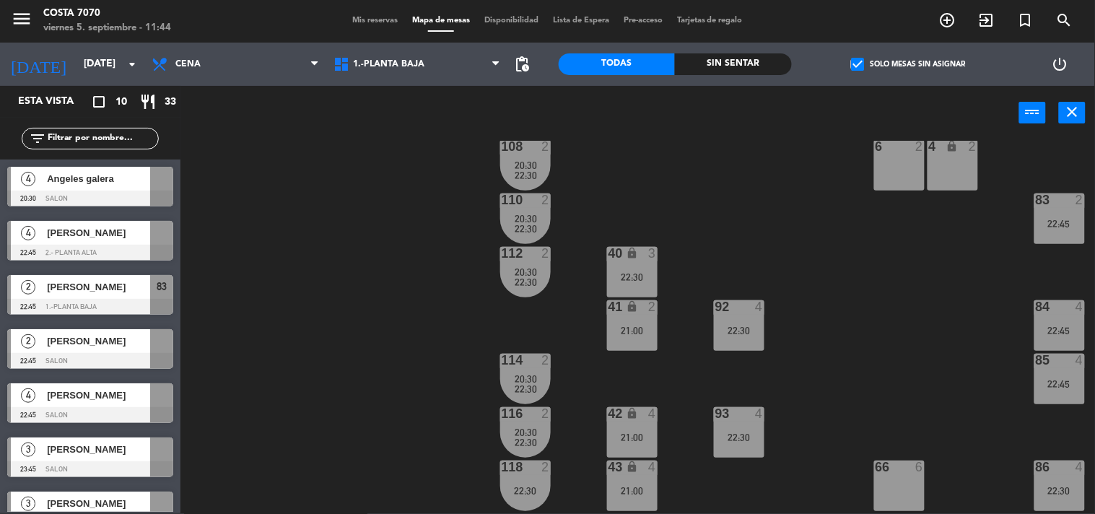
click at [963, 290] on div "50 lock 1 51 lock 1 52 lock 1 53 lock 1 54 lock 1 55 lock 1 56 lock 1 80 2 1 lo…" at bounding box center [643, 327] width 904 height 373
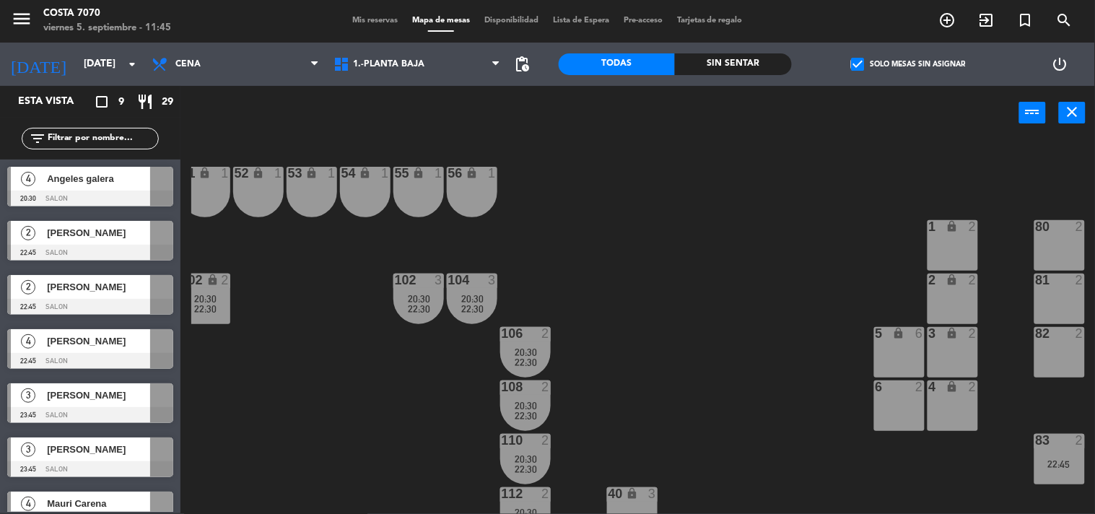
click at [97, 341] on span "[PERSON_NAME]" at bounding box center [98, 341] width 103 height 15
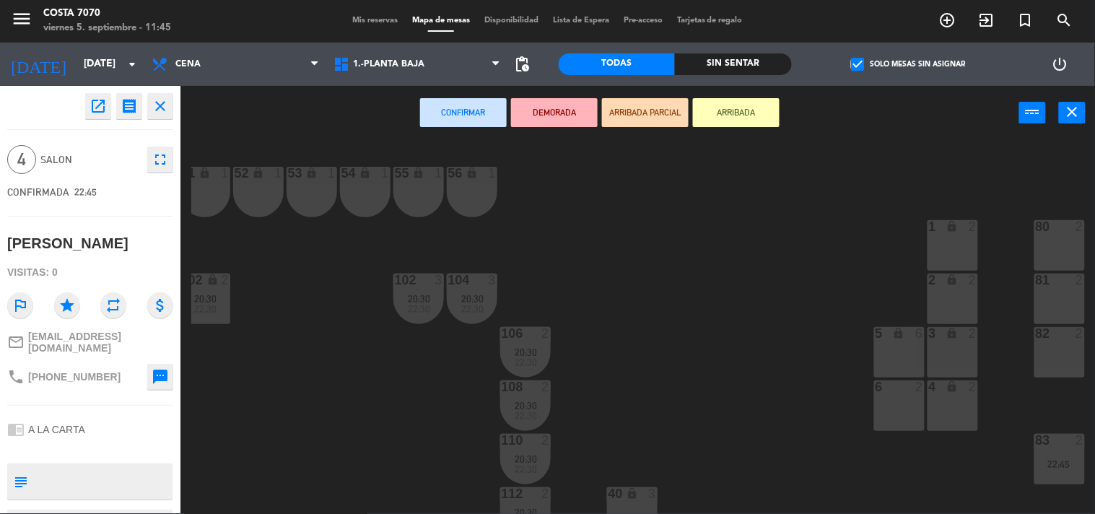
click at [968, 249] on div "1 lock 2" at bounding box center [953, 245] width 51 height 51
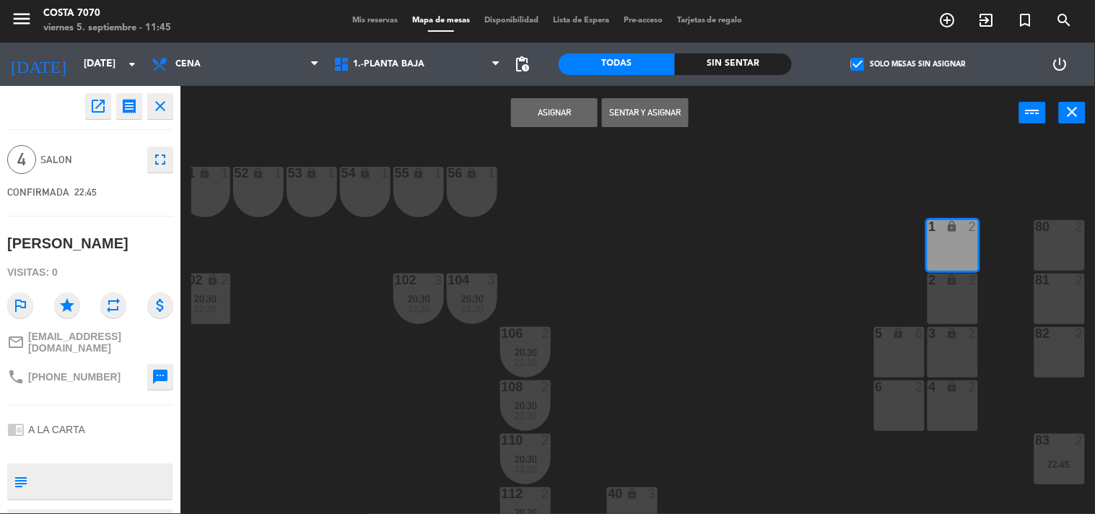
click at [965, 295] on div "2 lock 2" at bounding box center [953, 299] width 51 height 51
drag, startPoint x: 539, startPoint y: 109, endPoint x: 542, endPoint y: 126, distance: 17.6
click at [539, 109] on button "Asignar" at bounding box center [554, 112] width 87 height 29
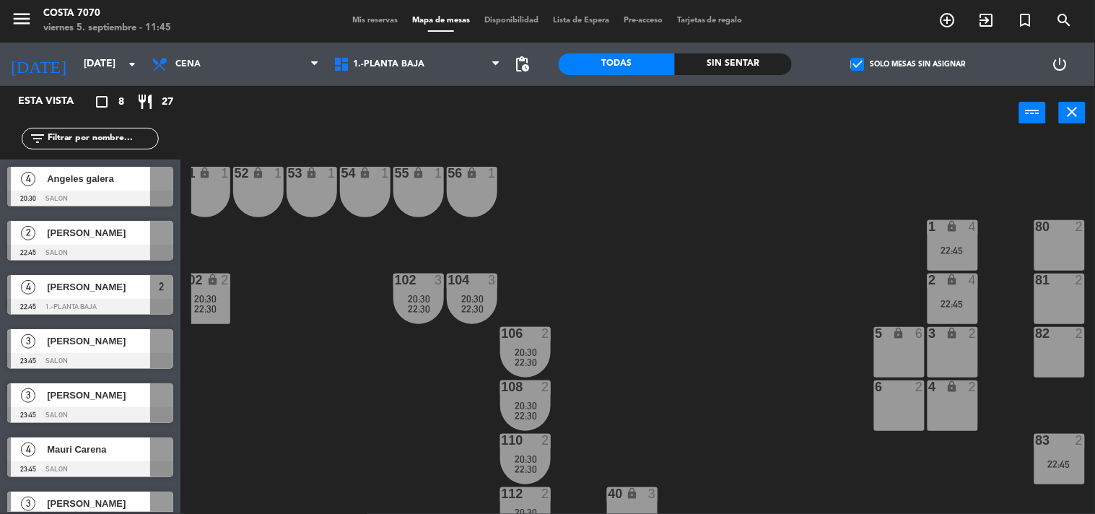
click at [640, 279] on div "50 lock 1 51 lock 1 52 lock 1 53 lock 1 54 lock 1 55 lock 1 56 lock 1 80 2 1 lo…" at bounding box center [643, 327] width 904 height 373
click at [75, 185] on div "4 Angeles galera 20:30 SALON" at bounding box center [90, 187] width 181 height 54
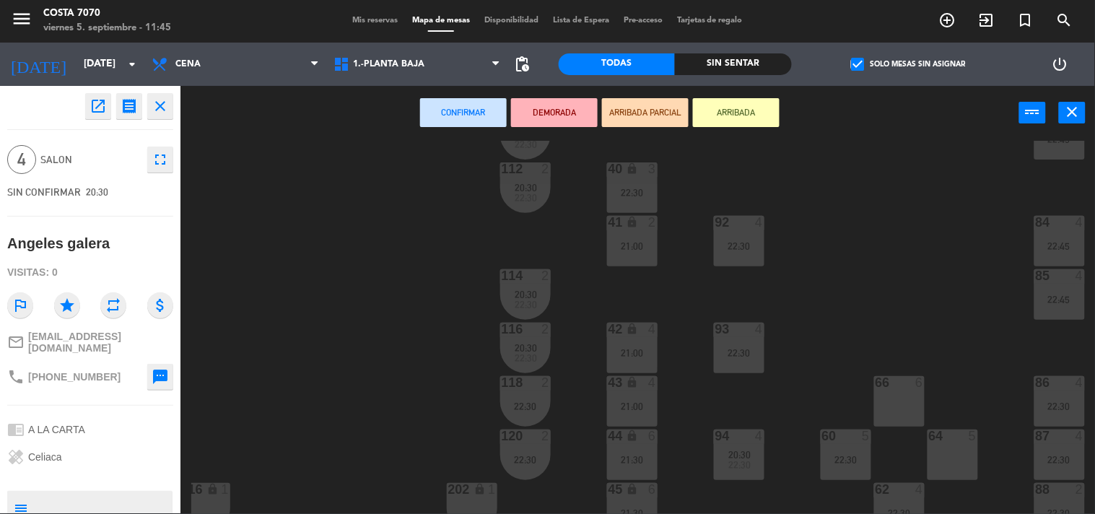
scroll to position [405, 175]
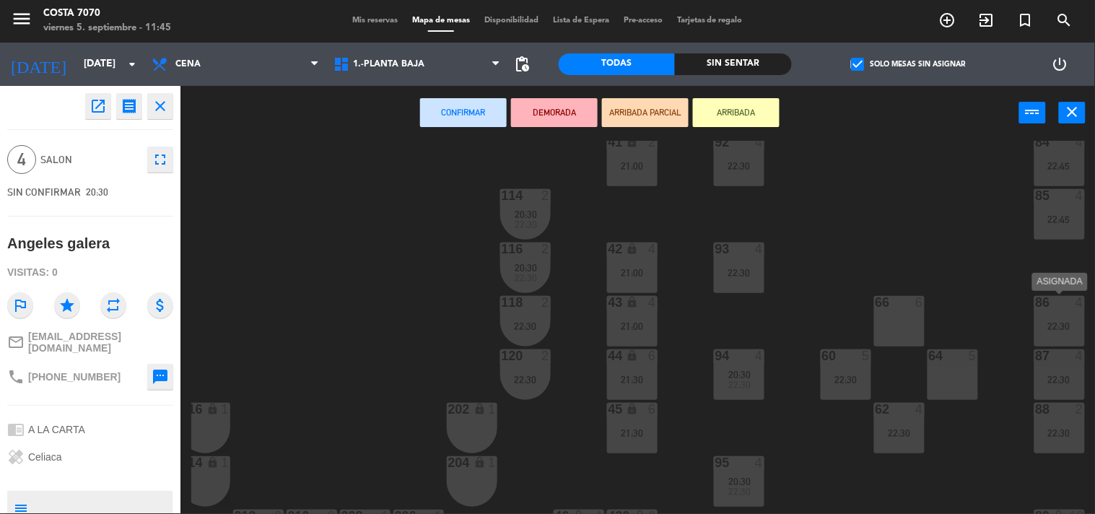
click at [1055, 312] on div "86 4 22:30" at bounding box center [1060, 321] width 51 height 51
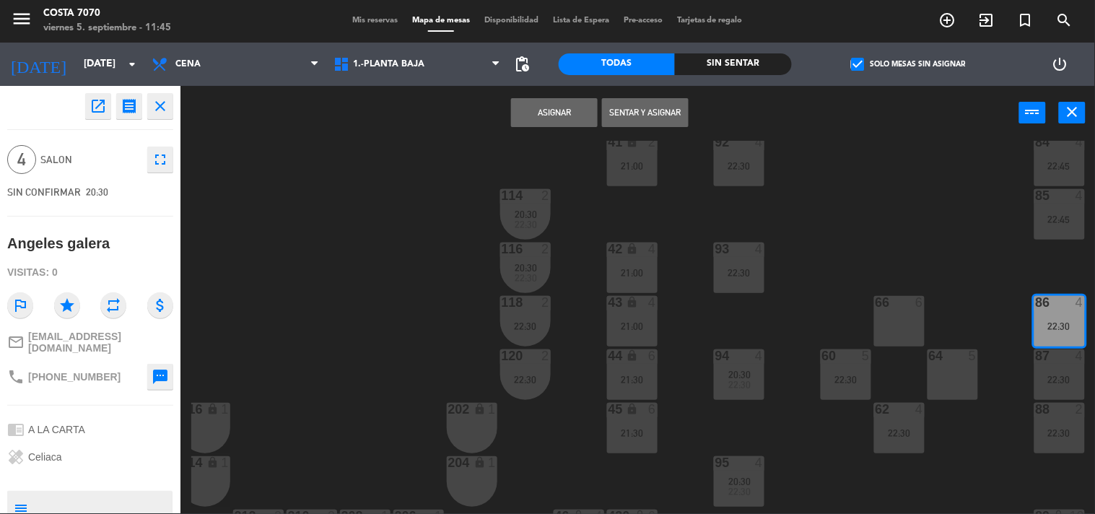
click at [1055, 367] on div "87 4 22:30" at bounding box center [1060, 374] width 51 height 51
click at [620, 108] on button "Unir y asignar" at bounding box center [645, 112] width 87 height 29
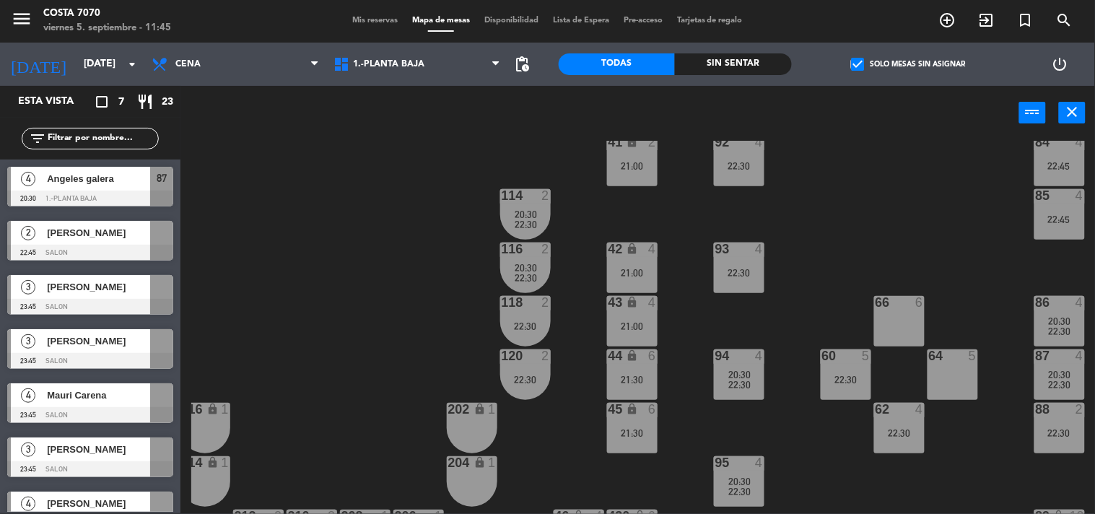
drag, startPoint x: 941, startPoint y: 218, endPoint x: 900, endPoint y: 215, distance: 41.3
click at [939, 214] on div "50 lock 1 51 lock 1 52 lock 1 53 lock 1 54 lock 1 55 lock 1 56 lock 1 80 2 1 lo…" at bounding box center [643, 327] width 904 height 373
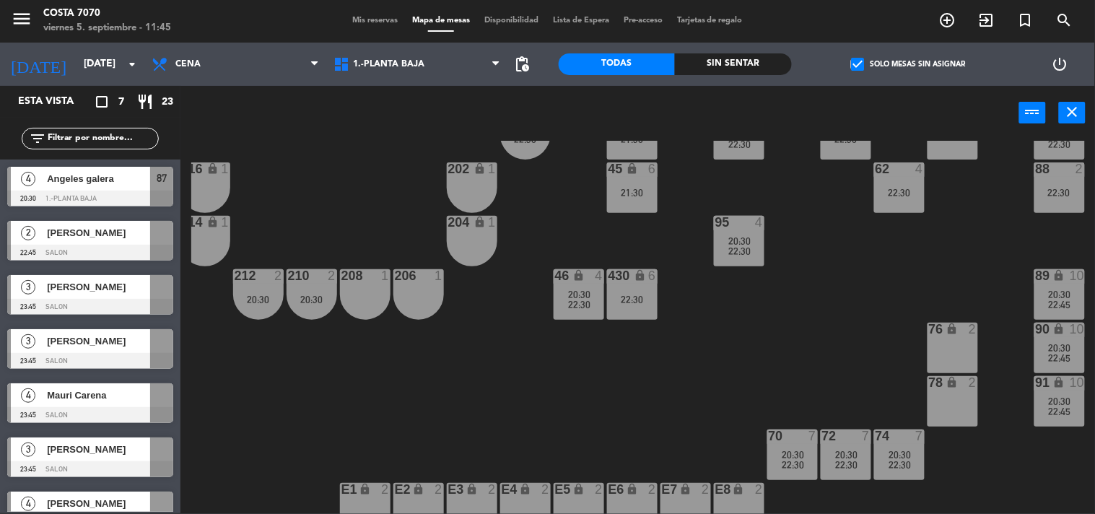
scroll to position [726, 175]
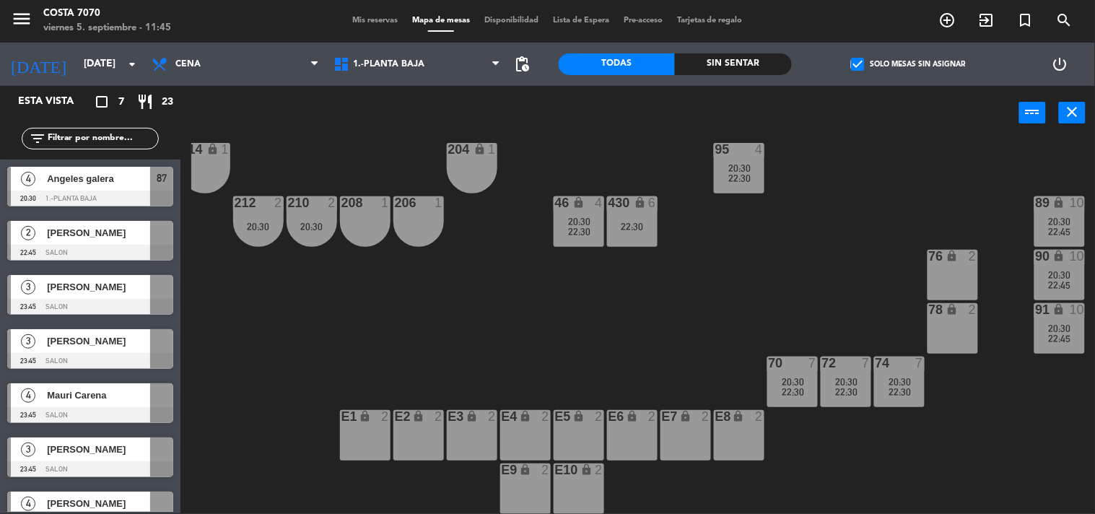
click at [309, 207] on div "210 2 20:30" at bounding box center [312, 221] width 51 height 51
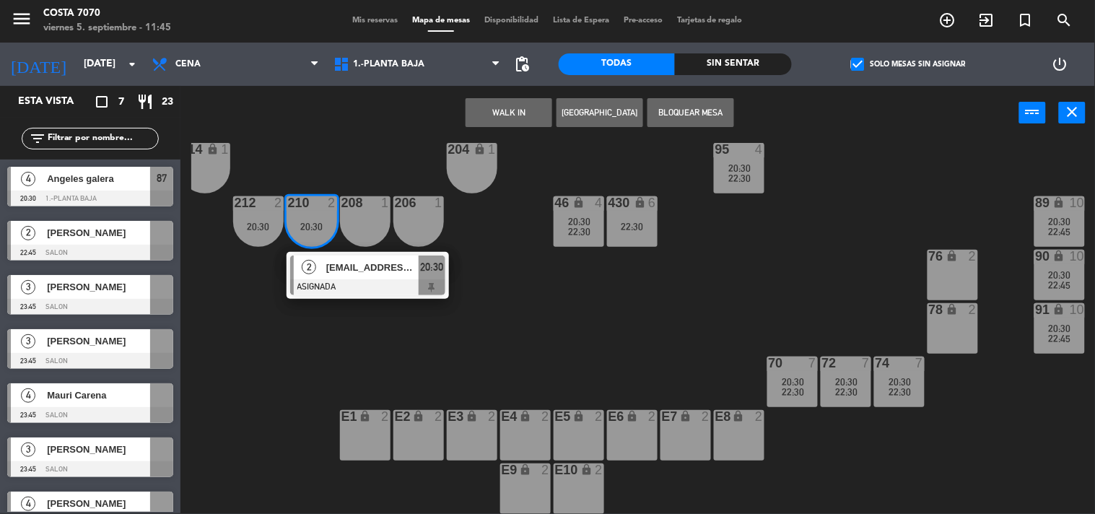
click at [355, 256] on div "2 Natiarrigoni@Yahoo.Com.Ar ASIGNADA 20:30" at bounding box center [368, 275] width 184 height 47
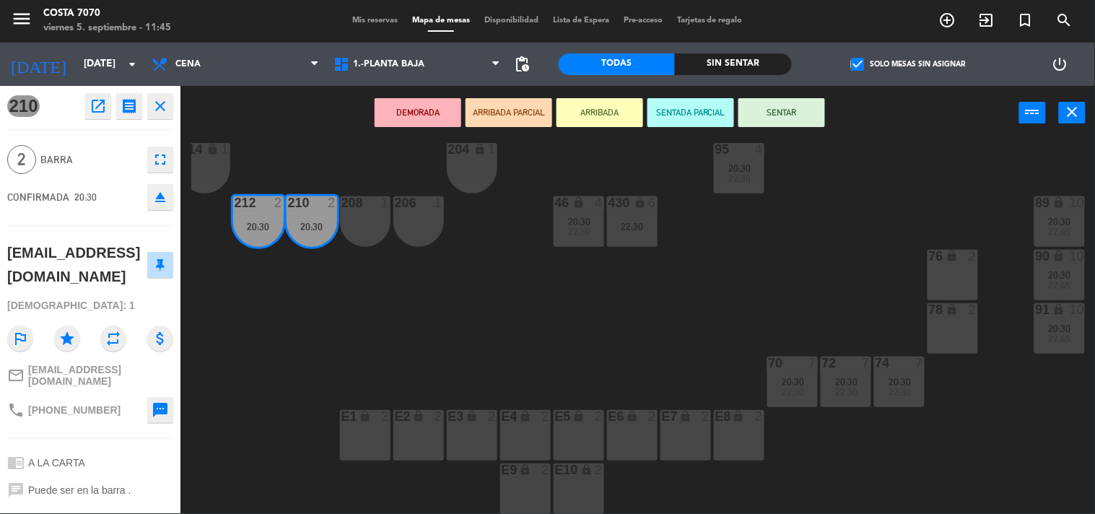
click at [160, 196] on icon "eject" at bounding box center [160, 196] width 17 height 17
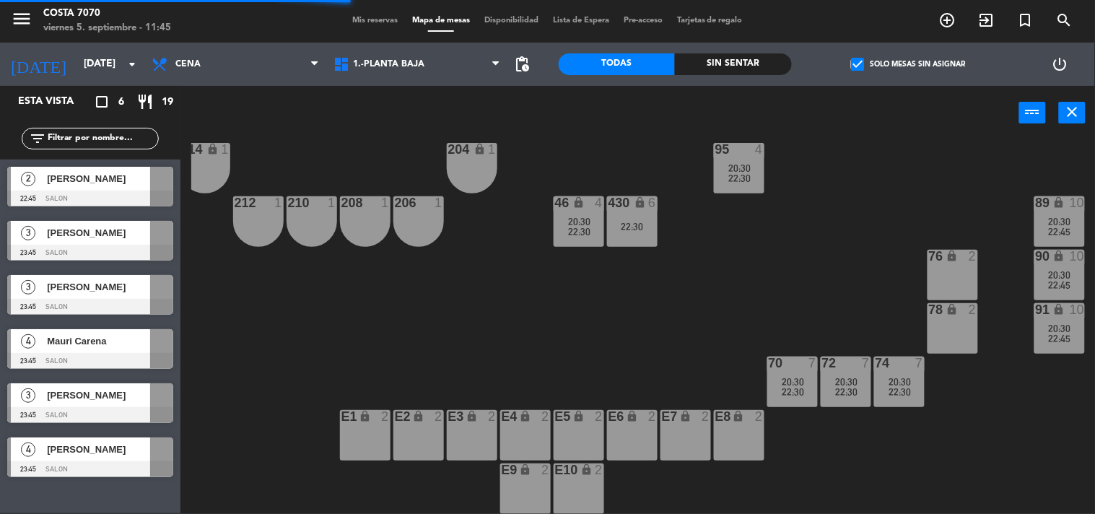
click at [108, 136] on input "text" at bounding box center [102, 139] width 112 height 16
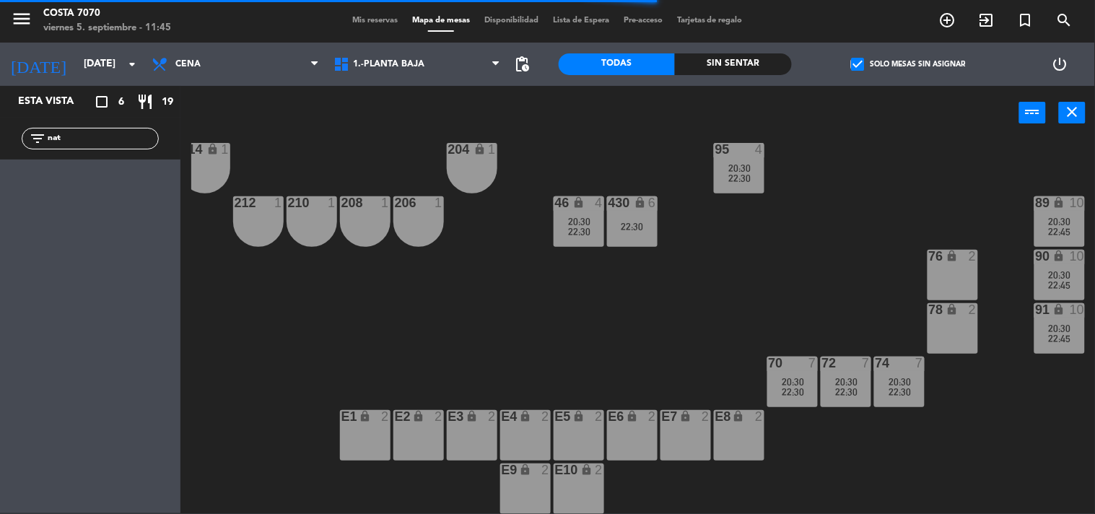
type input "nat"
click at [295, 272] on div "50 lock 1 51 lock 1 52 lock 1 53 lock 1 54 lock 1 55 lock 1 56 lock 1 80 2 1 lo…" at bounding box center [643, 327] width 904 height 373
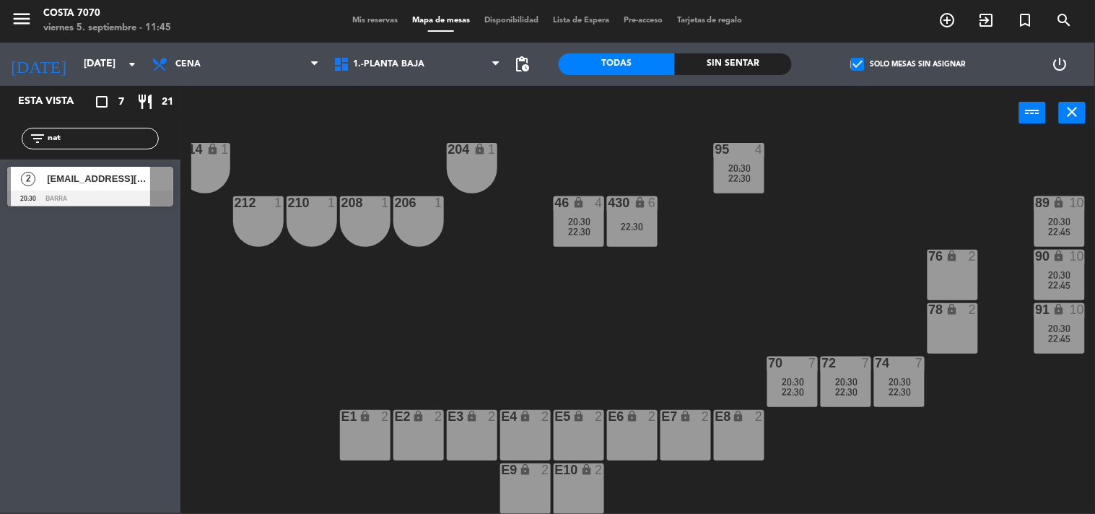
click at [110, 178] on span "[EMAIL_ADDRESS][DOMAIN_NAME]" at bounding box center [98, 178] width 103 height 15
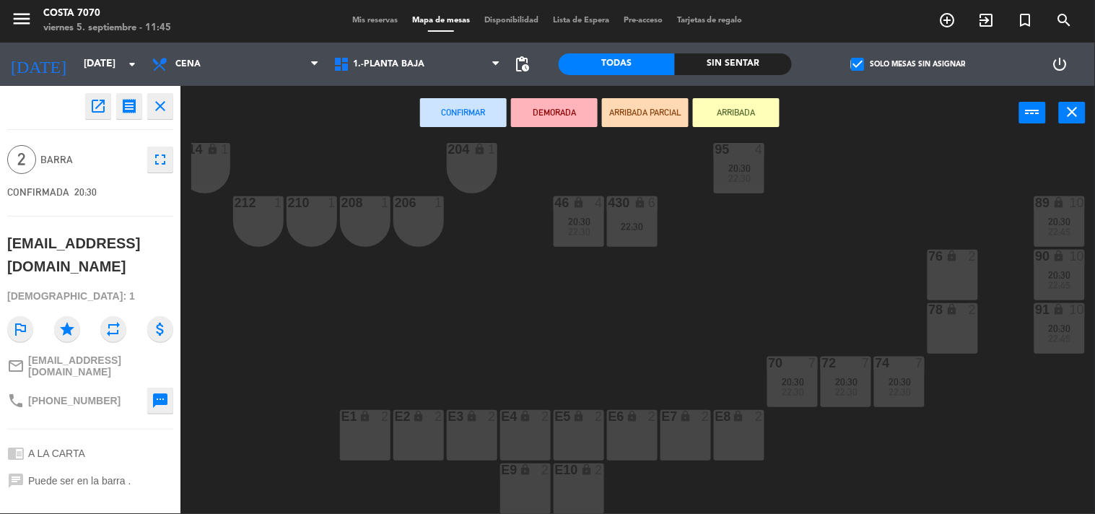
click at [282, 217] on div "212 1" at bounding box center [258, 221] width 51 height 51
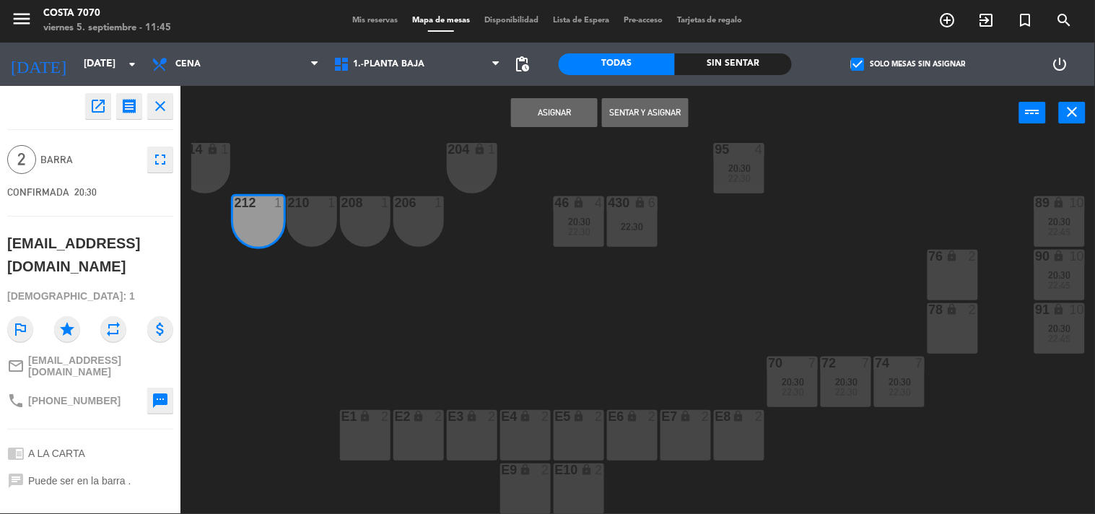
click at [305, 214] on div "210 1" at bounding box center [312, 221] width 51 height 51
click at [542, 109] on button "Asignar" at bounding box center [554, 112] width 87 height 29
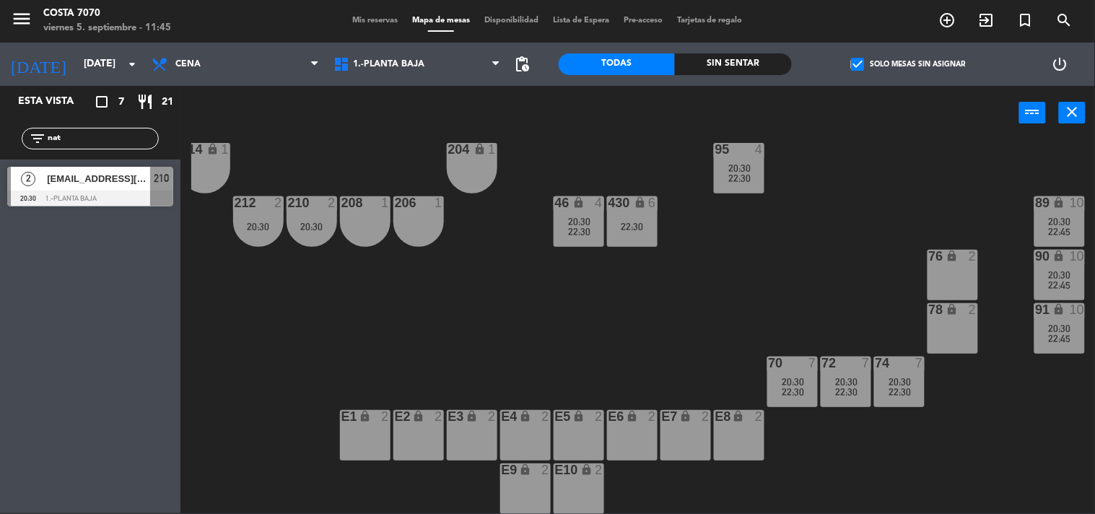
click at [414, 312] on div "50 lock 1 51 lock 1 52 lock 1 53 lock 1 54 lock 1 55 lock 1 56 lock 1 80 2 1 lo…" at bounding box center [643, 327] width 904 height 373
click at [90, 179] on span "[EMAIL_ADDRESS][DOMAIN_NAME]" at bounding box center [98, 178] width 103 height 15
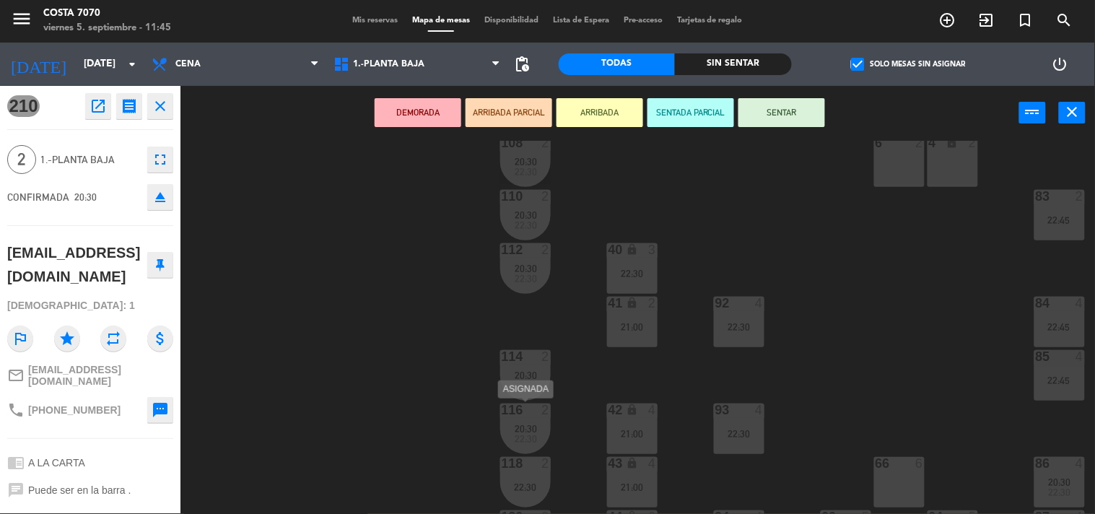
scroll to position [325, 175]
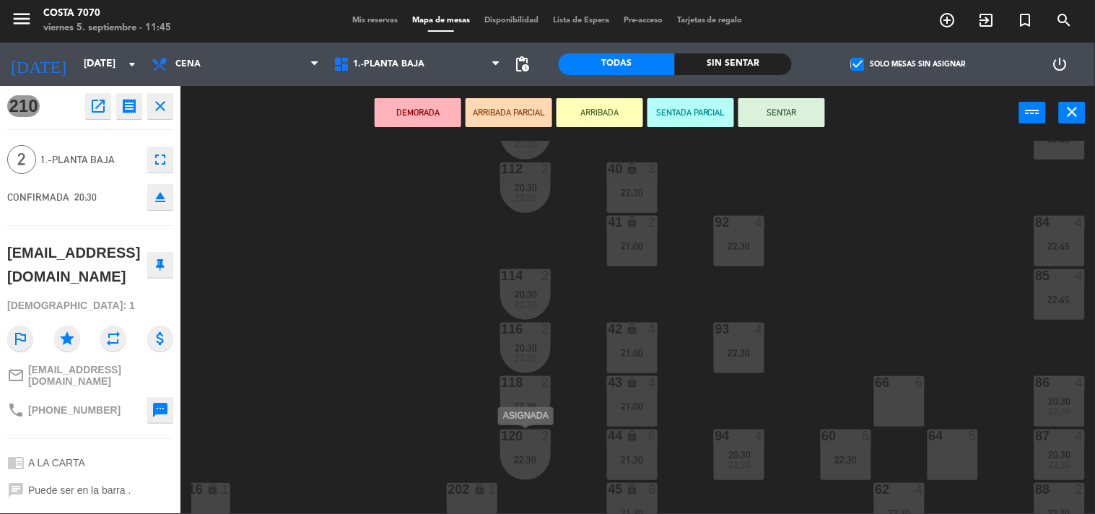
click at [531, 446] on div "120 2 22:30" at bounding box center [525, 455] width 51 height 51
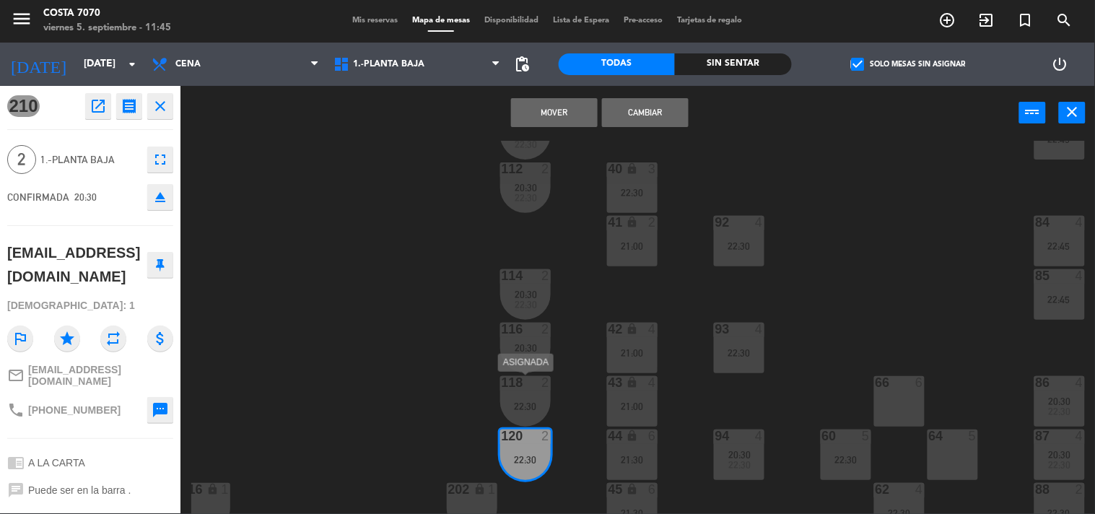
click at [532, 388] on div "118 2" at bounding box center [525, 383] width 51 height 14
click at [650, 116] on button "Cambiar" at bounding box center [645, 112] width 87 height 29
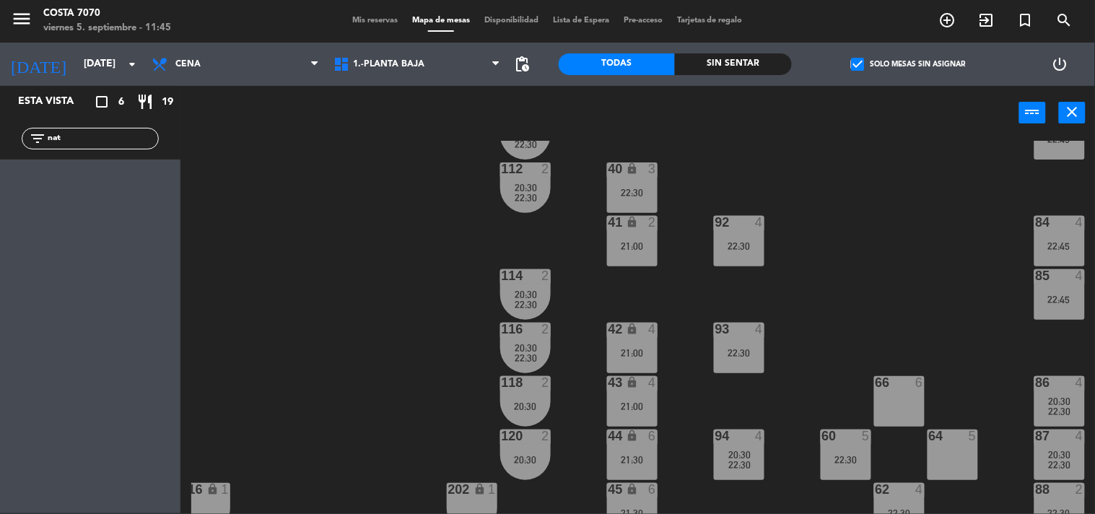
click at [427, 381] on div "50 lock 1 51 lock 1 52 lock 1 53 lock 1 54 lock 1 55 lock 1 56 lock 1 80 2 1 lo…" at bounding box center [643, 327] width 904 height 373
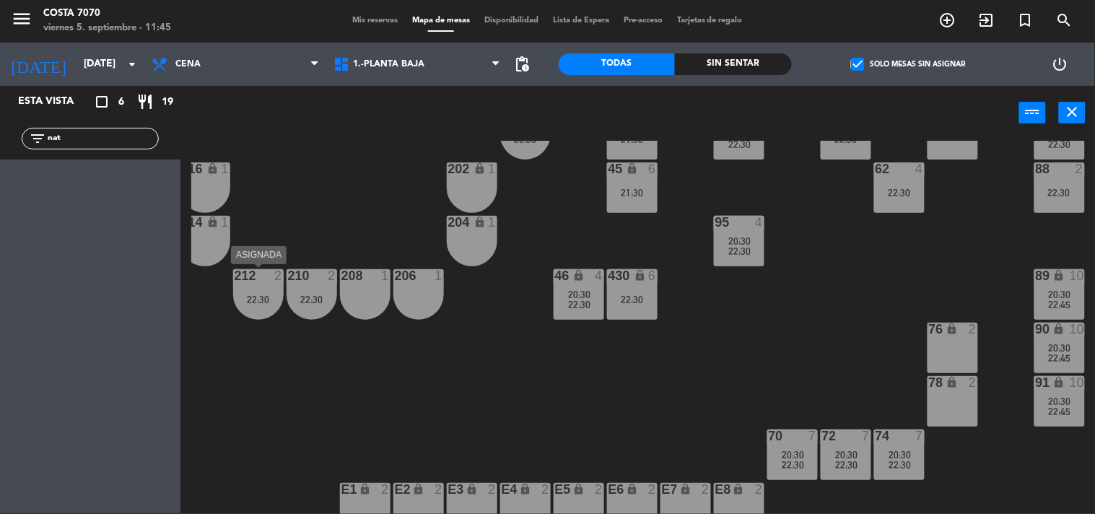
click at [256, 306] on div "212 2 22:30" at bounding box center [258, 294] width 51 height 51
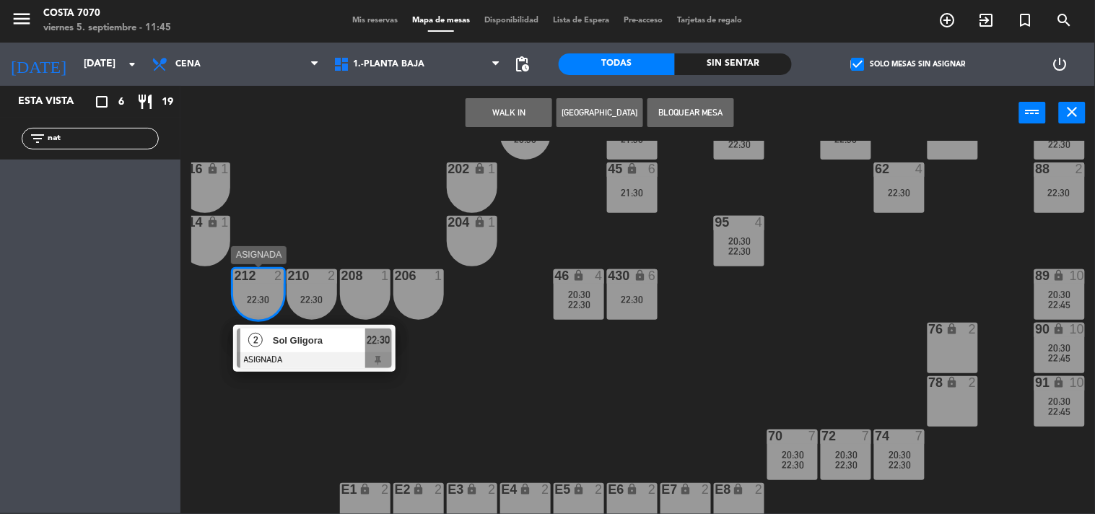
scroll to position [485, 175]
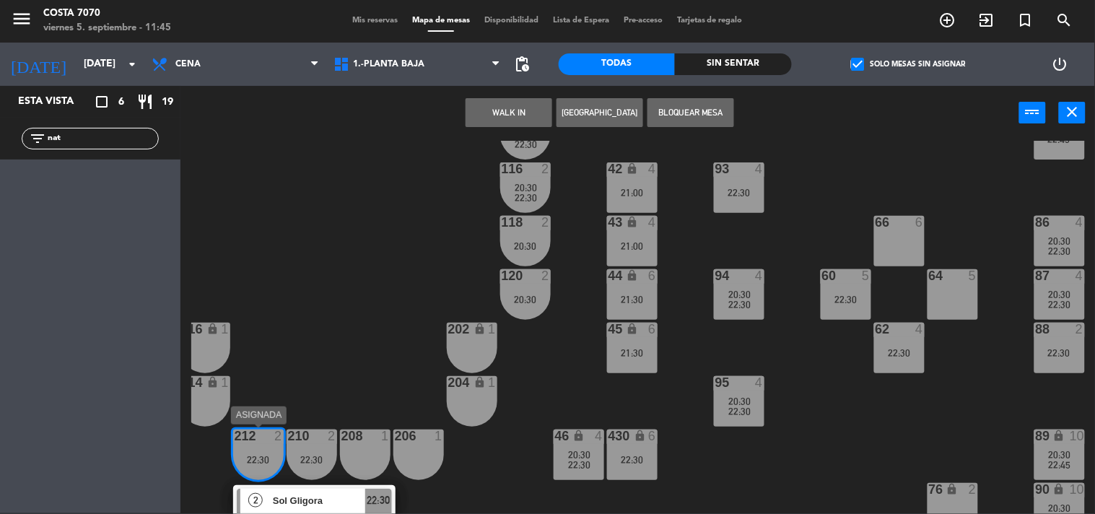
click at [306, 500] on div "2 Sol Gligora ASIGNADA 22:30" at bounding box center [314, 508] width 184 height 47
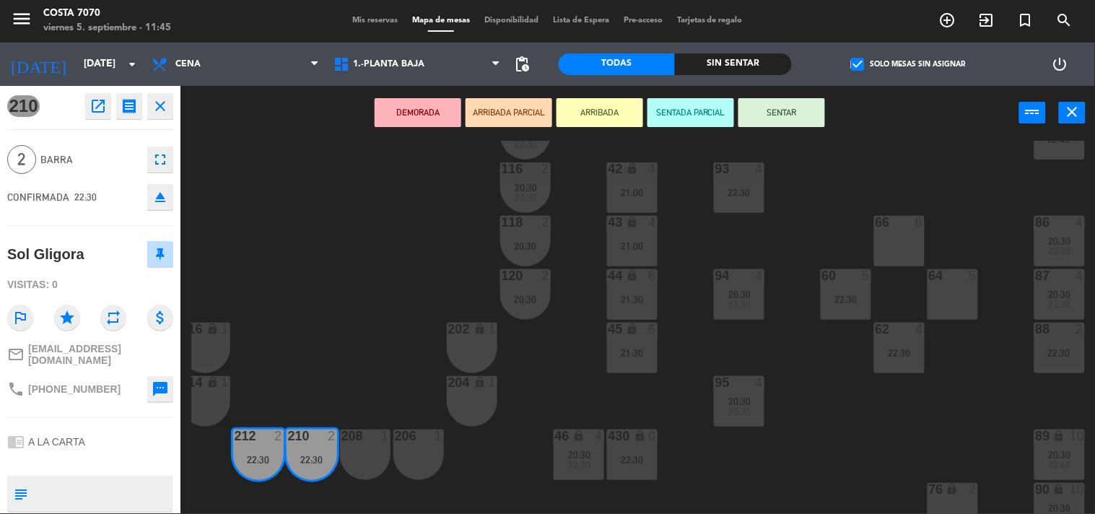
click at [318, 256] on div "50 lock 1 51 lock 1 52 lock 1 53 lock 1 54 lock 1 55 lock 1 56 lock 1 80 2 1 lo…" at bounding box center [643, 327] width 904 height 373
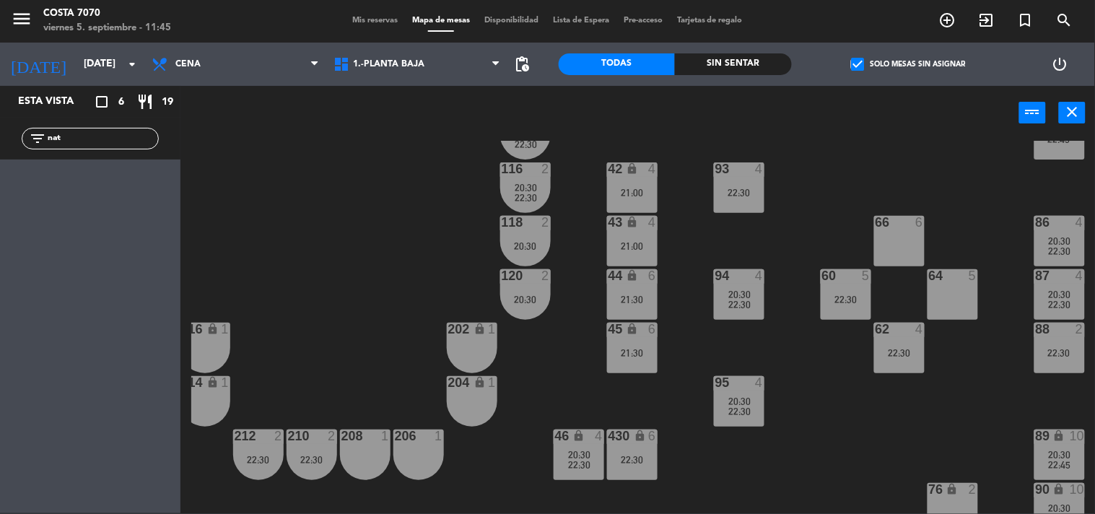
click at [256, 459] on div "22:30" at bounding box center [258, 460] width 51 height 10
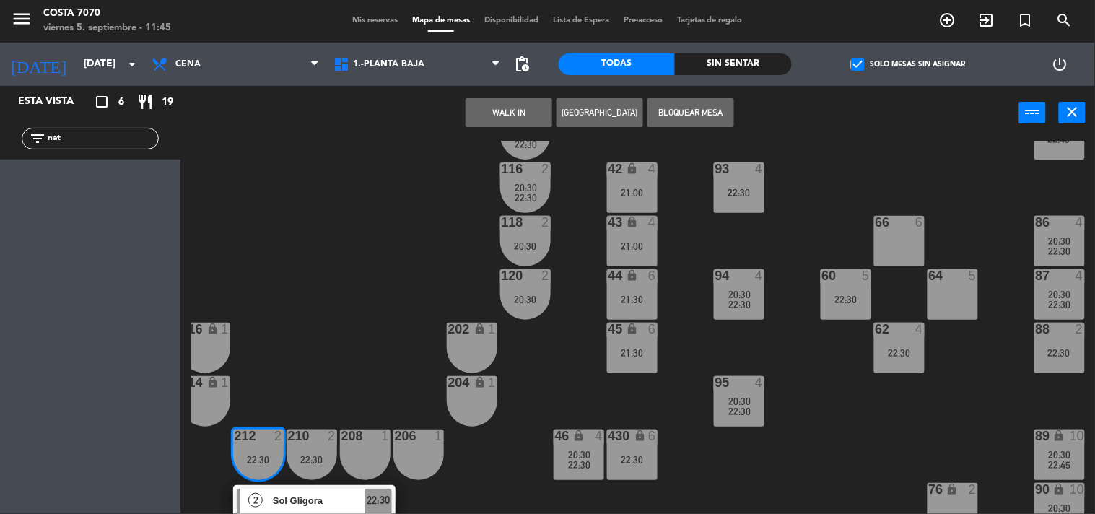
click at [292, 497] on span "Sol Gligora" at bounding box center [319, 500] width 92 height 15
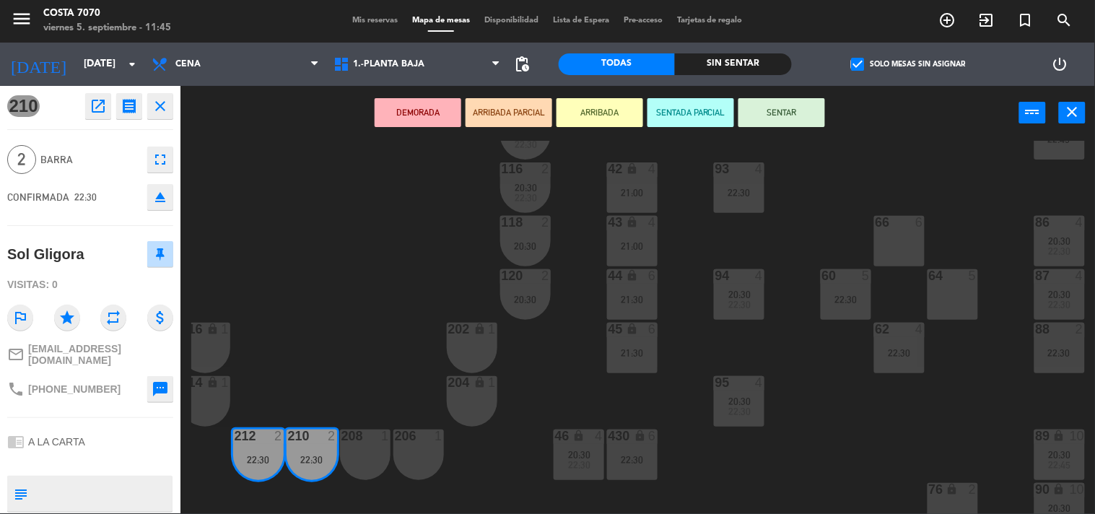
click at [170, 198] on button "eject" at bounding box center [160, 197] width 26 height 26
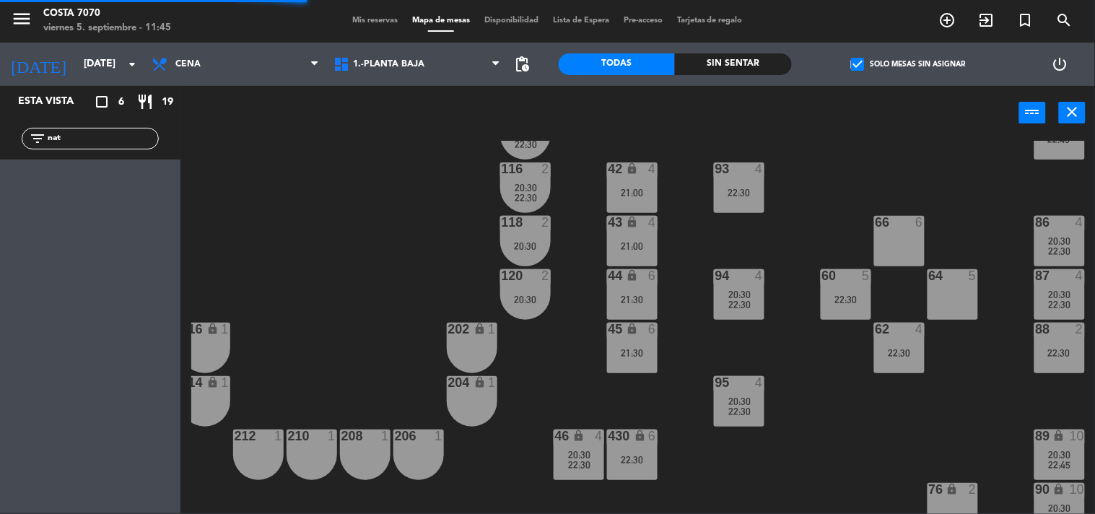
drag, startPoint x: 76, startPoint y: 134, endPoint x: 0, endPoint y: 131, distance: 75.9
click at [0, 132] on div "filter_list nat" at bounding box center [90, 139] width 181 height 42
type input "sol"
click at [347, 220] on div "50 lock 1 51 lock 1 52 lock 1 53 lock 1 54 lock 1 55 lock 1 56 lock 1 80 2 1 lo…" at bounding box center [643, 327] width 904 height 373
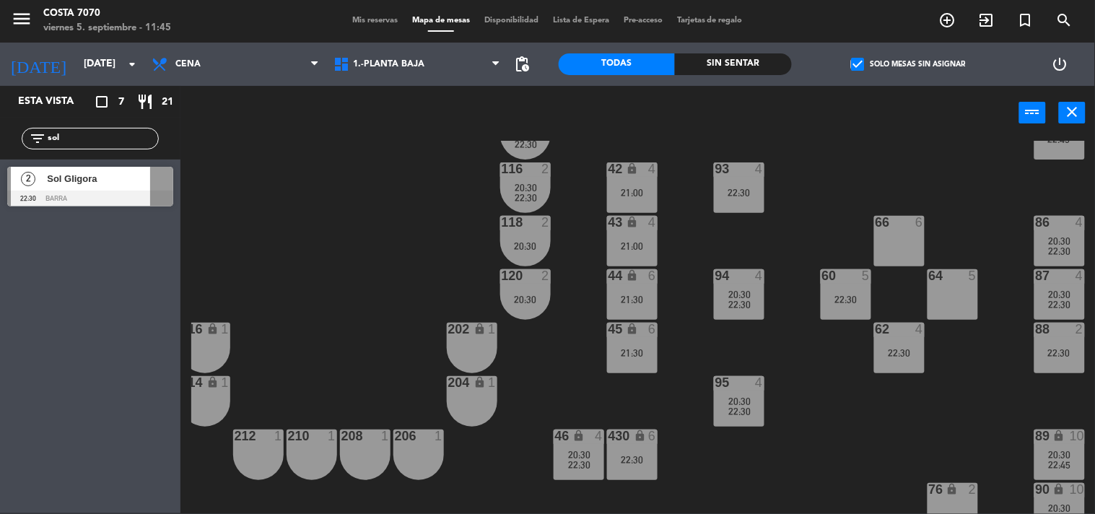
drag, startPoint x: 88, startPoint y: 186, endPoint x: 251, endPoint y: 215, distance: 165.1
click at [88, 185] on div "2 Sol Gligora 22:30 BARRA" at bounding box center [90, 187] width 181 height 54
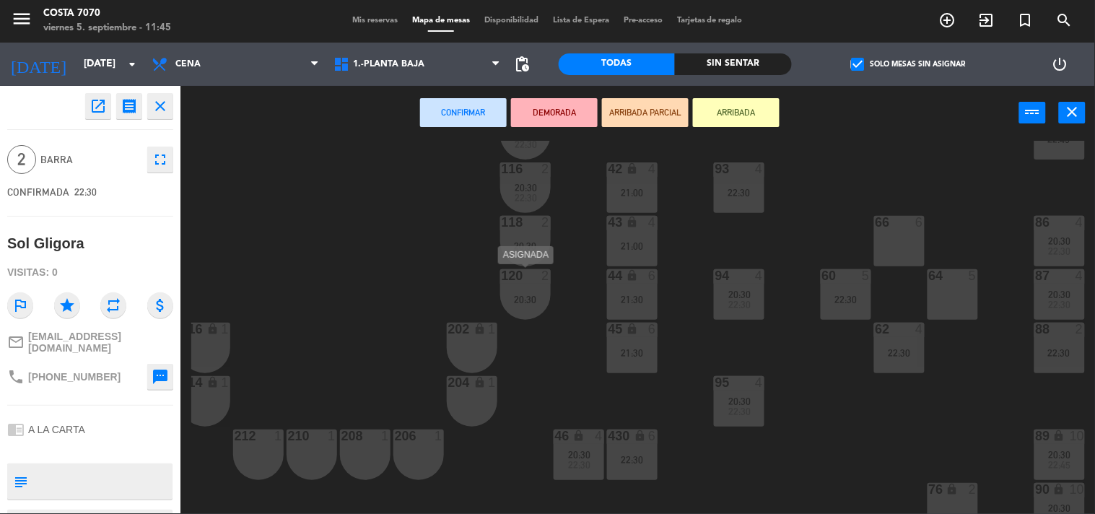
click at [544, 277] on div "2" at bounding box center [546, 275] width 9 height 13
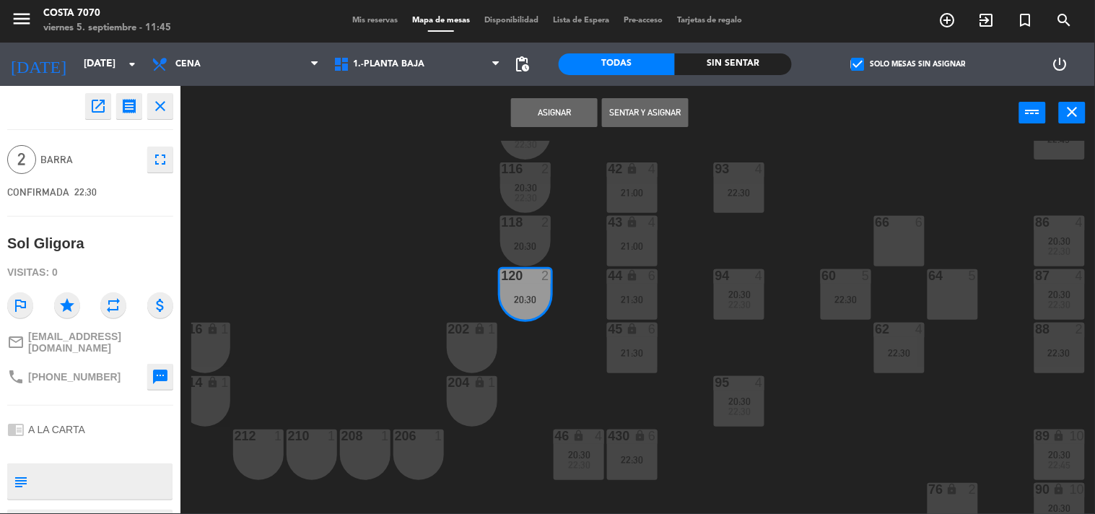
drag, startPoint x: 529, startPoint y: 230, endPoint x: 529, endPoint y: 221, distance: 8.7
click at [529, 227] on div "118 2 20:30" at bounding box center [525, 241] width 51 height 51
click at [677, 105] on button "Unir y asignar" at bounding box center [645, 112] width 87 height 29
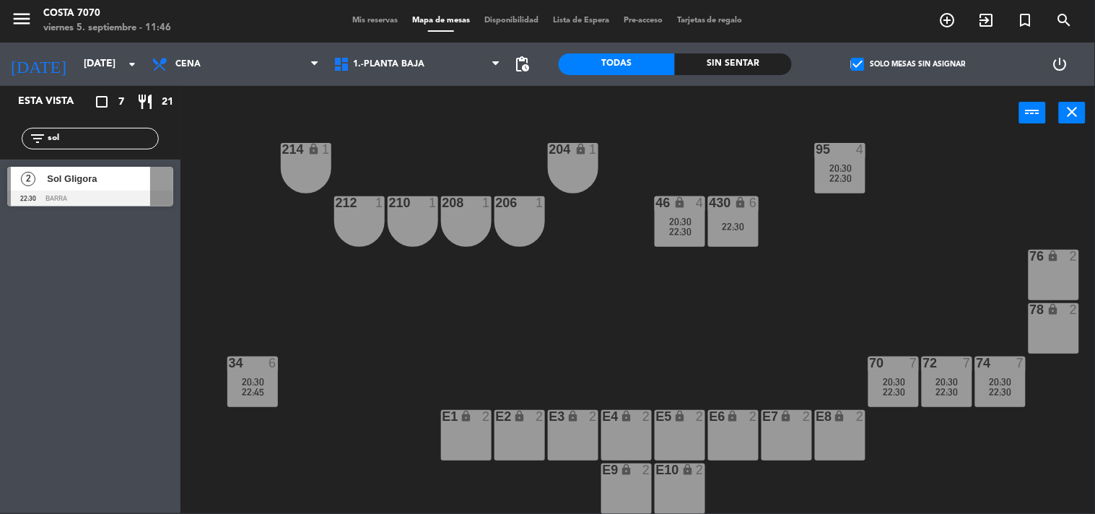
scroll to position [726, 175]
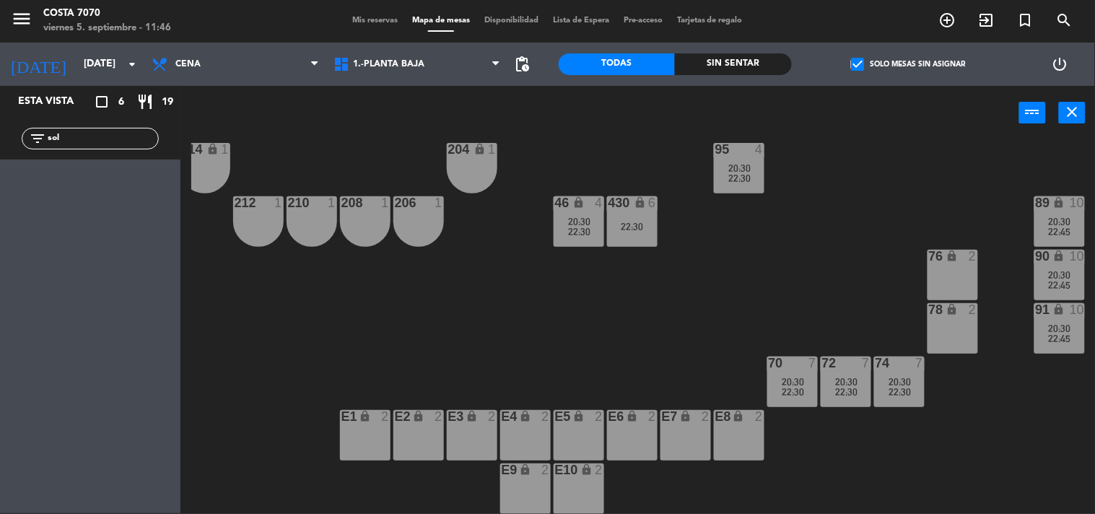
click at [865, 479] on div "50 lock 1 51 lock 1 52 lock 1 53 lock 1 54 lock 1 55 lock 1 56 lock 1 80 2 1 lo…" at bounding box center [643, 327] width 904 height 373
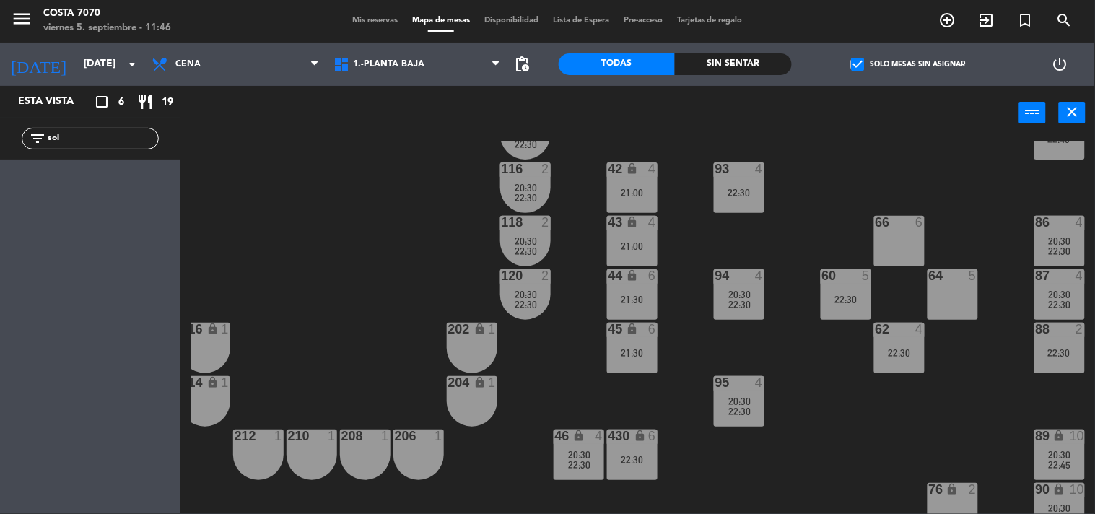
scroll to position [565, 175]
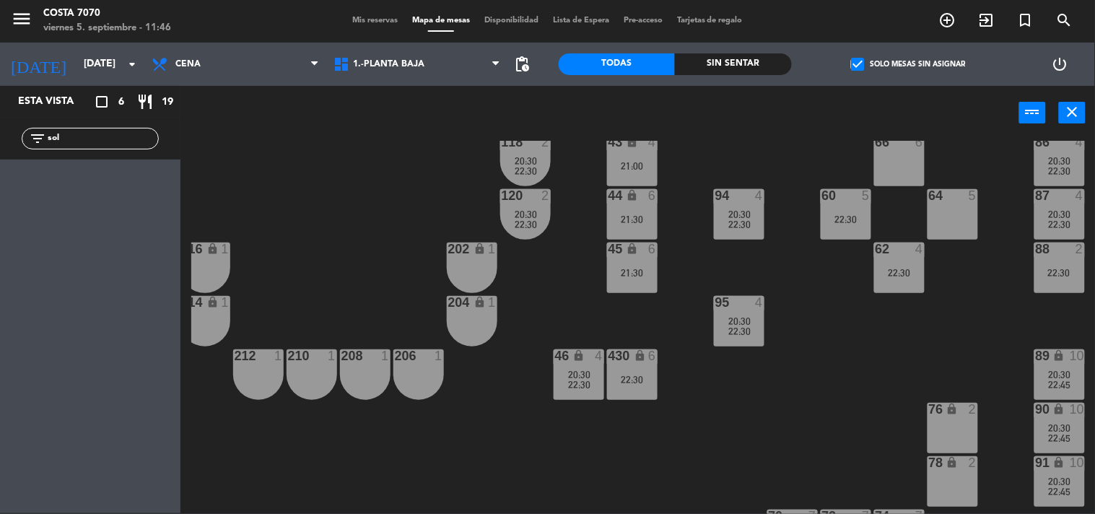
click at [807, 409] on div "50 lock 1 51 lock 1 52 lock 1 53 lock 1 54 lock 1 55 lock 1 56 lock 1 80 2 1 lo…" at bounding box center [643, 327] width 904 height 373
drag, startPoint x: 16, startPoint y: 126, endPoint x: 0, endPoint y: 118, distance: 17.8
click at [0, 118] on div "filter_list sol" at bounding box center [90, 139] width 181 height 42
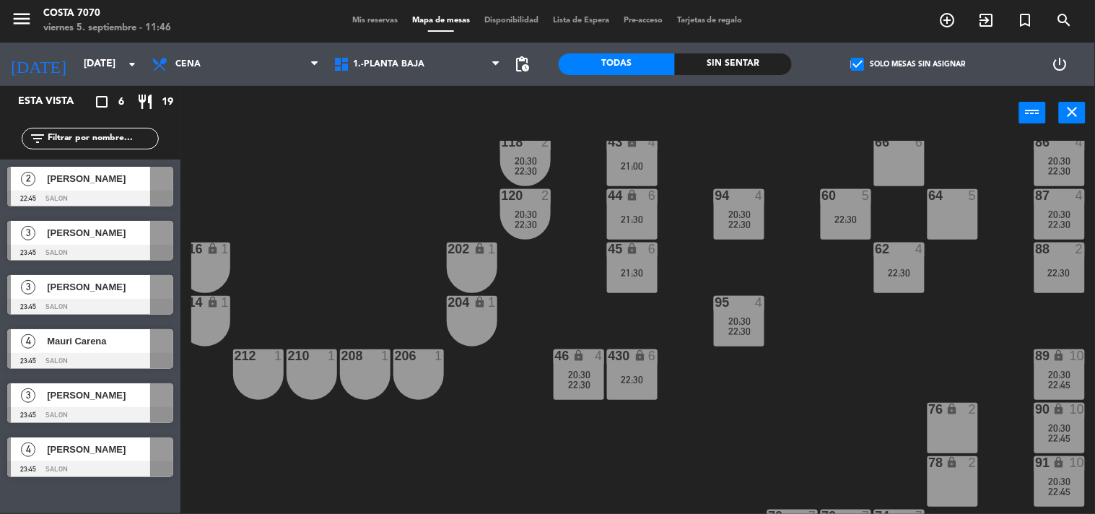
scroll to position [405, 175]
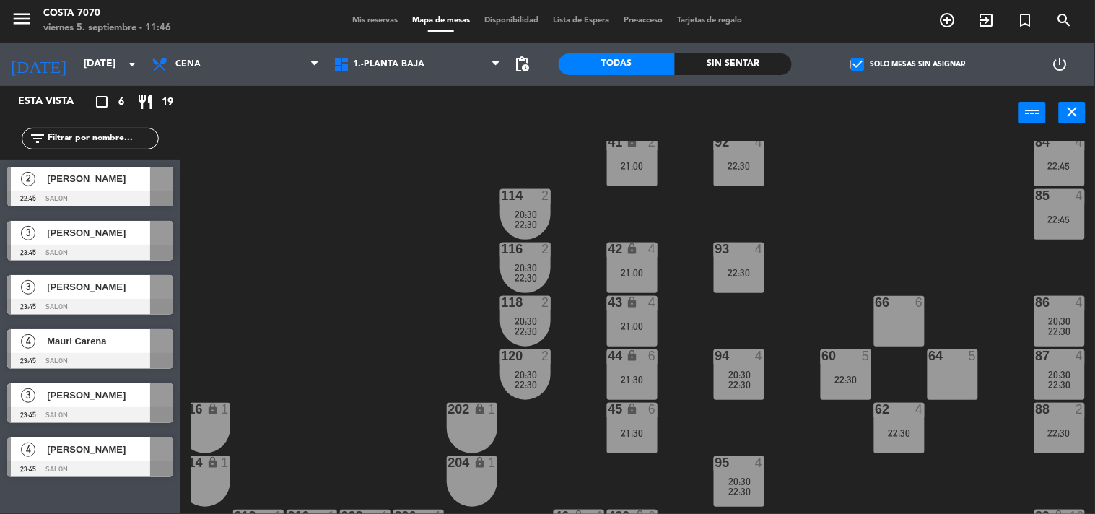
click at [75, 188] on div "[PERSON_NAME]" at bounding box center [97, 179] width 105 height 24
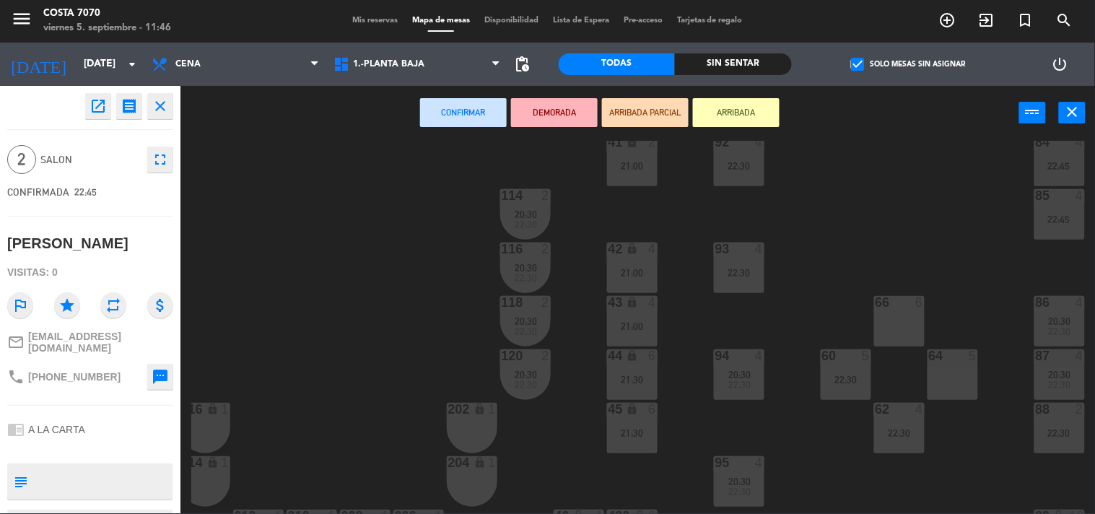
scroll to position [565, 175]
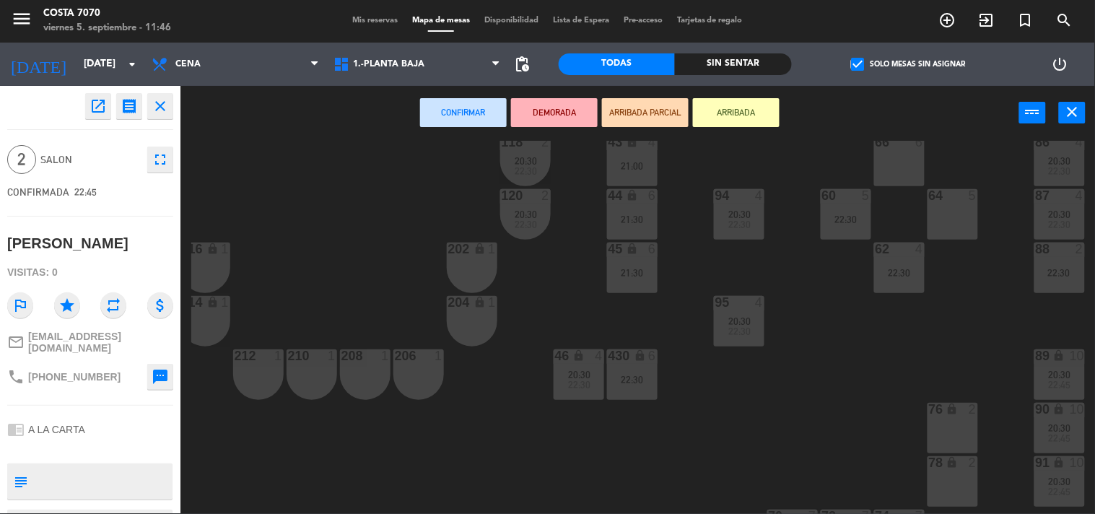
click at [316, 373] on div "210 1" at bounding box center [312, 374] width 51 height 51
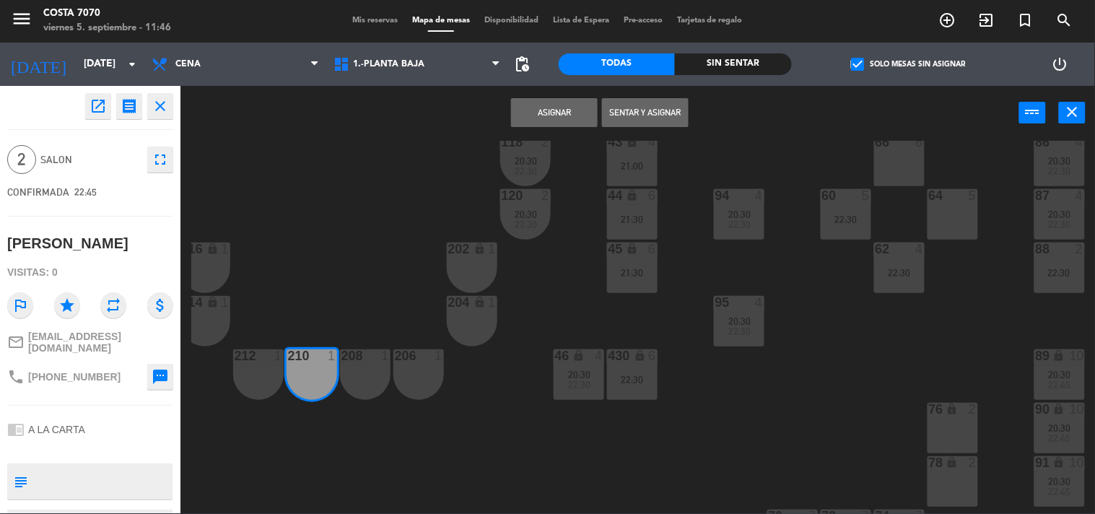
click at [381, 370] on div "208 1" at bounding box center [365, 374] width 51 height 51
click at [580, 112] on button "Asignar" at bounding box center [554, 112] width 87 height 29
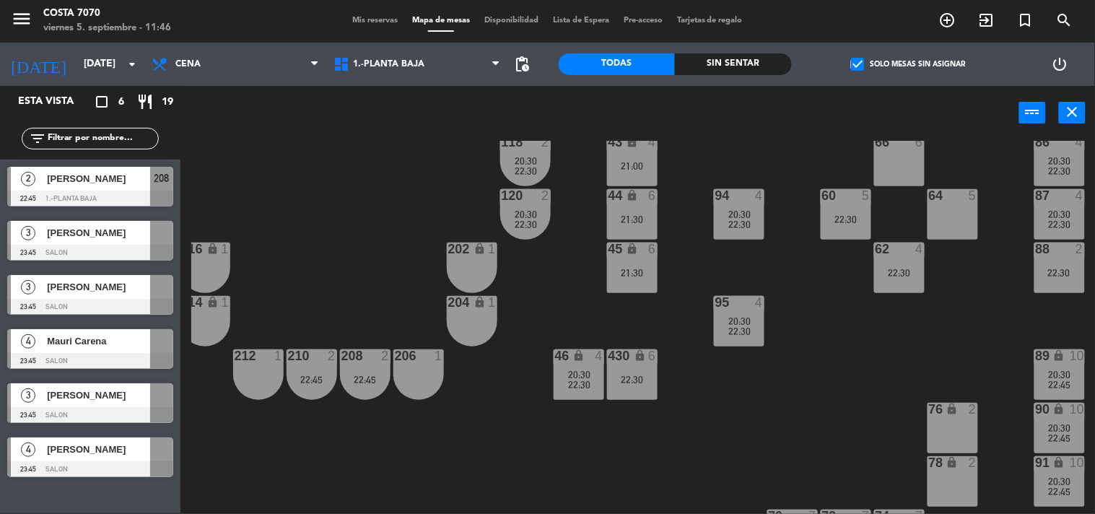
click at [352, 193] on div "50 lock 1 51 lock 1 52 lock 1 53 lock 1 54 lock 1 55 lock 1 56 lock 1 80 2 1 lo…" at bounding box center [643, 327] width 904 height 373
click at [71, 235] on span "[PERSON_NAME]" at bounding box center [98, 232] width 103 height 15
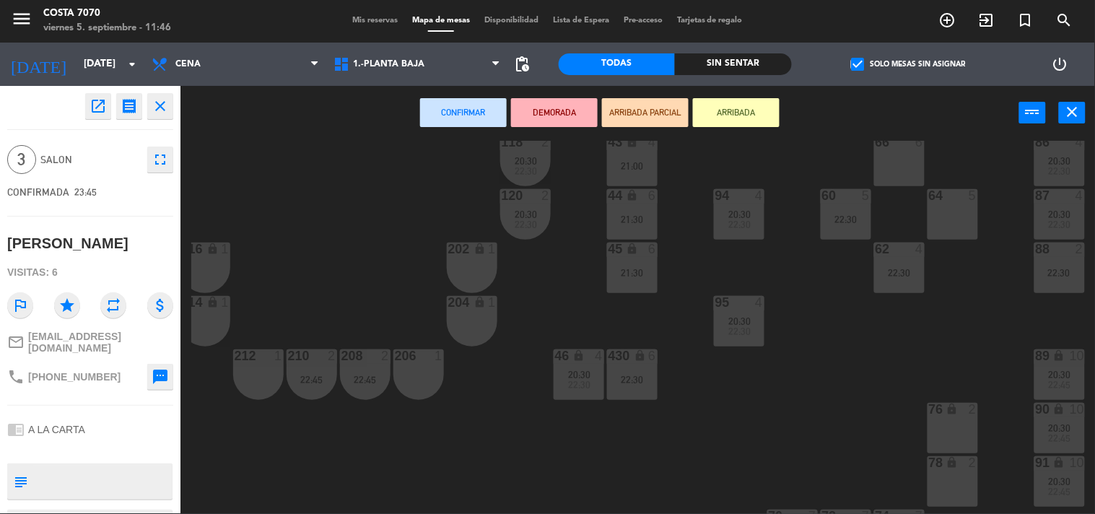
click at [214, 267] on div "216 lock 1" at bounding box center [205, 268] width 51 height 51
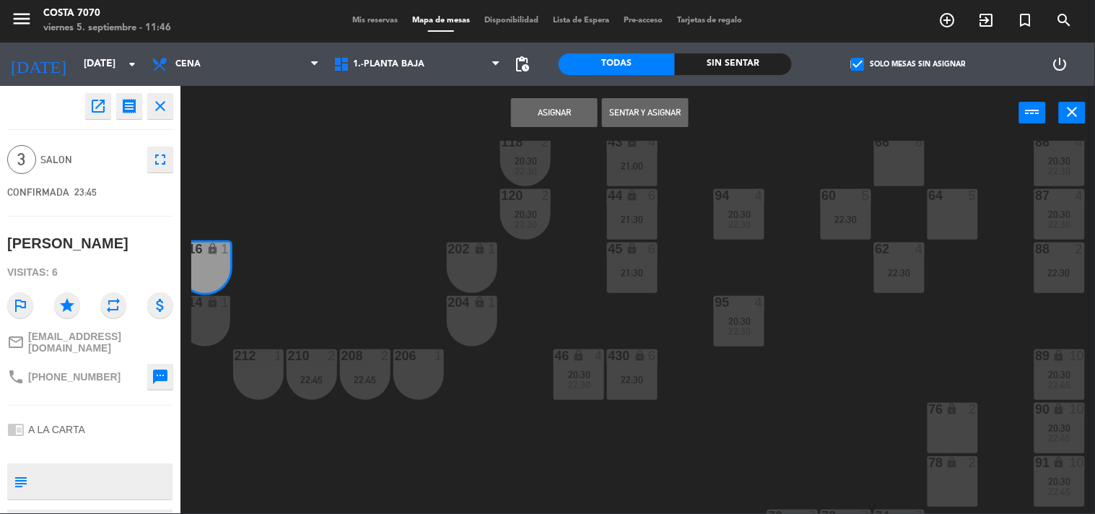
click at [208, 307] on icon "lock" at bounding box center [213, 302] width 12 height 12
drag, startPoint x: 282, startPoint y: 385, endPoint x: 271, endPoint y: 344, distance: 42.1
click at [283, 385] on div "212 1" at bounding box center [258, 374] width 51 height 51
click at [559, 114] on button "Asignar" at bounding box center [554, 112] width 87 height 29
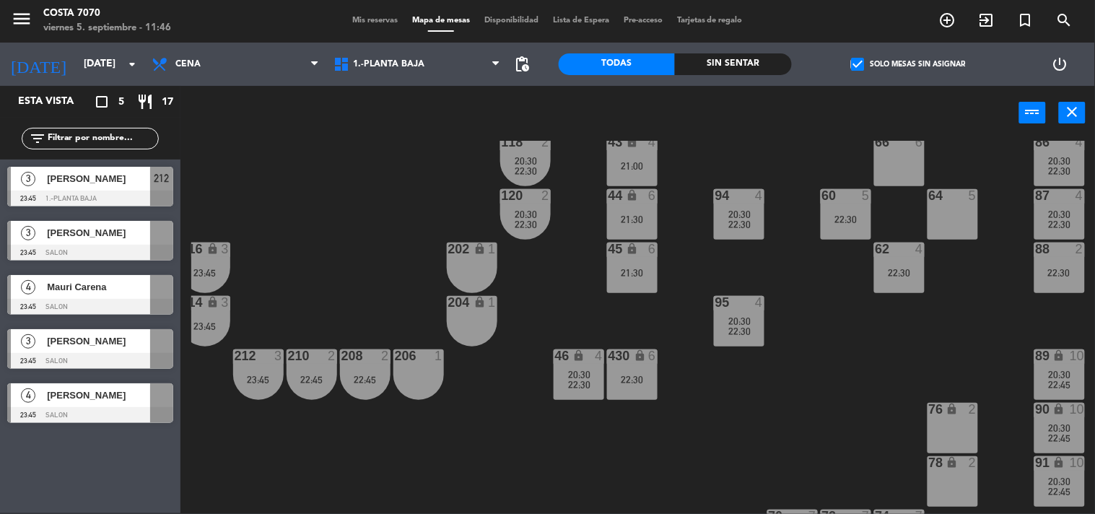
click at [410, 179] on div "50 lock 1 51 lock 1 52 lock 1 53 lock 1 54 lock 1 55 lock 1 56 lock 1 80 2 1 lo…" at bounding box center [643, 327] width 904 height 373
click at [114, 235] on div "3 Ileanaa Mendoza 23:45 SALON" at bounding box center [90, 241] width 181 height 54
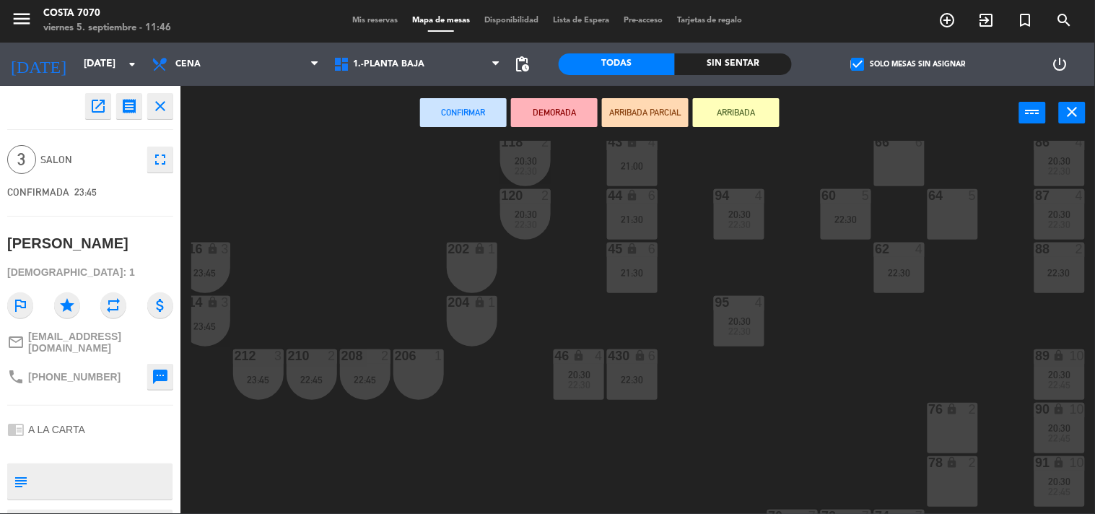
click at [472, 257] on div "202 lock 1" at bounding box center [472, 268] width 51 height 51
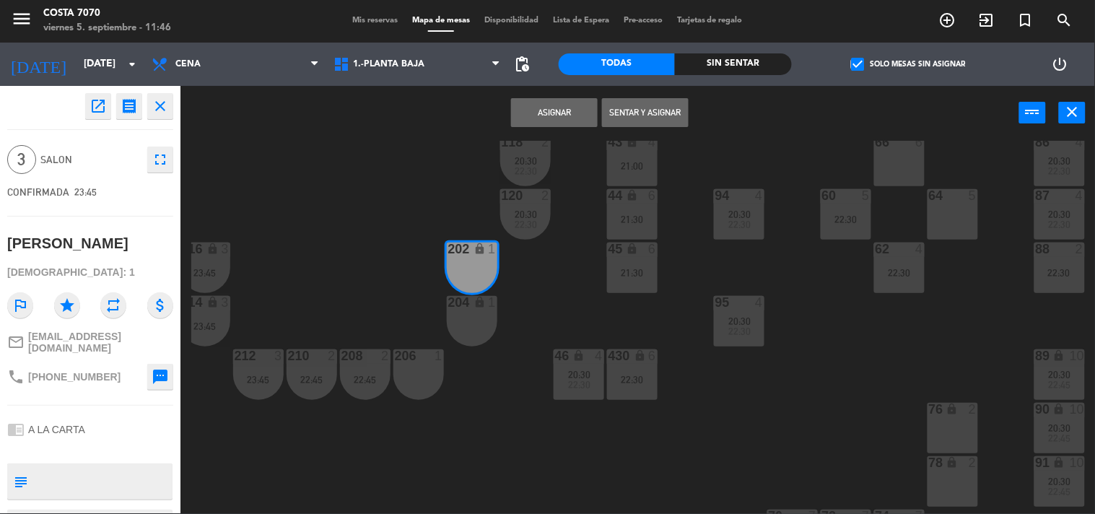
click at [470, 312] on div "204 lock 1" at bounding box center [472, 321] width 51 height 51
click at [429, 369] on div "206 1" at bounding box center [419, 374] width 51 height 51
drag, startPoint x: 554, startPoint y: 114, endPoint x: 474, endPoint y: 210, distance: 125.1
click at [553, 113] on button "Asignar" at bounding box center [554, 112] width 87 height 29
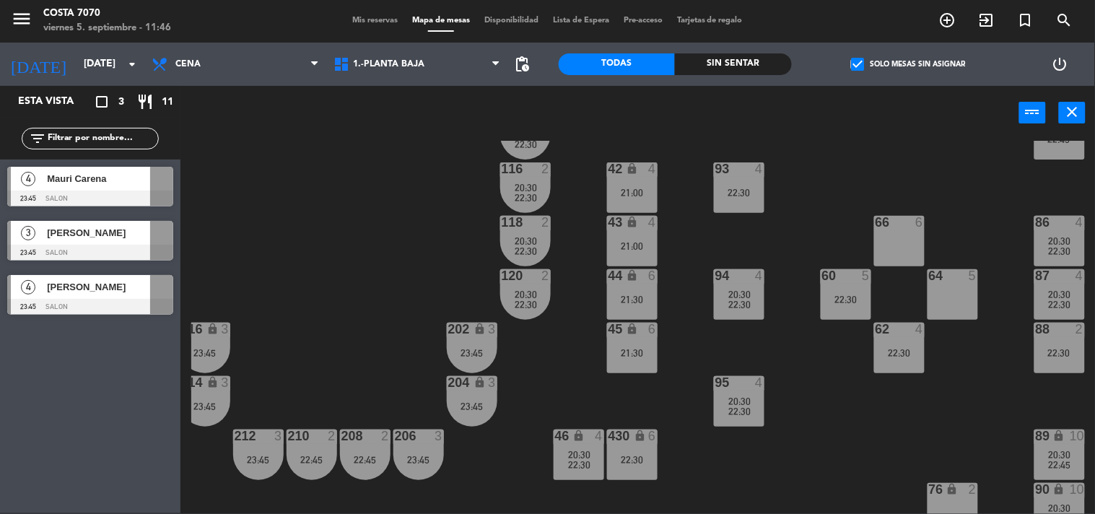
scroll to position [646, 175]
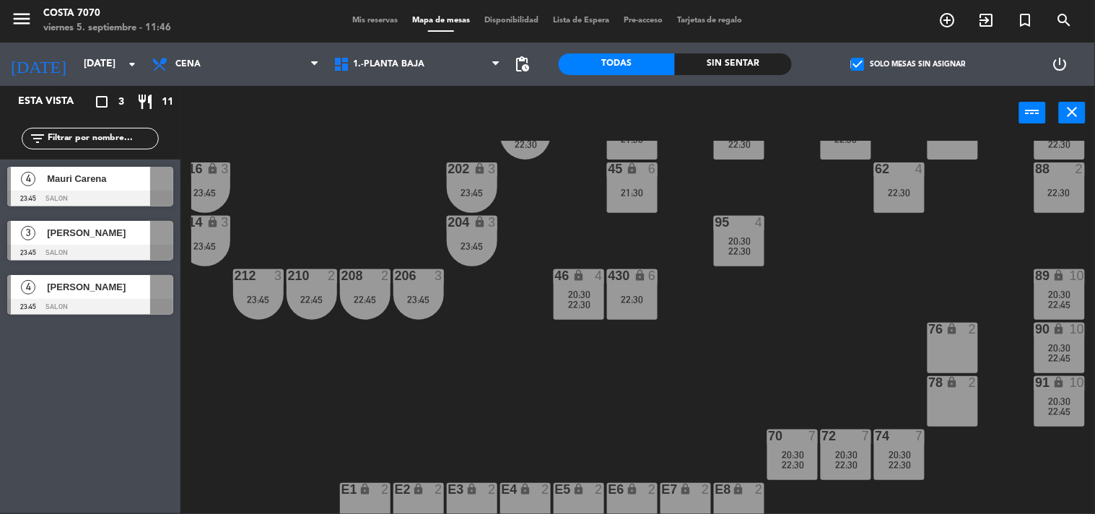
click at [33, 195] on div at bounding box center [90, 199] width 166 height 16
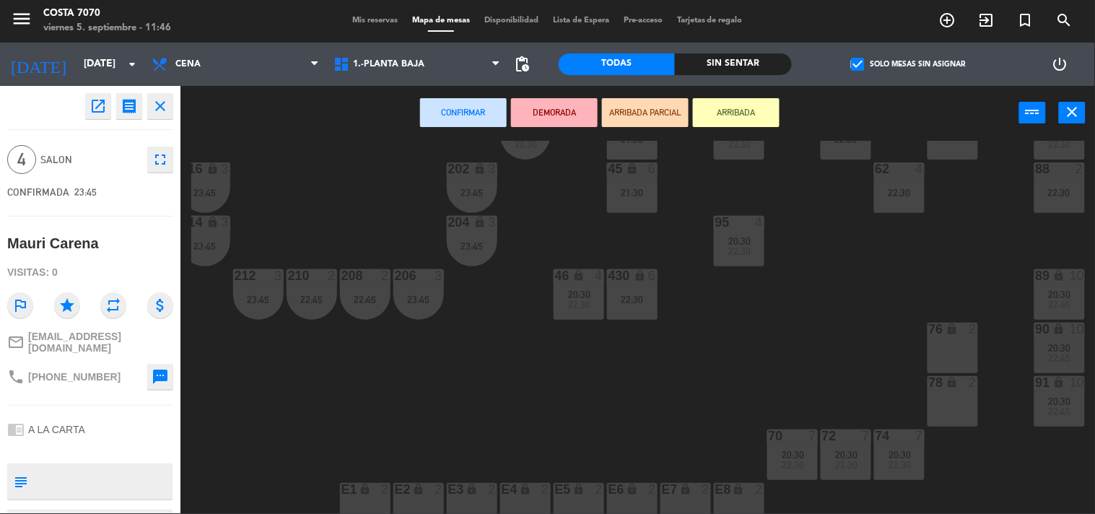
click at [950, 348] on div "76 lock 2" at bounding box center [953, 348] width 51 height 51
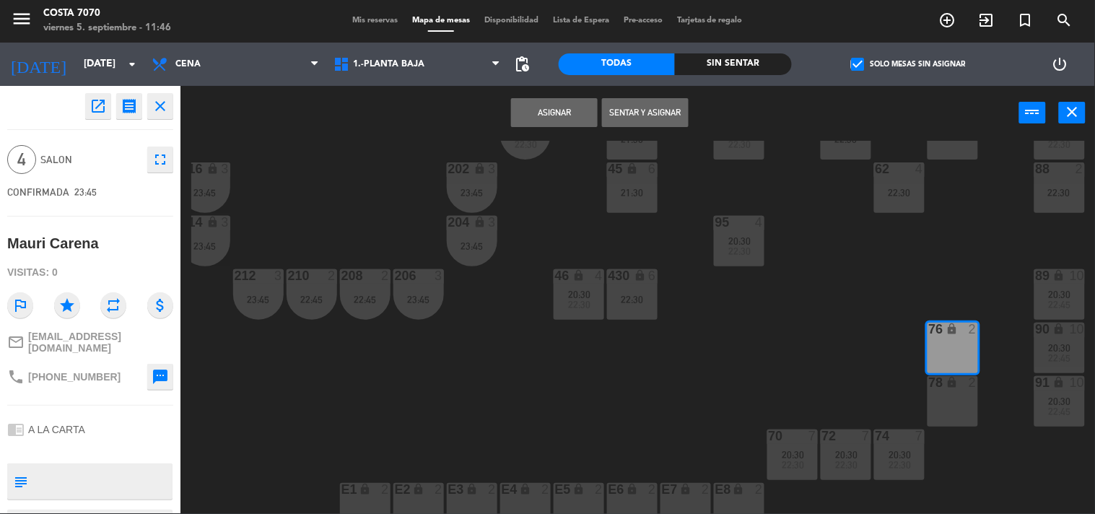
click at [953, 404] on div "78 lock 2" at bounding box center [953, 401] width 51 height 51
click at [571, 110] on button "Asignar" at bounding box center [554, 112] width 87 height 29
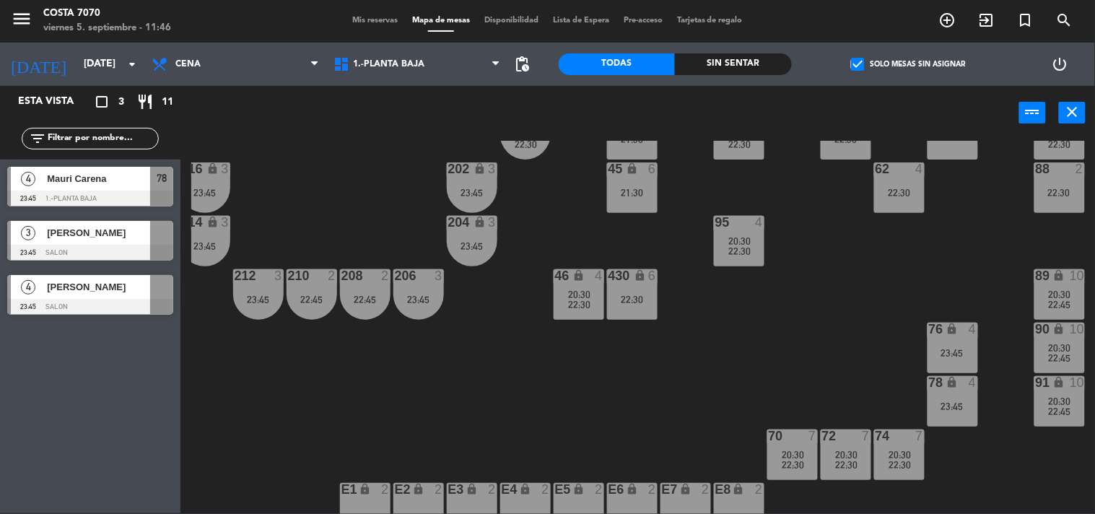
click at [838, 301] on div "50 lock 1 51 lock 1 52 lock 1 53 lock 1 54 lock 1 55 lock 1 56 lock 1 80 2 1 lo…" at bounding box center [643, 327] width 904 height 373
drag, startPoint x: 104, startPoint y: 243, endPoint x: 370, endPoint y: 236, distance: 266.5
click at [105, 243] on div "3 Romina Senia 23:45 SALON" at bounding box center [90, 241] width 181 height 54
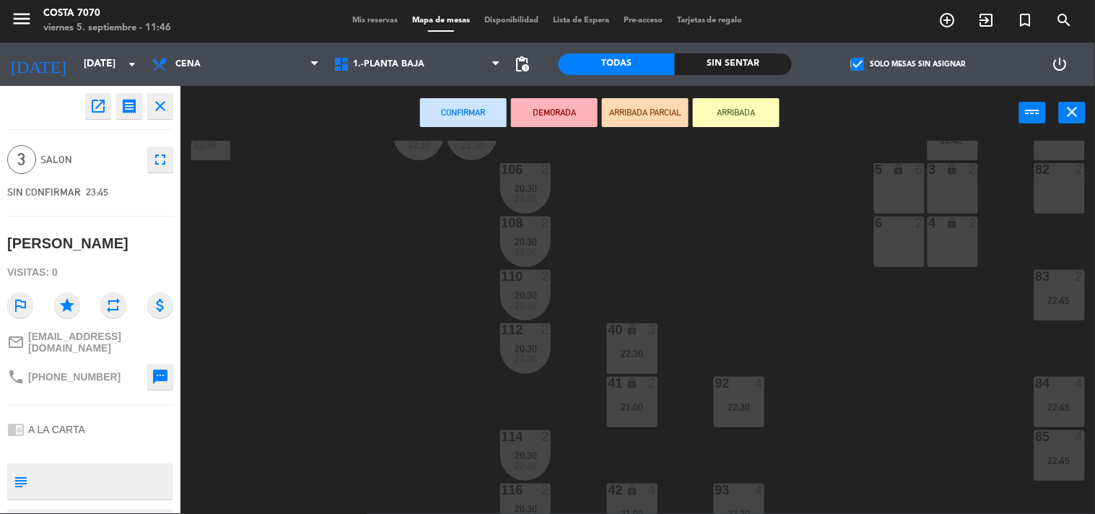
scroll to position [0, 175]
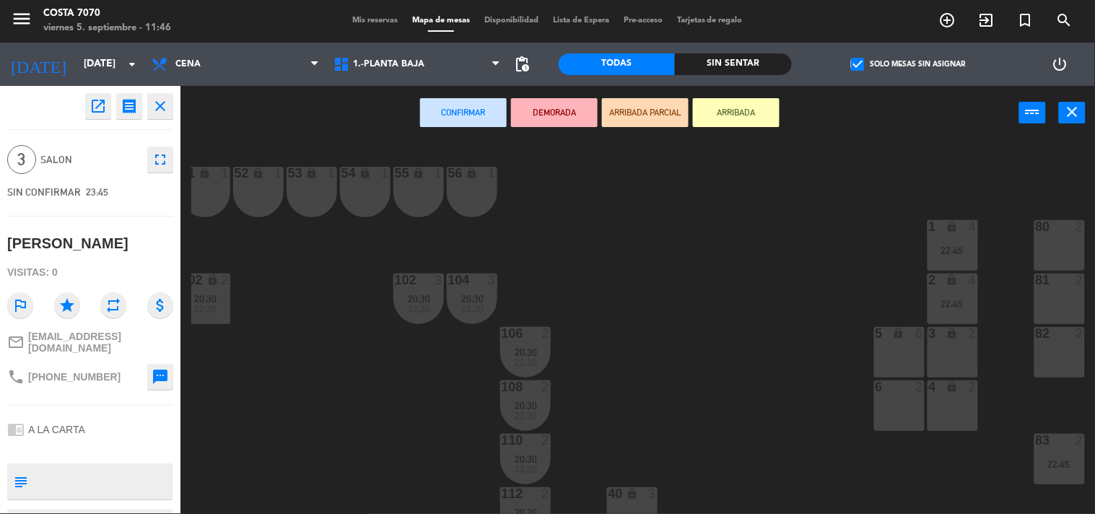
click at [1048, 251] on div "80 2" at bounding box center [1060, 245] width 51 height 51
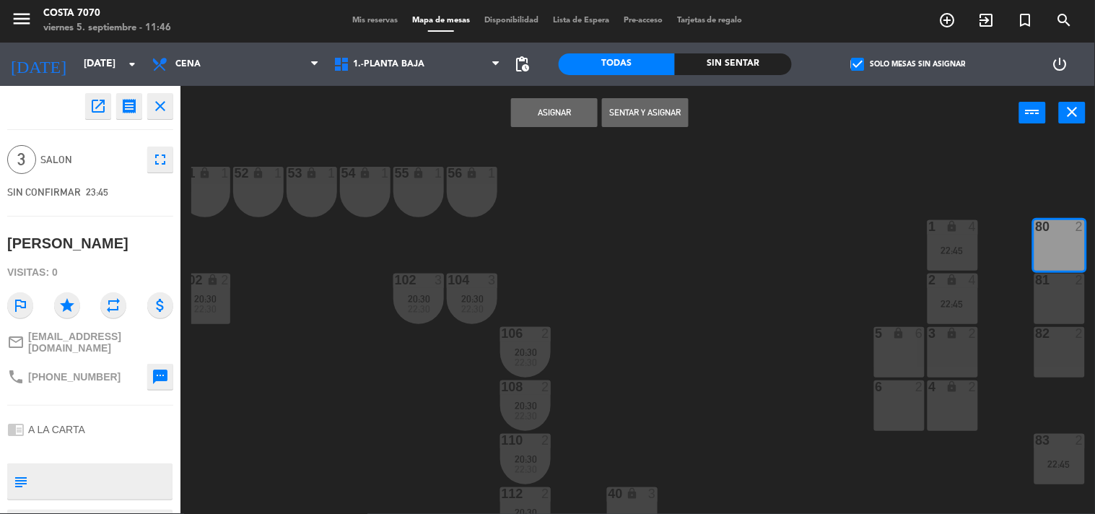
click at [547, 114] on button "Asignar" at bounding box center [554, 112] width 87 height 29
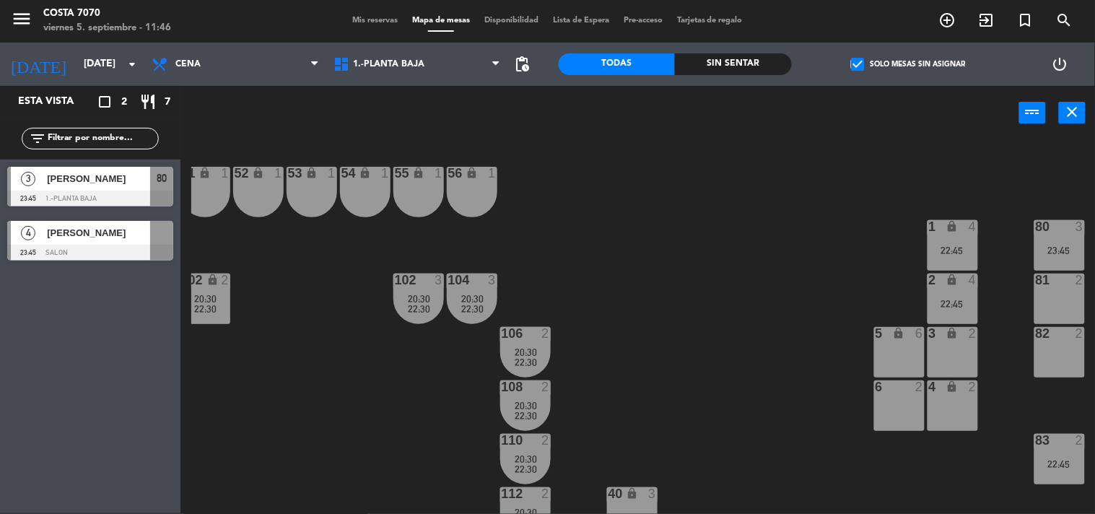
click at [731, 355] on div "50 lock 1 51 lock 1 52 lock 1 53 lock 1 54 lock 1 55 lock 1 56 lock 1 80 3 23:4…" at bounding box center [643, 327] width 904 height 373
click at [92, 236] on span "[PERSON_NAME]" at bounding box center [98, 232] width 103 height 15
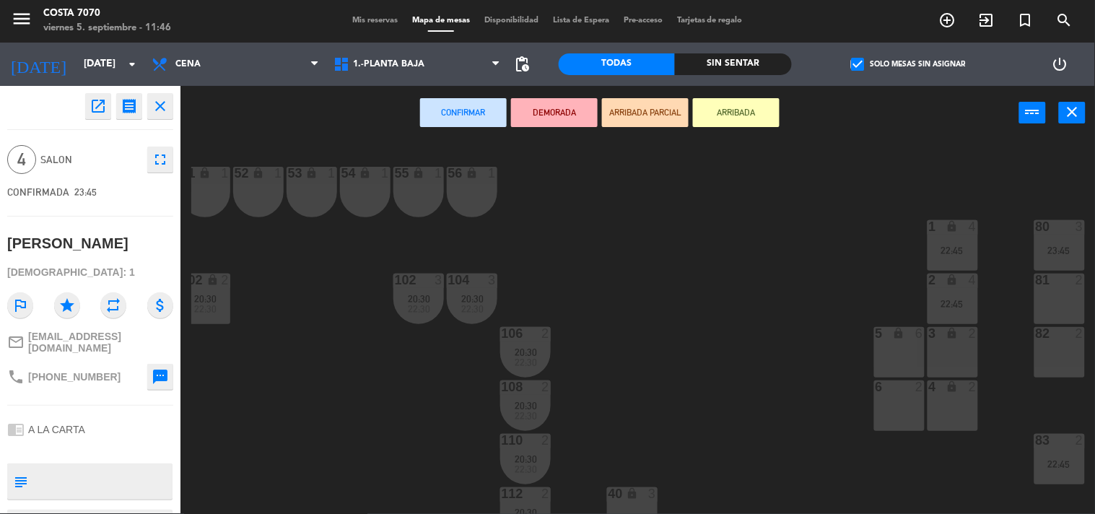
click at [1058, 315] on div "81 2" at bounding box center [1060, 299] width 51 height 51
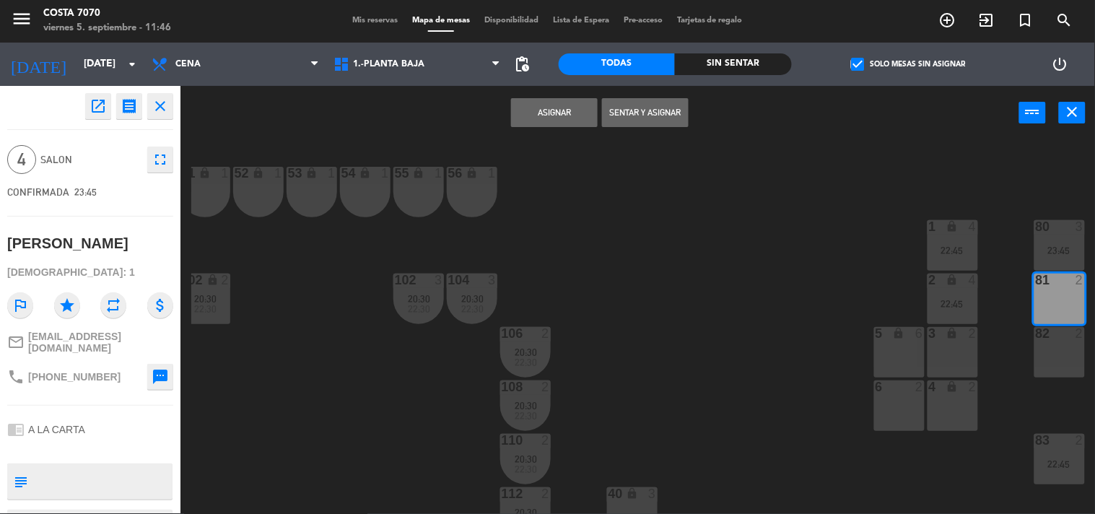
click at [1057, 329] on div at bounding box center [1060, 333] width 24 height 13
click at [555, 116] on button "Asignar" at bounding box center [554, 112] width 87 height 29
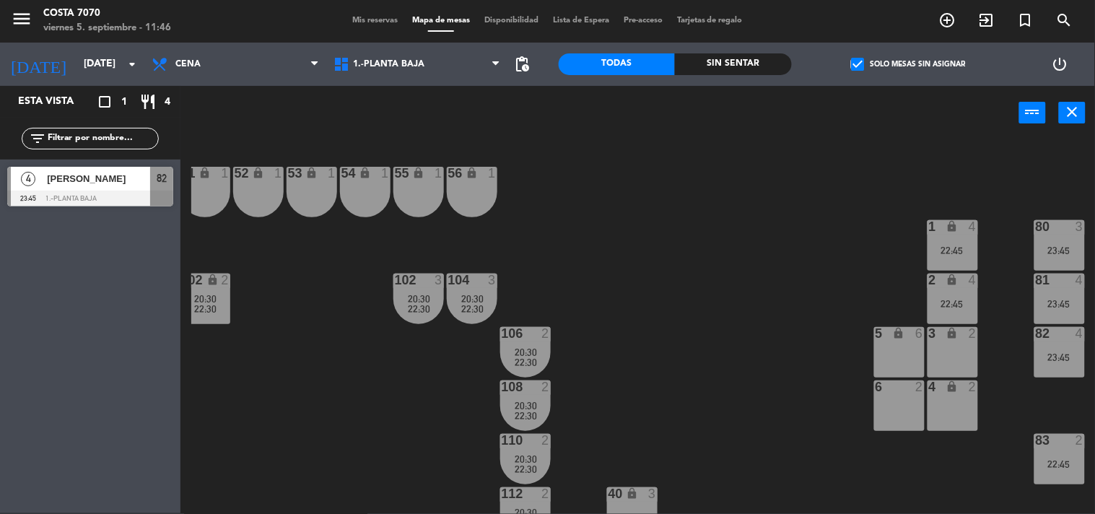
click at [630, 226] on div "50 lock 1 51 lock 1 52 lock 1 53 lock 1 54 lock 1 55 lock 1 56 lock 1 80 3 23:4…" at bounding box center [643, 327] width 904 height 373
click at [357, 19] on span "Mis reservas" at bounding box center [375, 21] width 60 height 8
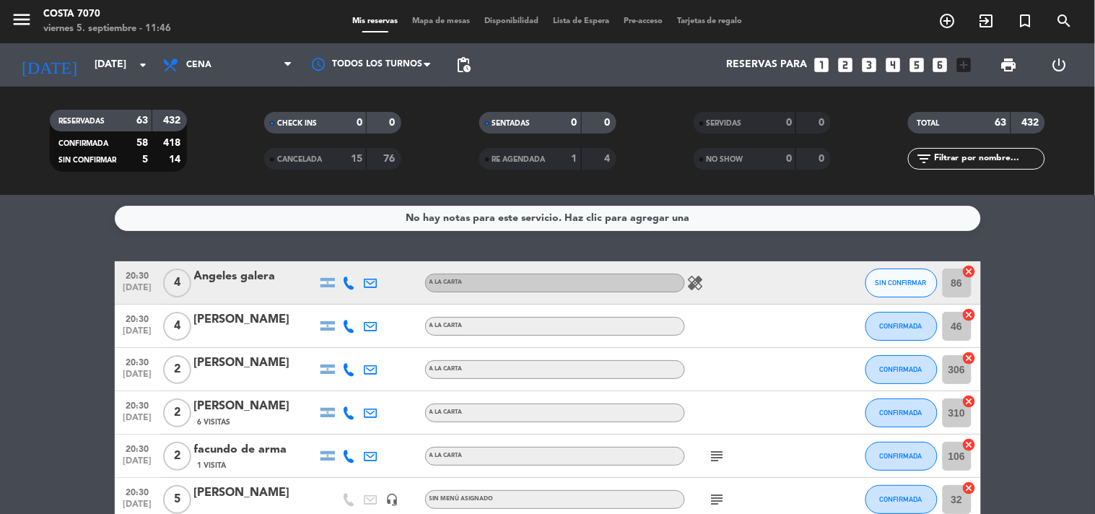
click at [347, 279] on icon at bounding box center [349, 283] width 13 height 13
click at [356, 262] on span "content_paste" at bounding box center [361, 258] width 11 height 11
click at [273, 279] on div "Angeles galera" at bounding box center [255, 276] width 123 height 19
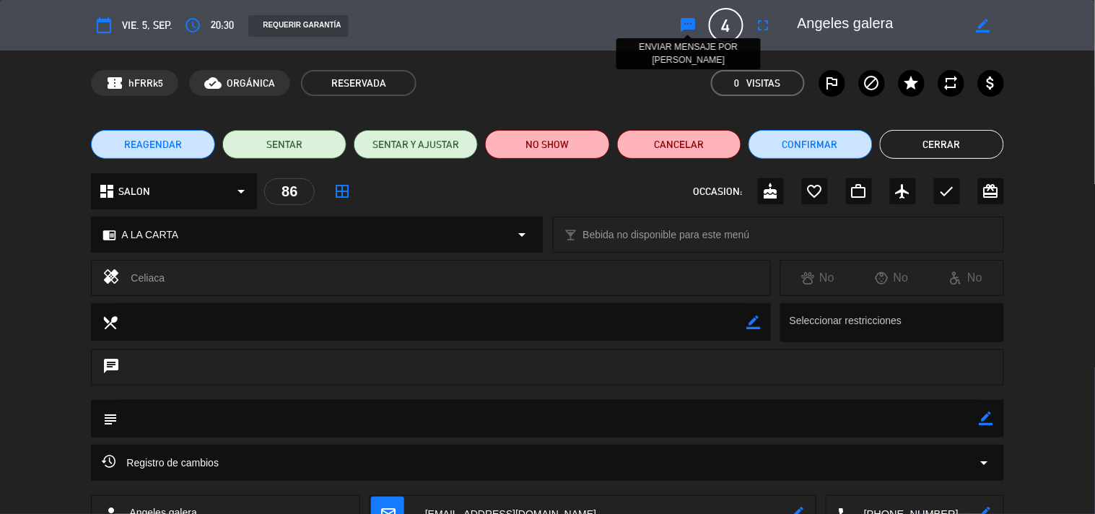
click at [683, 26] on icon "sms" at bounding box center [688, 25] width 17 height 17
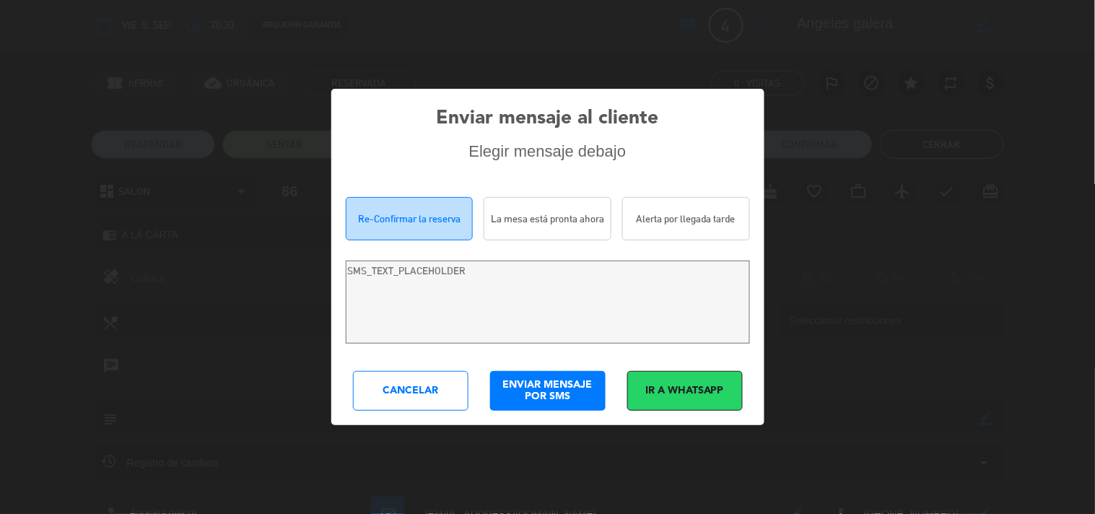
type textarea "Hola Angeles galera! Estamos escribiendo para re-confirmar su reserva en Costa …"
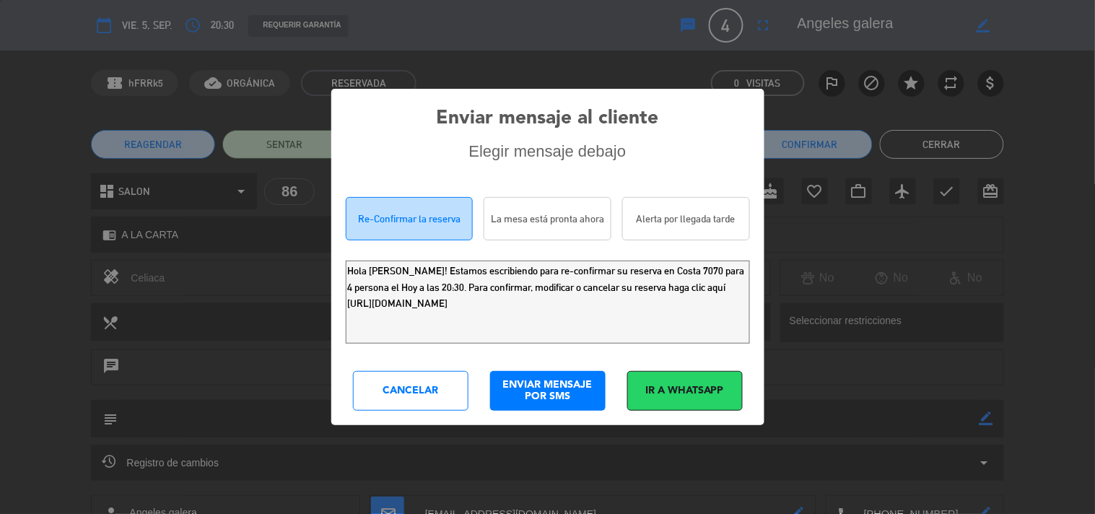
drag, startPoint x: 622, startPoint y: 316, endPoint x: 0, endPoint y: 76, distance: 666.6
click at [0, 110] on div "Enviar mensaje al cliente Elegir mensaje debajo Re-Confirmar la reserva La mesa…" at bounding box center [547, 257] width 1095 height 514
drag, startPoint x: 391, startPoint y: 384, endPoint x: 394, endPoint y: 359, distance: 25.4
click at [391, 381] on div "Cancelar" at bounding box center [411, 391] width 116 height 40
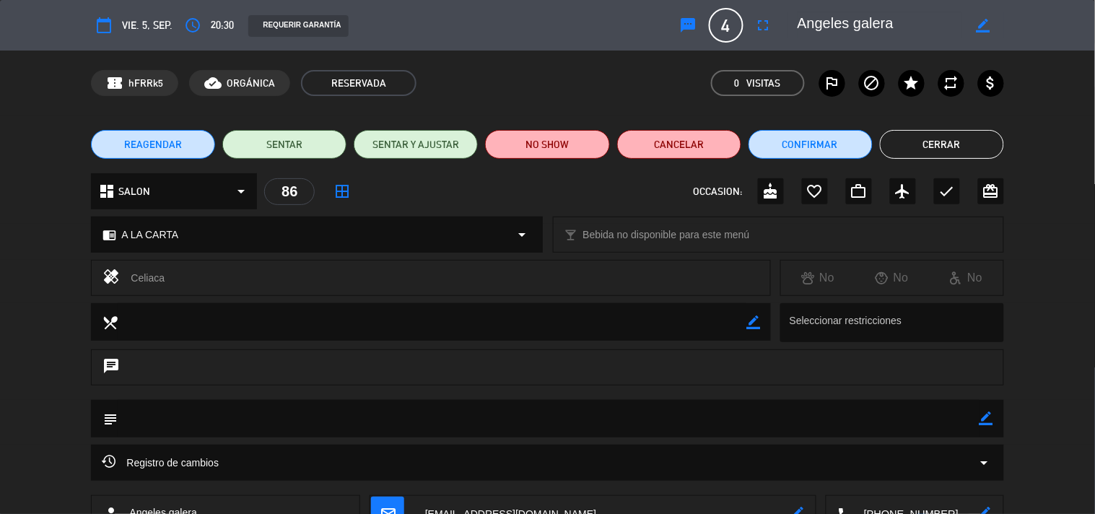
click at [885, 145] on button "Cerrar" at bounding box center [942, 144] width 124 height 29
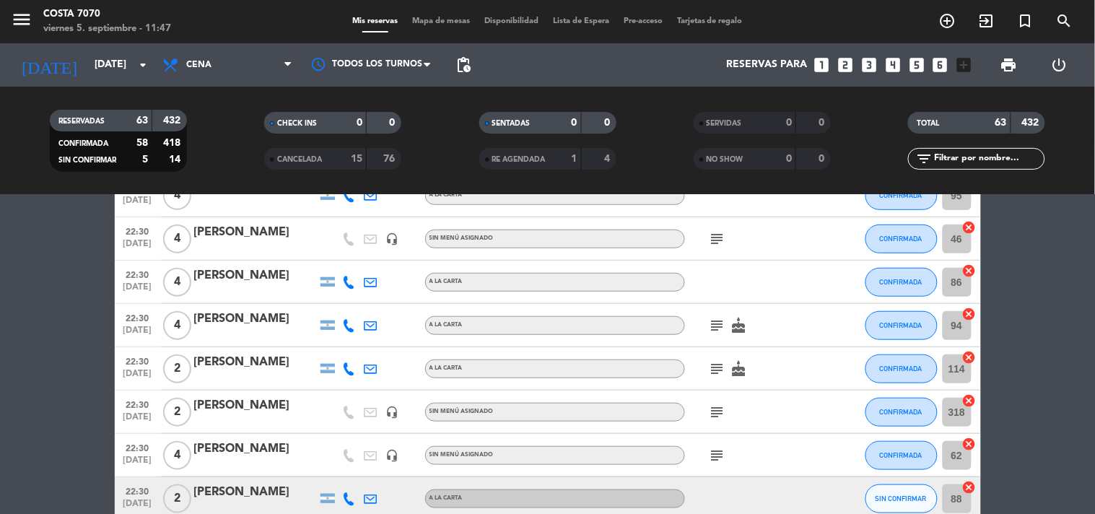
scroll to position [1925, 0]
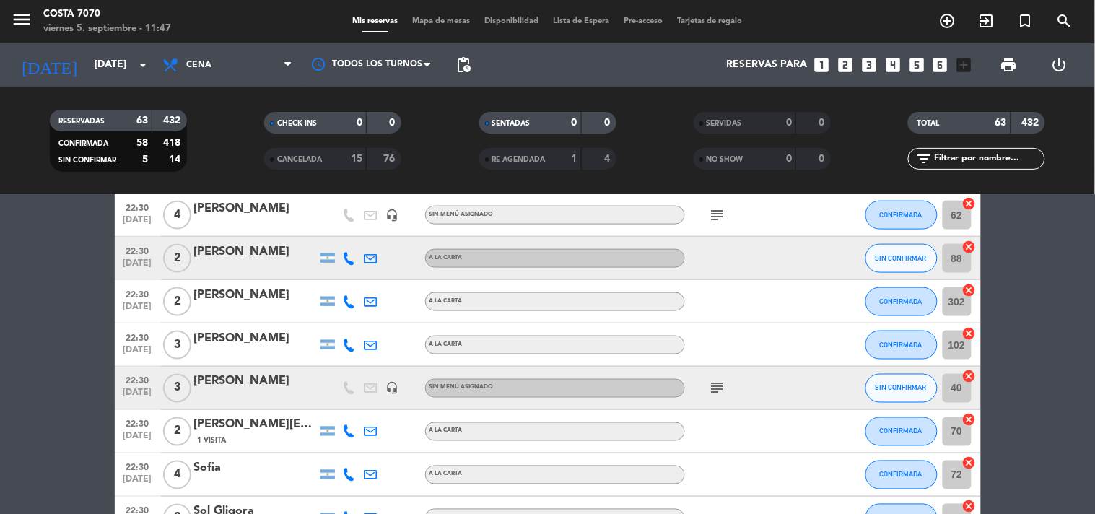
click at [347, 256] on icon at bounding box center [349, 258] width 13 height 13
click at [881, 384] on span "SIN CONFIRMAR" at bounding box center [901, 388] width 51 height 8
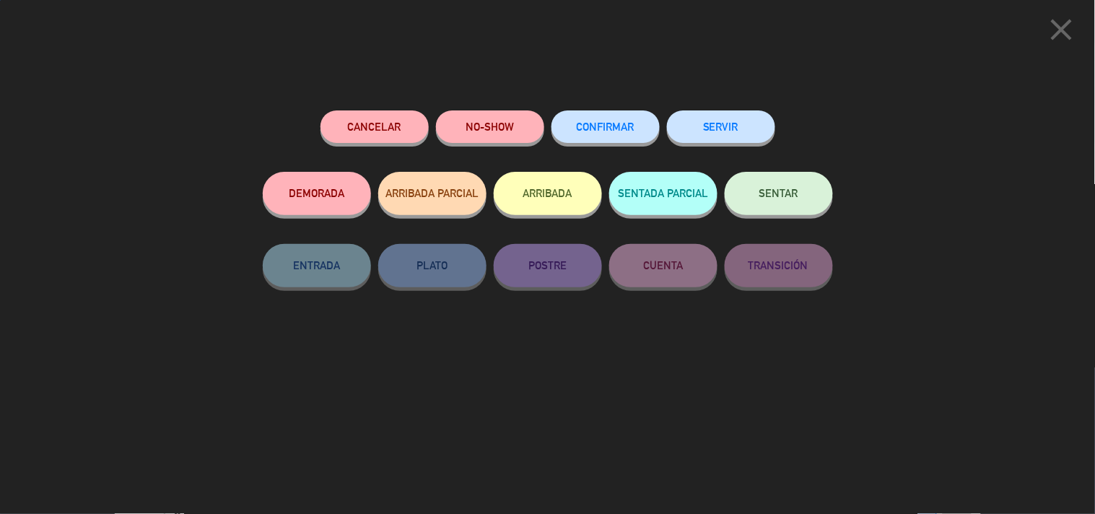
click at [604, 126] on span "CONFIRMAR" at bounding box center [606, 127] width 58 height 12
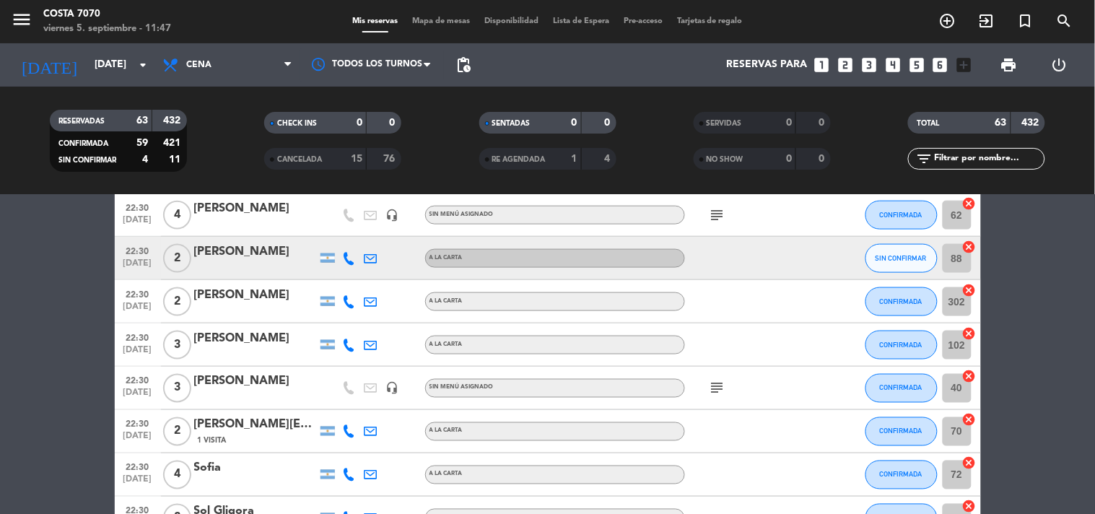
click at [347, 257] on icon at bounding box center [349, 258] width 13 height 13
click at [340, 236] on span "Copiar" at bounding box center [338, 233] width 30 height 15
click at [267, 251] on div "[PERSON_NAME]" at bounding box center [255, 252] width 123 height 19
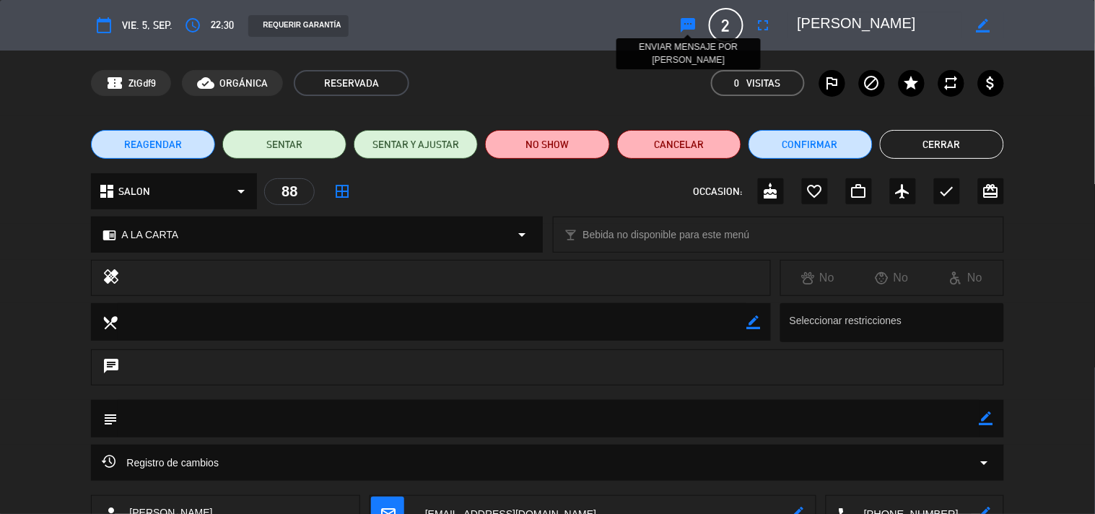
click at [686, 22] on icon "sms" at bounding box center [688, 25] width 17 height 17
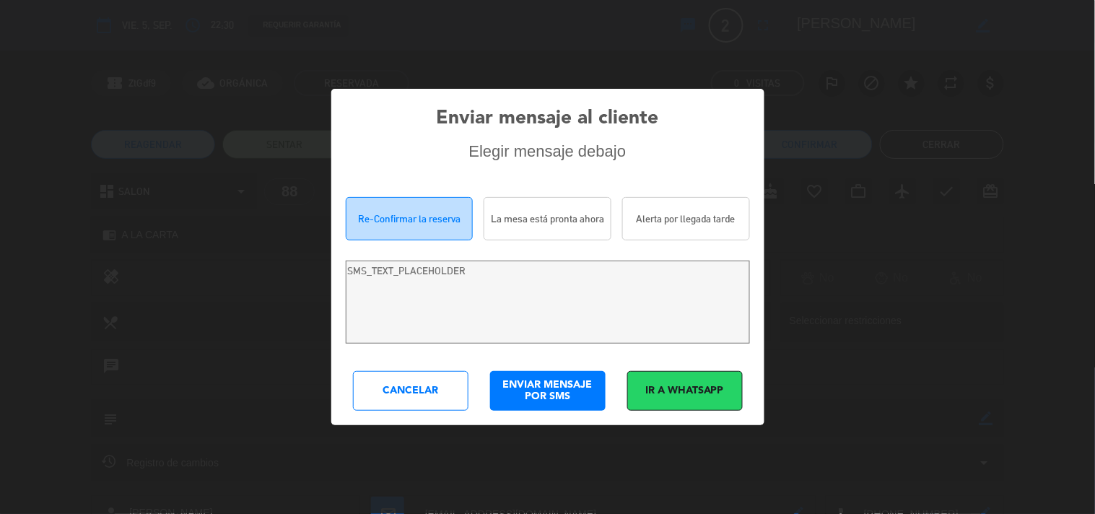
type textarea "Hola Nicolás Mesigos! Estamos escribiendo para re-confirmar su reserva en Costa…"
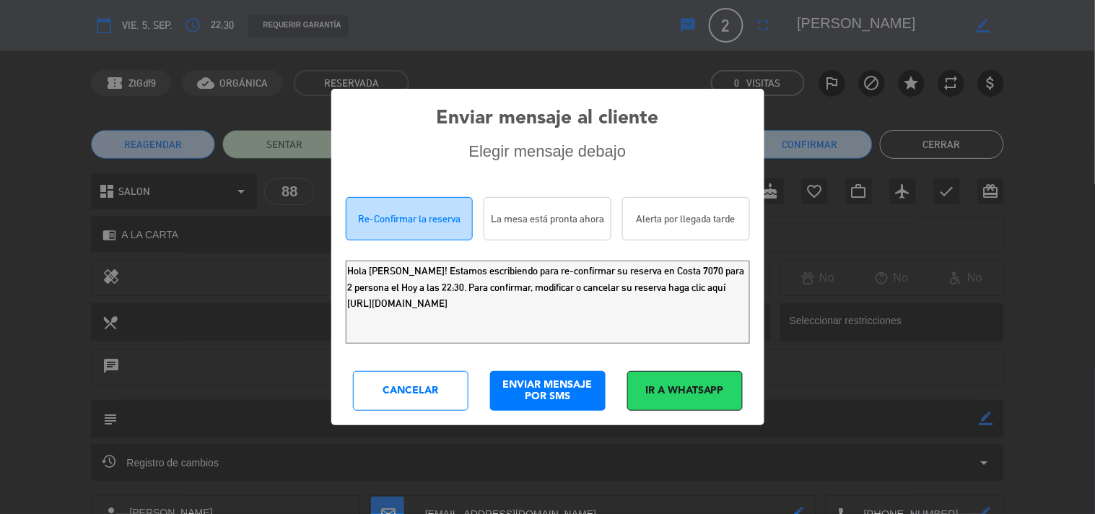
drag, startPoint x: 675, startPoint y: 318, endPoint x: 0, endPoint y: 123, distance: 702.7
click at [0, 127] on div "Enviar mensaje al cliente Elegir mensaje debajo Re-Confirmar la reserva La mesa…" at bounding box center [547, 257] width 1095 height 514
click at [406, 399] on div "Cancelar" at bounding box center [411, 391] width 116 height 40
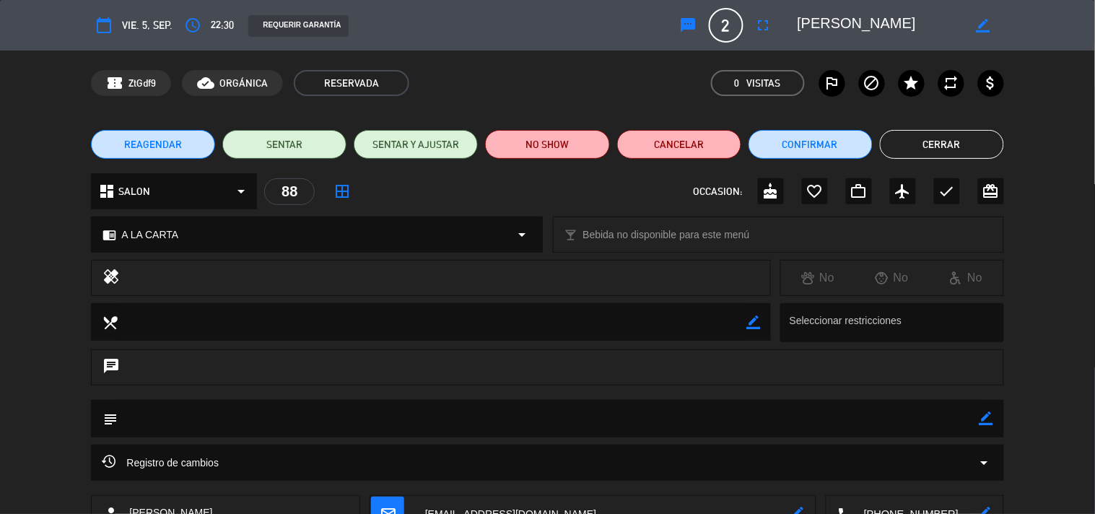
click at [921, 132] on button "Cerrar" at bounding box center [942, 144] width 124 height 29
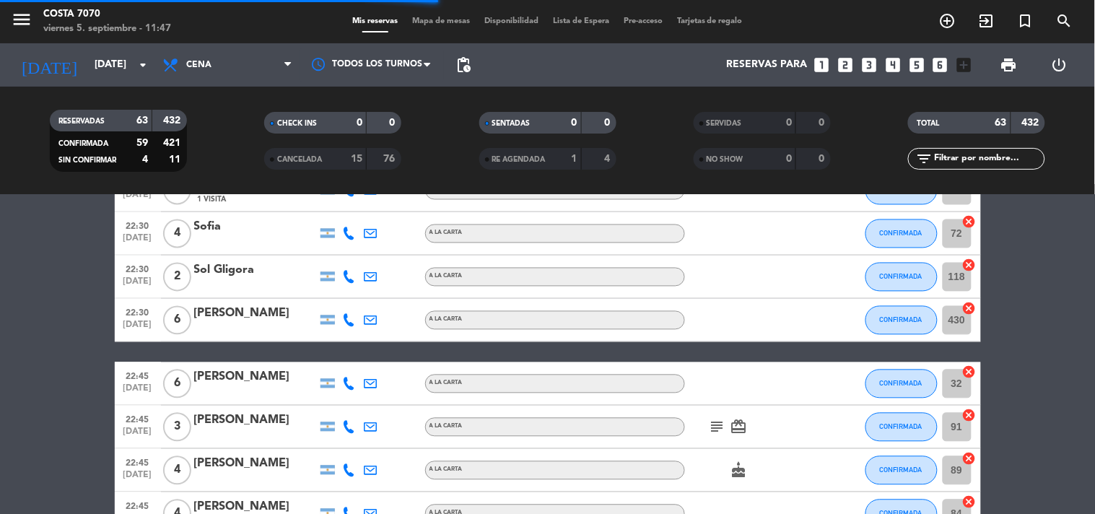
scroll to position [2407, 0]
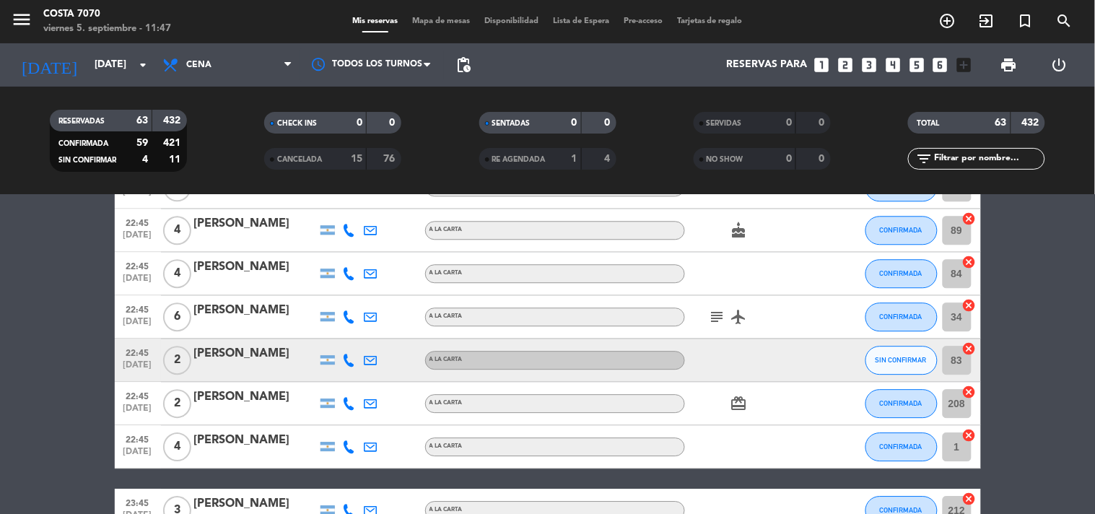
click at [348, 356] on icon at bounding box center [349, 360] width 13 height 13
click at [340, 336] on span "Copiar" at bounding box center [336, 335] width 30 height 15
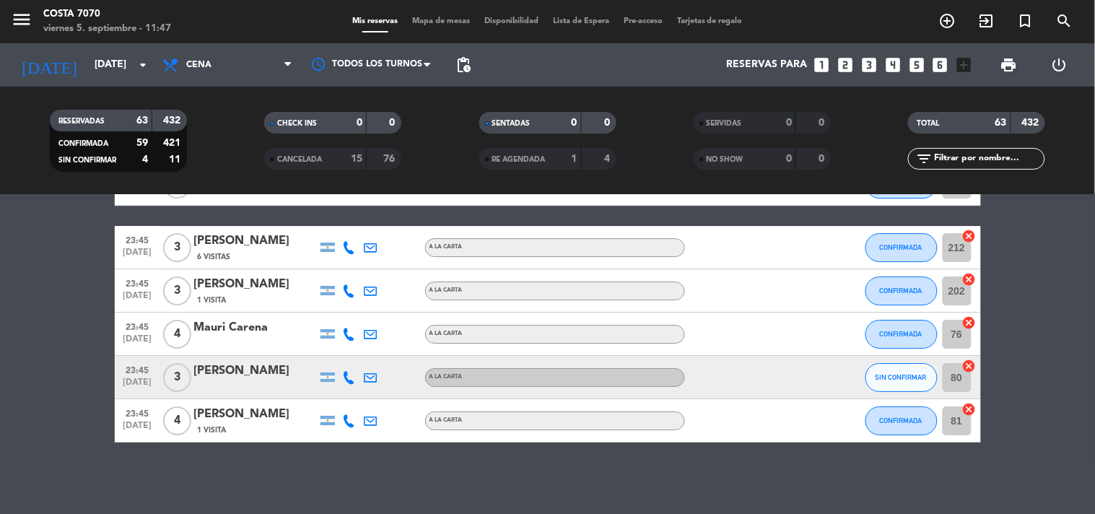
scroll to position [2589, 0]
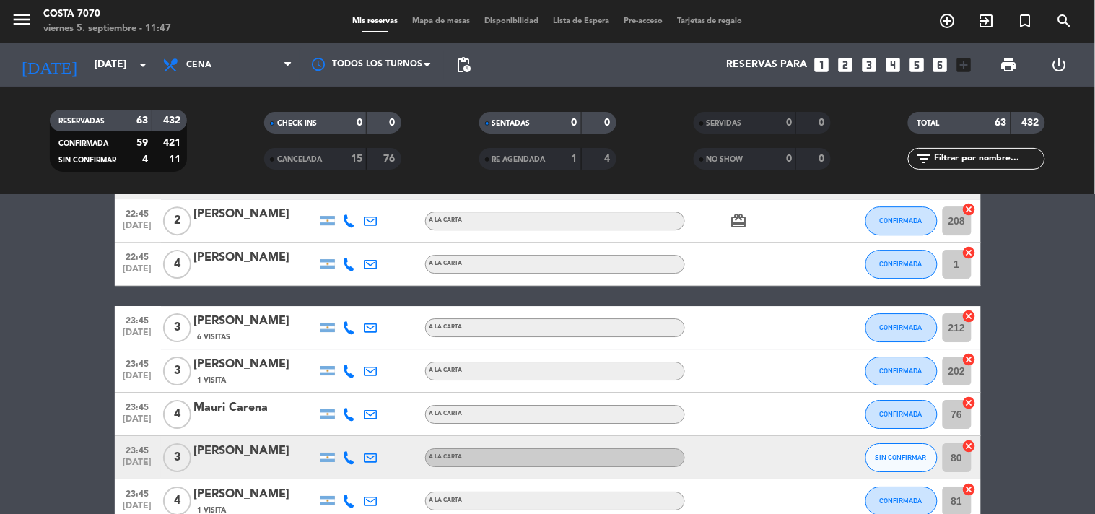
click at [352, 460] on icon at bounding box center [349, 457] width 13 height 13
click at [347, 427] on button "Copiar content_paste" at bounding box center [345, 432] width 44 height 15
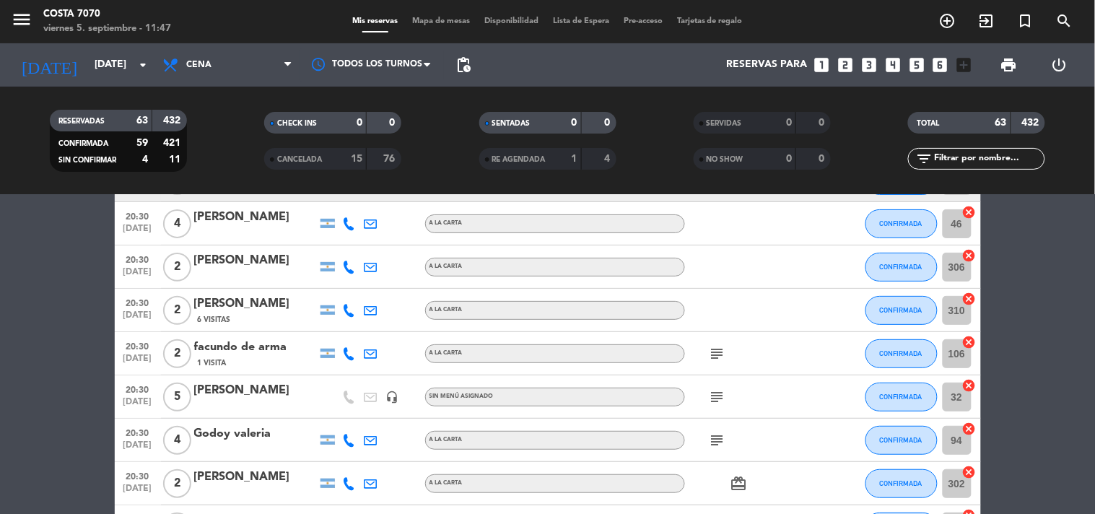
scroll to position [0, 0]
